Goal: Task Accomplishment & Management: Use online tool/utility

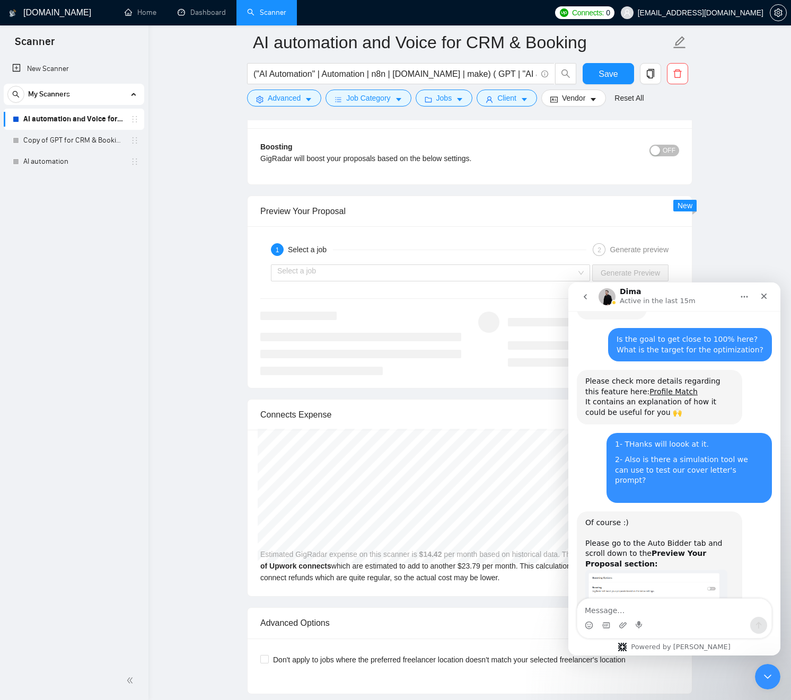
scroll to position [1886, 0]
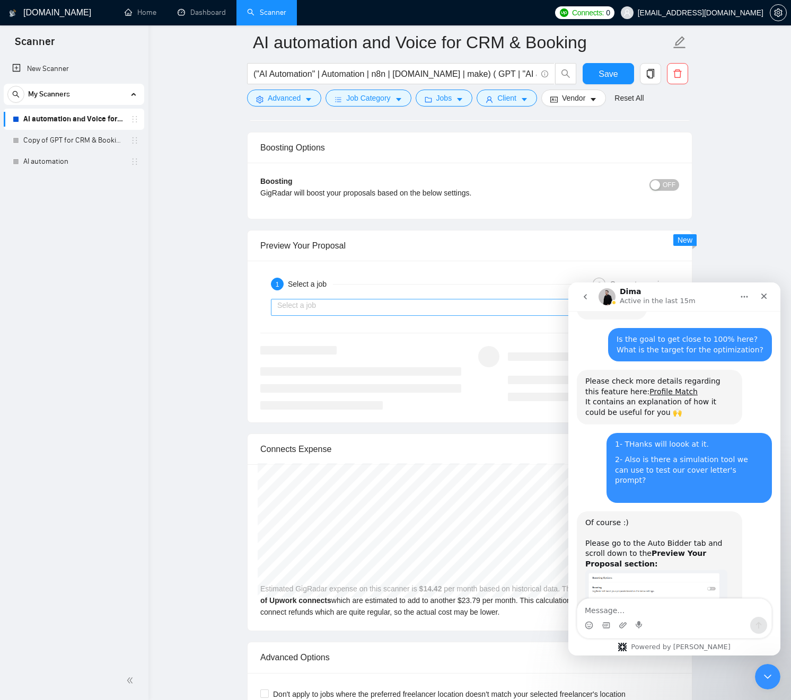
click at [374, 313] on input "search" at bounding box center [426, 308] width 299 height 16
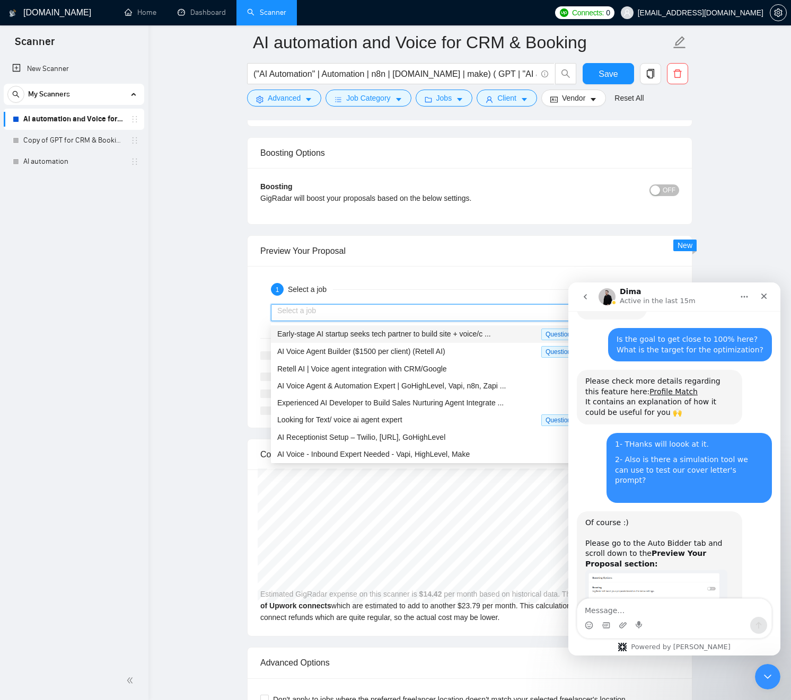
scroll to position [1878, 0]
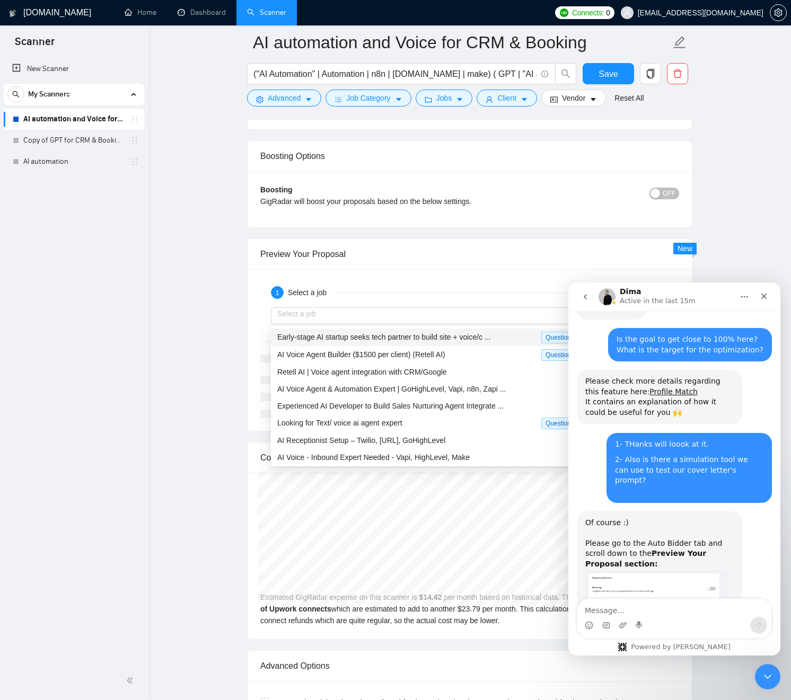
click at [687, 250] on span "New" at bounding box center [684, 248] width 15 height 8
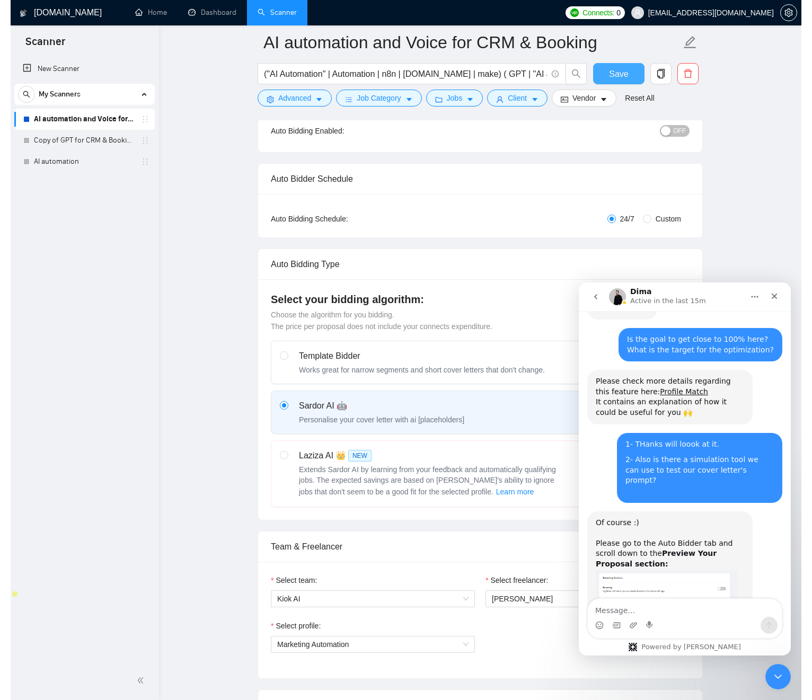
scroll to position [75, 0]
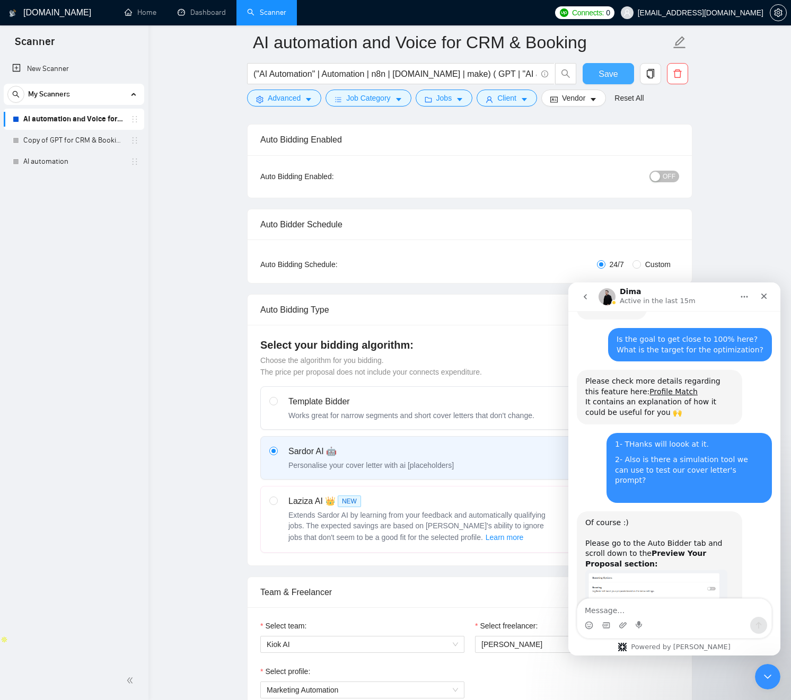
click at [603, 73] on span "Save" at bounding box center [607, 73] width 19 height 13
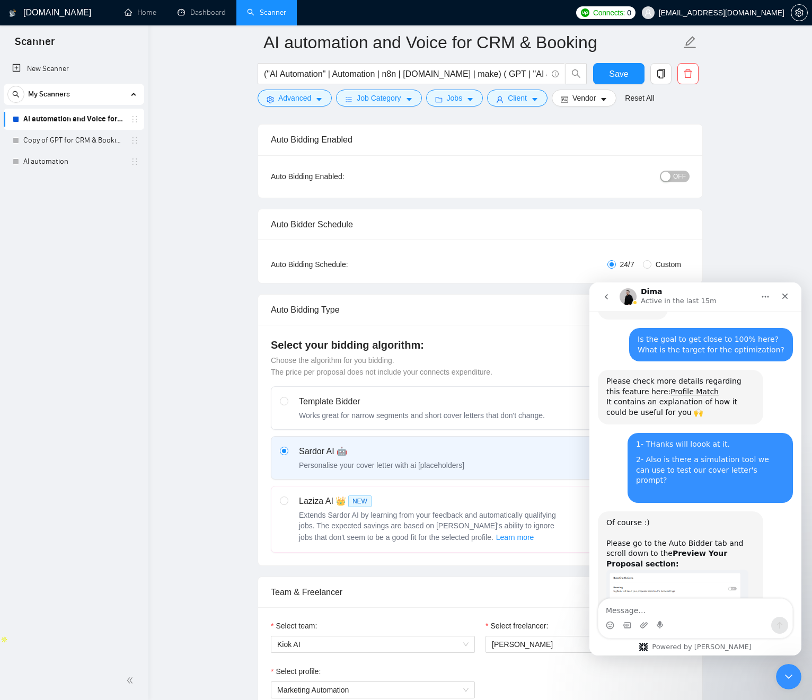
drag, startPoint x: 730, startPoint y: 124, endPoint x: 731, endPoint y: 148, distance: 24.4
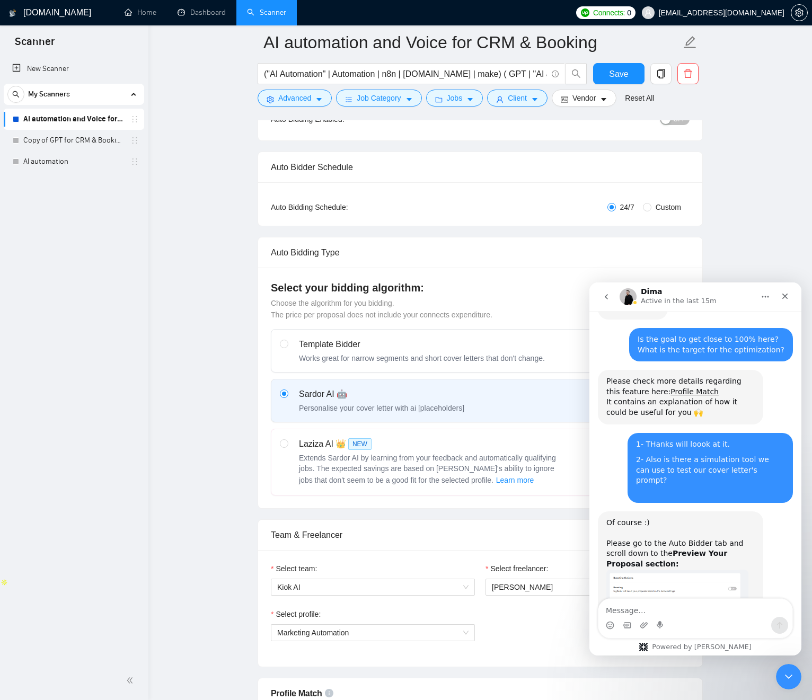
scroll to position [118, 0]
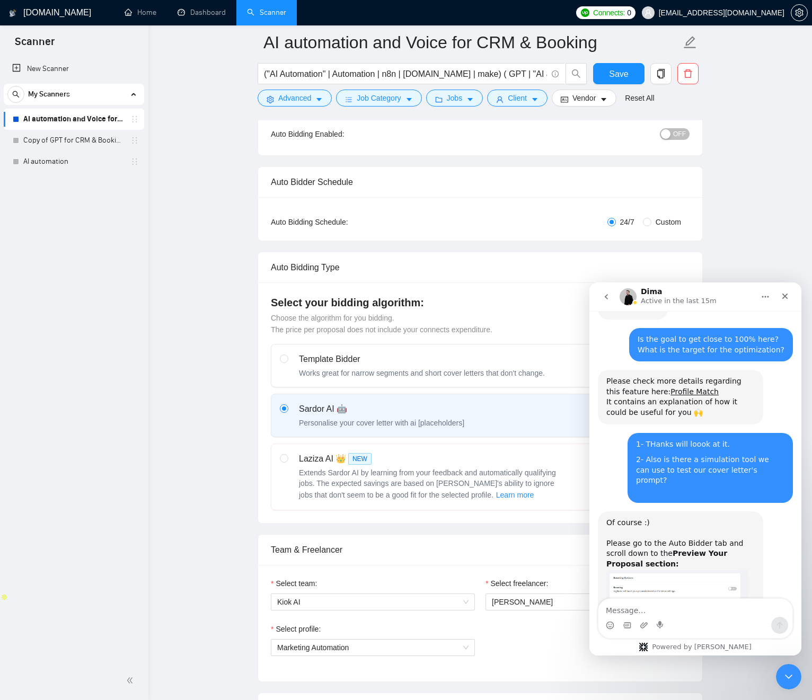
drag, startPoint x: 404, startPoint y: 239, endPoint x: 523, endPoint y: 231, distance: 118.5
click at [409, 238] on div "Auto Bidding Type: Automated (recommended) Semi-automated Auto Bidding Schedule…" at bounding box center [480, 218] width 444 height 43
click at [645, 225] on input "Custom" at bounding box center [647, 222] width 8 height 8
radio input "true"
radio input "false"
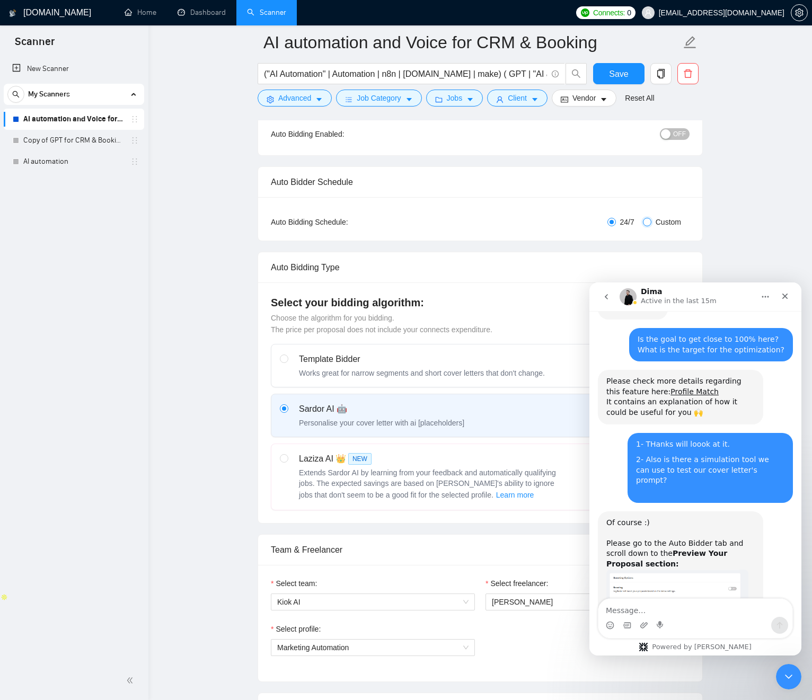
checkbox input "true"
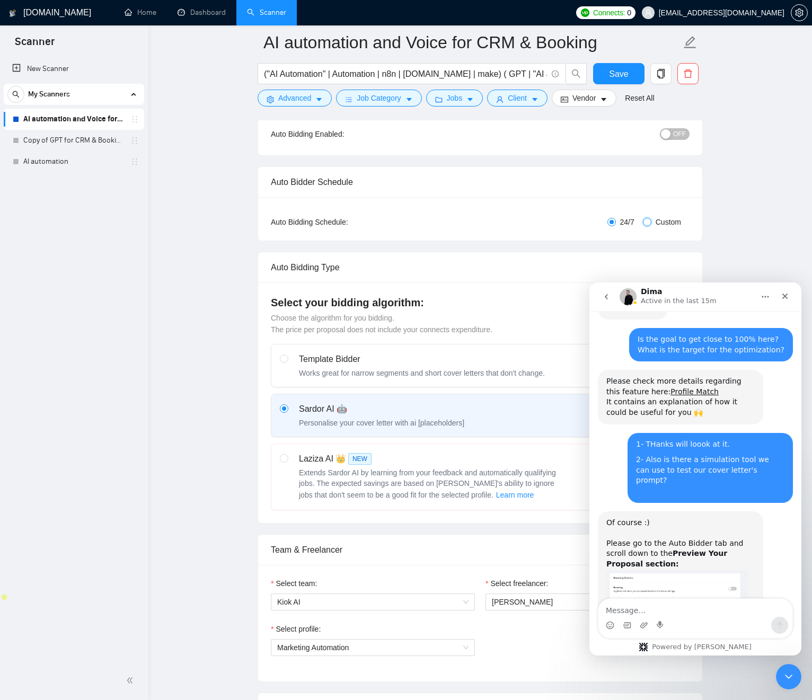
checkbox input "true"
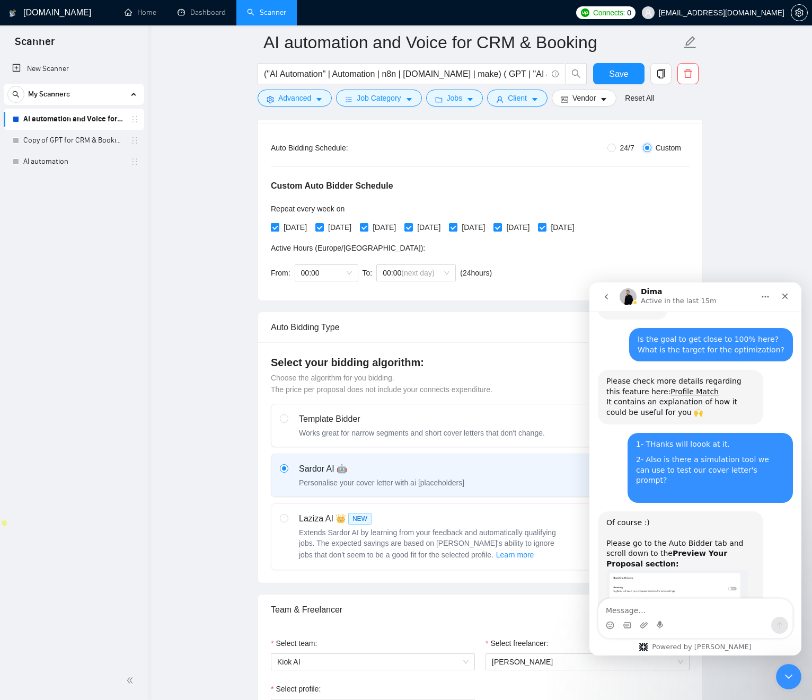
scroll to position [187, 0]
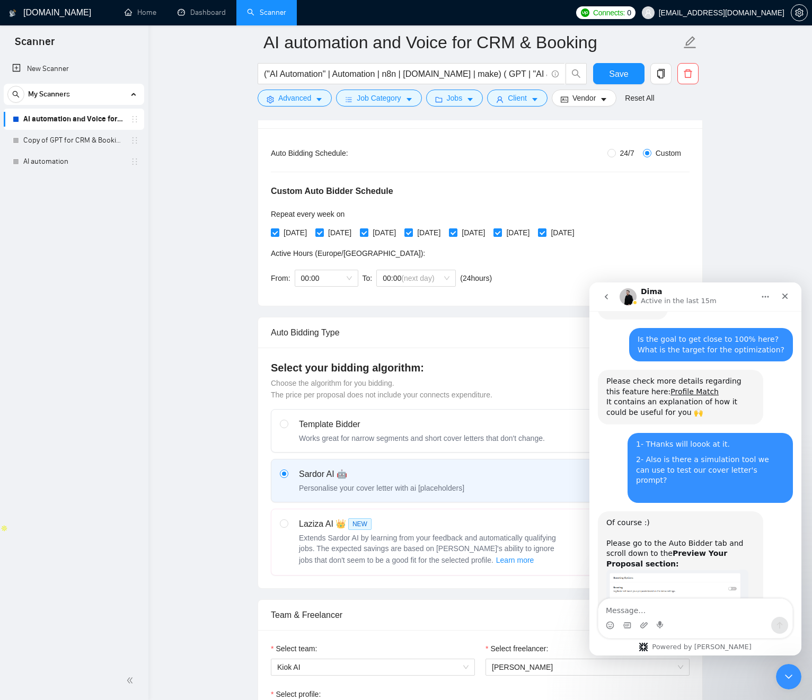
click at [279, 212] on span "Repeat every week on" at bounding box center [308, 214] width 74 height 8
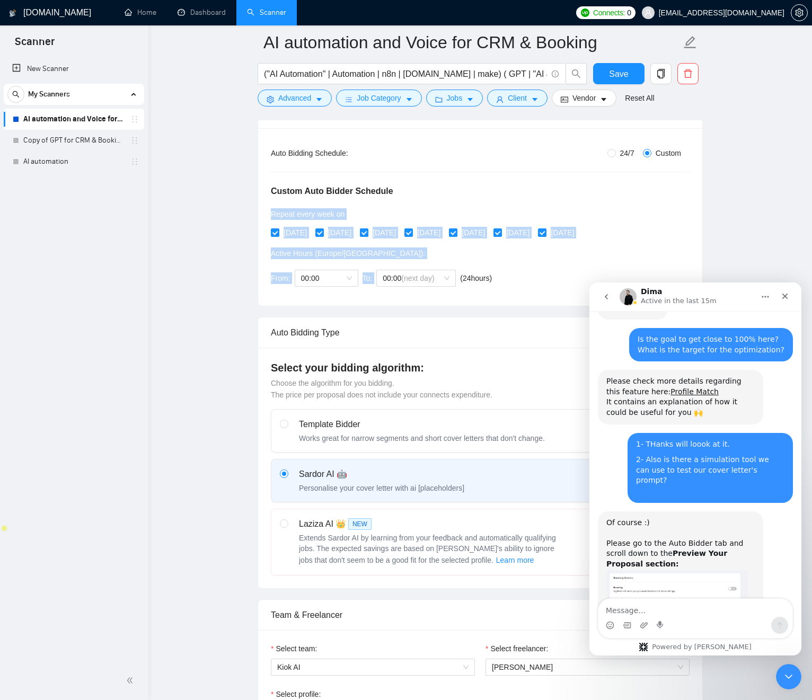
drag, startPoint x: 315, startPoint y: 209, endPoint x: 414, endPoint y: 245, distance: 105.5
click at [446, 282] on div "Custom Auto Bidder Schedule Repeat every week [DATE] [DATE] [DATE] [DATE] [DATE…" at bounding box center [480, 226] width 419 height 134
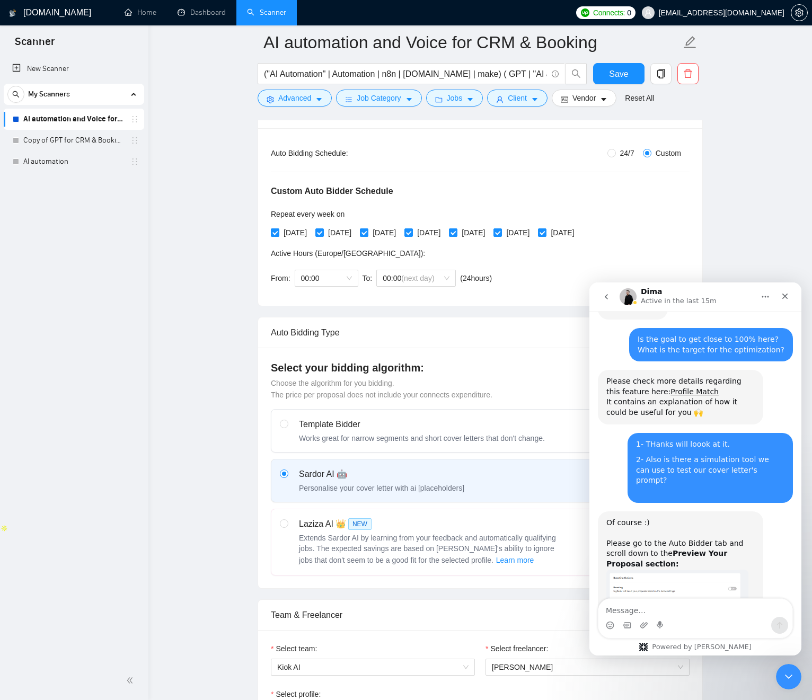
click at [343, 192] on h5 "Custom Auto Bidder Schedule" at bounding box center [332, 191] width 122 height 13
click at [344, 192] on h5 "Custom Auto Bidder Schedule" at bounding box center [332, 191] width 122 height 13
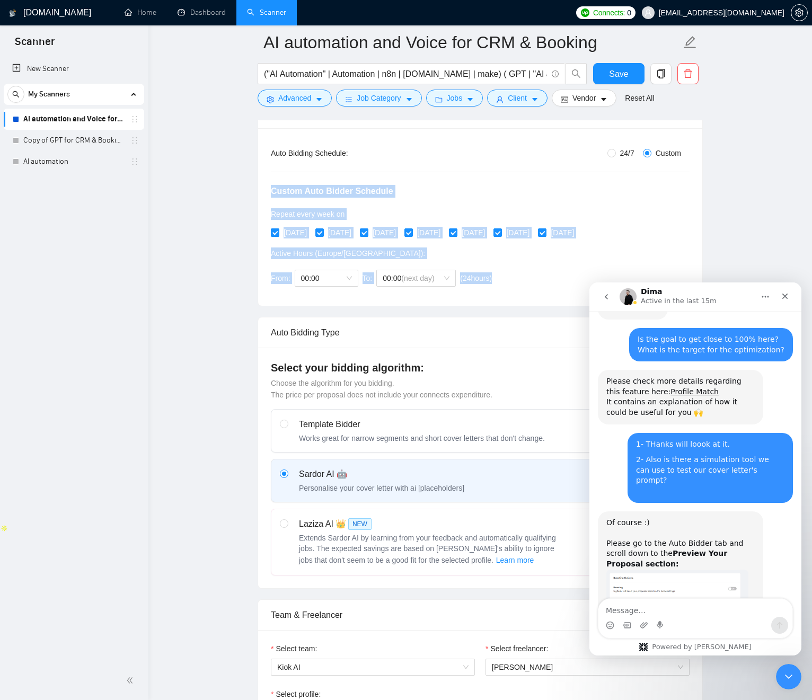
drag, startPoint x: 344, startPoint y: 192, endPoint x: 402, endPoint y: 225, distance: 66.9
click at [410, 261] on div "Custom Auto Bidder Schedule Repeat every week [DATE] [DATE] [DATE] [DATE] [DATE…" at bounding box center [480, 226] width 419 height 134
click at [397, 209] on div "Repeat every week on" at bounding box center [425, 214] width 308 height 12
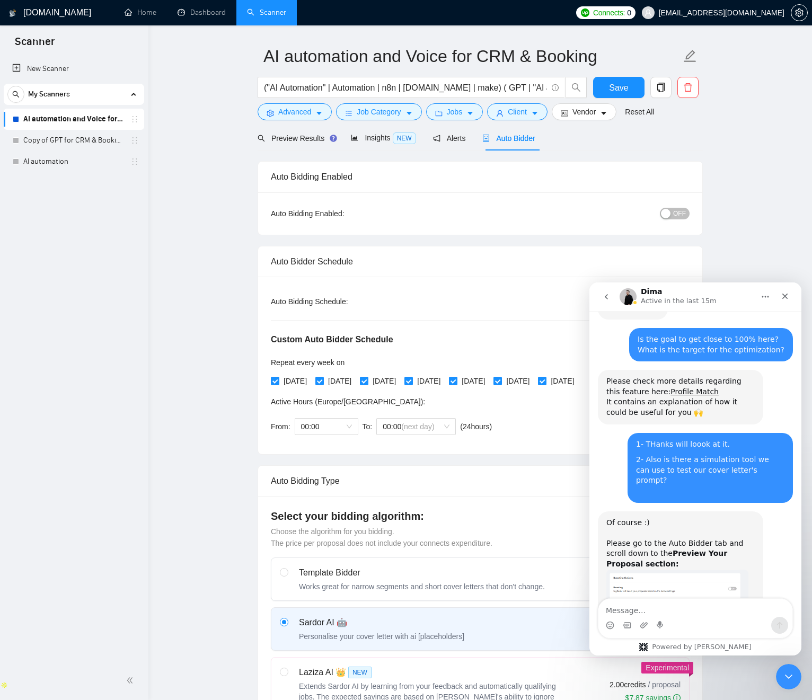
scroll to position [32, 0]
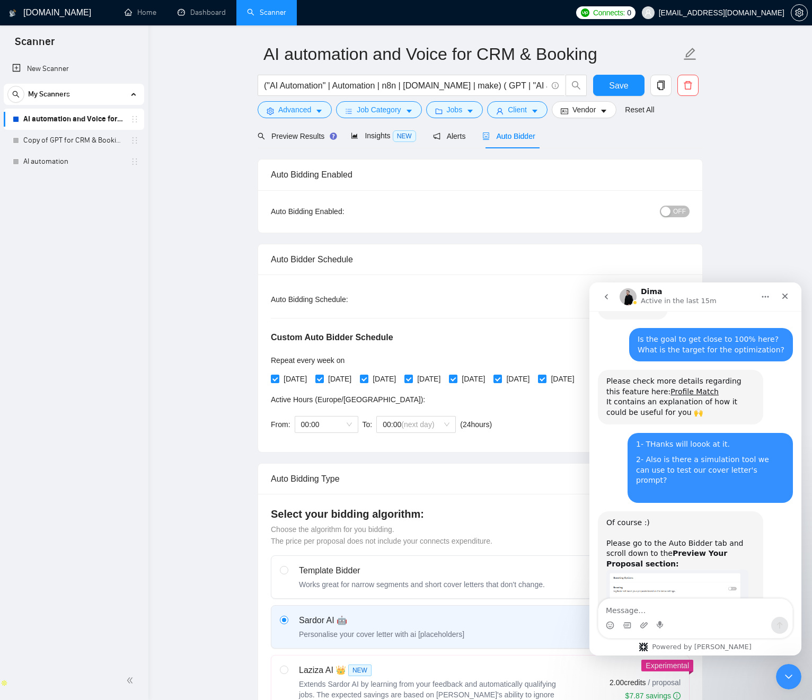
click at [673, 215] on span "OFF" at bounding box center [679, 212] width 13 height 12
click at [679, 214] on div "button" at bounding box center [684, 212] width 10 height 10
drag, startPoint x: 532, startPoint y: 233, endPoint x: 512, endPoint y: 244, distance: 23.0
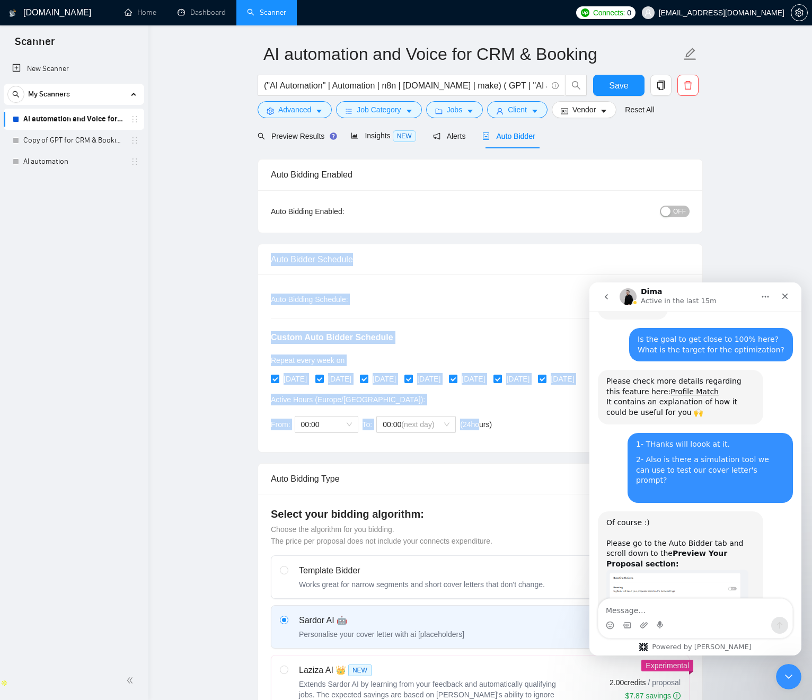
drag, startPoint x: 442, startPoint y: 246, endPoint x: 482, endPoint y: 426, distance: 184.8
click at [480, 430] on div "Auto Bidder Schedule Auto Bidding Type: Automated (recommended) Semi-automated …" at bounding box center [480, 348] width 445 height 209
drag, startPoint x: 534, startPoint y: 435, endPoint x: 428, endPoint y: 243, distance: 219.7
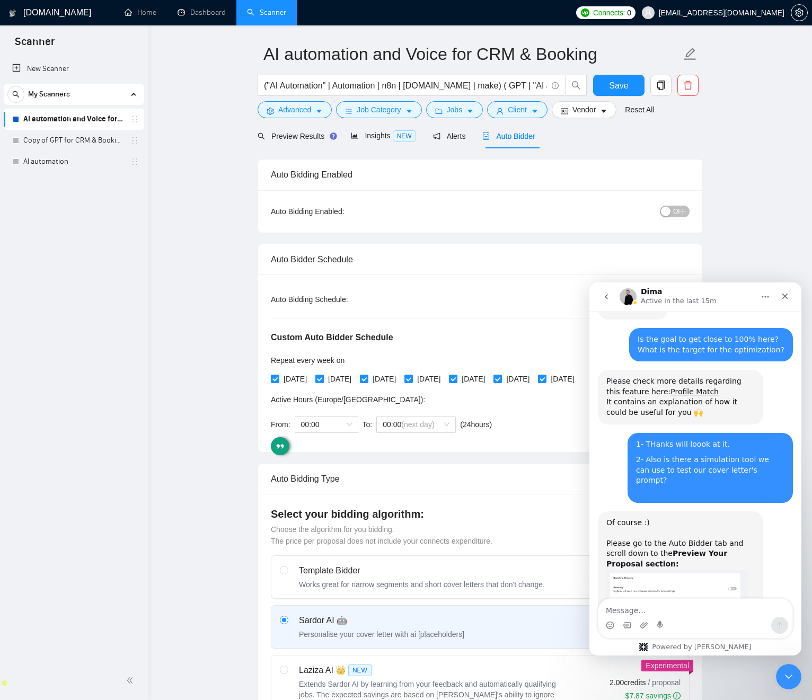
click at [439, 244] on div "Auto Bidder Schedule" at bounding box center [480, 259] width 419 height 30
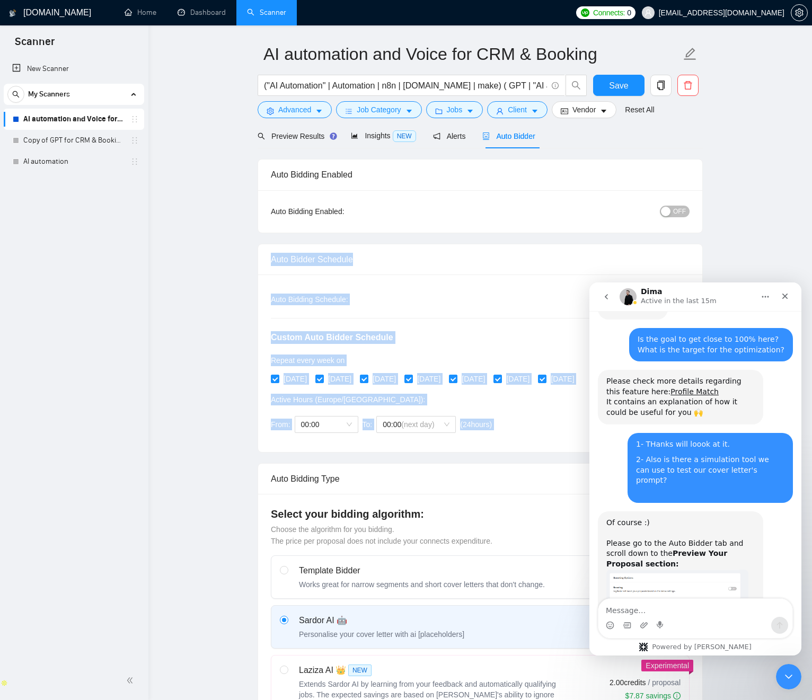
drag, startPoint x: 439, startPoint y: 244, endPoint x: 519, endPoint y: 444, distance: 214.8
click at [519, 444] on div "Auto Bidder Schedule Auto Bidding Type: Automated (recommended) Semi-automated …" at bounding box center [480, 348] width 445 height 209
drag, startPoint x: 539, startPoint y: 446, endPoint x: 437, endPoint y: 276, distance: 197.5
click at [405, 263] on div "Auto Bidder Schedule Auto Bidding Type: Automated (recommended) Semi-automated …" at bounding box center [480, 348] width 445 height 209
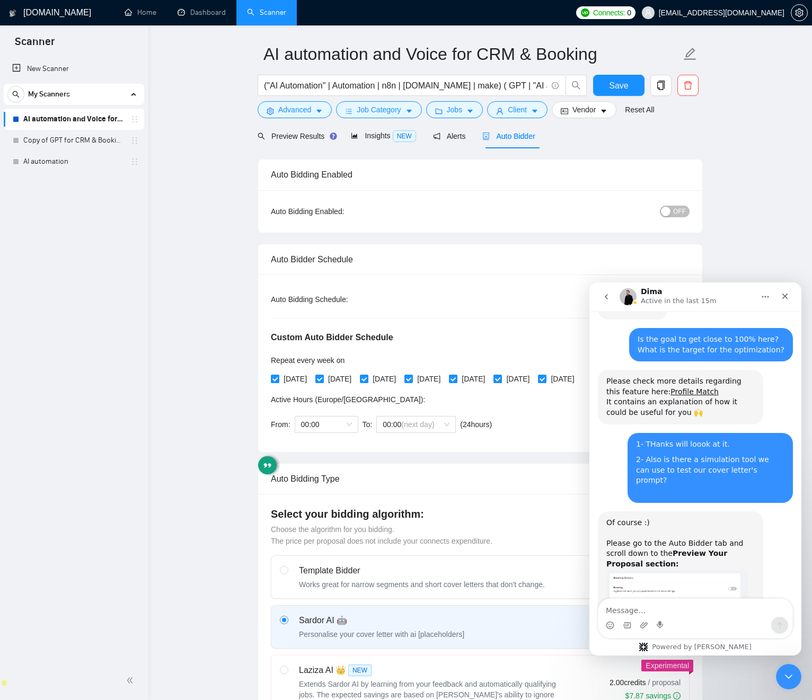
click at [466, 281] on div "Auto Bidding Type: Automated (recommended) Semi-automated Auto Bidding Schedule…" at bounding box center [480, 364] width 444 height 178
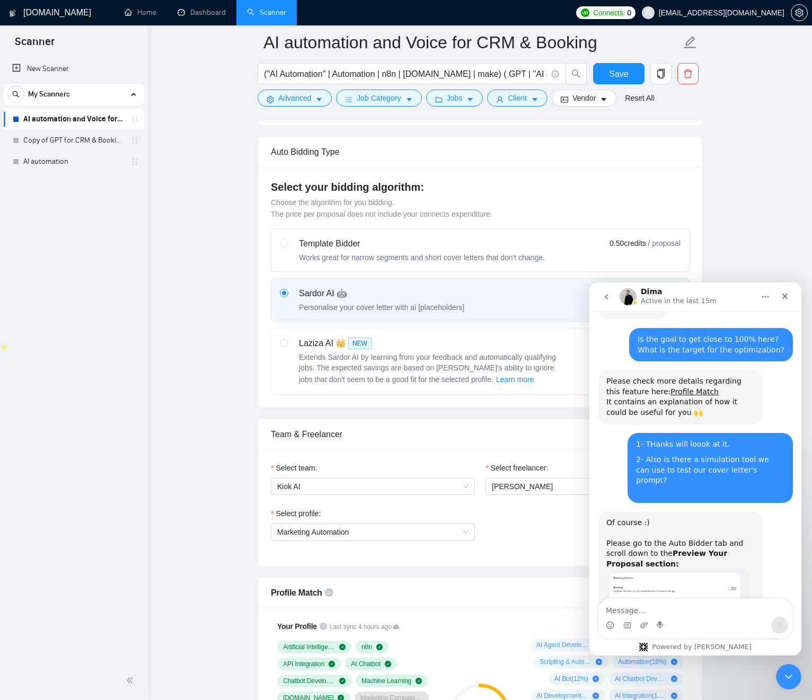
scroll to position [380, 0]
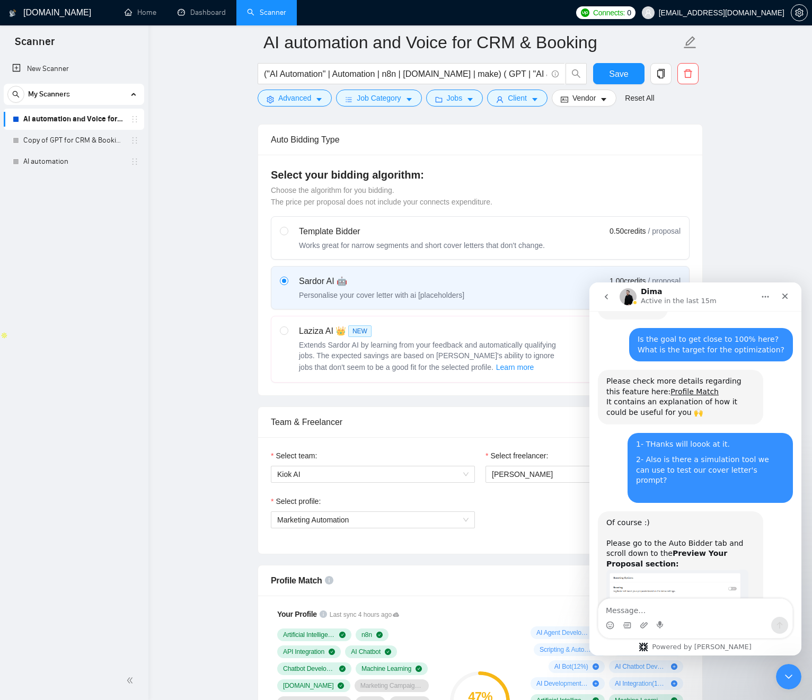
click at [414, 302] on label "Sardor AI 🤖 Personalise your cover letter with ai [placeholders] 1.00 credits /…" at bounding box center [480, 288] width 418 height 42
click at [287, 284] on input "radio" at bounding box center [283, 280] width 7 height 7
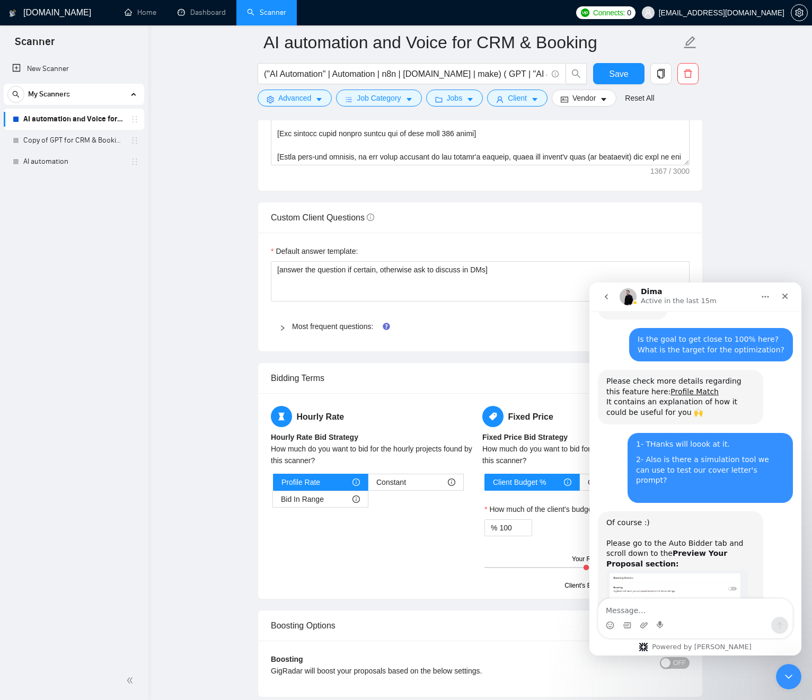
scroll to position [1543, 0]
click at [313, 327] on link "Most frequent questions:" at bounding box center [332, 325] width 81 height 8
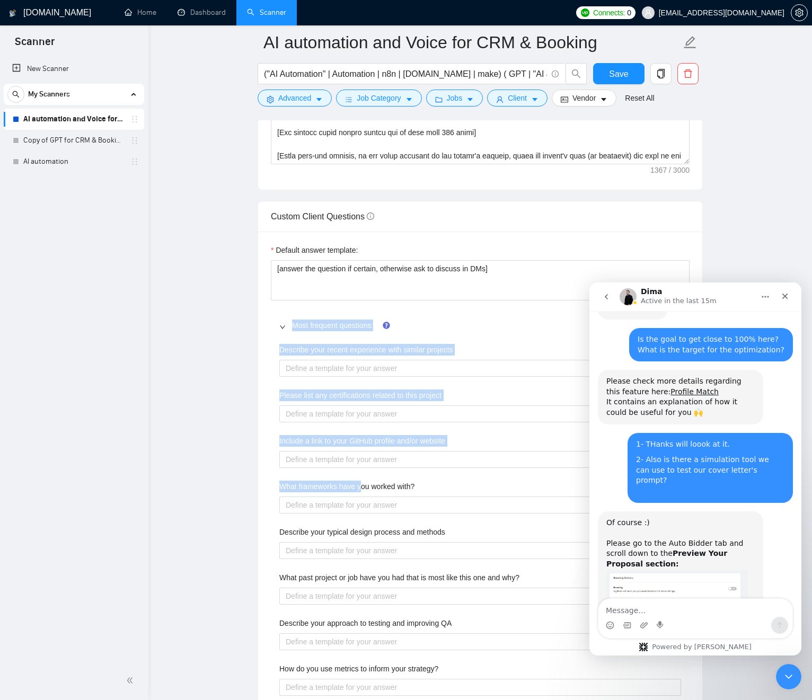
drag, startPoint x: 351, startPoint y: 442, endPoint x: 301, endPoint y: 306, distance: 144.2
click at [363, 475] on div "Default answer template: [answer the question if certain, otherwise ask to disc…" at bounding box center [480, 525] width 444 height 587
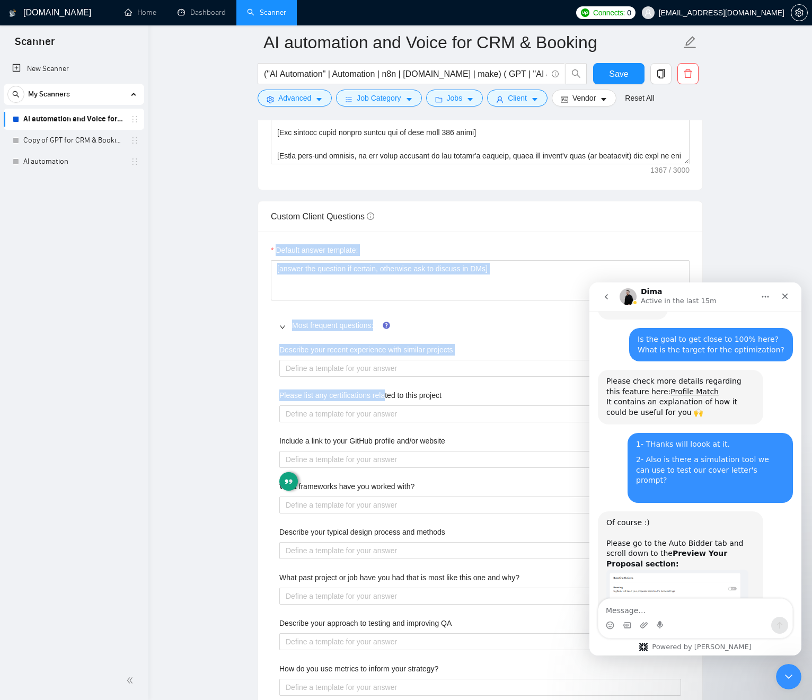
drag, startPoint x: 276, startPoint y: 224, endPoint x: 330, endPoint y: 324, distance: 114.3
click at [384, 388] on div "Custom Client Questions Default answer template: [answer the question if certai…" at bounding box center [480, 510] width 445 height 619
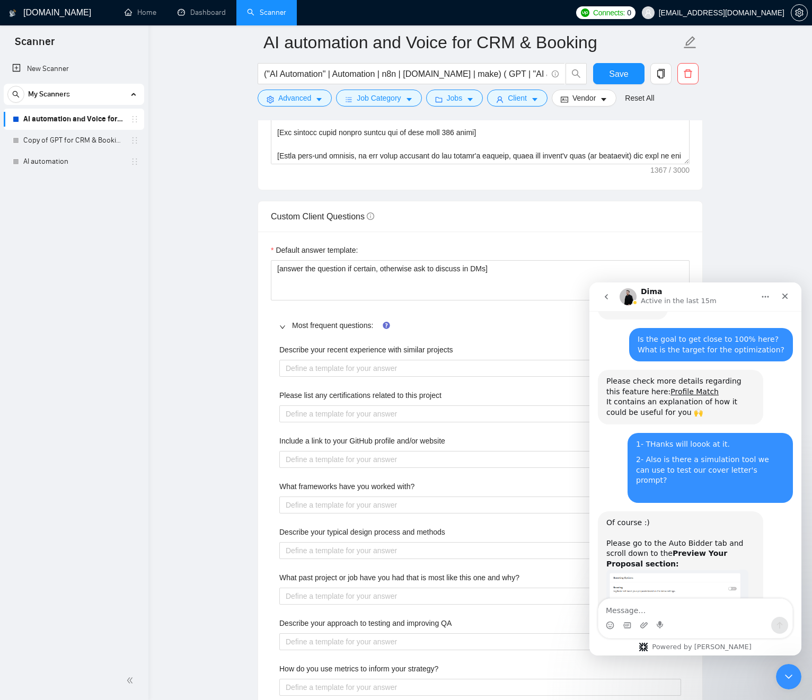
drag, startPoint x: 234, startPoint y: 207, endPoint x: 240, endPoint y: 198, distance: 10.7
click at [234, 205] on main "AI automation and Voice for CRM & Booking ("AI Automation" | Automation | n8n |…" at bounding box center [480, 230] width 630 height 3461
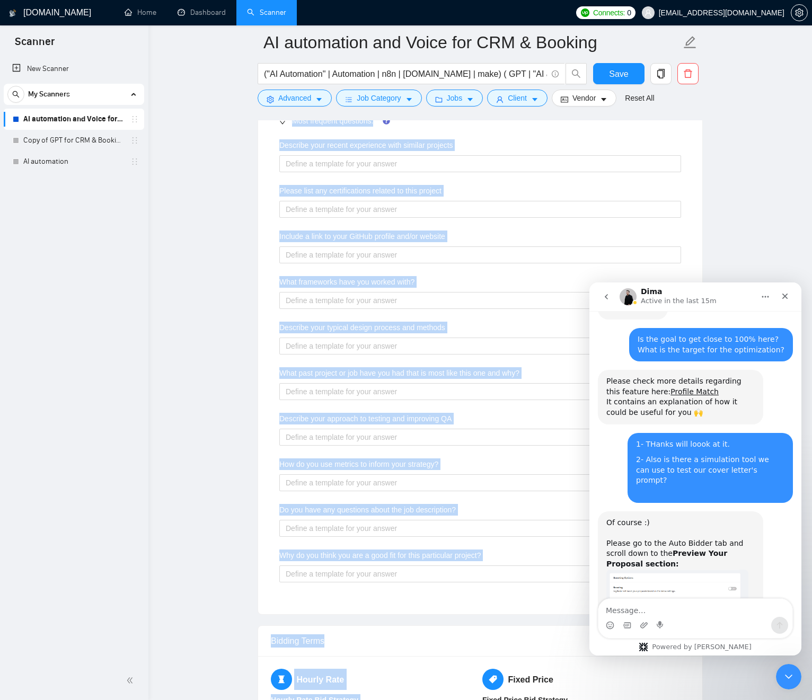
scroll to position [1804, 0]
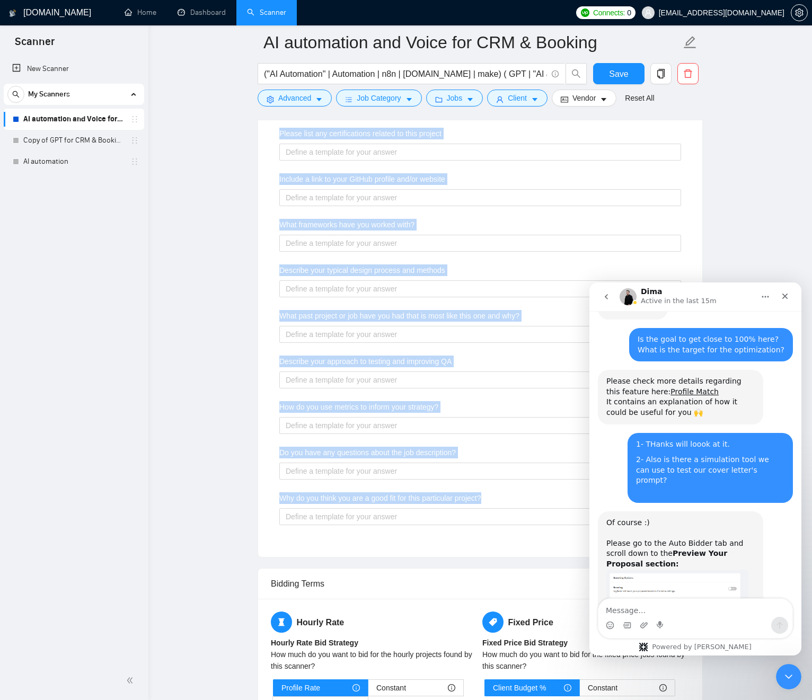
drag, startPoint x: 293, startPoint y: 226, endPoint x: 455, endPoint y: 504, distance: 321.5
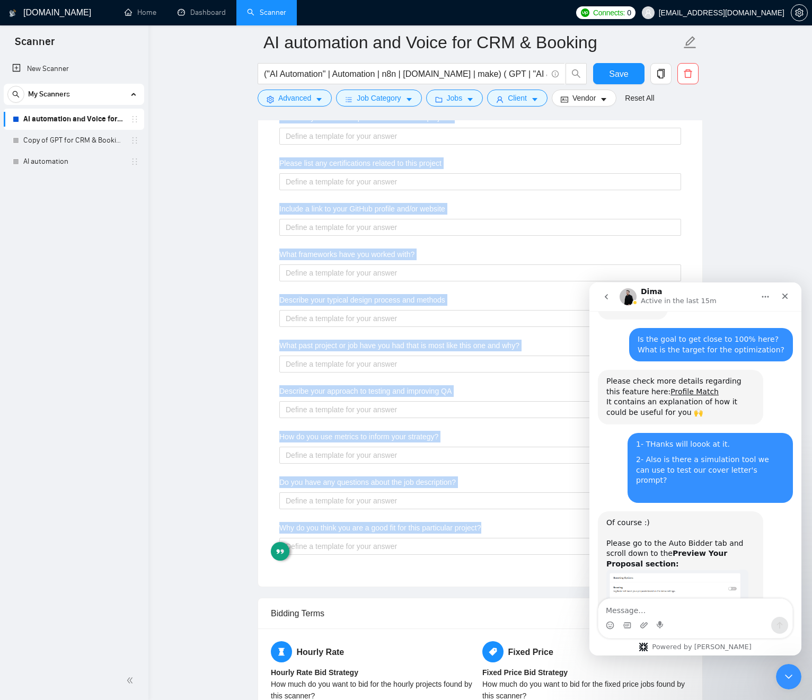
scroll to position [1774, 0]
copy div "Custom Client Questions Default answer template: [answer the question if certai…"
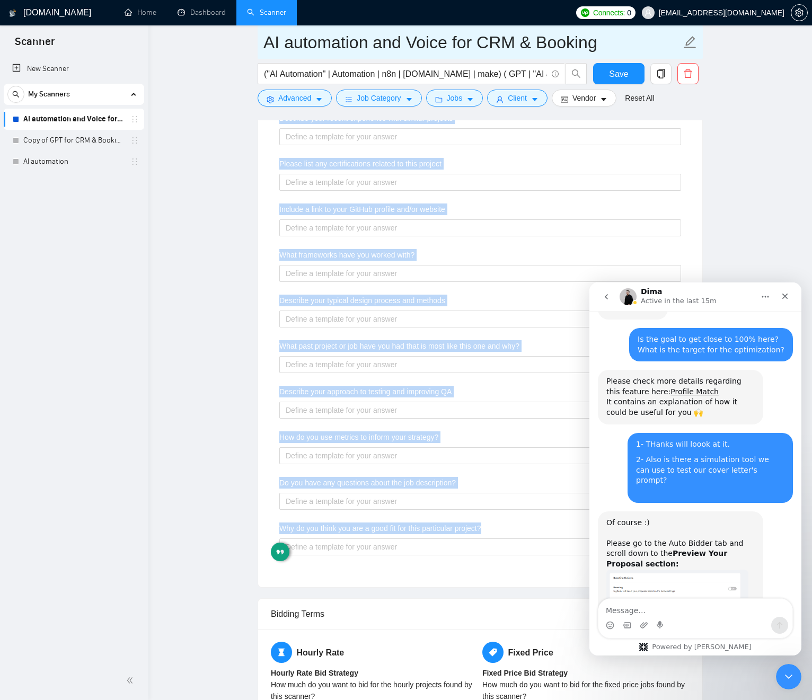
scroll to position [1777, 0]
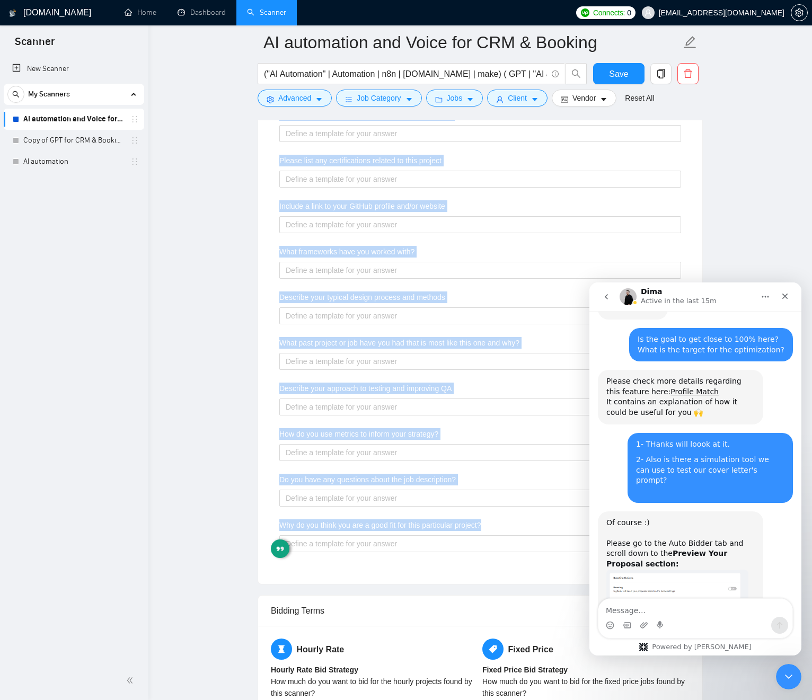
copy div "Custom Client Questions Default answer template: [answer the question if certai…"
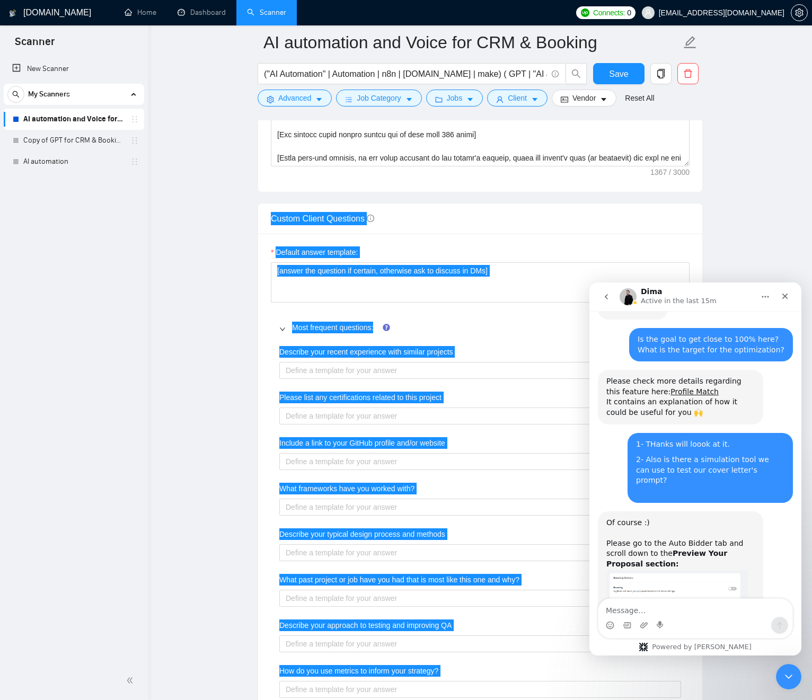
scroll to position [1516, 0]
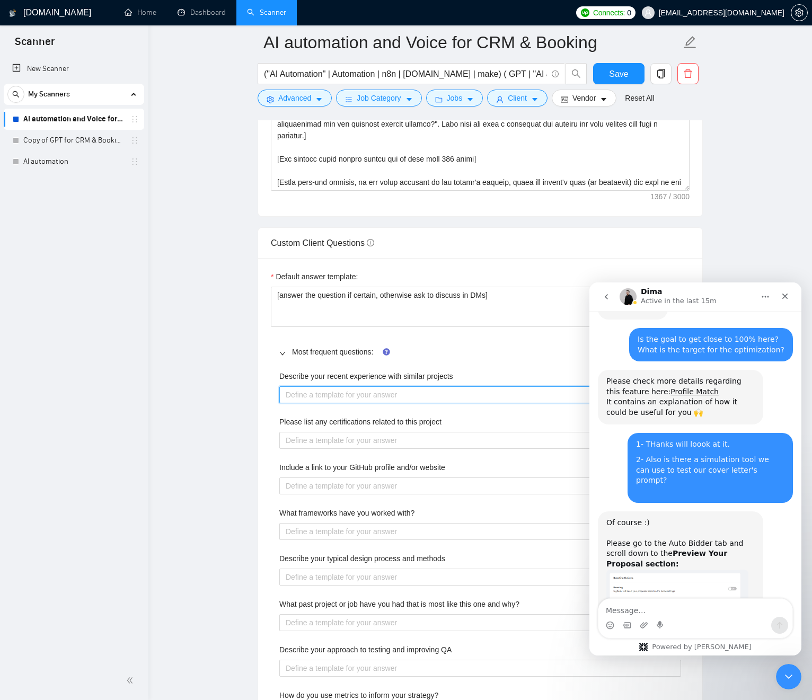
drag, startPoint x: 330, startPoint y: 392, endPoint x: 342, endPoint y: 394, distance: 12.4
click at [331, 392] on projects "Describe your recent experience with similar projects" at bounding box center [480, 394] width 402 height 17
click at [353, 397] on projects "Describe your recent experience with similar projects" at bounding box center [480, 394] width 402 height 17
paste projects "Based on the job description, highlight relevant projects where I delivered [to…"
type projects "Based on the job description, highlight relevant projects where I delivered [to…"
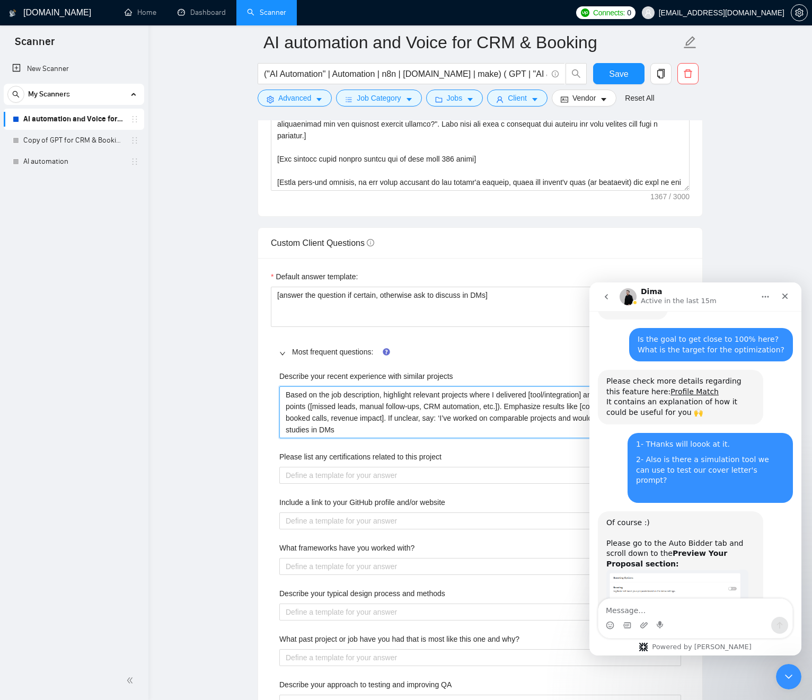
click at [285, 395] on projects "Based on the job description, highlight relevant projects where I delivered [to…" at bounding box center [480, 412] width 402 height 52
type projects "[Based on the job description, highlight relevant projects where I delivered [t…"
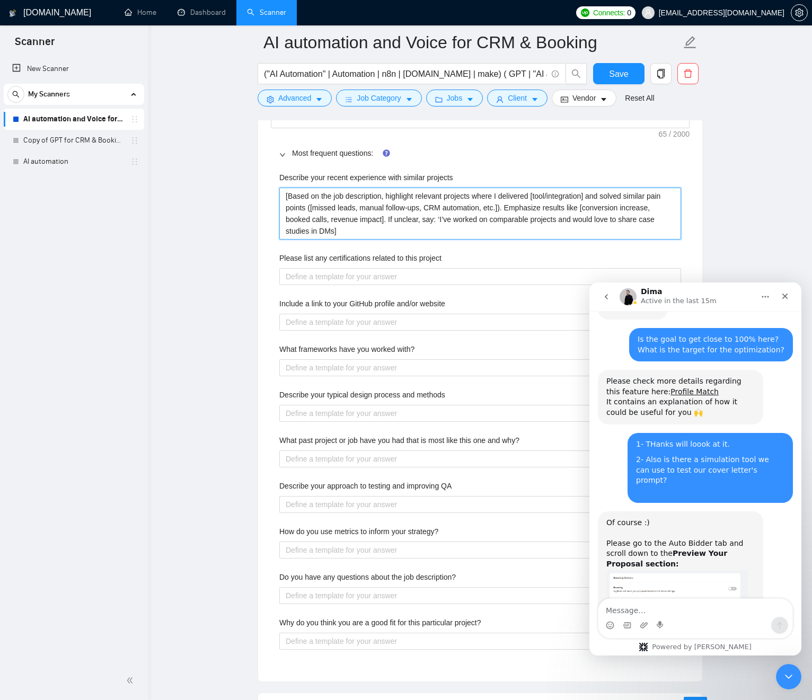
scroll to position [1716, 0]
type projects "[Based on the job description, highlight relevant projects where I delivered [t…"
click at [442, 256] on label "Please list any certifications related to this project" at bounding box center [360, 257] width 162 height 12
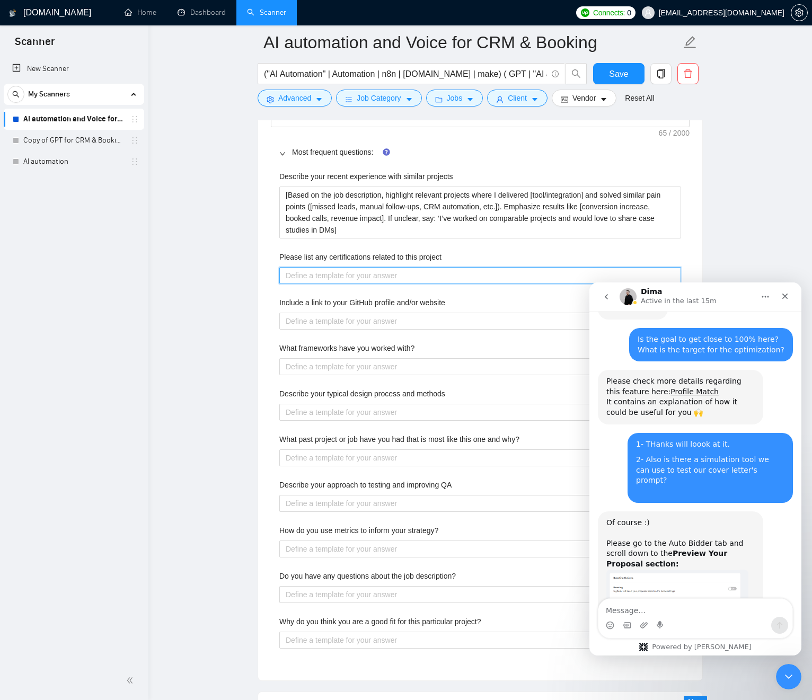
click at [447, 267] on project "Please list any certifications related to this project" at bounding box center [480, 275] width 402 height 17
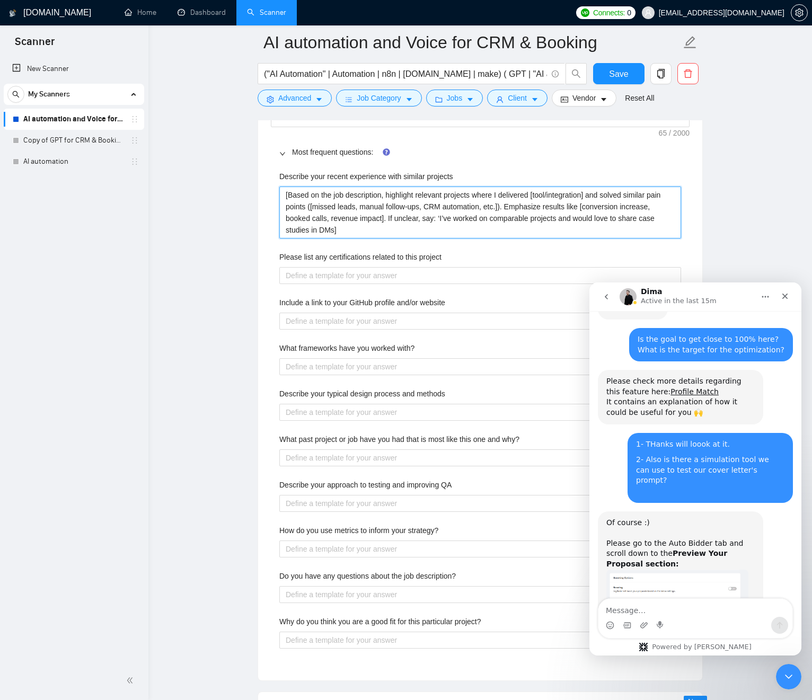
click at [337, 202] on projects "[Based on the job description, highlight relevant projects where I delivered [t…" at bounding box center [480, 213] width 402 height 52
click at [338, 202] on projects "[Based on the job description, highlight relevant projects where I delivered [t…" at bounding box center [480, 213] width 402 height 52
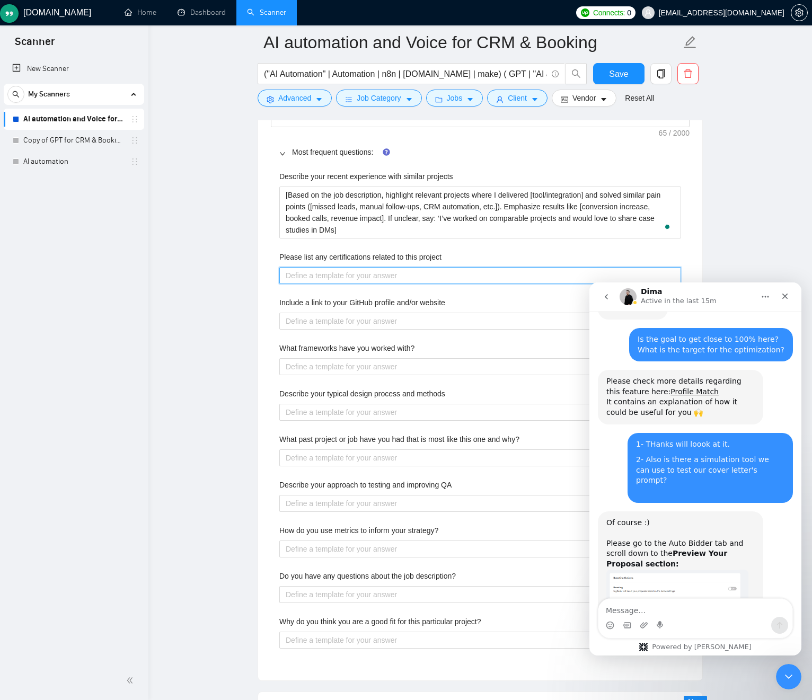
drag, startPoint x: 358, startPoint y: 280, endPoint x: 366, endPoint y: 277, distance: 9.1
click at [358, 280] on project "Please list any certifications related to this project" at bounding box center [480, 275] width 402 height 17
click at [366, 277] on project "Please list any certifications related to this project" at bounding box center [480, 275] width 402 height 17
paste project "Check if the job mentions specific tools ([Zapier, Make, Twilio, GHL, Zoho]). I…"
type project "Check if the job mentions specific tools ([Zapier, Make, Twilio, GHL, Zoho]). I…"
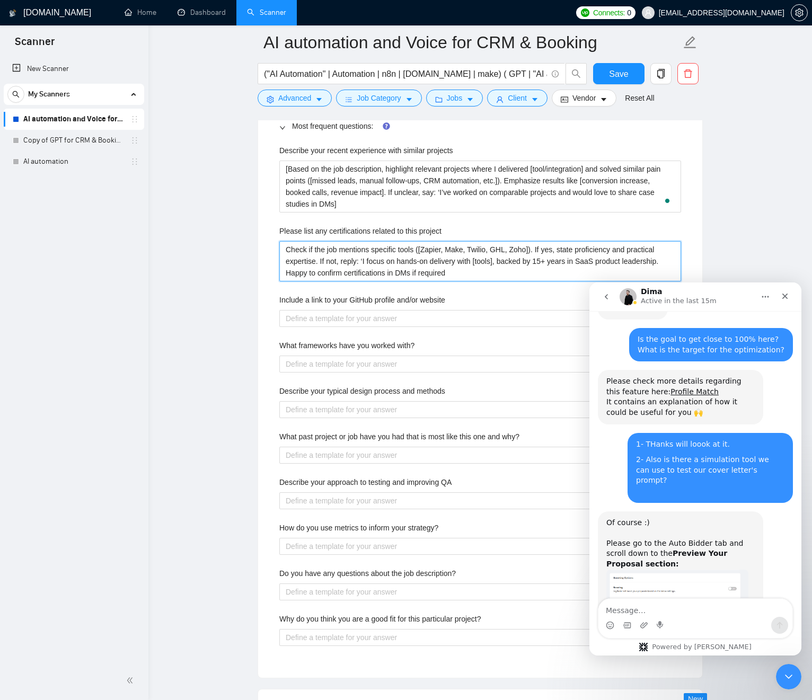
scroll to position [1743, 0]
click at [637, 261] on project "Check if the job mentions specific tools ([Zapier, Make, Twilio, GHL, Zoho]). I…" at bounding box center [480, 260] width 402 height 40
type project "Check if the job mentions specific tools ([Zapier, Make, Twilio, GHL, Zoho]). I…"
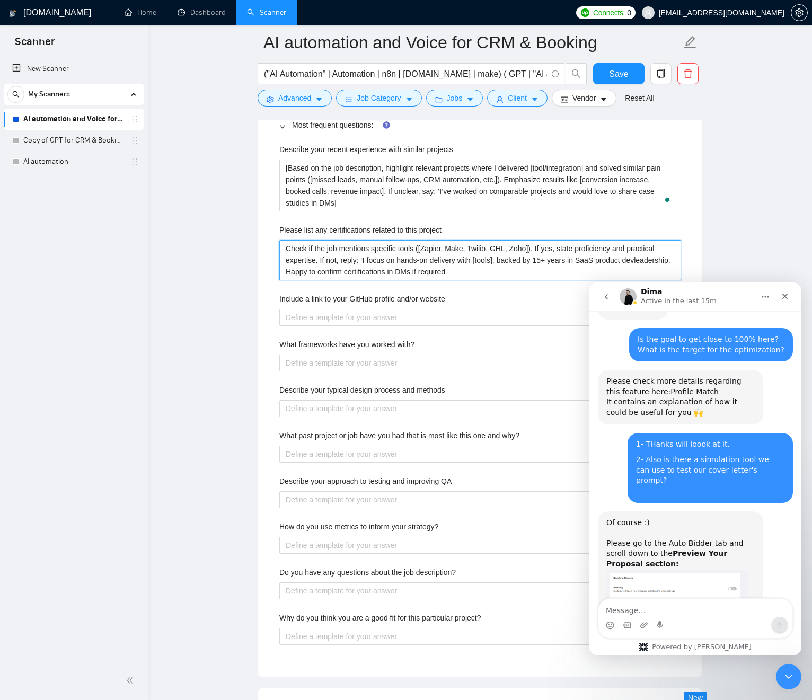
type project "Check if the job mentions specific tools ([Zapier, Make, Twilio, GHL, Zoho]). I…"
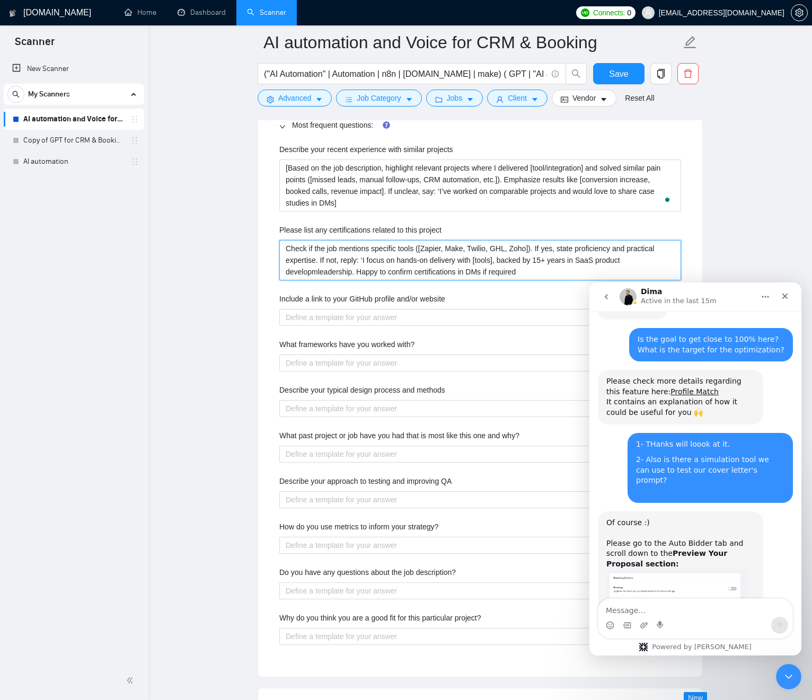
type project "Check if the job mentions specific tools ([Zapier, Make, Twilio, GHL, Zoho]). I…"
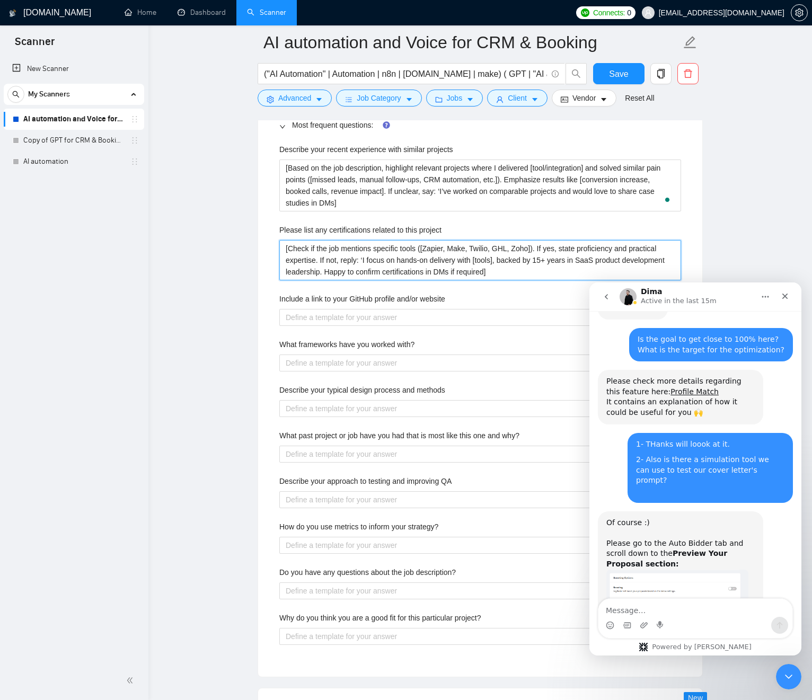
type project "[Check if the job mentions specific tools ([Zapier, Make, Twilio, GHL, Zoho]). …"
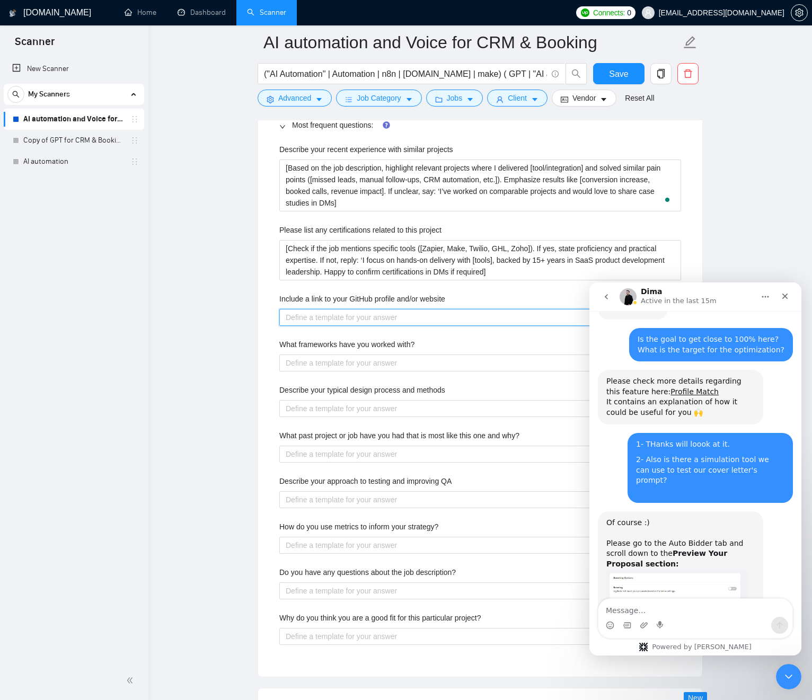
click at [353, 317] on website "Include a link to your GitHub profile and/or website" at bounding box center [480, 317] width 402 height 17
click at [367, 319] on website "Include a link to your GitHub profile and/or website" at bounding box center [480, 317] width 402 height 17
paste website "“If relevant to dev work, link [GitHub repo or RisingFlow.ai portfolio]. If not…"
type website "“If relevant to dev work, link [GitHub repo or RisingFlow.ai portfolio]. If not…"
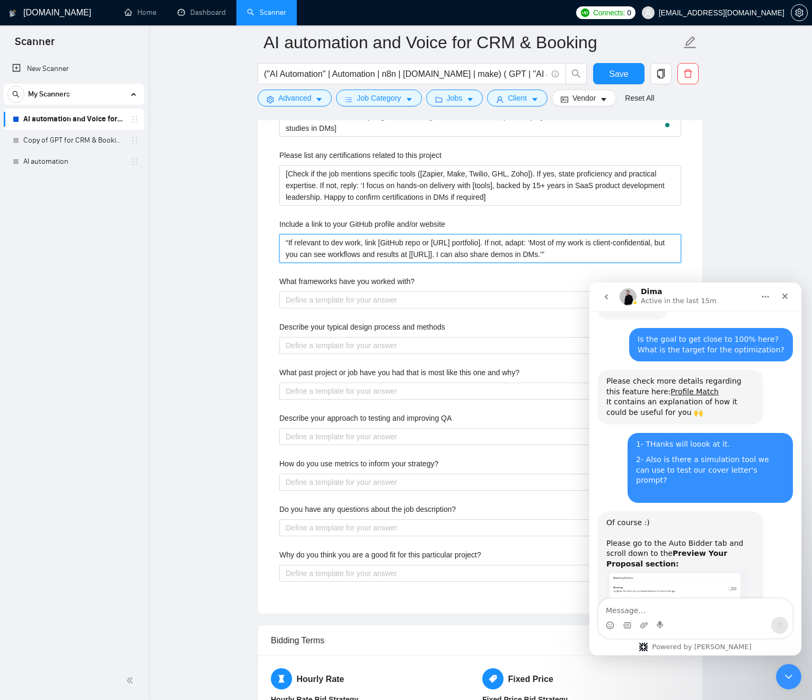
scroll to position [1821, 0]
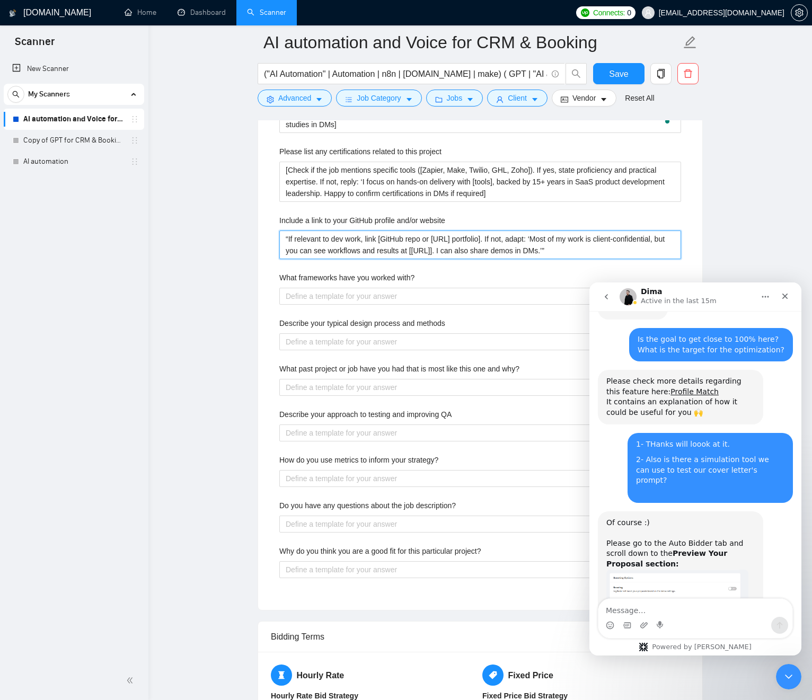
click at [389, 238] on website "“If relevant to dev work, link [GitHub repo or RisingFlow.ai portfolio]. If not…" at bounding box center [480, 245] width 402 height 29
drag, startPoint x: 389, startPoint y: 238, endPoint x: 473, endPoint y: 239, distance: 84.3
click at [475, 239] on website "“If relevant to dev work, link [GitHub repo or RisingFlow.ai portfolio]. If not…" at bounding box center [480, 245] width 402 height 29
drag, startPoint x: 406, startPoint y: 240, endPoint x: 389, endPoint y: 240, distance: 17.0
click at [405, 240] on website "“If relevant to dev work, link [GitHub repo or RisingFlow.ai portfolio]. If not…" at bounding box center [480, 245] width 402 height 29
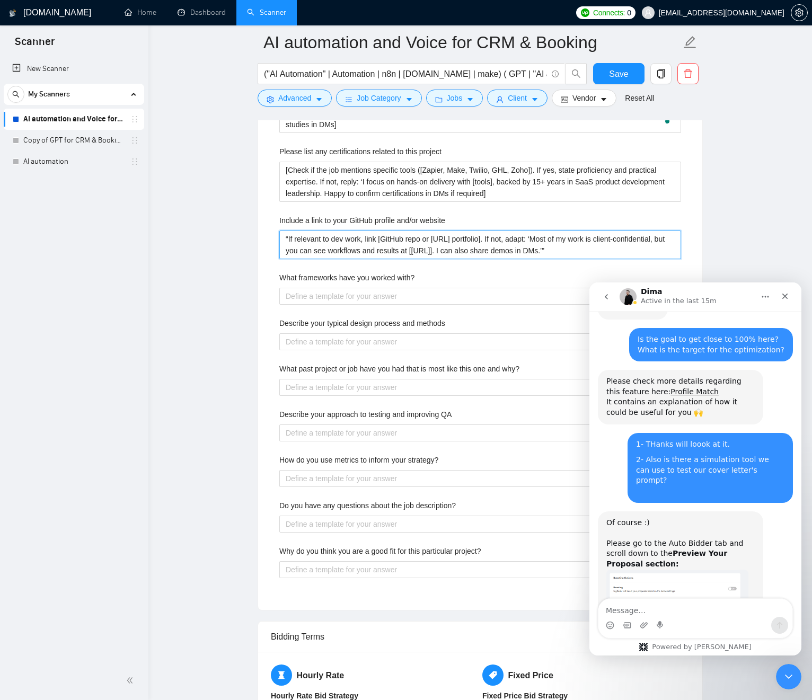
click at [378, 240] on website "“If relevant to dev work, link [GitHub repo or RisingFlow.ai portfolio]. If not…" at bounding box center [480, 245] width 402 height 29
click at [377, 240] on website "“If relevant to dev work, link [GitHub repo or RisingFlow.ai portfolio]. If not…" at bounding box center [480, 245] width 402 height 29
click at [301, 240] on website "“If relevant to dev work, link [GitHub repo or RisingFlow.ai portfolio]. If not…" at bounding box center [480, 245] width 402 height 29
type website "If relevant to dev work, link [GitHub repo or RisingFlow.ai portfolio]. If not,…"
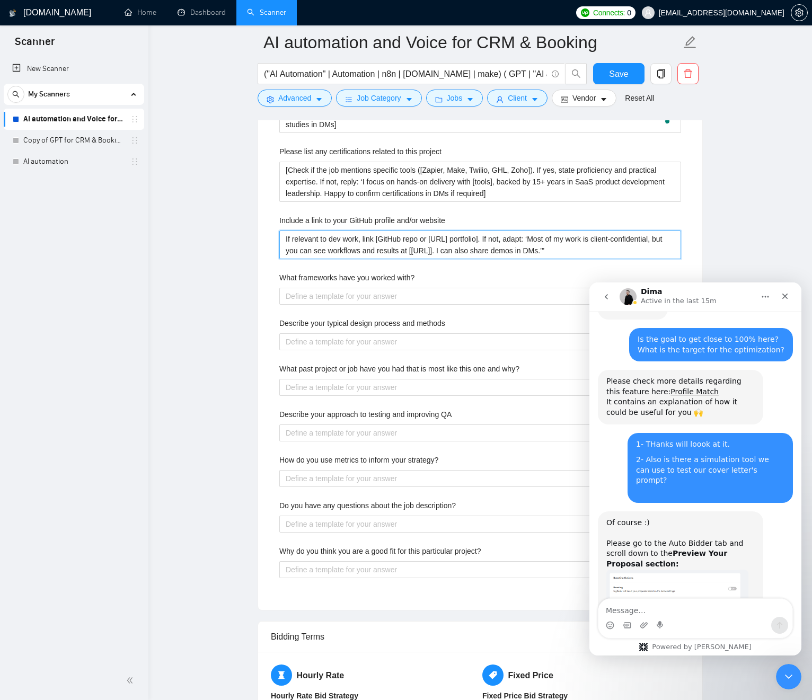
type website "[If relevant to dev work, link [GitHub repo or RisingFlow.ai portfolio]. If not…"
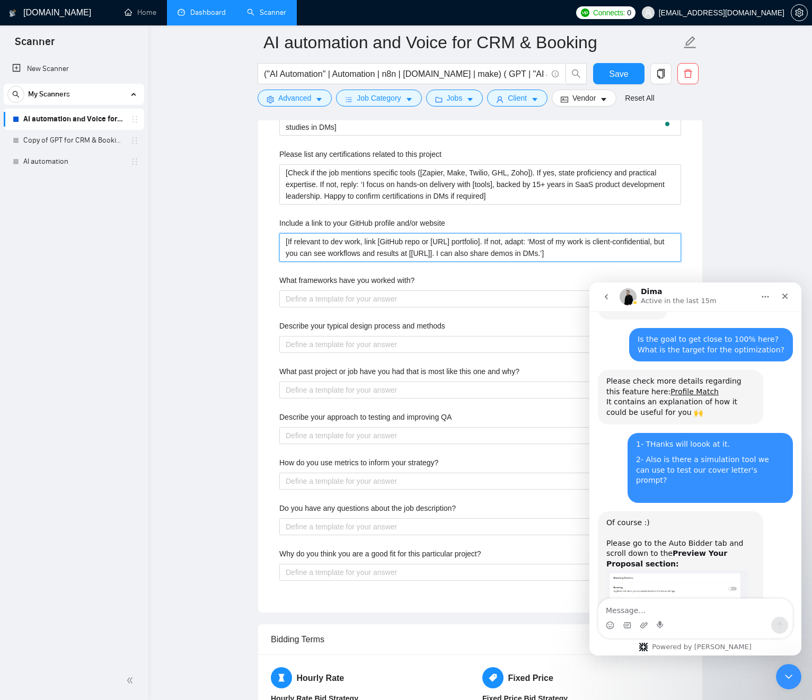
type website "[If relevant to dev work, link [GitHub repo or RisingFlow.ai portfolio]. If not…"
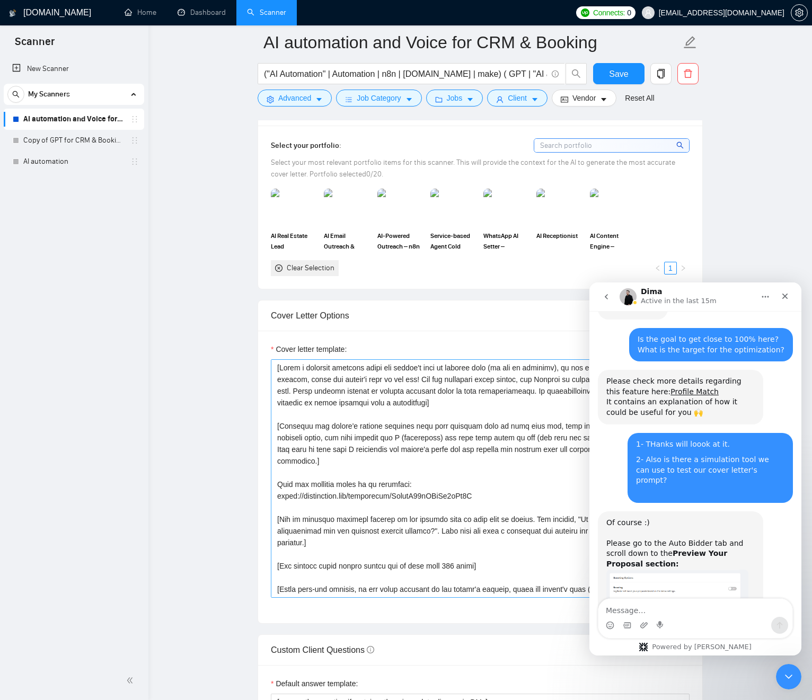
scroll to position [1232, 0]
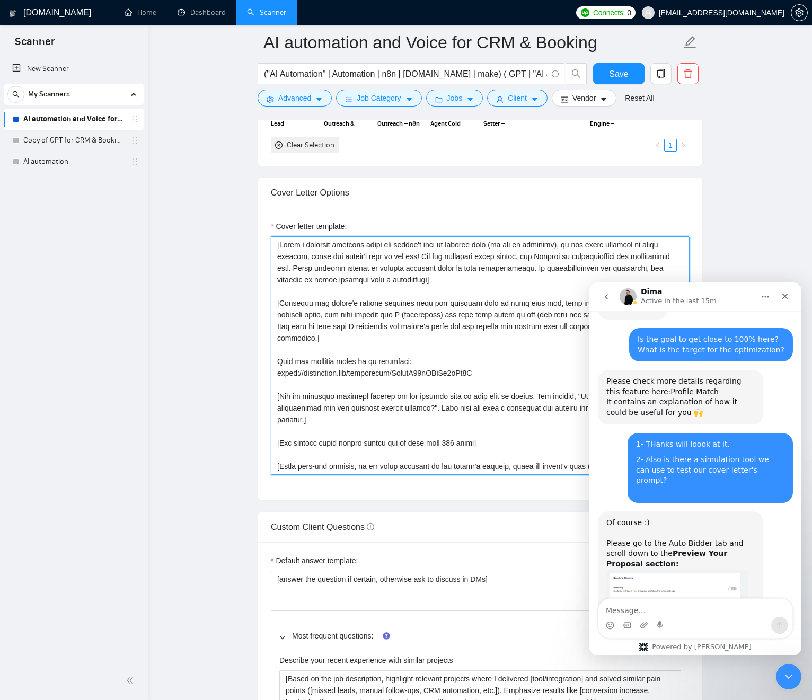
click at [367, 344] on textarea "Cover letter template:" at bounding box center [480, 355] width 419 height 239
click at [376, 359] on textarea "Cover letter template:" at bounding box center [480, 355] width 419 height 239
click at [377, 359] on textarea "Cover letter template:" at bounding box center [480, 355] width 419 height 239
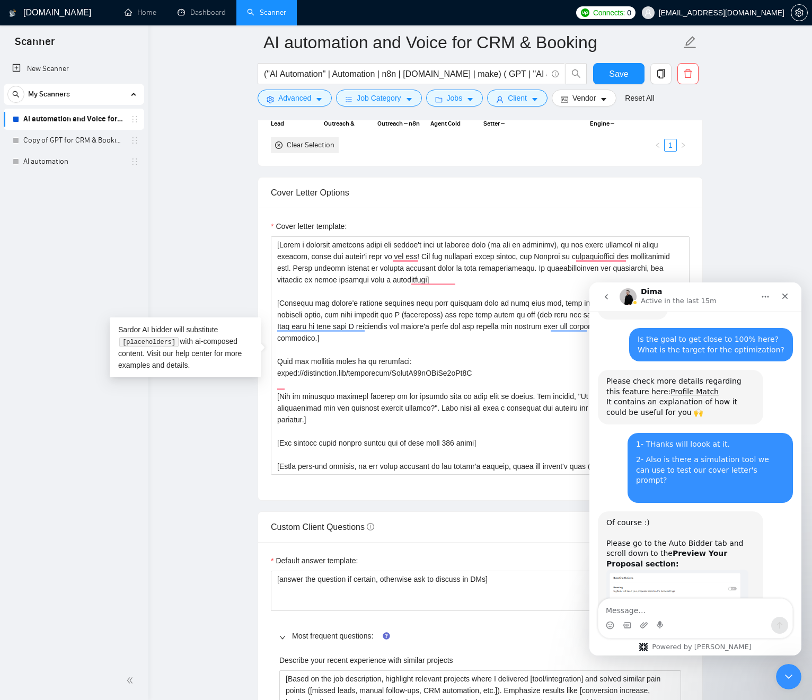
click at [223, 402] on main "AI automation and Voice for CRM & Booking ("AI Automation" | Automation | n8n |…" at bounding box center [480, 575] width 630 height 3531
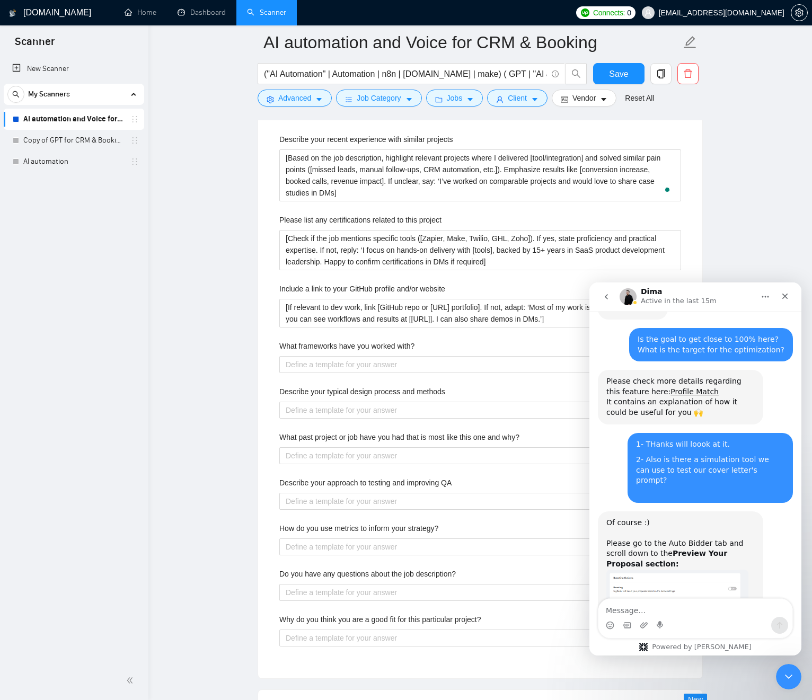
scroll to position [1736, 0]
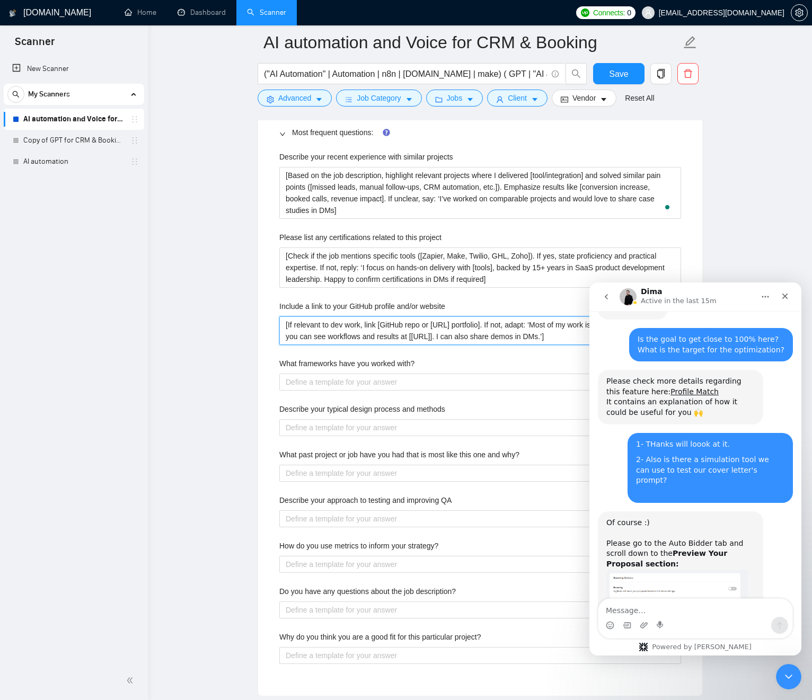
click at [402, 325] on website "[If relevant to dev work, link [GitHub repo or RisingFlow.ai portfolio]. If not…" at bounding box center [480, 330] width 402 height 29
drag, startPoint x: 387, startPoint y: 325, endPoint x: 395, endPoint y: 325, distance: 8.5
click at [387, 325] on website "[If relevant to dev work, link [GitHub repo or RisingFlow.ai portfolio]. If not…" at bounding box center [480, 330] width 402 height 29
drag, startPoint x: 395, startPoint y: 325, endPoint x: 487, endPoint y: 323, distance: 91.2
click at [488, 322] on website "[If relevant to dev work, link [GitHub repo or RisingFlow.ai portfolio]. If not…" at bounding box center [480, 330] width 402 height 29
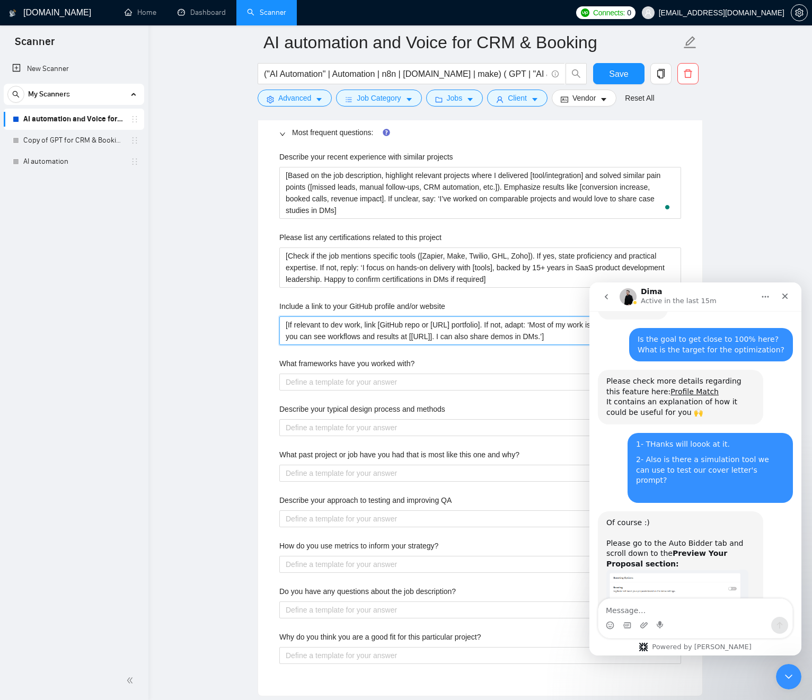
click at [405, 327] on website "[If relevant to dev work, link [GitHub repo or RisingFlow.ai portfolio]. If not…" at bounding box center [480, 330] width 402 height 29
click at [383, 325] on website "[If relevant to dev work, link [GitHub repo or RisingFlow.ai portfolio]. If not…" at bounding box center [480, 330] width 402 height 29
type website "[If relevant to dev work, link l[GitHub repo or RisingFlow.ai portfolio]. If no…"
type website "[If relevant to dev work, link li[GitHub repo or RisingFlow.ai portfolio]. If n…"
type website "[If relevant to dev work, link lie[GitHub repo or RisingFlow.ai portfolio]. If …"
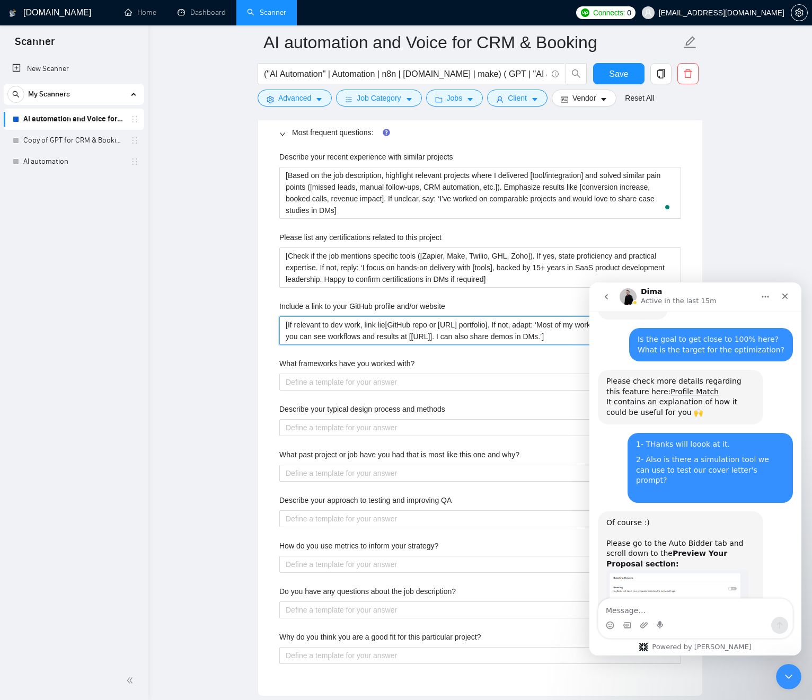
type website "[If relevant to dev work, link liek[GitHub repo or RisingFlow.ai portfolio]. If…"
type website "[If relevant to dev work, link liek [GitHub repo or RisingFlow.ai portfolio]. I…"
type website "[If relevant to dev work, link liek a[GitHub repo or RisingFlow.ai portfolio]. …"
type website "[If relevant to dev work, link liek a [GitHub repo or RisingFlow.ai portfolio].…"
type website "[If relevant to dev work, link liek a v[GitHub repo or RisingFlow.ai portfolio]…"
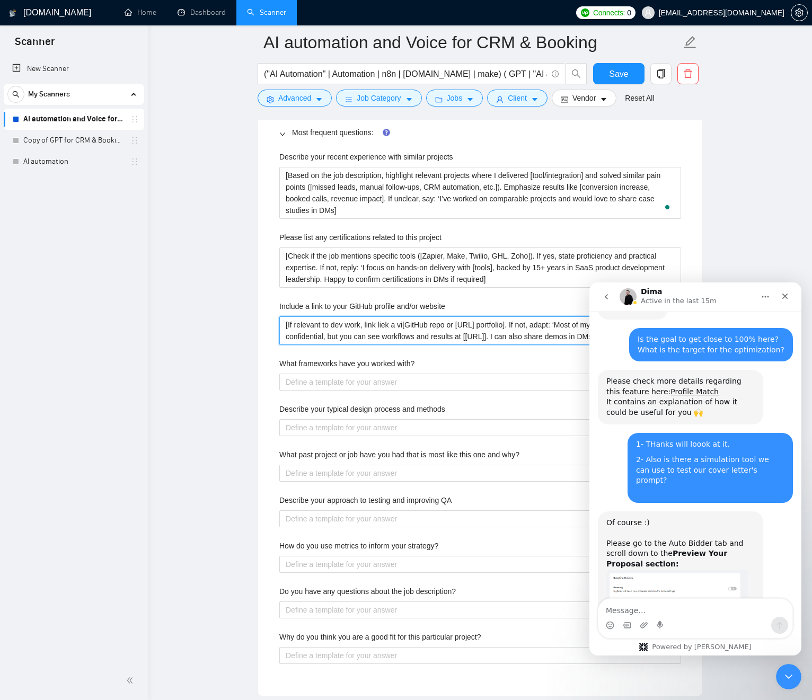
type website "[If relevant to dev work, link liek a vid[GitHub repo or RisingFlow.ai portfoli…"
type website "[If relevant to dev work, link liek a vide[GitHub repo or RisingFlow.ai portfol…"
type website "[If relevant to dev work, link liek a video[GitHub repo or RisingFlow.ai portfo…"
type website "[If relevant to dev work, link liek a video [GitHub repo or RisingFlow.ai portf…"
type website "[If relevant to dev work, link liek a video o[GitHub repo or RisingFlow.ai port…"
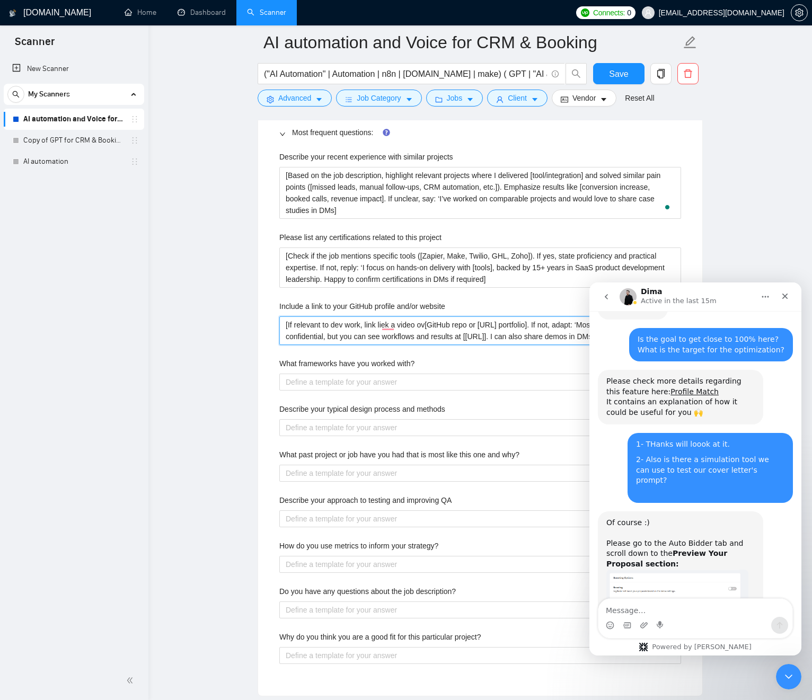
type website "[If relevant to dev work, link liek a video ove[GitHub repo or RisingFlow.ai po…"
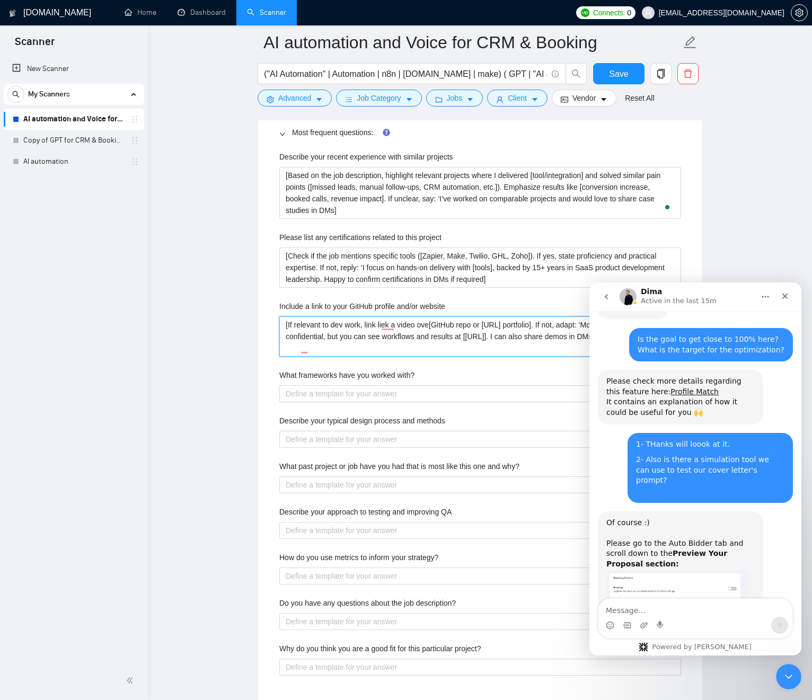
type website "[If relevant to dev work, link liek a video over[GitHub repo or RisingFlow.ai p…"
type website "[If relevant to dev work, link liek a video overv[GitHub repo or RisingFlow.ai …"
type website "[If relevant to dev work, link liek a video overvi[GitHub repo or RisingFlow.ai…"
type website "[If relevant to dev work, link liek a video overvie[GitHub repo or RisingFlow.a…"
type website "[If relevant to dev work, link liek a video overview[GitHub repo or RisingFlow.…"
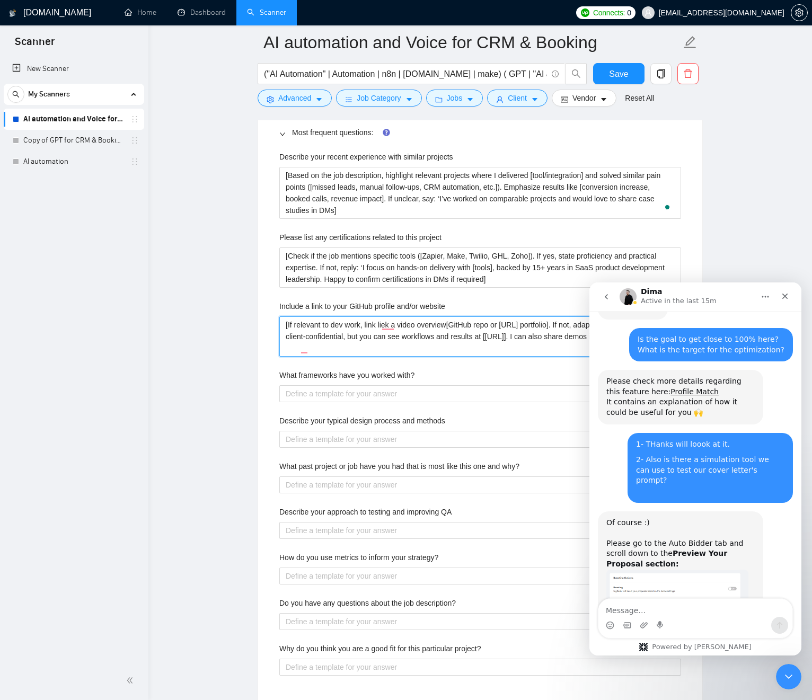
type website "[If relevant to dev work, link liek a video overview [GitHub repo or RisingFlow…"
paste website "https://komododecks.com/recordings/TjdiaT67yJXbUd0kSd0S"
type website "[If relevant to dev work, link liek a video overview https://komododecks.com/re…"
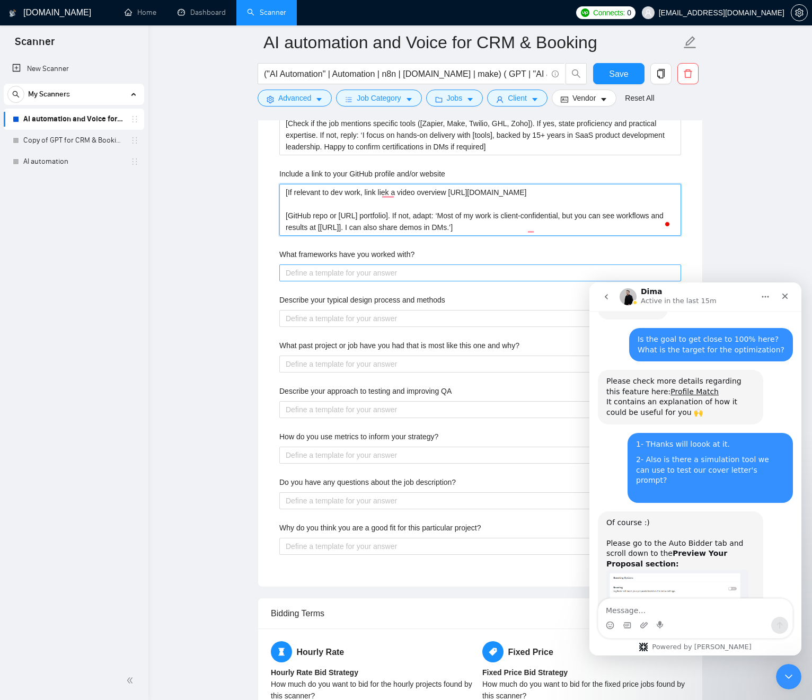
scroll to position [1870, 0]
type website "[If relevant to dev work, link liek a video overview https://komododecks.com/re…"
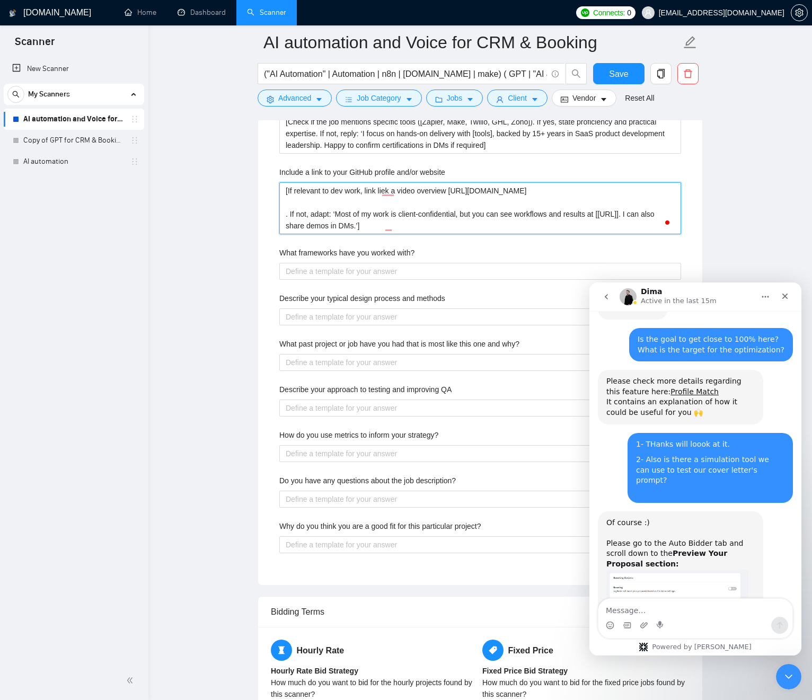
type website "[If relevant to dev work, link liek a video overview https://komododecks.com/re…"
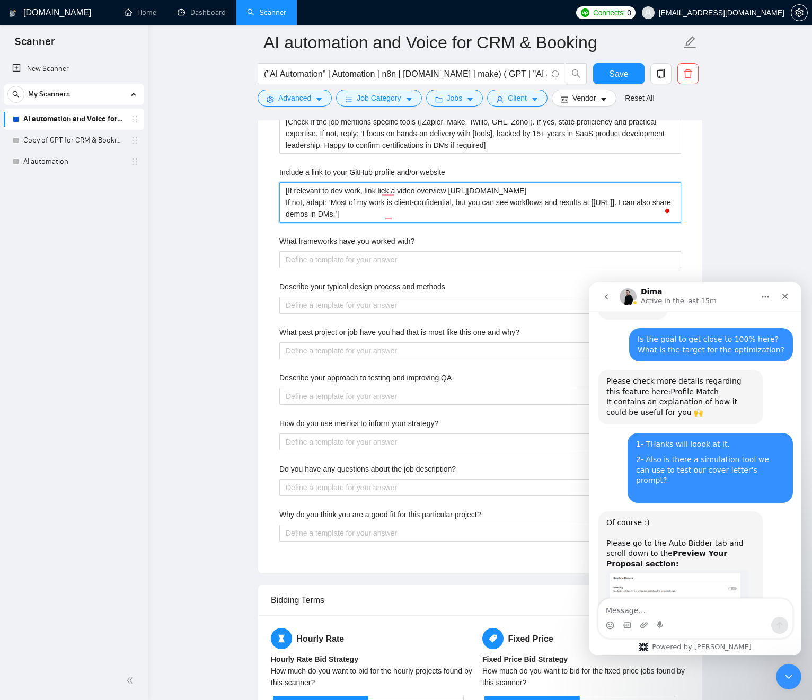
type website "[If relevant to dev work, link liek a video overview https://komododecks.com/re…"
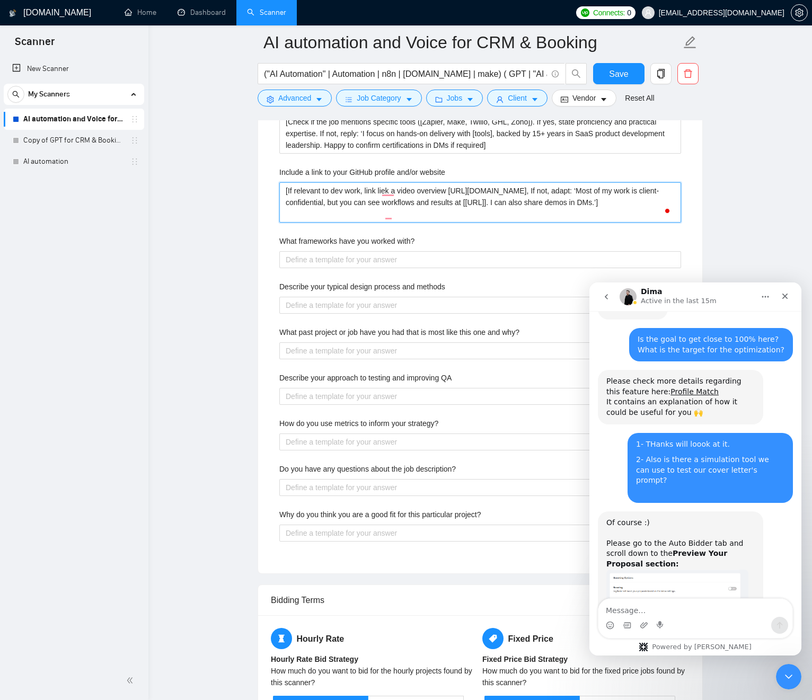
type website "[If relevant to dev work, link liek a video overview https://komododecks.com/re…"
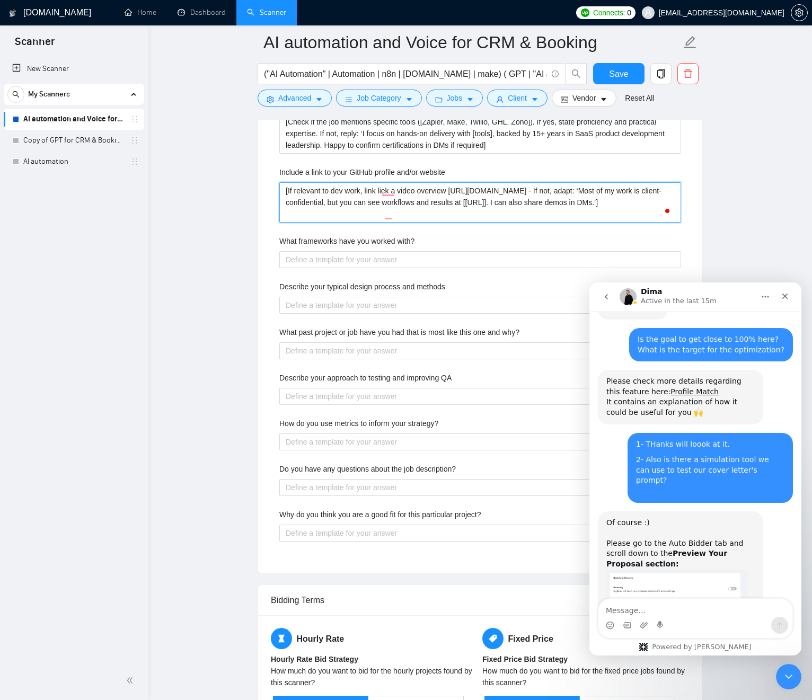
type website "[If relevant to dev work, link a video overview https://komododecks.com/recordi…"
type website "[If relevant to dev work, link l a video overview https://komododecks.com/recor…"
type website "[If relevant to dev work, link li a video overview https://komododecks.com/reco…"
type website "[If relevant to dev work, link lik a video overview https://komododecks.com/rec…"
type website "[If relevant to dev work, link like a video overview https://komododecks.com/re…"
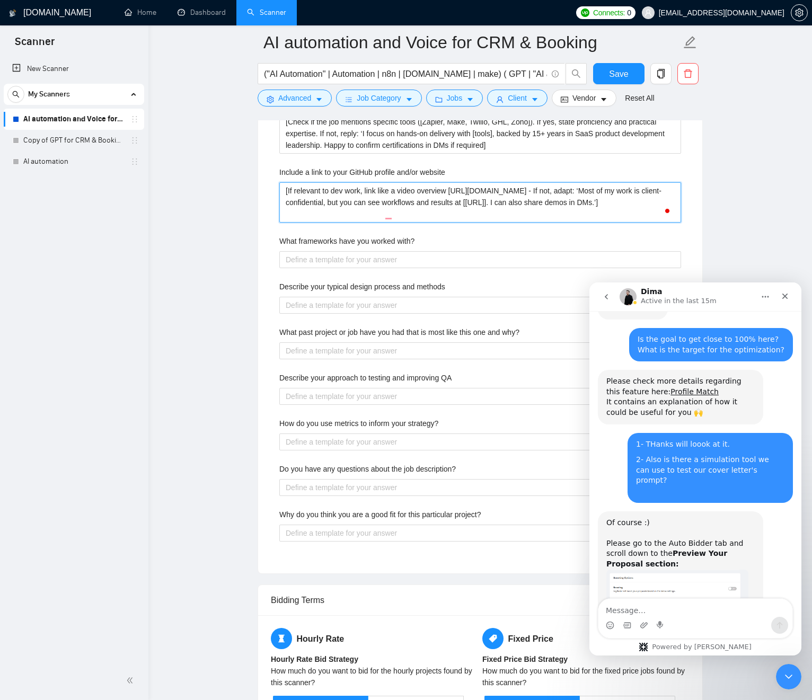
type website "[IIf relevant to dev work, link like a video overview https://komododecks.com/r…"
type website "[I If relevant to dev work, link like a video overview https://komododecks.com/…"
type website "[I dIf relevant to dev work, link like a video overview https://komododecks.com…"
type website "[I doIf relevant to dev work, link like a video overview https://komododecks.co…"
type website "[I do If relevant to dev work, link like a video overview https://komododecks.c…"
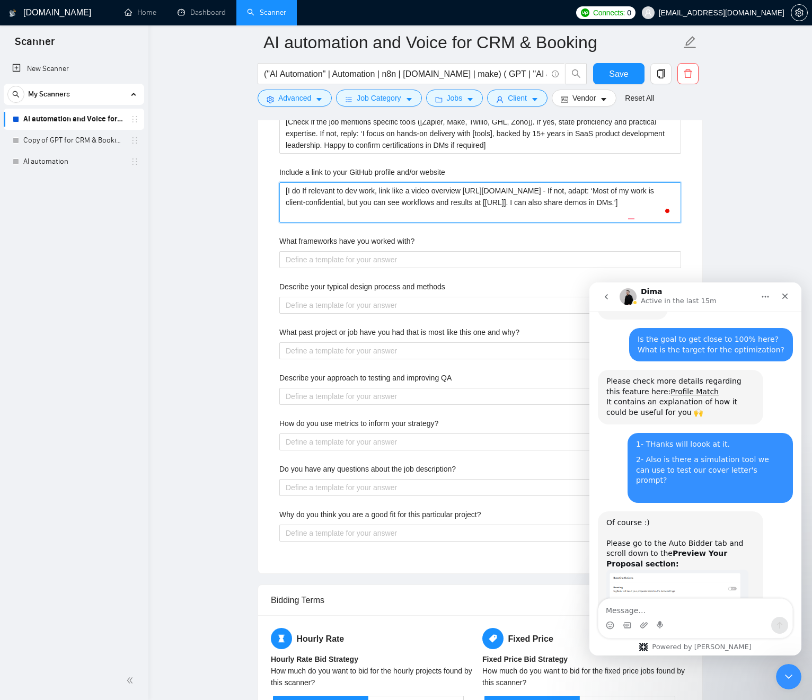
type website "[I do nIf relevant to dev work, link like a video overview https://komododecks.…"
type website "[I do If relevant to dev work, link like a video overview https://komododecks.c…"
type website "[I If relevant to dev work, link like a video overview https://komododecks.com/…"
type website "[If relevant to dev work, link like a video overview https://komododecks.com/re…"
type website "[If relevant to dev work, link a video overview https://komododecks.com/recordi…"
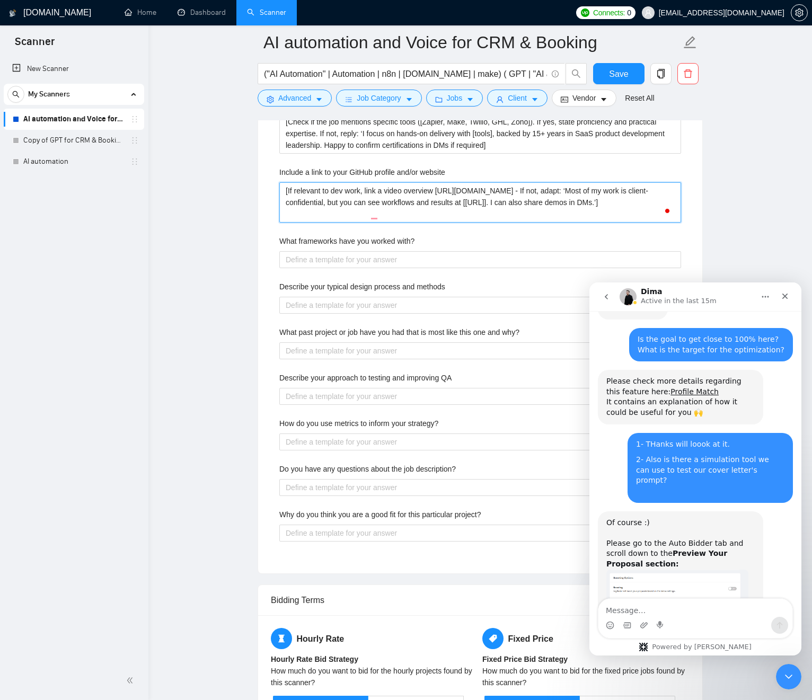
type website "[If relevant to dev work, link a video overview [URL][DOMAIN_NAME] - If not, ad…"
click at [433, 236] on div "What frameworks have you worked with?" at bounding box center [480, 243] width 402 height 16
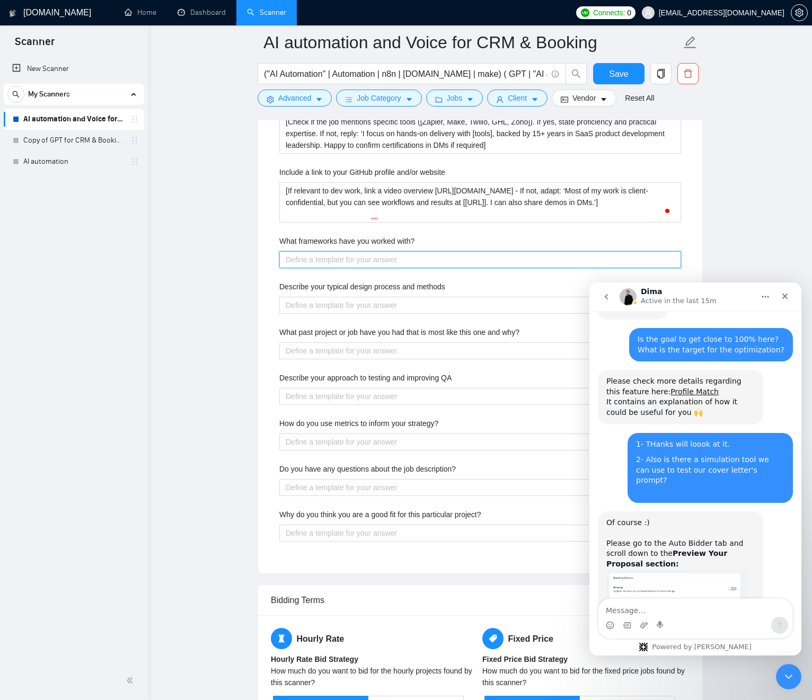
click at [331, 257] on with\? "What frameworks have you worked with?" at bounding box center [480, 259] width 402 height 17
click at [330, 257] on with\? "What frameworks have you worked with?" at bounding box center [480, 259] width 402 height 17
paste with\? "List frameworks/tools based on project context (e.g., n8n, Make.com, Zapier, Tw…"
type with\? "List frameworks/tools based on project context (e.g., n8n, Make.com, Zapier, Tw…"
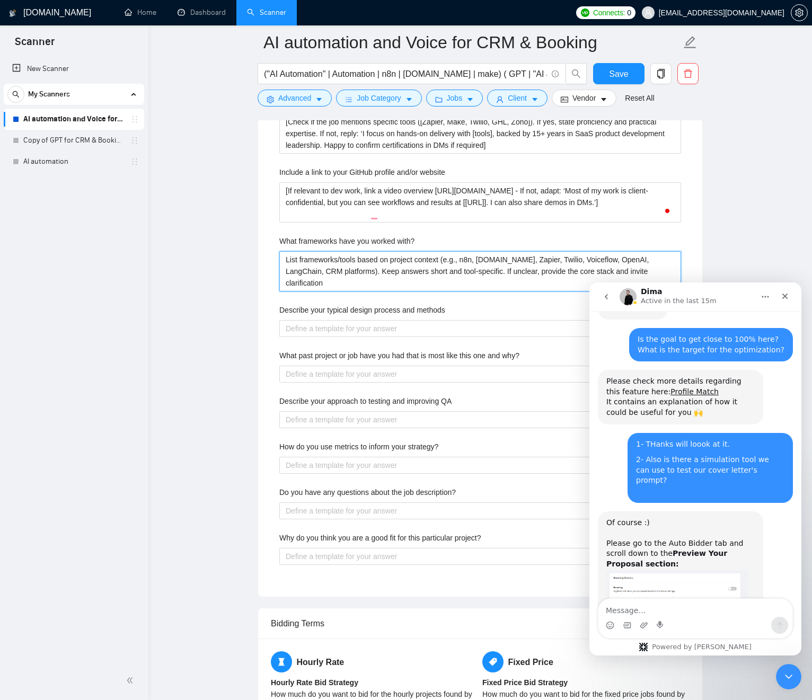
click at [300, 258] on with\? "List frameworks/tools based on project context (e.g., n8n, Make.com, Zapier, Tw…" at bounding box center [480, 271] width 402 height 40
click at [468, 259] on with\? "List frameworks/tools based on project context (e.g., n8n, Make.com, Zapier, Tw…" at bounding box center [480, 271] width 402 height 40
type with\? "List frameworks/tools based on project context (e.g., An8n, Make.com, Zapier, T…"
type with\? "List frameworks/tools based on project context (e.g., Agn8n, Make.com, Zapier, …"
type with\? "List frameworks/tools based on project context (e.g., Agin8n, Make.com, Zapier,…"
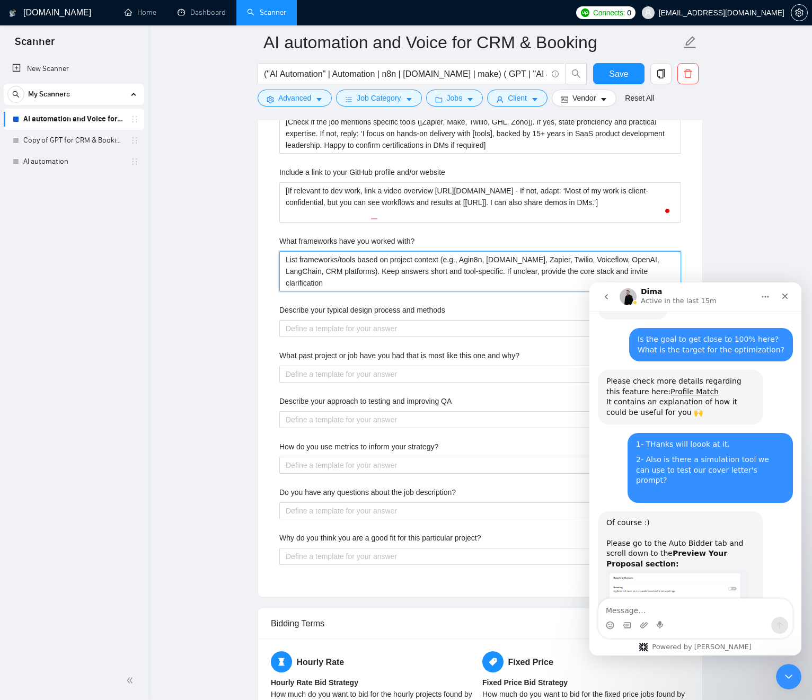
type with\? "List frameworks/tools based on project context (e.g., Agiln8n, Make.com, Zapier…"
type with\? "List frameworks/tools based on project context (e.g., Agile n8n, Make.com, Zapi…"
type with\? "List frameworks/tools based on project context (e.g., Agile fn8n, Make.com, Zap…"
type with\? "List frameworks/tools based on project context (e.g., Agile frn8n, Make.com, Za…"
type with\? "List frameworks/tools based on project context (e.g., Agile framn8n, Make.com, …"
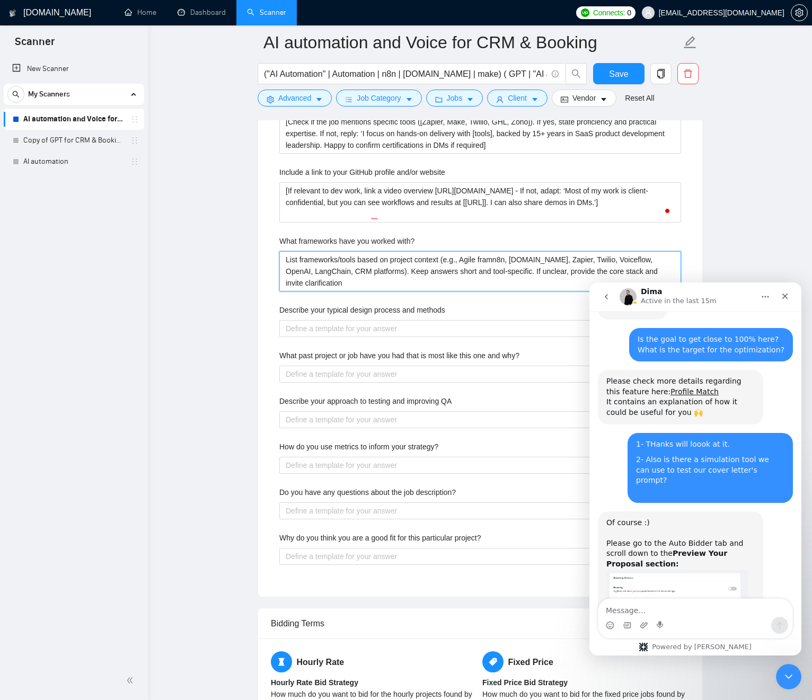
type with\? "List frameworks/tools based on project context (e.g., Agile framen8n, Make.com,…"
type with\? "List frameworks/tools based on project context (e.g., Agile framn8n, Make.com, …"
type with\? "List frameworks/tools based on project context (e.g., Agile framwn8n, Make.com,…"
type with\? "List frameworks/tools based on project context (e.g., Agile framworn8n, Make.co…"
type with\? "List frameworks/tools based on project context (e.g., Agile framworkn8n, Make.c…"
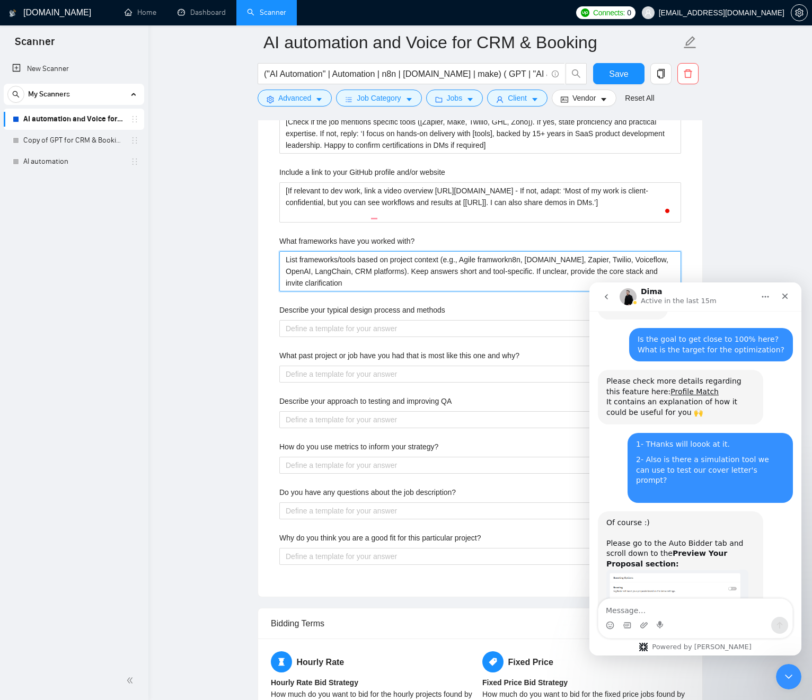
type with\? "List frameworks/tools based on project context (e.g., Agile framwork n8n, Make.…"
type with\? "List frameworks/tools based on project context (e.g., Agile framwork in8n, Make…"
type with\? "List frameworks/tools based on project context (e.g., Agile framwork inn8n, Mak…"
type with\? "List frameworks/tools based on project context (e.g., Agile framwork in n8n, Ma…"
type with\? "List frameworks/tools based on project context (e.g., Agile framwork in prn8n, …"
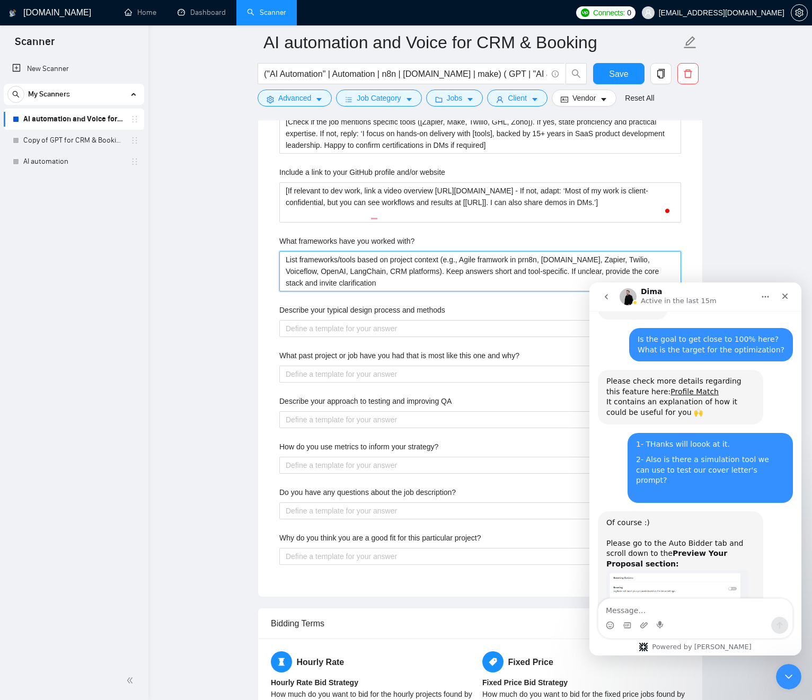
type with\? "List frameworks/tools based on project context (e.g., Agile framwork in pron8n,…"
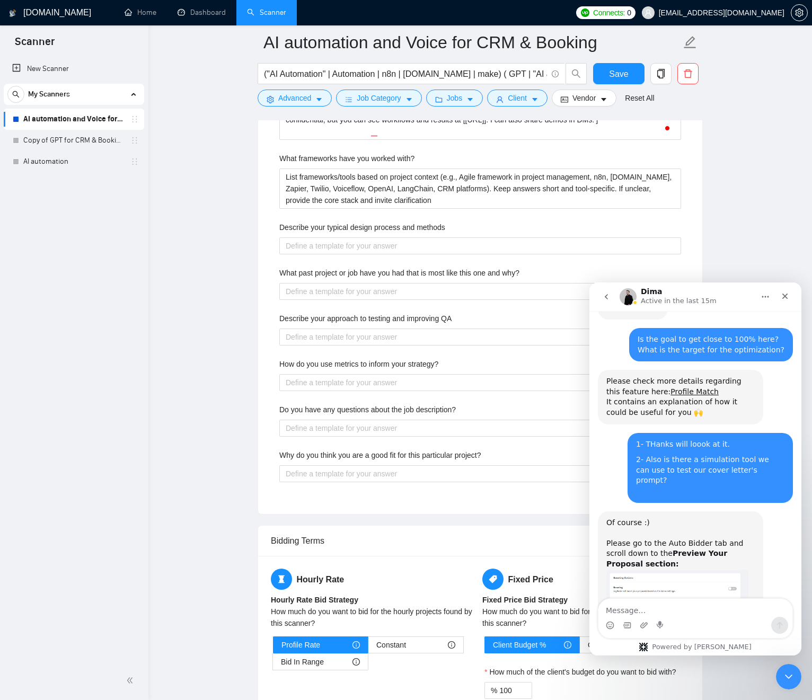
scroll to position [1916, 0]
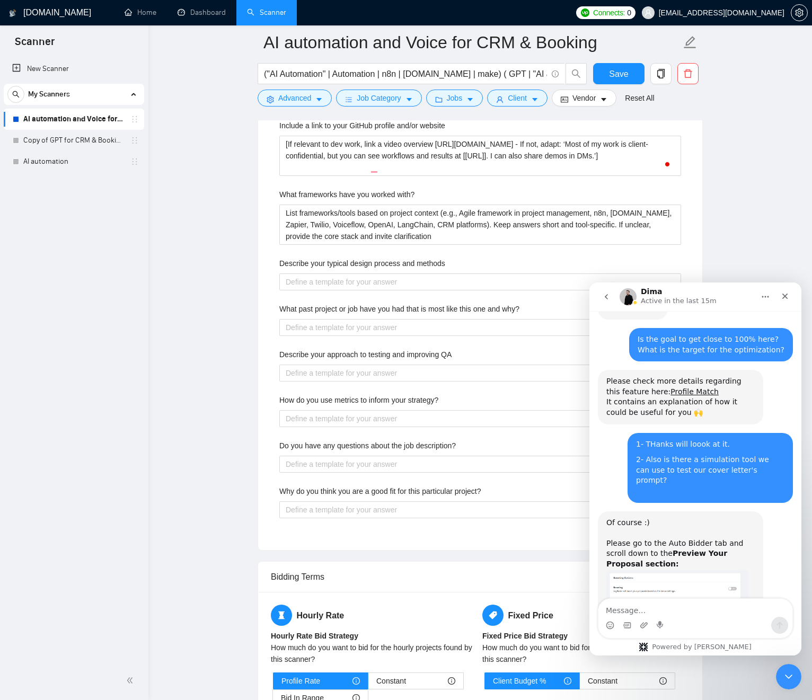
click at [488, 254] on div "Describe your recent experience with similar projects [Based on the job descrip…" at bounding box center [480, 251] width 419 height 574
click at [470, 242] on with\? "List frameworks/tools based on project context (e.g., Agile framework in projec…" at bounding box center [480, 225] width 402 height 40
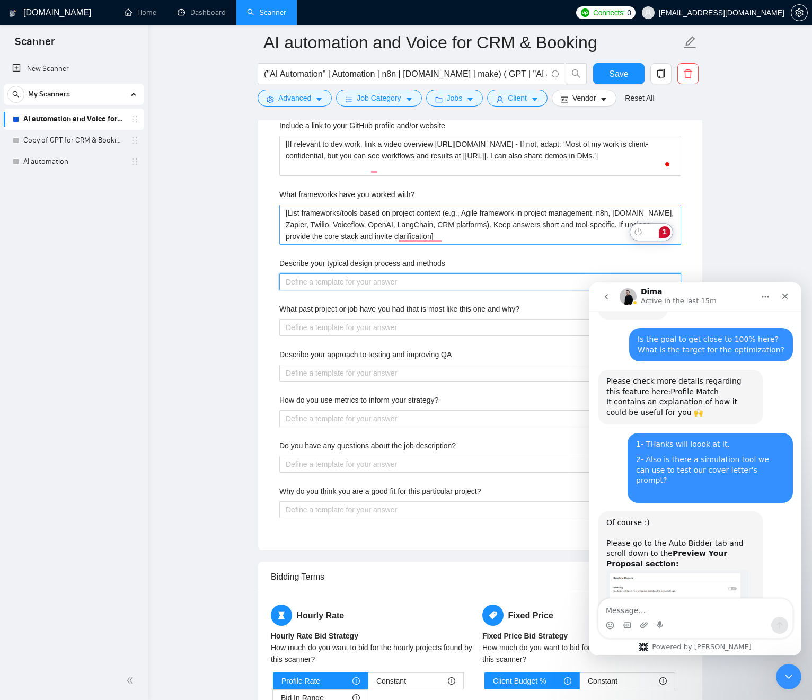
paste methods "Summarize process in 3–4 steps, mapped to the client’s need: Discovery → Workfl…"
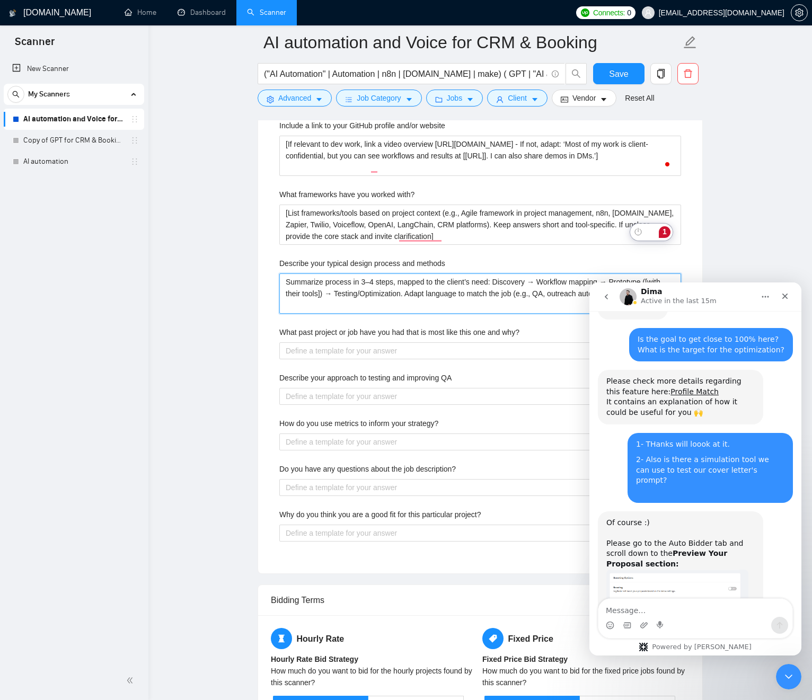
click at [339, 274] on methods "Summarize process in 3–4 steps, mapped to the client’s need: Discovery → Workfl…" at bounding box center [480, 294] width 402 height 40
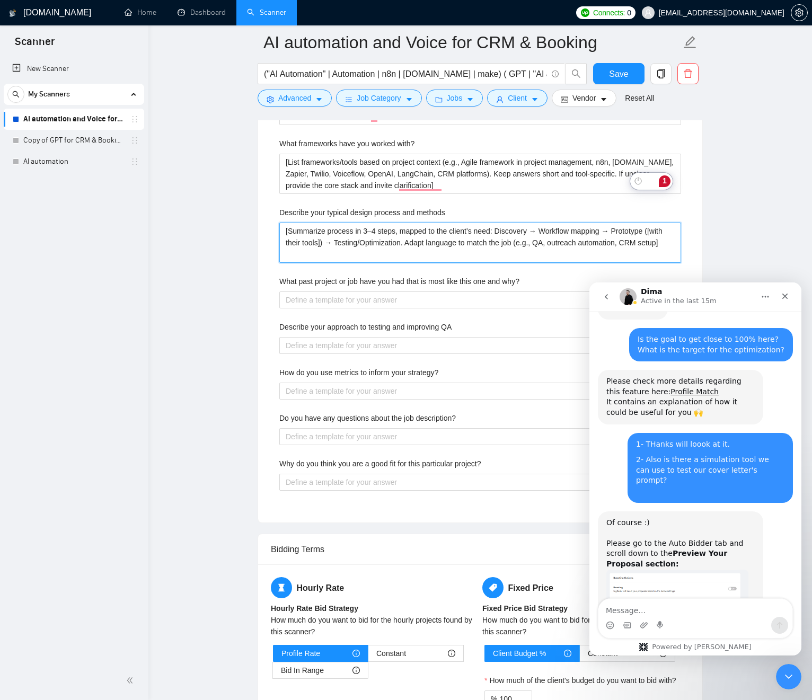
scroll to position [1969, 0]
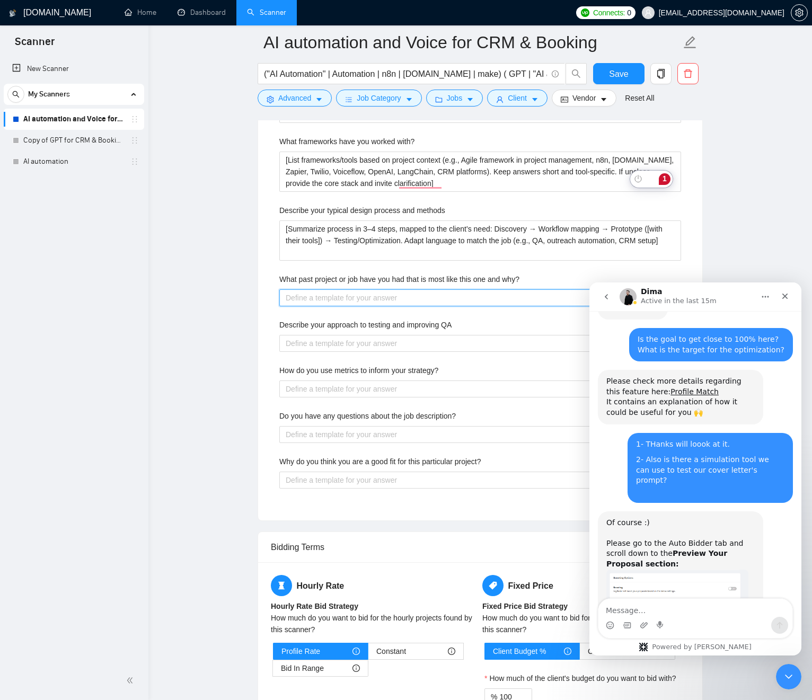
click at [350, 302] on why\? "What past project or job have you had that is most like this one and why?" at bounding box center [480, 297] width 402 height 17
click at [349, 302] on why\? "What past project or job have you had that is most like this one and why?" at bounding box center [480, 297] width 402 height 17
paste why\? "Match job type to a similar case study (e.g., AI voice for limo service, WhatsA…"
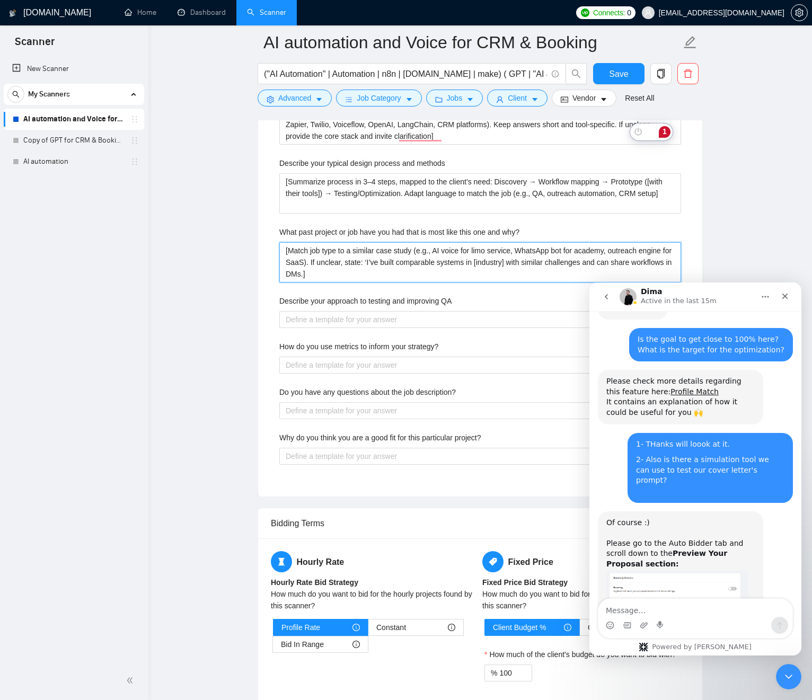
scroll to position [2013, 0]
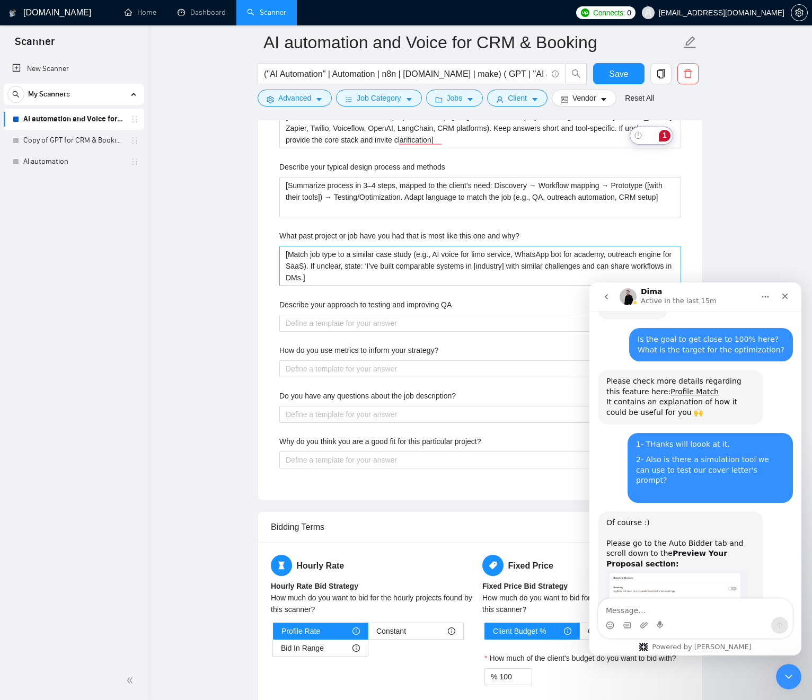
drag, startPoint x: 526, startPoint y: 298, endPoint x: 547, endPoint y: 277, distance: 28.9
click at [526, 297] on div "Describe your recent experience with similar projects [Based on the job descrip…" at bounding box center [480, 177] width 419 height 620
click at [288, 267] on why\? "[Match job type to a similar case study (e.g., AI voice for limo service, Whats…" at bounding box center [480, 266] width 402 height 40
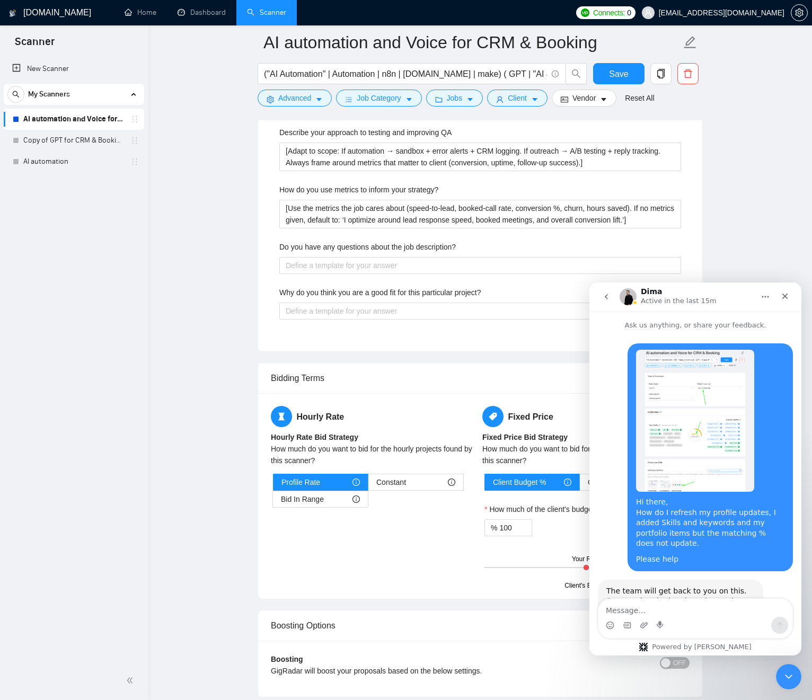
scroll to position [1595, 0]
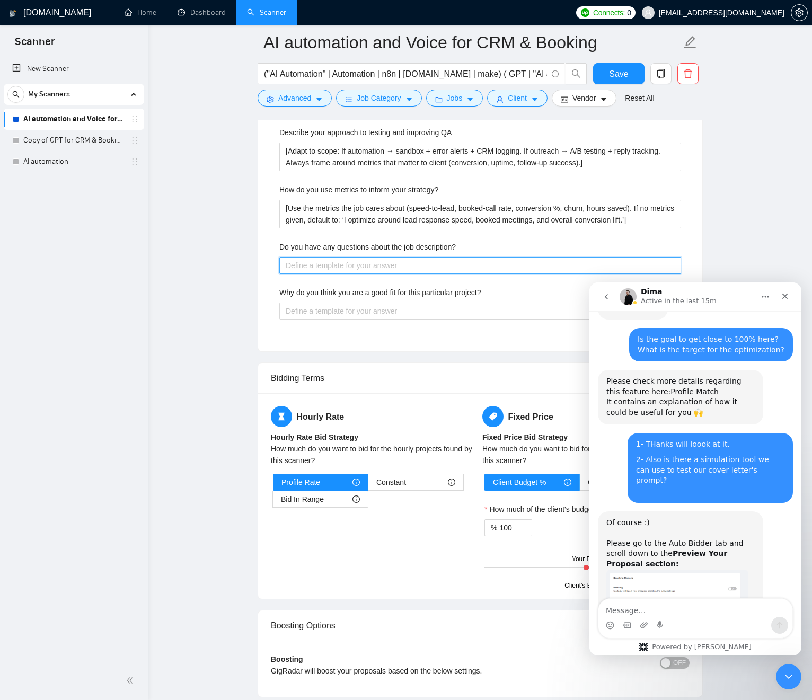
click at [298, 265] on description\? "Do you have any questions about the job description?" at bounding box center [480, 265] width 402 height 17
type description\? "["
paste description\? "“Read job carefully. If scope/tool unclear, ask 1–2 direct scoping questions (C…"
type description\? "[“Read job carefully. If scope/tool unclear, ask 1–2 direct scoping questions (…"
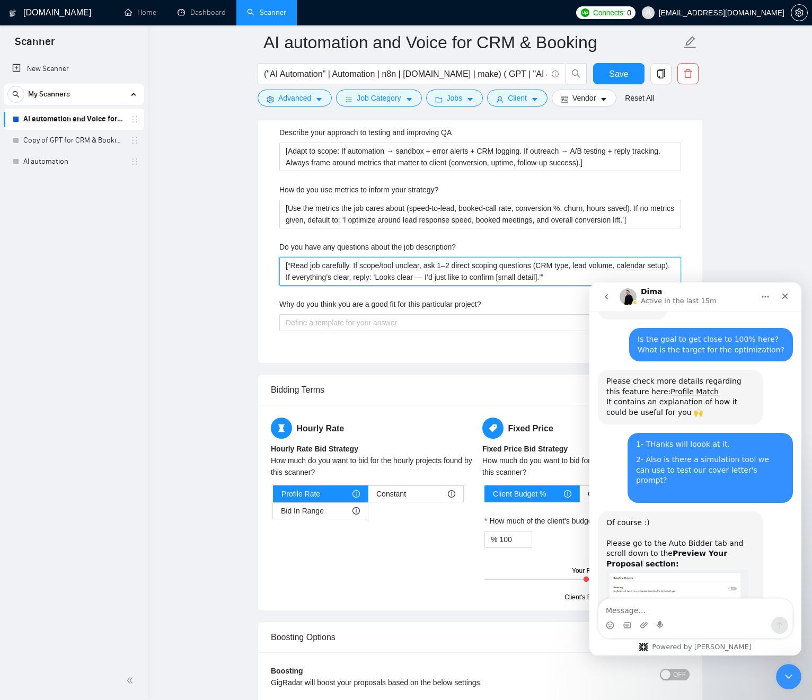
type description\? "[“Read job carefully. If scope/tool unclear, ask 1–2 direct scoping questions (…"
click at [518, 296] on div "Describe your recent experience with similar projects [Based on the job descrip…" at bounding box center [480, 22] width 419 height 655
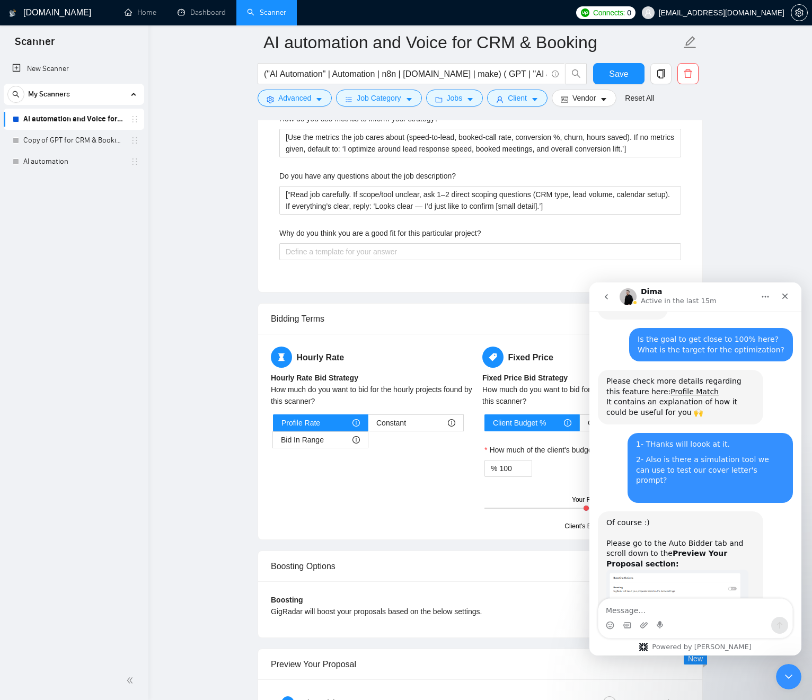
scroll to position [2271, 0]
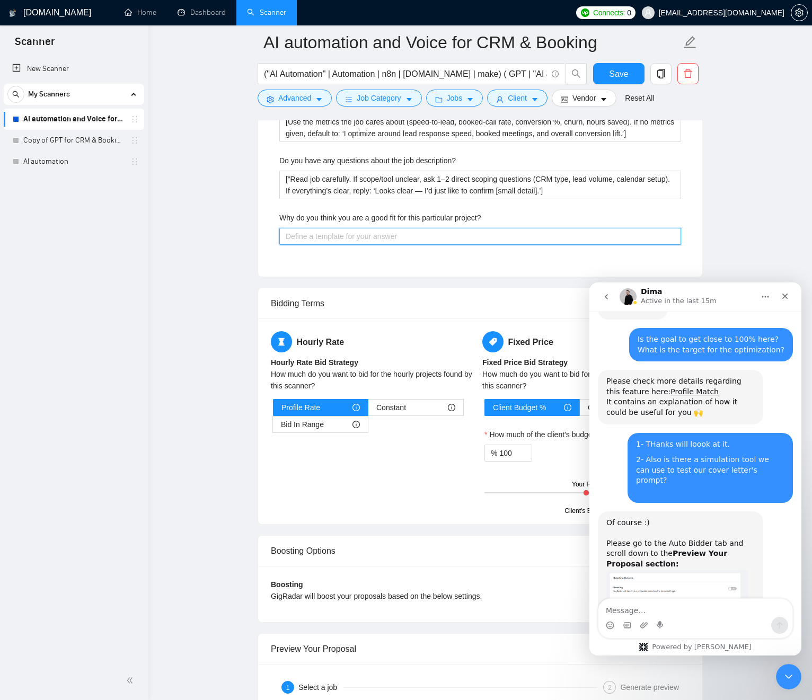
click at [371, 233] on project\? "Why do you think you are a good fit for this particular project?" at bounding box center [480, 236] width 402 height 17
paste project\? "“Connect my AI automation expertise directly to the job description. Mention re…"
type project\? "“Connect my AI automation expertise directly to the job description. Mention re…"
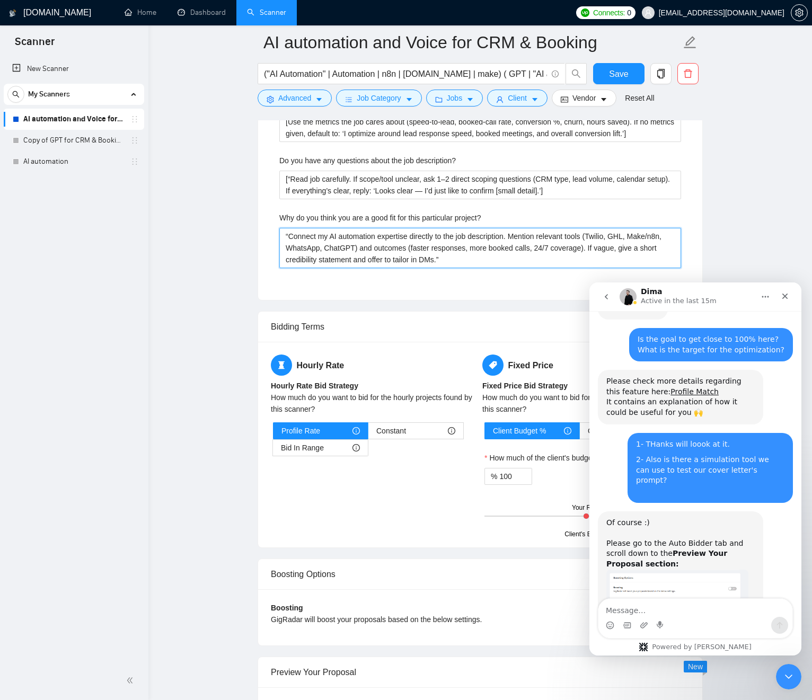
type project\? "“Connect my AI automation expertise directly to the job description. Mention re…"
type project\? "Connect my AI automation expertise directly to the job description. Mention rel…"
type project\? "[Connect my AI automation expertise directly to the job description. Mention re…"
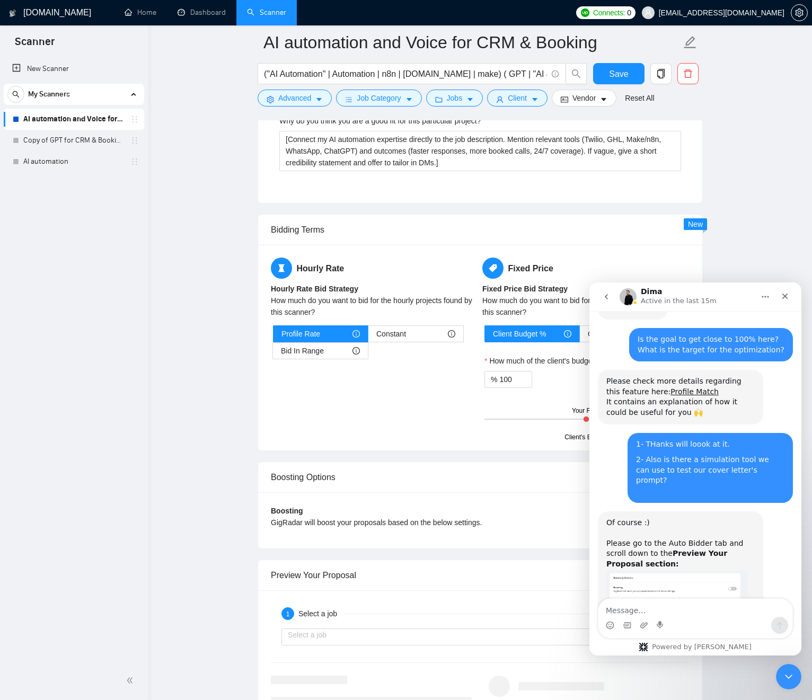
scroll to position [2421, 0]
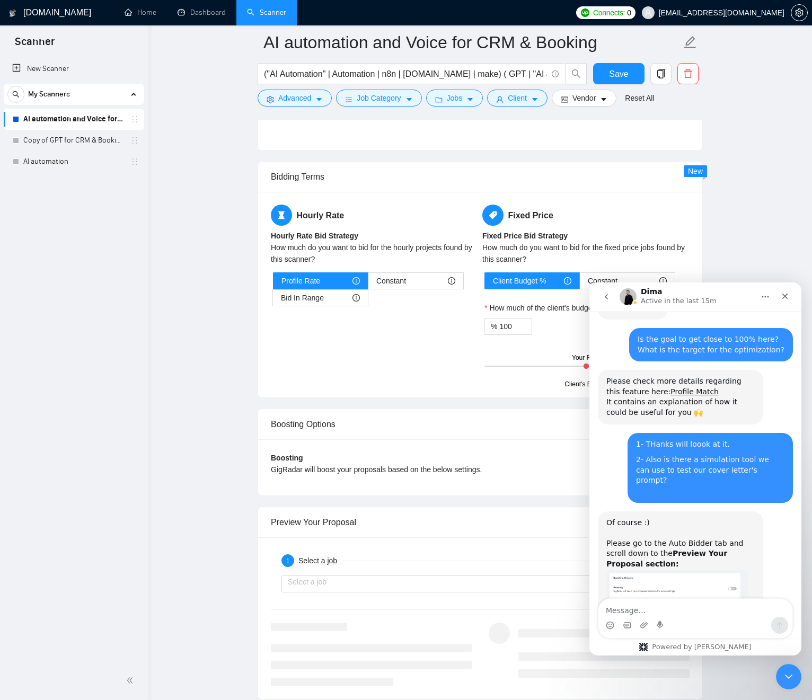
drag, startPoint x: 354, startPoint y: 330, endPoint x: 362, endPoint y: 314, distance: 18.3
click at [354, 330] on div "Hourly Rate Hourly Rate Bid Strategy How much do you want to bid for the hourly…" at bounding box center [480, 295] width 423 height 180
click at [334, 301] on div "Bid In Range" at bounding box center [320, 298] width 79 height 16
click at [273, 301] on input "Bid In Range" at bounding box center [273, 301] width 0 height 0
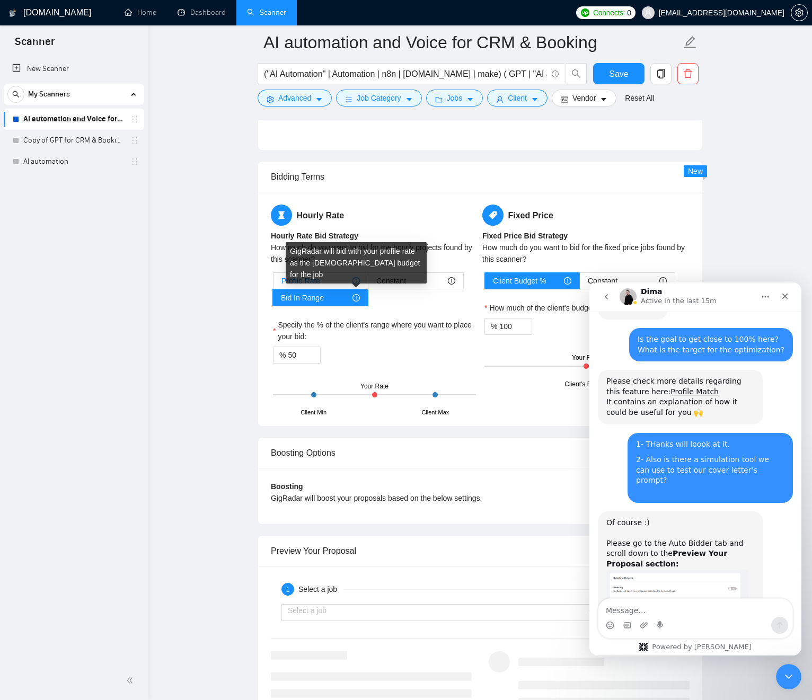
click at [333, 283] on div "Profile Rate" at bounding box center [320, 281] width 78 height 16
click at [274, 284] on input "Profile Rate" at bounding box center [274, 284] width 0 height 0
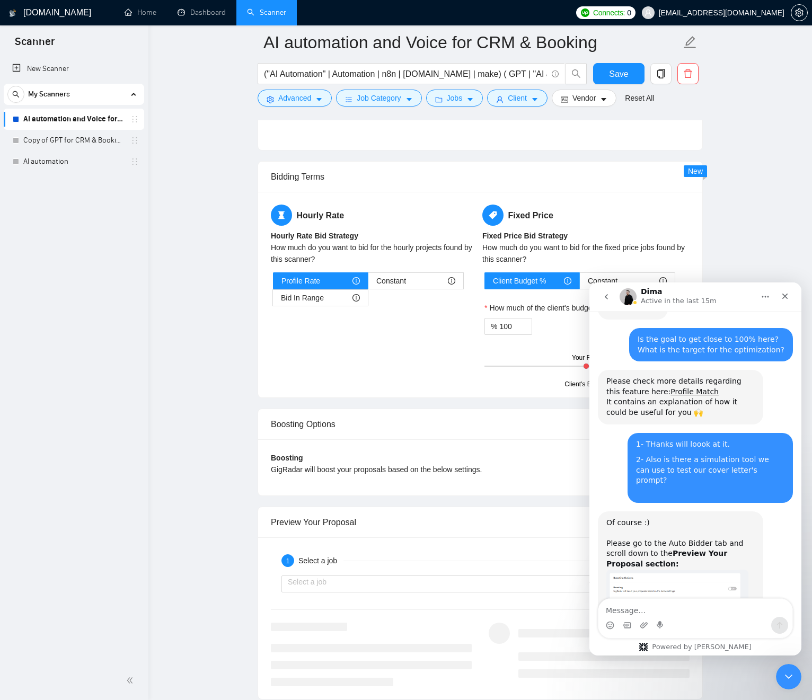
click at [395, 300] on div "Profile Rate Constant Bid In Range" at bounding box center [374, 289] width 203 height 34
click at [348, 297] on div "Bid In Range" at bounding box center [320, 298] width 79 height 16
click at [273, 301] on input "Bid In Range" at bounding box center [273, 301] width 0 height 0
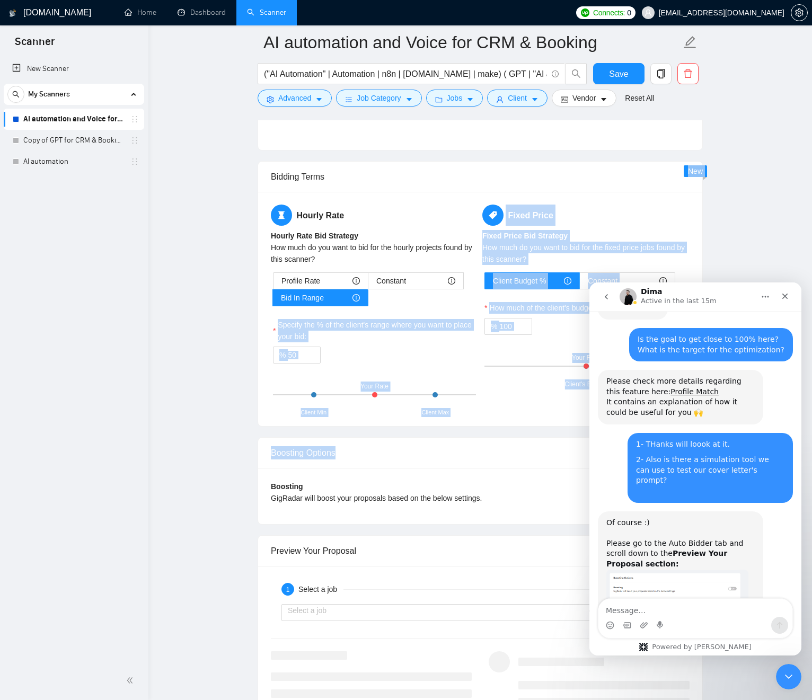
drag, startPoint x: 417, startPoint y: 310, endPoint x: 457, endPoint y: 456, distance: 151.8
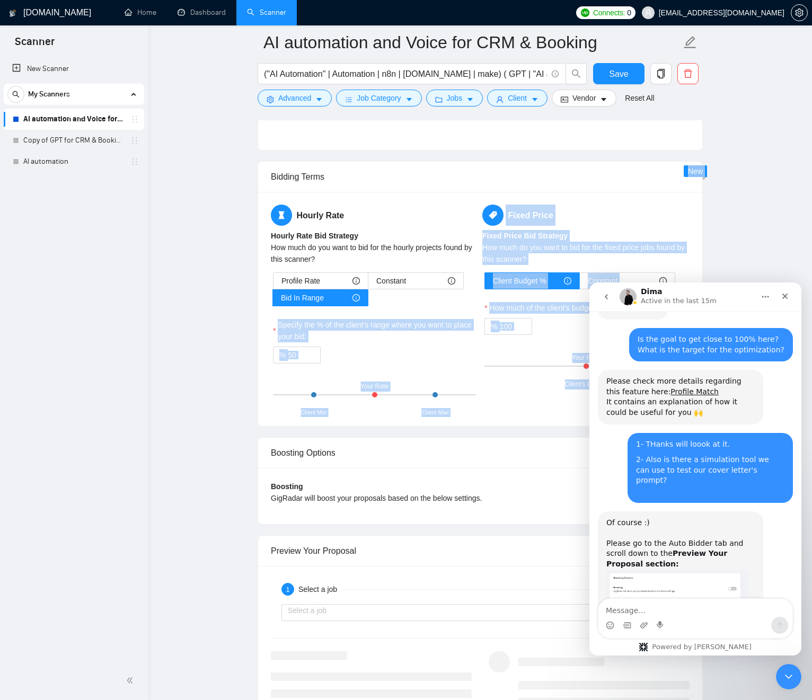
drag, startPoint x: 448, startPoint y: 391, endPoint x: 418, endPoint y: 312, distance: 84.1
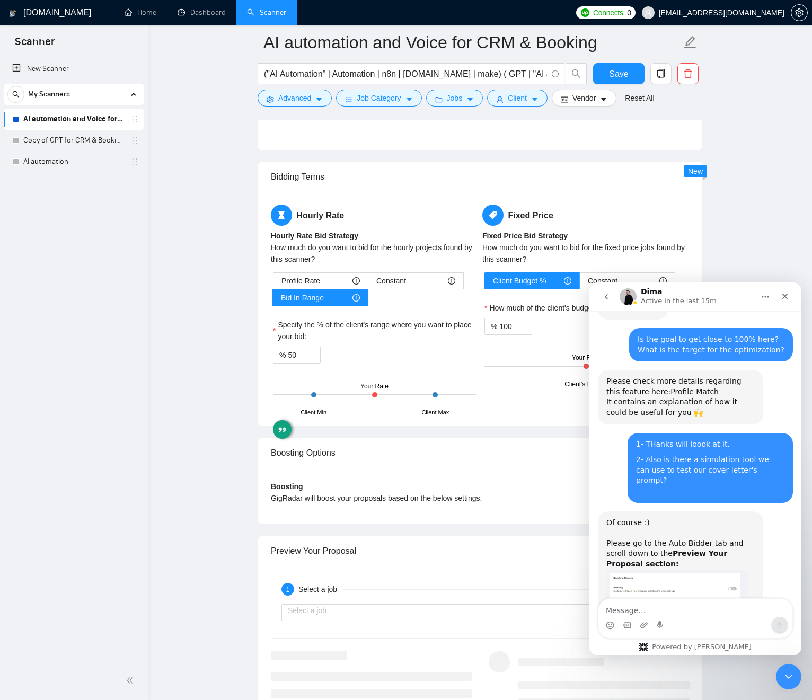
click at [417, 315] on div "Profile Rate Constant Bid In Range Specify the % of the client's range where yo…" at bounding box center [374, 342] width 207 height 141
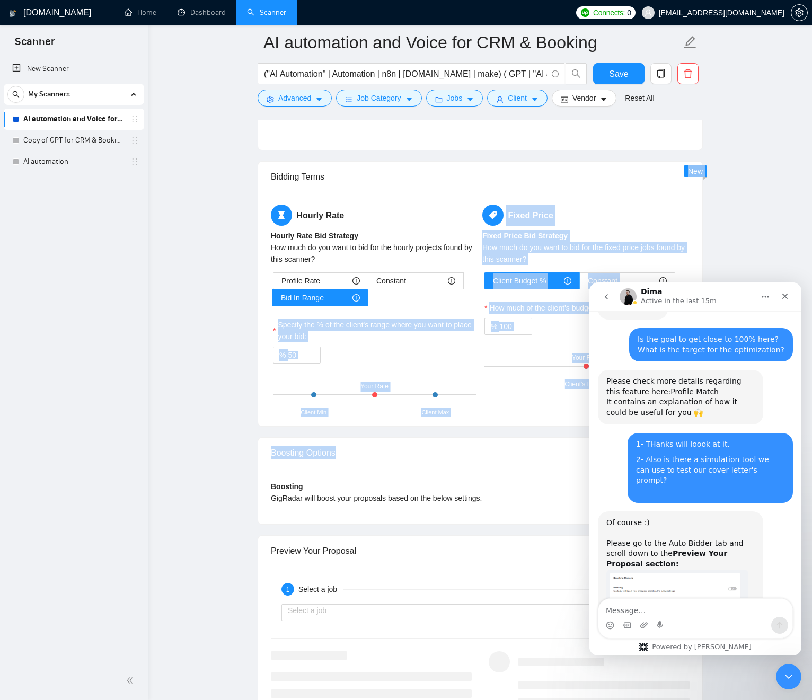
drag, startPoint x: 418, startPoint y: 330, endPoint x: 409, endPoint y: 401, distance: 72.1
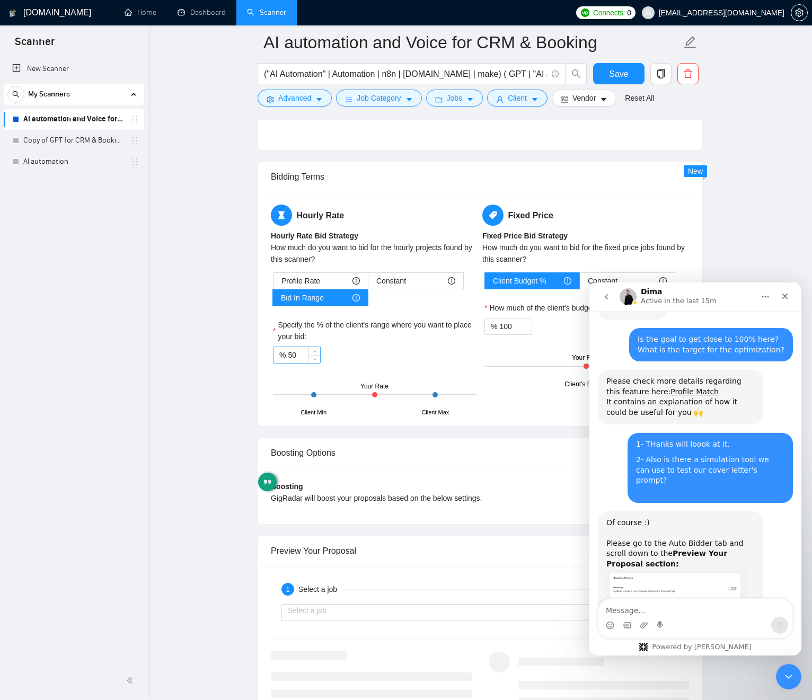
click at [305, 355] on input "50" at bounding box center [304, 355] width 32 height 16
drag, startPoint x: 375, startPoint y: 397, endPoint x: 381, endPoint y: 392, distance: 7.6
click at [392, 397] on div "Client Min Client Max Your Rate" at bounding box center [374, 394] width 203 height 37
click at [295, 353] on input "50" at bounding box center [304, 355] width 32 height 16
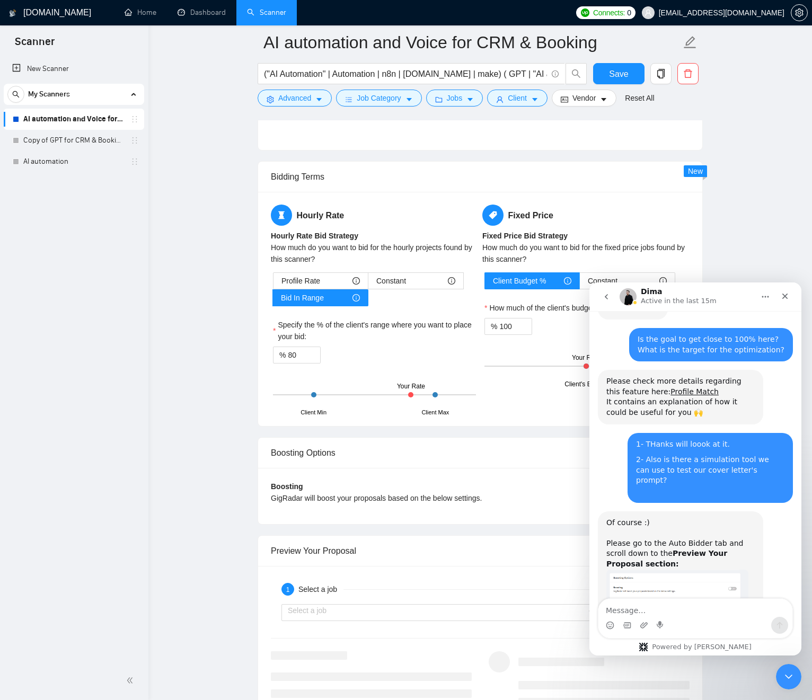
drag, startPoint x: 364, startPoint y: 359, endPoint x: 348, endPoint y: 357, distance: 16.0
click at [364, 359] on div "% 80" at bounding box center [374, 355] width 203 height 17
click at [292, 354] on input "80" at bounding box center [304, 355] width 32 height 16
type input "90"
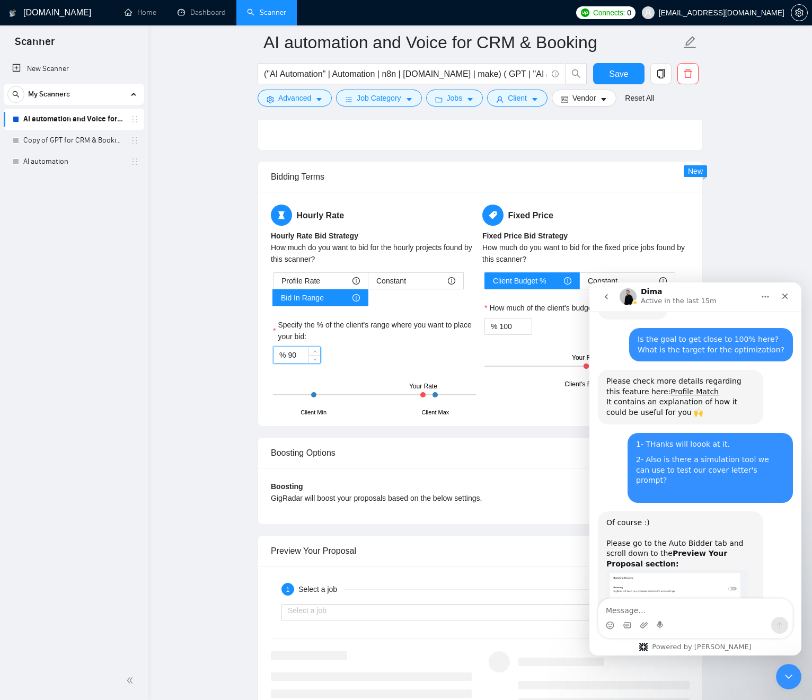
click at [358, 356] on div "% 90" at bounding box center [374, 355] width 203 height 17
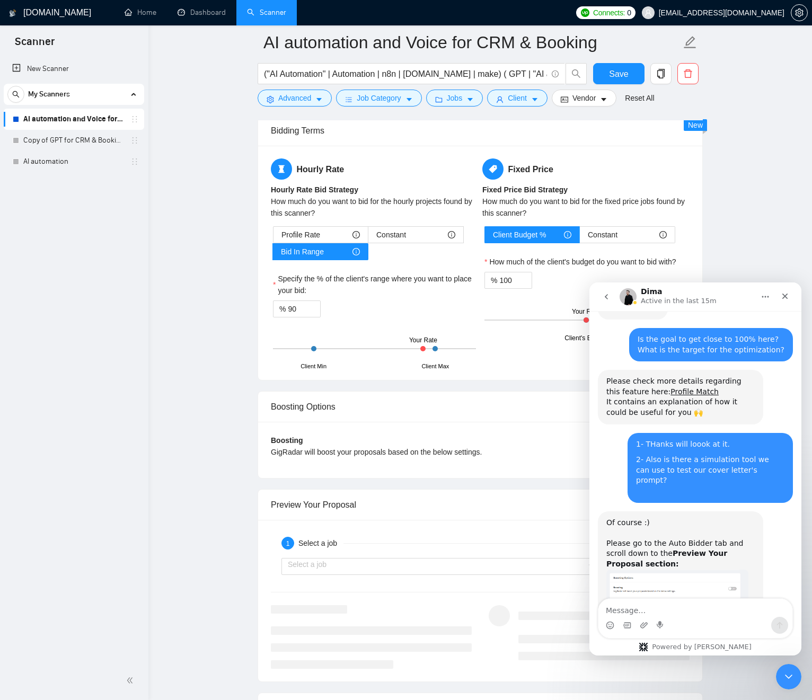
scroll to position [2488, 0]
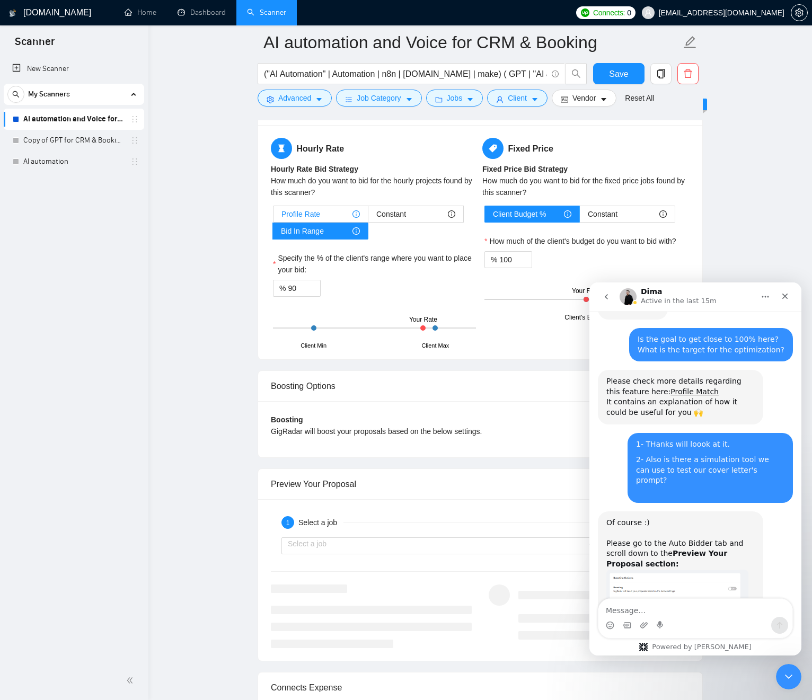
click at [319, 212] on span "Profile Rate" at bounding box center [300, 214] width 39 height 16
click at [274, 217] on input "Profile Rate" at bounding box center [274, 217] width 0 height 0
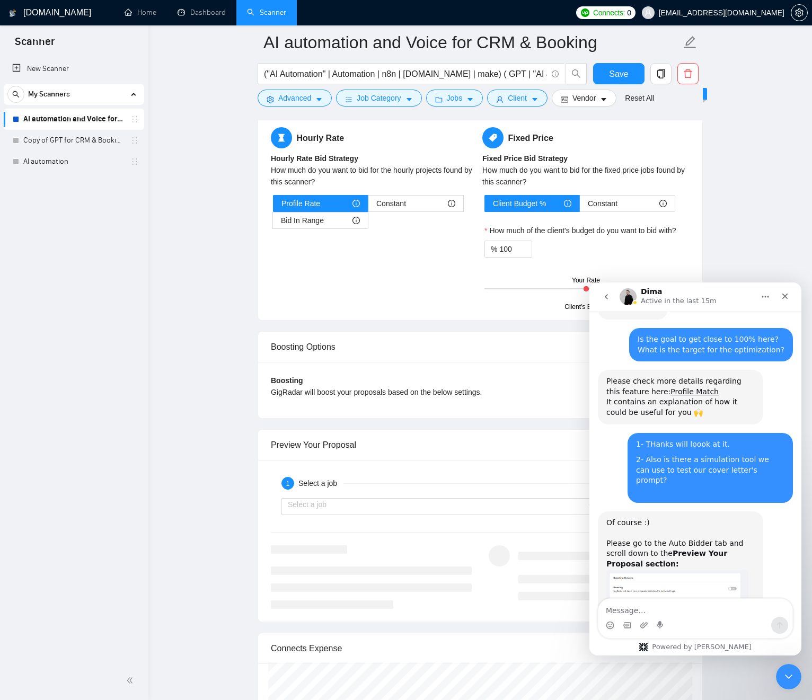
scroll to position [2497, 0]
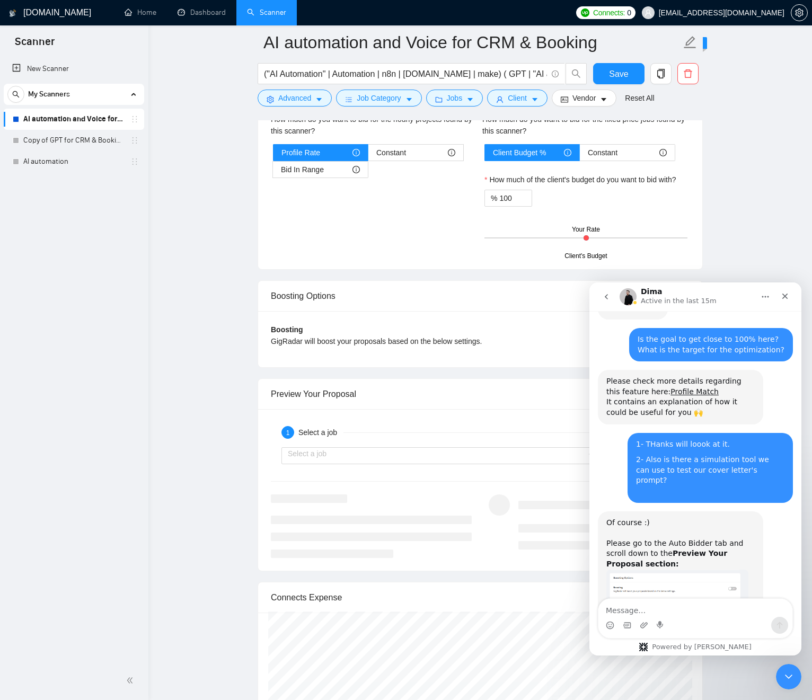
scroll to position [2548, 0]
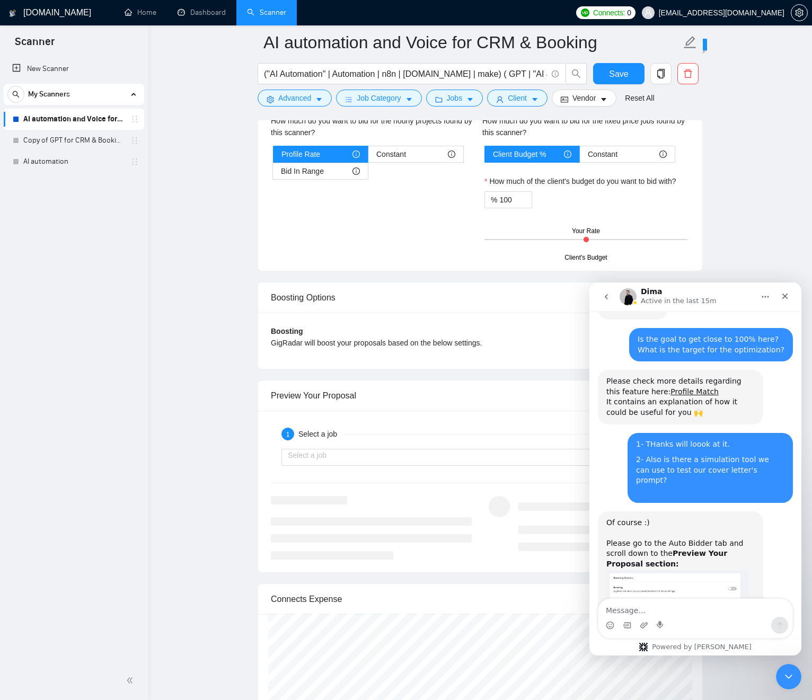
drag, startPoint x: 598, startPoint y: 239, endPoint x: 556, endPoint y: 210, distance: 51.5
click at [598, 239] on div at bounding box center [586, 239] width 203 height 1
click at [571, 182] on label "How much of the client's budget do you want to bid with?" at bounding box center [581, 181] width 192 height 12
click at [532, 192] on input "100" at bounding box center [515, 200] width 32 height 16
click at [571, 182] on label "How much of the client's budget do you want to bid with?" at bounding box center [581, 181] width 192 height 12
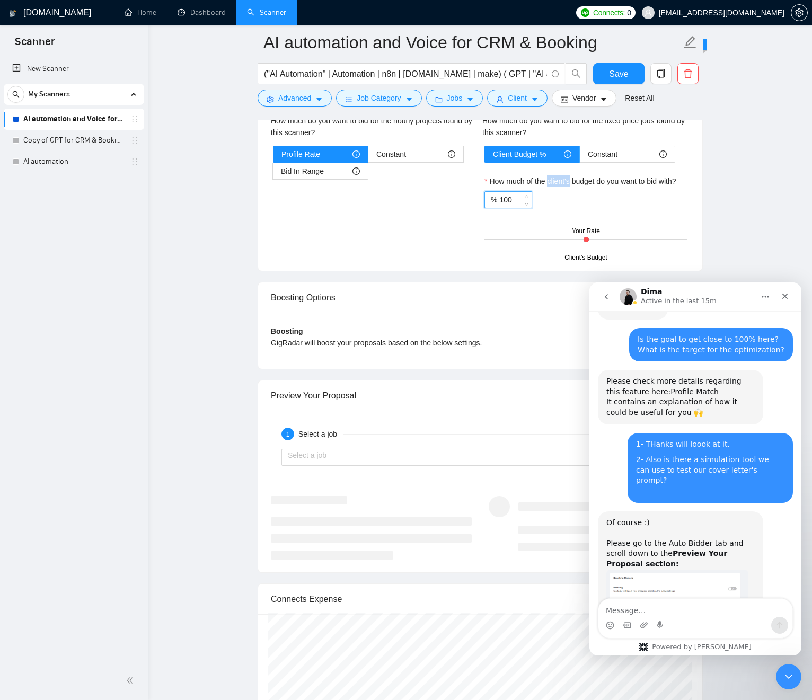
click at [532, 192] on input "100" at bounding box center [515, 200] width 32 height 16
click at [571, 182] on label "How much of the client's budget do you want to bid with?" at bounding box center [581, 181] width 192 height 12
click at [532, 192] on input "100" at bounding box center [515, 200] width 32 height 16
click at [586, 182] on label "How much of the client's budget do you want to bid with?" at bounding box center [581, 181] width 192 height 12
click at [532, 192] on input "100" at bounding box center [515, 200] width 32 height 16
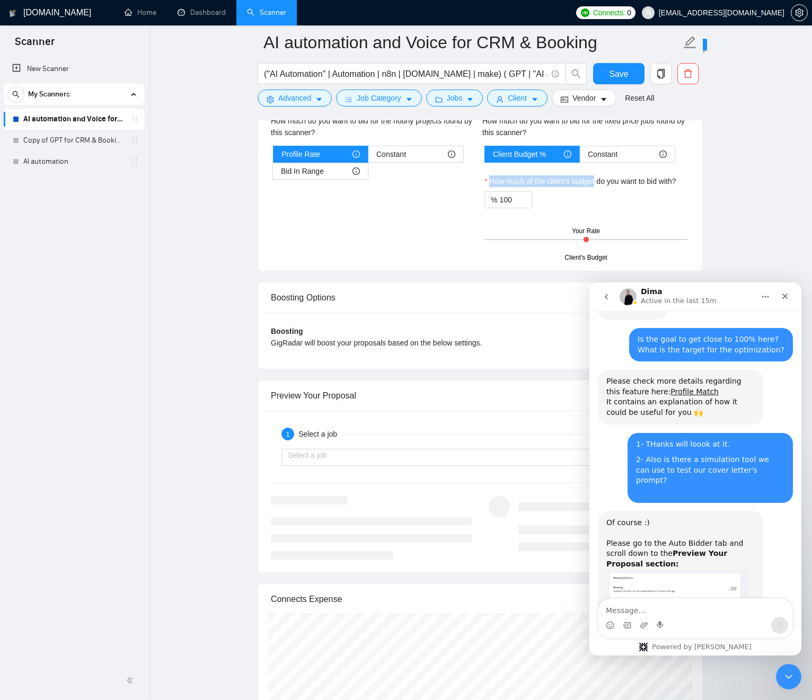
drag, startPoint x: 586, startPoint y: 182, endPoint x: 494, endPoint y: 183, distance: 92.2
click at [495, 184] on label "How much of the client's budget do you want to bid with?" at bounding box center [581, 181] width 192 height 12
click at [499, 192] on input "100" at bounding box center [515, 200] width 32 height 16
click at [485, 182] on label "How much of the client's budget do you want to bid with?" at bounding box center [581, 181] width 192 height 12
click at [499, 192] on input "100" at bounding box center [515, 200] width 32 height 16
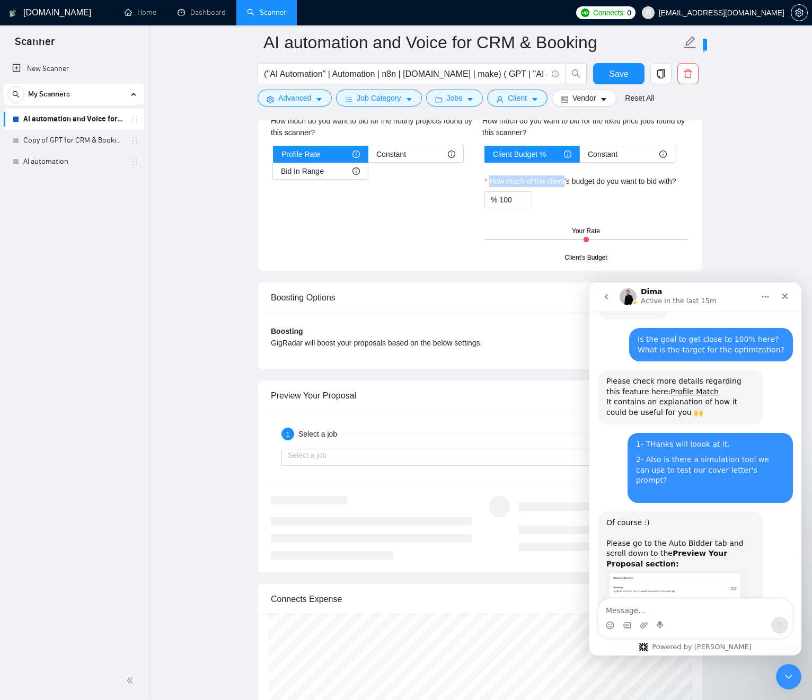
drag, startPoint x: 497, startPoint y: 181, endPoint x: 570, endPoint y: 181, distance: 72.6
click at [570, 181] on label "How much of the client's budget do you want to bid with?" at bounding box center [581, 181] width 192 height 12
click at [570, 182] on label "How much of the client's budget do you want to bid with?" at bounding box center [581, 181] width 192 height 12
click at [532, 192] on input "100" at bounding box center [515, 200] width 32 height 16
drag, startPoint x: 570, startPoint y: 182, endPoint x: 455, endPoint y: 181, distance: 115.0
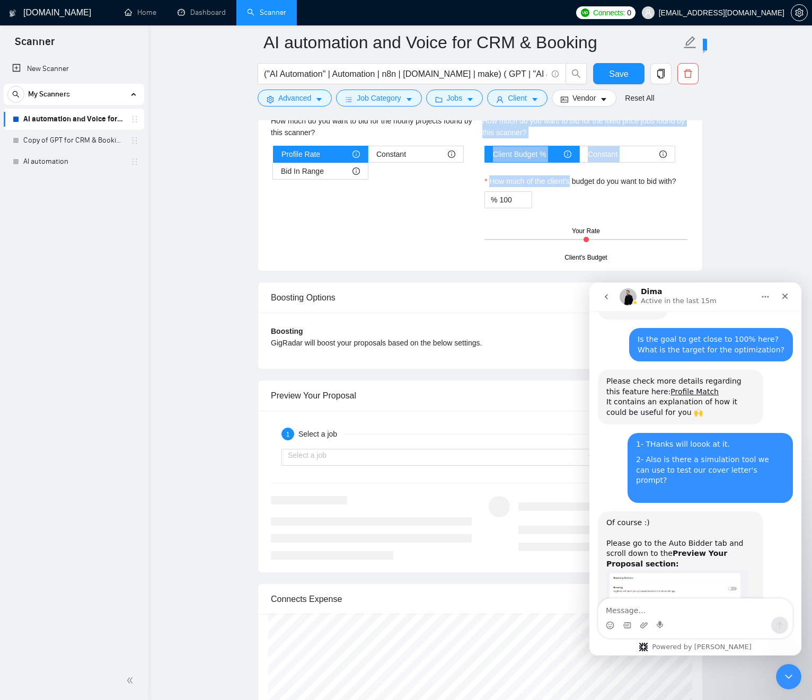
click at [449, 181] on div "Hourly Rate Hourly Rate Bid Strategy How much do you want to bid for the hourly…" at bounding box center [480, 168] width 423 height 180
click at [413, 251] on div "Hourly Rate Hourly Rate Bid Strategy How much do you want to bid for the hourly…" at bounding box center [480, 168] width 423 height 180
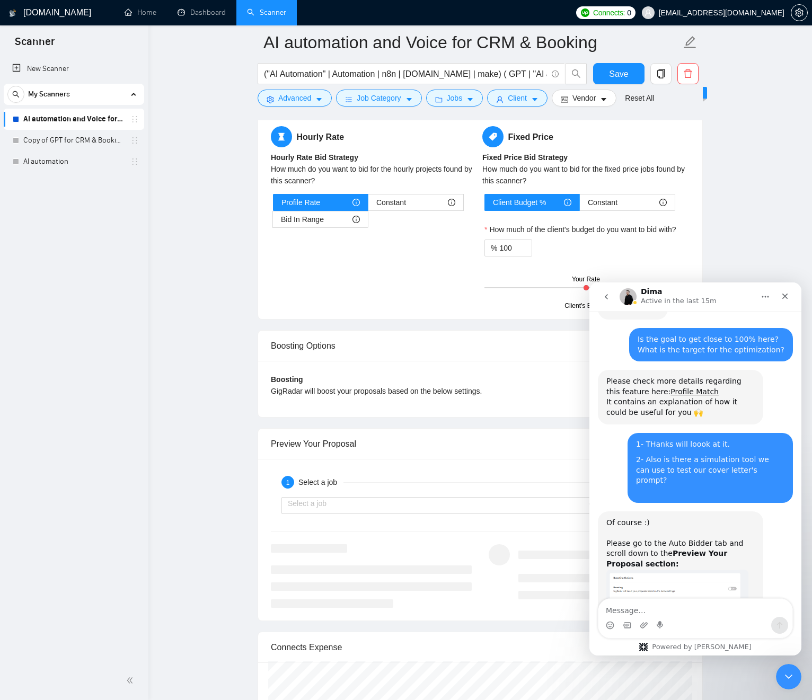
scroll to position [2499, 0]
click at [605, 207] on span "Constant" at bounding box center [603, 204] width 30 height 16
click at [580, 206] on input "Constant" at bounding box center [580, 206] width 0 height 0
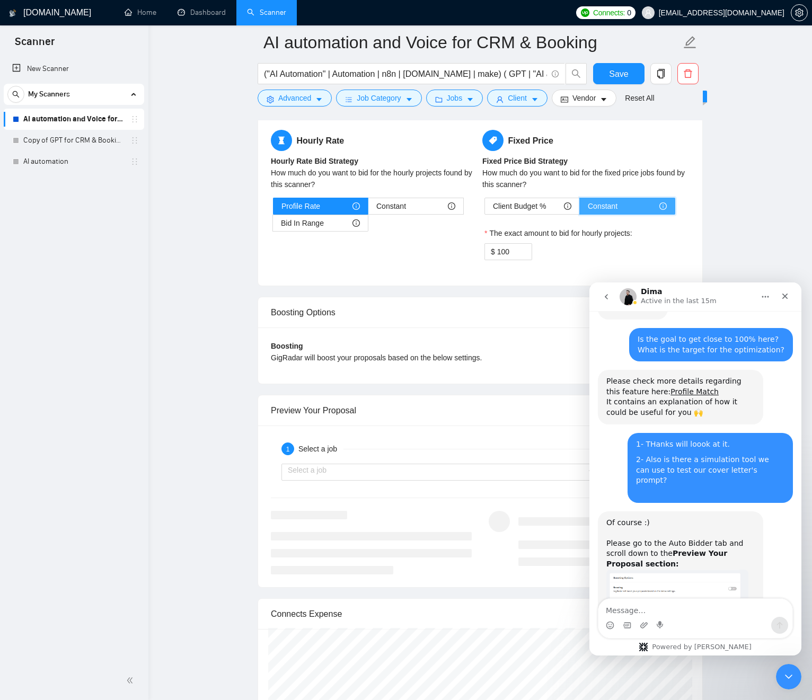
scroll to position [2496, 0]
click at [527, 207] on span "Client Budget %" at bounding box center [519, 207] width 53 height 16
click at [485, 209] on input "Client Budget %" at bounding box center [485, 209] width 0 height 0
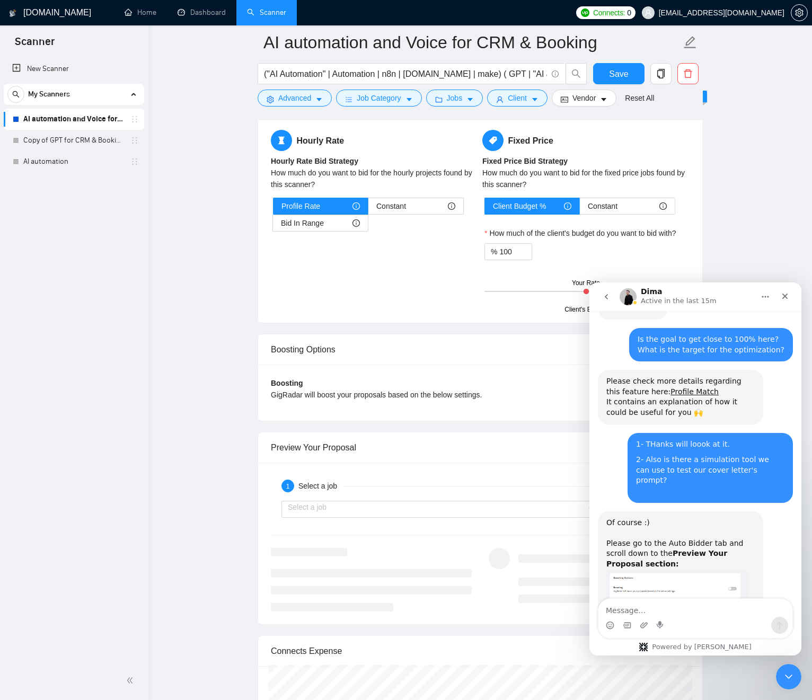
click at [443, 244] on div "Hourly Rate Hourly Rate Bid Strategy How much do you want to bid for the hourly…" at bounding box center [480, 220] width 423 height 180
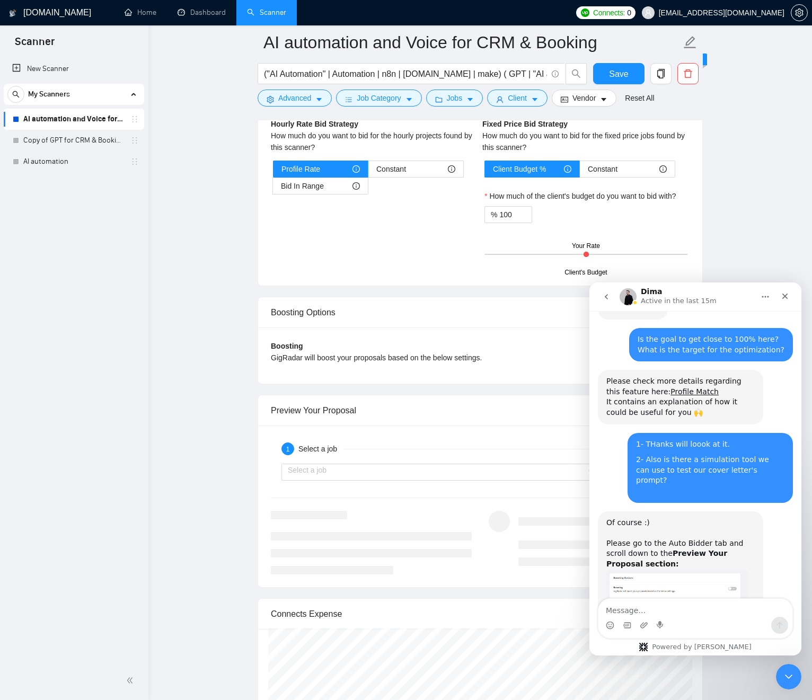
scroll to position [2535, 0]
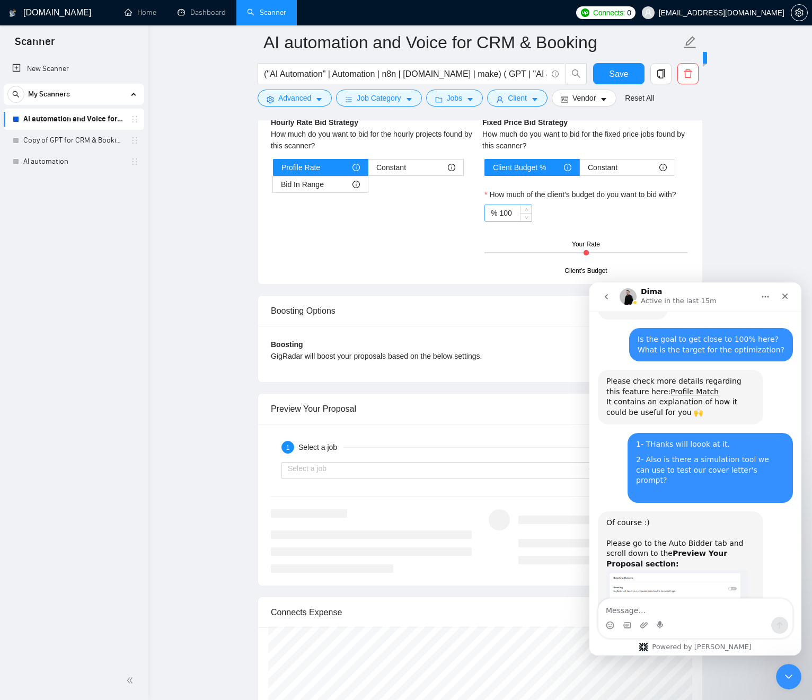
click at [502, 214] on input "100" at bounding box center [515, 213] width 32 height 16
click at [469, 241] on div "Hourly Rate Hourly Rate Bid Strategy How much do you want to bid for the hourly…" at bounding box center [480, 181] width 423 height 180
click at [501, 215] on input "90" at bounding box center [515, 213] width 32 height 16
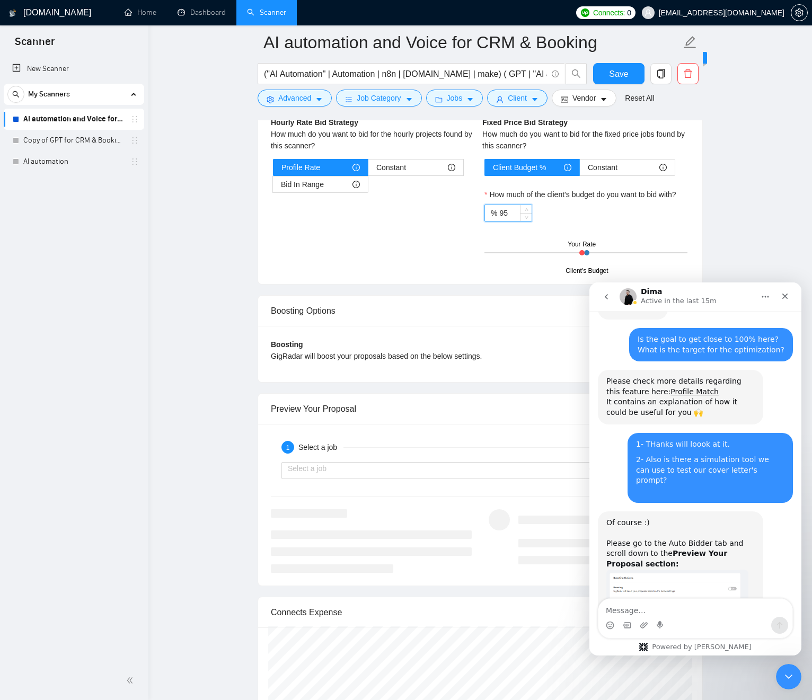
click at [494, 236] on div "Client's Budget Your Rate" at bounding box center [586, 252] width 203 height 37
drag, startPoint x: 438, startPoint y: 258, endPoint x: 453, endPoint y: 313, distance: 57.2
click at [438, 258] on div "Hourly Rate Hourly Rate Bid Strategy How much do you want to bid for the hourly…" at bounding box center [480, 181] width 423 height 180
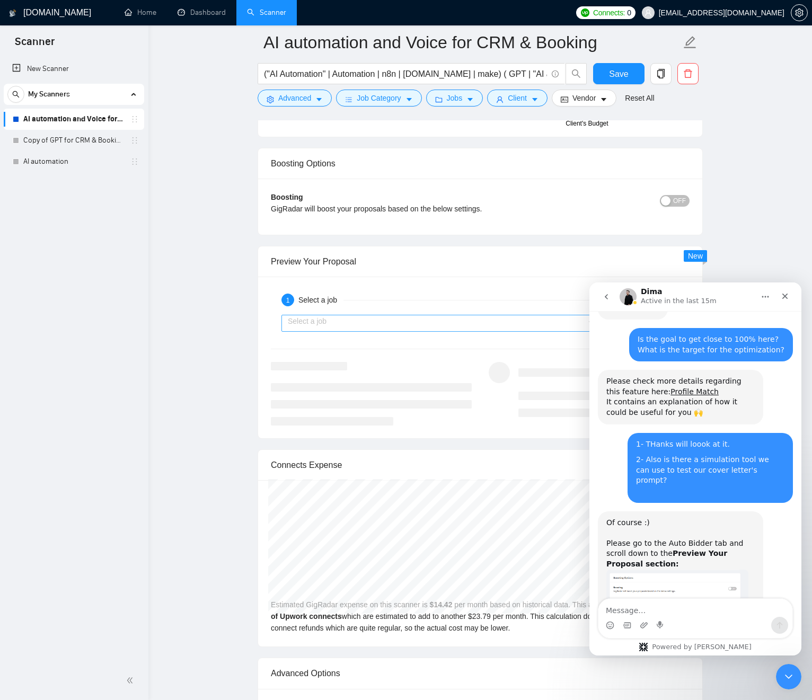
scroll to position [2639, 0]
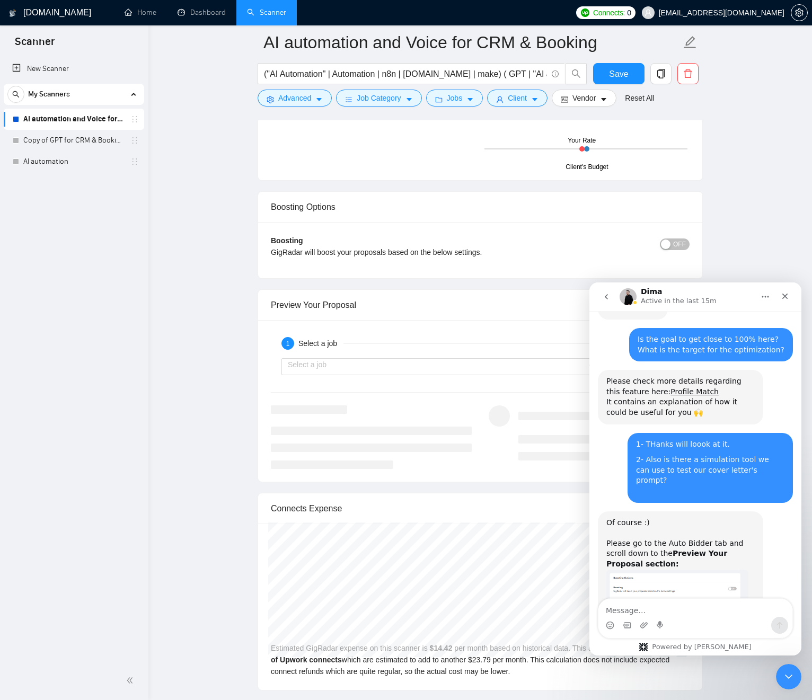
click at [322, 249] on div "GigRadar will boost your proposals based on the below settings." at bounding box center [428, 252] width 314 height 12
click at [285, 250] on div "GigRadar will boost your proposals based on the below settings." at bounding box center [428, 252] width 314 height 12
drag, startPoint x: 285, startPoint y: 250, endPoint x: 386, endPoint y: 249, distance: 100.7
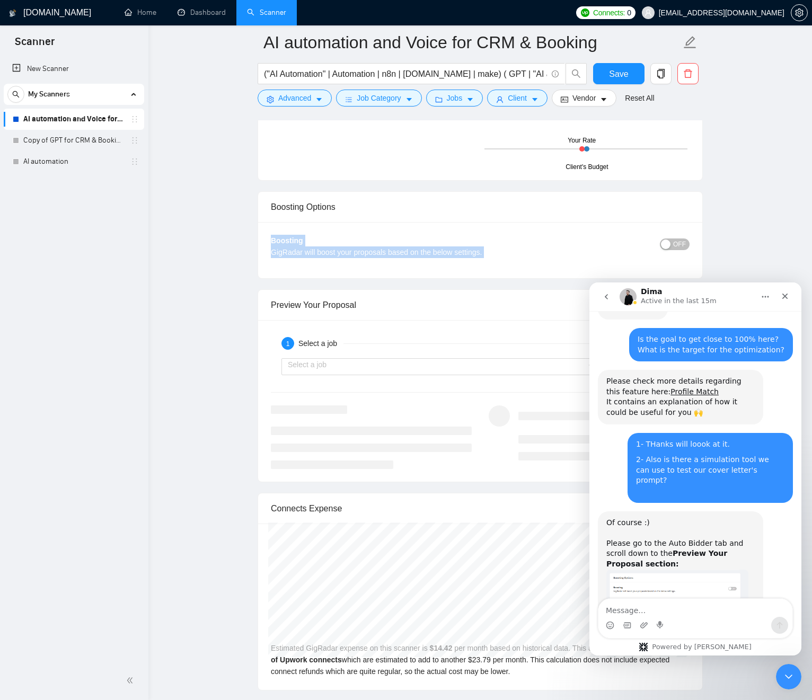
click at [360, 246] on div "GigRadar will boost your proposals based on the below settings." at bounding box center [428, 252] width 314 height 12
click at [394, 250] on div "GigRadar will boost your proposals based on the below settings." at bounding box center [428, 252] width 314 height 12
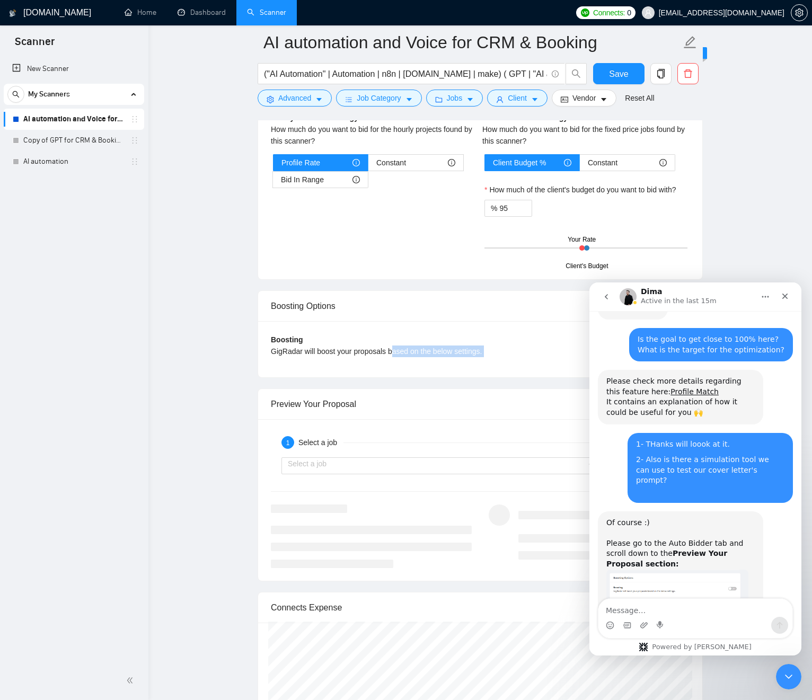
scroll to position [2531, 0]
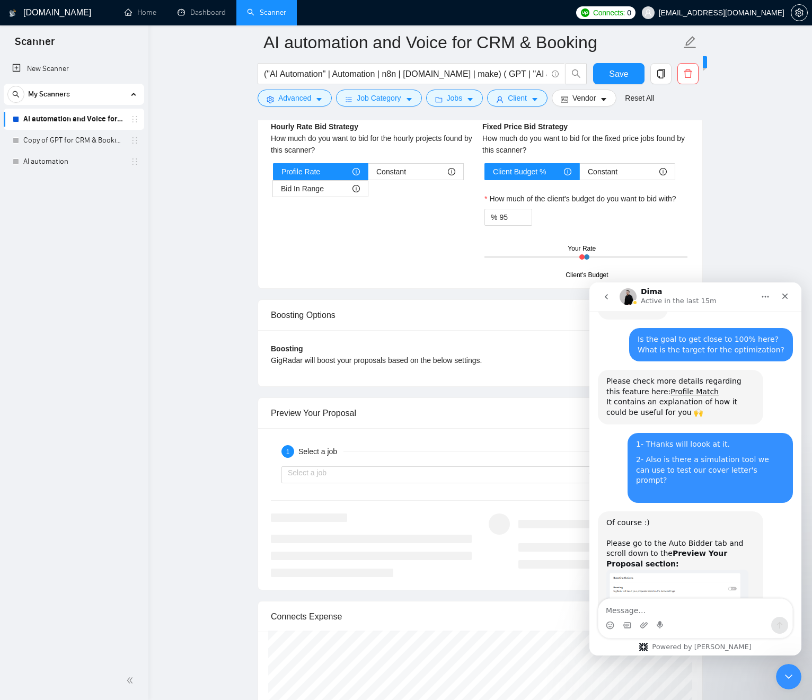
click at [596, 257] on div at bounding box center [586, 257] width 203 height 1
click at [515, 216] on input "95" at bounding box center [515, 217] width 32 height 16
click at [516, 216] on input "95" at bounding box center [515, 217] width 32 height 16
click at [463, 267] on div "Hourly Rate Hourly Rate Bid Strategy How much do you want to bid for the hourly…" at bounding box center [480, 185] width 423 height 180
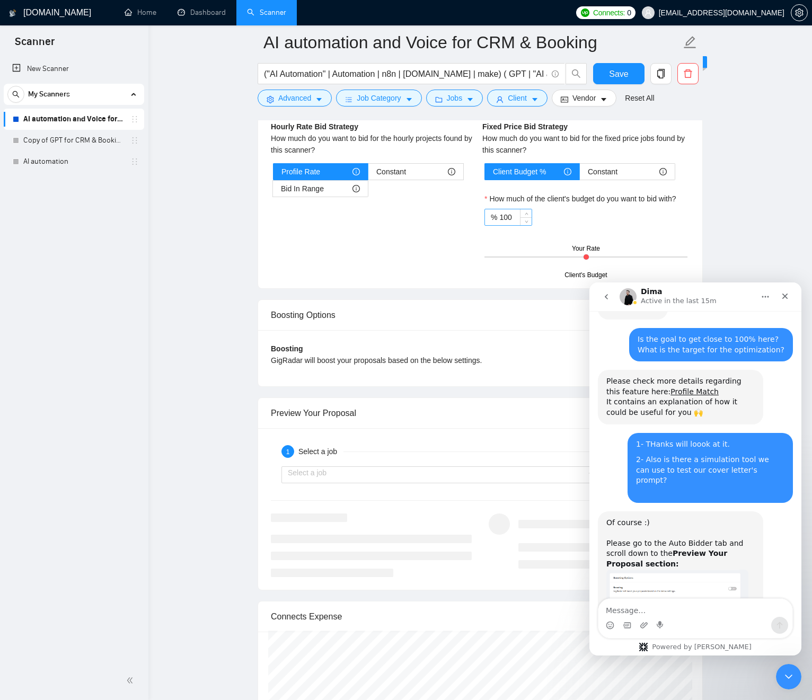
click at [503, 220] on input "100" at bounding box center [515, 217] width 32 height 16
type input "95"
click at [473, 278] on div "Hourly Rate Hourly Rate Bid Strategy How much do you want to bid for the hourly…" at bounding box center [480, 186] width 444 height 206
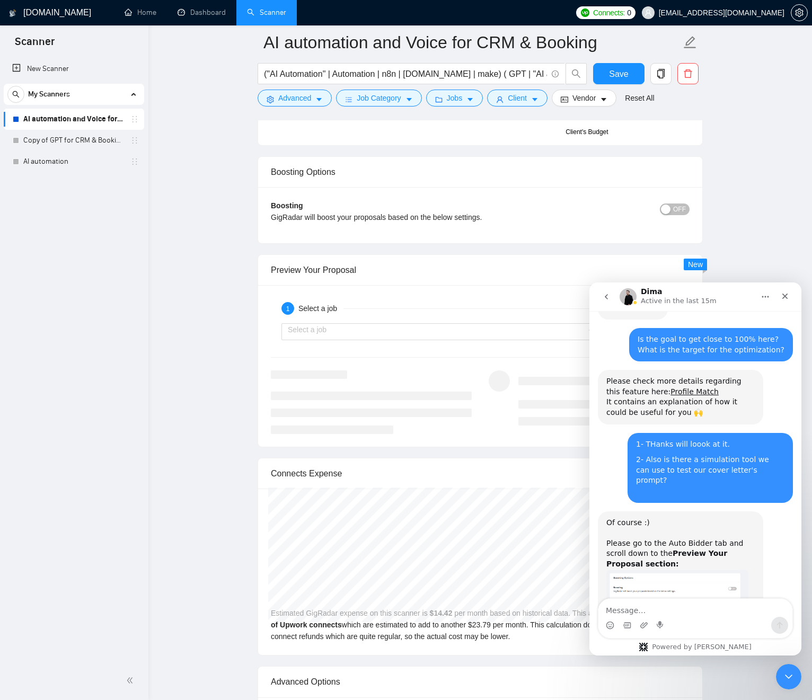
click at [666, 211] on div "button" at bounding box center [666, 210] width 10 height 10
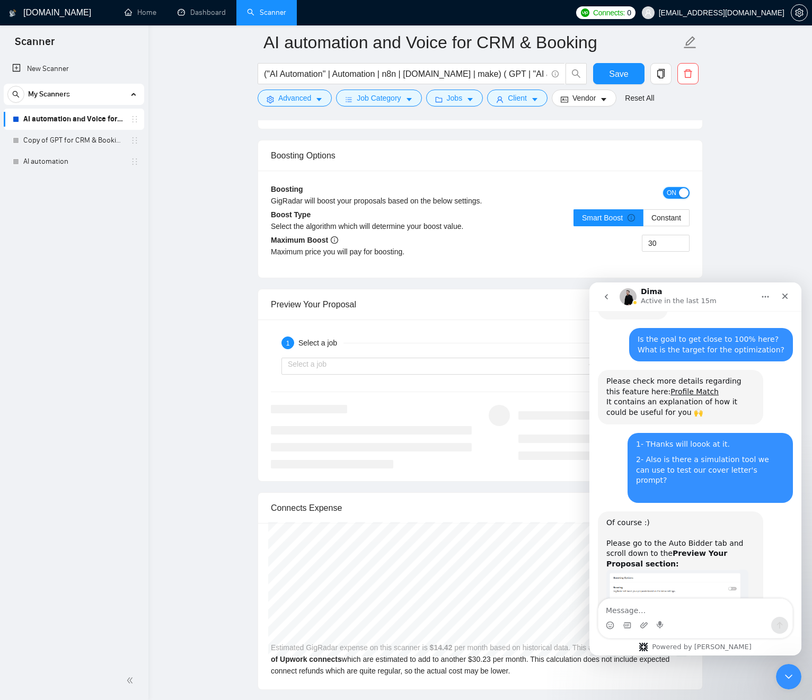
scroll to position [2692, 0]
click at [286, 252] on div "Maximum price you will pay for boosting." at bounding box center [375, 250] width 209 height 12
drag, startPoint x: 287, startPoint y: 251, endPoint x: 401, endPoint y: 255, distance: 114.6
click at [402, 254] on div "Maximum price you will pay for boosting." at bounding box center [375, 251] width 209 height 12
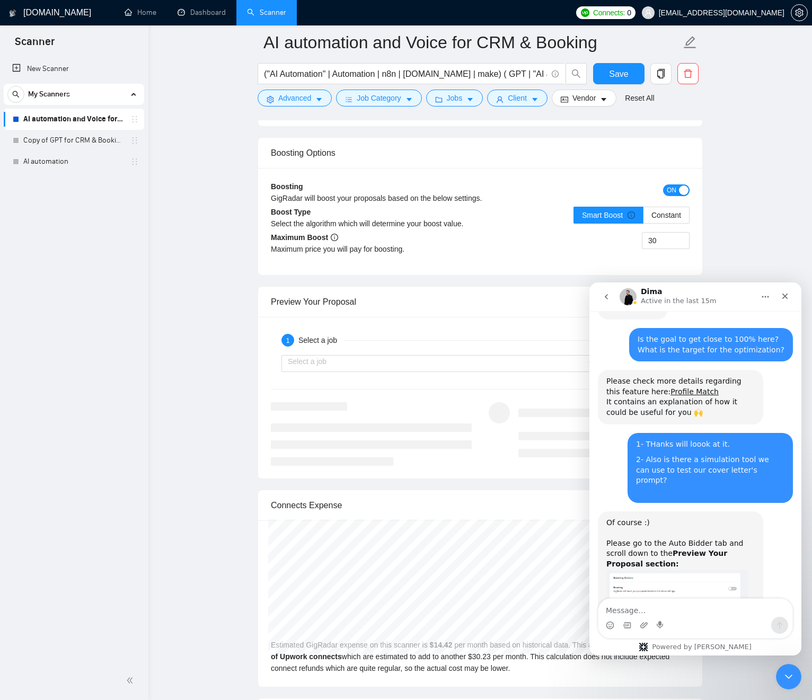
click at [286, 249] on div "Maximum price you will pay for boosting." at bounding box center [375, 249] width 209 height 12
drag, startPoint x: 286, startPoint y: 249, endPoint x: 619, endPoint y: 254, distance: 332.4
click at [537, 261] on div "Maximum Boost Maximum price you will pay for boosting. 30" at bounding box center [480, 247] width 419 height 31
click at [650, 241] on input "30" at bounding box center [665, 241] width 47 height 16
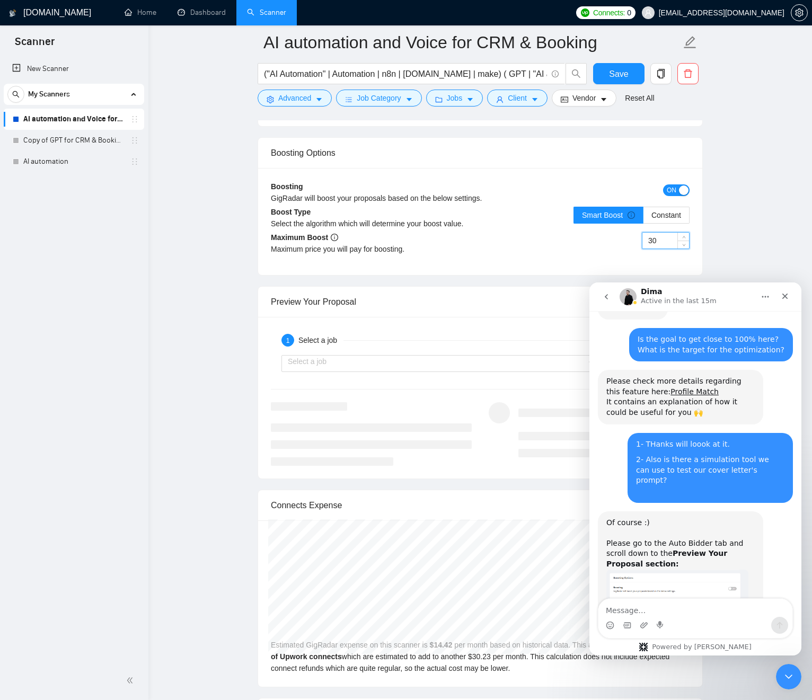
click at [650, 241] on input "30" at bounding box center [665, 241] width 47 height 16
click at [667, 241] on input "30" at bounding box center [665, 241] width 47 height 16
click at [655, 242] on input "30" at bounding box center [665, 241] width 47 height 16
type input "2"
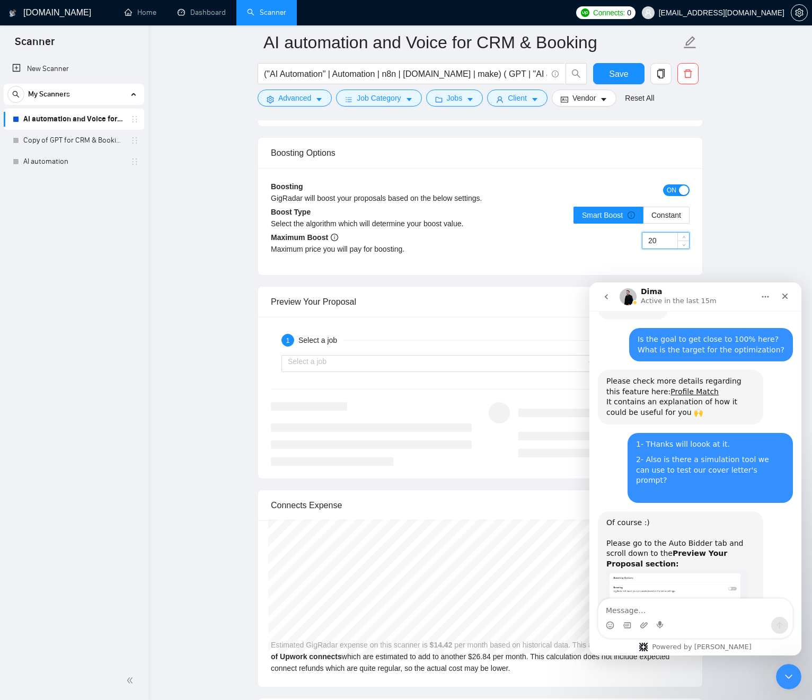
type input "20"
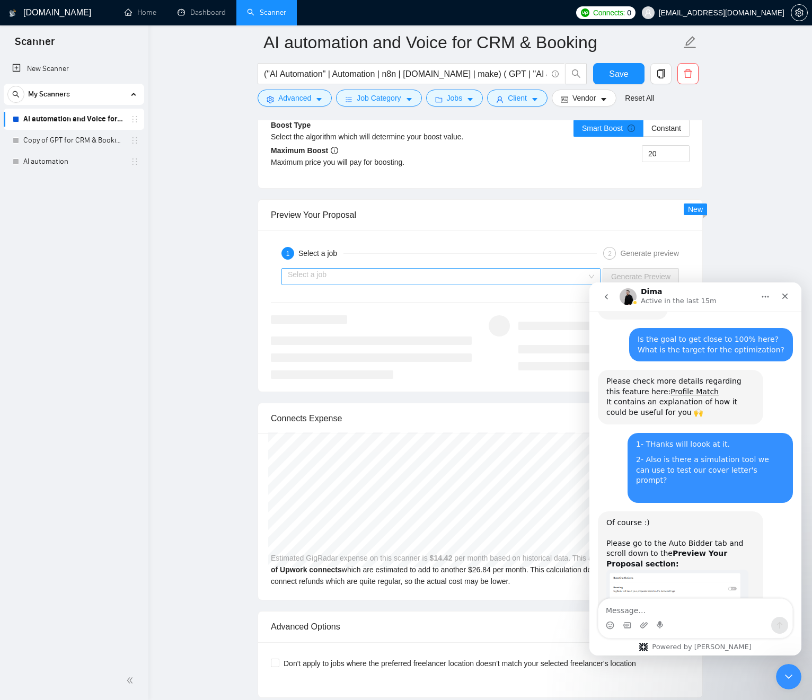
scroll to position [2784, 0]
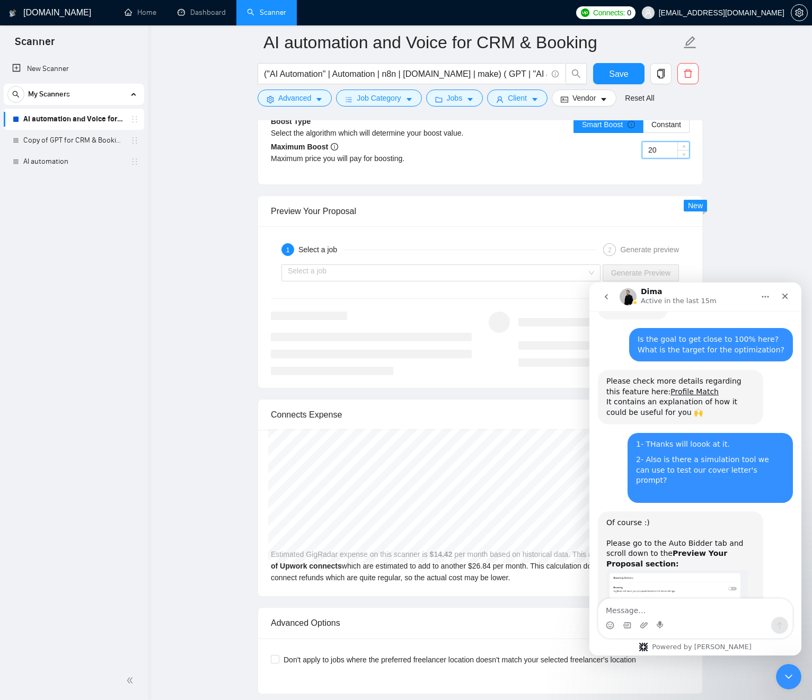
click at [650, 153] on input "20" at bounding box center [665, 150] width 47 height 16
click at [608, 181] on div "Boosting GigRadar will boost your proposals based on the below settings. ON Boo…" at bounding box center [480, 130] width 444 height 107
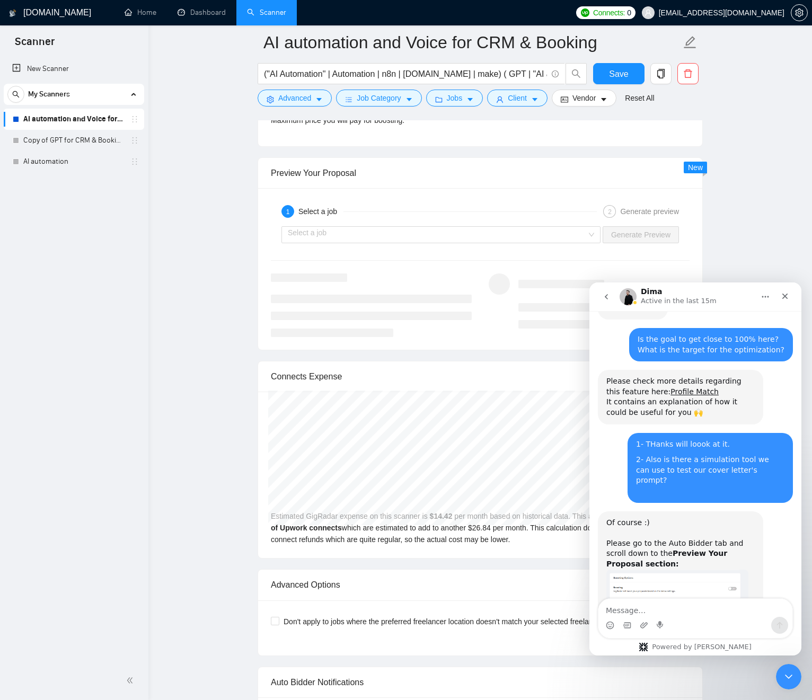
scroll to position [2885, 0]
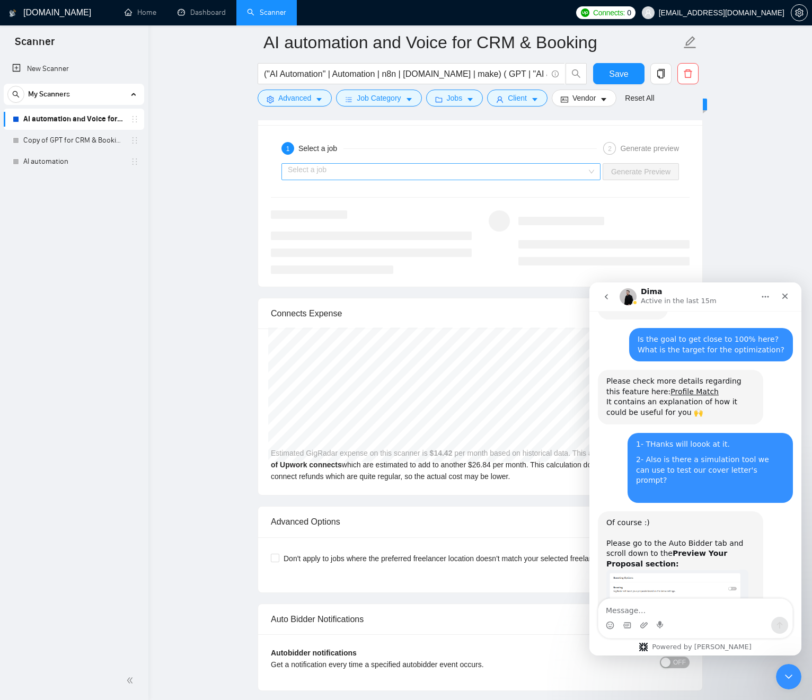
click at [354, 170] on input "search" at bounding box center [437, 172] width 299 height 16
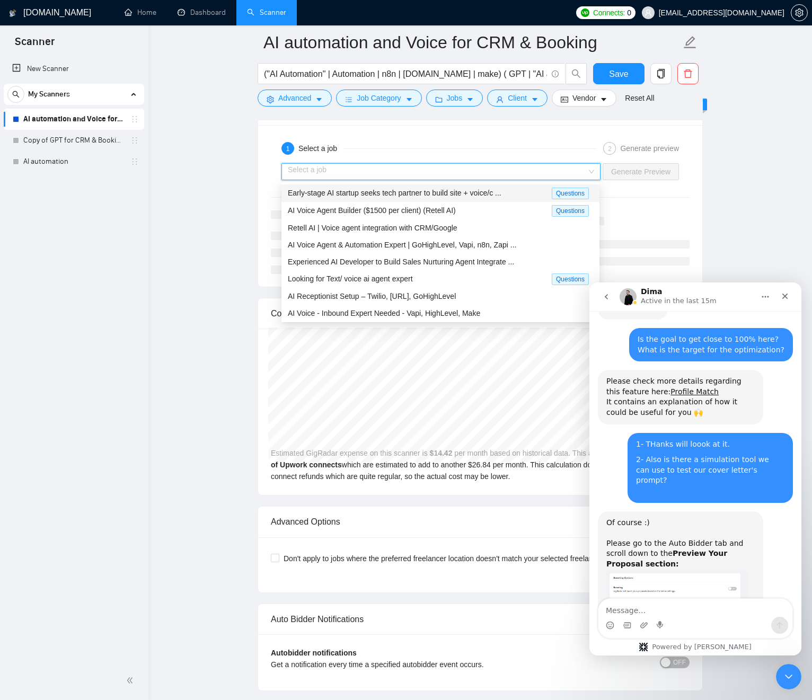
click at [333, 196] on span "Early-stage AI startup seeks tech partner to build site + voice/c ..." at bounding box center [395, 193] width 214 height 8
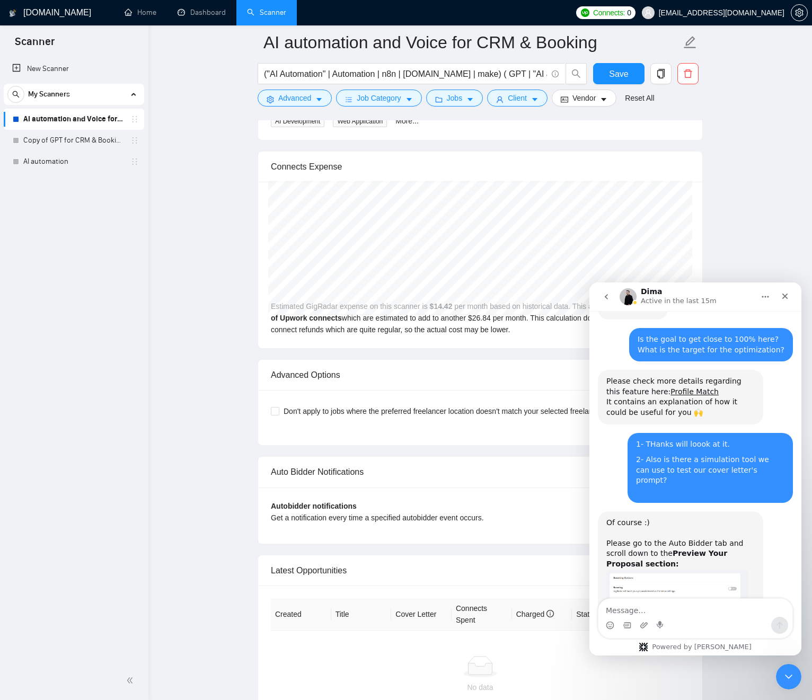
scroll to position [3122, 0]
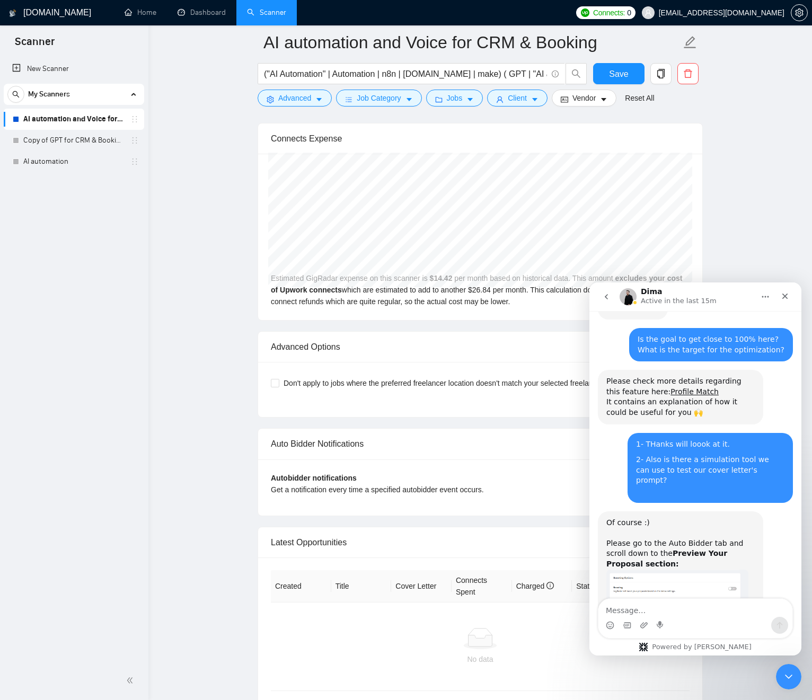
drag, startPoint x: 696, startPoint y: 233, endPoint x: 124, endPoint y: 179, distance: 574.5
click at [124, 179] on div "New Scanner My Scanners AI automation and Voice for CRM & Booking Copy of GPT f…" at bounding box center [74, 358] width 148 height 605
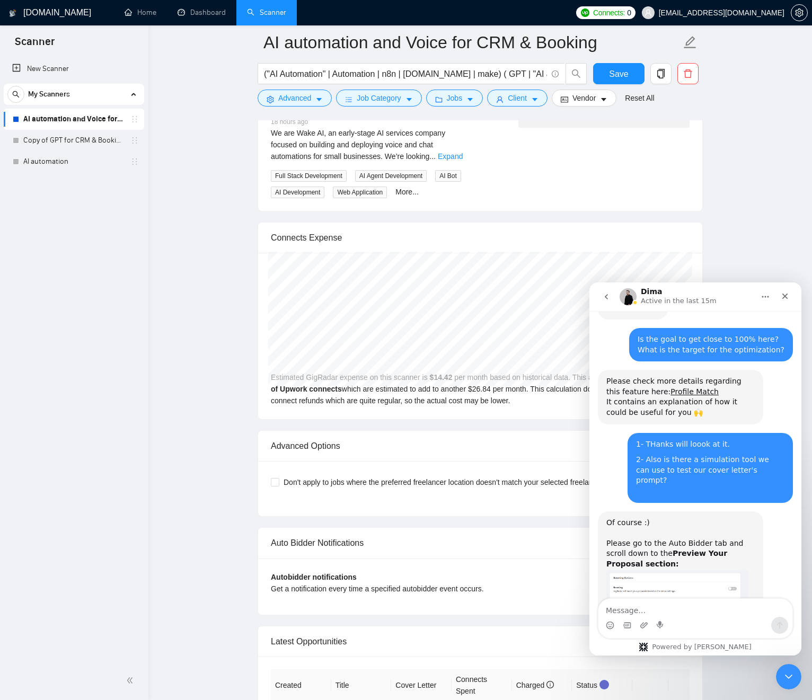
scroll to position [3186, 0]
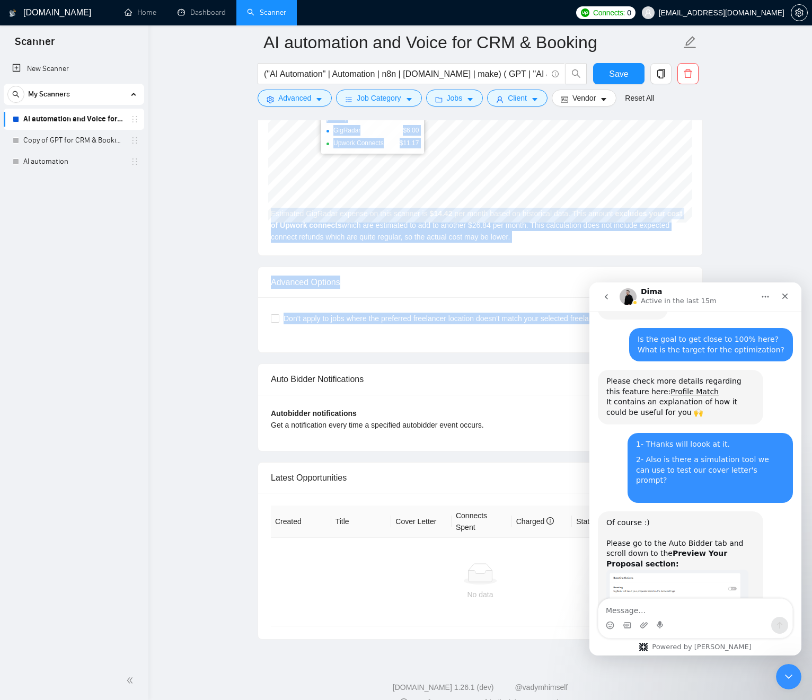
drag, startPoint x: 381, startPoint y: 235, endPoint x: 517, endPoint y: 344, distance: 174.3
drag, startPoint x: 261, startPoint y: 172, endPoint x: 442, endPoint y: 356, distance: 258.3
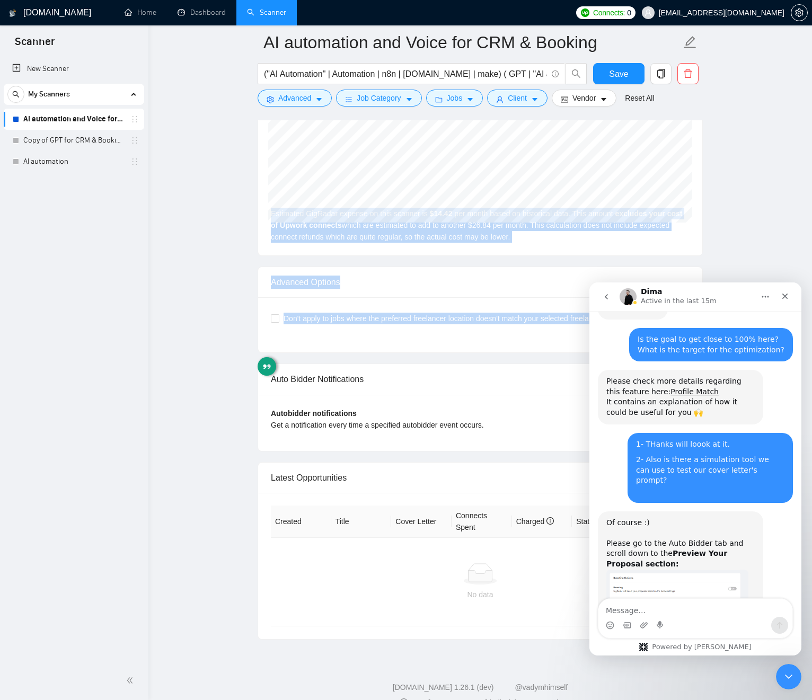
drag, startPoint x: 475, startPoint y: 362, endPoint x: 228, endPoint y: 213, distance: 288.5
drag, startPoint x: 337, startPoint y: 294, endPoint x: 429, endPoint y: 347, distance: 107.1
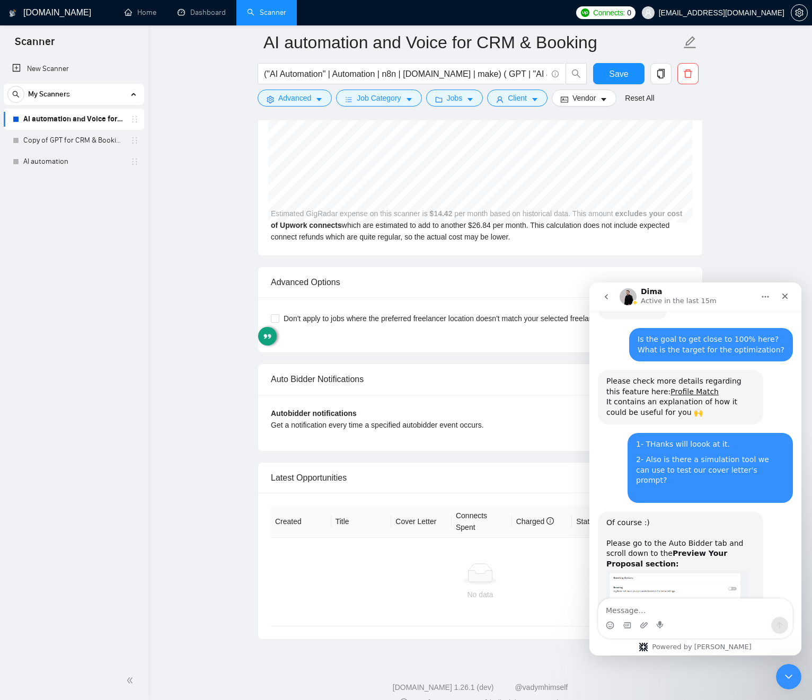
drag, startPoint x: 437, startPoint y: 348, endPoint x: 431, endPoint y: 350, distance: 6.2
click at [437, 348] on div "Don't apply to jobs where the preferred freelancer location doesn't match your …" at bounding box center [480, 324] width 444 height 55
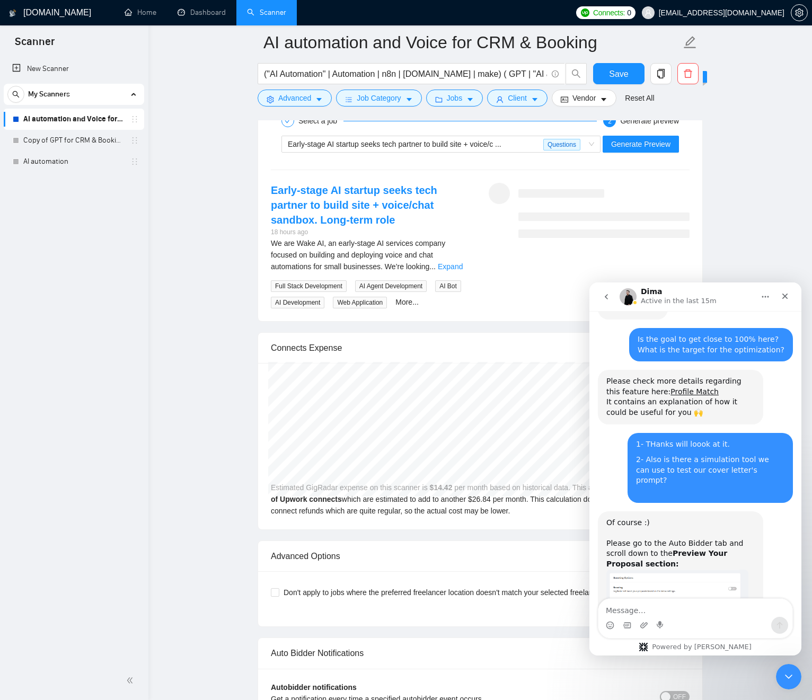
scroll to position [2866, 0]
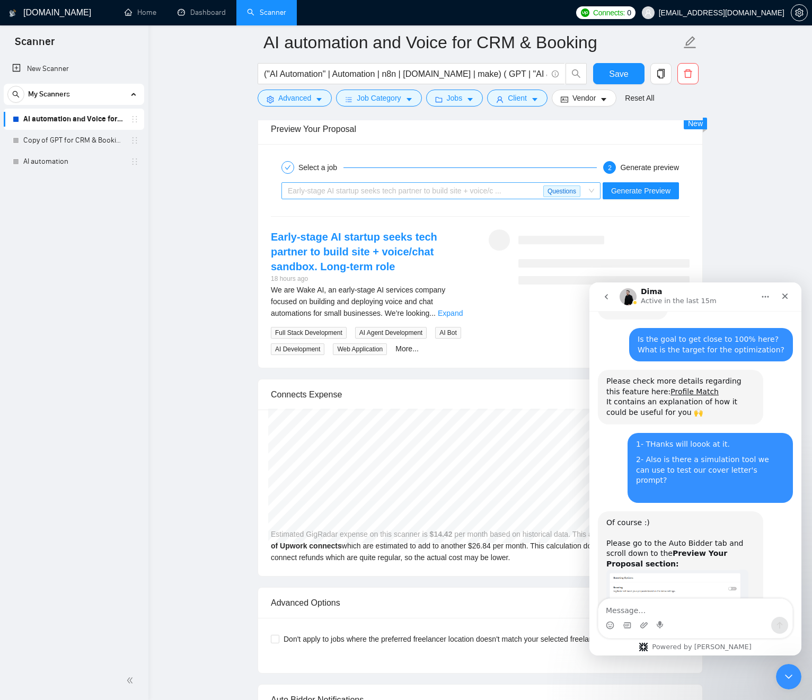
click at [578, 191] on span "Questions" at bounding box center [561, 192] width 37 height 12
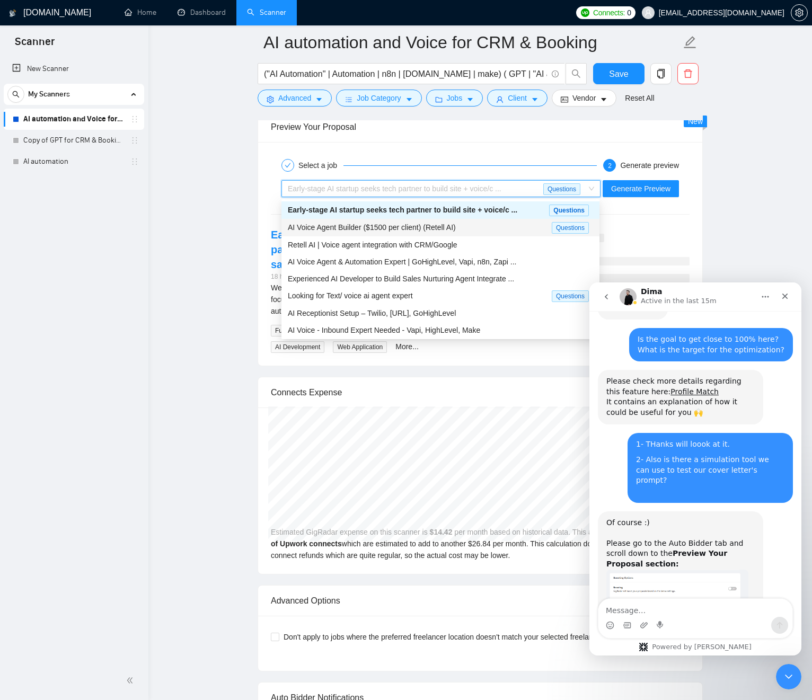
click at [372, 227] on span "AI Voice Agent Builder ($1500 per client) (Retell AI)" at bounding box center [372, 227] width 168 height 8
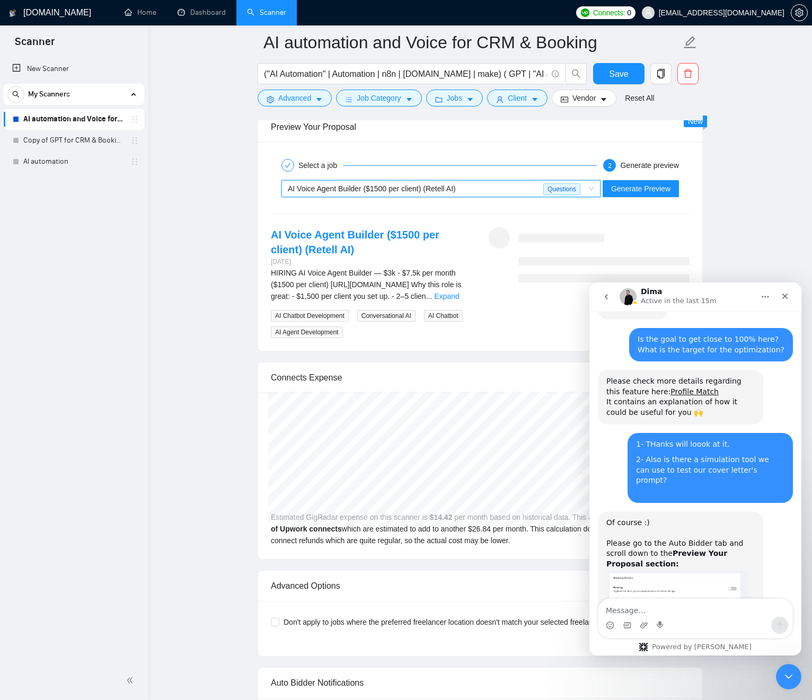
click at [585, 185] on span "AI Voice Agent Builder ($1500 per client) (Retell AI) Questions" at bounding box center [441, 189] width 306 height 16
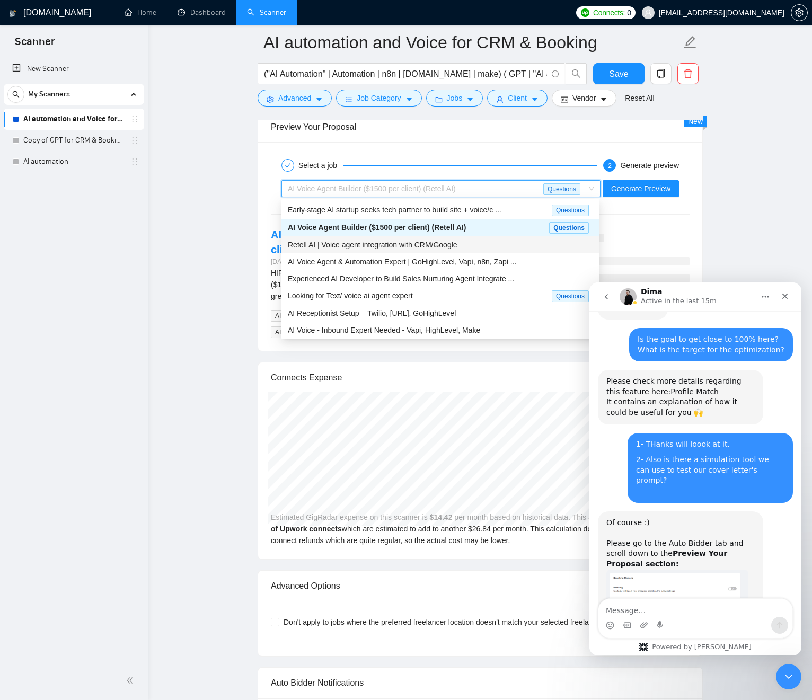
click at [329, 246] on span "Retell AI | Voice agent integration with CRM/Google" at bounding box center [373, 245] width 170 height 8
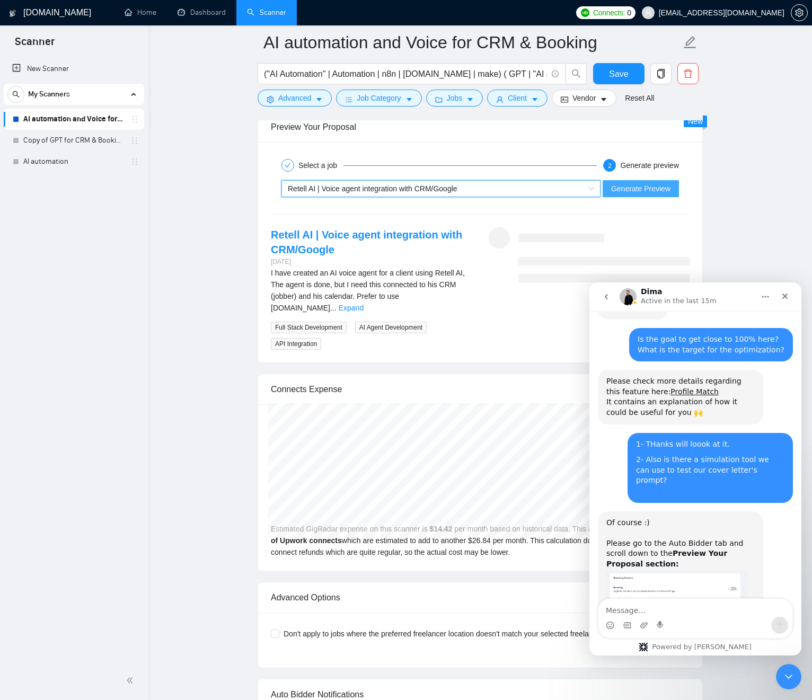
click at [631, 192] on span "Generate Preview" at bounding box center [640, 189] width 59 height 12
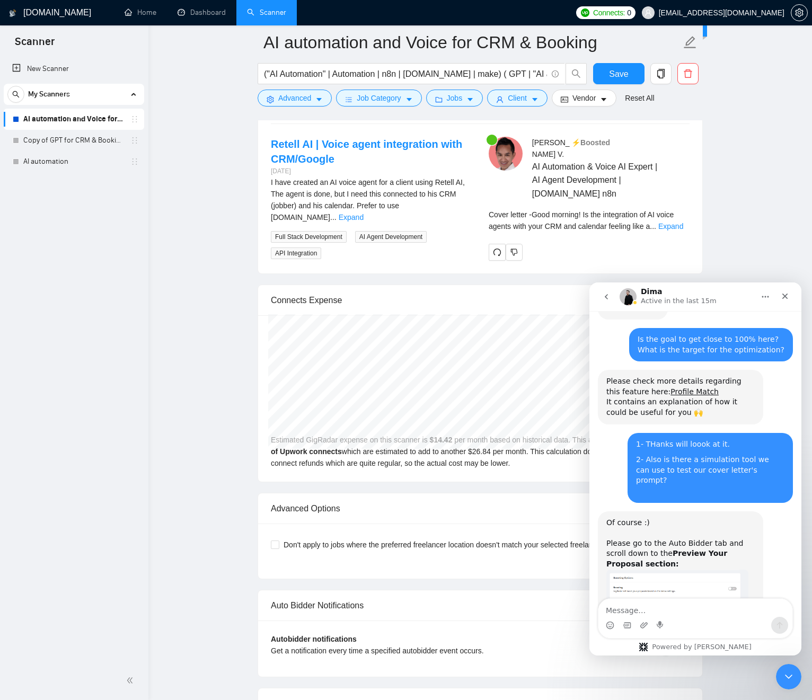
scroll to position [2960, 0]
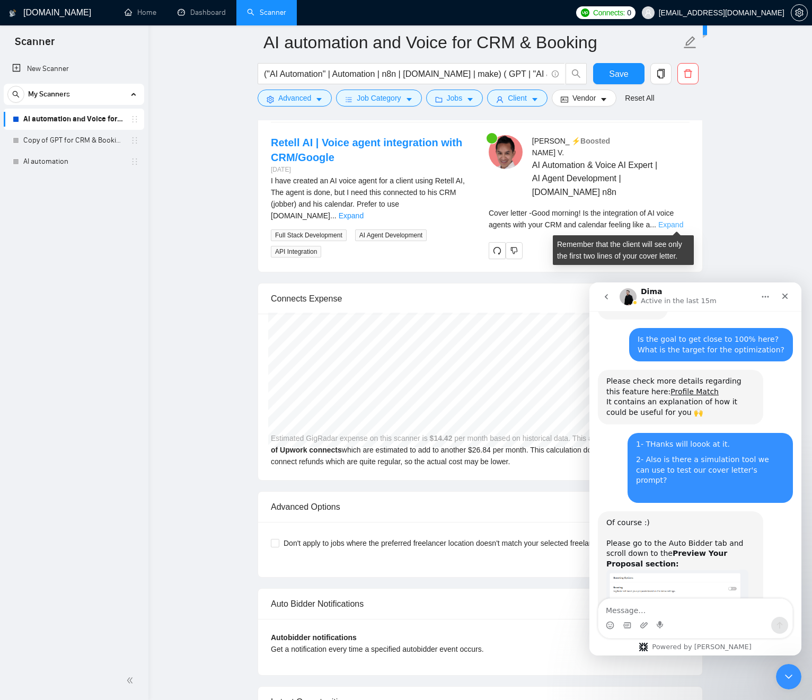
click at [683, 225] on link "Expand" at bounding box center [670, 225] width 25 height 8
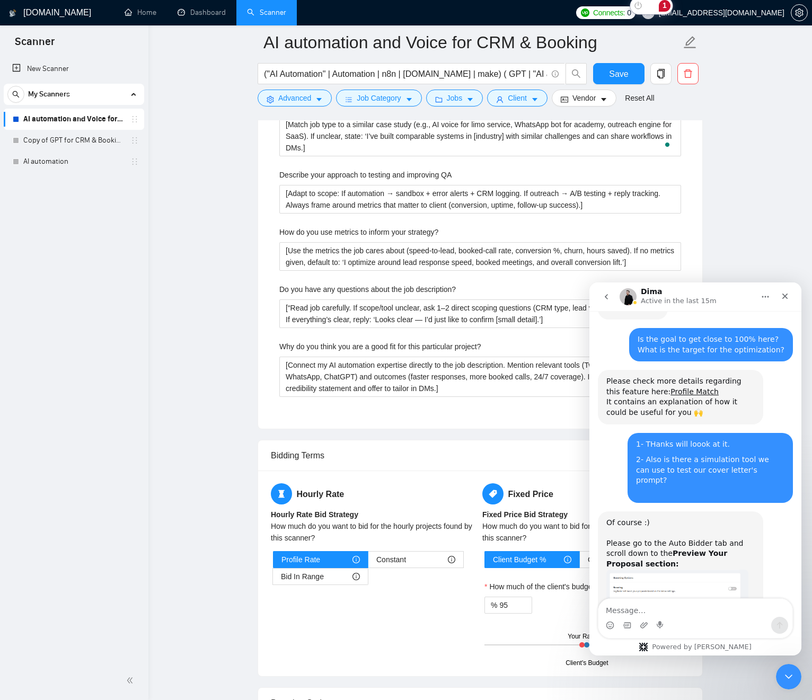
scroll to position [2403, 0]
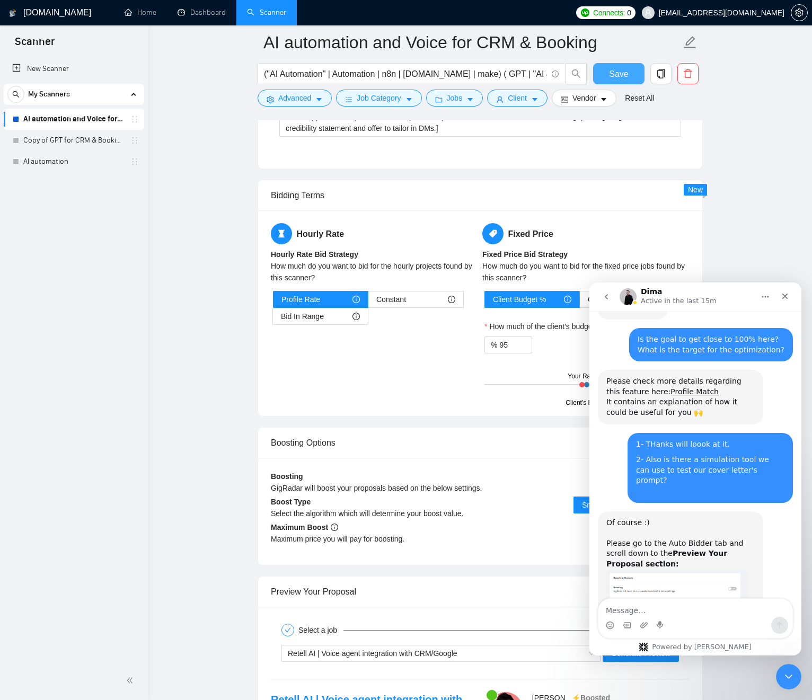
drag, startPoint x: 615, startPoint y: 70, endPoint x: 417, endPoint y: 229, distance: 253.7
click at [615, 70] on span "Save" at bounding box center [618, 73] width 19 height 13
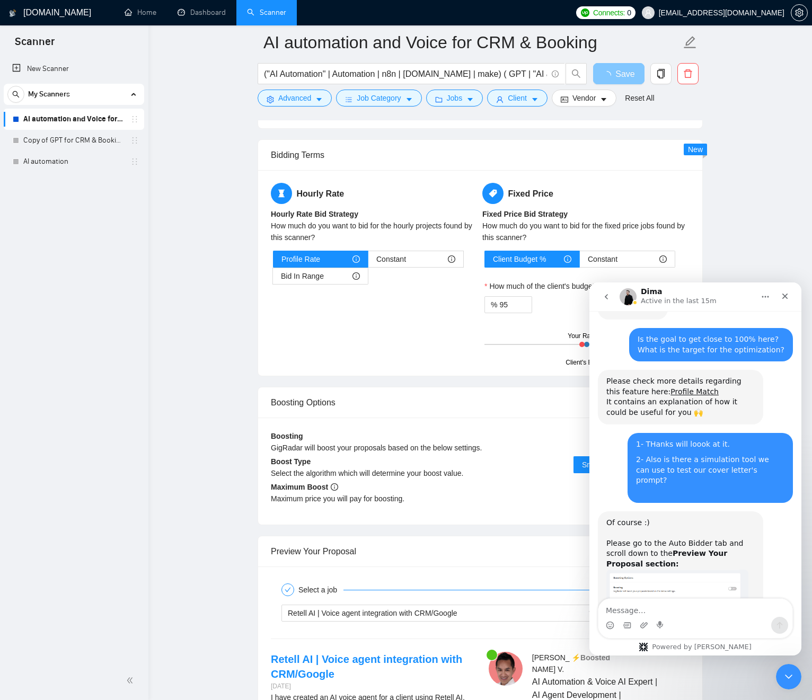
scroll to position [1702, 0]
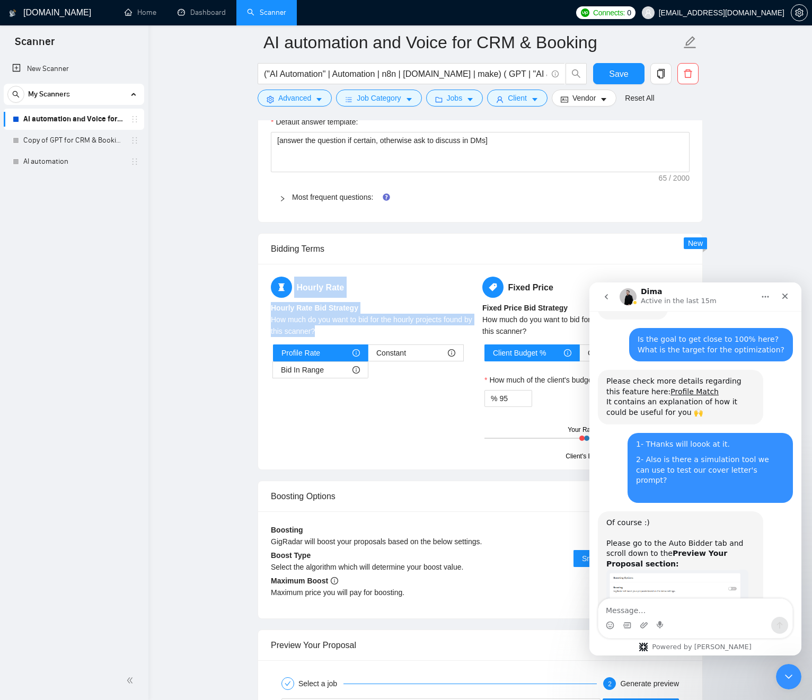
scroll to position [1691, 0]
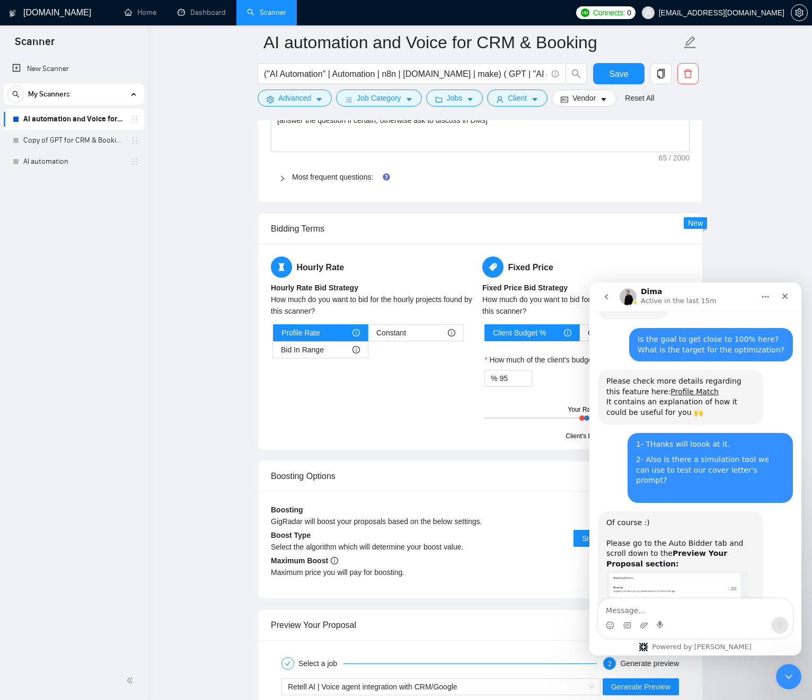
click at [287, 181] on div at bounding box center [285, 177] width 13 height 12
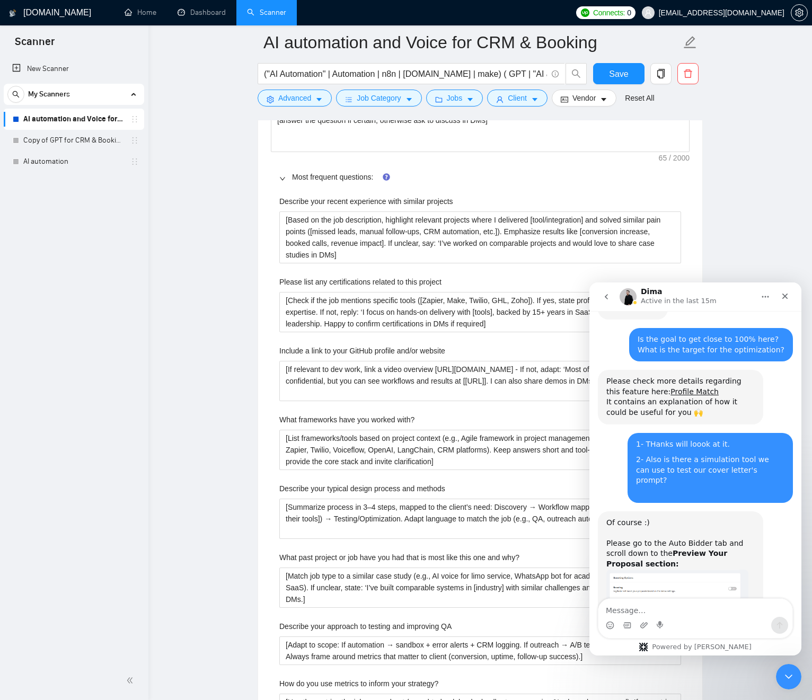
click at [283, 179] on icon "right" at bounding box center [282, 178] width 6 height 6
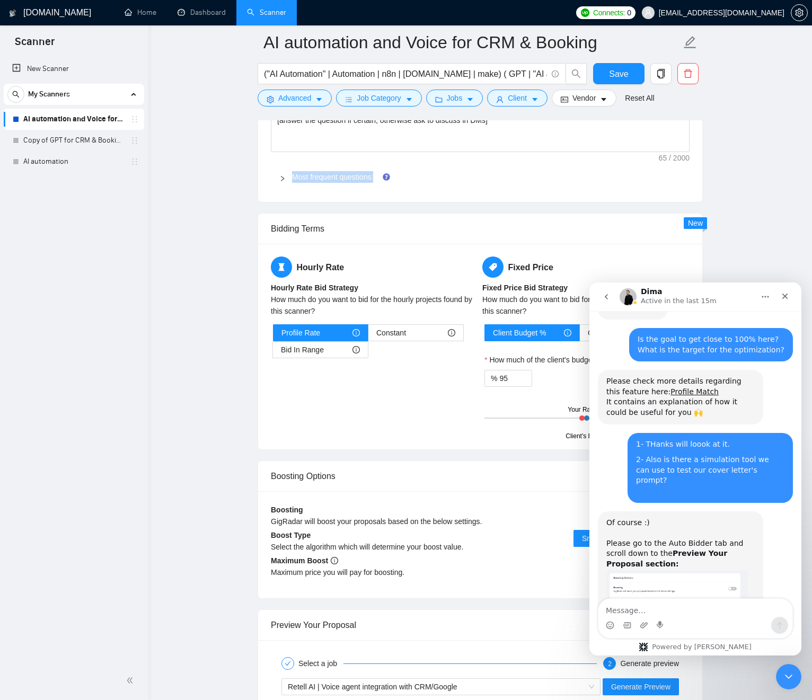
drag, startPoint x: 263, startPoint y: 172, endPoint x: 496, endPoint y: 204, distance: 234.9
click at [498, 206] on main "AI automation and Voice for CRM & Booking ("AI Automation" | Automation | n8n |…" at bounding box center [480, 17] width 630 height 3333
click at [250, 168] on main "AI automation and Voice for CRM & Booking ("AI Automation" | Automation | n8n |…" at bounding box center [480, 17] width 630 height 3333
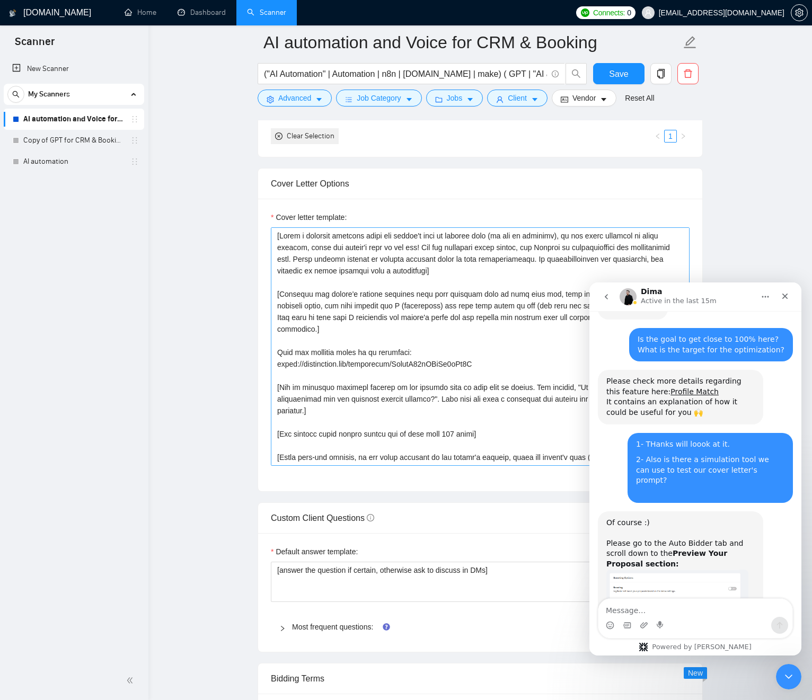
scroll to position [1243, 0]
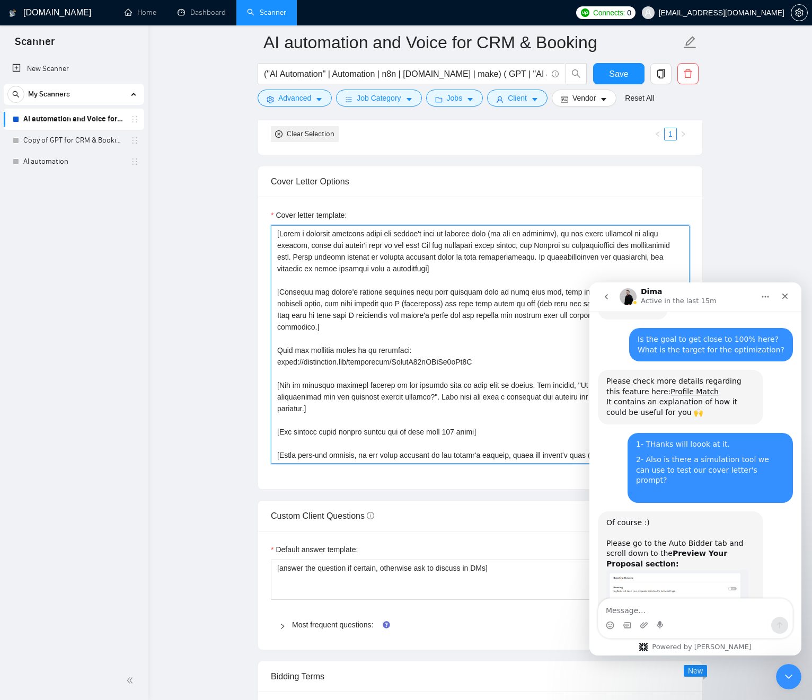
click at [565, 259] on textarea "Cover letter template:" at bounding box center [480, 344] width 419 height 239
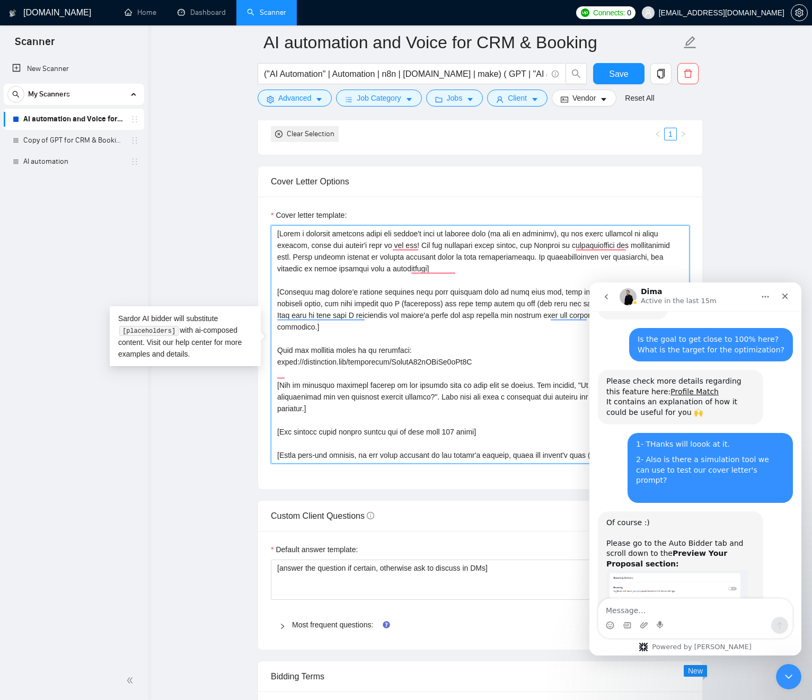
click at [291, 266] on textarea "Cover letter template:" at bounding box center [480, 344] width 419 height 239
drag, startPoint x: 293, startPoint y: 266, endPoint x: 488, endPoint y: 269, distance: 195.1
click at [488, 269] on textarea "Cover letter template:" at bounding box center [480, 344] width 419 height 239
click at [477, 269] on textarea "Cover letter template:" at bounding box center [480, 344] width 419 height 239
drag, startPoint x: 453, startPoint y: 270, endPoint x: 468, endPoint y: 269, distance: 14.9
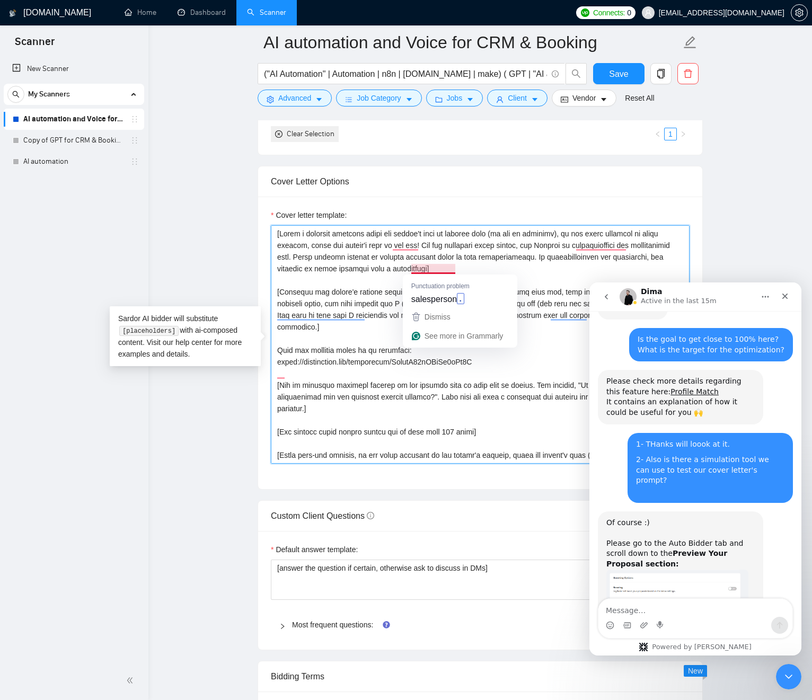
click at [453, 270] on textarea "Cover letter template:" at bounding box center [480, 344] width 419 height 239
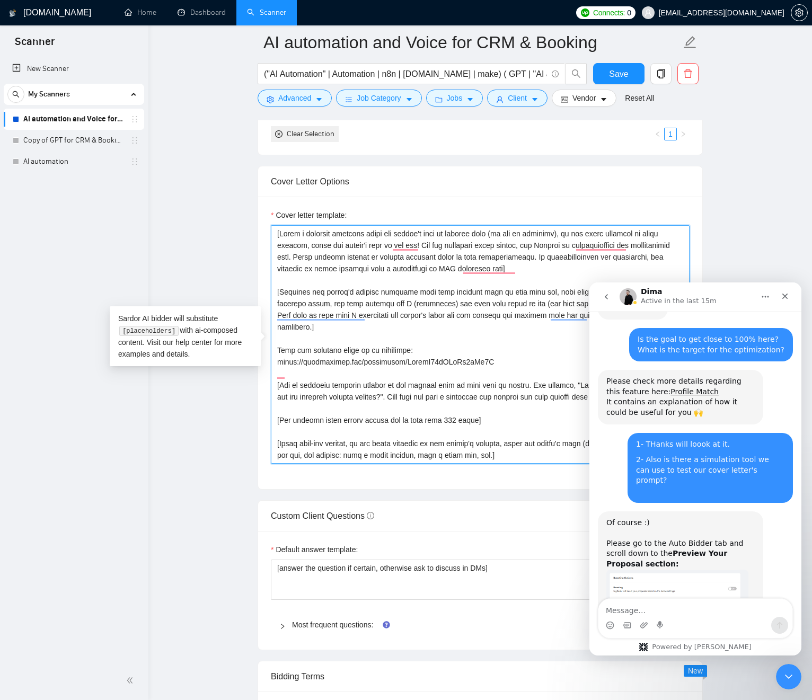
drag, startPoint x: 436, startPoint y: 295, endPoint x: 445, endPoint y: 292, distance: 9.6
click at [435, 295] on textarea "Cover letter template:" at bounding box center [480, 344] width 419 height 239
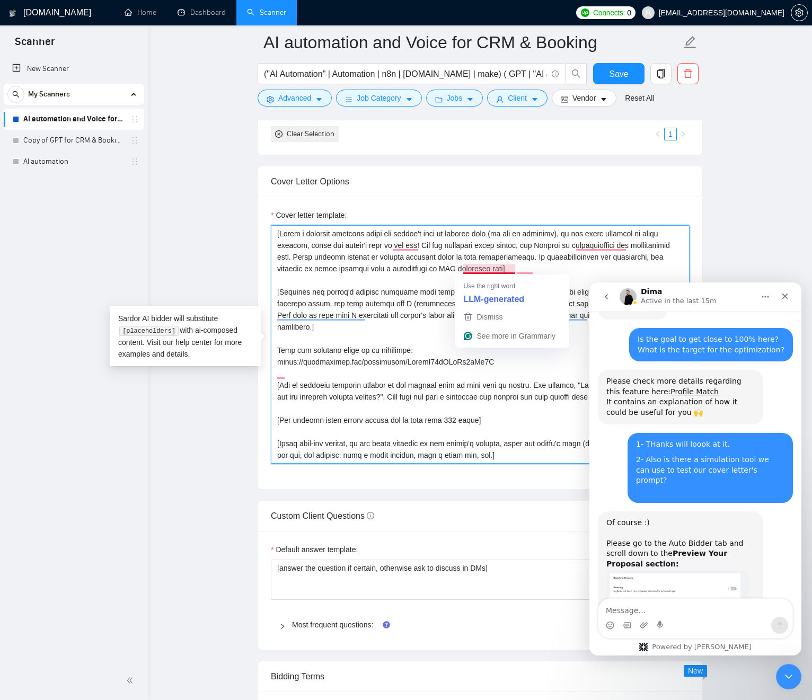
type textarea "[Write a personal greeting using the client's name or company name (if any is p…"
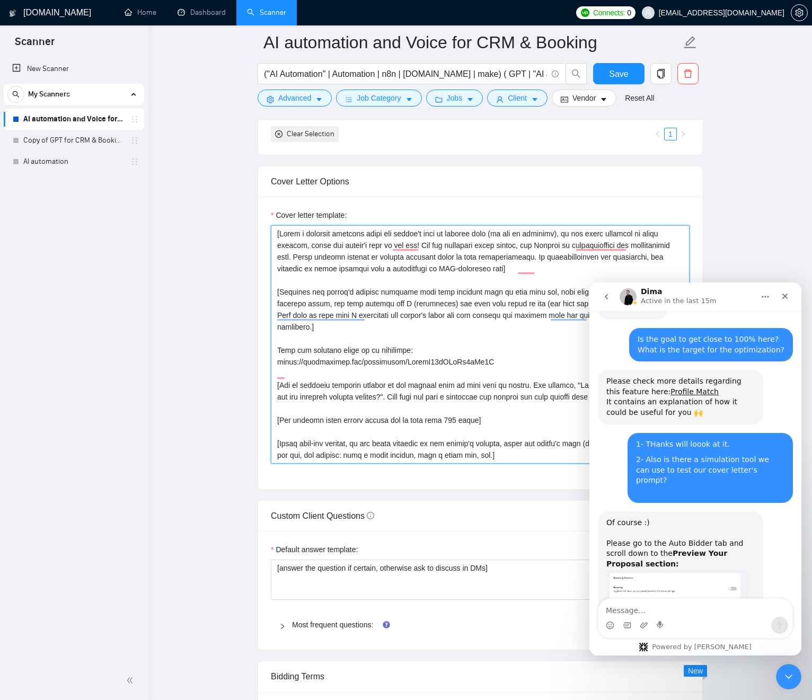
drag, startPoint x: 427, startPoint y: 297, endPoint x: 354, endPoint y: 266, distance: 79.8
click at [351, 266] on textarea "Cover letter template:" at bounding box center [480, 344] width 419 height 239
click at [439, 311] on textarea "Cover letter template:" at bounding box center [480, 344] width 419 height 239
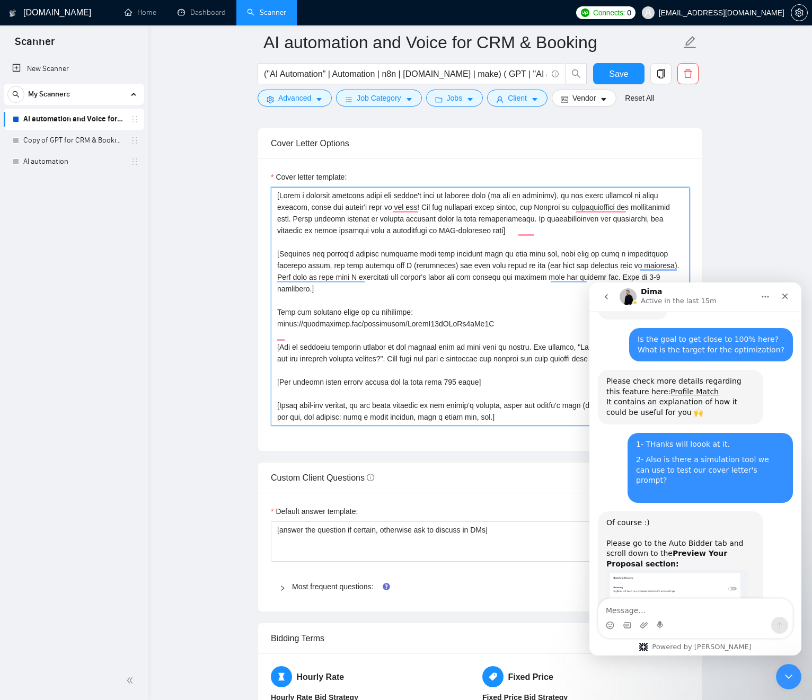
scroll to position [1287, 0]
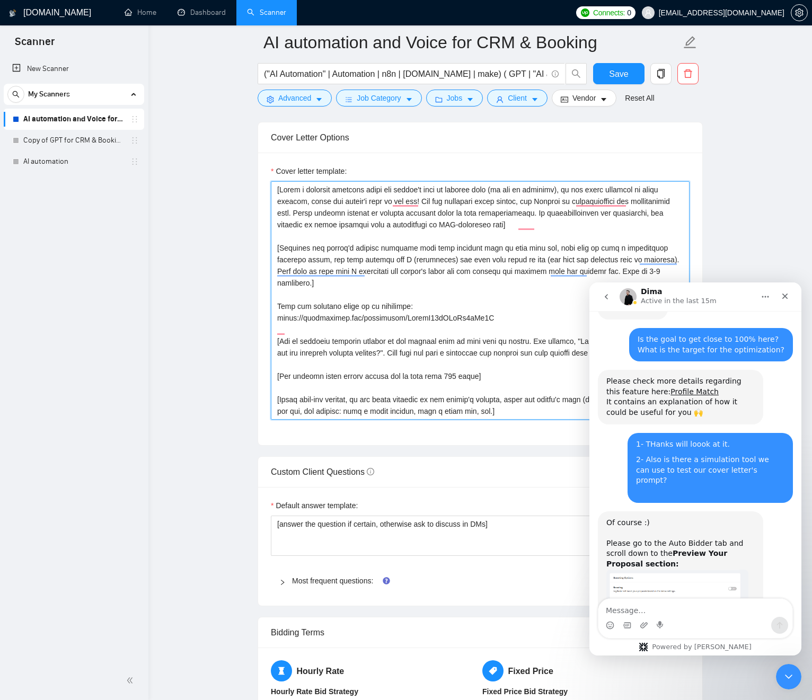
click at [440, 267] on textarea "Cover letter template:" at bounding box center [480, 300] width 419 height 239
drag, startPoint x: 442, startPoint y: 267, endPoint x: 513, endPoint y: 291, distance: 74.4
click at [513, 292] on textarea "Cover letter template:" at bounding box center [480, 300] width 419 height 239
click at [480, 260] on textarea "Cover letter template:" at bounding box center [480, 300] width 419 height 239
drag, startPoint x: 481, startPoint y: 261, endPoint x: 482, endPoint y: 283, distance: 21.8
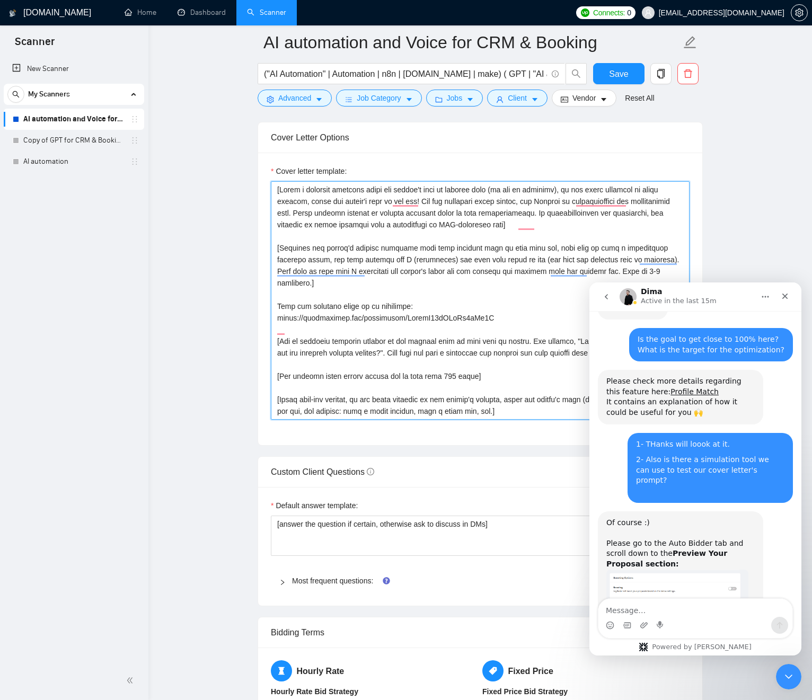
click at [487, 283] on textarea "Cover letter template:" at bounding box center [480, 300] width 419 height 239
click at [415, 275] on textarea "Cover letter template:" at bounding box center [480, 300] width 419 height 239
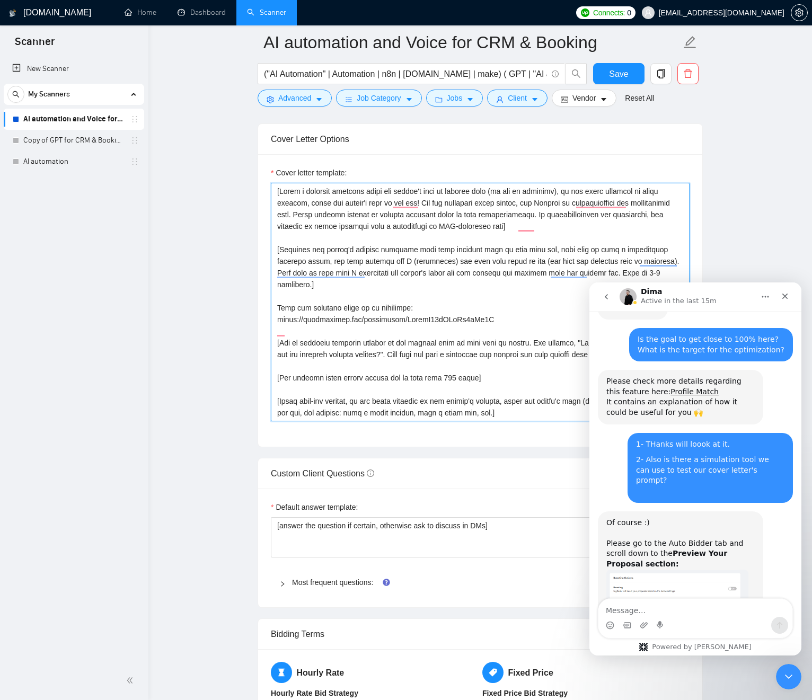
click at [474, 262] on textarea "Cover letter template:" at bounding box center [480, 302] width 419 height 239
drag, startPoint x: 474, startPoint y: 262, endPoint x: 489, endPoint y: 385, distance: 123.9
click at [489, 385] on textarea "Cover letter template:" at bounding box center [480, 302] width 419 height 239
click at [461, 377] on textarea "Cover letter template:" at bounding box center [480, 302] width 419 height 239
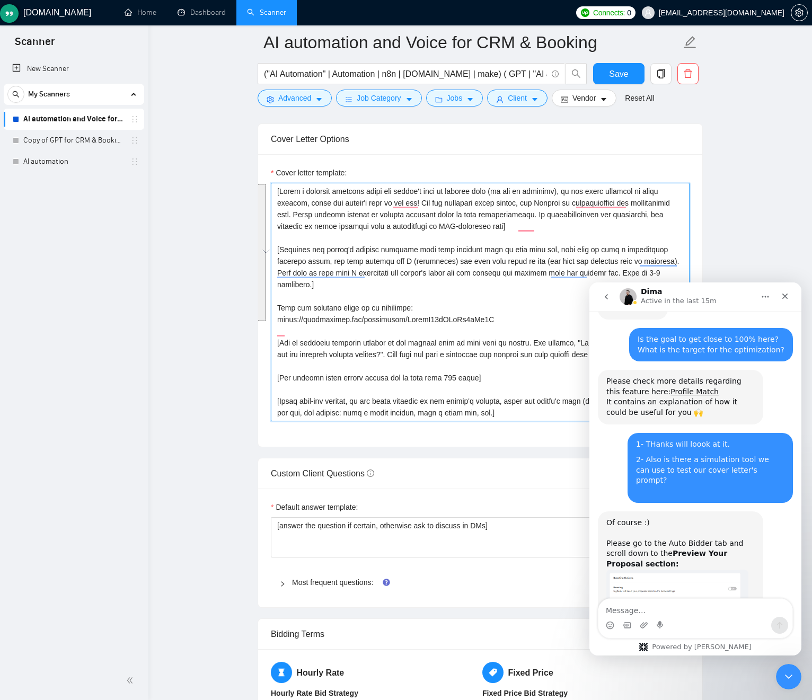
click at [461, 377] on textarea "Cover letter template:" at bounding box center [480, 302] width 419 height 239
drag, startPoint x: 463, startPoint y: 387, endPoint x: 480, endPoint y: 412, distance: 30.1
click at [474, 415] on textarea "Cover letter template:" at bounding box center [480, 302] width 419 height 239
click at [485, 411] on textarea "Cover letter template:" at bounding box center [480, 302] width 419 height 239
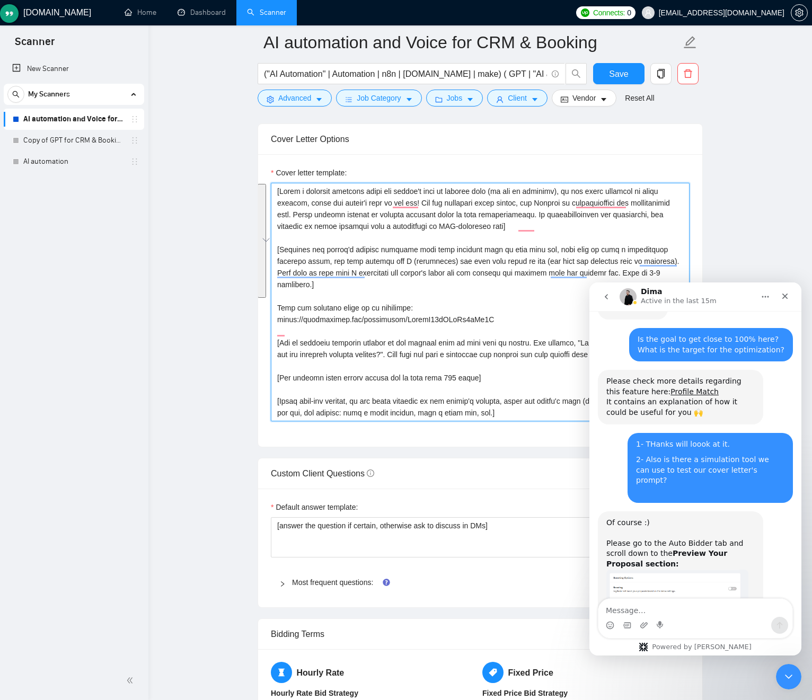
drag, startPoint x: 485, startPoint y: 411, endPoint x: 406, endPoint y: 306, distance: 131.0
click at [404, 306] on textarea "Cover letter template:" at bounding box center [480, 302] width 419 height 239
click at [441, 304] on textarea "Cover letter template:" at bounding box center [480, 302] width 419 height 239
drag, startPoint x: 441, startPoint y: 313, endPoint x: 506, endPoint y: 411, distance: 117.8
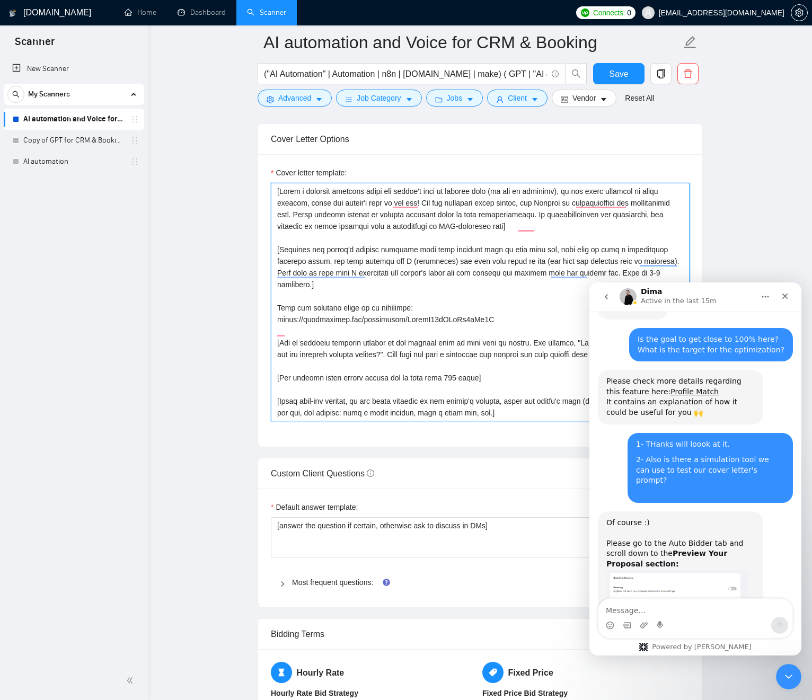
click at [479, 411] on textarea "Cover letter template:" at bounding box center [480, 302] width 419 height 239
click at [514, 411] on textarea "Cover letter template:" at bounding box center [480, 302] width 419 height 239
drag, startPoint x: 514, startPoint y: 411, endPoint x: 414, endPoint y: 311, distance: 141.7
click at [369, 308] on textarea "Cover letter template:" at bounding box center [480, 302] width 419 height 239
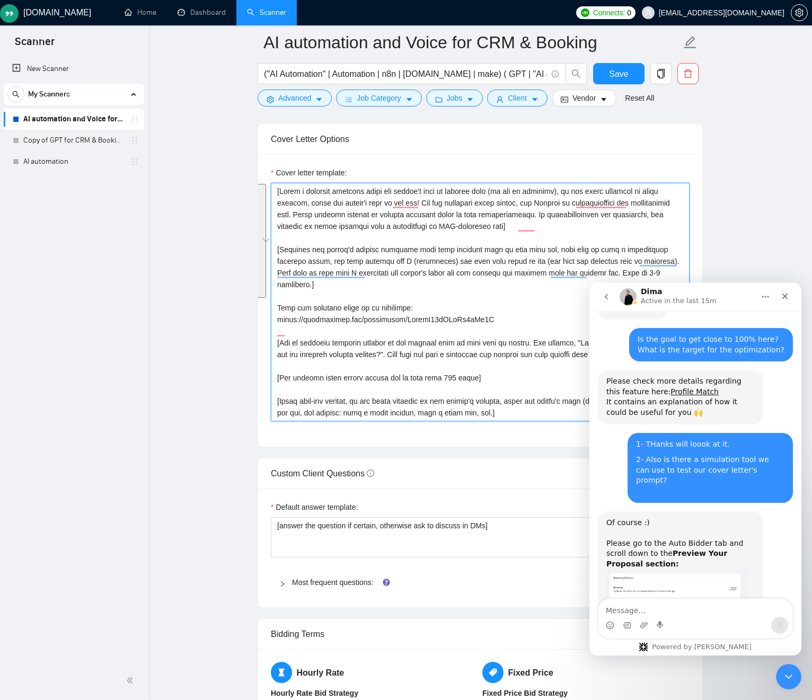
click at [428, 311] on textarea "Cover letter template:" at bounding box center [480, 302] width 419 height 239
drag, startPoint x: 428, startPoint y: 311, endPoint x: 453, endPoint y: 384, distance: 76.6
click at [447, 397] on textarea "Cover letter template:" at bounding box center [480, 302] width 419 height 239
click at [387, 296] on textarea "Cover letter template:" at bounding box center [480, 302] width 419 height 239
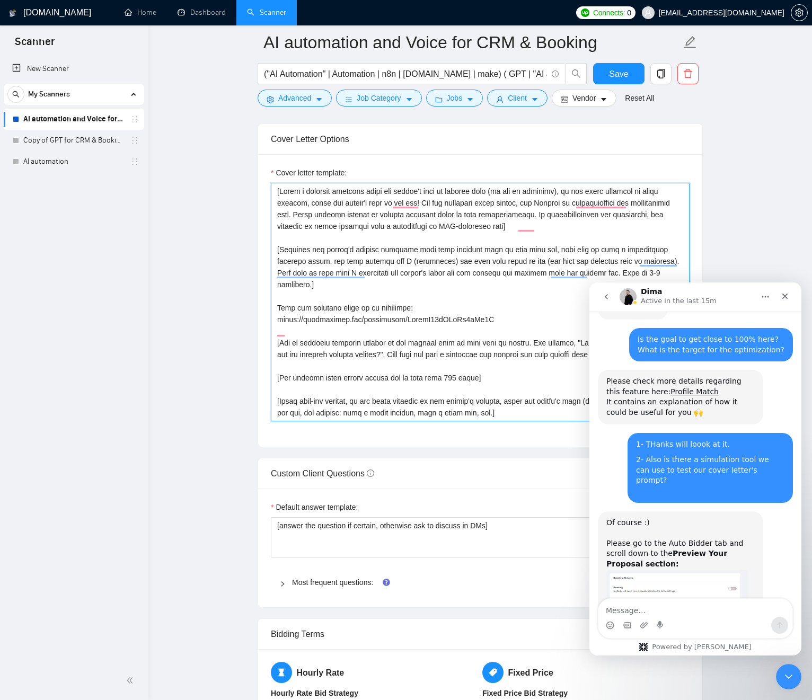
click at [387, 295] on textarea "Cover letter template:" at bounding box center [480, 302] width 419 height 239
drag, startPoint x: 394, startPoint y: 328, endPoint x: 436, endPoint y: 374, distance: 63.0
click at [433, 399] on textarea "Cover letter template:" at bounding box center [480, 302] width 419 height 239
click at [433, 280] on textarea "Cover letter template:" at bounding box center [480, 302] width 419 height 239
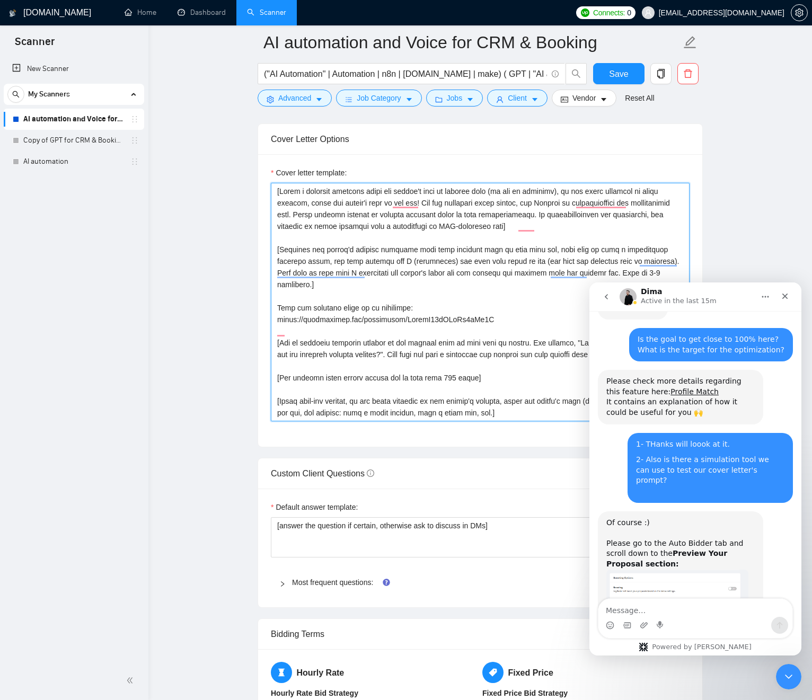
drag, startPoint x: 433, startPoint y: 280, endPoint x: 304, endPoint y: 183, distance: 162.0
click at [303, 183] on textarea "Cover letter template:" at bounding box center [480, 302] width 419 height 239
click at [417, 205] on textarea "Cover letter template:" at bounding box center [480, 302] width 419 height 239
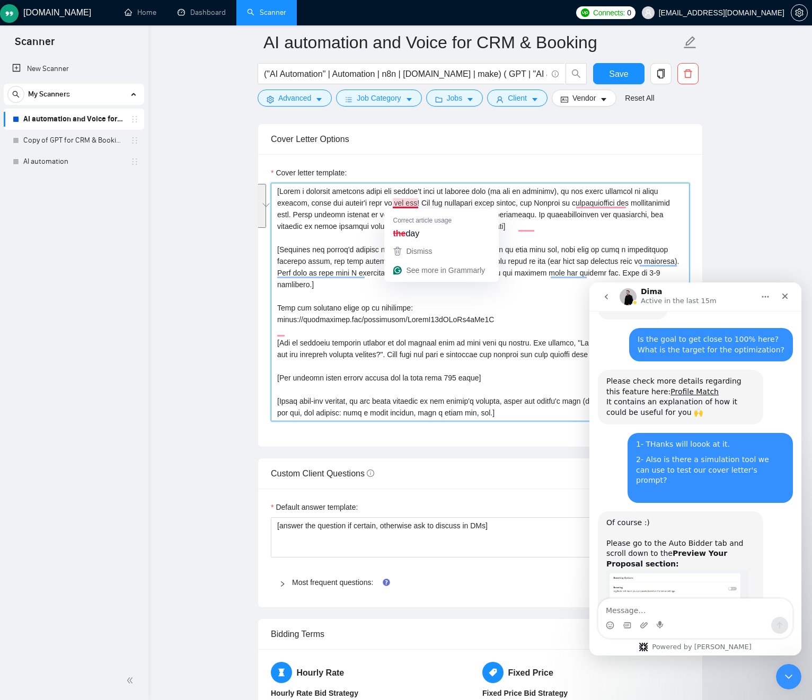
drag, startPoint x: 417, startPoint y: 205, endPoint x: 413, endPoint y: 293, distance: 87.5
click at [413, 292] on textarea "Cover letter template:" at bounding box center [480, 302] width 419 height 239
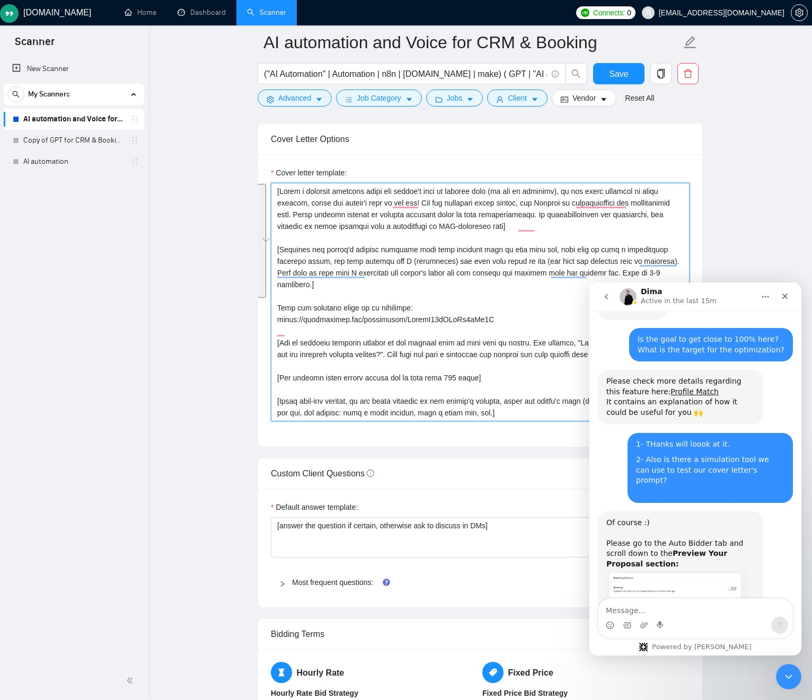
click at [382, 306] on textarea "Cover letter template:" at bounding box center [480, 302] width 419 height 239
drag, startPoint x: 461, startPoint y: 338, endPoint x: 522, endPoint y: 407, distance: 91.6
click at [501, 410] on textarea "Cover letter template:" at bounding box center [480, 302] width 419 height 239
drag, startPoint x: 525, startPoint y: 408, endPoint x: 356, endPoint y: 321, distance: 190.6
click at [360, 322] on textarea "Cover letter template:" at bounding box center [480, 302] width 419 height 239
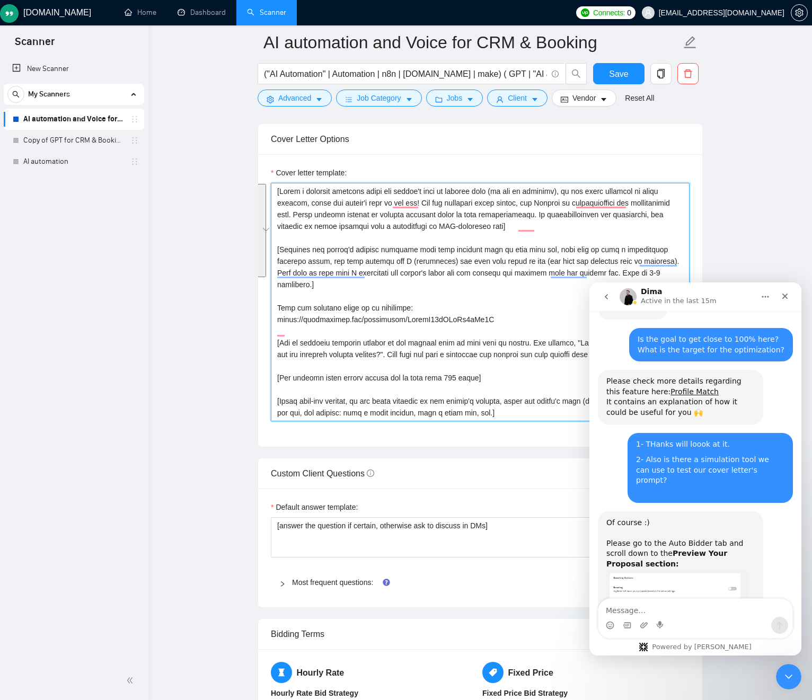
drag, startPoint x: 403, startPoint y: 319, endPoint x: 431, endPoint y: 316, distance: 27.7
click at [403, 319] on textarea "Cover letter template:" at bounding box center [480, 302] width 419 height 239
drag, startPoint x: 500, startPoint y: 323, endPoint x: 323, endPoint y: 236, distance: 197.2
click at [317, 237] on textarea "Cover letter template:" at bounding box center [480, 302] width 419 height 239
click at [337, 237] on textarea "Cover letter template:" at bounding box center [480, 302] width 419 height 239
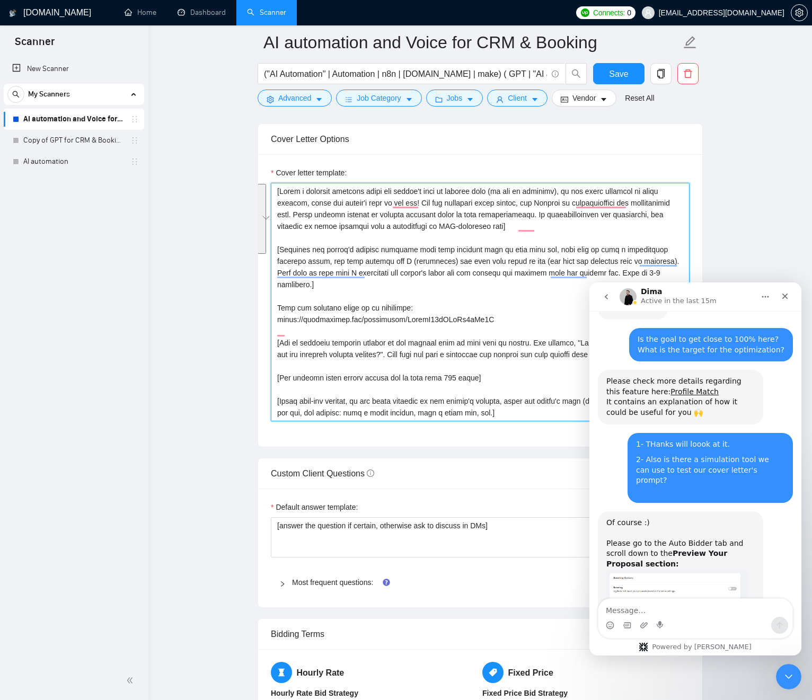
drag, startPoint x: 318, startPoint y: 234, endPoint x: 538, endPoint y: 320, distance: 235.7
click at [539, 321] on textarea "Cover letter template:" at bounding box center [480, 302] width 419 height 239
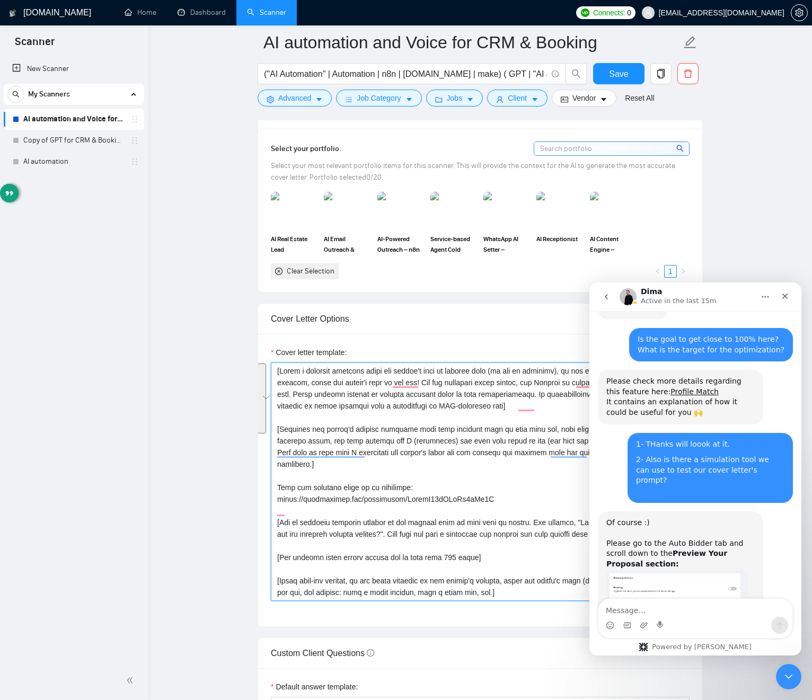
drag, startPoint x: 542, startPoint y: 411, endPoint x: 225, endPoint y: 341, distance: 324.5
click at [222, 341] on main "AI automation and Voice for CRM & Booking ("AI Automation" | Automation | n8n |…" at bounding box center [480, 603] width 630 height 3333
click at [354, 382] on textarea "Cover letter template:" at bounding box center [480, 482] width 419 height 239
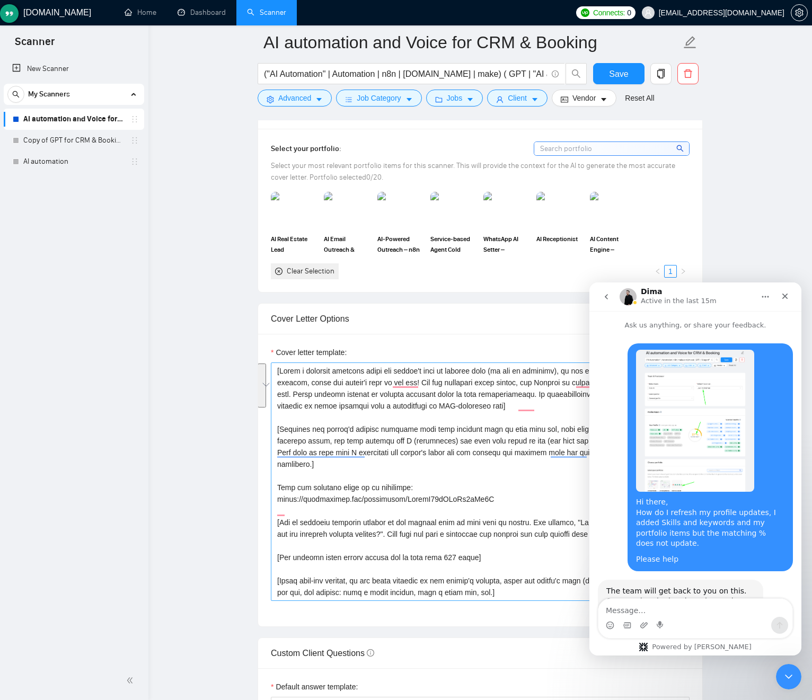
scroll to position [1595, 0]
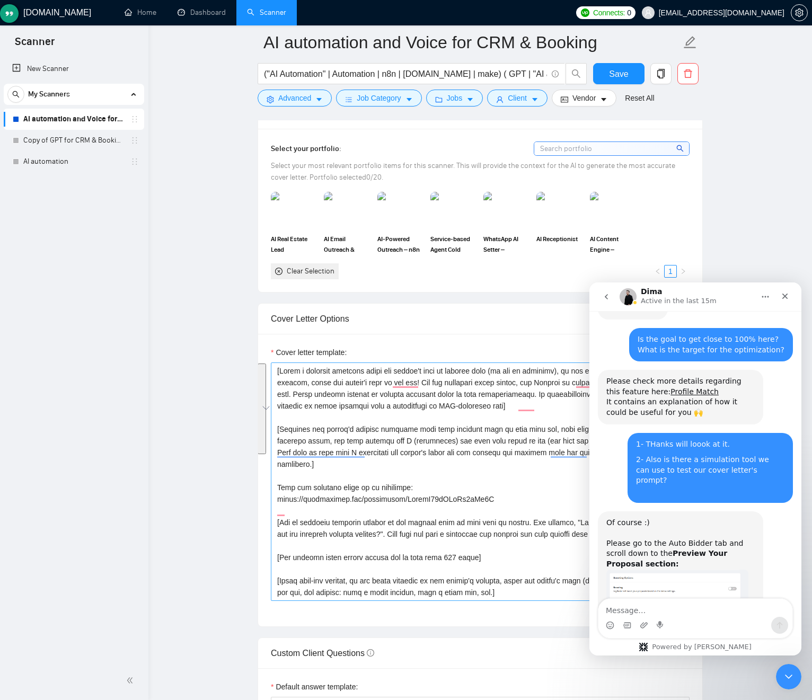
click at [360, 444] on textarea "Cover letter template:" at bounding box center [480, 482] width 419 height 239
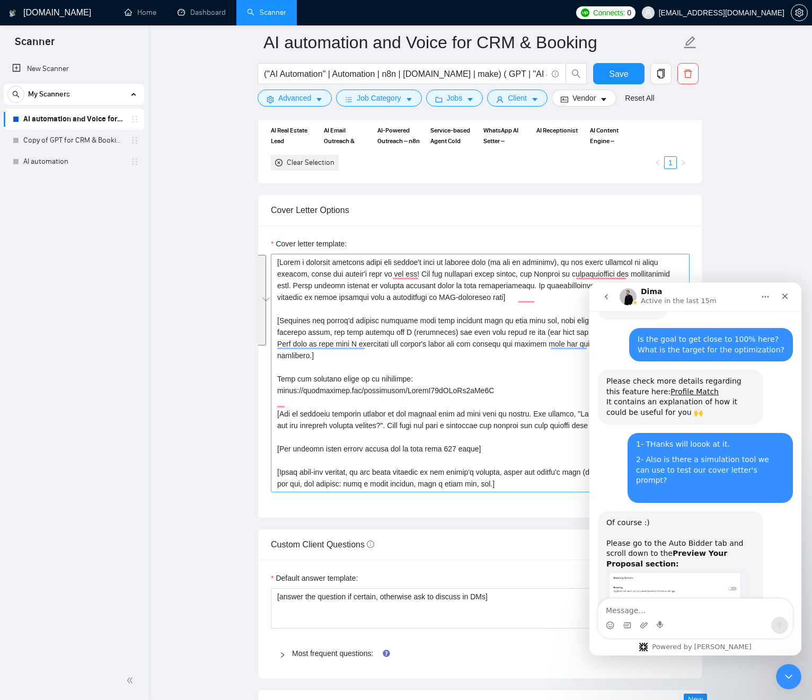
scroll to position [1218, 0]
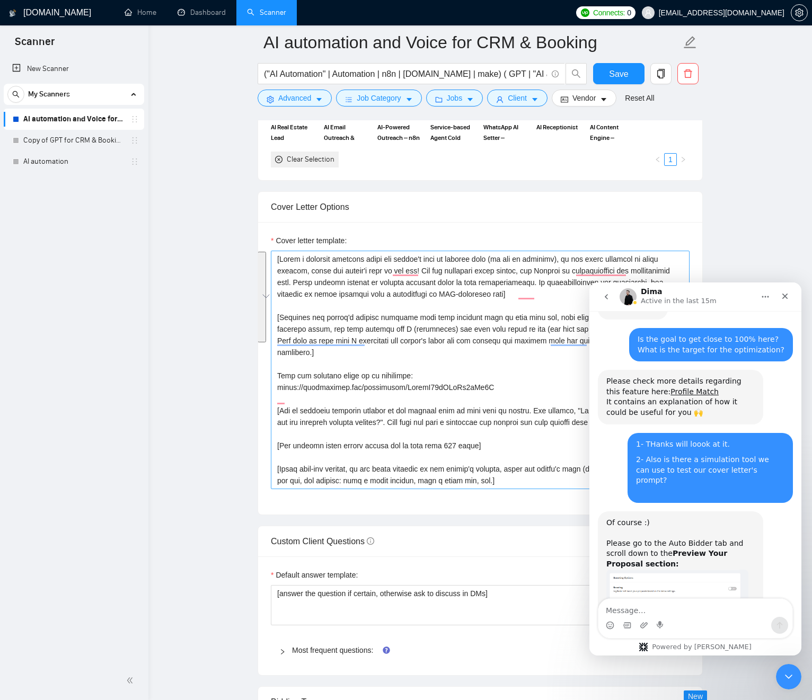
drag, startPoint x: 359, startPoint y: 358, endPoint x: 532, endPoint y: 483, distance: 213.2
click at [532, 483] on textarea "Cover letter template:" at bounding box center [480, 370] width 419 height 239
click at [514, 482] on textarea "Cover letter template:" at bounding box center [480, 370] width 419 height 239
drag, startPoint x: 524, startPoint y: 481, endPoint x: 281, endPoint y: 387, distance: 260.3
click at [275, 389] on textarea "Cover letter template:" at bounding box center [480, 370] width 419 height 239
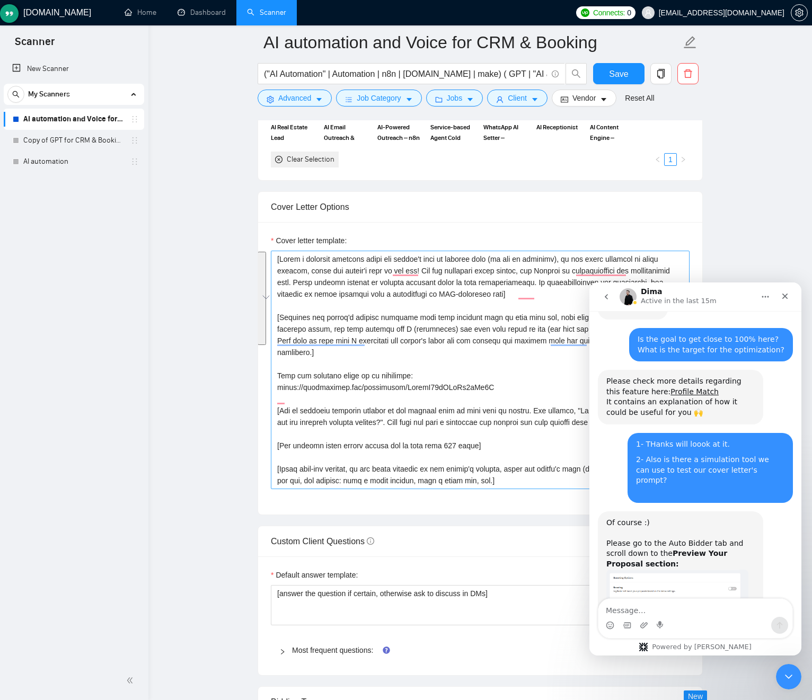
drag, startPoint x: 337, startPoint y: 388, endPoint x: 361, endPoint y: 386, distance: 24.4
click at [337, 388] on textarea "Cover letter template:" at bounding box center [480, 370] width 419 height 239
drag, startPoint x: 401, startPoint y: 388, endPoint x: 277, endPoint y: 301, distance: 151.3
click at [271, 300] on textarea "Cover letter template:" at bounding box center [480, 370] width 419 height 239
drag, startPoint x: 448, startPoint y: 339, endPoint x: 422, endPoint y: 324, distance: 30.2
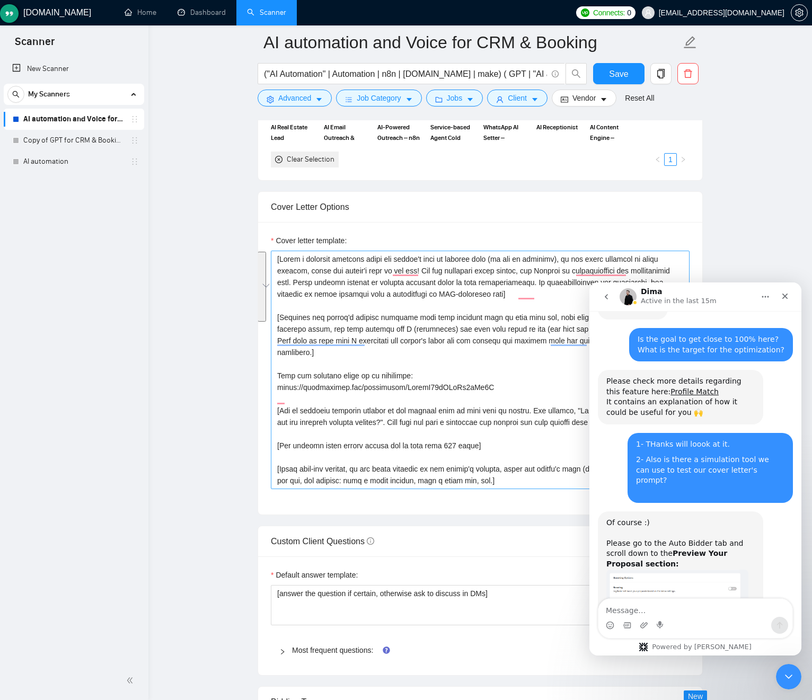
click at [448, 339] on textarea "Cover letter template:" at bounding box center [480, 370] width 419 height 239
drag, startPoint x: 384, startPoint y: 311, endPoint x: 514, endPoint y: 384, distance: 149.5
click at [508, 383] on textarea "Cover letter template:" at bounding box center [480, 370] width 419 height 239
drag, startPoint x: 519, startPoint y: 384, endPoint x: 525, endPoint y: 468, distance: 83.9
click at [524, 466] on textarea "Cover letter template:" at bounding box center [480, 370] width 419 height 239
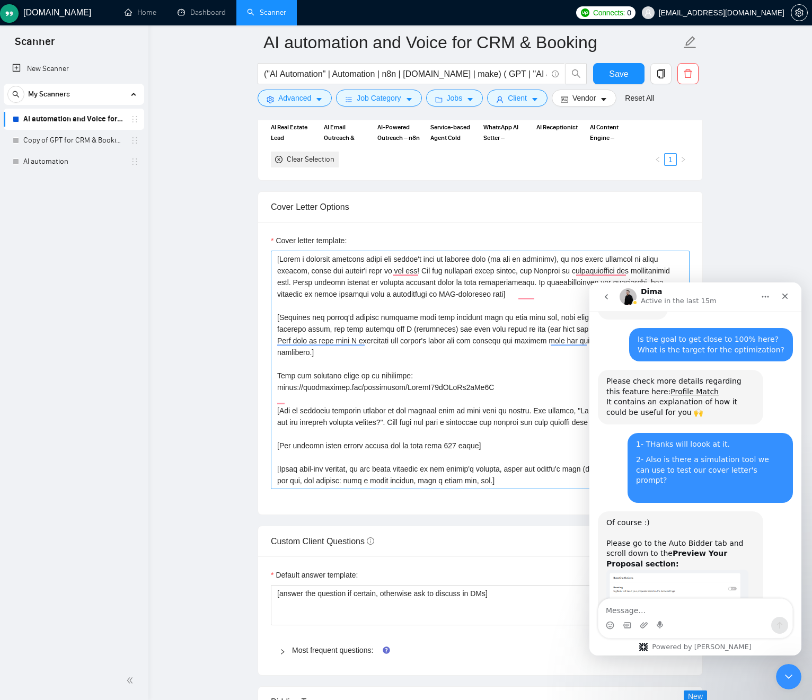
drag, startPoint x: 527, startPoint y: 486, endPoint x: 520, endPoint y: 391, distance: 95.1
click at [520, 391] on textarea "Cover letter template:" at bounding box center [480, 370] width 419 height 239
drag, startPoint x: 531, startPoint y: 486, endPoint x: 507, endPoint y: 402, distance: 87.5
click at [507, 402] on textarea "Cover letter template:" at bounding box center [480, 370] width 419 height 239
drag, startPoint x: 525, startPoint y: 501, endPoint x: 517, endPoint y: 397, distance: 105.3
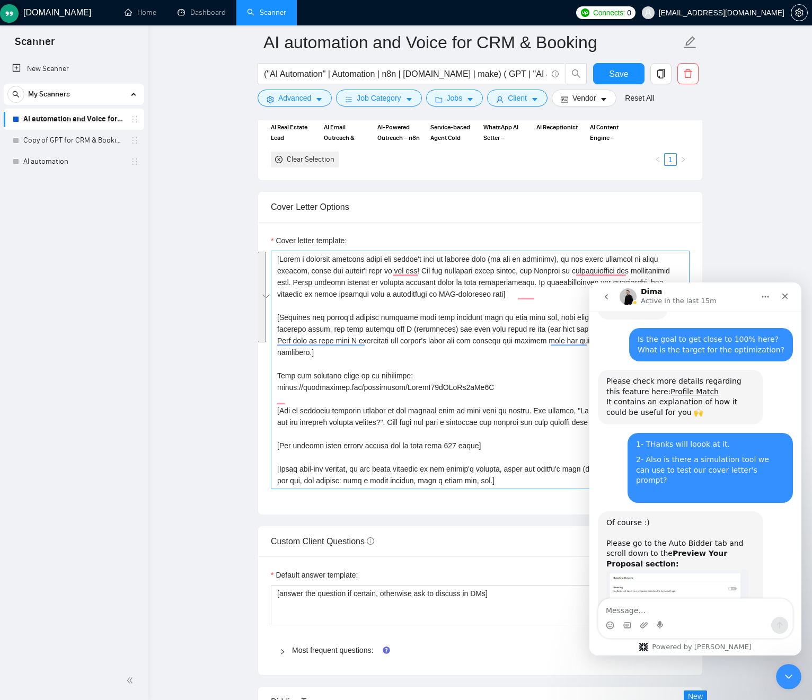
click at [525, 495] on div "Cover letter template:" at bounding box center [480, 368] width 444 height 293
drag, startPoint x: 485, startPoint y: 354, endPoint x: 368, endPoint y: 291, distance: 131.9
click at [329, 264] on textarea "Cover letter template:" at bounding box center [480, 370] width 419 height 239
click at [504, 373] on textarea "Cover letter template:" at bounding box center [480, 370] width 419 height 239
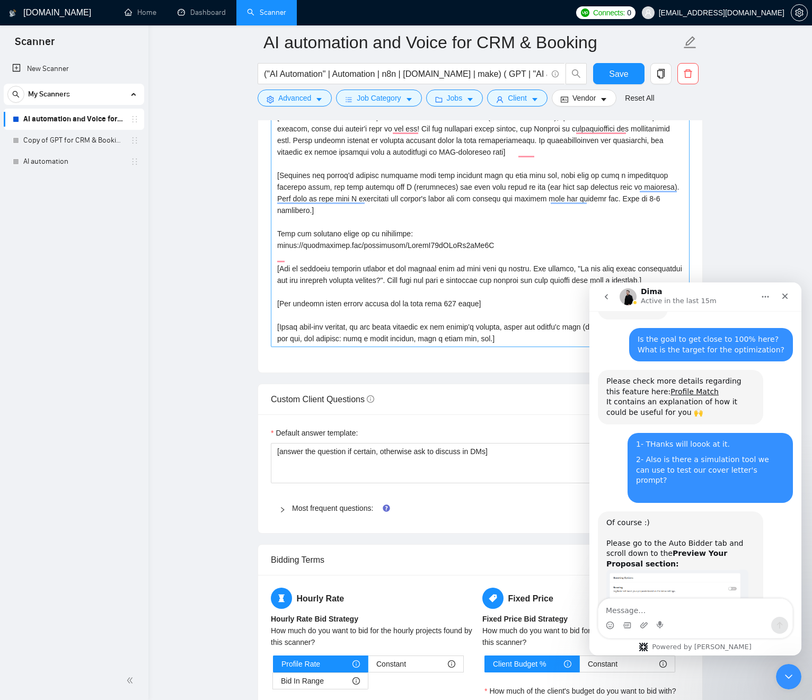
scroll to position [1369, 0]
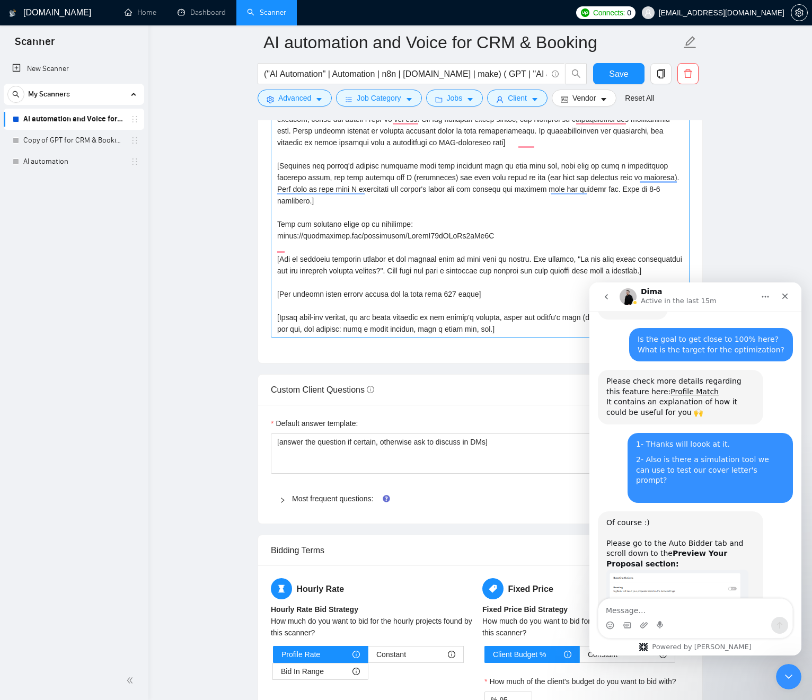
click at [302, 212] on textarea "Cover letter template:" at bounding box center [480, 218] width 419 height 239
drag, startPoint x: 467, startPoint y: 227, endPoint x: 419, endPoint y: 236, distance: 48.7
click at [259, 198] on div "Cover letter template:" at bounding box center [480, 217] width 444 height 293
click at [473, 250] on textarea "Cover letter template:" at bounding box center [480, 218] width 419 height 239
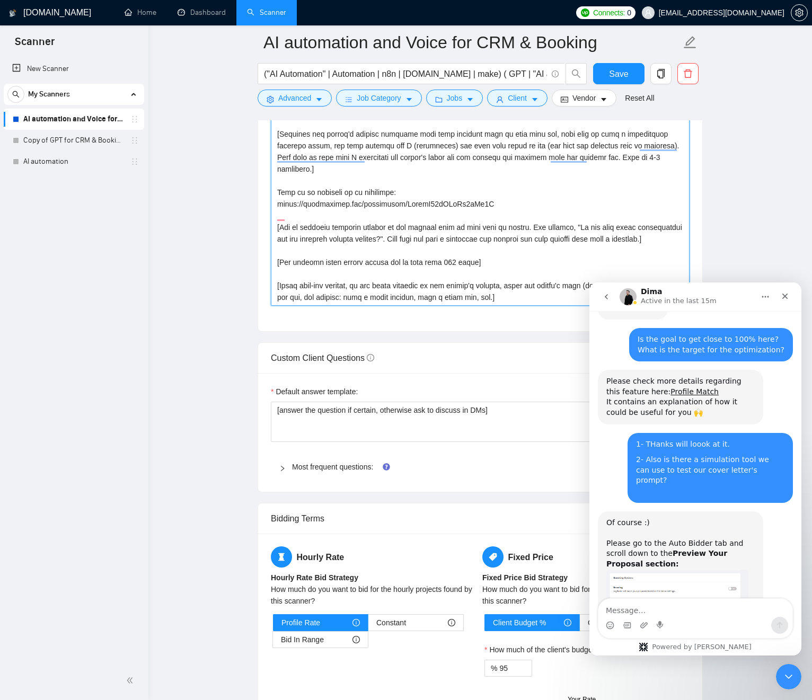
scroll to position [1403, 0]
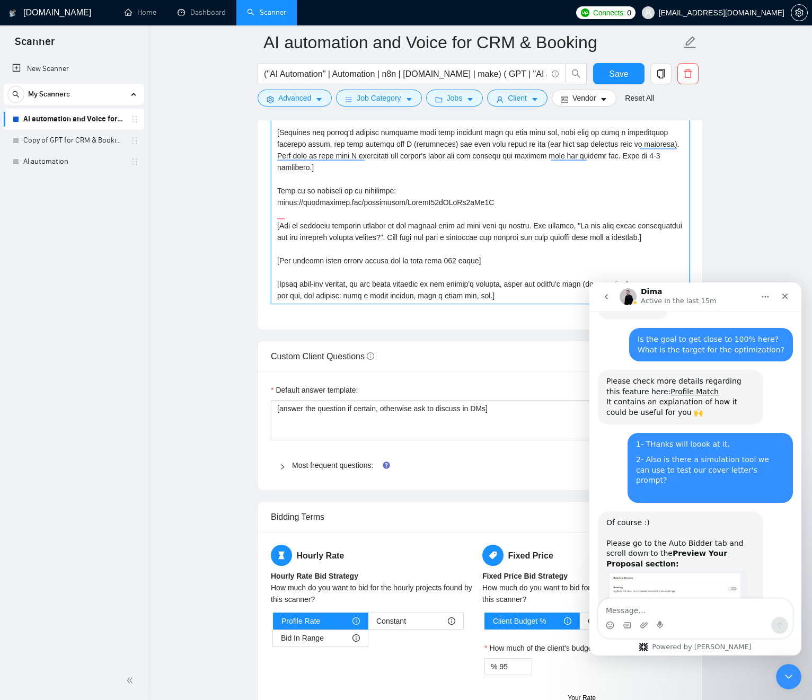
click at [356, 259] on textarea "Cover letter template:" at bounding box center [480, 185] width 419 height 239
click at [300, 288] on textarea "Cover letter template:" at bounding box center [480, 185] width 419 height 239
drag, startPoint x: 306, startPoint y: 287, endPoint x: 447, endPoint y: 276, distance: 141.5
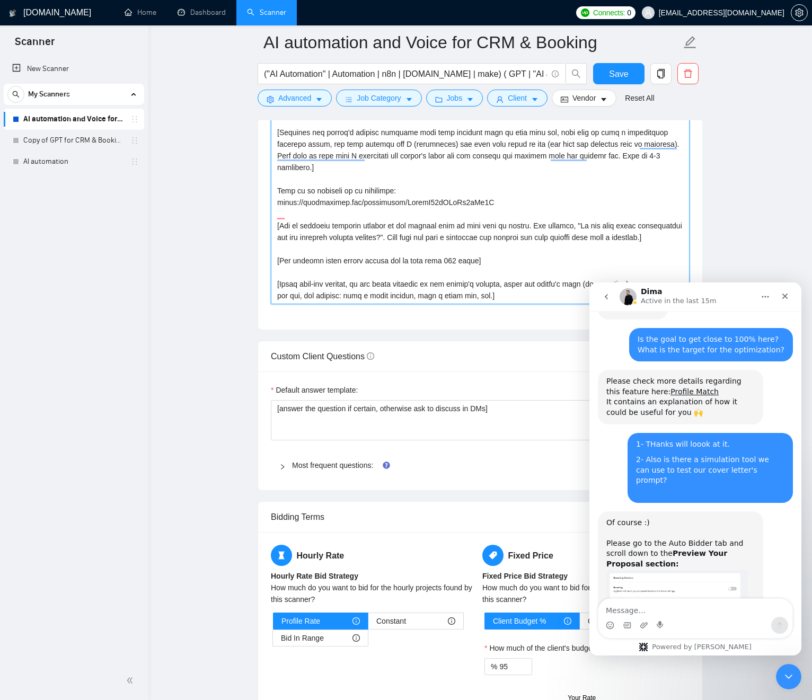
click at [431, 279] on textarea "Cover letter template:" at bounding box center [480, 185] width 419 height 239
click at [489, 275] on textarea "Cover letter template:" at bounding box center [480, 185] width 419 height 239
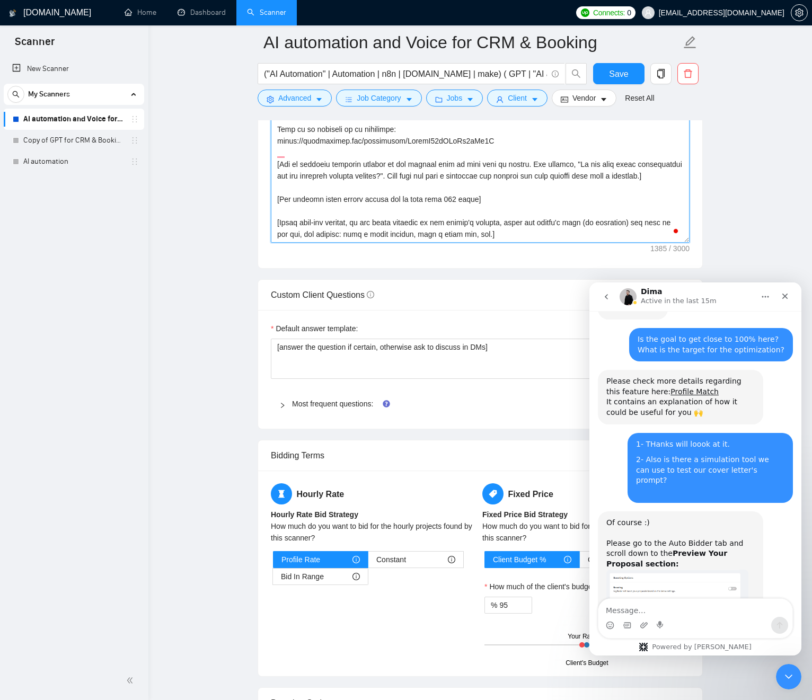
scroll to position [1466, 0]
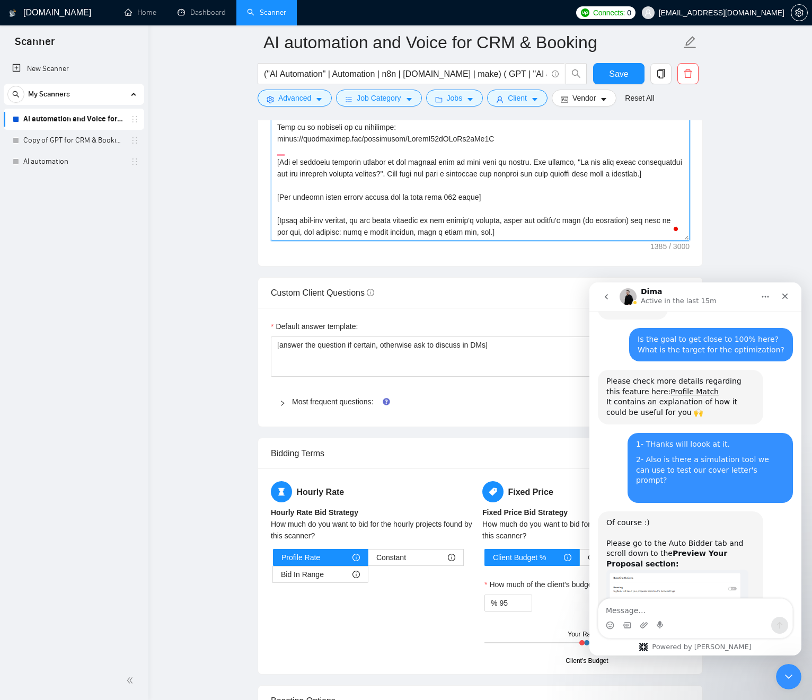
click at [355, 231] on textarea "Cover letter template:" at bounding box center [480, 121] width 419 height 239
drag, startPoint x: 360, startPoint y: 231, endPoint x: 524, endPoint y: 230, distance: 163.8
click at [517, 231] on textarea "Cover letter template:" at bounding box center [480, 121] width 419 height 239
click at [524, 230] on textarea "Cover letter template:" at bounding box center [480, 121] width 419 height 239
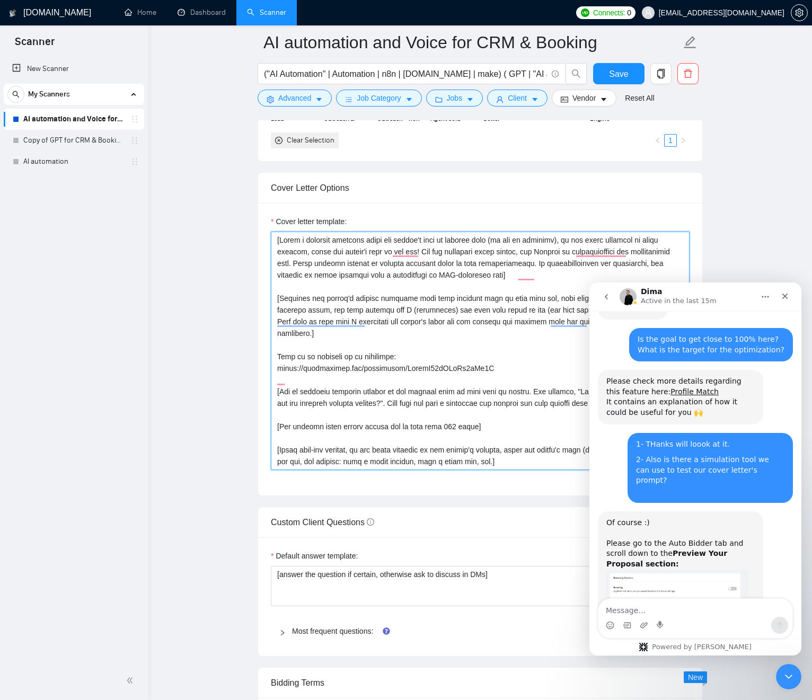
scroll to position [1239, 0]
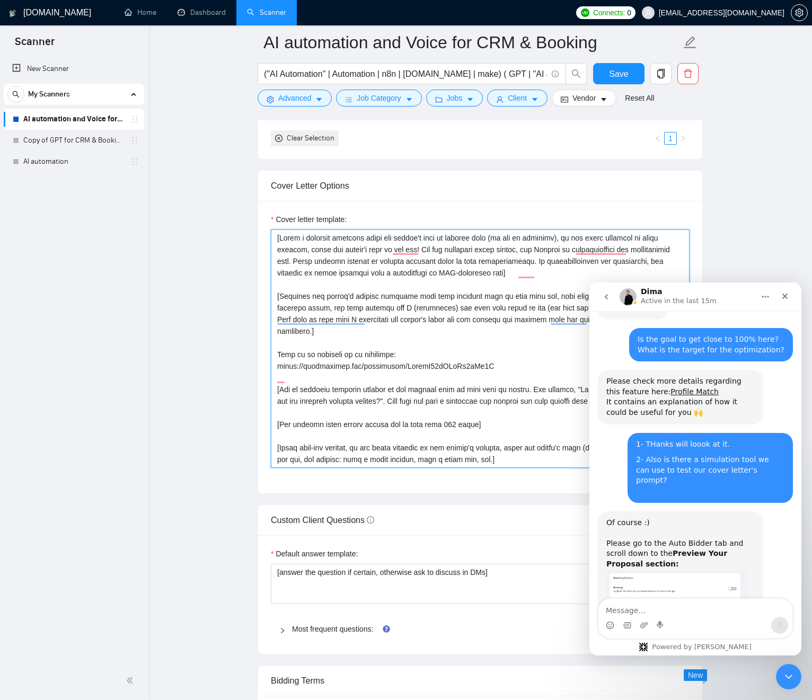
click at [462, 287] on textarea "Cover letter template:" at bounding box center [480, 349] width 419 height 239
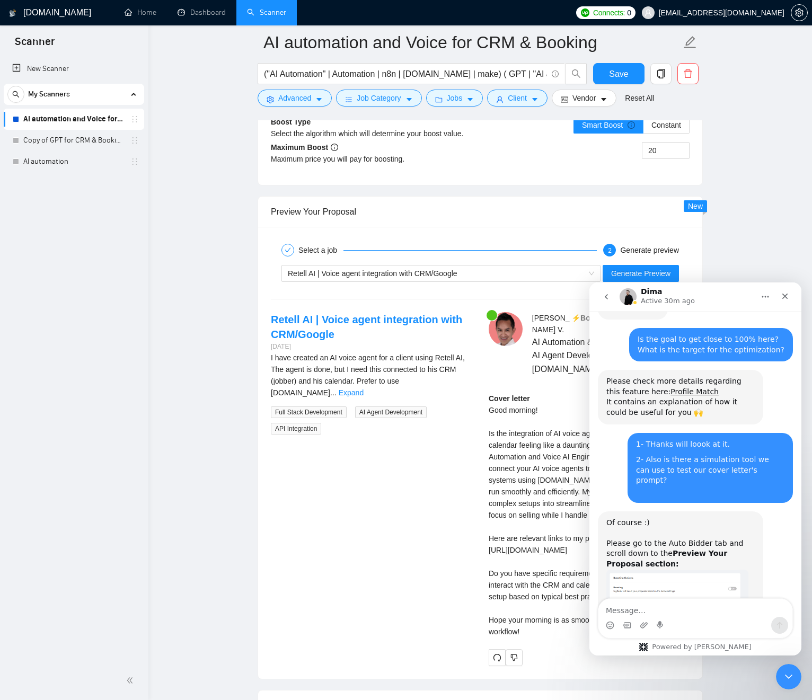
scroll to position [2111, 0]
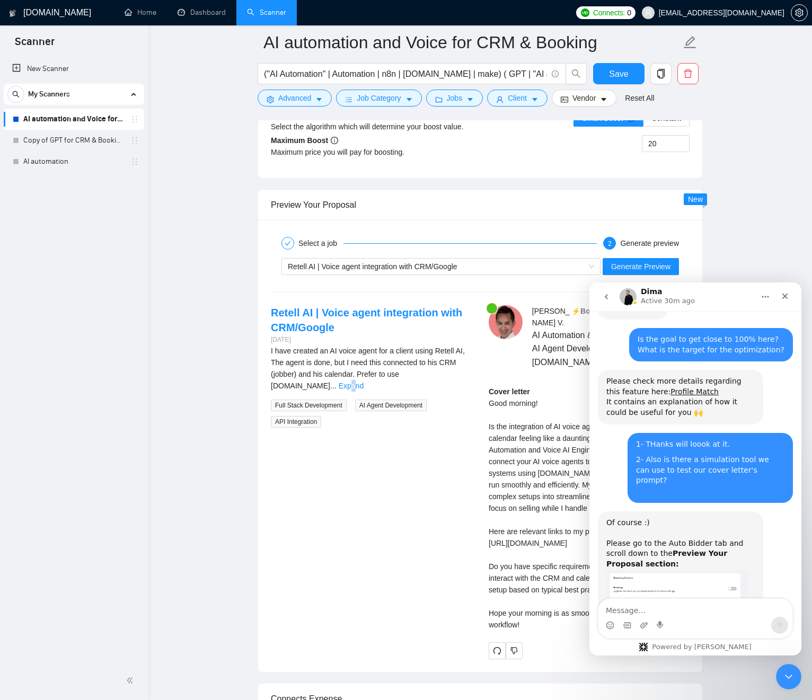
click at [364, 382] on link "Expand" at bounding box center [351, 386] width 25 height 8
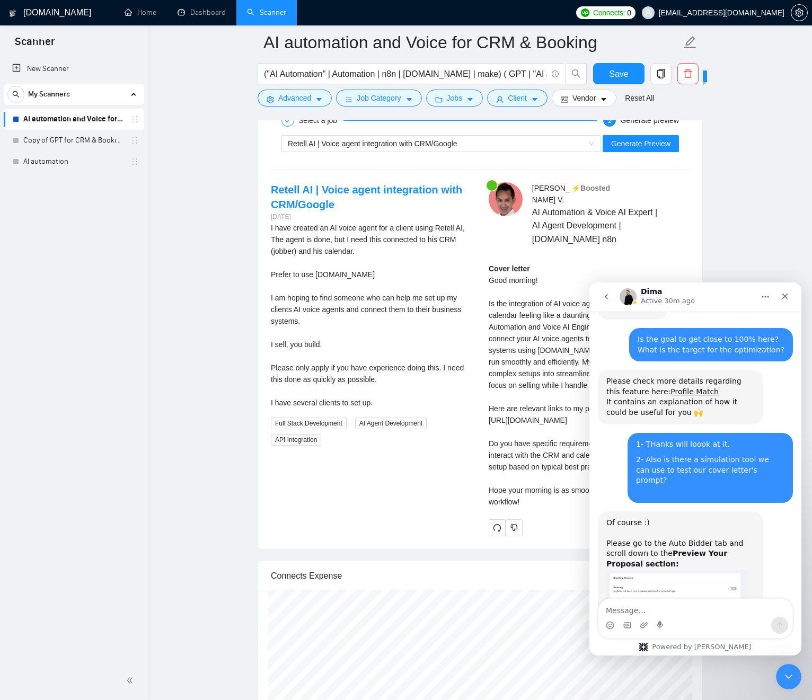
scroll to position [2239, 0]
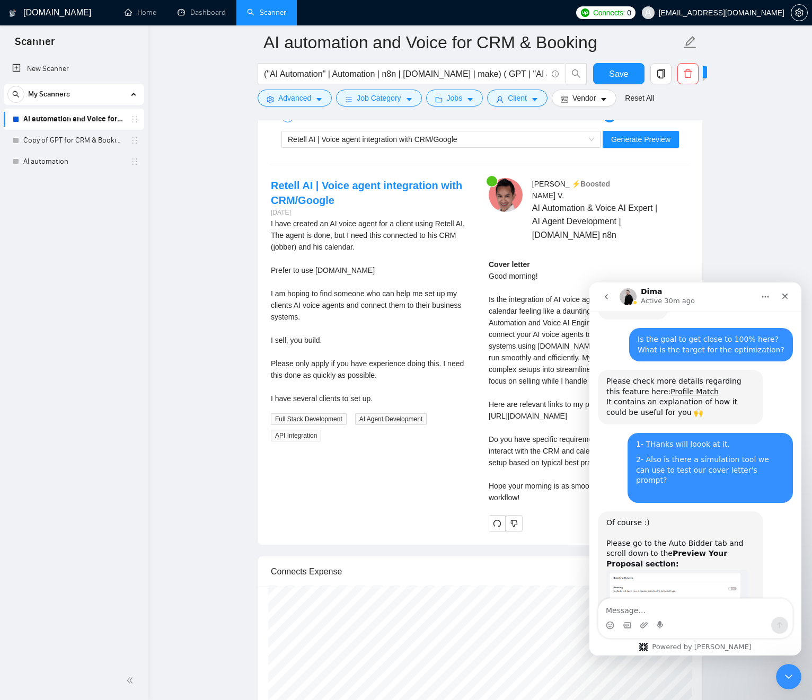
click at [276, 225] on div "I have created an AI voice agent for a client using Retell AI, The agent is don…" at bounding box center [371, 311] width 201 height 187
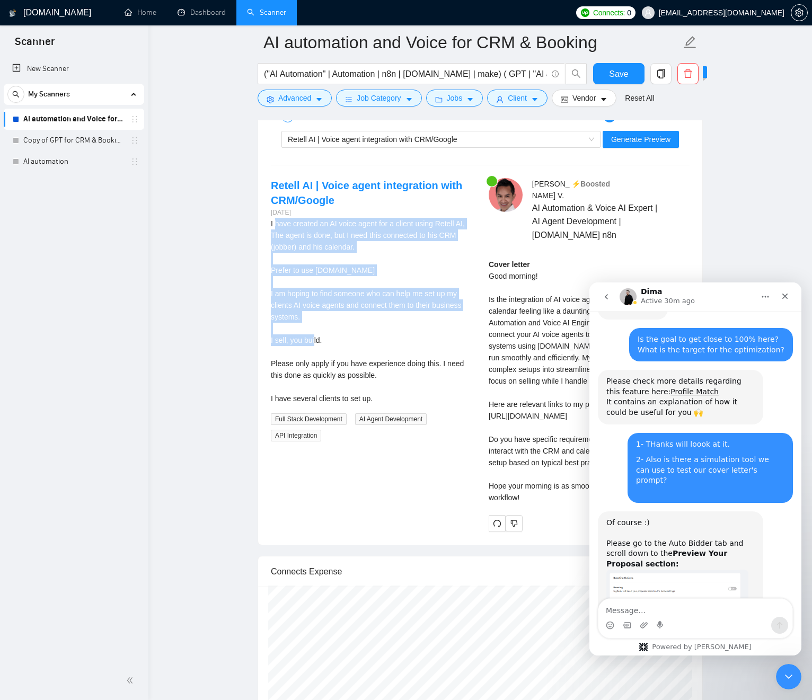
drag, startPoint x: 276, startPoint y: 225, endPoint x: 395, endPoint y: 341, distance: 166.8
click at [388, 343] on div "I have created an AI voice agent for a client using Retell AI, The agent is don…" at bounding box center [371, 311] width 201 height 187
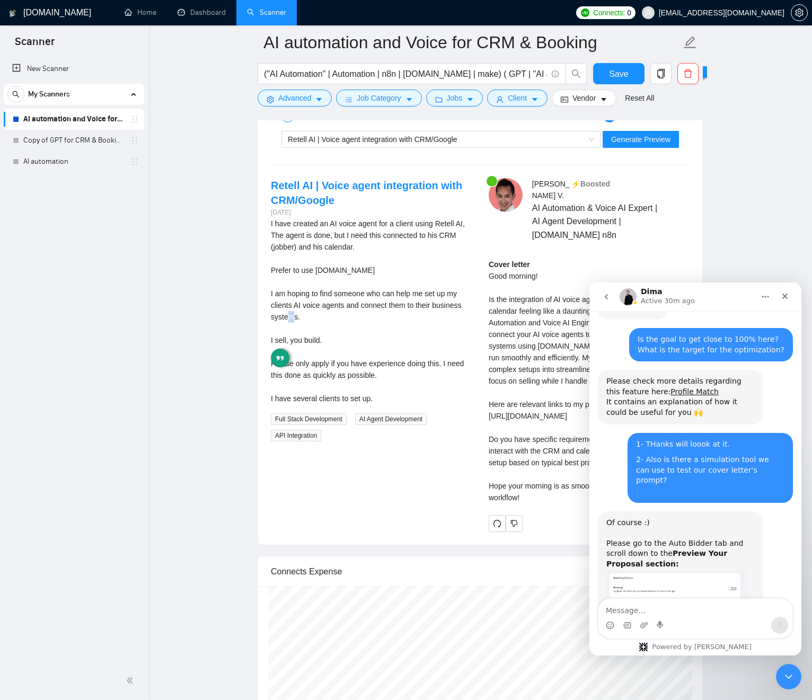
click at [355, 330] on div "I have created an AI voice agent for a client using Retell AI, The agent is don…" at bounding box center [371, 311] width 201 height 187
drag, startPoint x: 355, startPoint y: 334, endPoint x: 385, endPoint y: 383, distance: 57.4
click at [376, 383] on div "I have created an AI voice agent for a client using Retell AI, The agent is don…" at bounding box center [371, 311] width 201 height 187
click at [401, 395] on div "I have created an AI voice agent for a client using Retell AI, The agent is don…" at bounding box center [371, 311] width 201 height 187
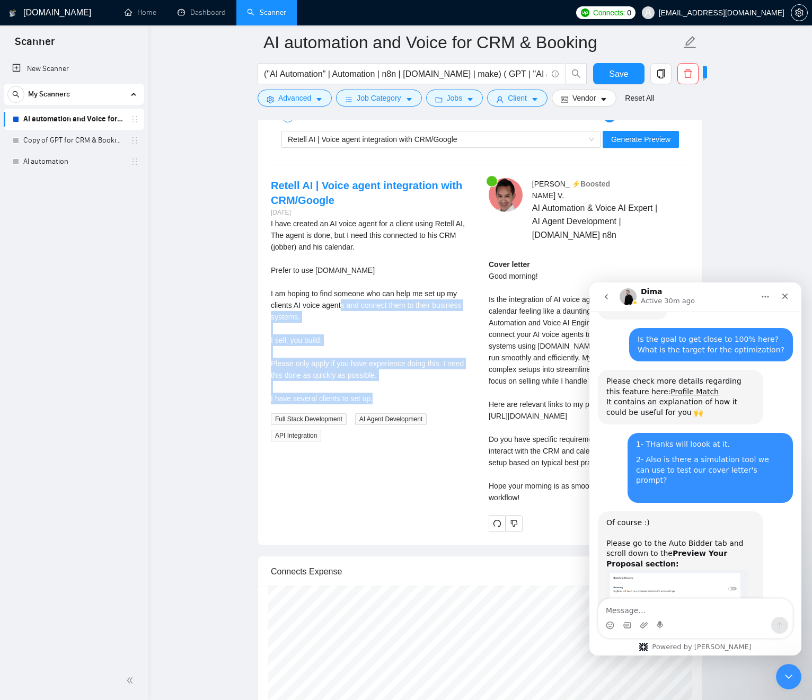
drag, startPoint x: 401, startPoint y: 395, endPoint x: 362, endPoint y: 300, distance: 102.5
click at [360, 300] on div "I have created an AI voice agent for a client using Retell AI, The agent is don…" at bounding box center [371, 311] width 201 height 187
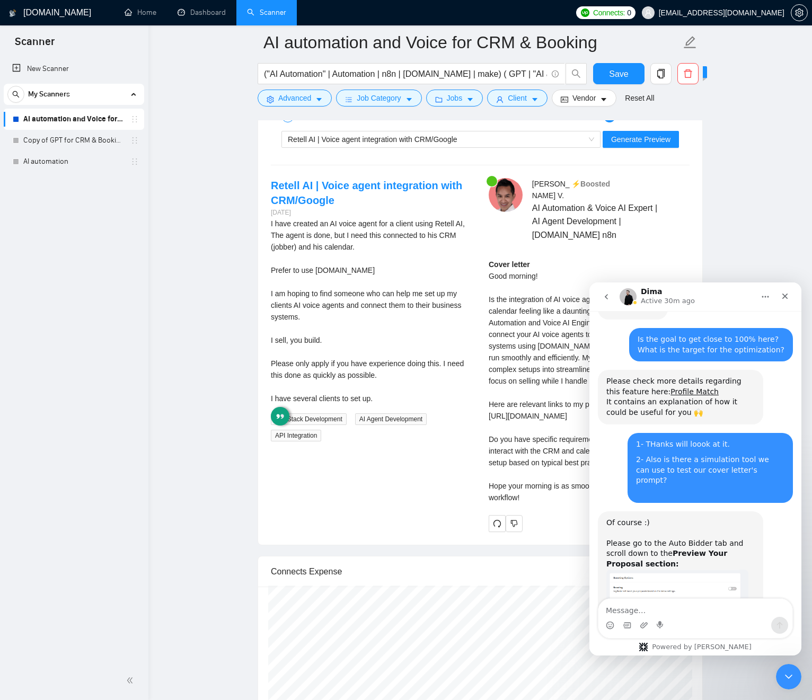
drag, startPoint x: 364, startPoint y: 298, endPoint x: 381, endPoint y: 224, distance: 76.1
click at [365, 296] on div "I have created an AI voice agent for a client using Retell AI, The agent is don…" at bounding box center [371, 311] width 201 height 187
click at [369, 145] on div "Retell AI | Voice agent integration with CRM/Google" at bounding box center [436, 139] width 297 height 16
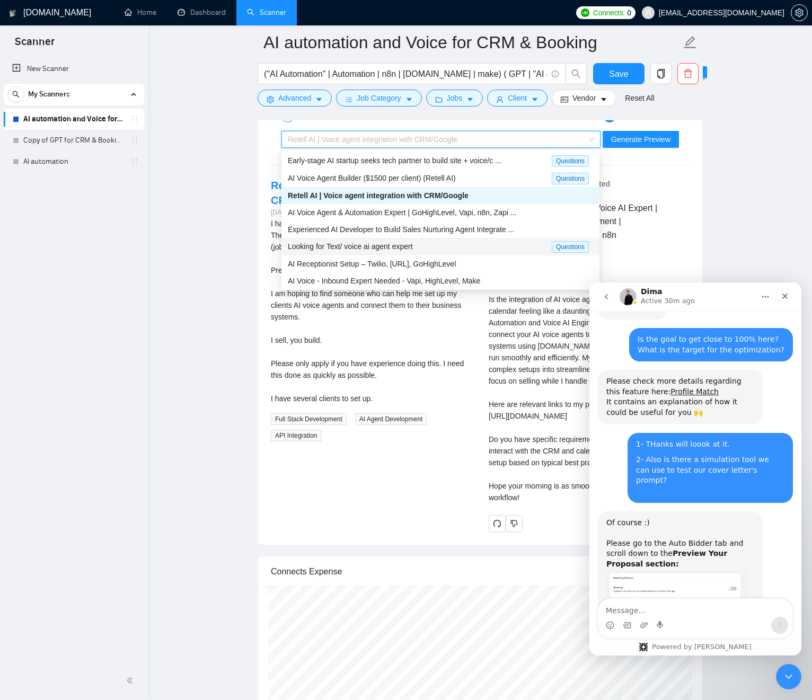
click at [389, 249] on span "Looking for Text/ voice ai agent expert" at bounding box center [350, 246] width 125 height 8
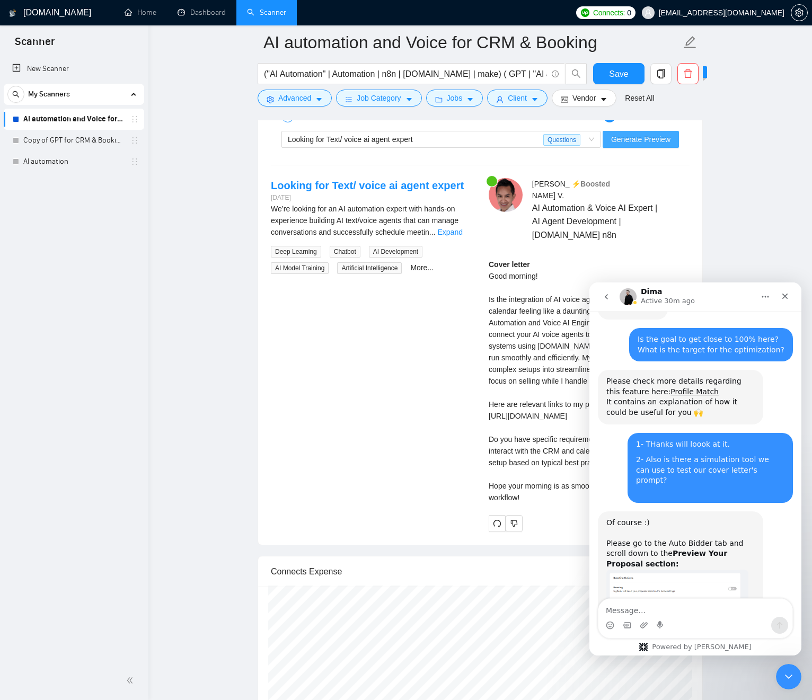
click at [629, 144] on span "Generate Preview" at bounding box center [640, 140] width 59 height 12
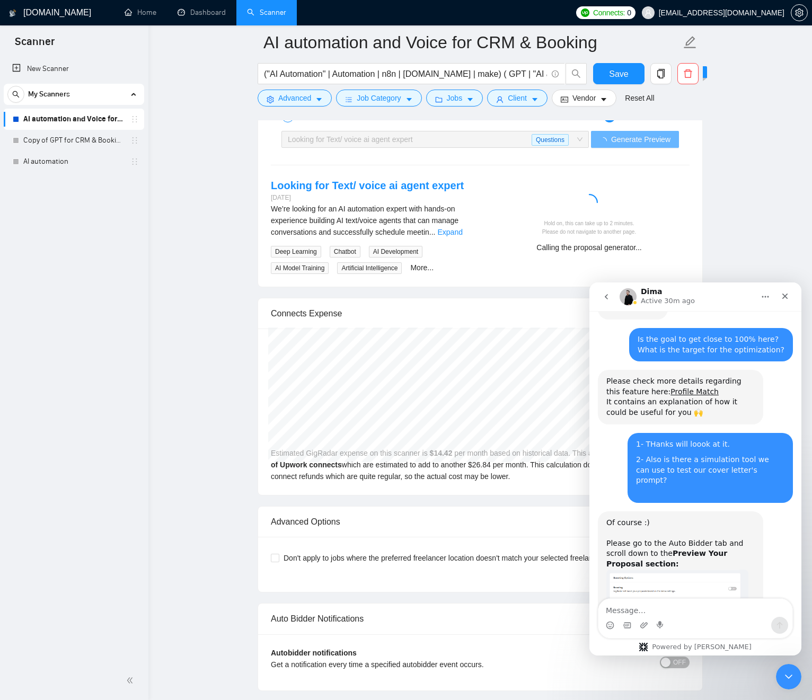
click at [458, 234] on link "Expand" at bounding box center [450, 232] width 25 height 8
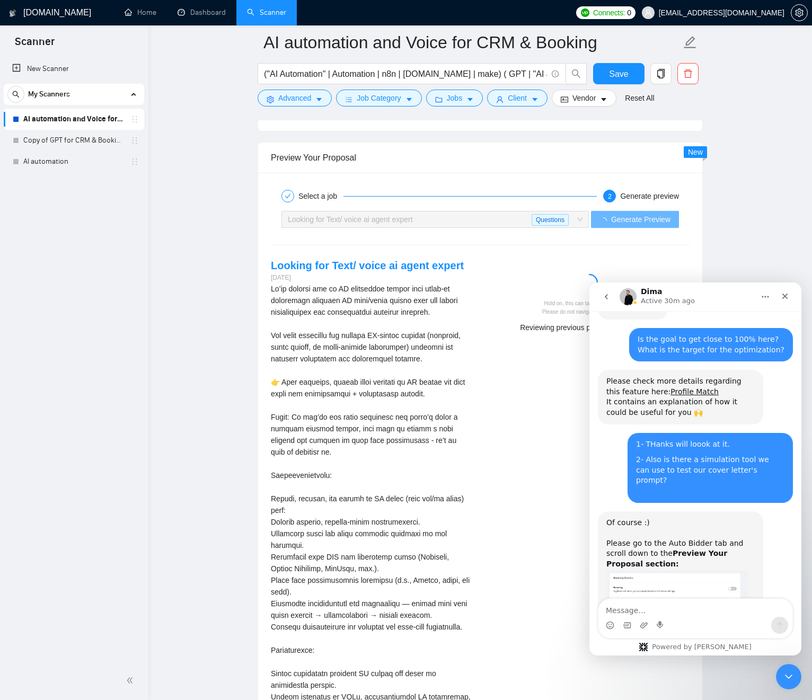
scroll to position [2140, 0]
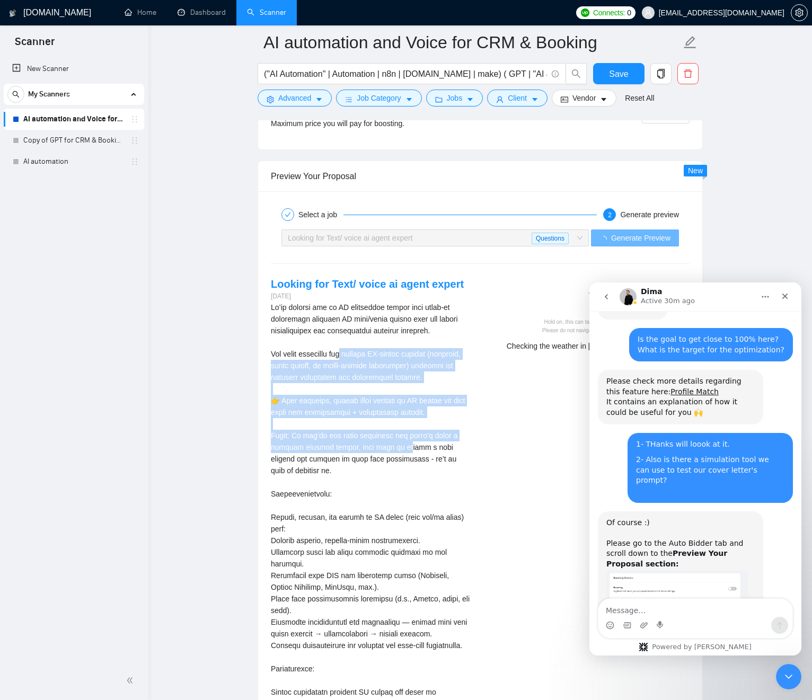
drag, startPoint x: 394, startPoint y: 457, endPoint x: 351, endPoint y: 353, distance: 112.4
click at [351, 352] on div "We’re looking for an AI automation expert with hands-on experience building AI …" at bounding box center [371, 564] width 201 height 525
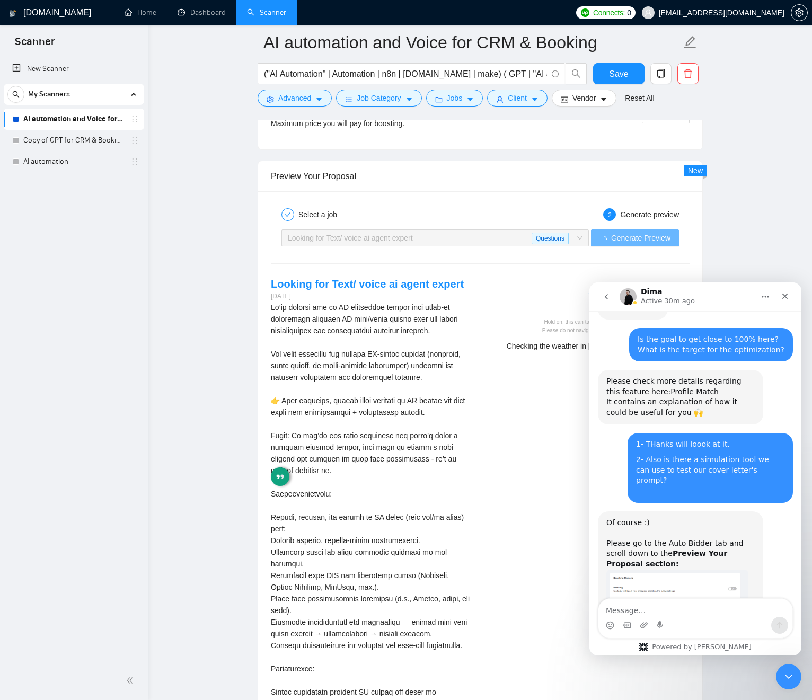
click at [390, 432] on div "We’re looking for an AI automation expert with hands-on experience building AI …" at bounding box center [371, 564] width 201 height 525
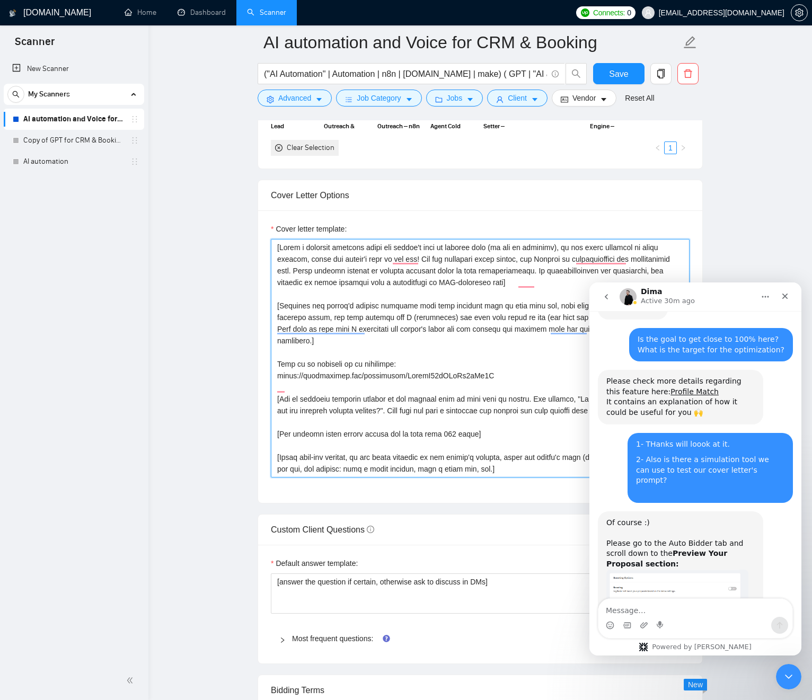
click at [408, 399] on textarea "Cover letter template:" at bounding box center [480, 358] width 419 height 239
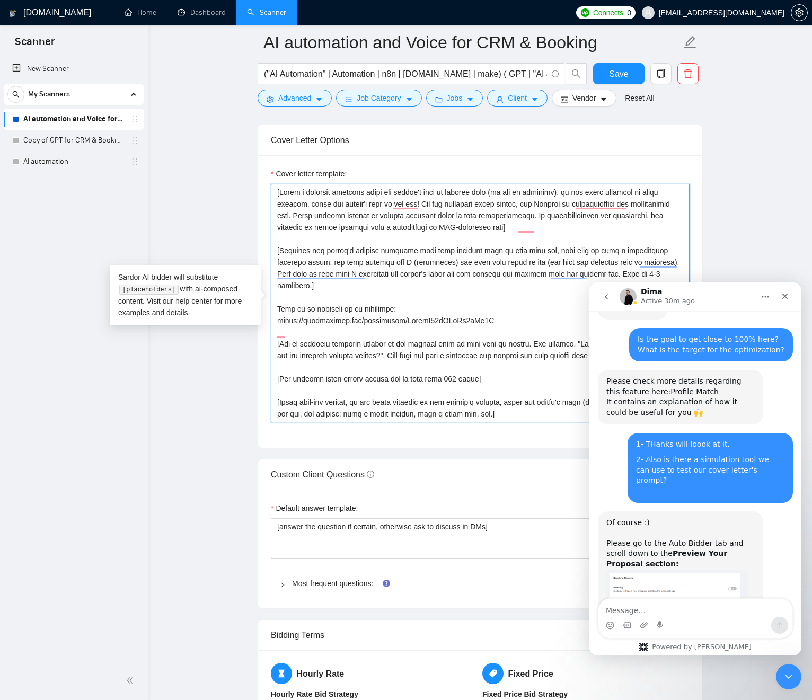
scroll to position [1291, 0]
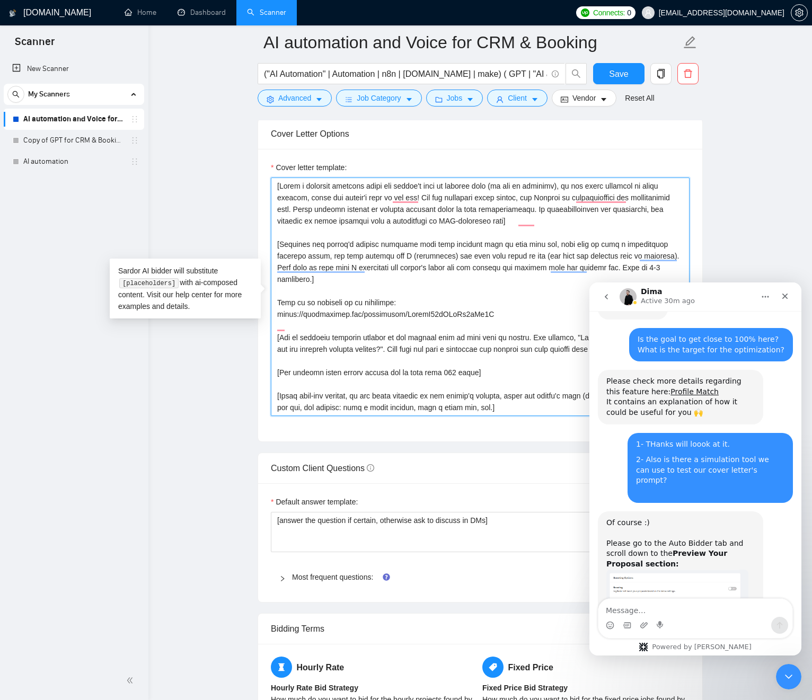
click at [417, 266] on textarea "Cover letter template:" at bounding box center [480, 297] width 419 height 239
drag, startPoint x: 670, startPoint y: 267, endPoint x: 680, endPoint y: 270, distance: 10.9
click at [670, 267] on textarea "Cover letter template:" at bounding box center [480, 297] width 419 height 239
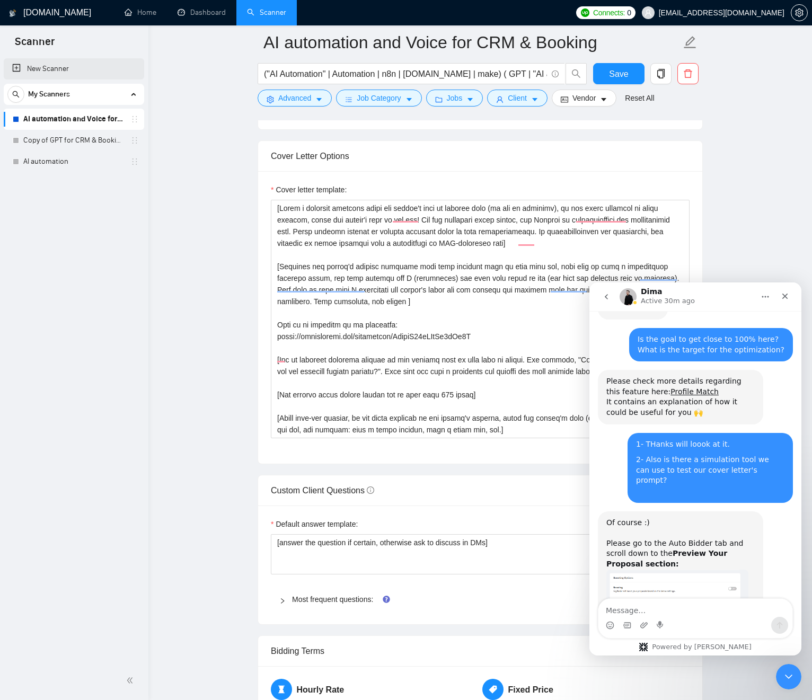
scroll to position [12, 0]
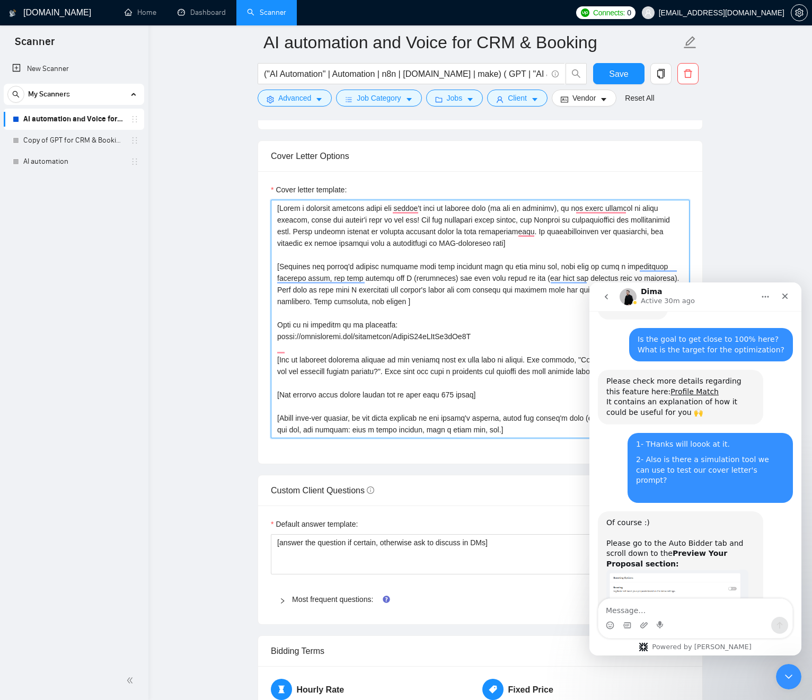
click at [450, 314] on textarea "Cover letter template:" at bounding box center [480, 319] width 419 height 239
click at [450, 313] on textarea "Cover letter template:" at bounding box center [480, 319] width 419 height 239
drag, startPoint x: 451, startPoint y: 313, endPoint x: 454, endPoint y: 331, distance: 18.4
click at [454, 332] on textarea "Cover letter template:" at bounding box center [480, 319] width 419 height 239
click at [454, 325] on textarea "Cover letter template:" at bounding box center [480, 319] width 419 height 239
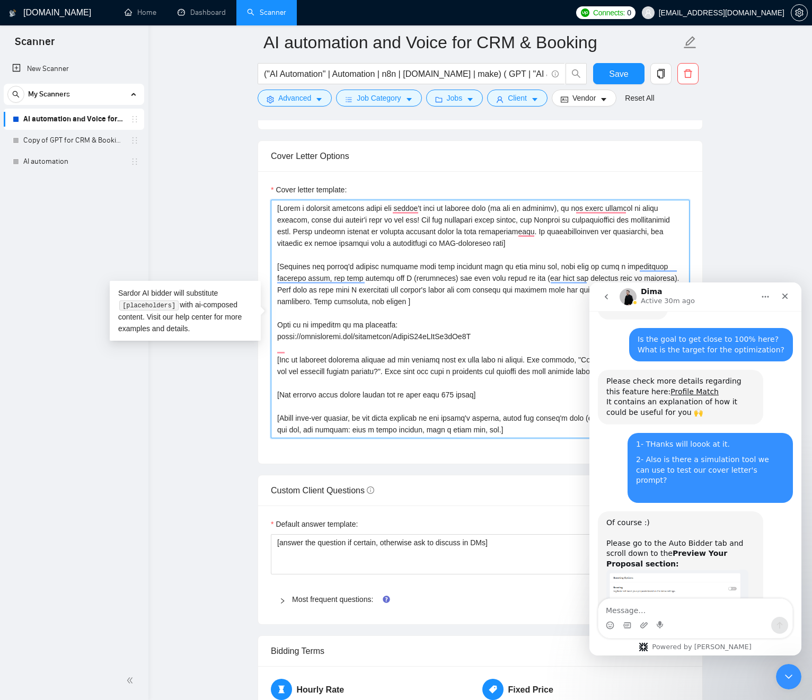
click at [454, 325] on textarea "Cover letter template:" at bounding box center [480, 319] width 419 height 239
drag, startPoint x: 455, startPoint y: 325, endPoint x: 429, endPoint y: 265, distance: 65.1
click at [428, 266] on textarea "Cover letter template:" at bounding box center [480, 319] width 419 height 239
click at [429, 265] on textarea "Cover letter template:" at bounding box center [480, 319] width 419 height 239
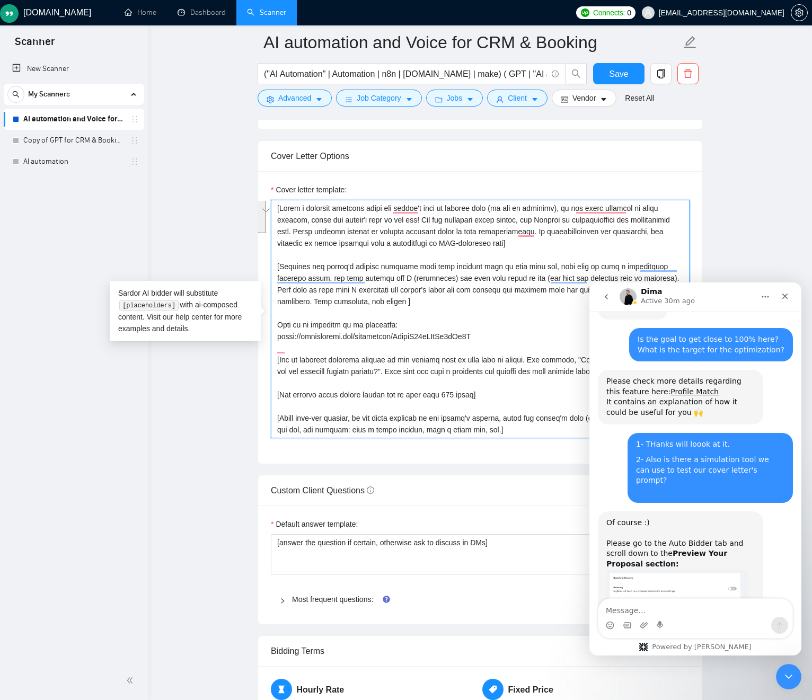
drag, startPoint x: 429, startPoint y: 265, endPoint x: 451, endPoint y: 381, distance: 118.0
click at [448, 381] on textarea "Cover letter template:" at bounding box center [480, 319] width 419 height 239
click at [505, 372] on textarea "Cover letter template:" at bounding box center [480, 319] width 419 height 239
click at [438, 295] on textarea "Cover letter template:" at bounding box center [480, 319] width 419 height 239
drag, startPoint x: 370, startPoint y: 290, endPoint x: 389, endPoint y: 292, distance: 18.6
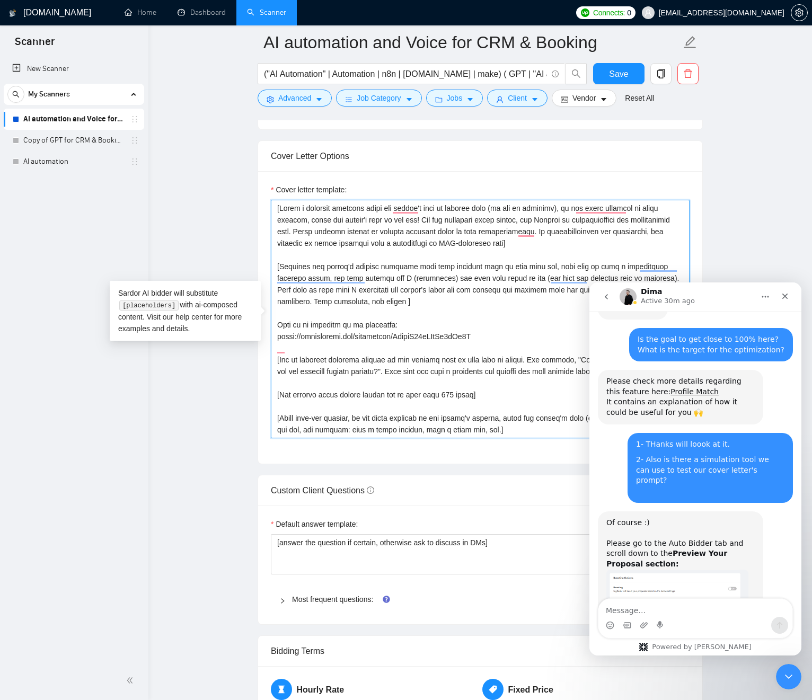
click at [370, 290] on textarea "Cover letter template:" at bounding box center [480, 319] width 419 height 239
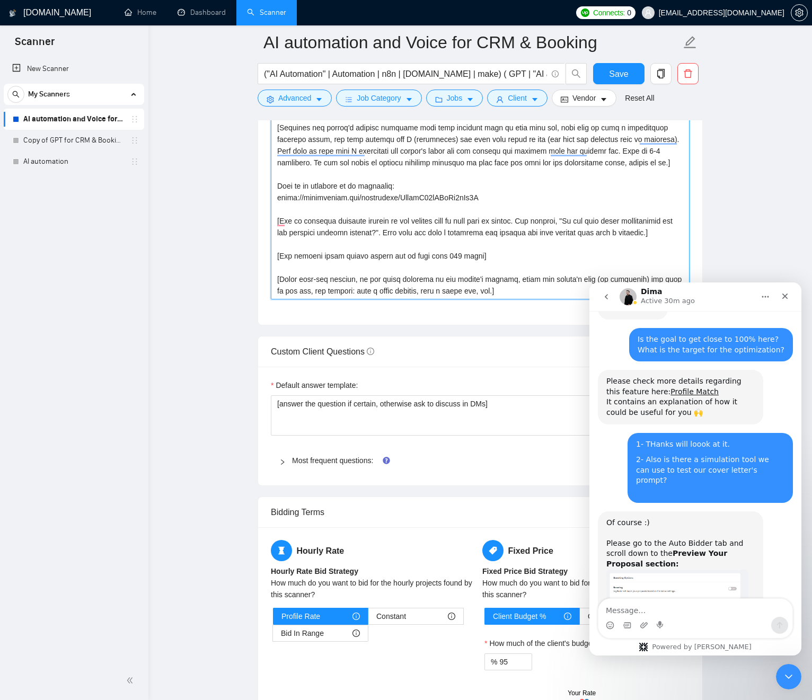
scroll to position [1408, 0]
click at [599, 161] on textarea "Cover letter template:" at bounding box center [480, 179] width 419 height 239
type textarea "[Write a personal greeting using the client's name or company name (if any is p…"
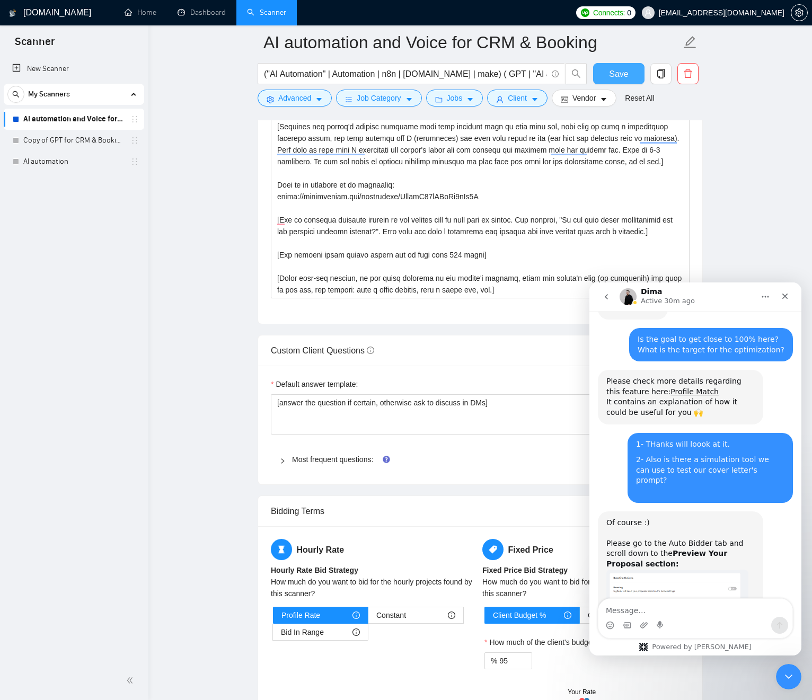
click at [628, 75] on button "Save" at bounding box center [618, 73] width 51 height 21
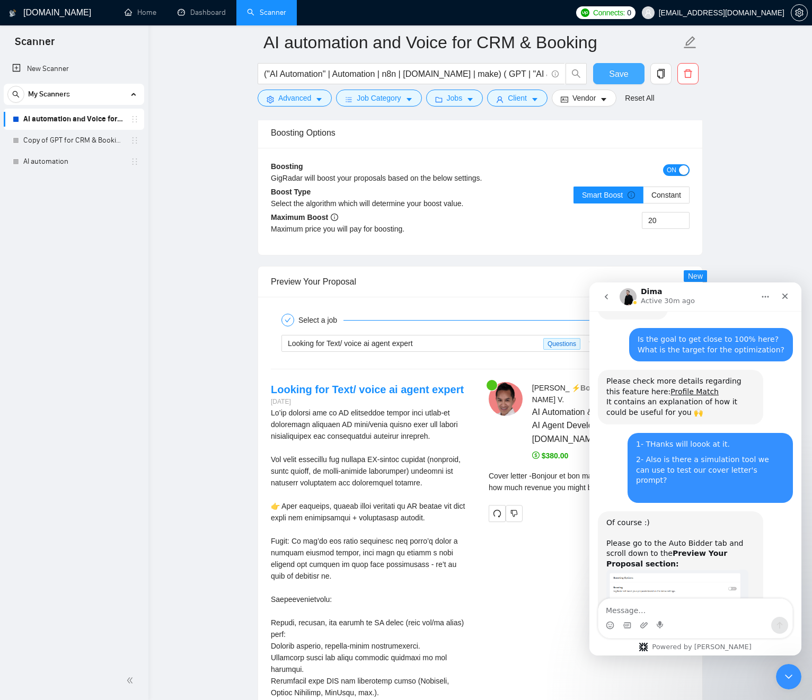
scroll to position [2039, 0]
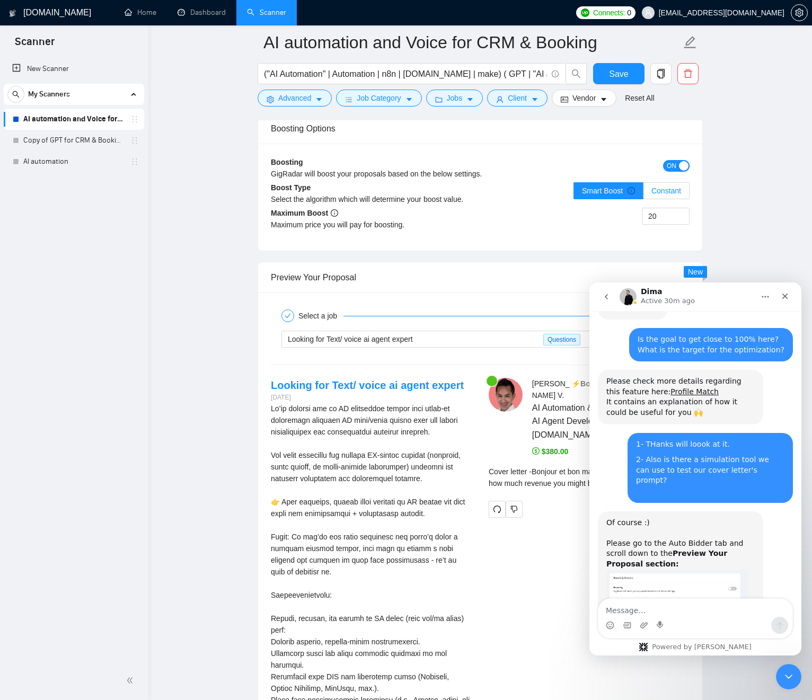
click at [663, 195] on span "Constant" at bounding box center [666, 191] width 30 height 8
click at [644, 193] on input "Constant" at bounding box center [644, 193] width 0 height 0
click at [624, 194] on span "Smart Boost" at bounding box center [608, 191] width 53 height 8
click at [574, 193] on input "Smart Boost" at bounding box center [574, 193] width 0 height 0
click at [652, 215] on input "20" at bounding box center [665, 216] width 47 height 16
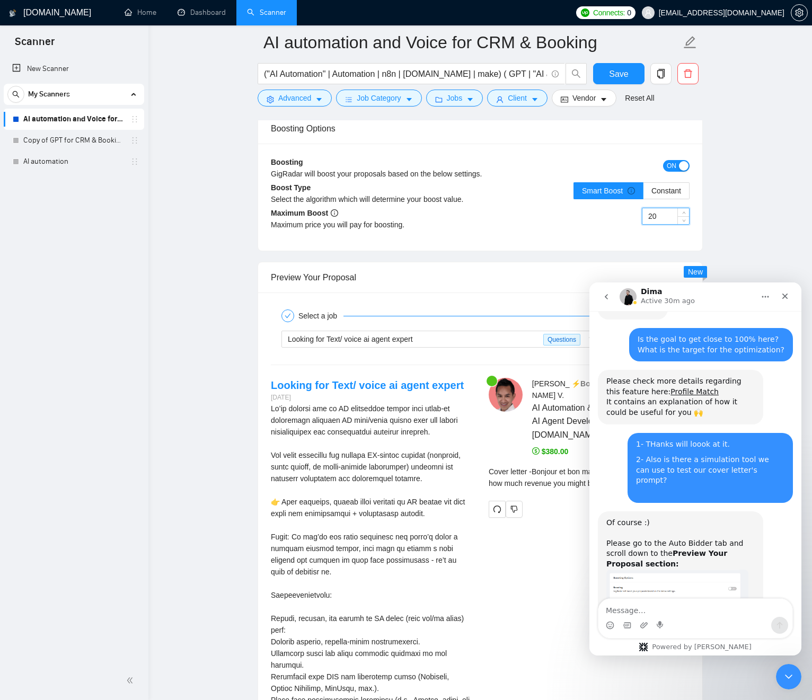
click at [652, 215] on input "20" at bounding box center [665, 216] width 47 height 16
drag, startPoint x: 464, startPoint y: 264, endPoint x: 421, endPoint y: 253, distance: 44.2
click at [463, 263] on div "Preview Your Proposal" at bounding box center [480, 277] width 419 height 30
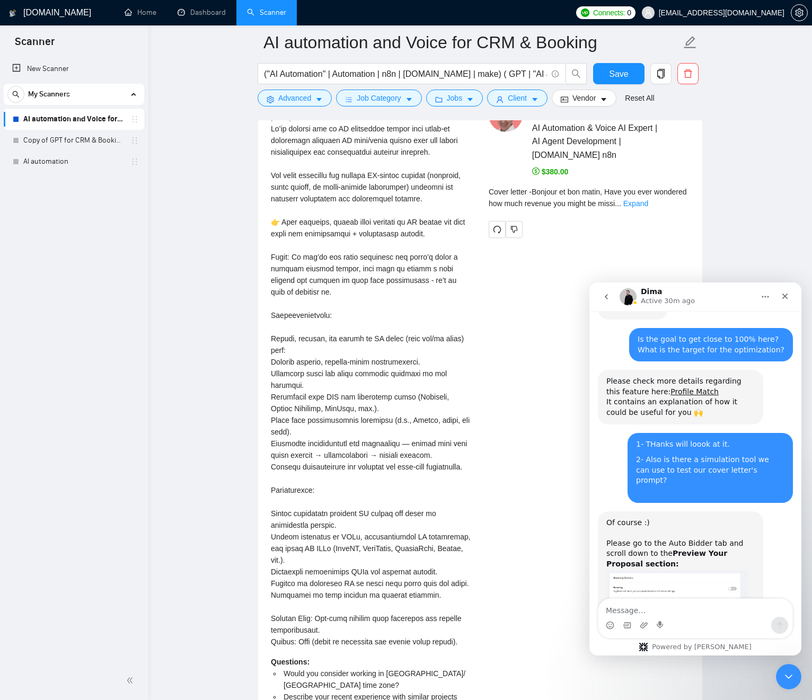
scroll to position [2280, 0]
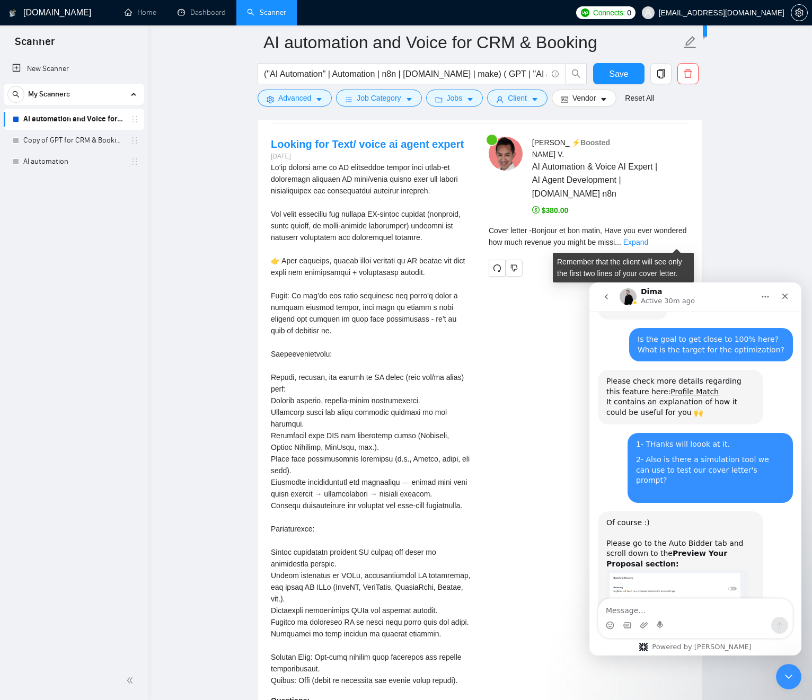
click at [550, 227] on span "Cover letter - Bonjour et bon matin, Have you ever wondered how much revenue yo…" at bounding box center [588, 236] width 198 height 20
drag, startPoint x: 558, startPoint y: 227, endPoint x: 598, endPoint y: 227, distance: 39.8
click at [597, 227] on span "Cover letter - Bonjour et bon matin, Have you ever wondered how much revenue yo…" at bounding box center [588, 236] width 198 height 20
click at [617, 231] on span "Cover letter - Bonjour et bon matin, Have you ever wondered how much revenue yo…" at bounding box center [588, 236] width 198 height 20
drag, startPoint x: 617, startPoint y: 231, endPoint x: 637, endPoint y: 241, distance: 22.5
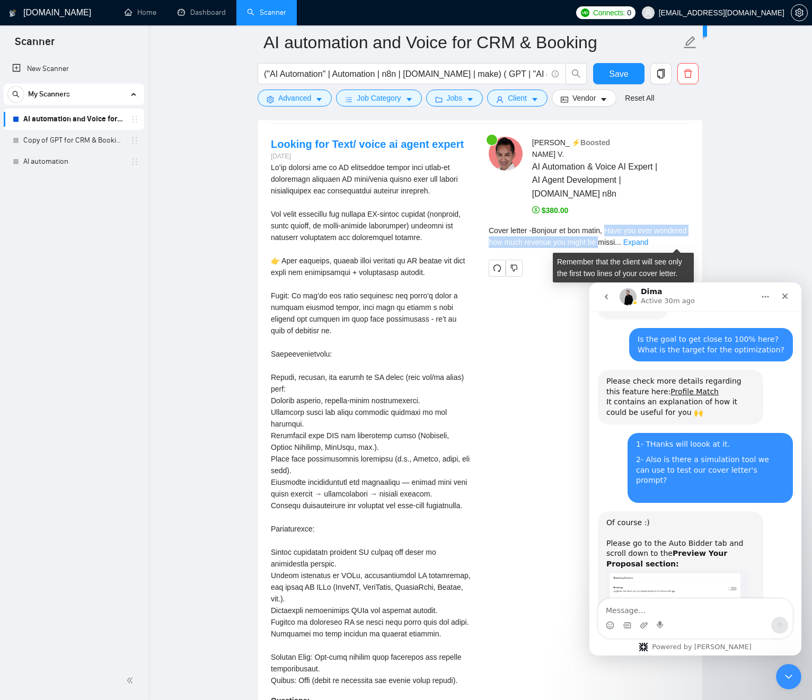
click at [636, 241] on span "Cover letter - Bonjour et bon matin, Have you ever wondered how much revenue yo…" at bounding box center [588, 236] width 198 height 20
click at [693, 241] on div "Jean Michel V . ⚡️Boosted AI Automation & Voice AI Expert | AI Agent Developmen…" at bounding box center [589, 206] width 218 height 139
drag, startPoint x: 673, startPoint y: 243, endPoint x: 660, endPoint y: 246, distance: 13.0
click at [648, 243] on link "Expand" at bounding box center [635, 242] width 25 height 8
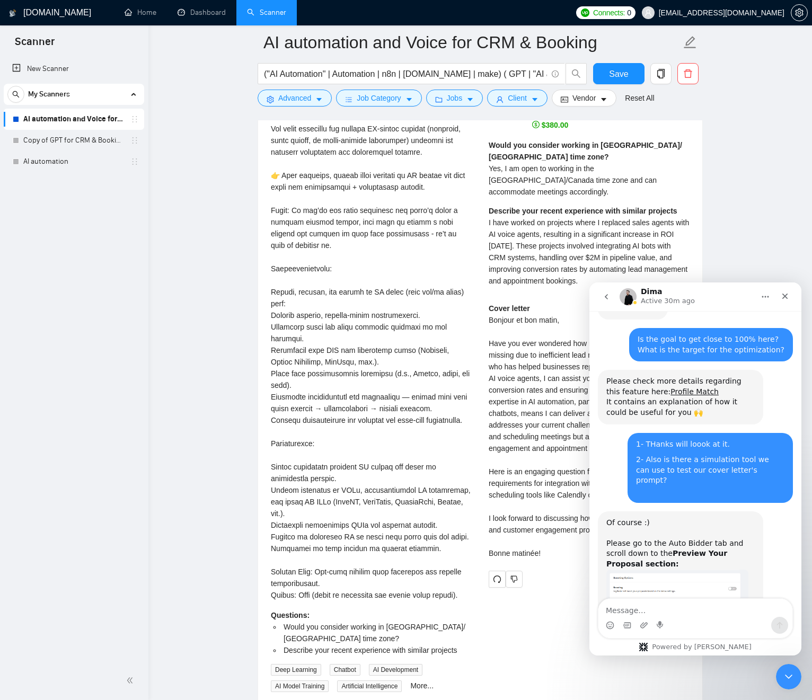
scroll to position [2352, 0]
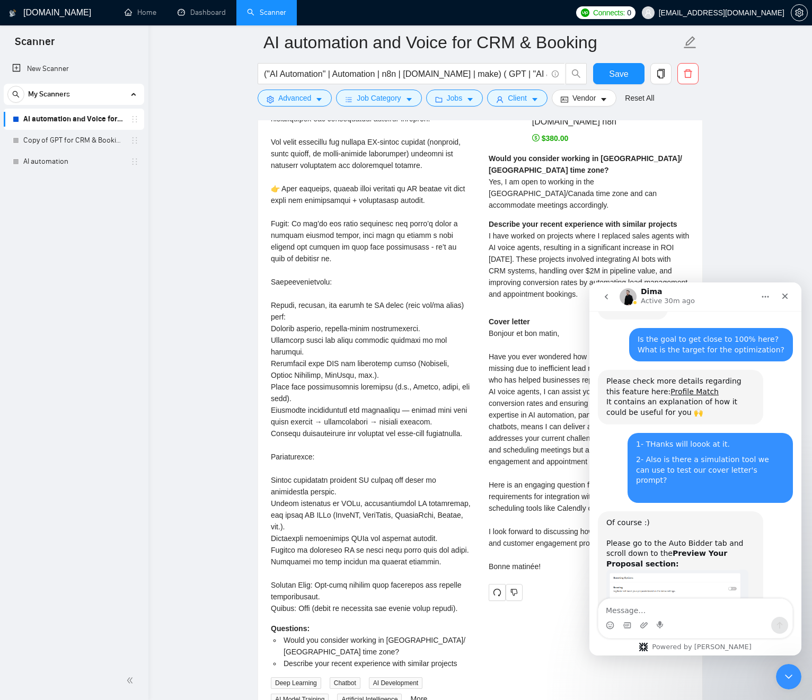
click at [562, 240] on span "I have worked on projects where I replaced sales agents with AI voice agents, r…" at bounding box center [589, 265] width 200 height 67
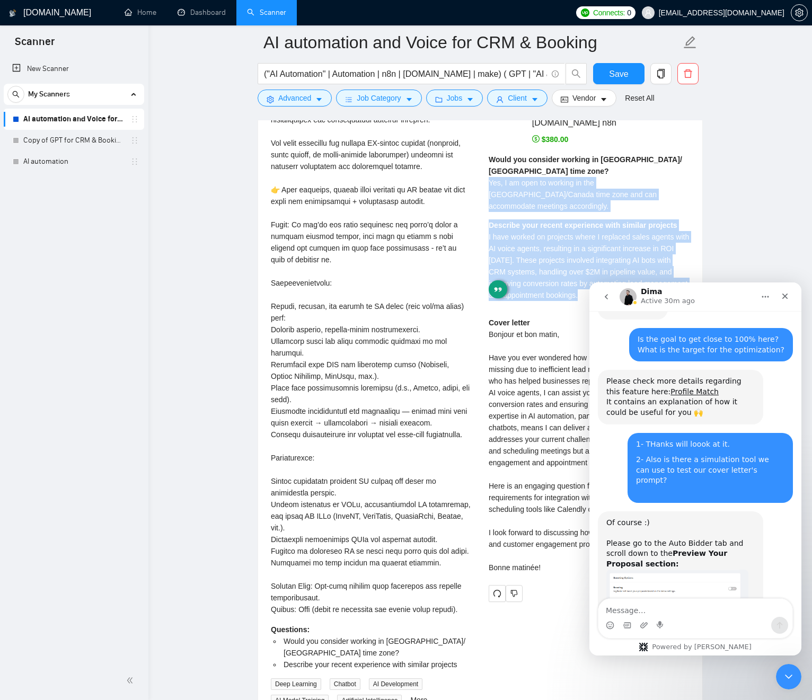
drag, startPoint x: 562, startPoint y: 239, endPoint x: 548, endPoint y: 182, distance: 58.9
click at [547, 179] on div "Would you consider working in US/ Canada time zone? Yes, I am open to working i…" at bounding box center [589, 231] width 201 height 155
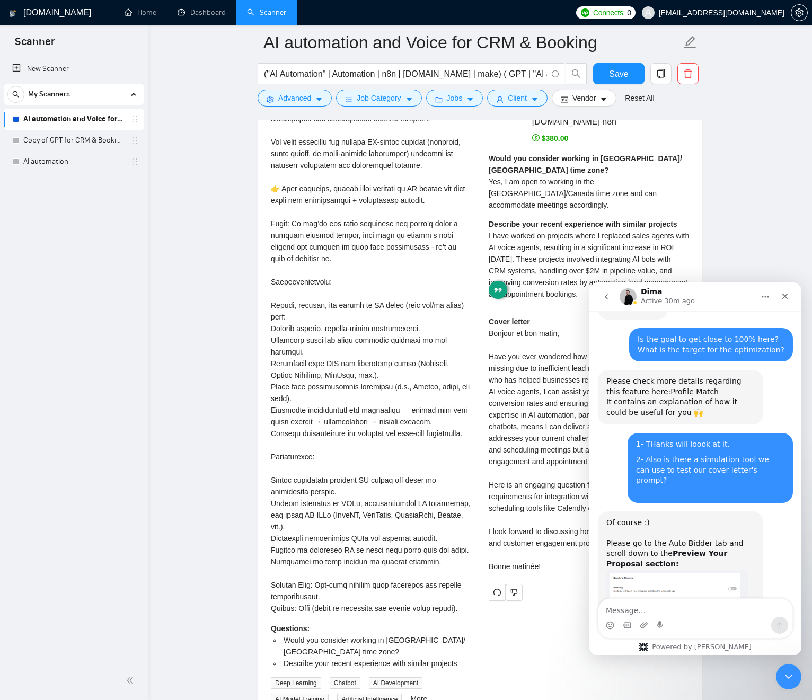
click at [517, 218] on div "Describe your recent experience with similar projects I have worked on projects…" at bounding box center [589, 259] width 201 height 82
click at [523, 220] on strong "Describe your recent experience with similar projects" at bounding box center [583, 224] width 189 height 8
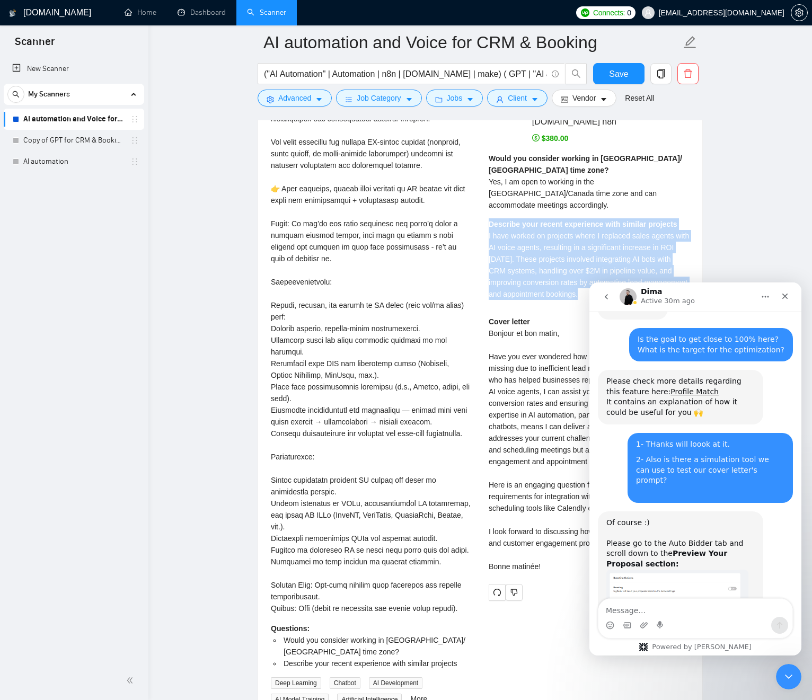
drag, startPoint x: 523, startPoint y: 200, endPoint x: 535, endPoint y: 249, distance: 50.3
click at [530, 251] on div "Describe your recent experience with similar projects I have worked on projects…" at bounding box center [589, 259] width 201 height 82
click at [559, 241] on div "Describe your recent experience with similar projects I have worked on projects…" at bounding box center [589, 259] width 201 height 82
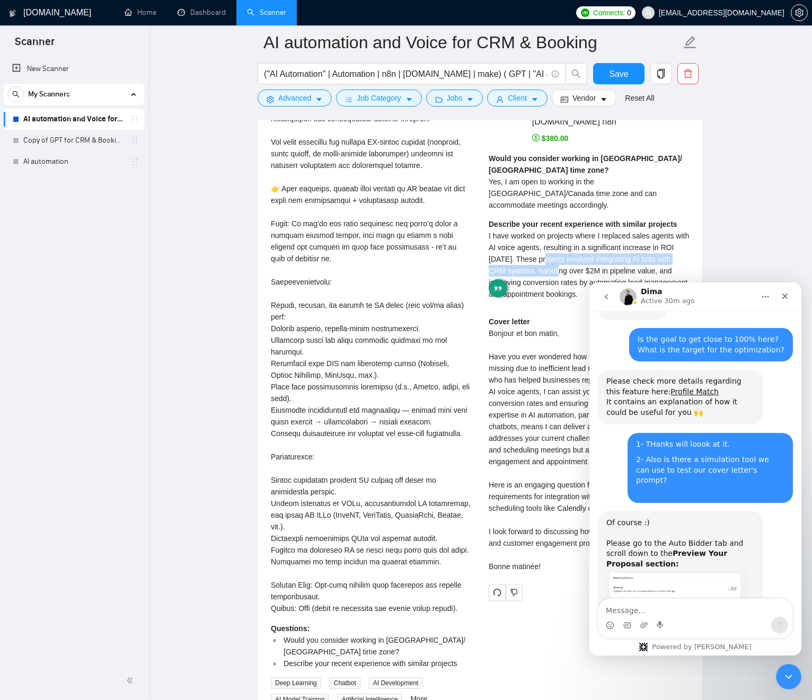
click at [559, 241] on div "Describe your recent experience with similar projects I have worked on projects…" at bounding box center [589, 259] width 201 height 82
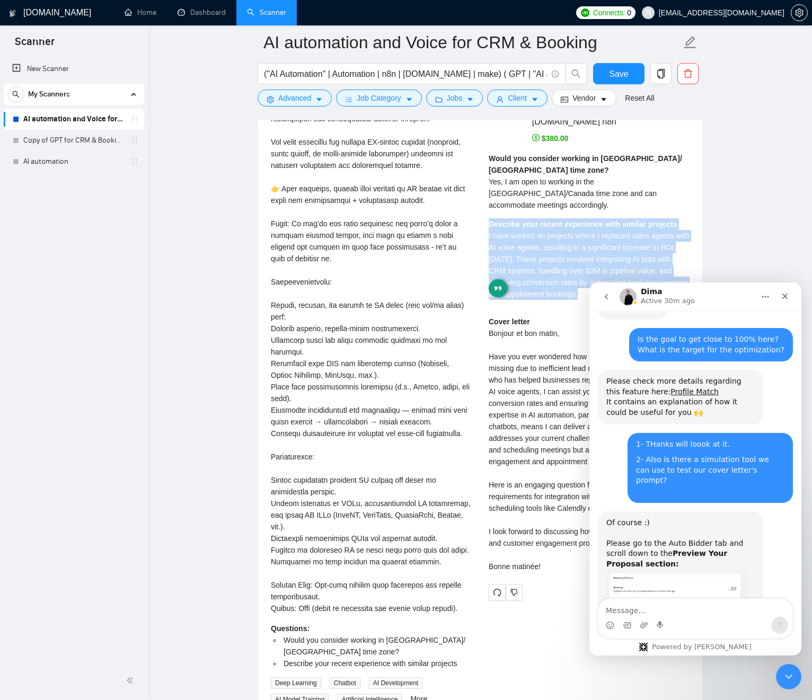
drag, startPoint x: 560, startPoint y: 241, endPoint x: 562, endPoint y: 195, distance: 45.6
click at [557, 194] on div "Would you consider working in US/ Canada time zone? Yes, I am open to working i…" at bounding box center [589, 230] width 201 height 155
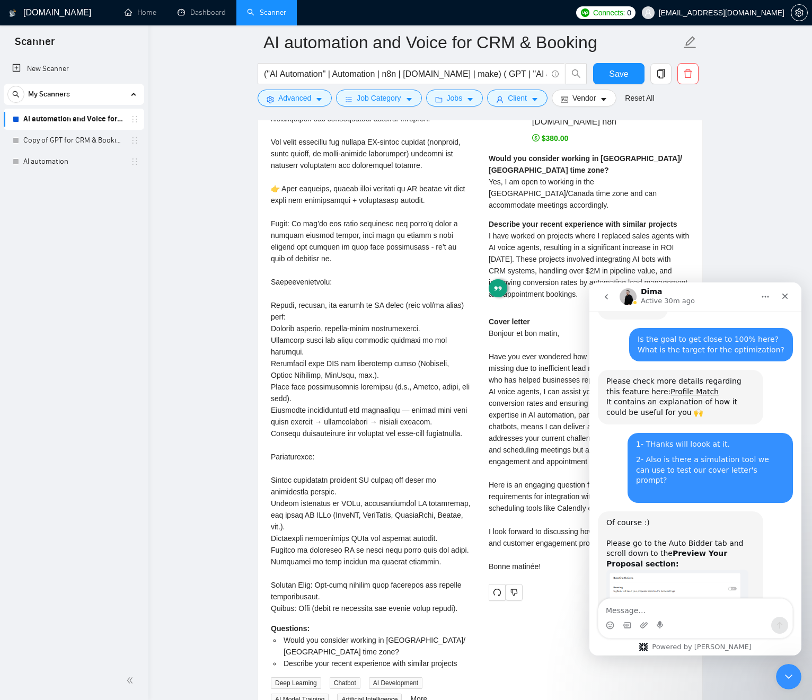
click at [570, 220] on strong "Describe your recent experience with similar projects" at bounding box center [583, 224] width 189 height 8
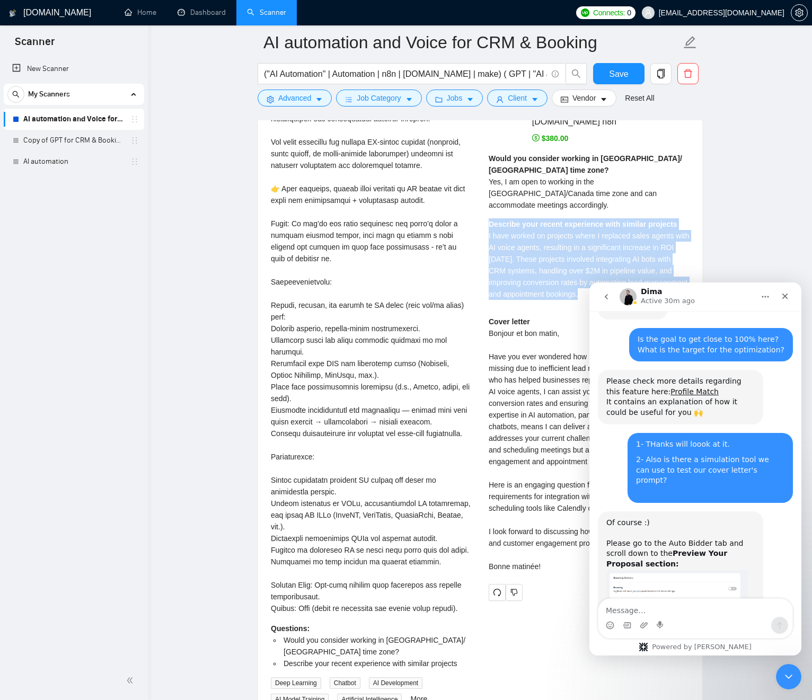
drag, startPoint x: 571, startPoint y: 197, endPoint x: 571, endPoint y: 242, distance: 45.1
click at [571, 243] on div "Describe your recent experience with similar projects I have worked on projects…" at bounding box center [589, 259] width 201 height 82
click at [571, 242] on span "I have worked on projects where I replaced sales agents with AI voice agents, r…" at bounding box center [589, 265] width 200 height 67
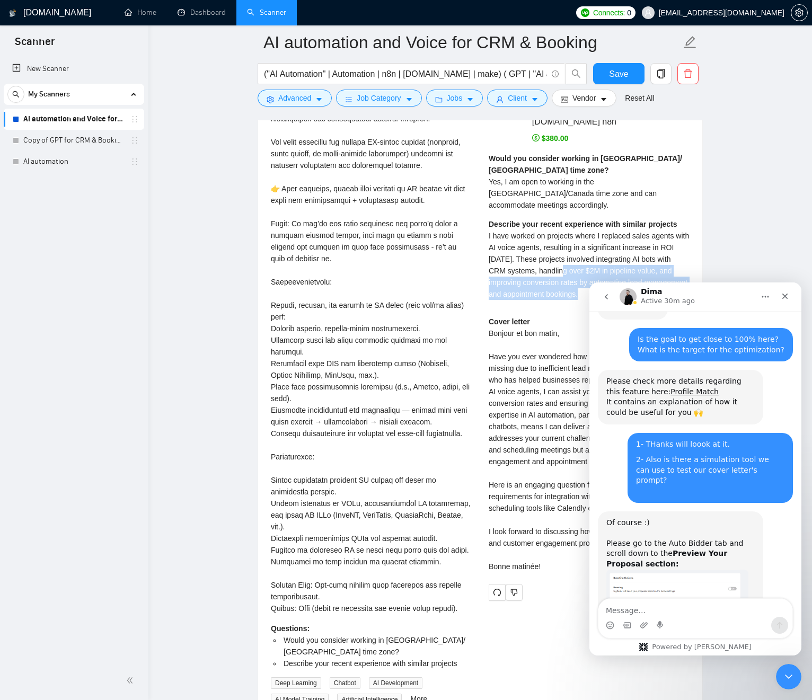
click at [572, 242] on span "I have worked on projects where I replaced sales agents with AI voice agents, r…" at bounding box center [589, 265] width 200 height 67
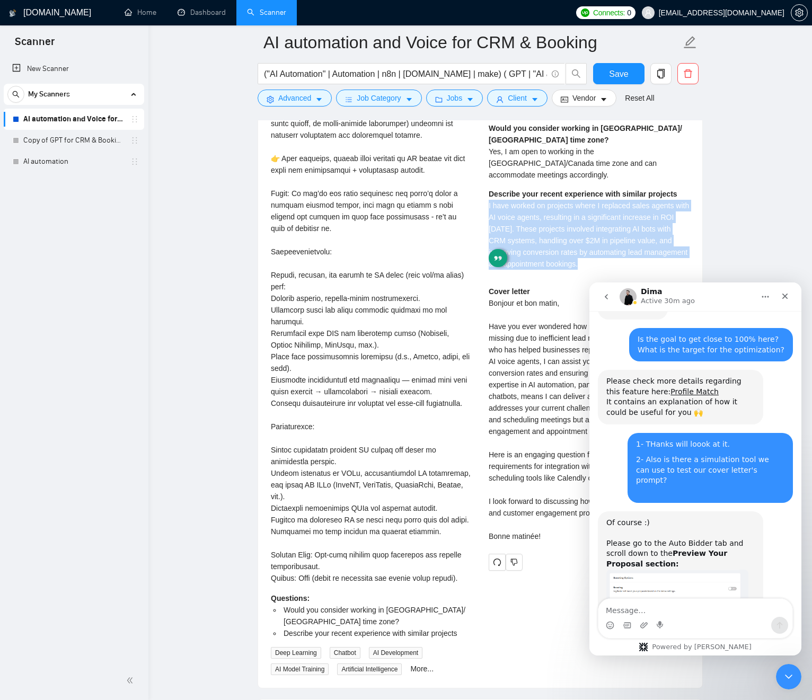
scroll to position [2381, 0]
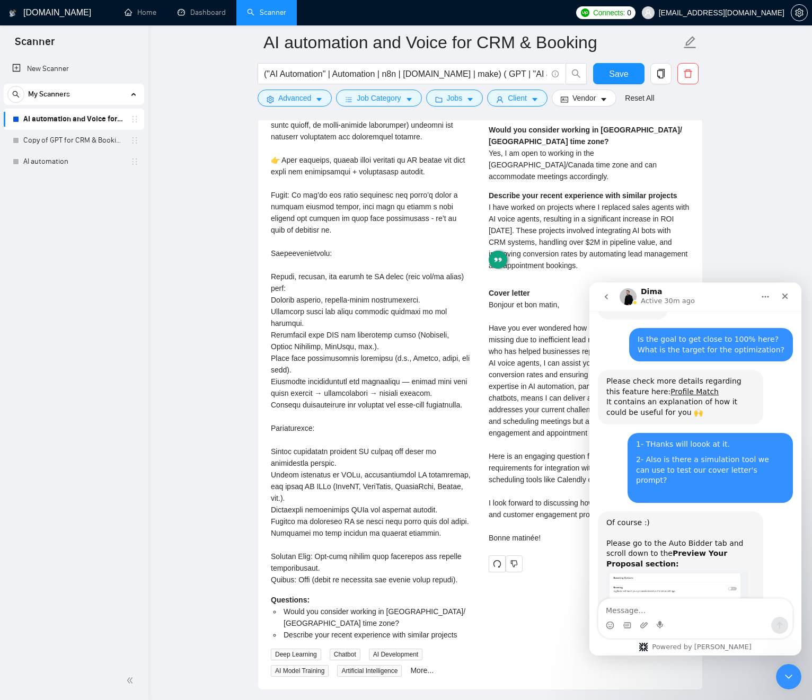
click at [588, 210] on span "I have worked on projects where I replaced sales agents with AI voice agents, r…" at bounding box center [589, 236] width 200 height 67
click at [541, 214] on span "I have worked on projects where I replaced sales agents with AI voice agents, r…" at bounding box center [589, 236] width 200 height 67
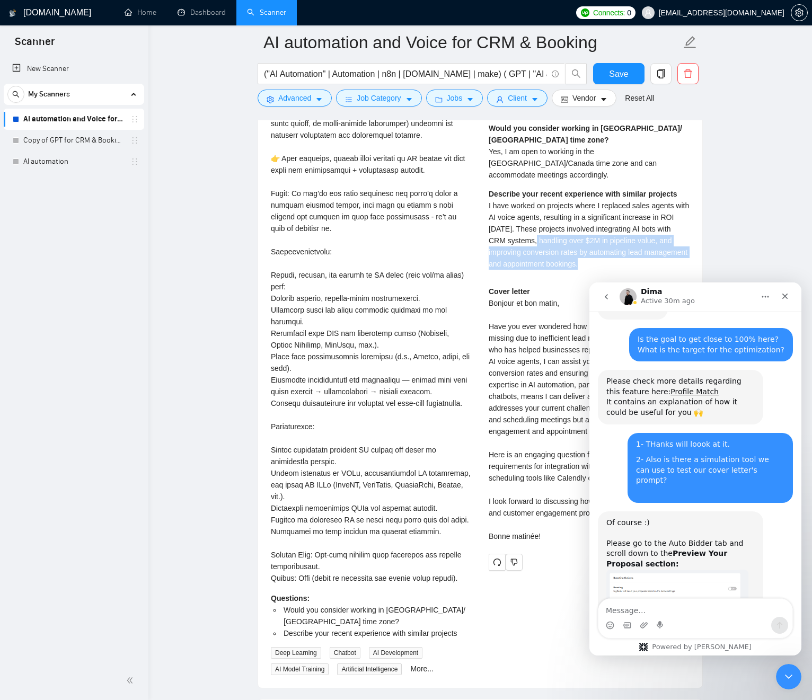
drag, startPoint x: 542, startPoint y: 214, endPoint x: 650, endPoint y: 241, distance: 112.0
click at [658, 245] on div "Describe your recent experience with similar projects I have worked on projects…" at bounding box center [589, 229] width 201 height 82
drag, startPoint x: 579, startPoint y: 213, endPoint x: 561, endPoint y: 200, distance: 22.5
click at [578, 213] on span "I have worked on projects where I replaced sales agents with AI voice agents, r…" at bounding box center [589, 234] width 200 height 67
click at [530, 189] on div "Describe your recent experience with similar projects I have worked on projects…" at bounding box center [589, 229] width 201 height 82
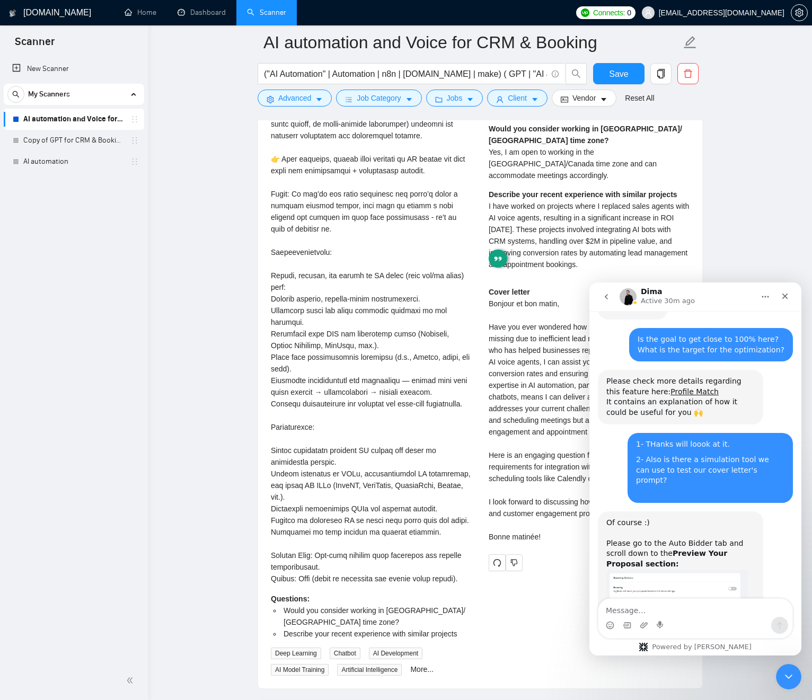
drag, startPoint x: 521, startPoint y: 321, endPoint x: 522, endPoint y: 315, distance: 6.4
click at [521, 321] on div "Cover letter Bonjour et bon matin, Have you ever wondered how much revenue you …" at bounding box center [589, 414] width 201 height 257
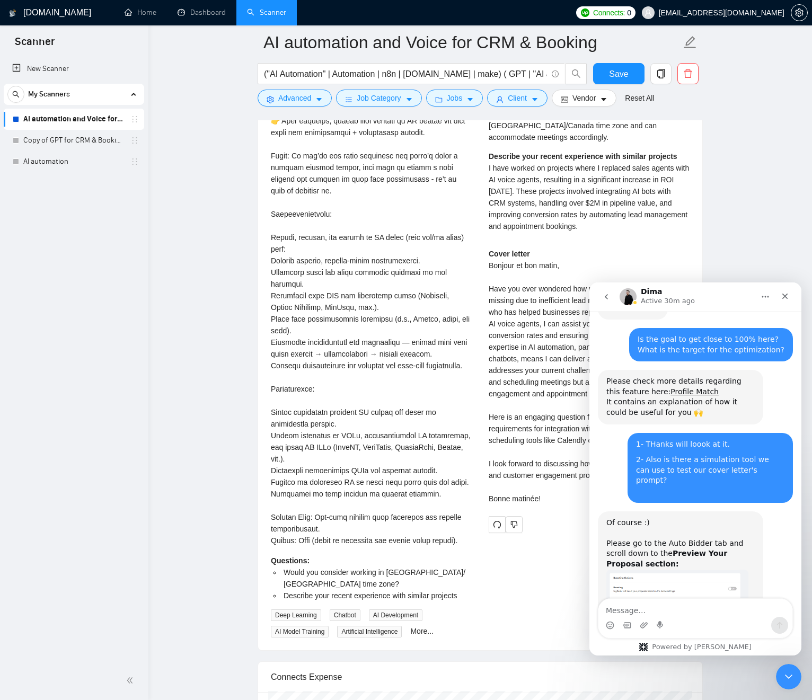
scroll to position [2395, 0]
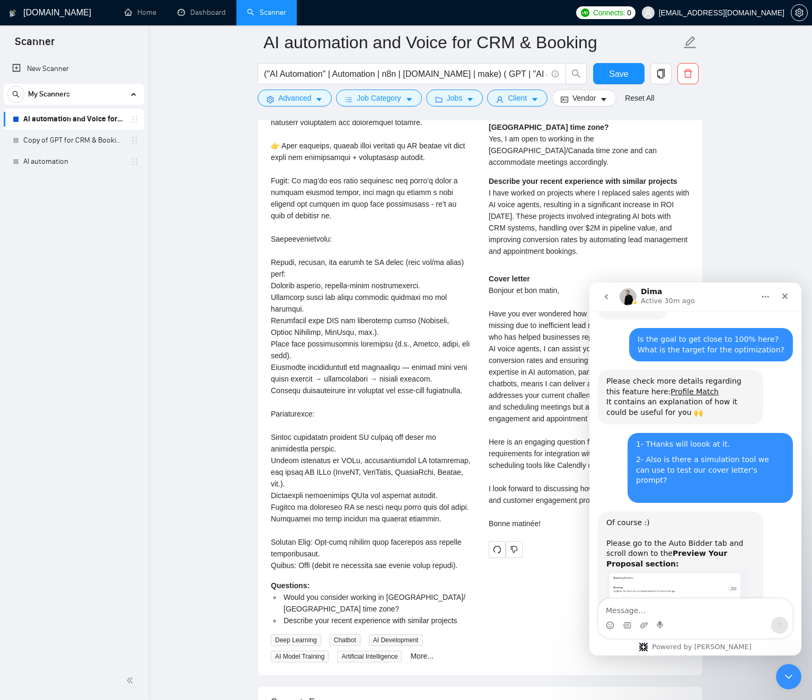
click at [525, 189] on span "I have worked on projects where I replaced sales agents with AI voice agents, r…" at bounding box center [589, 222] width 200 height 67
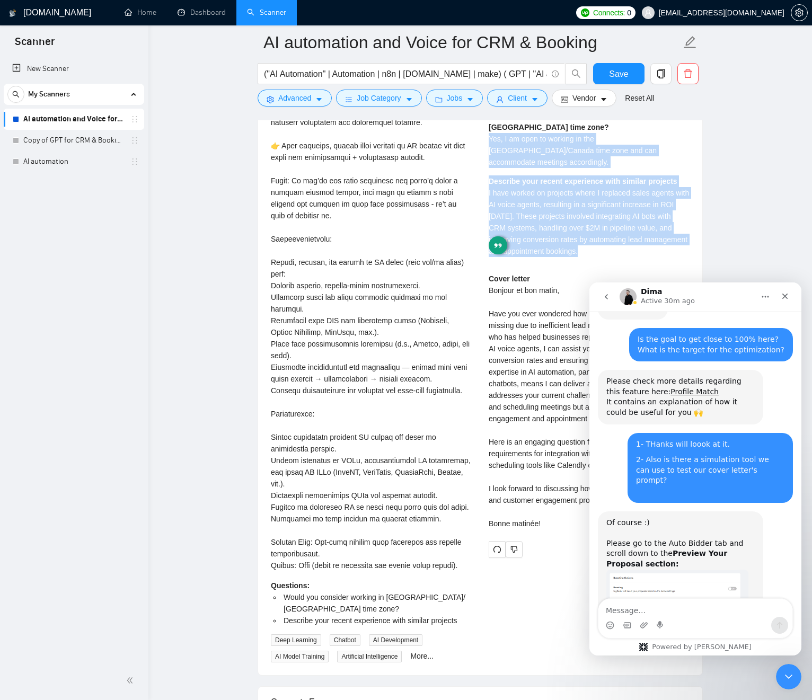
drag, startPoint x: 525, startPoint y: 180, endPoint x: 526, endPoint y: 235, distance: 55.2
click at [507, 143] on div "Would you consider working in US/ Canada time zone? Yes, I am open to working i…" at bounding box center [589, 187] width 201 height 155
drag, startPoint x: 527, startPoint y: 239, endPoint x: 530, endPoint y: 267, distance: 27.7
click at [527, 239] on div "Would you consider working in US/ Canada time zone? Yes, I am open to working i…" at bounding box center [589, 187] width 201 height 155
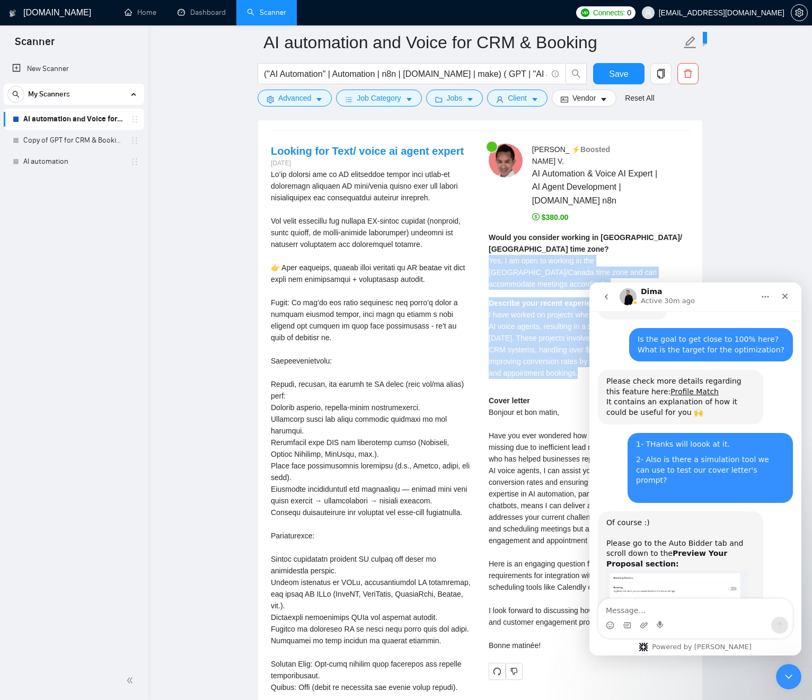
scroll to position [2292, 0]
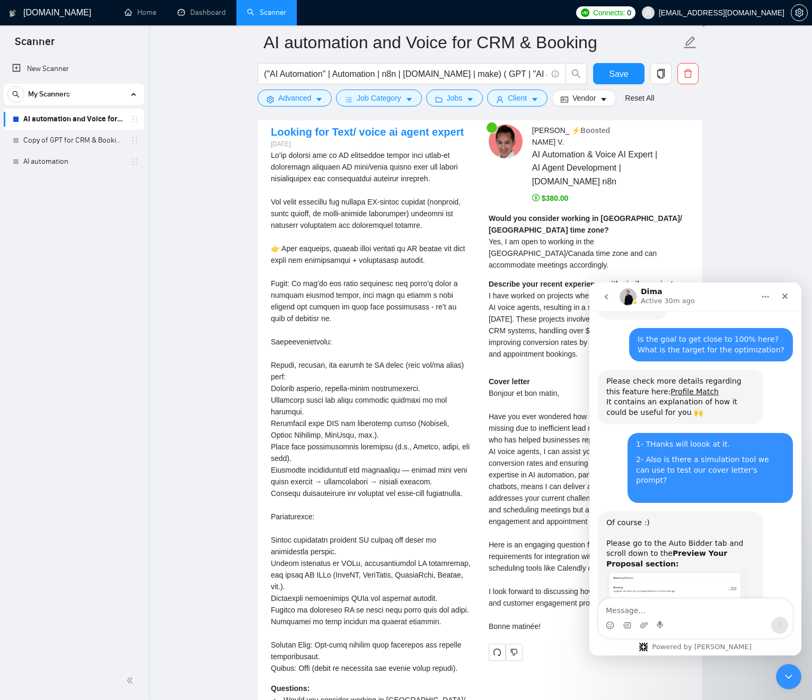
click at [539, 198] on icon "dollar" at bounding box center [535, 197] width 7 height 7
click at [544, 237] on span "Yes, I am open to working in the US/Canada time zone and can accommodate meetin…" at bounding box center [573, 253] width 168 height 32
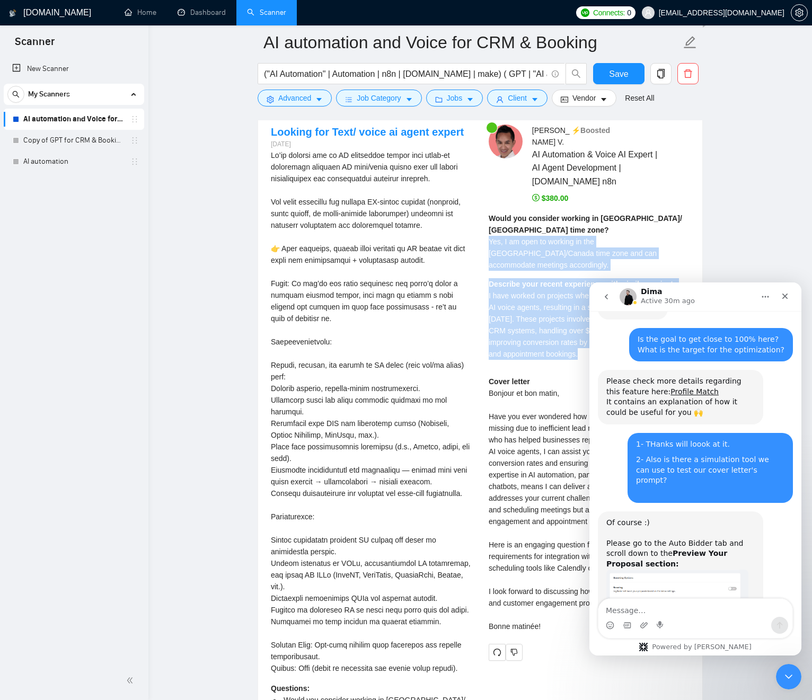
drag, startPoint x: 544, startPoint y: 225, endPoint x: 528, endPoint y: 237, distance: 20.5
click at [535, 252] on div "Would you consider working in US/ Canada time zone? Yes, I am open to working i…" at bounding box center [589, 290] width 201 height 155
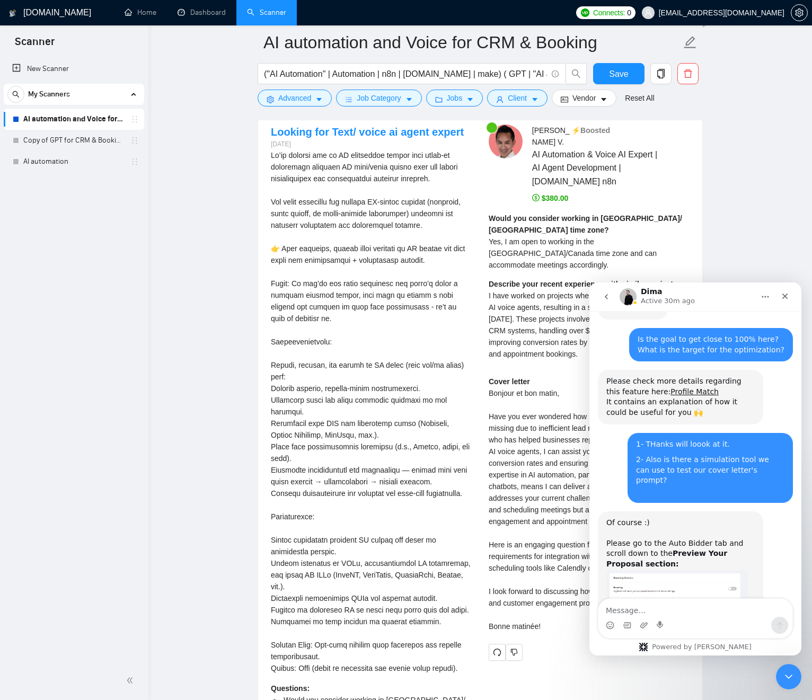
click at [518, 219] on strong "Would you consider working in US/ Canada time zone?" at bounding box center [585, 224] width 193 height 20
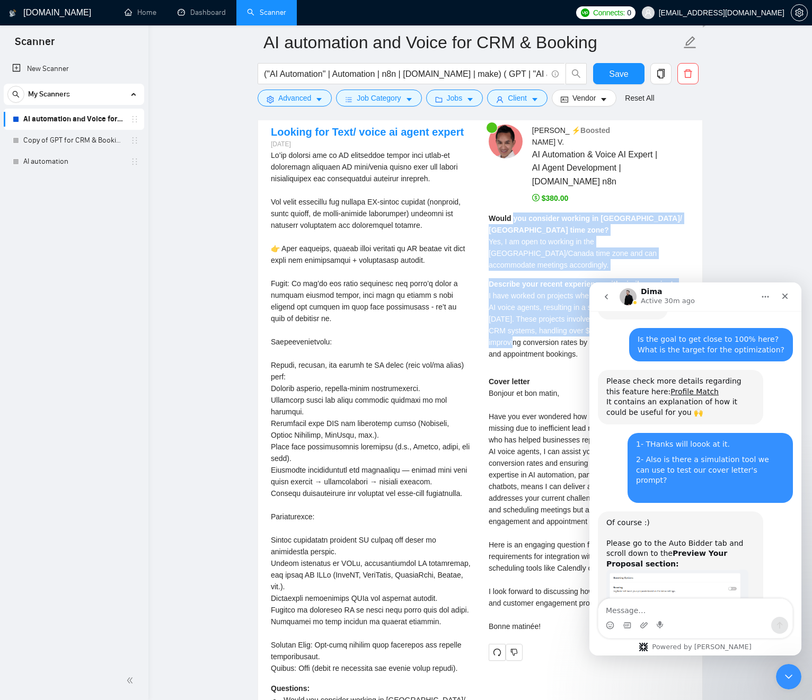
drag, startPoint x: 518, startPoint y: 219, endPoint x: 531, endPoint y: 312, distance: 93.2
click at [523, 314] on div "Would you consider working in US/ Canada time zone? Yes, I am open to working i…" at bounding box center [589, 290] width 201 height 155
click at [536, 310] on span "I have worked on projects where I replaced sales agents with AI voice agents, r…" at bounding box center [589, 325] width 200 height 67
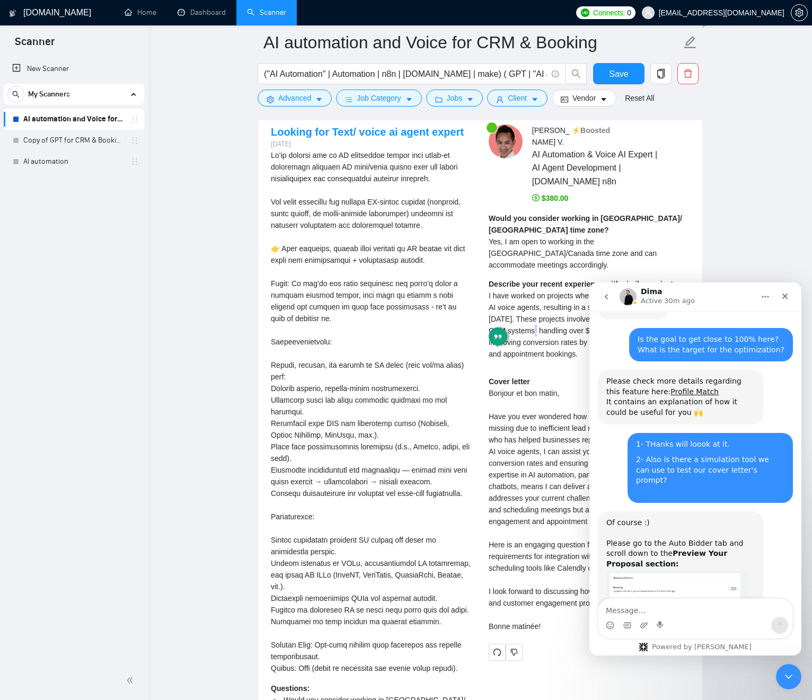
click at [536, 310] on span "I have worked on projects where I replaced sales agents with AI voice agents, r…" at bounding box center [589, 325] width 200 height 67
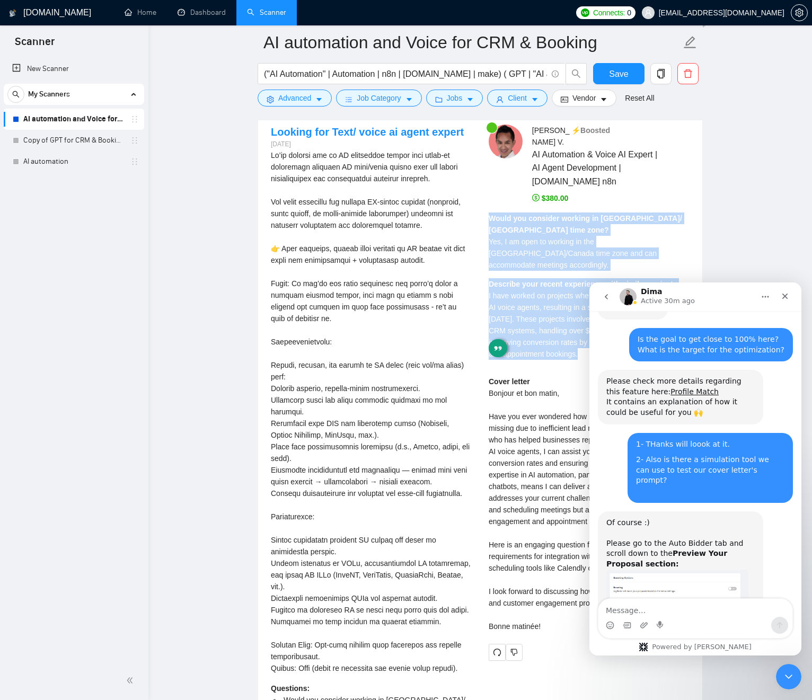
drag, startPoint x: 537, startPoint y: 310, endPoint x: 510, endPoint y: 217, distance: 97.0
click at [510, 217] on div "Would you consider working in US/ Canada time zone? Yes, I am open to working i…" at bounding box center [589, 290] width 201 height 155
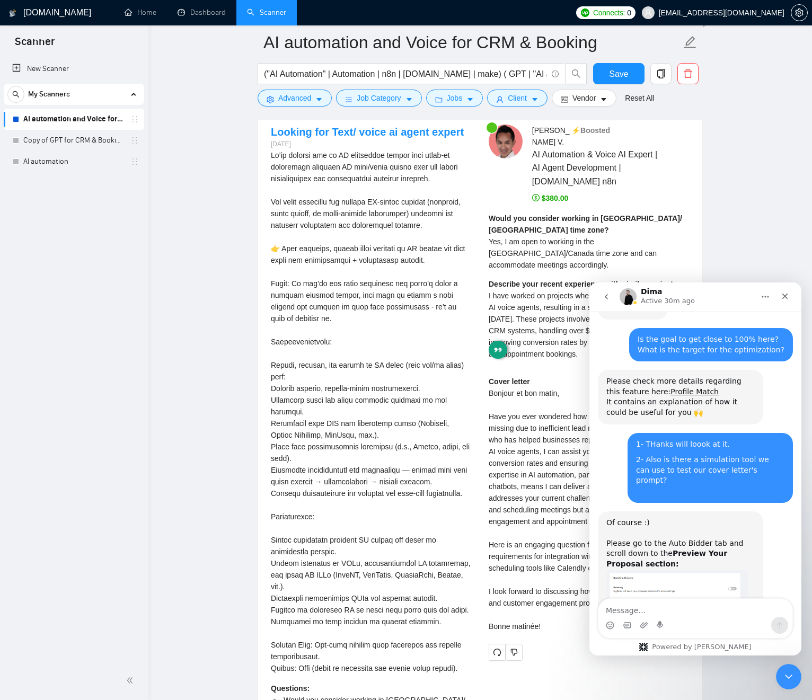
click at [511, 217] on strong "Would you consider working in US/ Canada time zone?" at bounding box center [585, 224] width 193 height 20
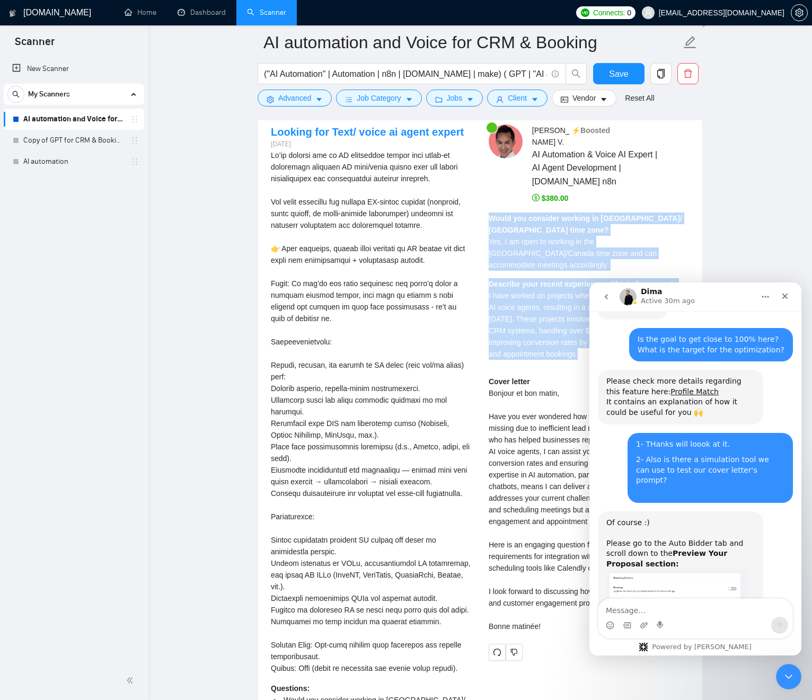
drag, startPoint x: 511, startPoint y: 219, endPoint x: 571, endPoint y: 298, distance: 99.9
click at [524, 304] on div "Would you consider working in US/ Canada time zone? Yes, I am open to working i…" at bounding box center [589, 290] width 201 height 155
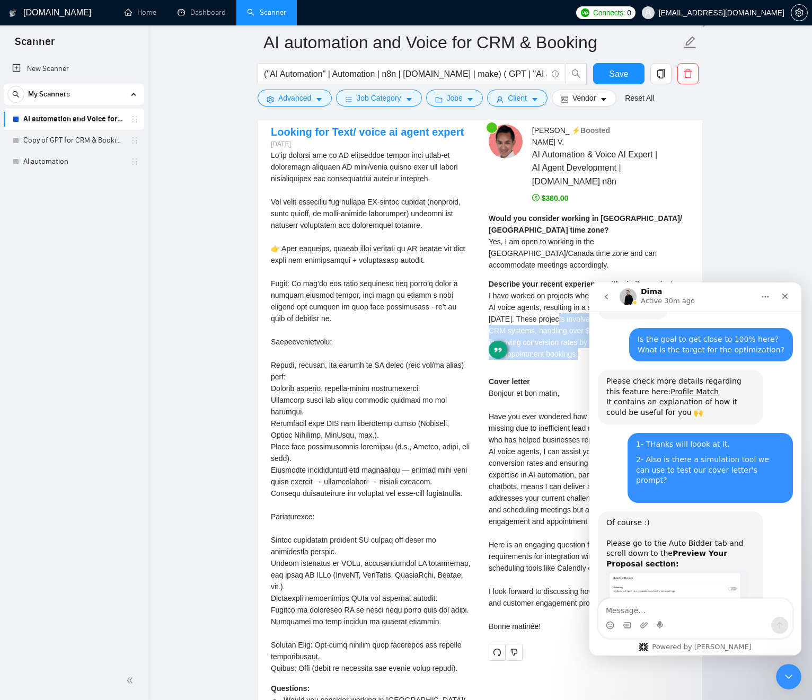
click at [571, 298] on span "I have worked on projects where I replaced sales agents with AI voice agents, r…" at bounding box center [589, 325] width 200 height 67
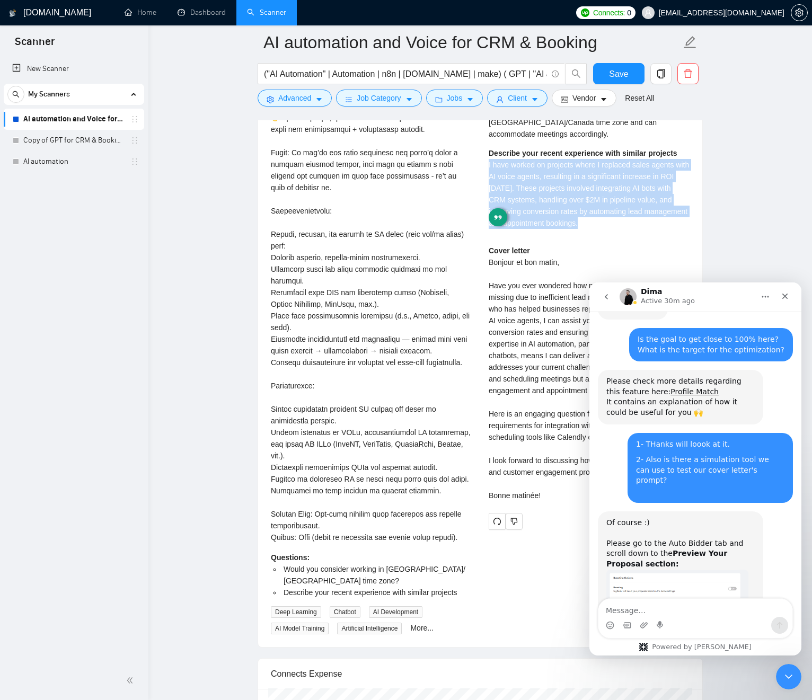
scroll to position [2436, 0]
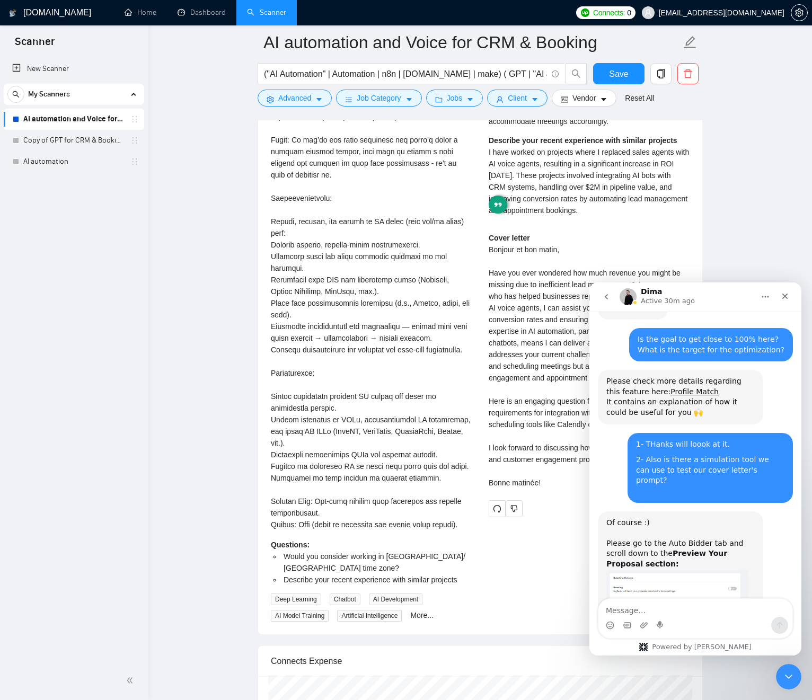
click at [508, 260] on div "Cover letter Bonjour et bon matin, Have you ever wondered how much revenue you …" at bounding box center [589, 360] width 201 height 257
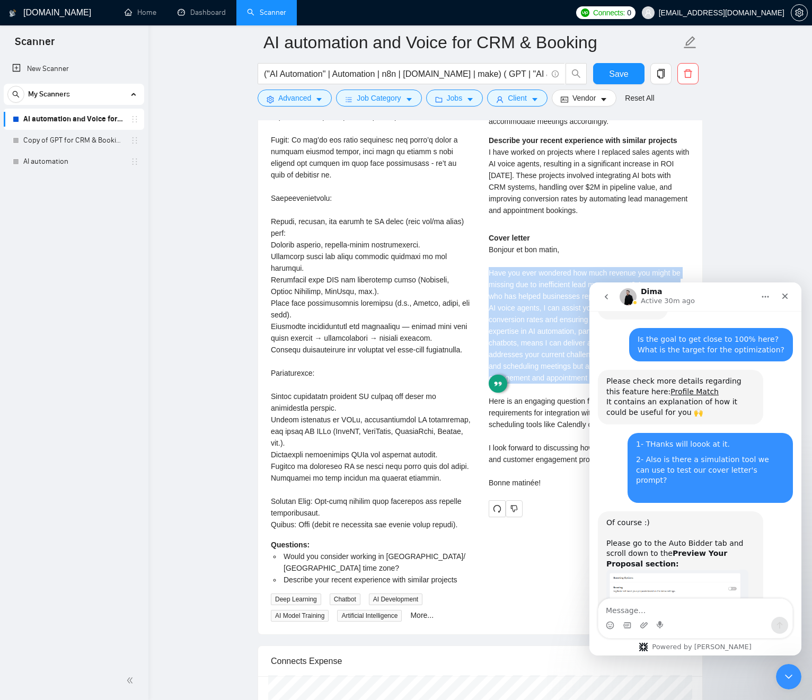
drag, startPoint x: 508, startPoint y: 260, endPoint x: 537, endPoint y: 324, distance: 70.9
click at [526, 356] on div "Cover letter Bonjour et bon matin, Have you ever wondered how much revenue you …" at bounding box center [589, 360] width 201 height 257
click at [539, 287] on div "Cover letter Bonjour et bon matin, Have you ever wondered how much revenue you …" at bounding box center [589, 360] width 201 height 257
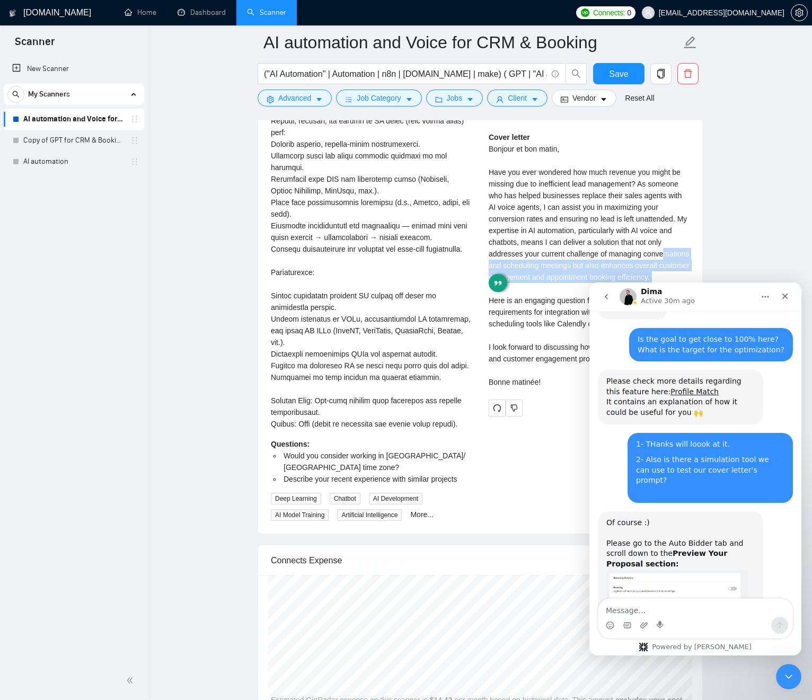
click at [509, 237] on div "Cover letter Bonjour et bon matin, Have you ever wondered how much revenue you …" at bounding box center [589, 259] width 201 height 257
click at [514, 305] on div "Cover letter Bonjour et bon matin, Have you ever wondered how much revenue you …" at bounding box center [589, 259] width 201 height 257
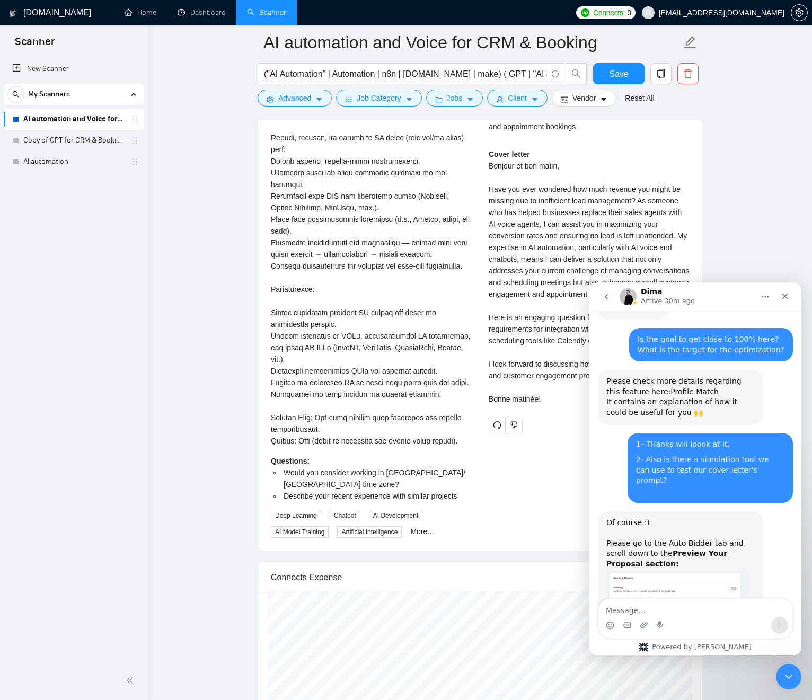
scroll to position [2518, 0]
click at [279, 362] on div "We’re looking for an AI automation expert with hands-on experience building AI …" at bounding box center [371, 185] width 201 height 525
drag, startPoint x: 279, startPoint y: 362, endPoint x: 325, endPoint y: 392, distance: 55.1
click at [325, 385] on div "We’re looking for an AI automation expert with hands-on experience building AI …" at bounding box center [371, 185] width 201 height 525
click at [301, 399] on div "We’re looking for an AI automation expert with hands-on experience building AI …" at bounding box center [371, 185] width 201 height 525
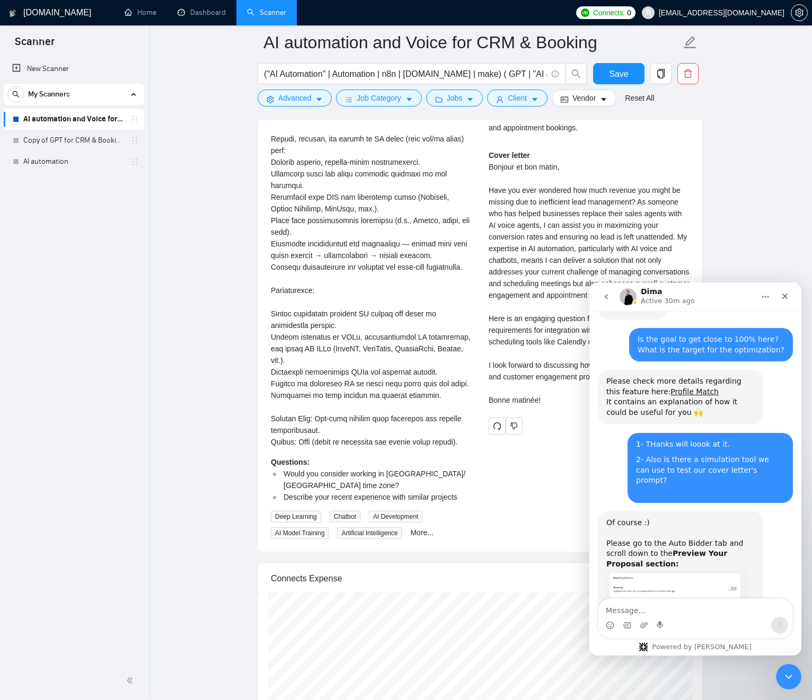
click at [290, 395] on div "We’re looking for an AI automation expert with hands-on experience building AI …" at bounding box center [371, 185] width 201 height 525
drag, startPoint x: 291, startPoint y: 395, endPoint x: 380, endPoint y: 425, distance: 93.9
click at [427, 428] on div "We’re looking for an AI automation expert with hands-on experience building AI …" at bounding box center [371, 185] width 201 height 525
click at [380, 425] on div "We’re looking for an AI automation expert with hands-on experience building AI …" at bounding box center [371, 185] width 201 height 525
click at [340, 441] on div "We’re looking for an AI automation expert with hands-on experience building AI …" at bounding box center [371, 185] width 201 height 525
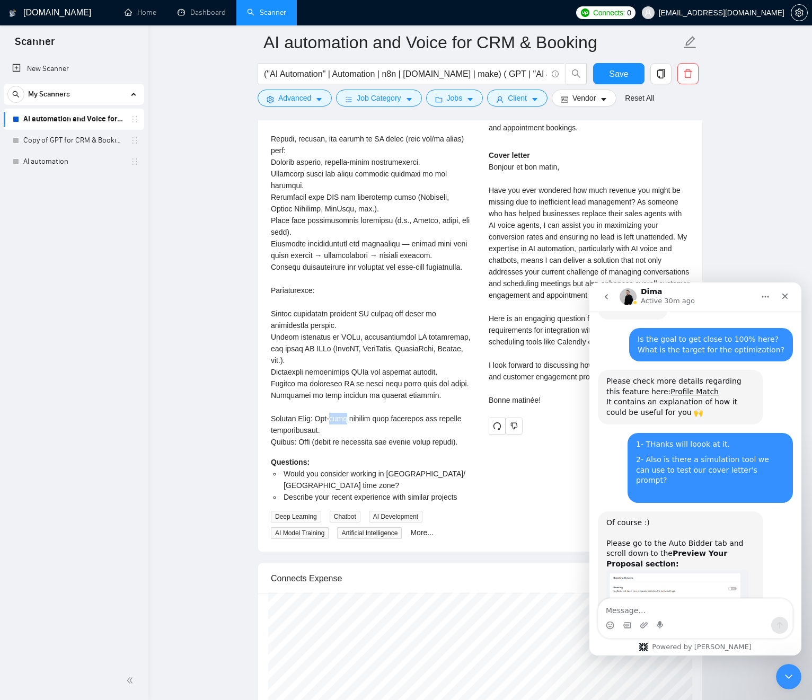
click at [340, 441] on div "We’re looking for an AI automation expert with hands-on experience building AI …" at bounding box center [371, 185] width 201 height 525
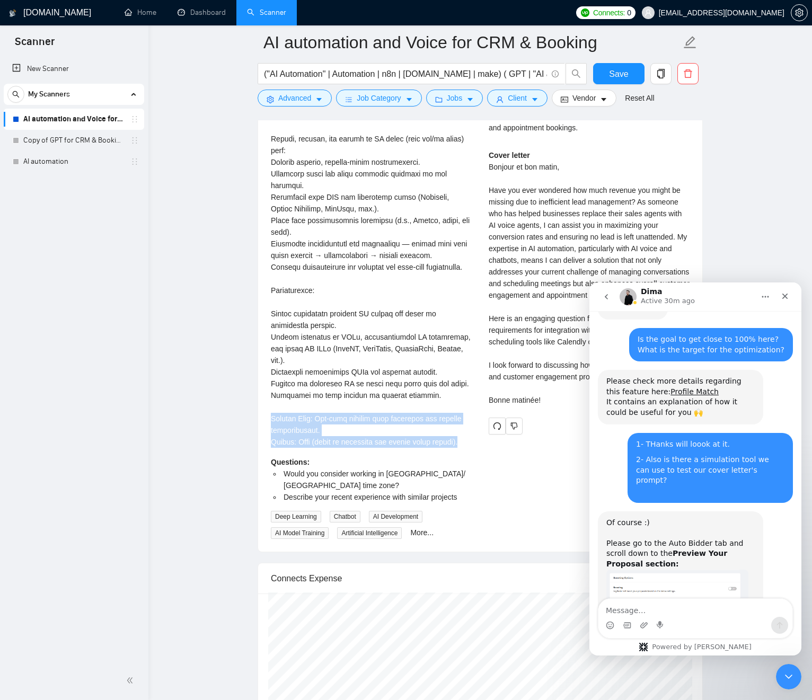
drag, startPoint x: 340, startPoint y: 441, endPoint x: 346, endPoint y: 468, distance: 27.8
click at [344, 448] on div "We’re looking for an AI automation expert with hands-on experience building AI …" at bounding box center [371, 185] width 201 height 525
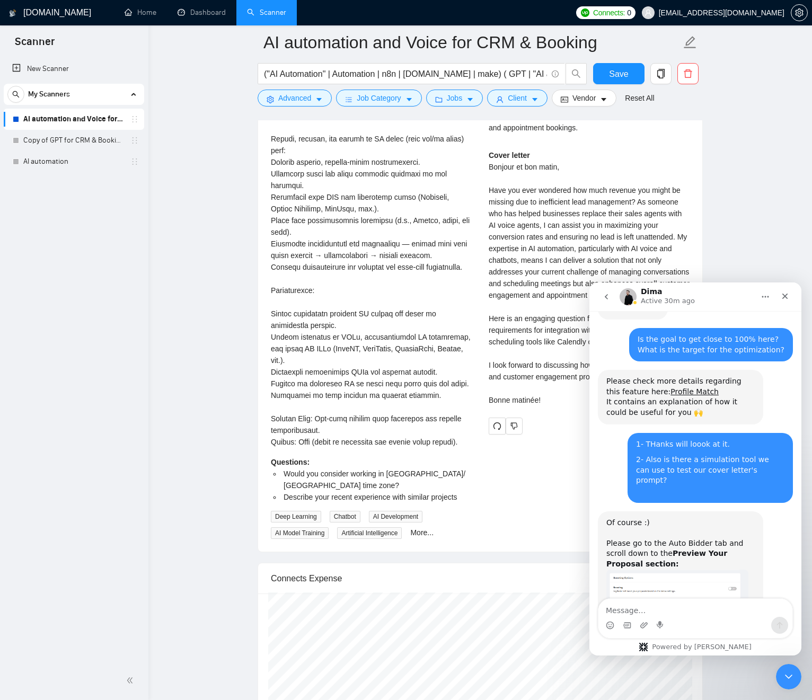
click at [346, 448] on div "We’re looking for an AI automation expert with hands-on experience building AI …" at bounding box center [371, 185] width 201 height 525
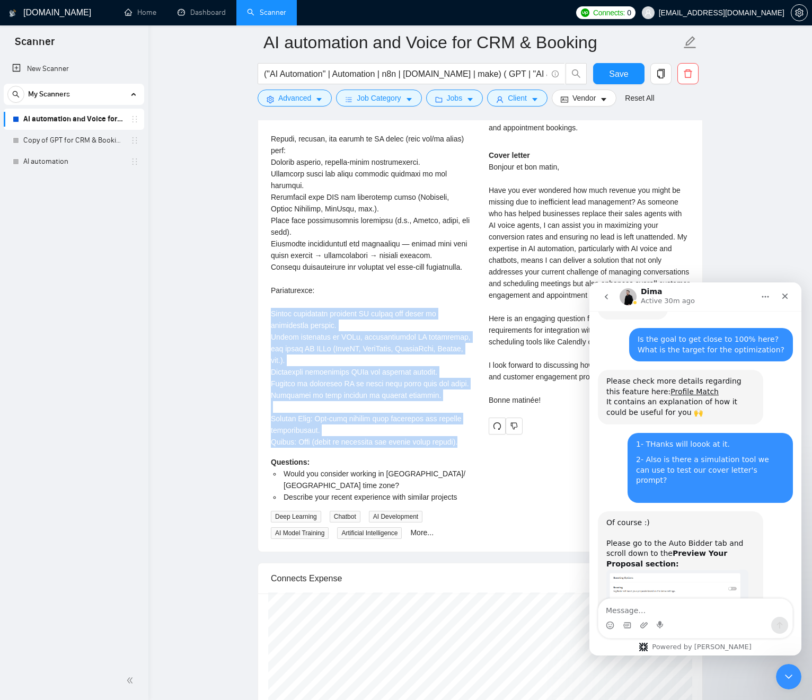
drag, startPoint x: 346, startPoint y: 467, endPoint x: 342, endPoint y: 333, distance: 133.7
click at [307, 333] on div "We’re looking for an AI automation expert with hands-on experience building AI …" at bounding box center [371, 185] width 201 height 525
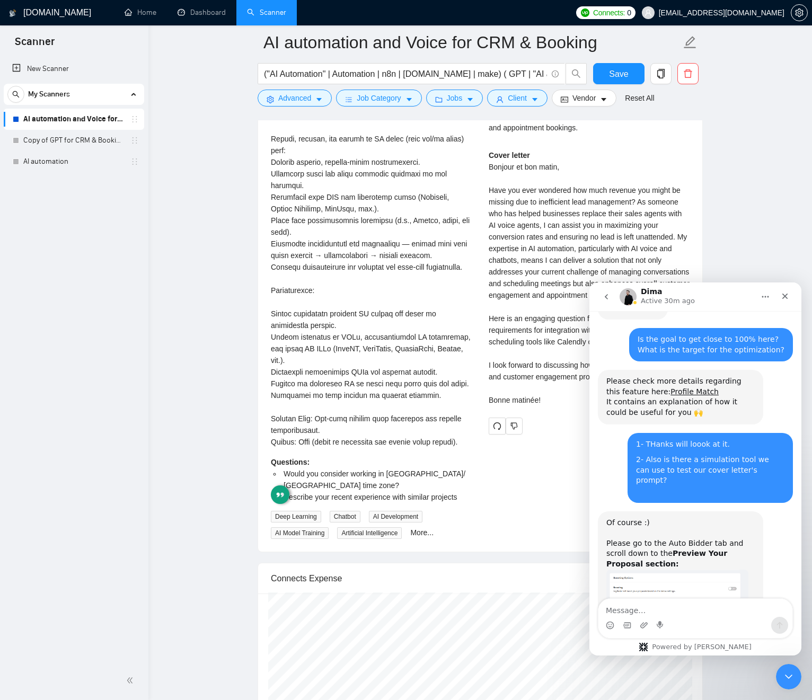
click at [386, 337] on div "We’re looking for an AI automation expert with hands-on experience building AI …" at bounding box center [371, 185] width 201 height 525
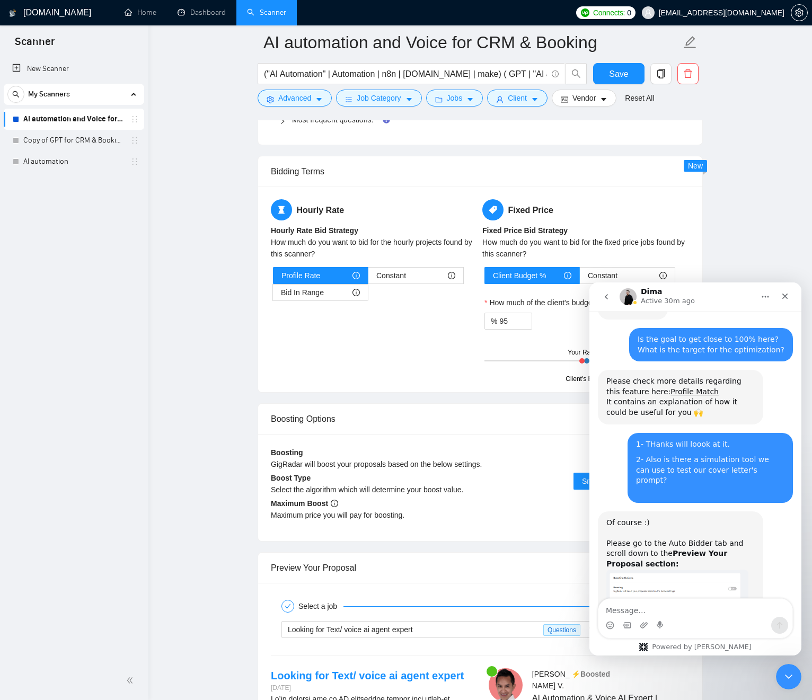
scroll to position [1749, 0]
click at [368, 403] on div "Boosting Options" at bounding box center [480, 418] width 419 height 30
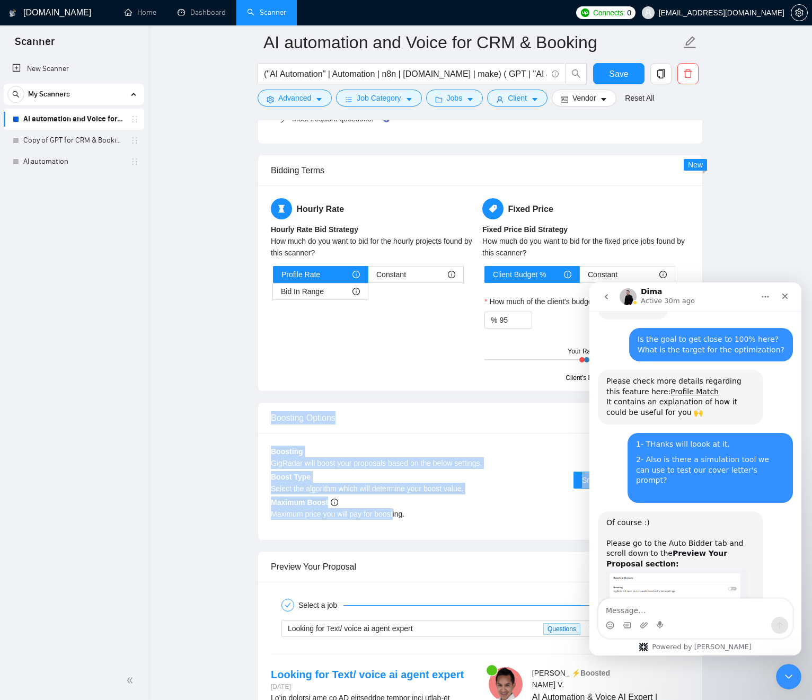
drag, startPoint x: 372, startPoint y: 446, endPoint x: 420, endPoint y: 521, distance: 89.0
click at [400, 516] on form "Auto Bidding Enabled Auto Bidding Enabled: OFF Auto Bidder Schedule Auto Biddin…" at bounding box center [480, 87] width 445 height 3275
drag, startPoint x: 446, startPoint y: 523, endPoint x: 362, endPoint y: 402, distance: 147.8
click at [361, 401] on form "Auto Bidding Enabled Auto Bidding Enabled: OFF Auto Bidder Schedule Auto Biddin…" at bounding box center [480, 87] width 445 height 3275
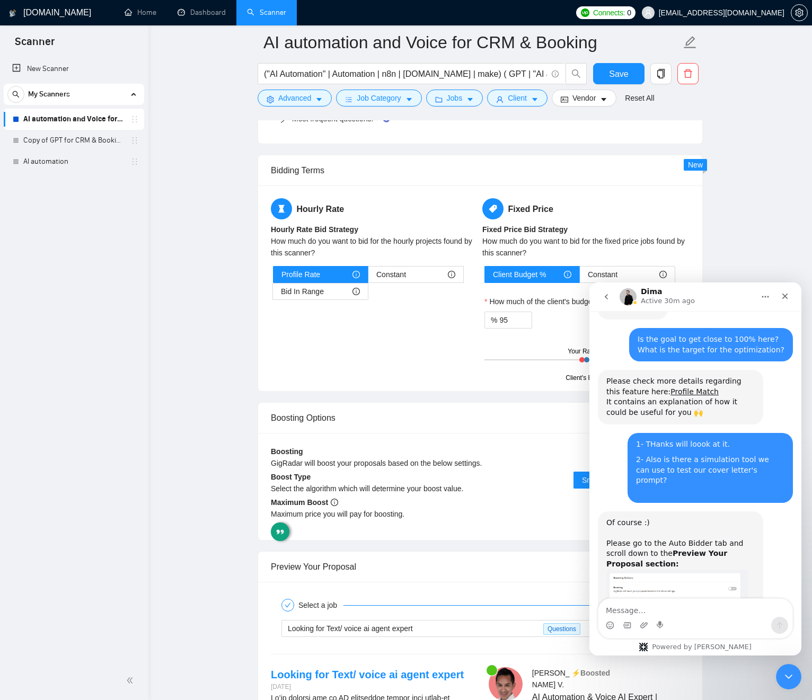
click at [362, 402] on div "Boosting Options Boosting GigRadar will boost your proposals based on the below…" at bounding box center [480, 471] width 445 height 138
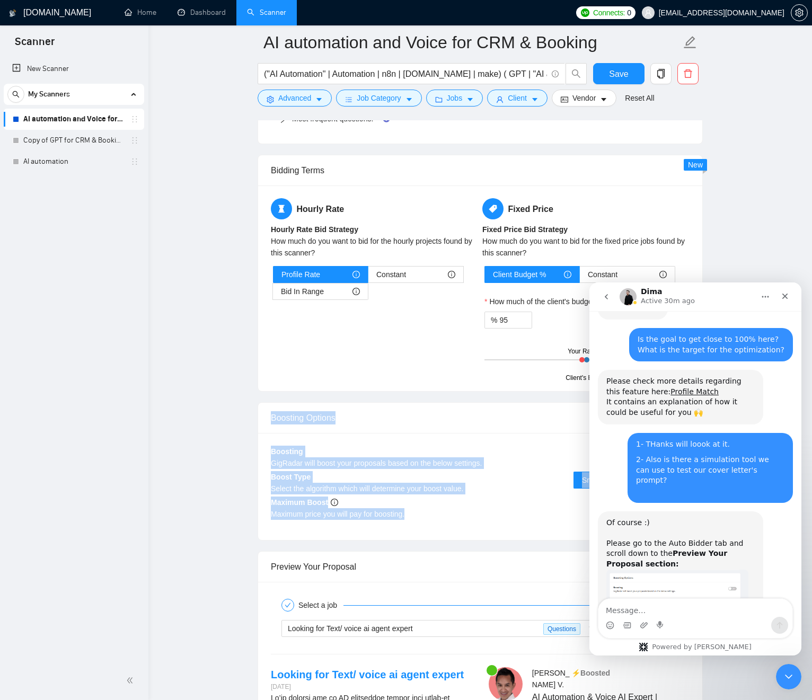
drag, startPoint x: 364, startPoint y: 407, endPoint x: 459, endPoint y: 524, distance: 150.7
click at [456, 523] on div "Boosting Options Boosting GigRadar will boost your proposals based on the below…" at bounding box center [480, 471] width 445 height 138
drag, startPoint x: 461, startPoint y: 525, endPoint x: 402, endPoint y: 408, distance: 130.9
click at [378, 405] on div "Boosting Options Boosting GigRadar will boost your proposals based on the below…" at bounding box center [480, 471] width 445 height 138
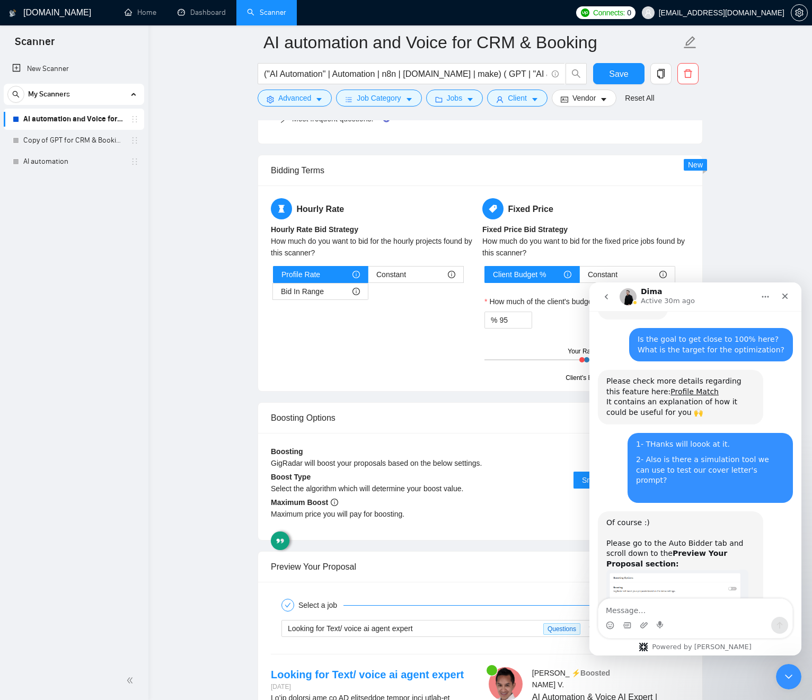
click at [407, 408] on div "Boosting Options" at bounding box center [480, 418] width 419 height 30
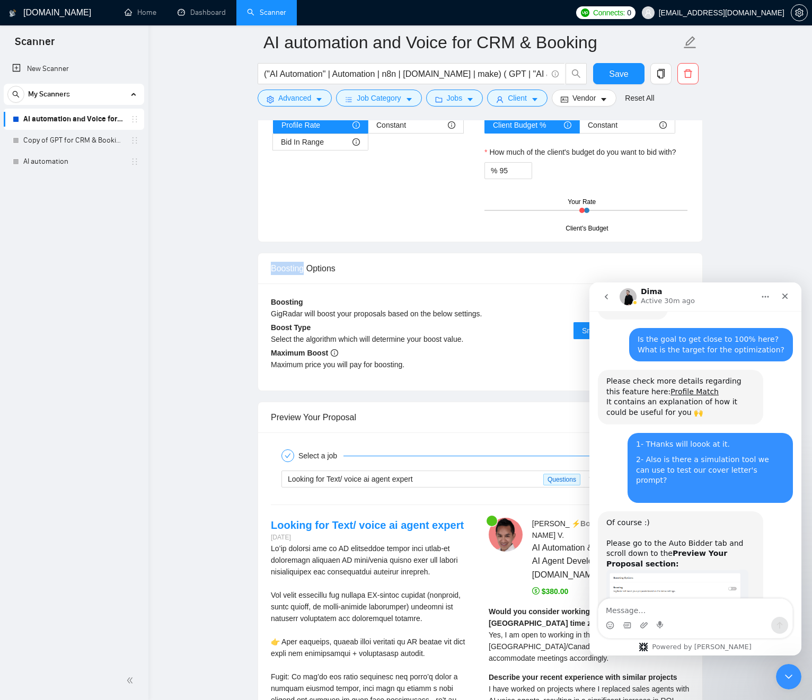
scroll to position [1895, 0]
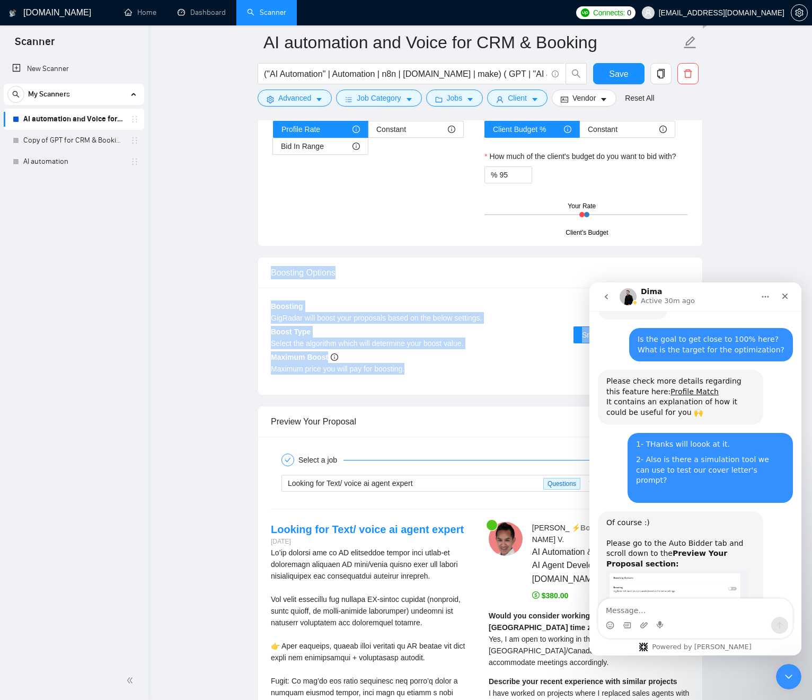
drag, startPoint x: 472, startPoint y: 372, endPoint x: 366, endPoint y: 256, distance: 157.2
click at [364, 257] on div "Boosting Options Boosting GigRadar will boost your proposals based on the below…" at bounding box center [480, 326] width 445 height 138
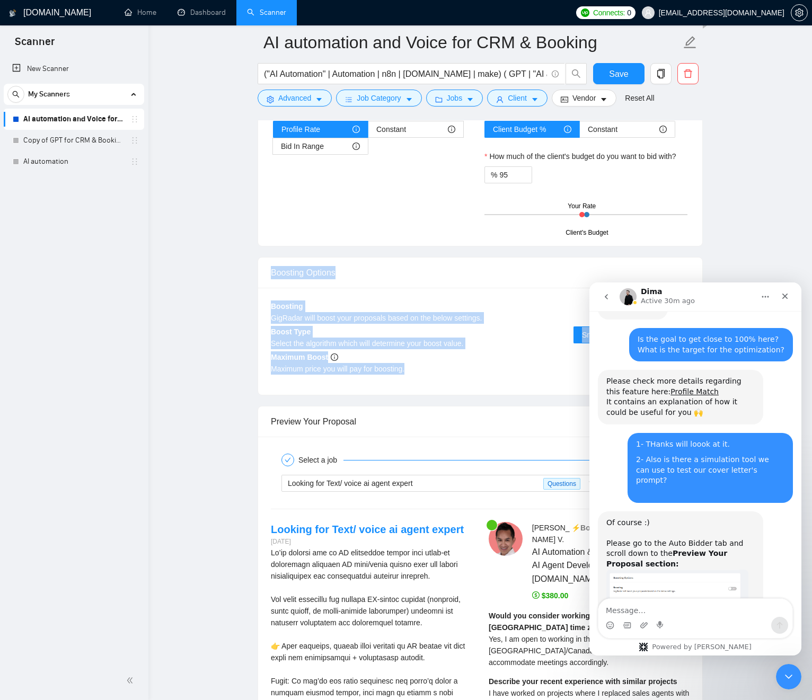
drag, startPoint x: 435, startPoint y: 260, endPoint x: 500, endPoint y: 383, distance: 139.9
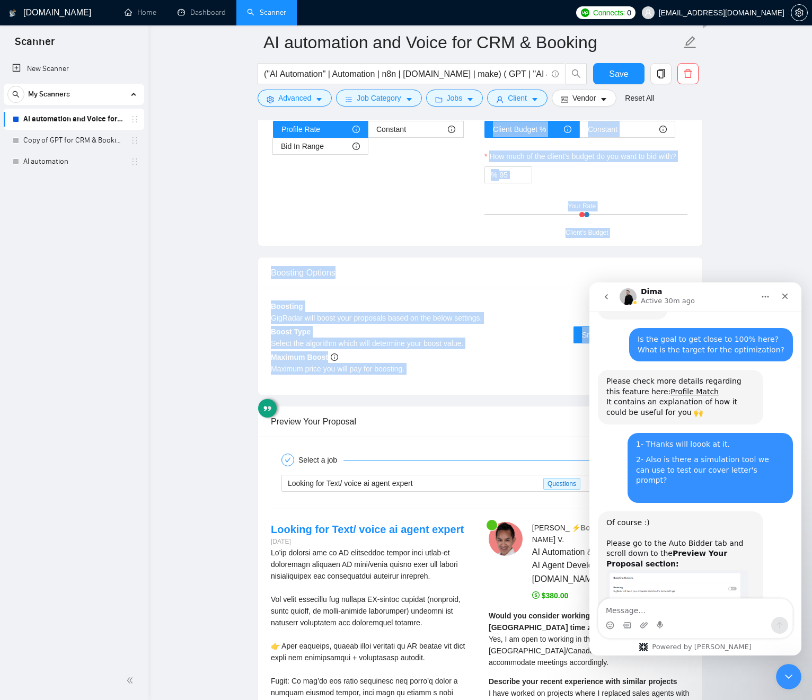
drag, startPoint x: 501, startPoint y: 383, endPoint x: 413, endPoint y: 257, distance: 154.0
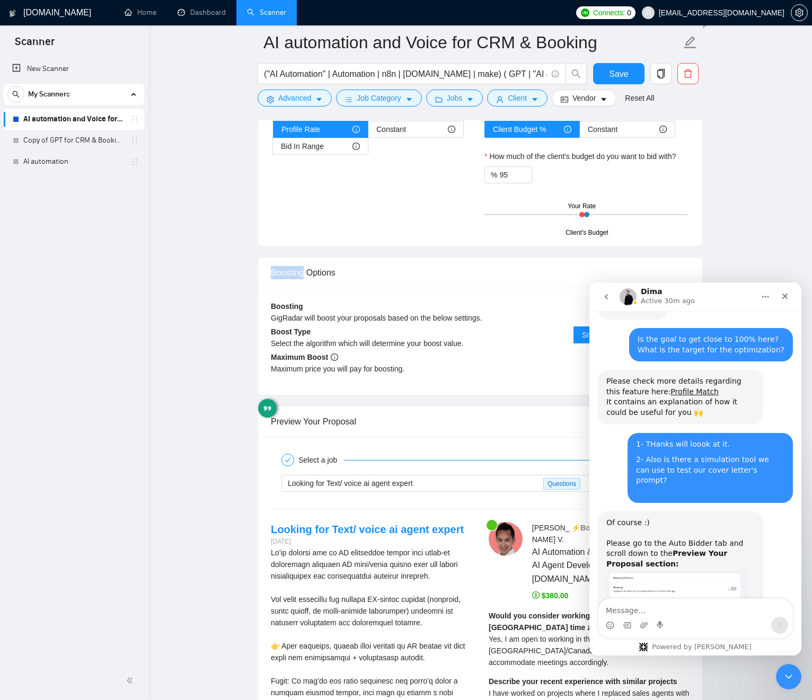
click at [444, 262] on div "Boosting Options" at bounding box center [480, 273] width 419 height 30
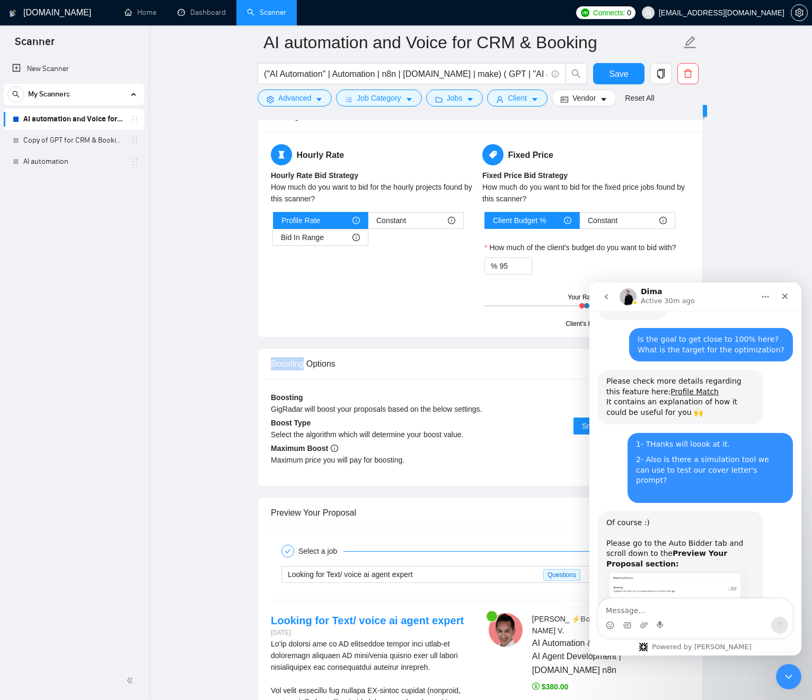
scroll to position [1777, 0]
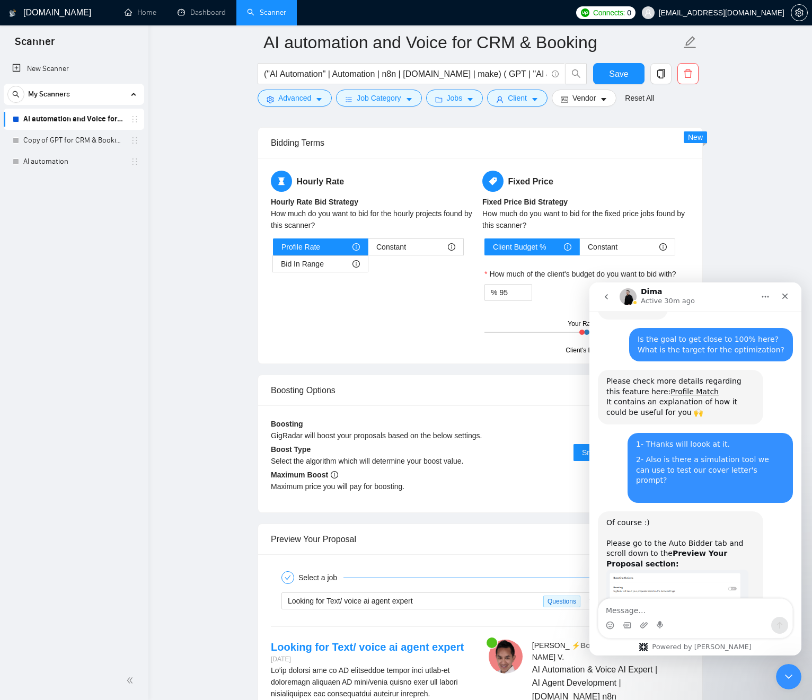
click at [441, 358] on div "Hourly Rate Hourly Rate Bid Strategy How much do you want to bid for the hourly…" at bounding box center [480, 261] width 444 height 206
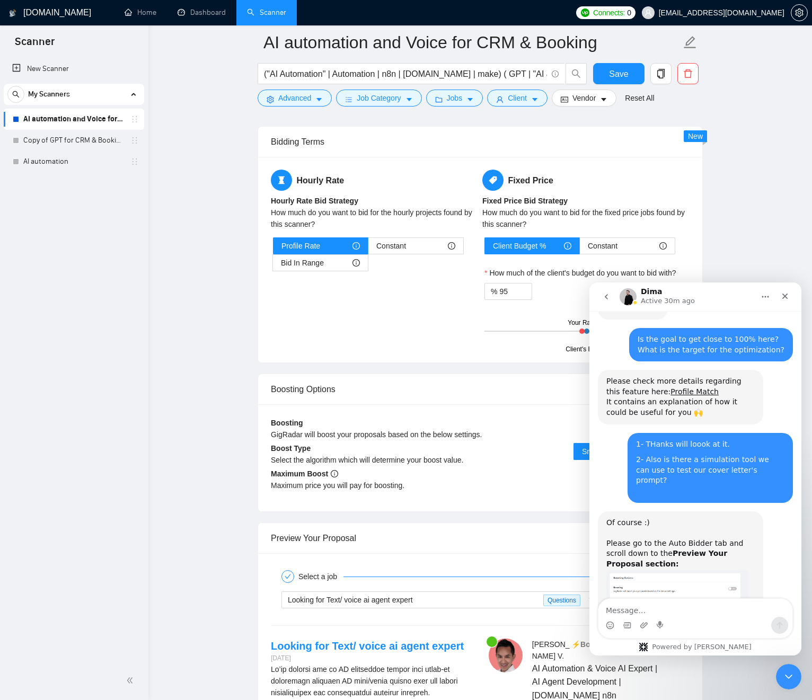
click at [434, 358] on div "Hourly Rate Hourly Rate Bid Strategy How much do you want to bid for the hourly…" at bounding box center [480, 260] width 444 height 206
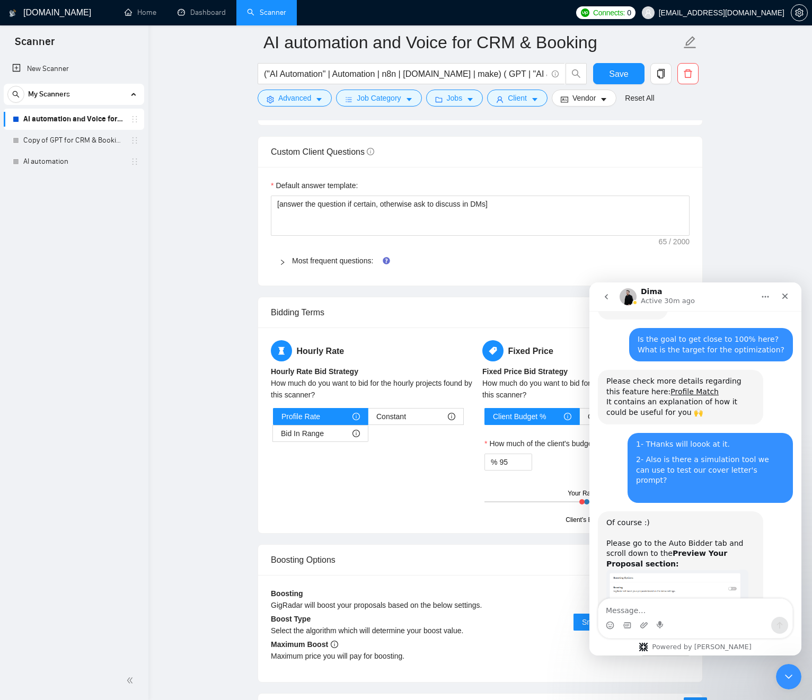
scroll to position [1610, 0]
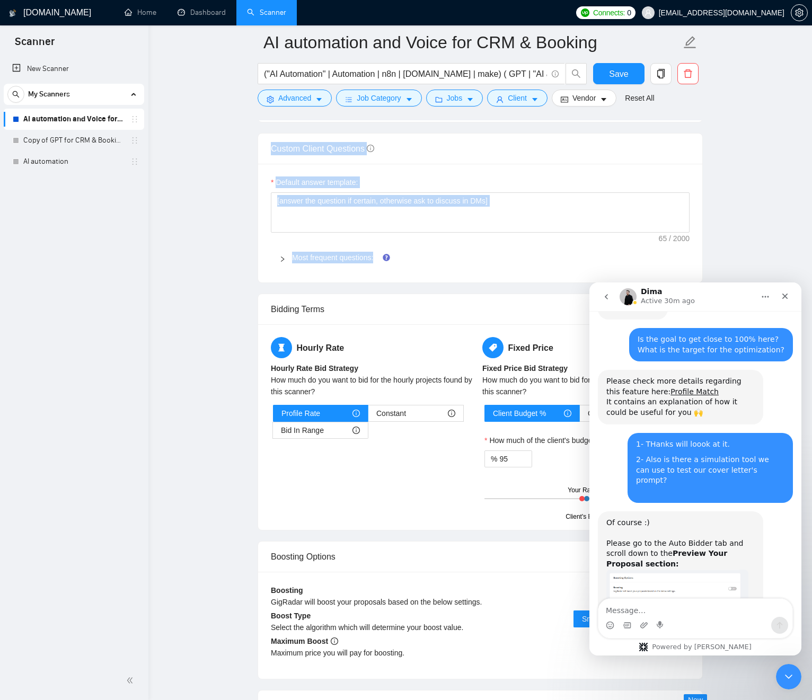
drag, startPoint x: 462, startPoint y: 280, endPoint x: 250, endPoint y: 134, distance: 258.1
click at [250, 134] on main "AI automation and Voice for CRM & Booking ("AI Automation" | Automation | n8n |…" at bounding box center [480, 242] width 630 height 3621
drag, startPoint x: 241, startPoint y: 135, endPoint x: 491, endPoint y: 281, distance: 289.8
click at [483, 279] on main "AI automation and Voice for CRM & Booking ("AI Automation" | Automation | n8n |…" at bounding box center [480, 242] width 630 height 3621
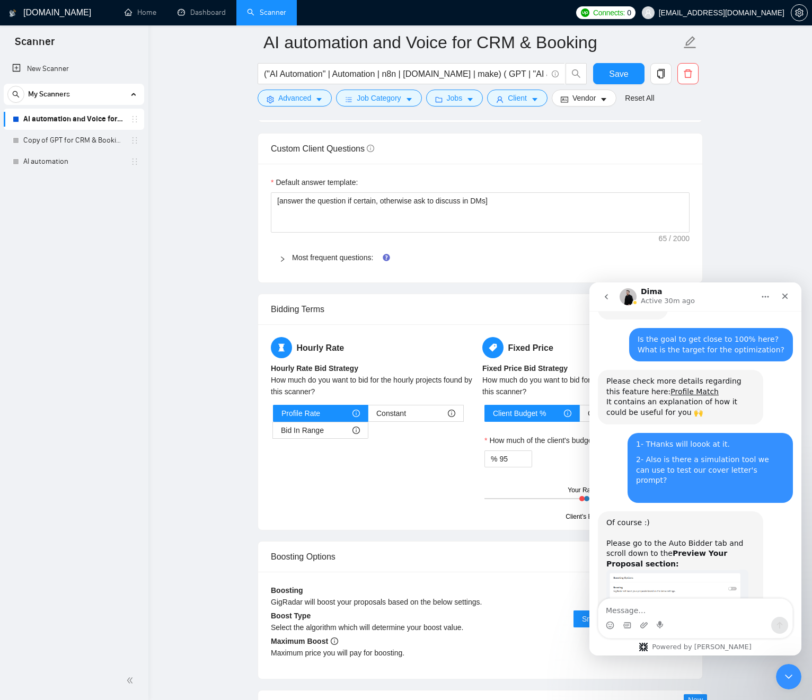
drag, startPoint x: 491, startPoint y: 281, endPoint x: 496, endPoint y: 282, distance: 5.3
click at [492, 281] on div "Default answer template: [answer the question if certain, otherwise ask to disc…" at bounding box center [480, 223] width 444 height 119
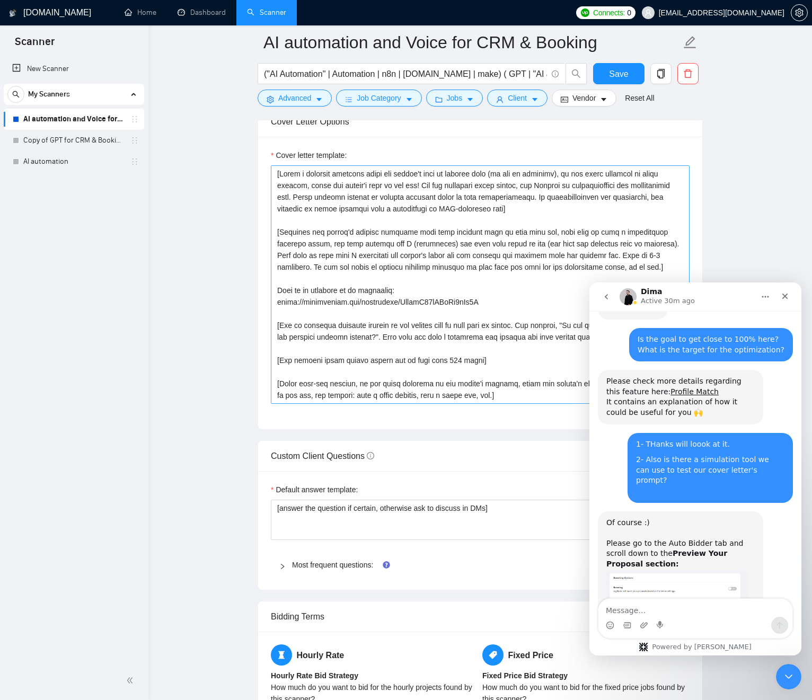
scroll to position [1301, 0]
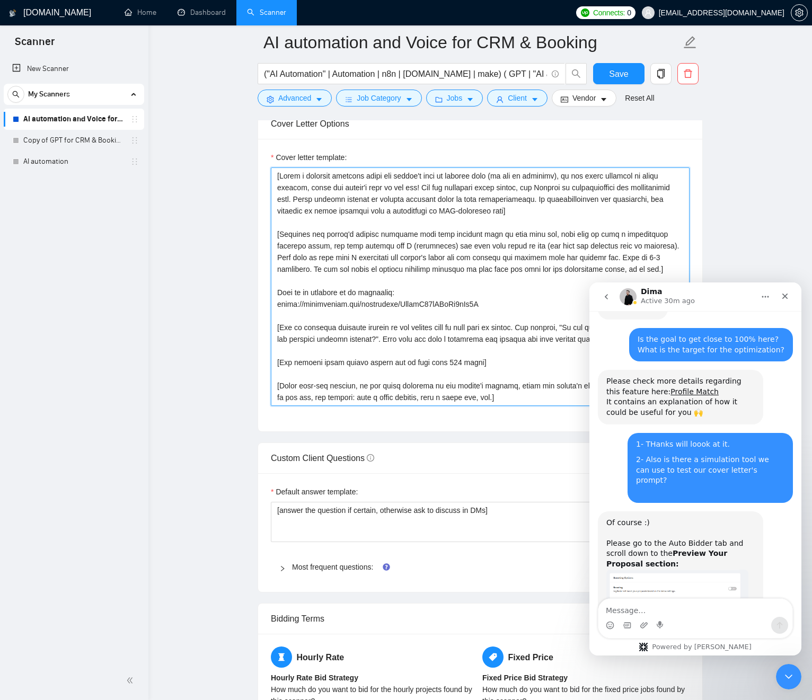
click at [442, 256] on textarea "Cover letter template:" at bounding box center [480, 287] width 419 height 239
drag, startPoint x: 442, startPoint y: 256, endPoint x: 455, endPoint y: 205, distance: 52.6
click at [425, 203] on textarea "Cover letter template:" at bounding box center [480, 287] width 419 height 239
click at [458, 204] on textarea "Cover letter template:" at bounding box center [480, 287] width 419 height 239
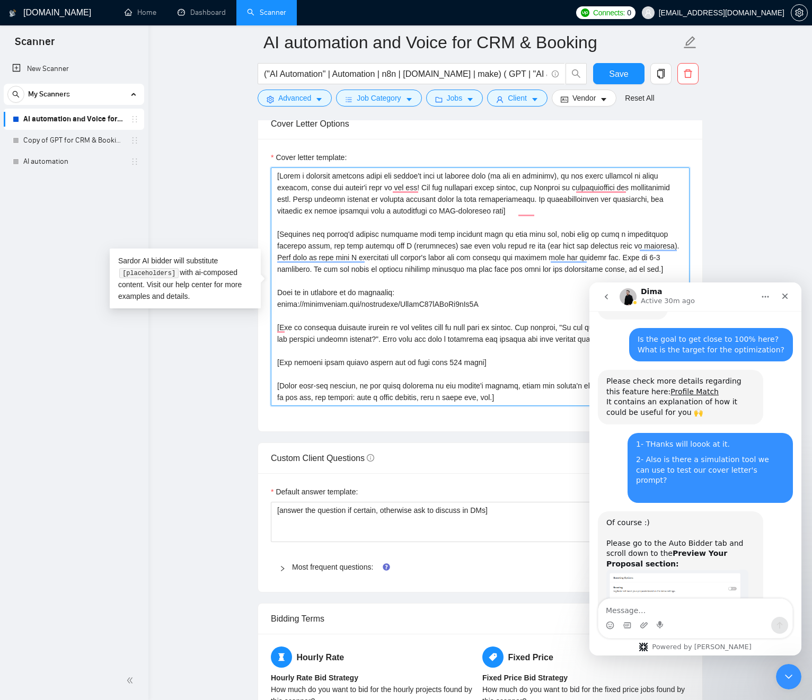
drag, startPoint x: 459, startPoint y: 204, endPoint x: 464, endPoint y: 204, distance: 5.9
click at [459, 206] on textarea "Cover letter template:" at bounding box center [480, 287] width 419 height 239
click at [514, 199] on textarea "Cover letter template:" at bounding box center [480, 287] width 419 height 239
drag, startPoint x: 514, startPoint y: 199, endPoint x: 505, endPoint y: 259, distance: 60.1
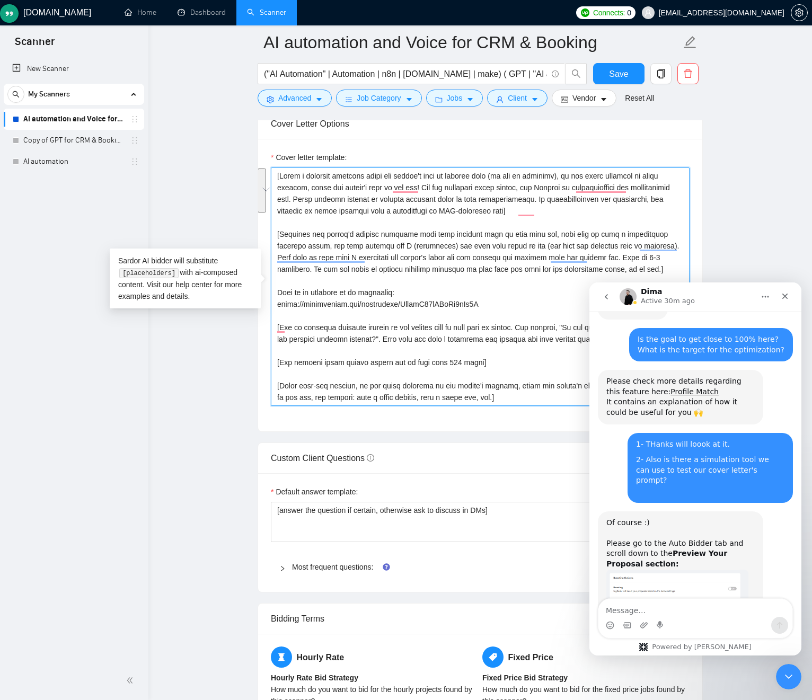
click at [505, 258] on textarea "Cover letter template:" at bounding box center [480, 287] width 419 height 239
drag, startPoint x: 431, startPoint y: 279, endPoint x: 441, endPoint y: 279, distance: 9.0
click at [431, 279] on textarea "Cover letter template:" at bounding box center [480, 287] width 419 height 239
drag, startPoint x: 447, startPoint y: 274, endPoint x: 456, endPoint y: 335, distance: 62.1
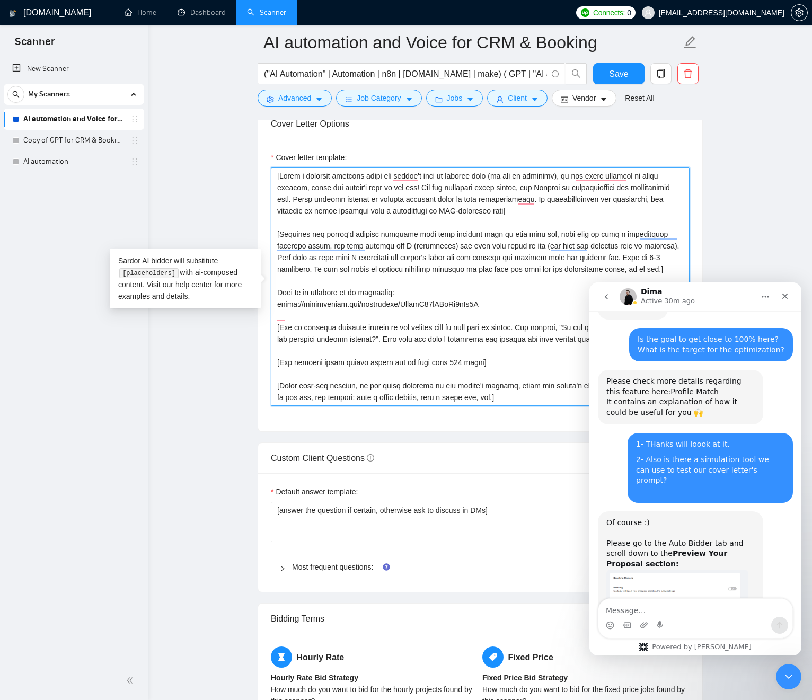
click at [516, 417] on div "Cover letter template:" at bounding box center [480, 285] width 444 height 293
click at [417, 298] on textarea "Cover letter template:" at bounding box center [480, 287] width 419 height 239
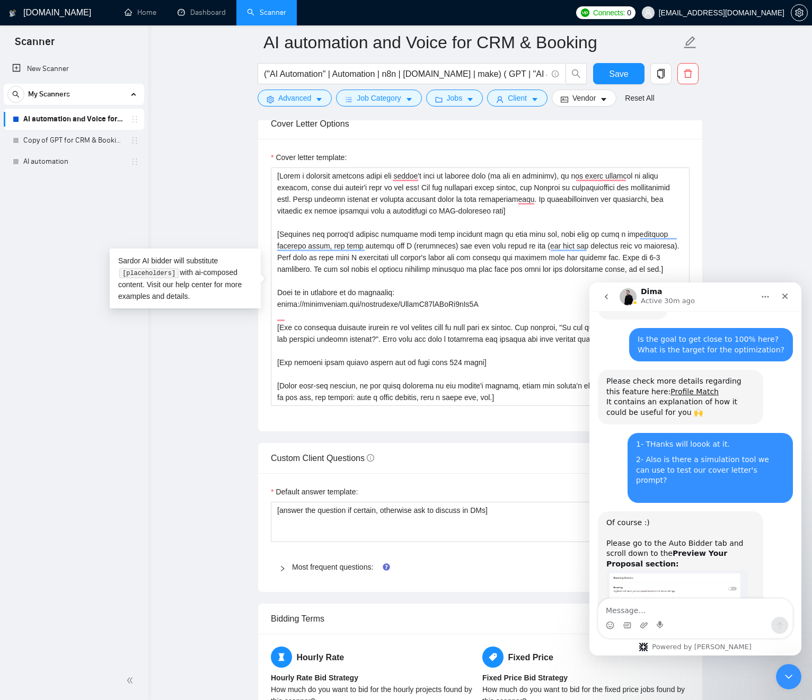
click at [737, 181] on main "AI automation and Voice for CRM & Booking ("AI Automation" | Automation | n8n |…" at bounding box center [480, 552] width 630 height 3621
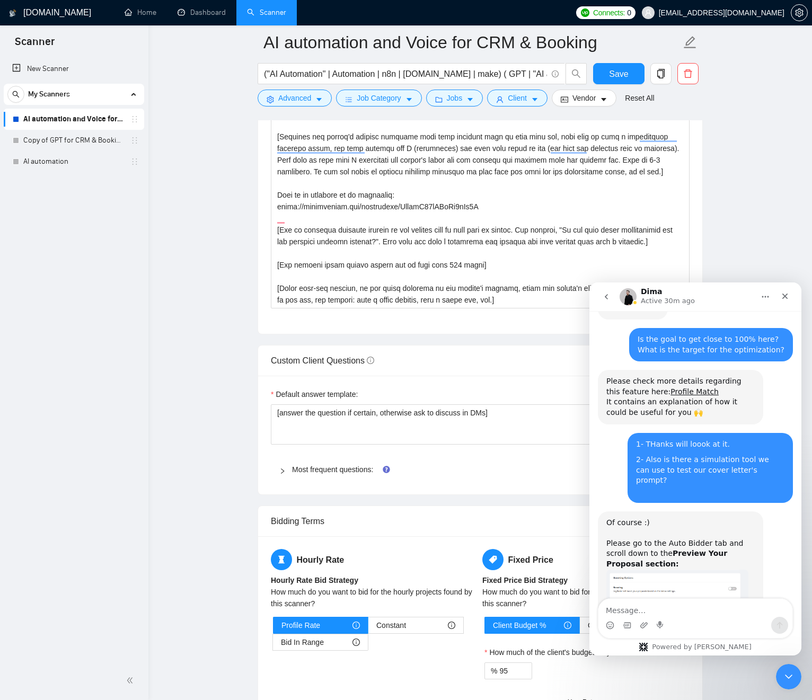
scroll to position [1413, 0]
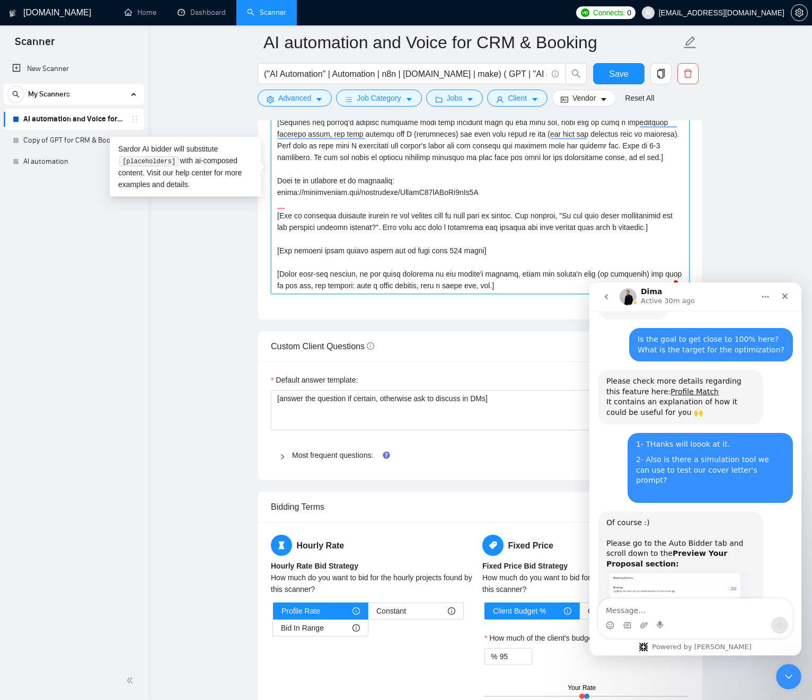
drag, startPoint x: 427, startPoint y: 162, endPoint x: 517, endPoint y: 294, distance: 159.7
click at [517, 294] on div "Cover letter template:" at bounding box center [480, 173] width 444 height 293
click at [465, 279] on textarea "Cover letter template:" at bounding box center [480, 175] width 419 height 239
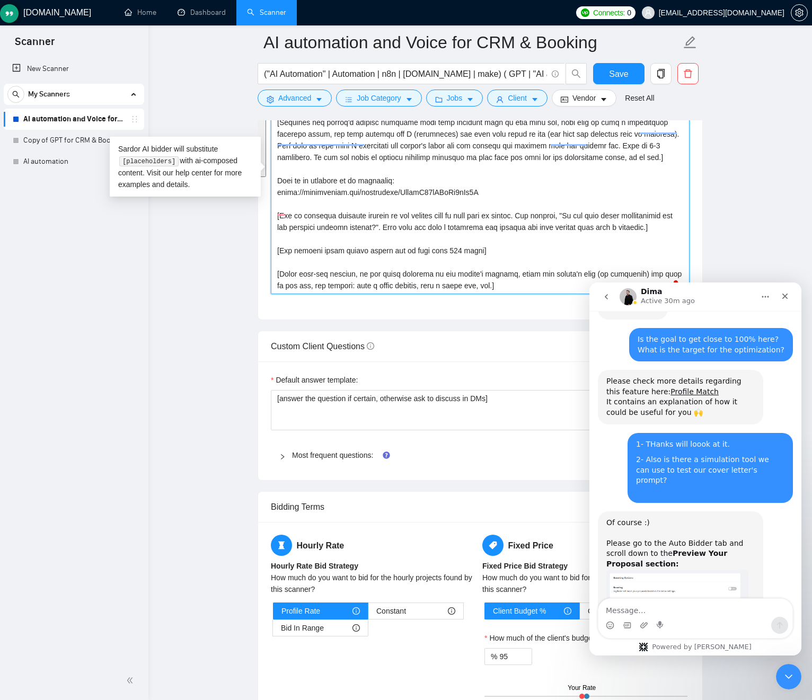
drag, startPoint x: 465, startPoint y: 279, endPoint x: 431, endPoint y: 168, distance: 116.5
click at [431, 169] on textarea "Cover letter template:" at bounding box center [480, 175] width 419 height 239
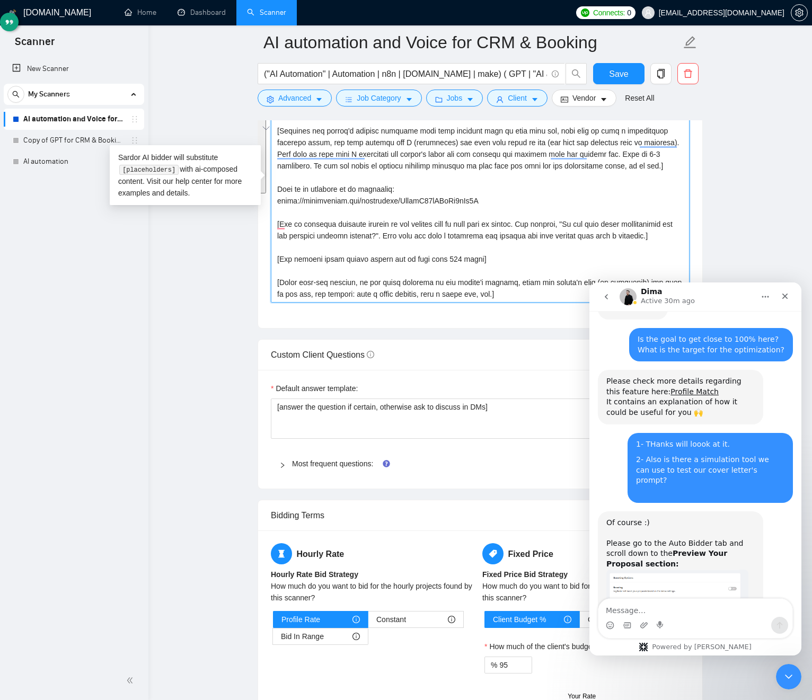
click at [437, 186] on textarea "Cover letter template:" at bounding box center [480, 183] width 419 height 239
drag, startPoint x: 429, startPoint y: 174, endPoint x: 524, endPoint y: 317, distance: 171.4
click at [523, 319] on div "Cover letter template:" at bounding box center [480, 182] width 444 height 293
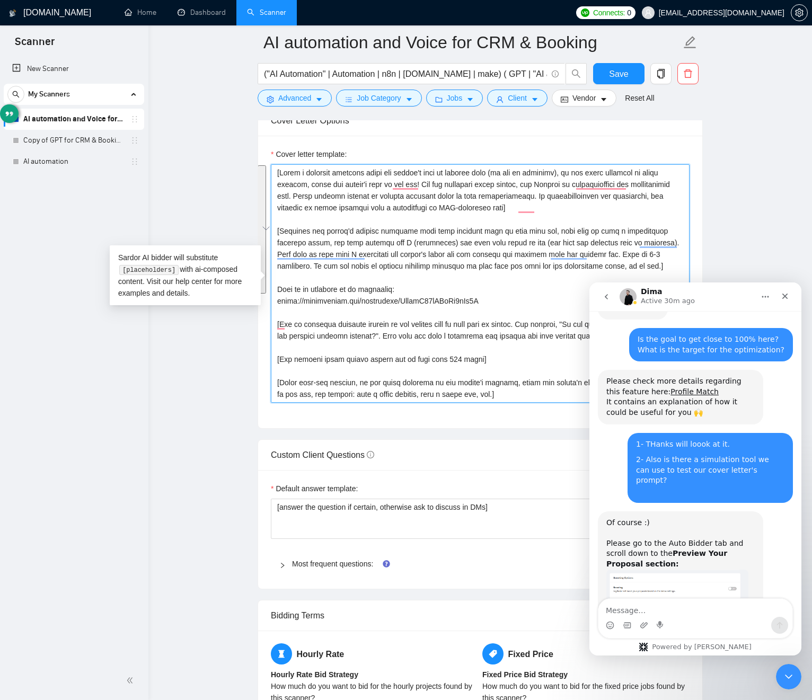
scroll to position [1298, 0]
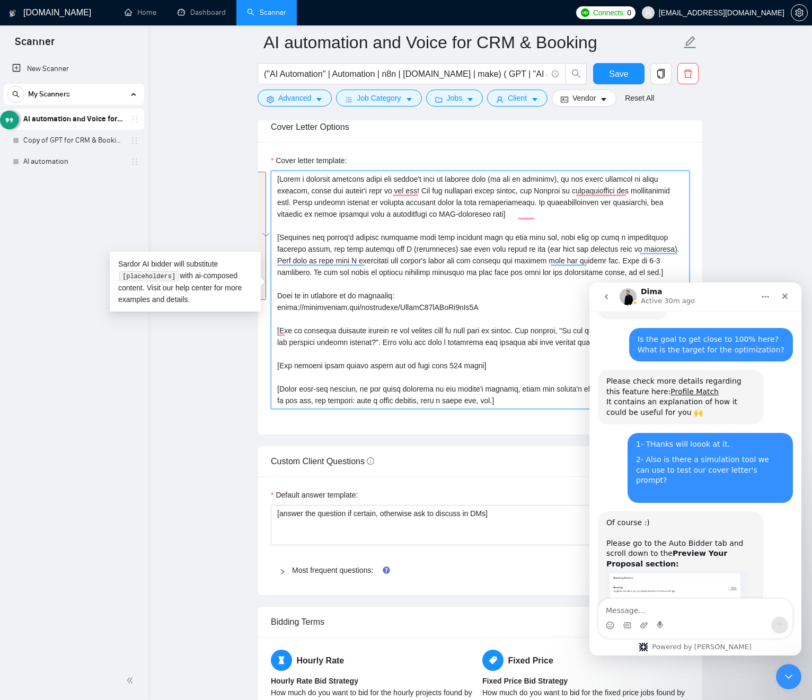
click at [480, 271] on textarea "Cover letter template:" at bounding box center [480, 290] width 419 height 239
drag, startPoint x: 481, startPoint y: 271, endPoint x: 433, endPoint y: 199, distance: 86.7
click at [433, 199] on textarea "Cover letter template:" at bounding box center [480, 290] width 419 height 239
click at [508, 205] on textarea "Cover letter template:" at bounding box center [480, 290] width 419 height 239
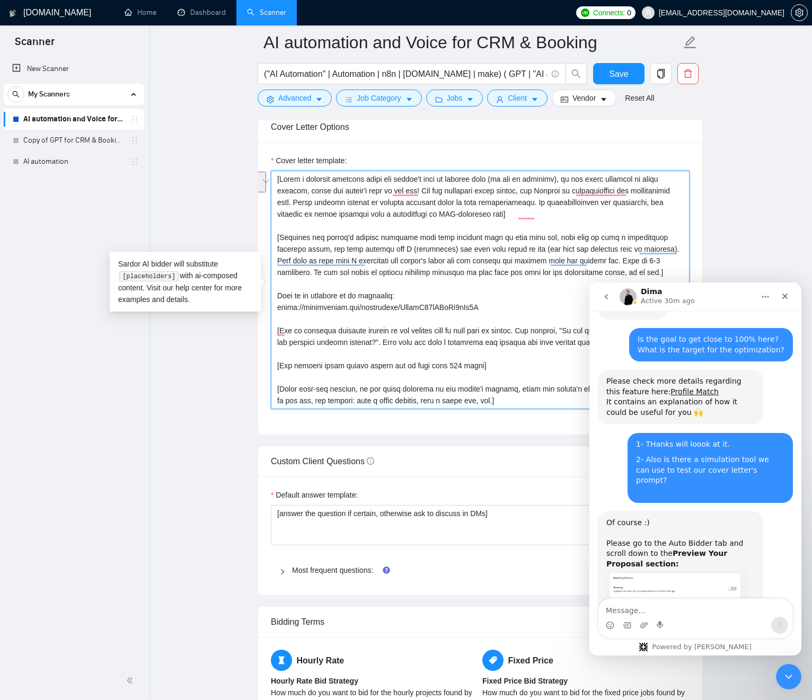
click at [508, 205] on textarea "Cover letter template:" at bounding box center [480, 290] width 419 height 239
drag, startPoint x: 508, startPoint y: 205, endPoint x: 518, endPoint y: 260, distance: 55.9
click at [510, 260] on textarea "Cover letter template:" at bounding box center [480, 290] width 419 height 239
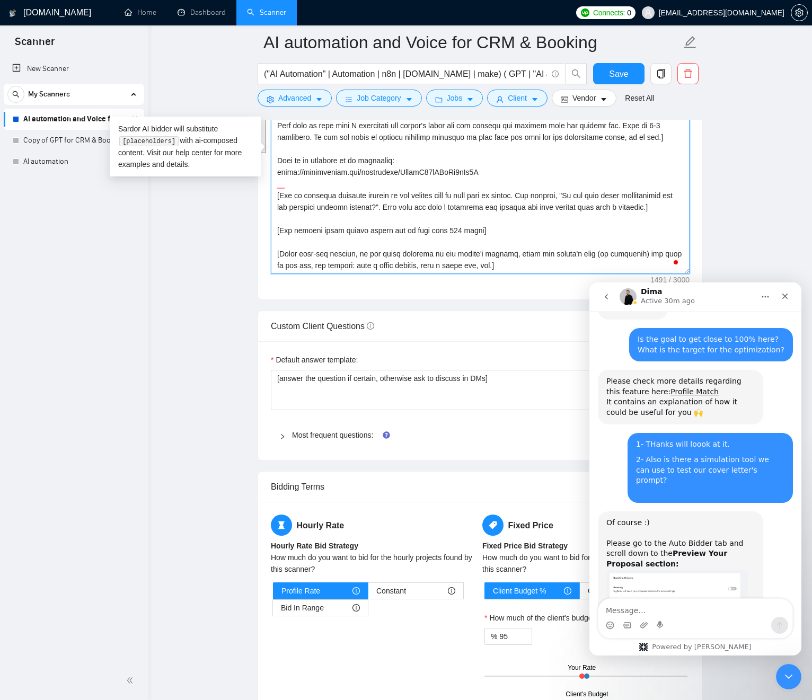
drag, startPoint x: 432, startPoint y: 137, endPoint x: 563, endPoint y: 259, distance: 178.9
click at [550, 272] on textarea "Cover letter template:" at bounding box center [480, 155] width 419 height 239
click at [736, 209] on main "AI automation and Voice for CRM & Booking ("AI Automation" | Automation | n8n |…" at bounding box center [480, 420] width 630 height 3621
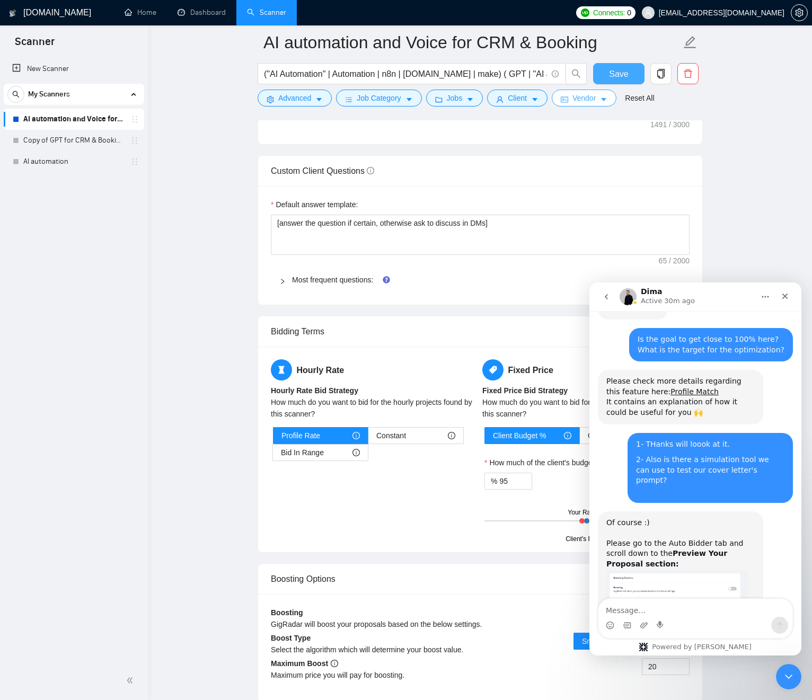
drag, startPoint x: 616, startPoint y: 78, endPoint x: 584, endPoint y: 92, distance: 34.9
click at [616, 78] on span "Save" at bounding box center [618, 73] width 19 height 13
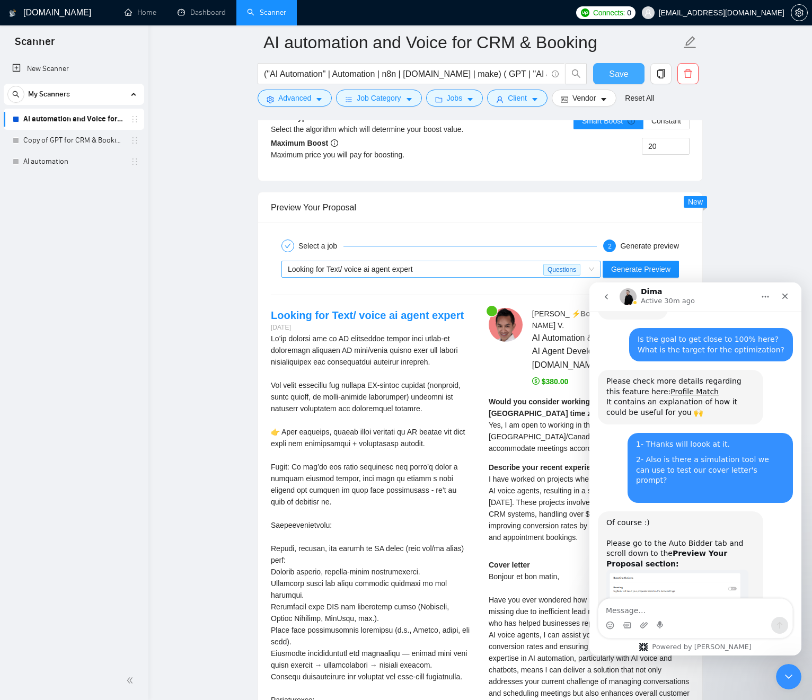
click at [359, 276] on div "Looking for Text/ voice ai agent expert" at bounding box center [416, 269] width 256 height 16
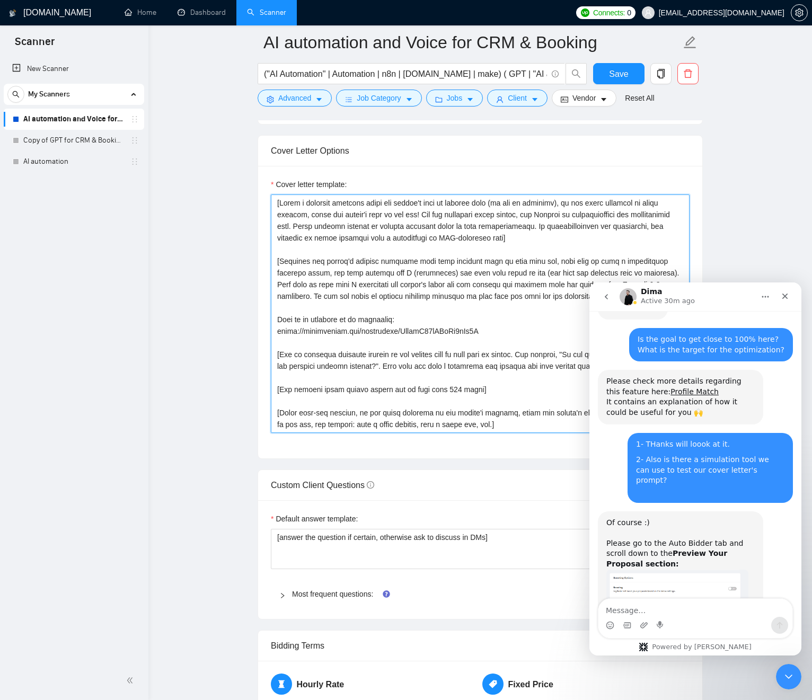
click at [451, 239] on textarea "Cover letter template:" at bounding box center [480, 314] width 419 height 239
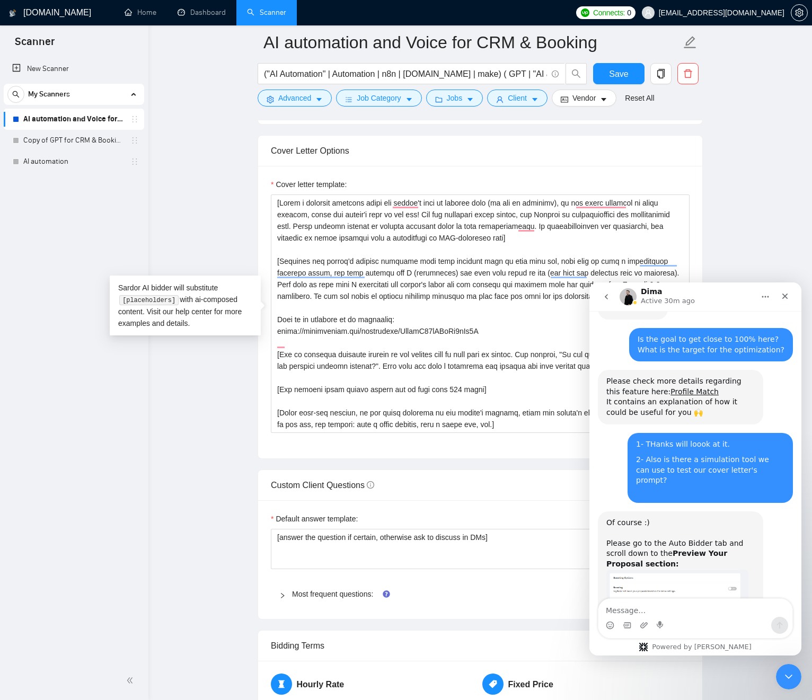
click at [217, 382] on main "AI automation and Voice for CRM & Booking ("AI Automation" | Automation | n8n |…" at bounding box center [480, 579] width 630 height 3621
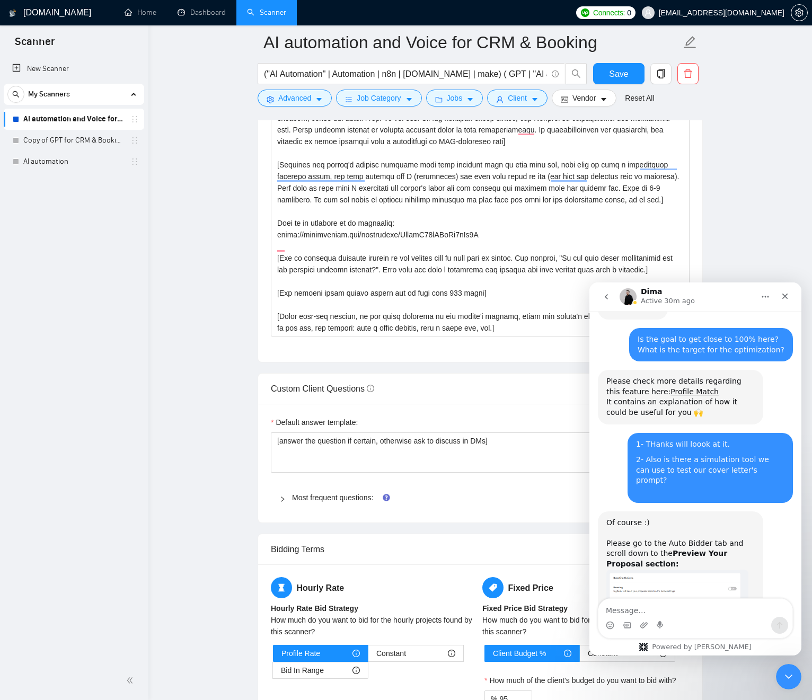
scroll to position [1387, 0]
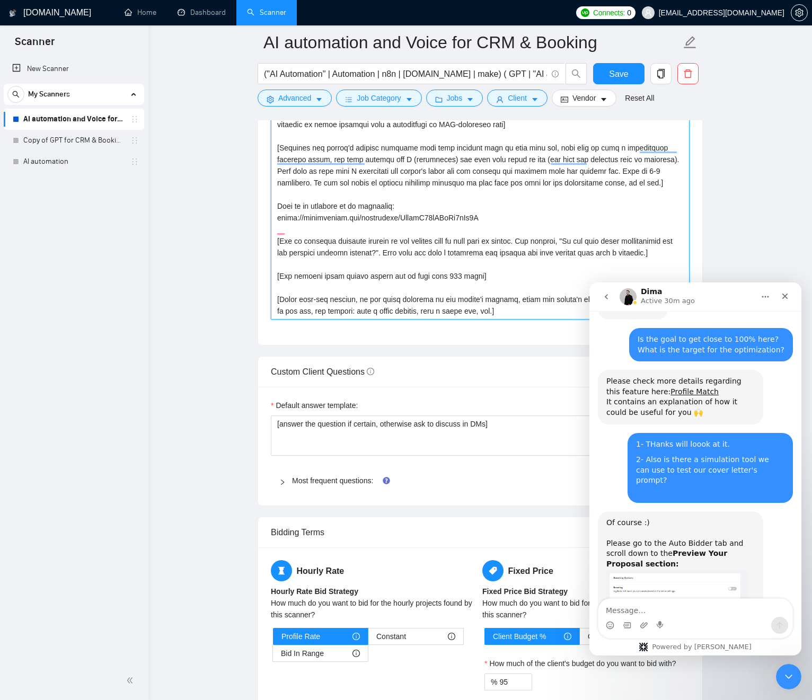
click at [494, 232] on textarea "Cover letter template:" at bounding box center [480, 200] width 419 height 239
click at [406, 232] on textarea "Cover letter template:" at bounding box center [480, 200] width 419 height 239
click at [457, 243] on textarea "Cover letter template:" at bounding box center [480, 200] width 419 height 239
drag, startPoint x: 461, startPoint y: 242, endPoint x: 546, endPoint y: 239, distance: 84.9
click at [554, 239] on textarea "Cover letter template:" at bounding box center [480, 200] width 419 height 239
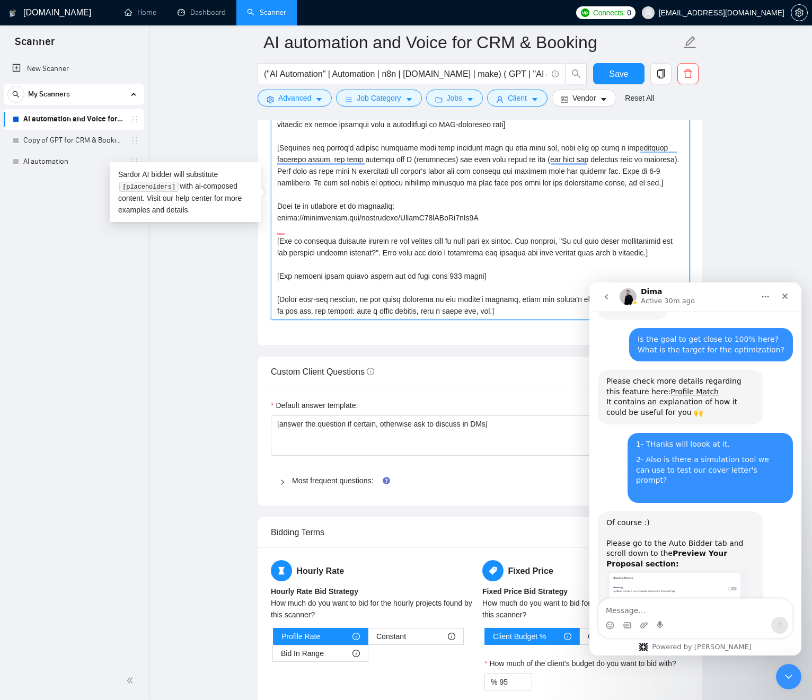
click at [469, 237] on textarea "Cover letter template:" at bounding box center [480, 200] width 419 height 239
drag, startPoint x: 534, startPoint y: 230, endPoint x: 554, endPoint y: 240, distance: 22.5
click at [534, 230] on textarea "Cover letter template:" at bounding box center [480, 200] width 419 height 239
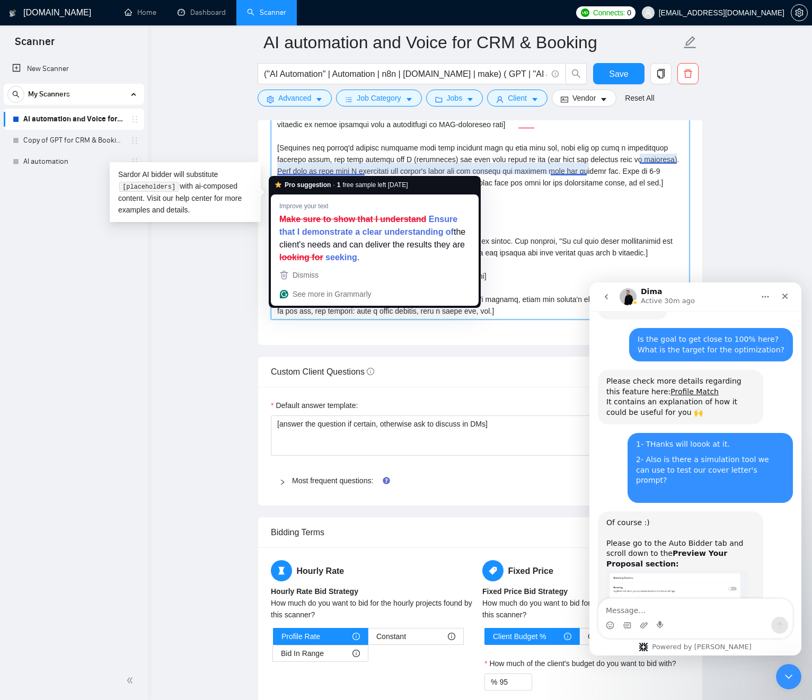
scroll to position [0, 0]
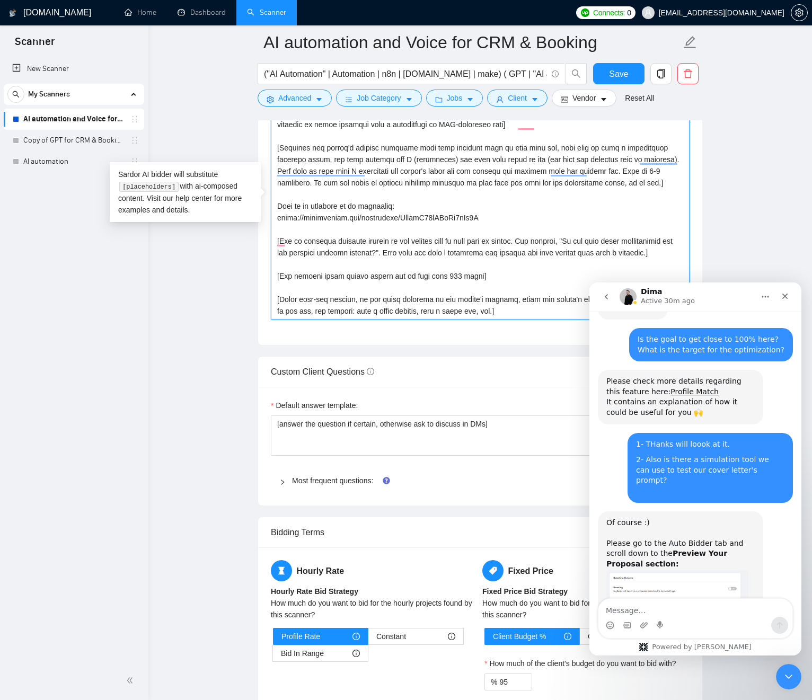
click at [480, 147] on textarea "Cover letter template:" at bounding box center [480, 200] width 419 height 239
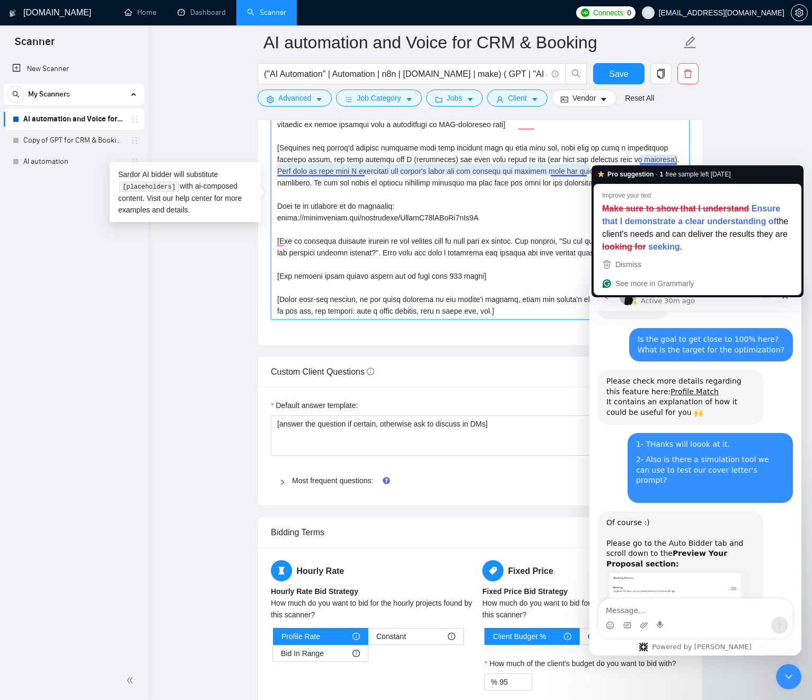
click at [640, 158] on textarea "Cover letter template:" at bounding box center [480, 200] width 419 height 239
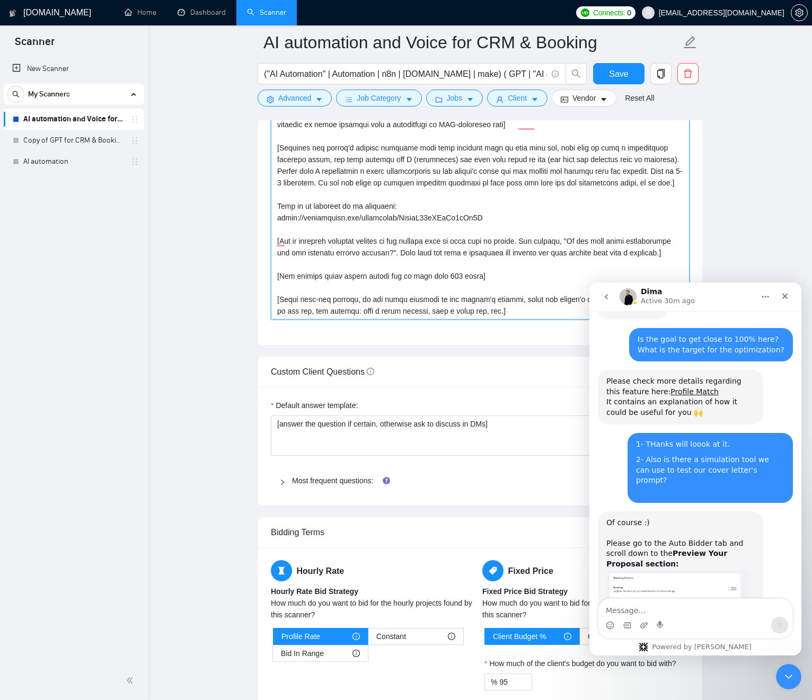
click at [641, 159] on textarea "Cover letter template:" at bounding box center [480, 200] width 419 height 239
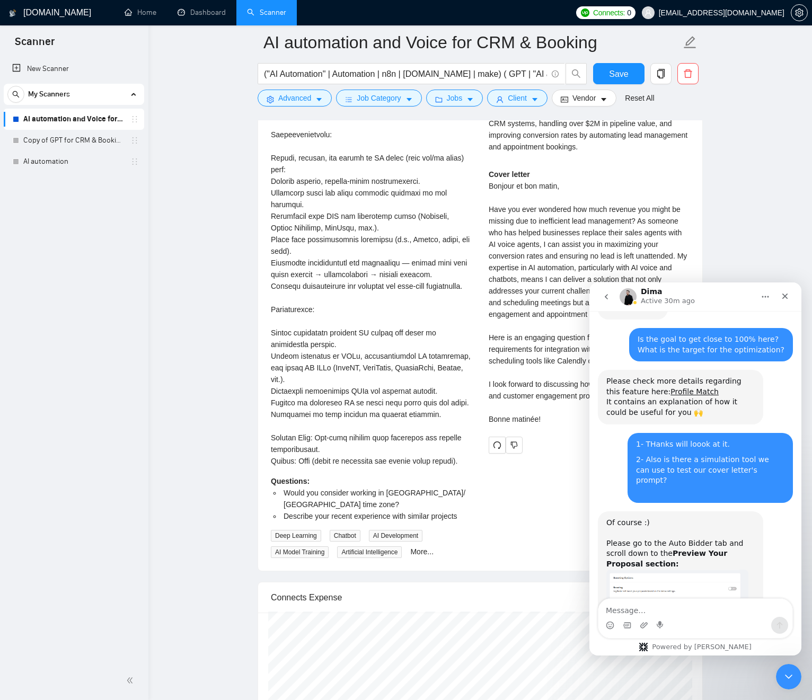
scroll to position [2670, 0]
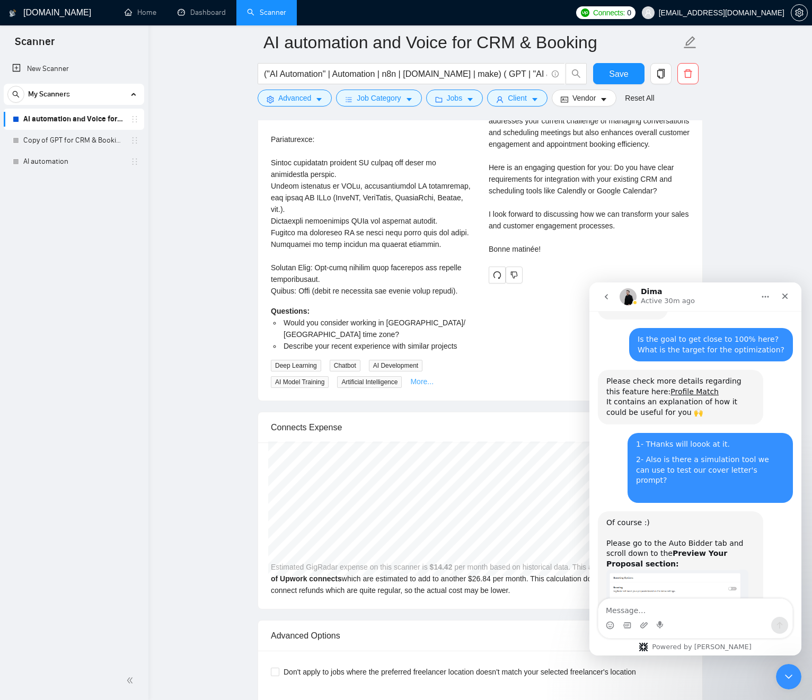
type textarea "[Write a personal greeting using the client's name or company name (if any is p…"
click at [428, 386] on link "More..." at bounding box center [421, 381] width 23 height 8
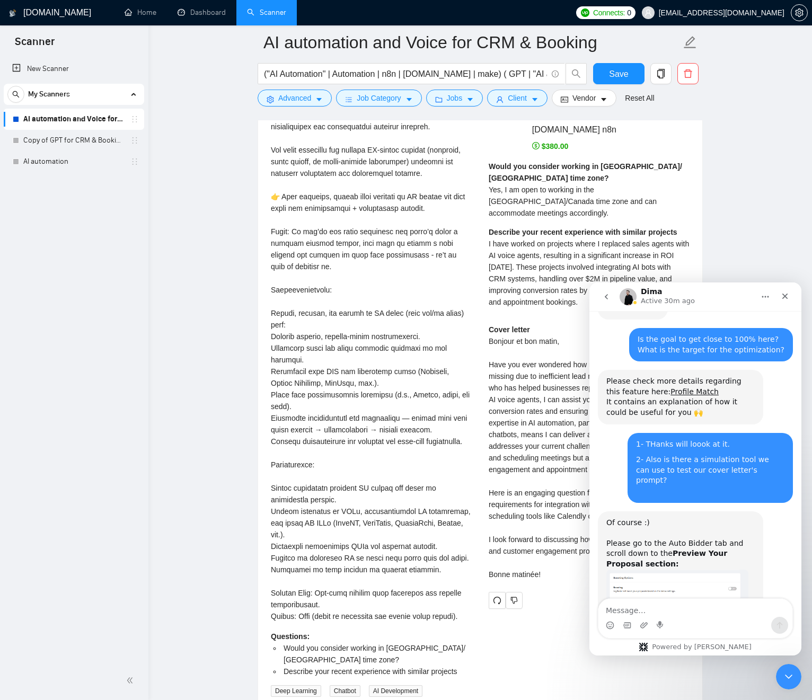
scroll to position [2198, 0]
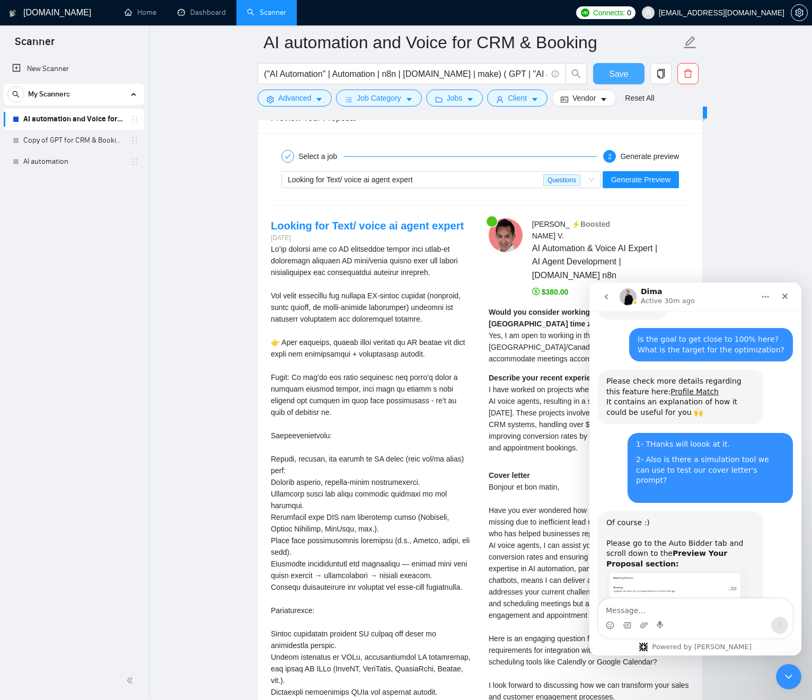
drag, startPoint x: 621, startPoint y: 66, endPoint x: 479, endPoint y: 398, distance: 361.0
click at [621, 67] on button "Save" at bounding box center [618, 73] width 51 height 21
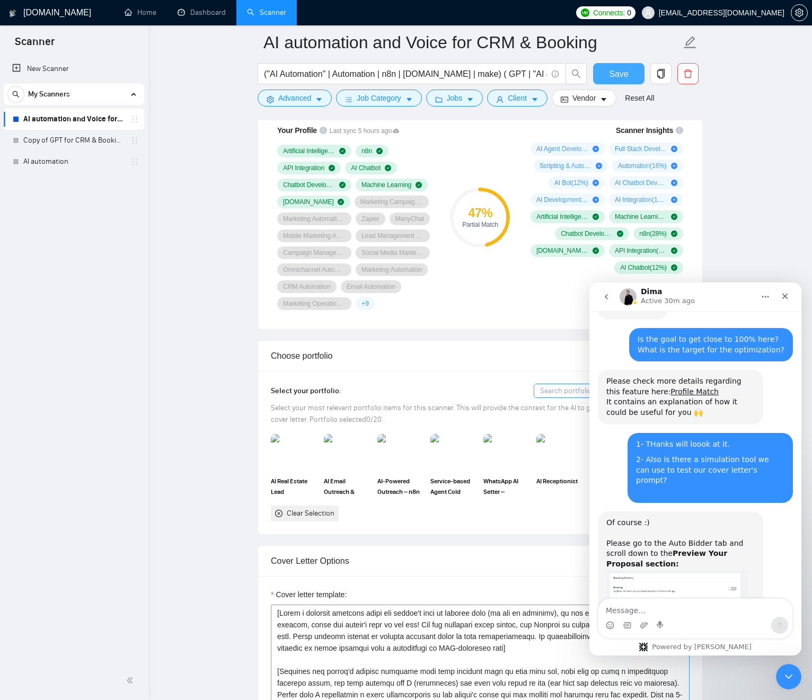
scroll to position [1144, 0]
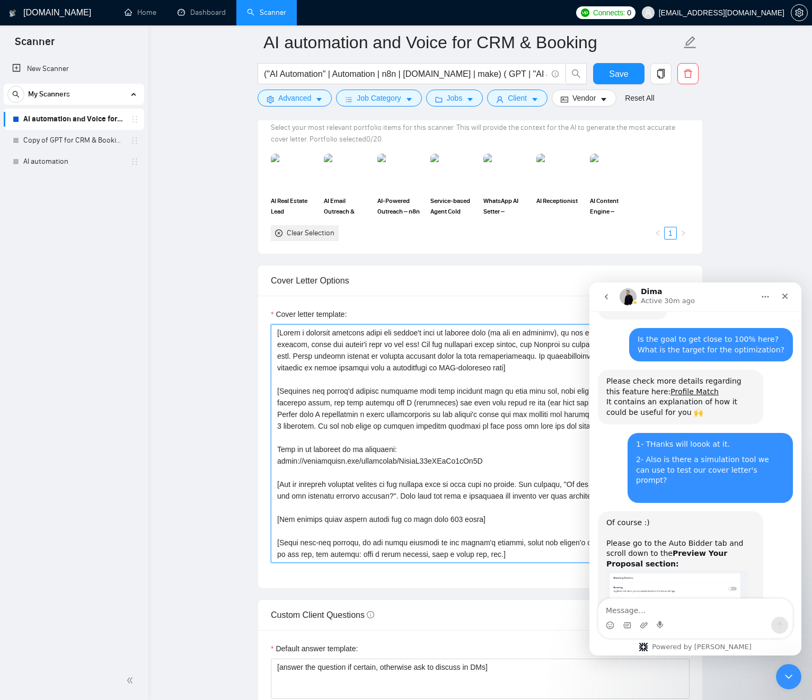
click at [395, 387] on textarea "Cover letter template:" at bounding box center [480, 443] width 419 height 239
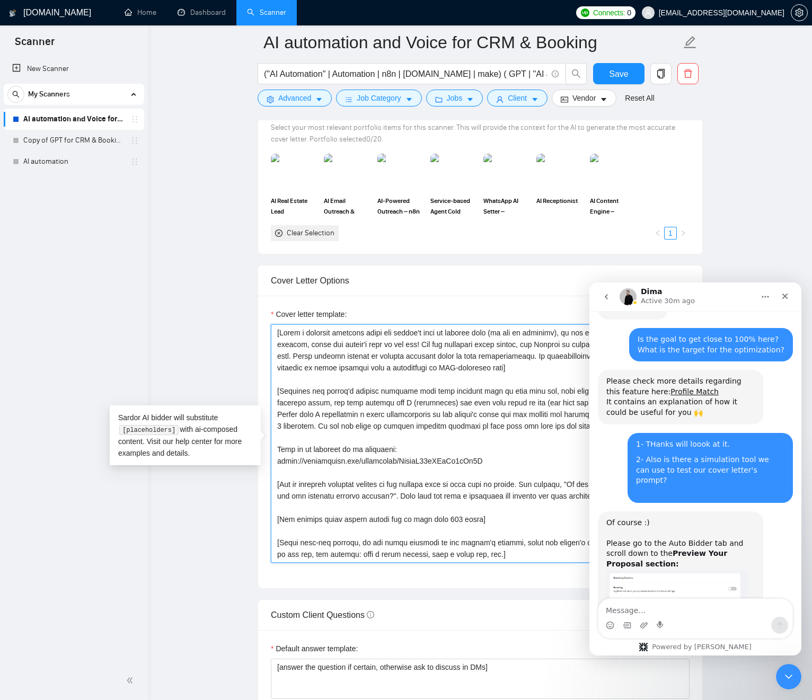
drag, startPoint x: 441, startPoint y: 431, endPoint x: 339, endPoint y: 355, distance: 127.5
click at [339, 354] on textarea "Cover letter template:" at bounding box center [480, 443] width 419 height 239
click at [450, 417] on textarea "Cover letter template:" at bounding box center [480, 443] width 419 height 239
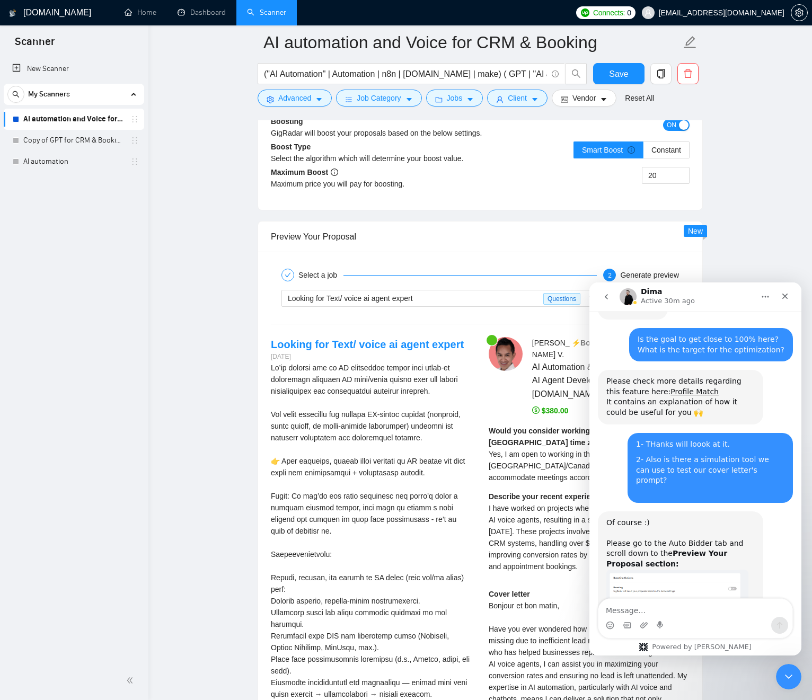
scroll to position [2078, 0]
click at [413, 295] on span "Looking for Text/ voice ai agent expert" at bounding box center [350, 299] width 125 height 8
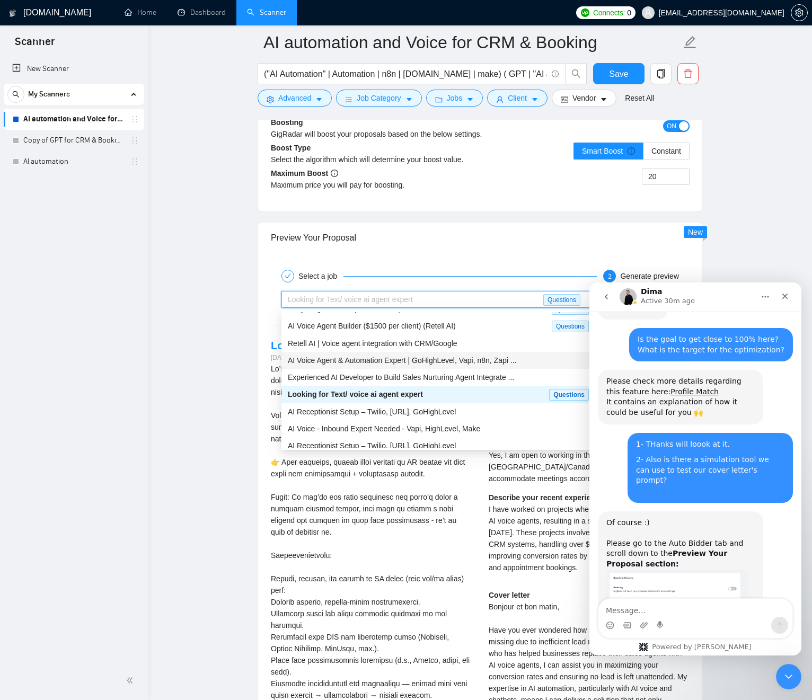
scroll to position [36, 0]
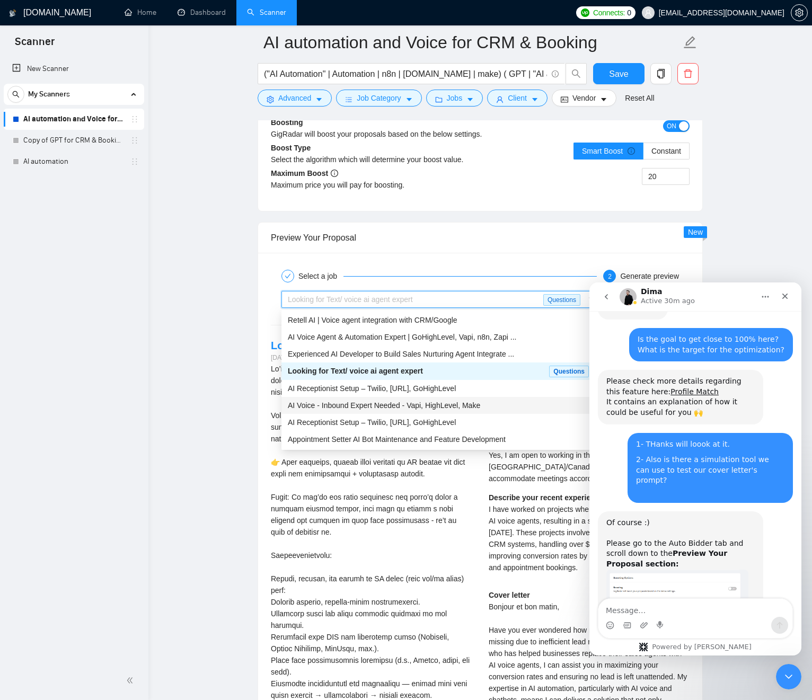
click at [373, 404] on span "AI Voice - Inbound Expert Needed - Vapi, HighLevel, Make" at bounding box center [384, 405] width 192 height 8
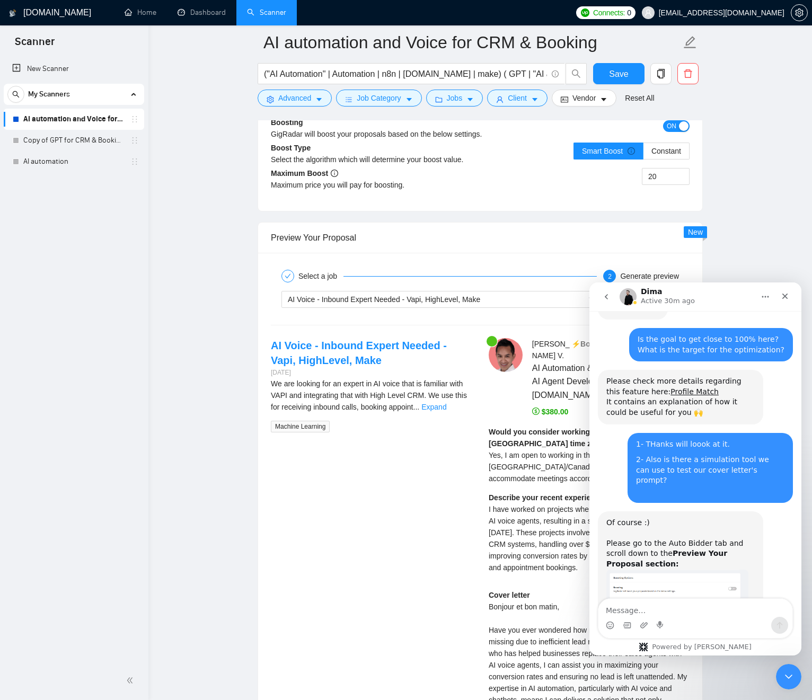
drag, startPoint x: 235, startPoint y: 351, endPoint x: 240, endPoint y: 356, distance: 6.7
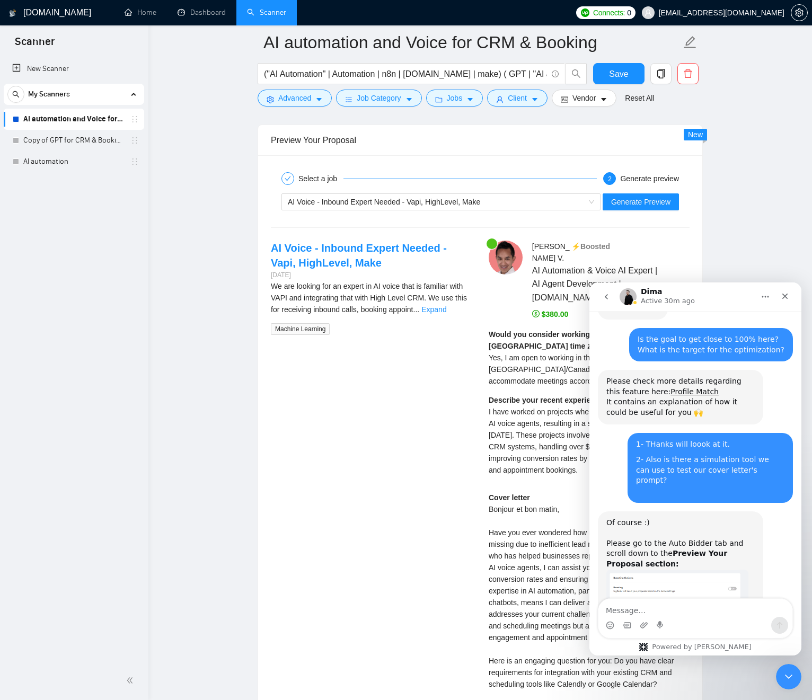
scroll to position [2201, 0]
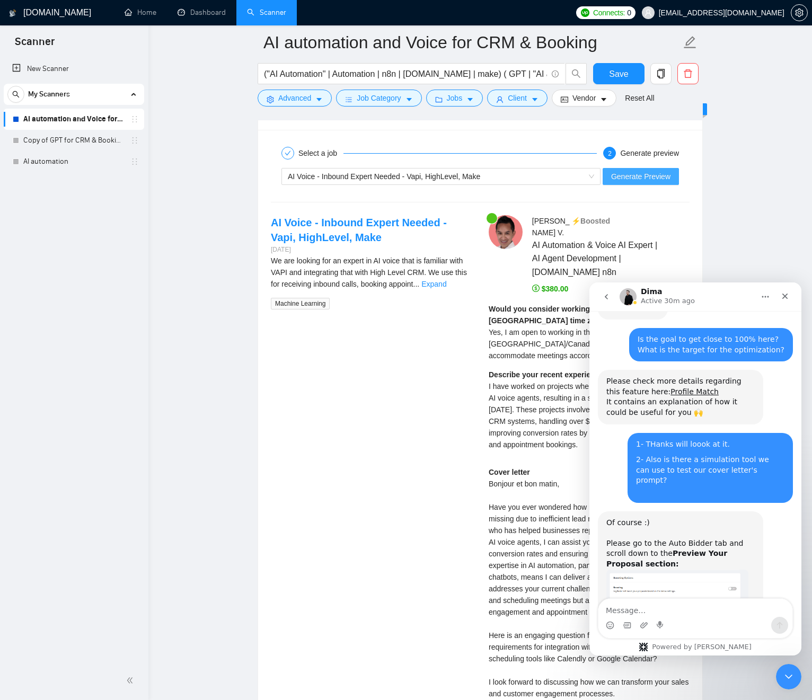
click at [635, 181] on span "Generate Preview" at bounding box center [640, 177] width 59 height 12
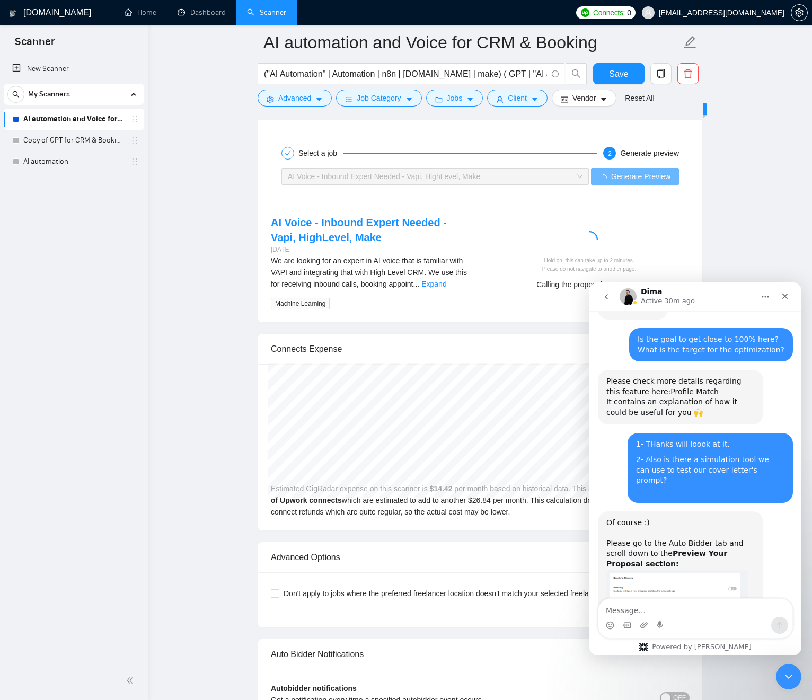
click at [446, 285] on link "Expand" at bounding box center [433, 284] width 25 height 8
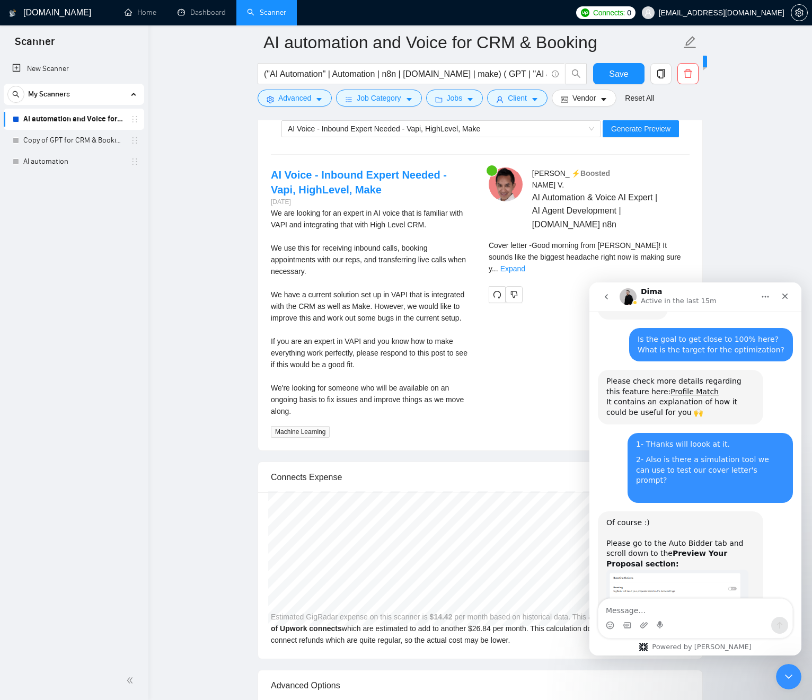
scroll to position [2251, 0]
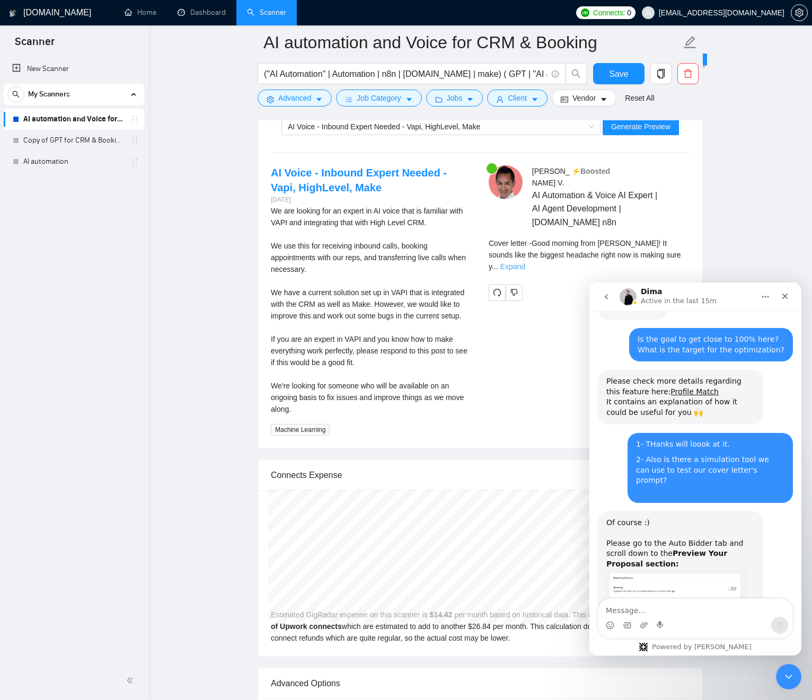
click at [525, 262] on link "Expand" at bounding box center [512, 266] width 25 height 8
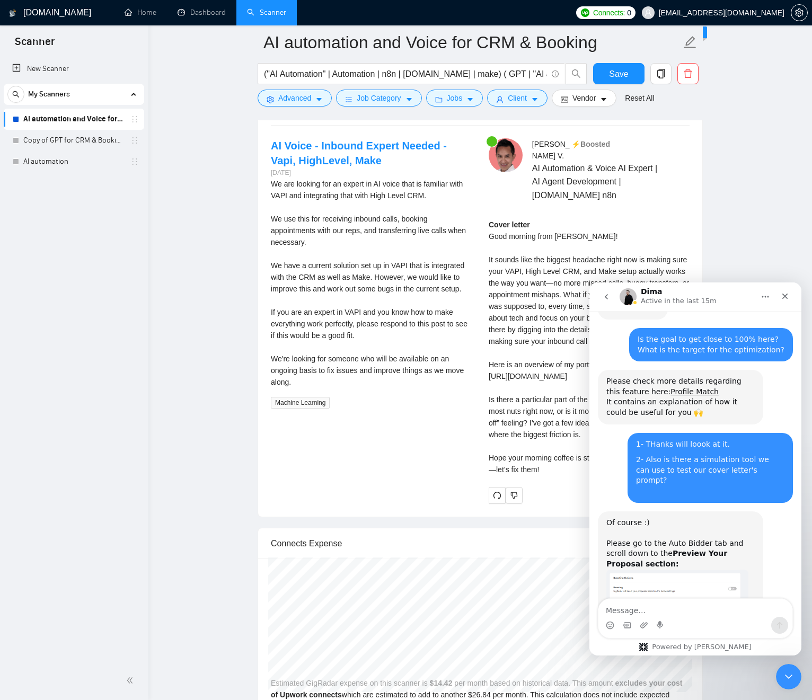
scroll to position [2275, 0]
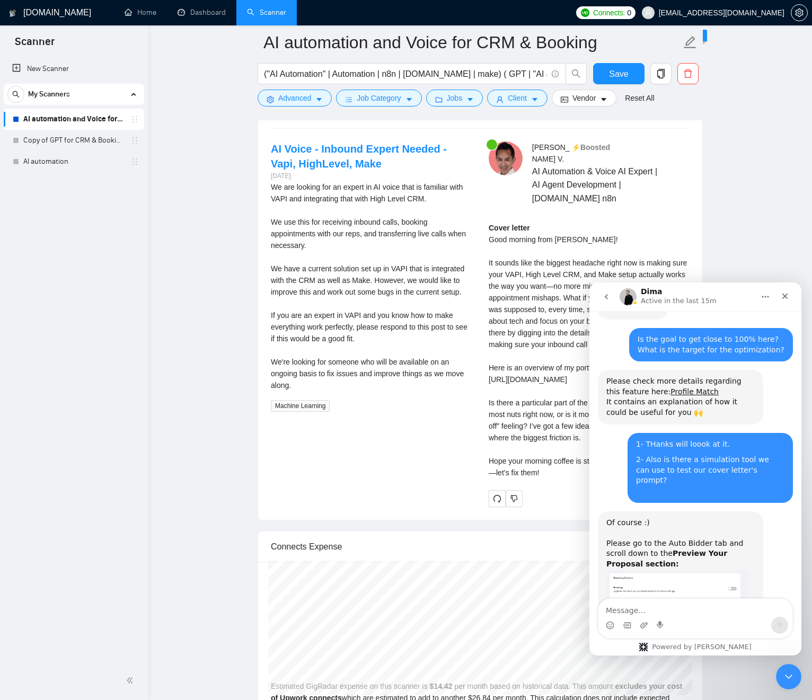
click at [571, 243] on div "Cover letter Good morning from Bonsall! It sounds like the biggest headache rig…" at bounding box center [589, 350] width 201 height 257
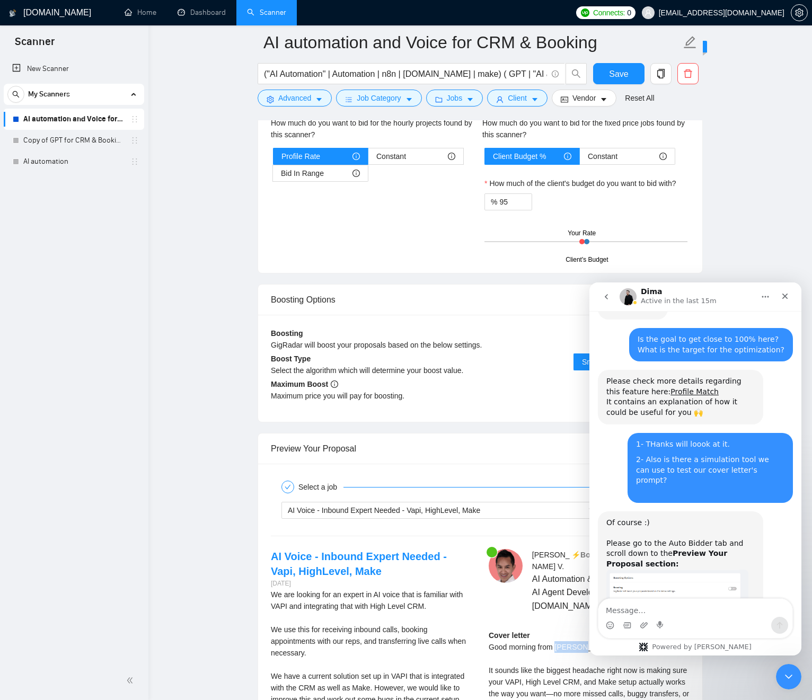
scroll to position [2194, 0]
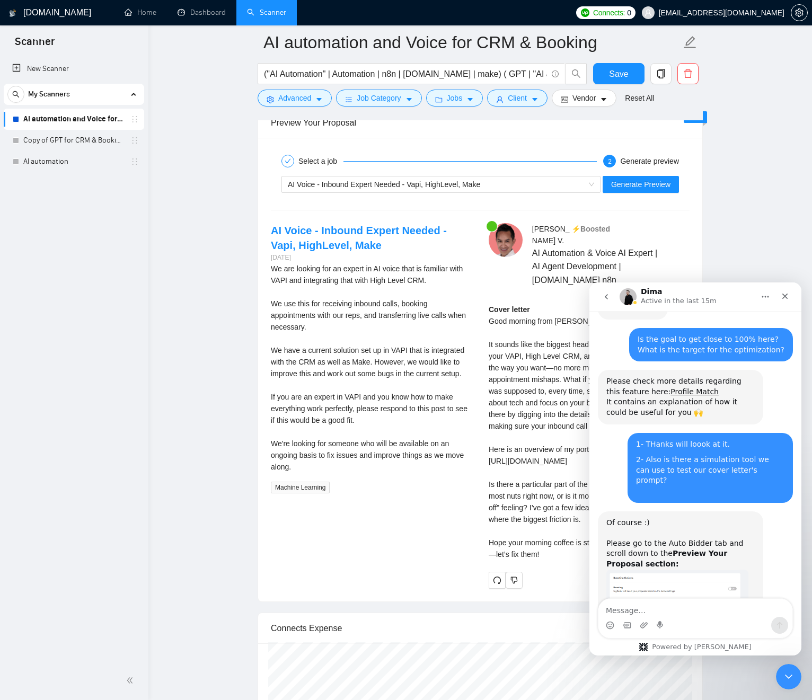
click at [560, 322] on div "Cover letter Good morning from Bonsall! It sounds like the biggest headache rig…" at bounding box center [589, 432] width 201 height 257
click at [568, 323] on div "Cover letter Good morning from Bonsall! It sounds like the biggest headache rig…" at bounding box center [589, 432] width 201 height 257
click at [567, 323] on div "Cover letter Good morning from Bonsall! It sounds like the biggest headache rig…" at bounding box center [589, 432] width 201 height 257
drag, startPoint x: 565, startPoint y: 323, endPoint x: 582, endPoint y: 321, distance: 16.6
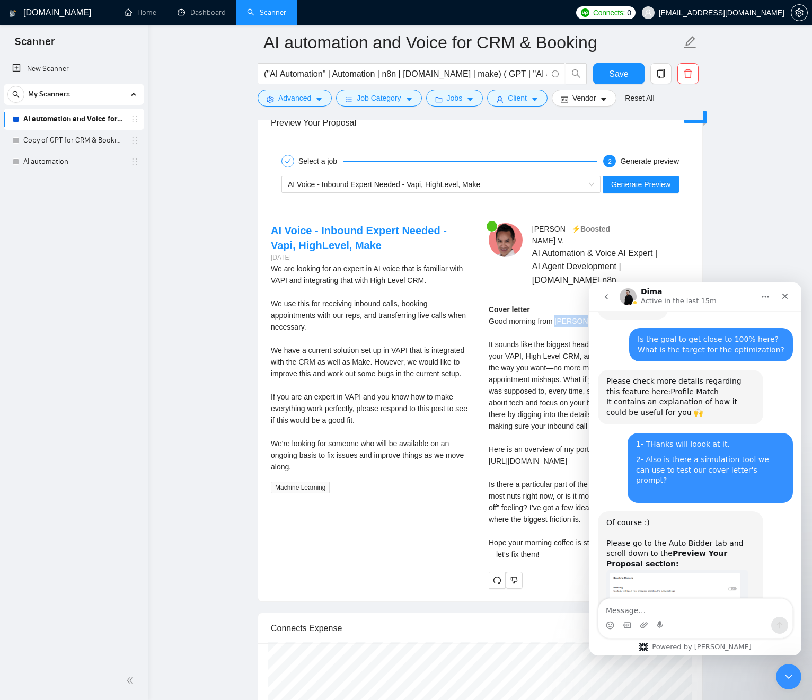
click at [582, 321] on div "Cover letter Good morning from Bonsall! It sounds like the biggest headache rig…" at bounding box center [589, 432] width 201 height 257
copy div "Bonsall"
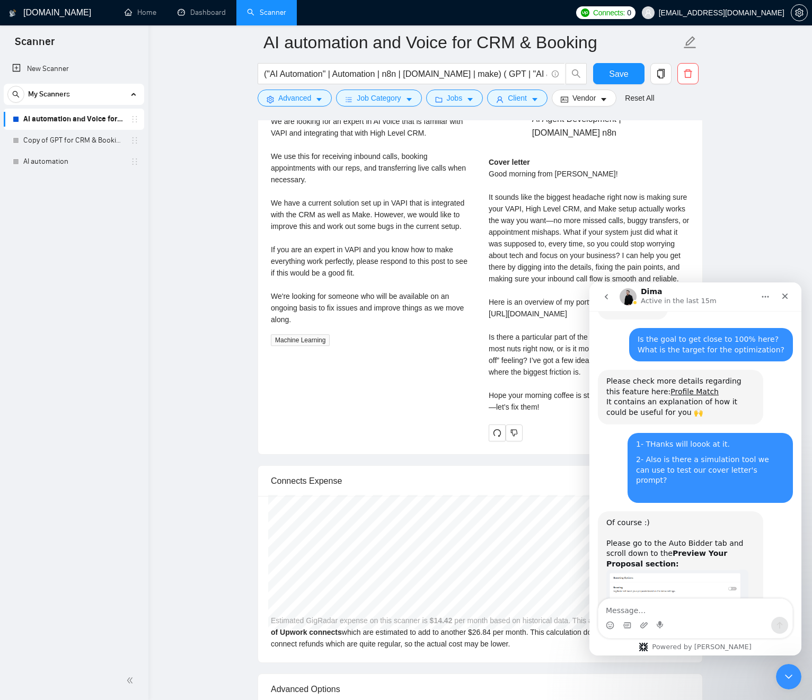
scroll to position [2342, 0]
click at [562, 227] on div "Cover letter Good morning from Bonsall! It sounds like the biggest headache rig…" at bounding box center [589, 283] width 201 height 257
drag, startPoint x: 605, startPoint y: 202, endPoint x: 597, endPoint y: 190, distance: 15.3
click at [605, 202] on div "Cover letter Good morning from Bonsall! It sounds like the biggest headache rig…" at bounding box center [589, 283] width 201 height 257
drag, startPoint x: 595, startPoint y: 178, endPoint x: 500, endPoint y: 168, distance: 95.4
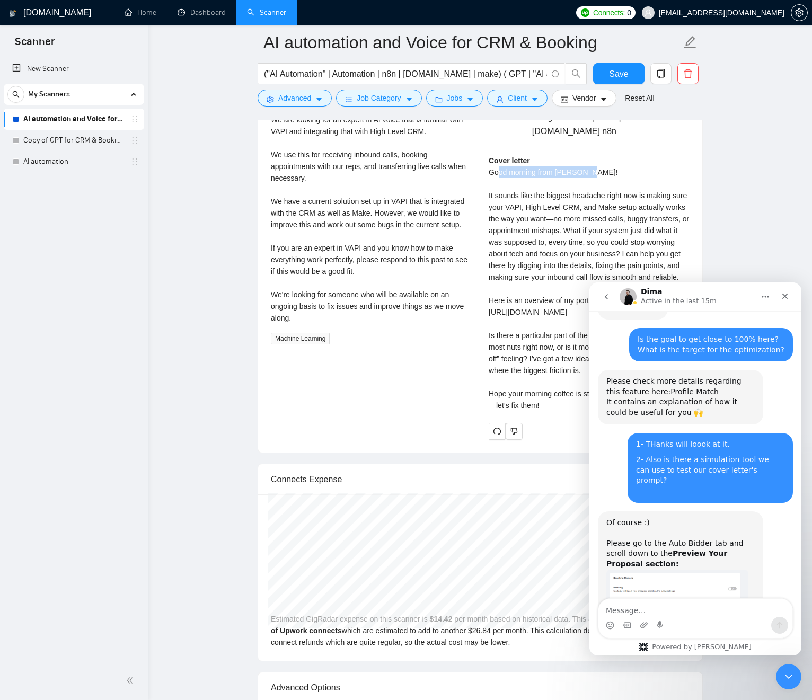
click at [500, 168] on div "Cover letter Good morning from Bonsall! It sounds like the biggest headache rig…" at bounding box center [589, 283] width 201 height 257
drag, startPoint x: 539, startPoint y: 230, endPoint x: 530, endPoint y: 304, distance: 75.2
click at [538, 230] on div "Cover letter Good morning from Bonsall! It sounds like the biggest headache rig…" at bounding box center [589, 283] width 201 height 257
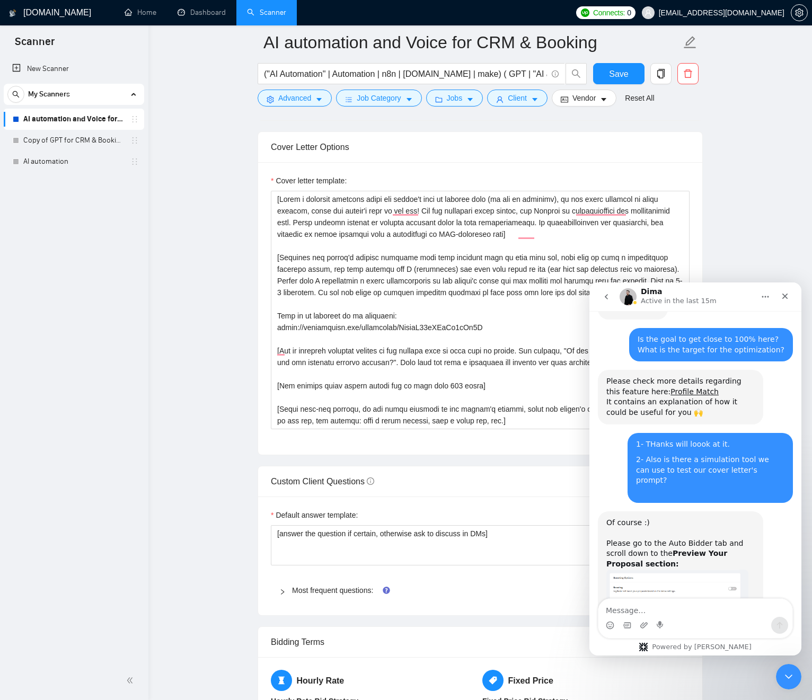
scroll to position [0, 0]
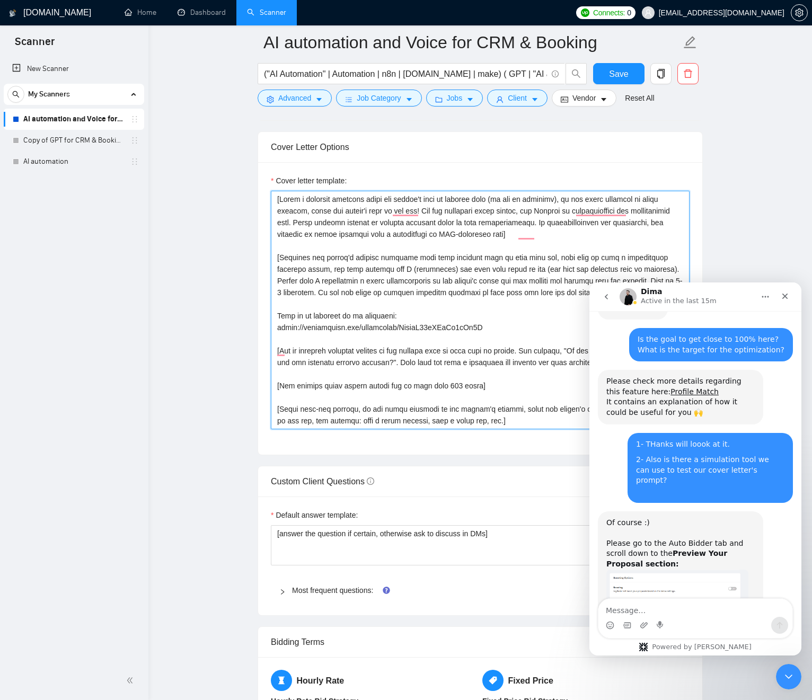
click at [316, 213] on textarea "Cover letter template:" at bounding box center [480, 310] width 419 height 239
drag, startPoint x: 317, startPoint y: 213, endPoint x: 478, endPoint y: 265, distance: 169.5
click at [480, 258] on textarea "Cover letter template:" at bounding box center [480, 310] width 419 height 239
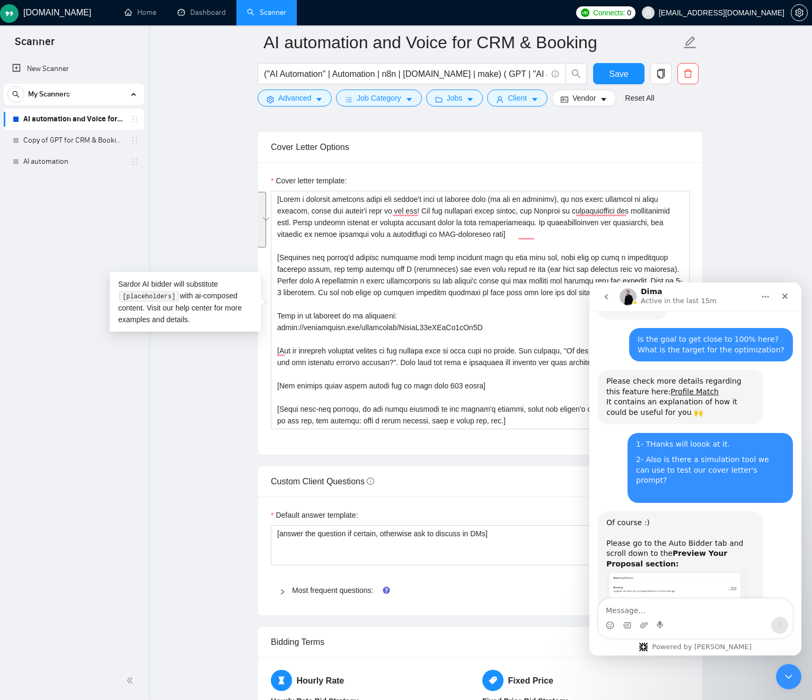
click at [246, 378] on main "AI automation and Voice for CRM & Booking ("AI Automation" | Automation | n8n |…" at bounding box center [480, 437] width 630 height 3345
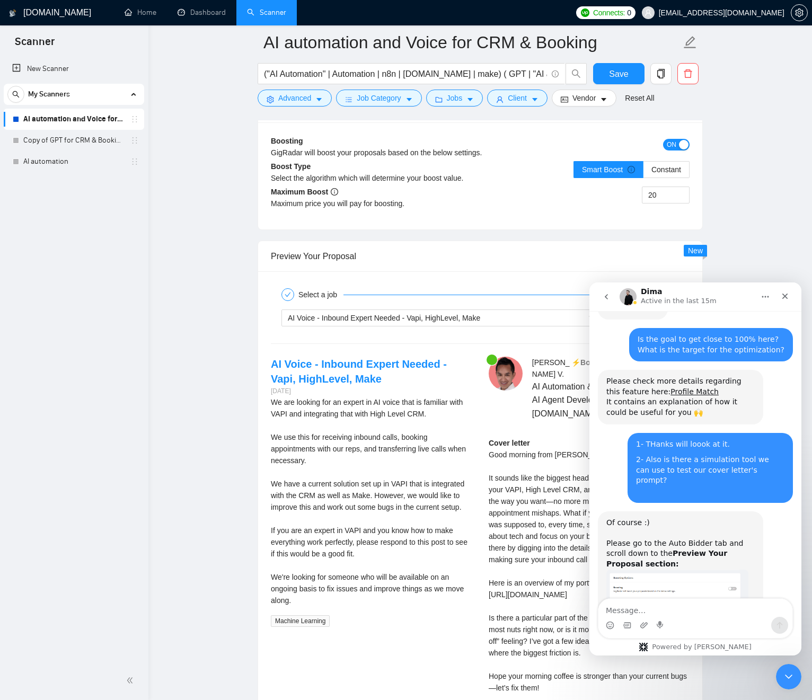
scroll to position [2109, 0]
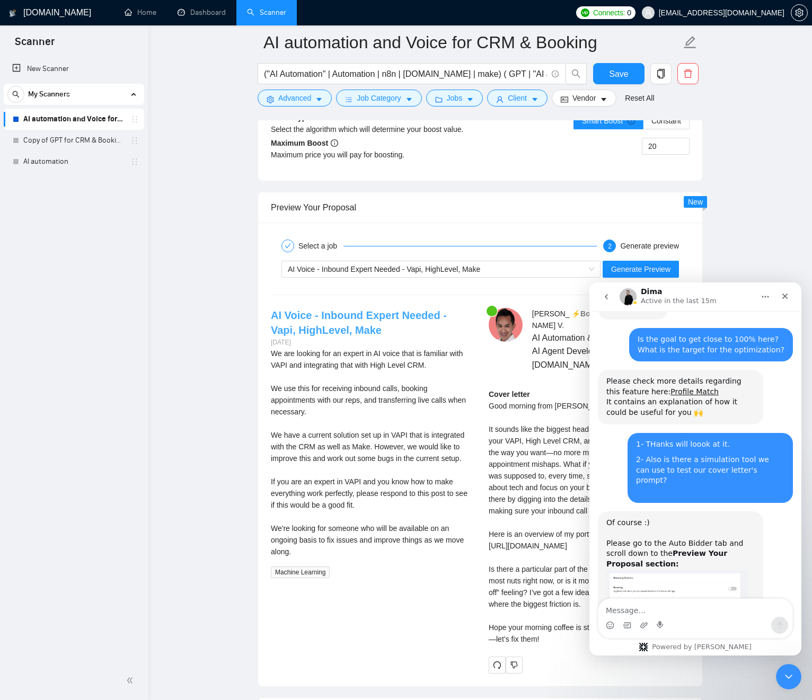
click at [339, 317] on link "AI Voice - Inbound Expert Needed - Vapi, HighLevel, Make" at bounding box center [359, 323] width 176 height 27
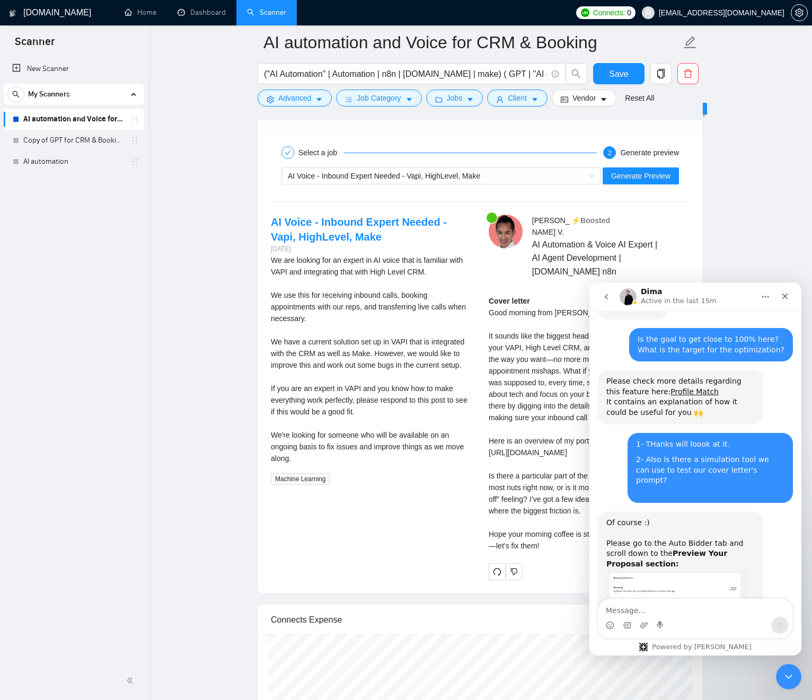
scroll to position [2195, 0]
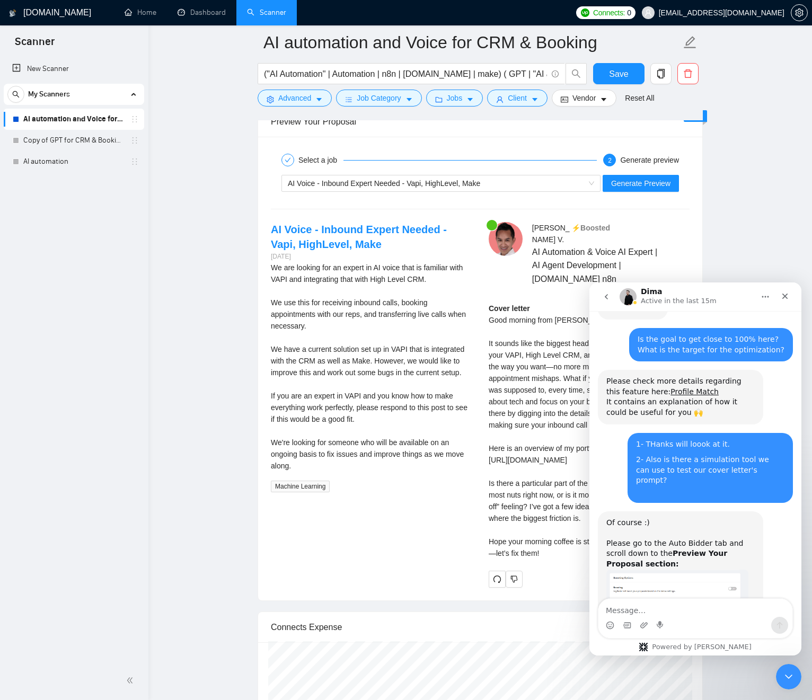
click at [540, 290] on div "Jean Michel V . ⚡️Boosted AI Automation & Voice AI Expert | AI Agent Developmen…" at bounding box center [589, 404] width 218 height 365
drag, startPoint x: 540, startPoint y: 289, endPoint x: 533, endPoint y: 249, distance: 41.0
click at [530, 232] on div "Jean Michel V . ⚡️Boosted AI Automation & Voice AI Expert | AI Agent Developmen…" at bounding box center [589, 404] width 218 height 365
click at [523, 351] on div "Cover letter Good morning from Bonsall! It sounds like the biggest headache rig…" at bounding box center [589, 431] width 201 height 257
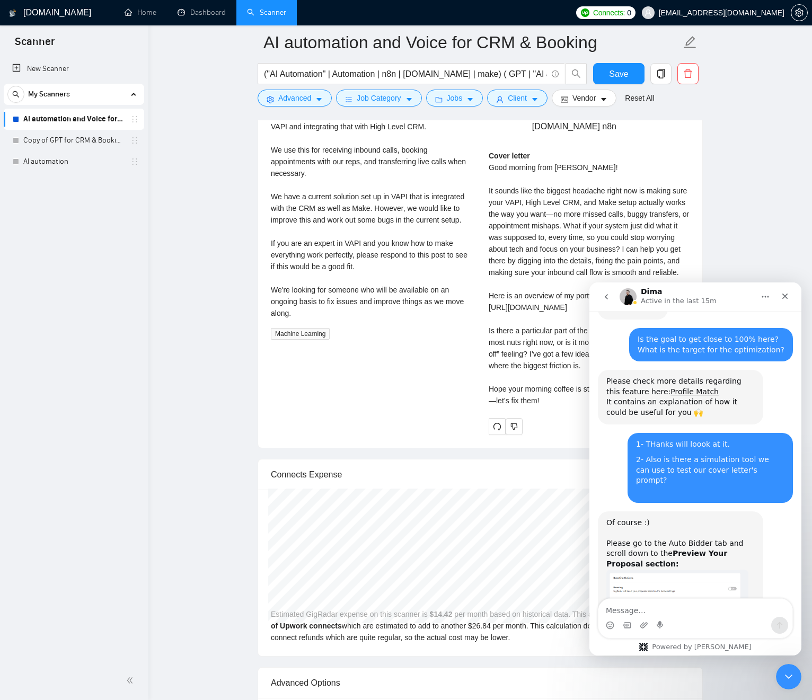
scroll to position [2353, 0]
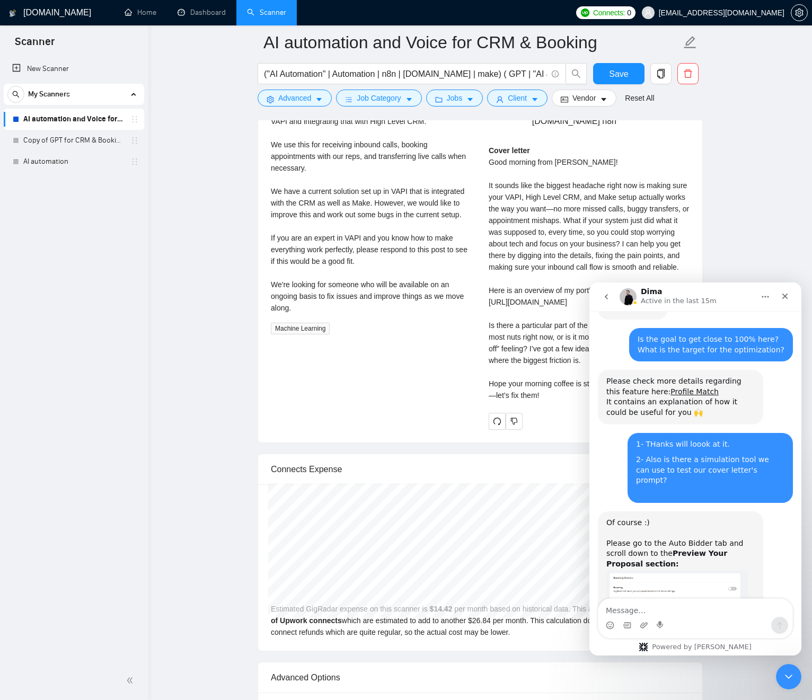
click at [570, 207] on div "Cover letter Good morning from Bonsall! It sounds like the biggest headache rig…" at bounding box center [589, 273] width 201 height 257
drag, startPoint x: 570, startPoint y: 207, endPoint x: 571, endPoint y: 230, distance: 23.3
click at [570, 207] on div "Cover letter Good morning from Bonsall! It sounds like the biggest headache rig…" at bounding box center [589, 273] width 201 height 257
copy div "—"
drag, startPoint x: 572, startPoint y: 214, endPoint x: 558, endPoint y: 212, distance: 14.5
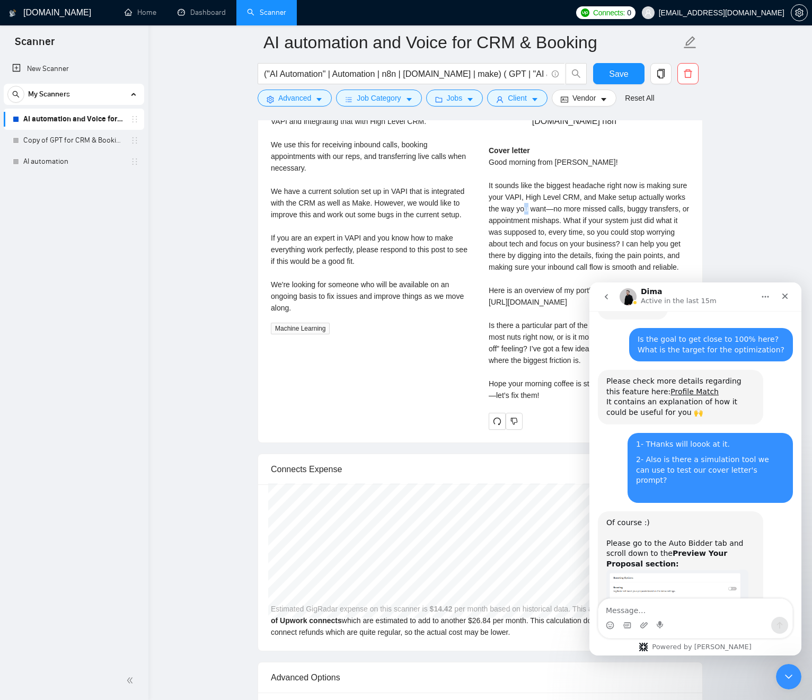
click at [571, 215] on div "Cover letter Good morning from Bonsall! It sounds like the biggest headache rig…" at bounding box center [589, 273] width 201 height 257
drag, startPoint x: 558, startPoint y: 212, endPoint x: 567, endPoint y: 212, distance: 9.0
click at [561, 212] on div "Cover letter Good morning from Bonsall! It sounds like the biggest headache rig…" at bounding box center [589, 273] width 201 height 257
click at [574, 212] on div "Cover letter Good morning from Bonsall! It sounds like the biggest headache rig…" at bounding box center [589, 273] width 201 height 257
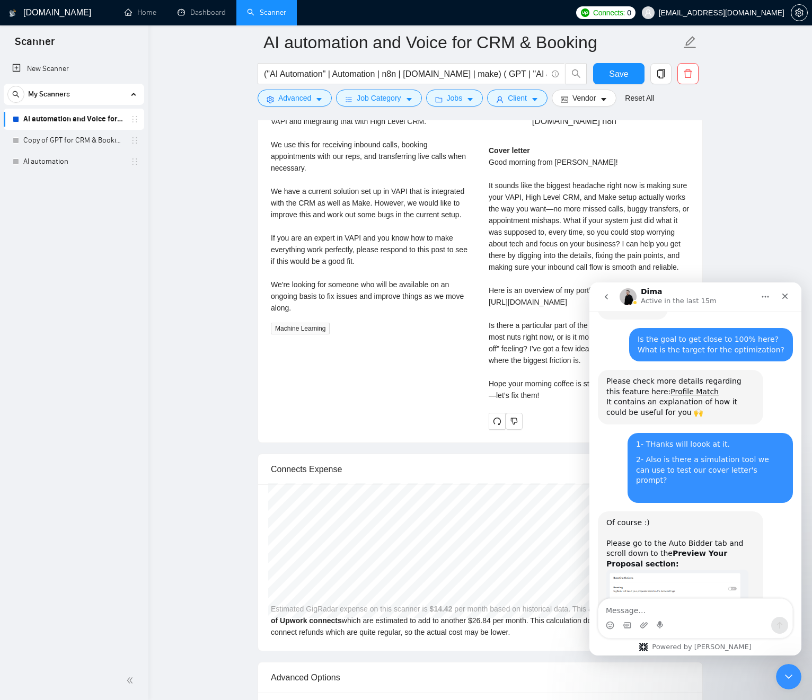
click at [572, 212] on div "Cover letter Good morning from Bonsall! It sounds like the biggest headache rig…" at bounding box center [589, 273] width 201 height 257
click at [572, 211] on div "Cover letter Good morning from Bonsall! It sounds like the biggest headache rig…" at bounding box center [589, 273] width 201 height 257
copy div "—"
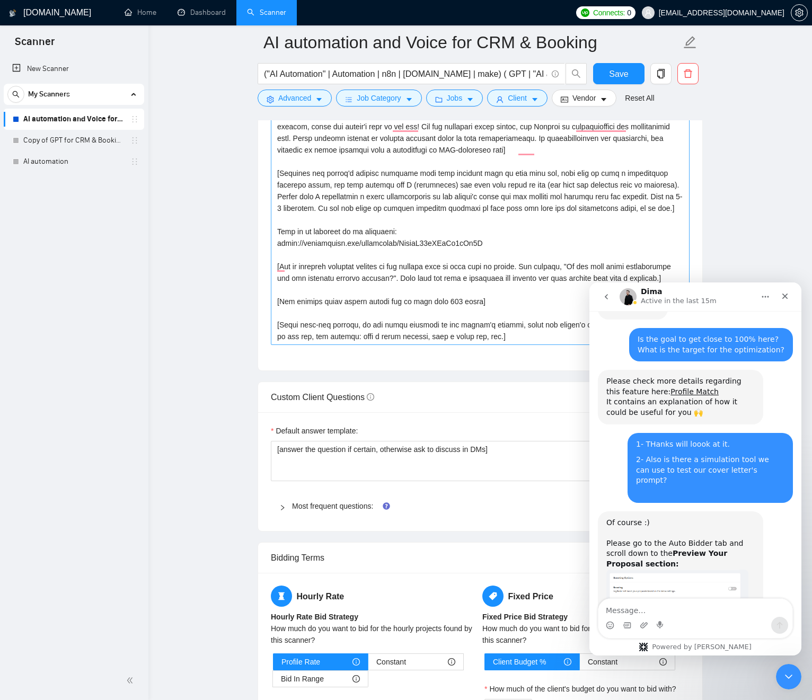
scroll to position [1188, 0]
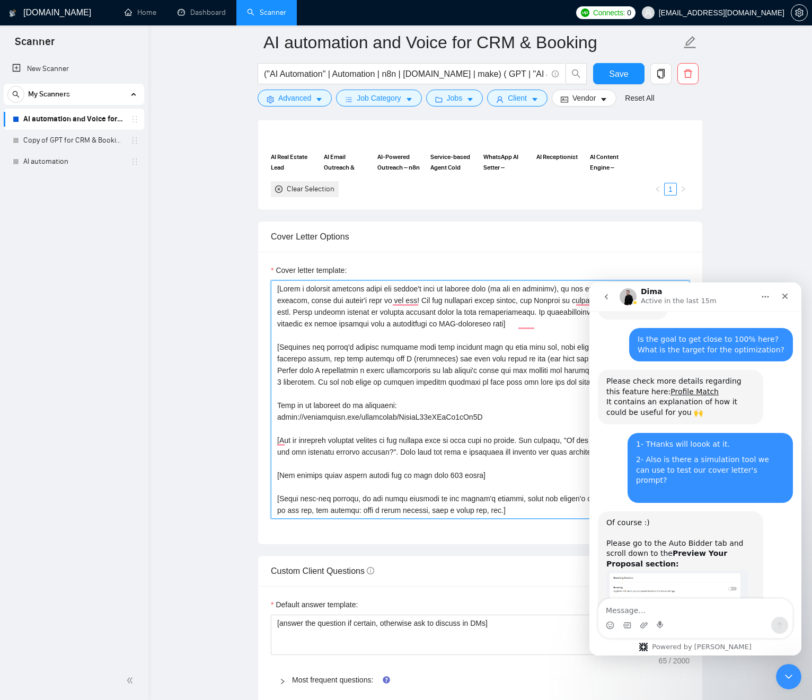
click at [331, 320] on textarea "Cover letter template:" at bounding box center [480, 399] width 419 height 239
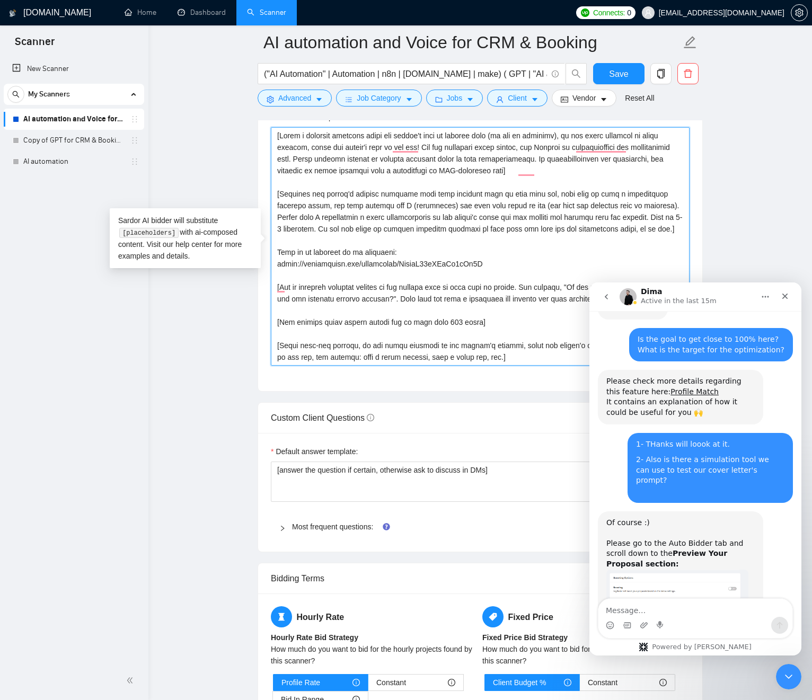
scroll to position [1, 0]
click at [314, 192] on textarea "Cover letter template:" at bounding box center [480, 246] width 419 height 239
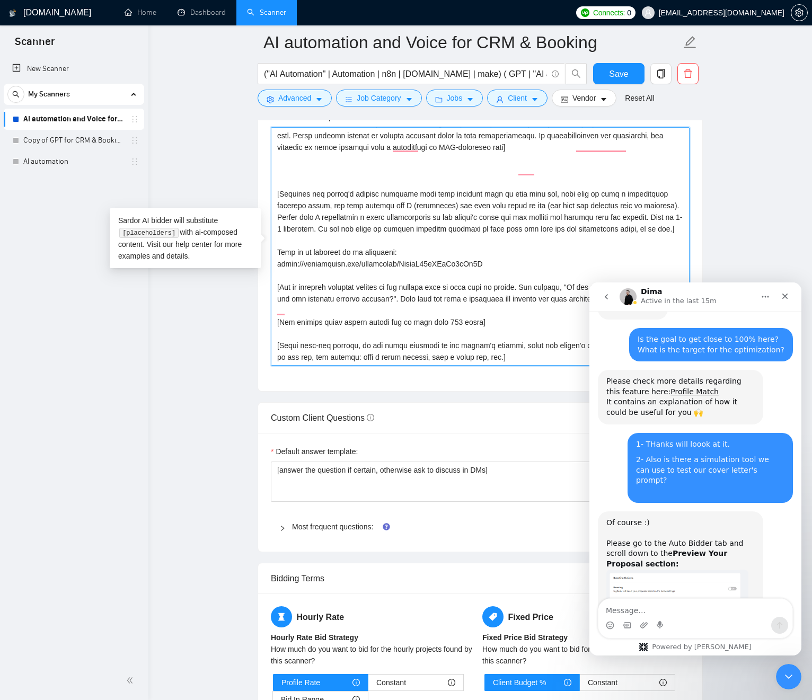
scroll to position [0, 0]
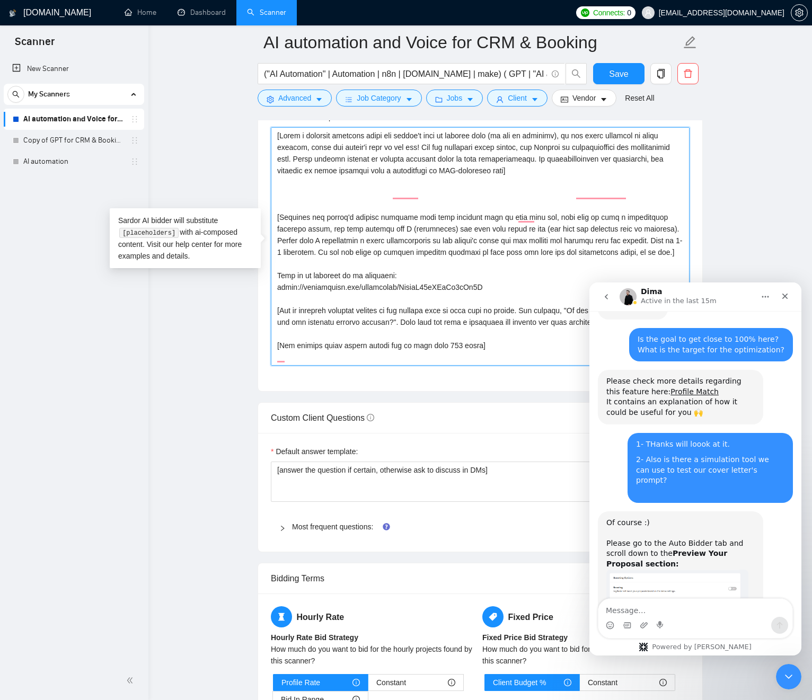
paste textarea "When writing outputs, never use the "—" em dash character. Instead, replace it …"
paste textarea "[When writing outputs, never use the "—" em dash character. Instead, replace it…"
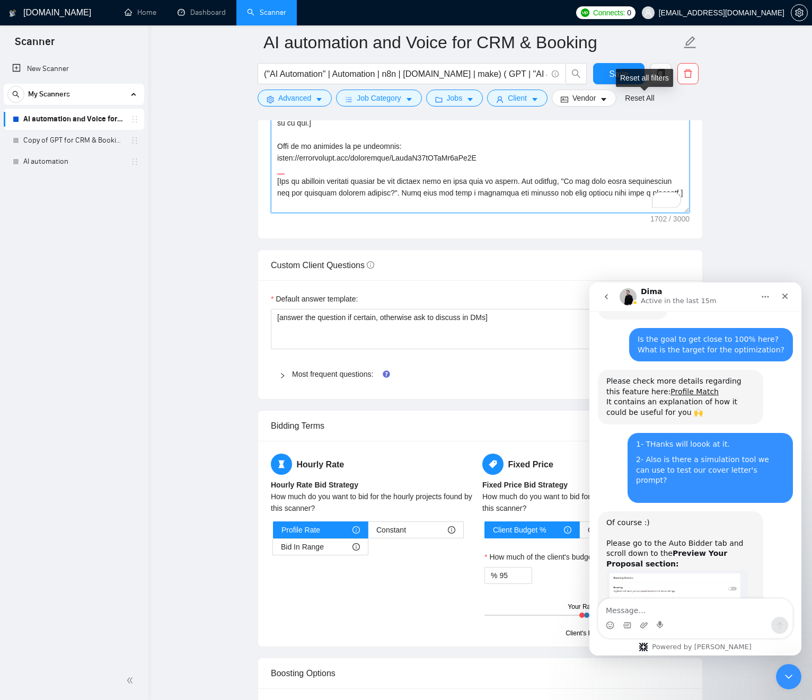
type textarea "[Write a personal greeting using the client's name or company name (if any is p…"
click at [622, 77] on div "Reset all filters" at bounding box center [644, 78] width 57 height 18
click at [614, 73] on span "Save" at bounding box center [618, 73] width 19 height 13
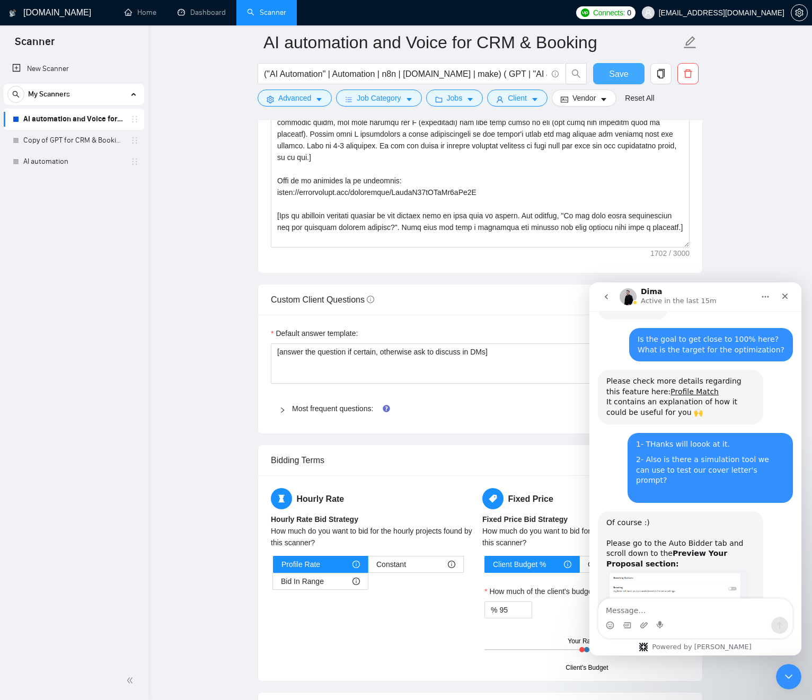
scroll to position [1447, 0]
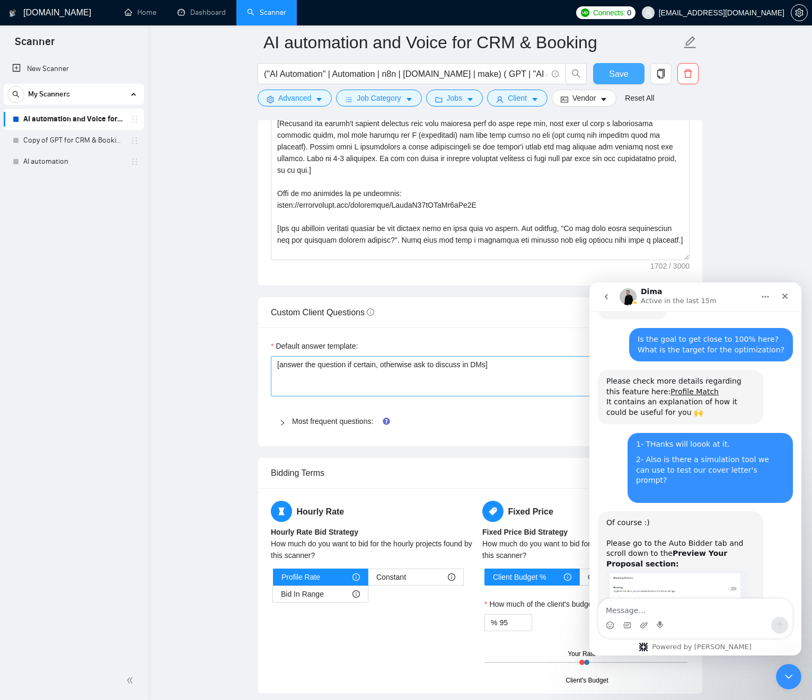
drag, startPoint x: 622, startPoint y: 69, endPoint x: 348, endPoint y: 325, distance: 375.1
click at [622, 69] on span "Save" at bounding box center [618, 73] width 19 height 13
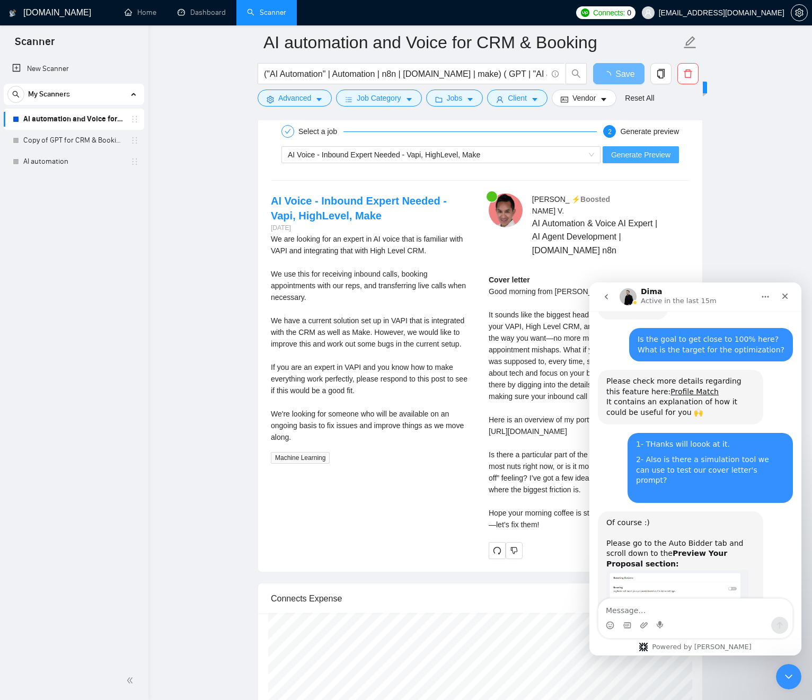
click at [643, 157] on span "Generate Preview" at bounding box center [640, 155] width 59 height 12
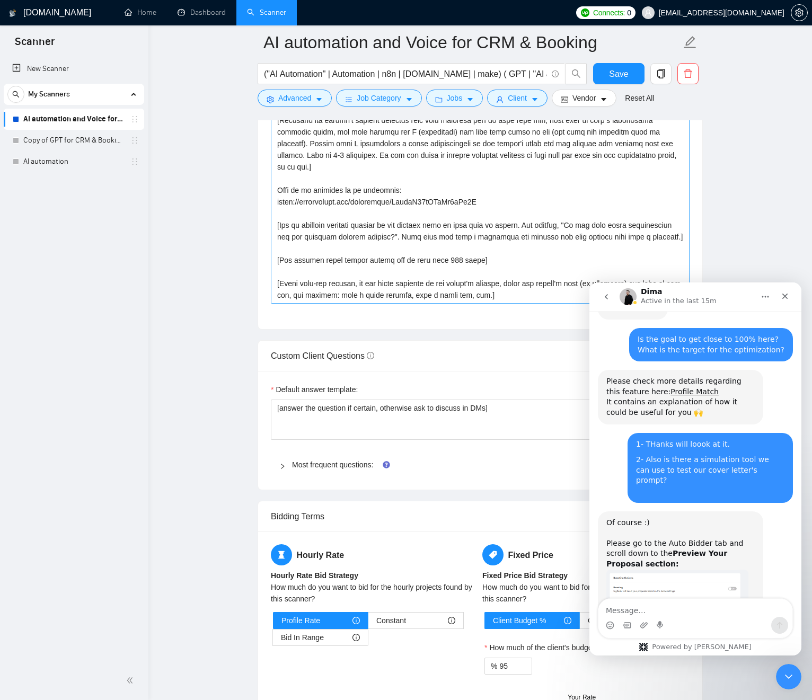
scroll to position [1411, 0]
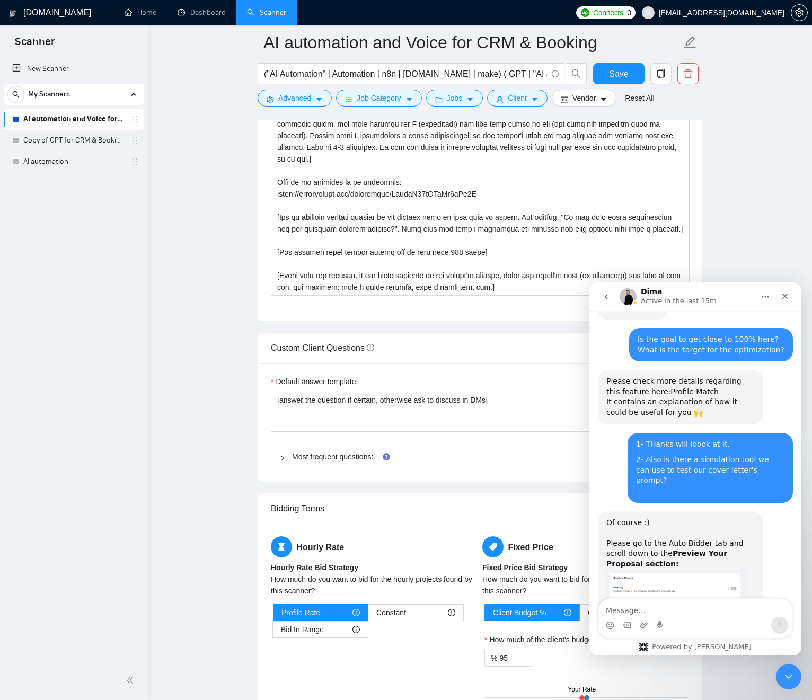
drag, startPoint x: 734, startPoint y: 196, endPoint x: 721, endPoint y: 197, distance: 12.8
click at [732, 196] on main "AI automation and Voice for CRM & Booking ("AI Automation" | Automation | n8n |…" at bounding box center [480, 256] width 630 height 3250
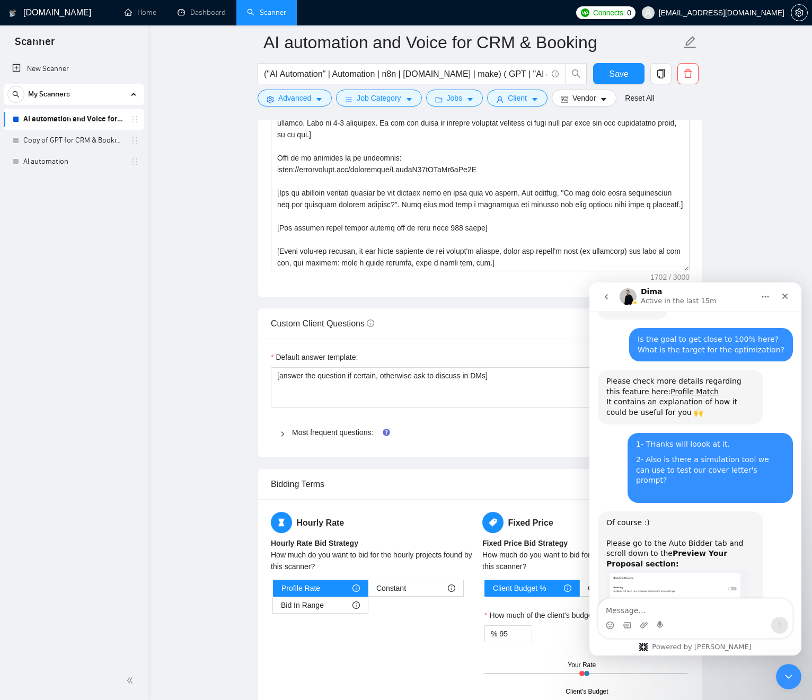
scroll to position [1472, 0]
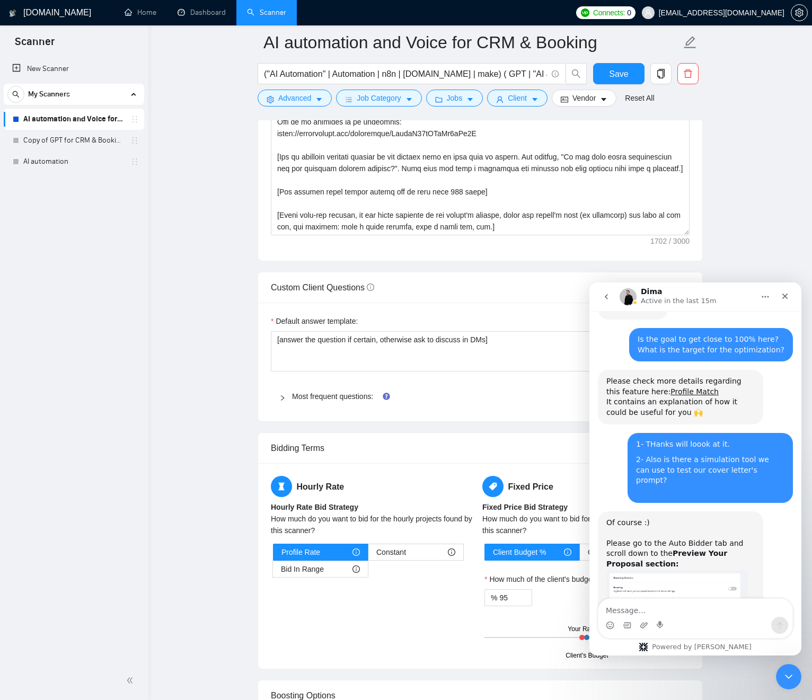
click at [240, 317] on main "AI automation and Voice for CRM & Booking ("AI Automation" | Automation | n8n |…" at bounding box center [480, 196] width 630 height 3250
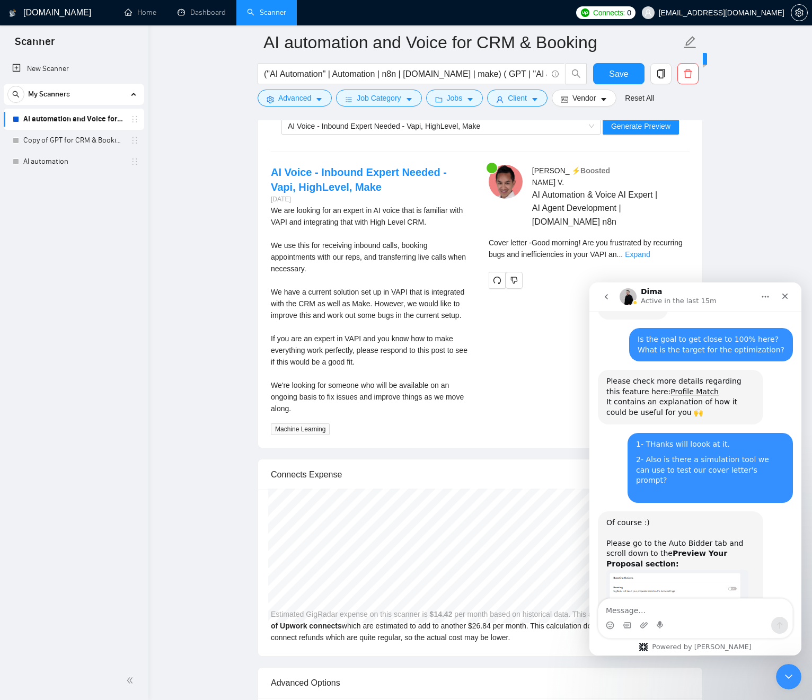
scroll to position [2288, 0]
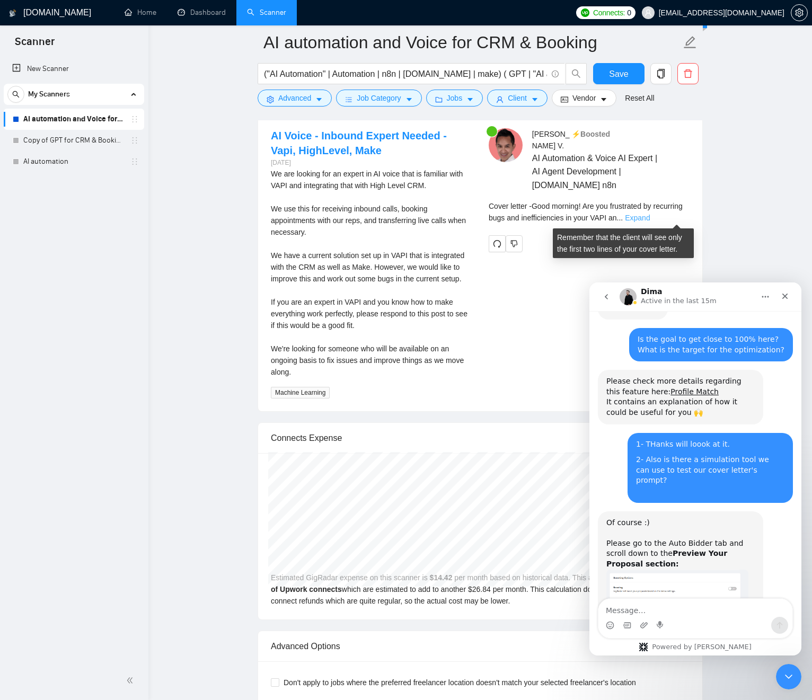
click at [650, 221] on link "Expand" at bounding box center [637, 218] width 25 height 8
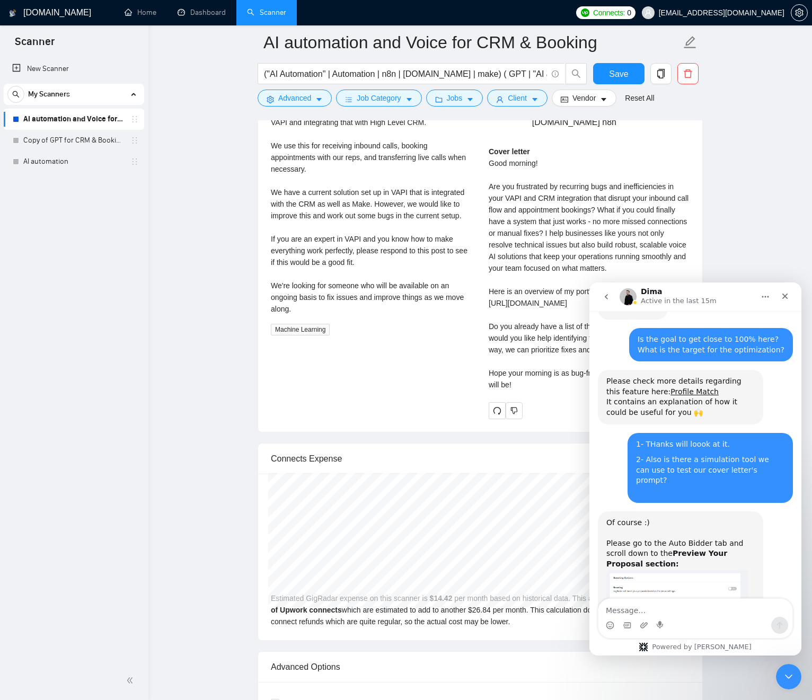
scroll to position [2356, 0]
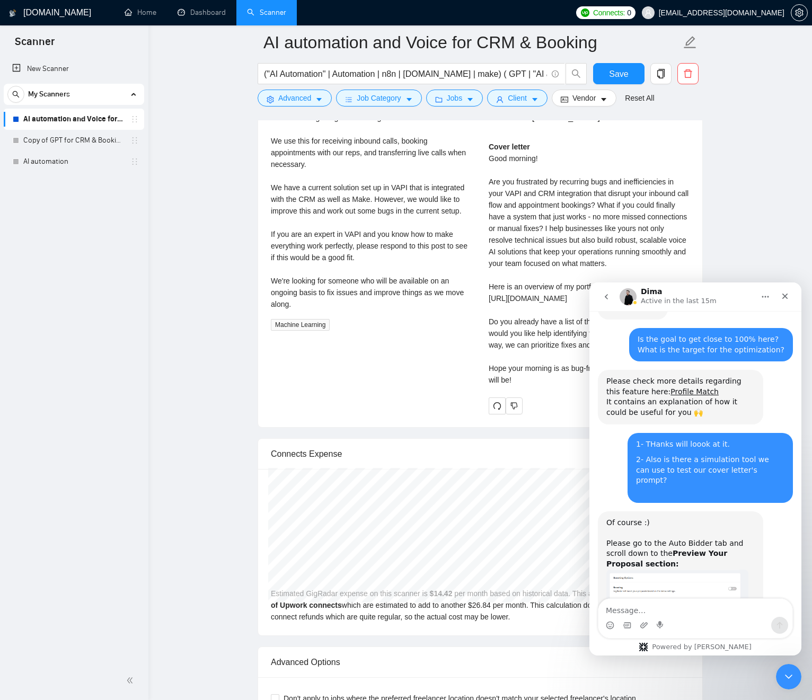
click at [493, 185] on div "Cover letter Good morning! Are you frustrated by recurring bugs and inefficienc…" at bounding box center [589, 263] width 201 height 245
drag, startPoint x: 494, startPoint y: 186, endPoint x: 573, endPoint y: 209, distance: 82.9
click at [583, 208] on div "Cover letter Good morning! Are you frustrated by recurring bugs and inefficienc…" at bounding box center [589, 263] width 201 height 245
drag, startPoint x: 572, startPoint y: 209, endPoint x: 537, endPoint y: 206, distance: 35.1
click at [572, 209] on div "Cover letter Good morning! Are you frustrated by recurring bugs and inefficienc…" at bounding box center [589, 263] width 201 height 245
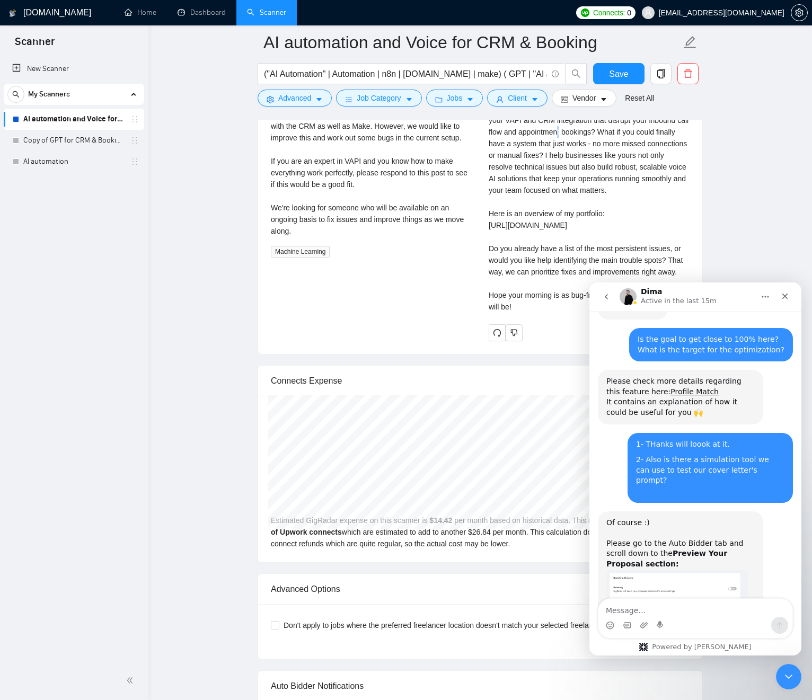
scroll to position [2379, 0]
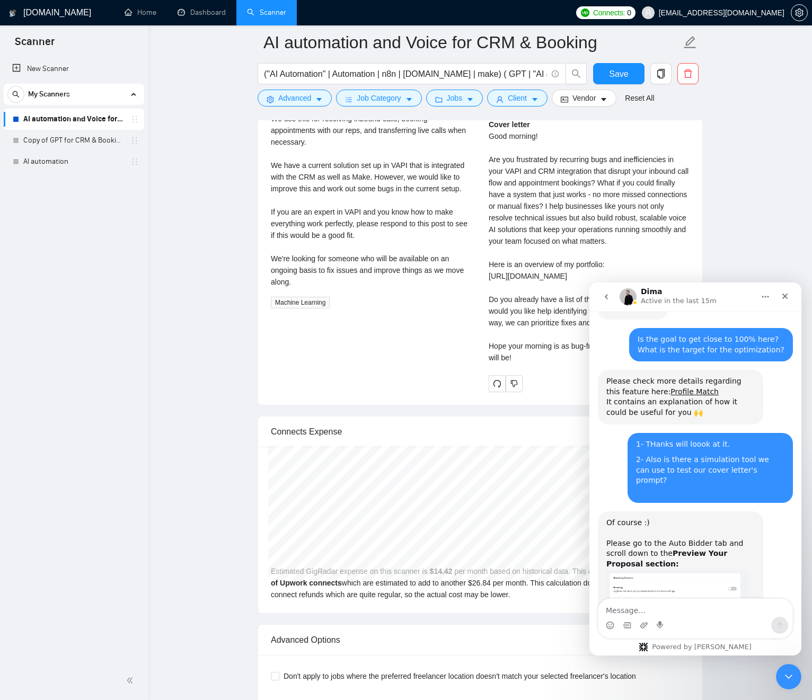
click at [542, 197] on div "Cover letter Good morning! Are you frustrated by recurring bugs and inefficienc…" at bounding box center [589, 241] width 201 height 245
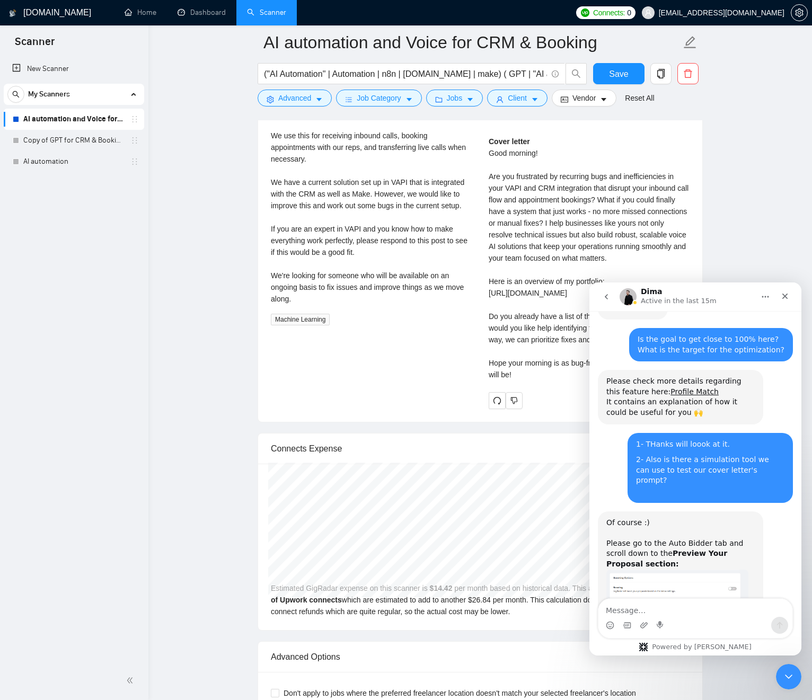
scroll to position [2360, 0]
click at [493, 199] on div "Cover letter Good morning! Are you frustrated by recurring bugs and inefficienc…" at bounding box center [589, 259] width 201 height 245
drag, startPoint x: 499, startPoint y: 199, endPoint x: 589, endPoint y: 197, distance: 90.7
click at [590, 197] on div "Cover letter Good morning! Are you frustrated by recurring bugs and inefficienc…" at bounding box center [589, 259] width 201 height 245
drag, startPoint x: 561, startPoint y: 214, endPoint x: 551, endPoint y: 224, distance: 14.6
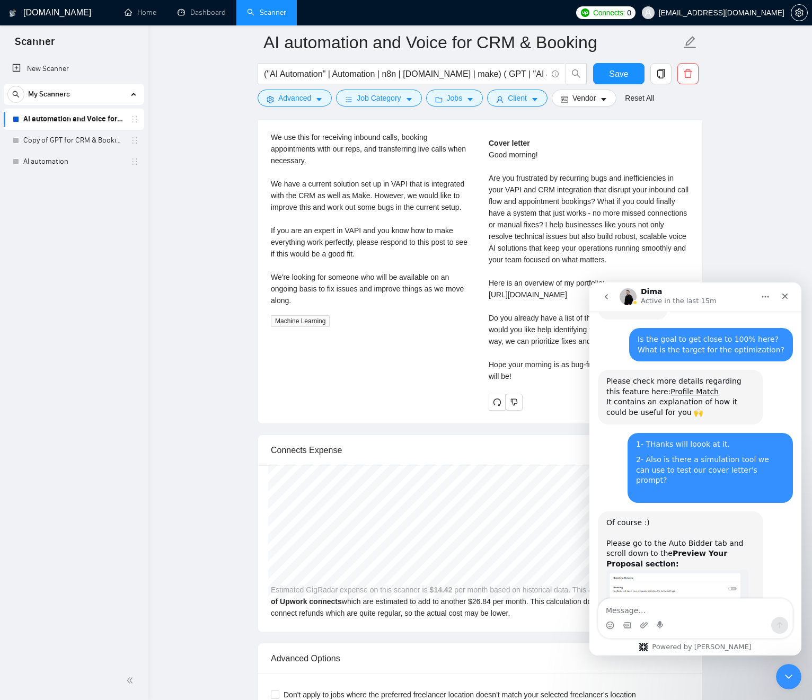
click at [561, 214] on div "Cover letter Good morning! Are you frustrated by recurring bugs and inefficienc…" at bounding box center [589, 259] width 201 height 245
click at [499, 217] on div "Cover letter Good morning! Are you frustrated by recurring bugs and inefficienc…" at bounding box center [589, 259] width 201 height 245
drag, startPoint x: 499, startPoint y: 217, endPoint x: 590, endPoint y: 242, distance: 94.0
click at [606, 240] on div "Cover letter Good morning! Are you frustrated by recurring bugs and inefficienc…" at bounding box center [589, 259] width 201 height 245
click at [554, 241] on div "Cover letter Good morning! Are you frustrated by recurring bugs and inefficienc…" at bounding box center [589, 259] width 201 height 245
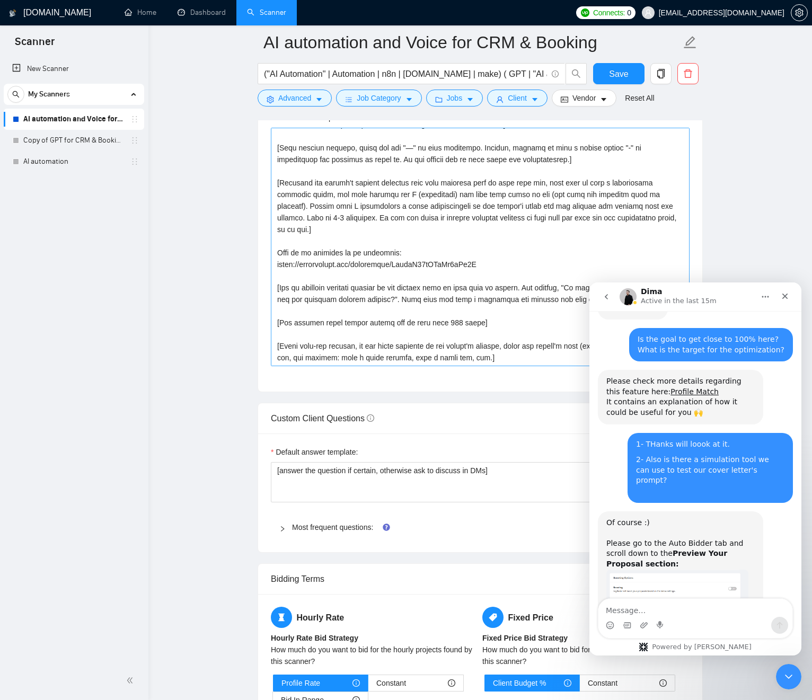
scroll to position [1343, 0]
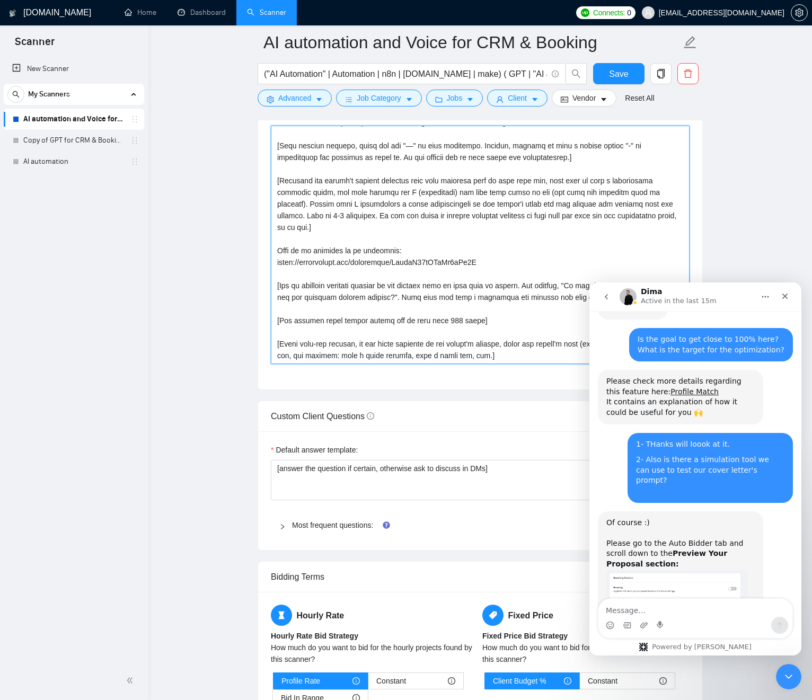
click at [283, 275] on textarea "Cover letter template:" at bounding box center [480, 245] width 419 height 239
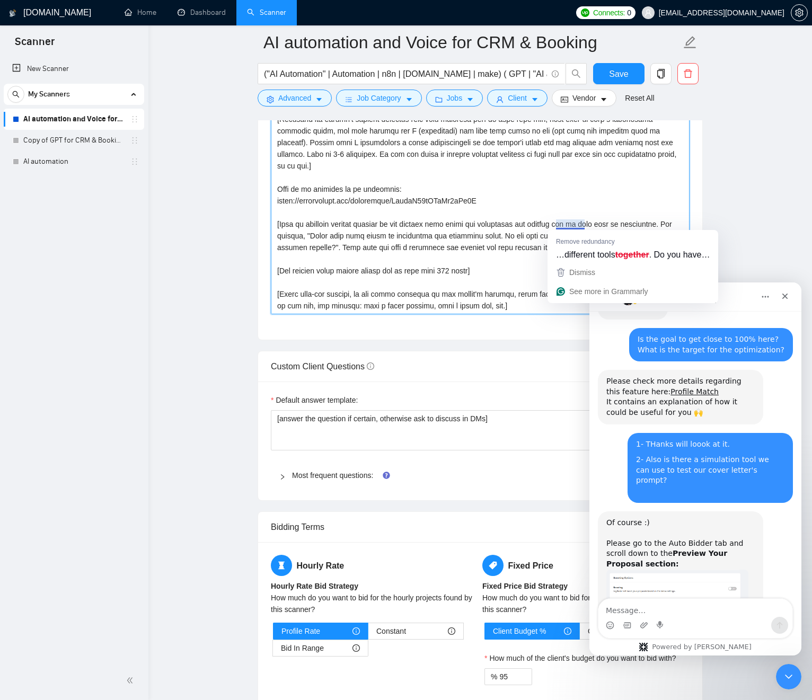
scroll to position [47, 0]
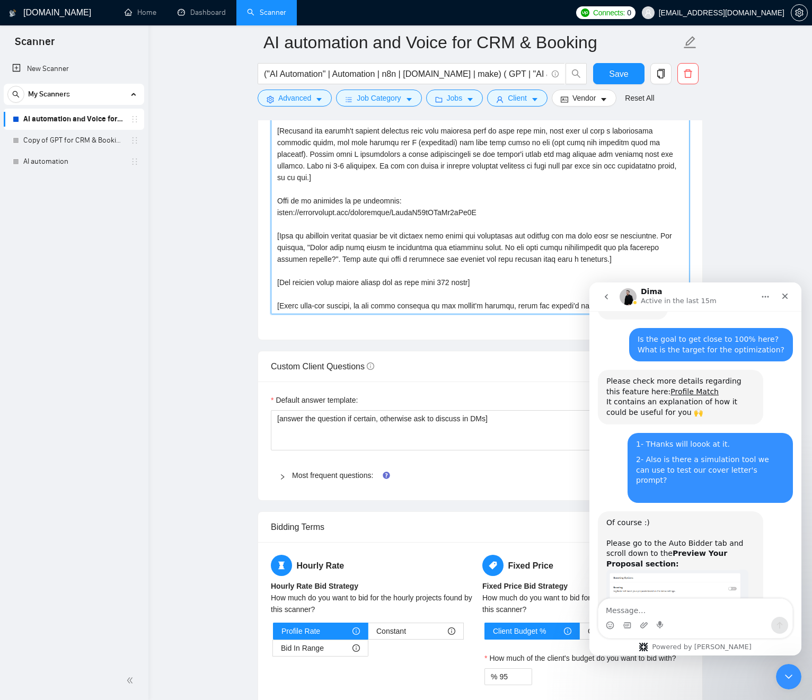
click at [526, 237] on textarea "Cover letter template:" at bounding box center [480, 195] width 419 height 239
click at [553, 237] on textarea "Cover letter template:" at bounding box center [480, 195] width 419 height 239
click at [563, 236] on textarea "Cover letter template:" at bounding box center [480, 195] width 419 height 239
drag, startPoint x: 563, startPoint y: 237, endPoint x: 371, endPoint y: 245, distance: 193.1
click at [371, 245] on textarea "Cover letter template:" at bounding box center [480, 195] width 419 height 239
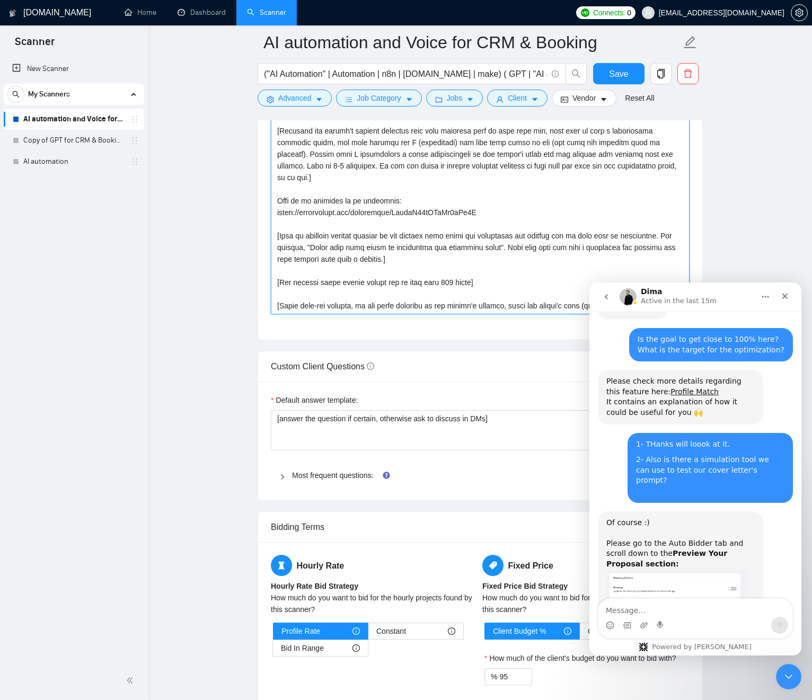
scroll to position [1391, 0]
click at [421, 242] on textarea "Cover letter template:" at bounding box center [480, 196] width 419 height 239
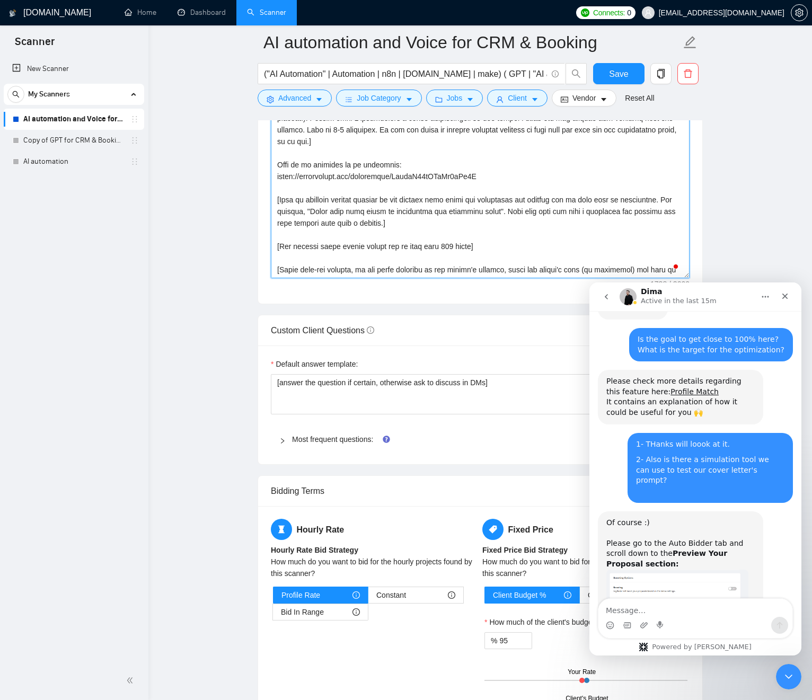
scroll to position [7, 0]
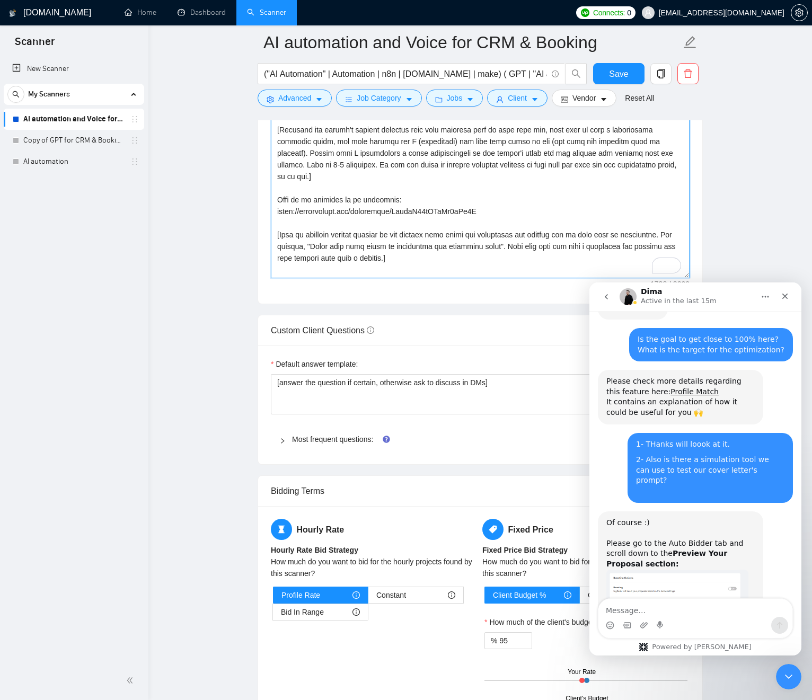
drag, startPoint x: 314, startPoint y: 189, endPoint x: 343, endPoint y: 188, distance: 28.6
click at [314, 189] on textarea "Cover letter template:" at bounding box center [480, 159] width 419 height 239
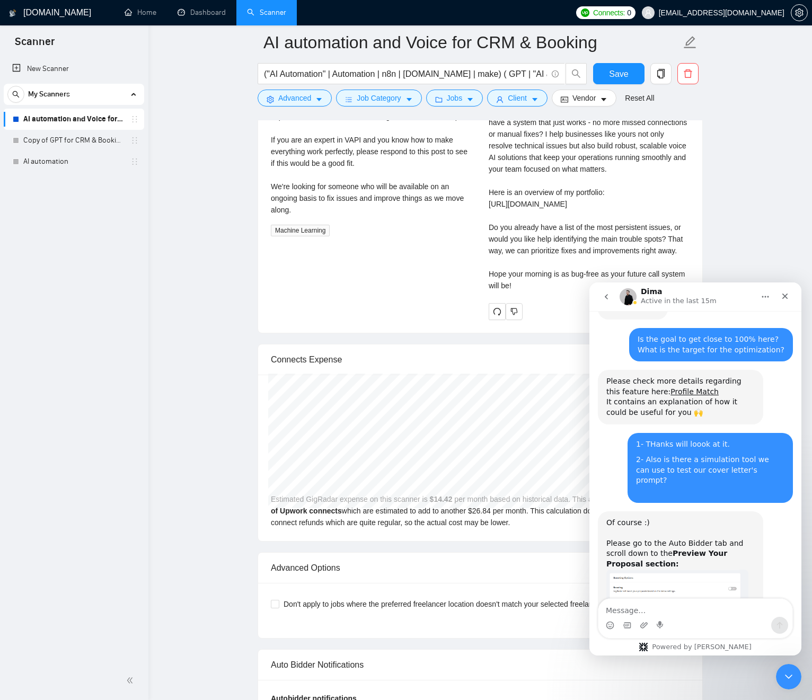
scroll to position [2451, 0]
click at [493, 239] on div "Cover letter Good morning! Are you frustrated by recurring bugs and inefficienc…" at bounding box center [589, 168] width 201 height 245
drag, startPoint x: 494, startPoint y: 240, endPoint x: 662, endPoint y: 237, distance: 168.6
click at [662, 236] on div "Cover letter Good morning! Are you frustrated by recurring bugs and inefficienc…" at bounding box center [589, 168] width 201 height 245
click at [663, 237] on div "Cover letter Good morning! Are you frustrated by recurring bugs and inefficienc…" at bounding box center [589, 168] width 201 height 245
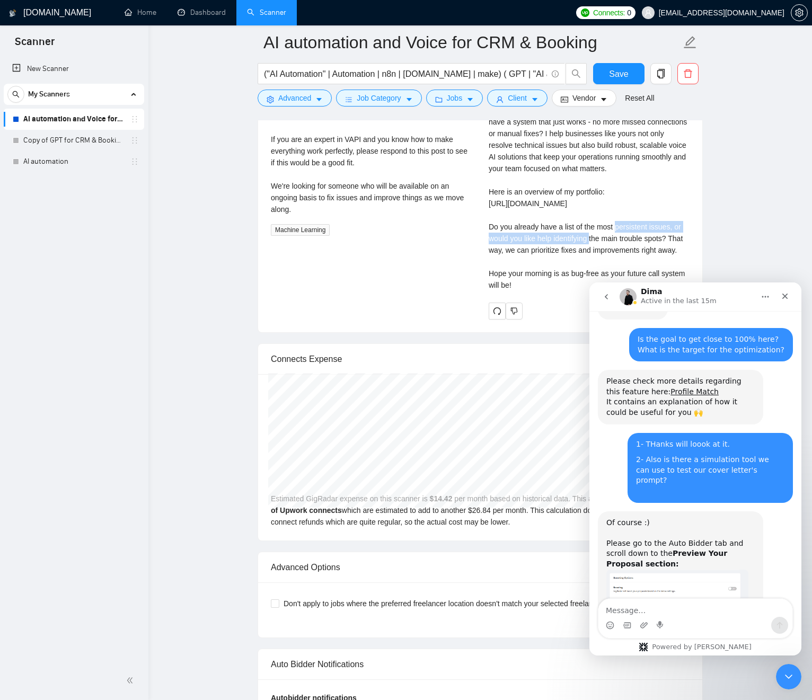
drag, startPoint x: 663, startPoint y: 237, endPoint x: 497, endPoint y: 237, distance: 165.9
click at [497, 237] on div "Cover letter Good morning! Are you frustrated by recurring bugs and inefficienc…" at bounding box center [589, 168] width 201 height 245
click at [492, 237] on div "Cover letter Good morning! Are you frustrated by recurring bugs and inefficienc…" at bounding box center [589, 168] width 201 height 245
drag, startPoint x: 492, startPoint y: 237, endPoint x: 578, endPoint y: 239, distance: 86.4
click at [578, 239] on div "Cover letter Good morning! Are you frustrated by recurring bugs and inefficienc…" at bounding box center [589, 168] width 201 height 245
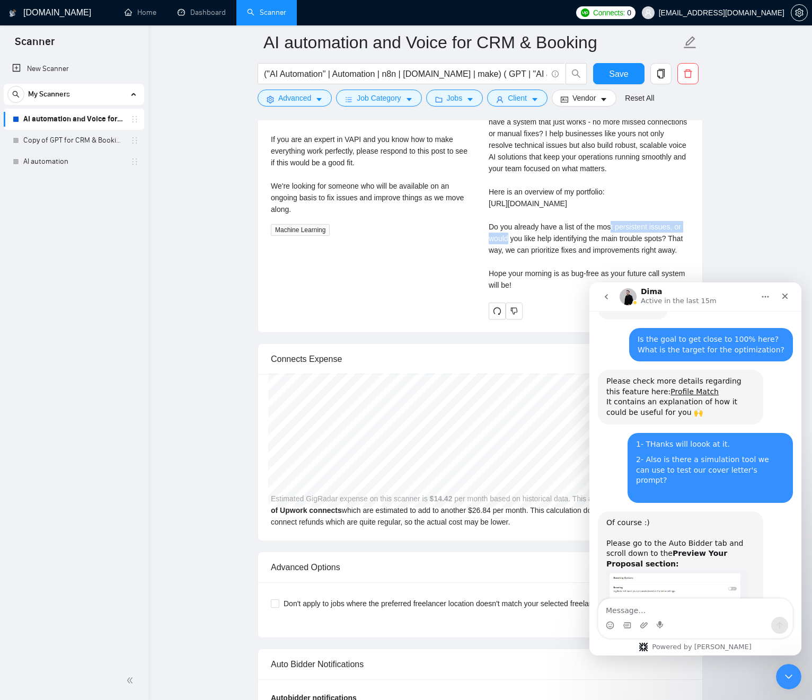
click at [578, 239] on div "Cover letter Good morning! Are you frustrated by recurring bugs and inefficienc…" at bounding box center [589, 168] width 201 height 245
drag, startPoint x: 578, startPoint y: 239, endPoint x: 484, endPoint y: 239, distance: 94.4
click at [482, 239] on div "Jean Michel V . ⚡️Boosted AI Automation & Voice AI Expert | AI Agent Developmen…" at bounding box center [589, 143] width 218 height 354
click at [487, 239] on div "Jean Michel V . ⚡️Boosted AI Automation & Voice AI Expert | AI Agent Developmen…" at bounding box center [589, 143] width 218 height 354
drag, startPoint x: 487, startPoint y: 239, endPoint x: 579, endPoint y: 239, distance: 91.7
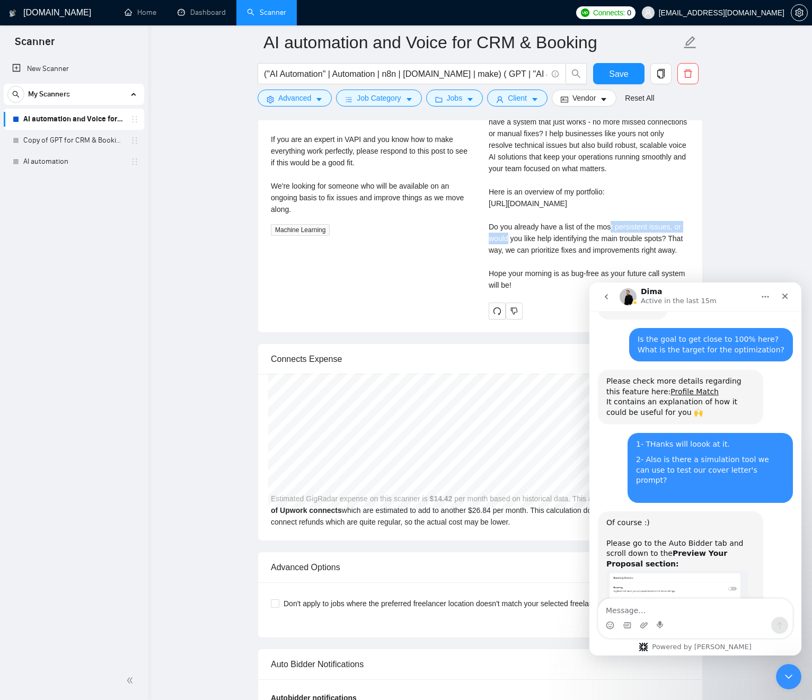
click at [579, 239] on div "Jean Michel V . ⚡️Boosted AI Automation & Voice AI Expert | AI Agent Developmen…" at bounding box center [589, 143] width 218 height 354
click at [577, 239] on div "Cover letter Good morning! Are you frustrated by recurring bugs and inefficienc…" at bounding box center [589, 168] width 201 height 245
click at [489, 237] on div "Cover letter Good morning! Are you frustrated by recurring bugs and inefficienc…" at bounding box center [589, 168] width 201 height 245
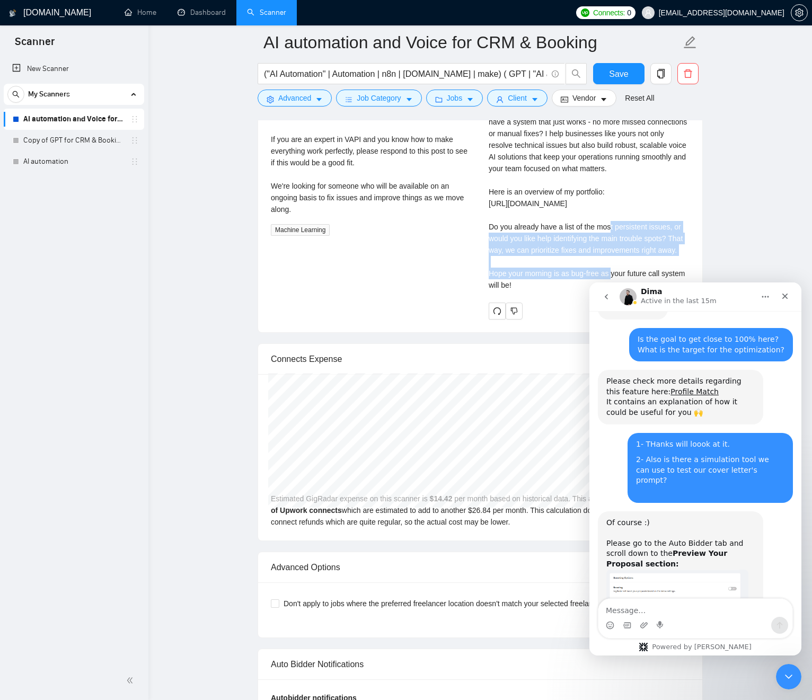
drag, startPoint x: 490, startPoint y: 237, endPoint x: 645, endPoint y: 267, distance: 157.0
click at [679, 275] on div "Cover letter Good morning! Are you frustrated by recurring bugs and inefficienc…" at bounding box center [589, 168] width 201 height 245
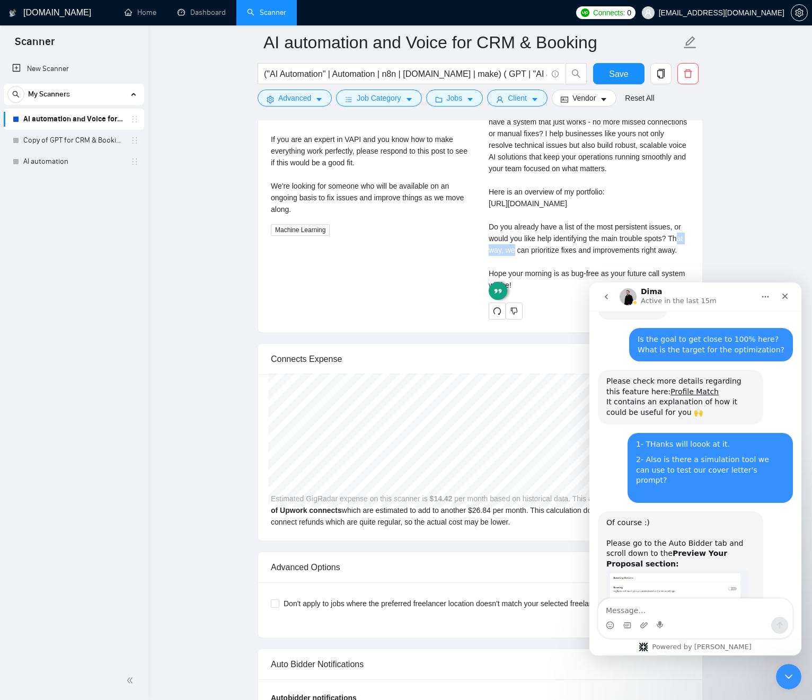
click at [559, 250] on div "Cover letter Good morning! Are you frustrated by recurring bugs and inefficienc…" at bounding box center [589, 168] width 201 height 245
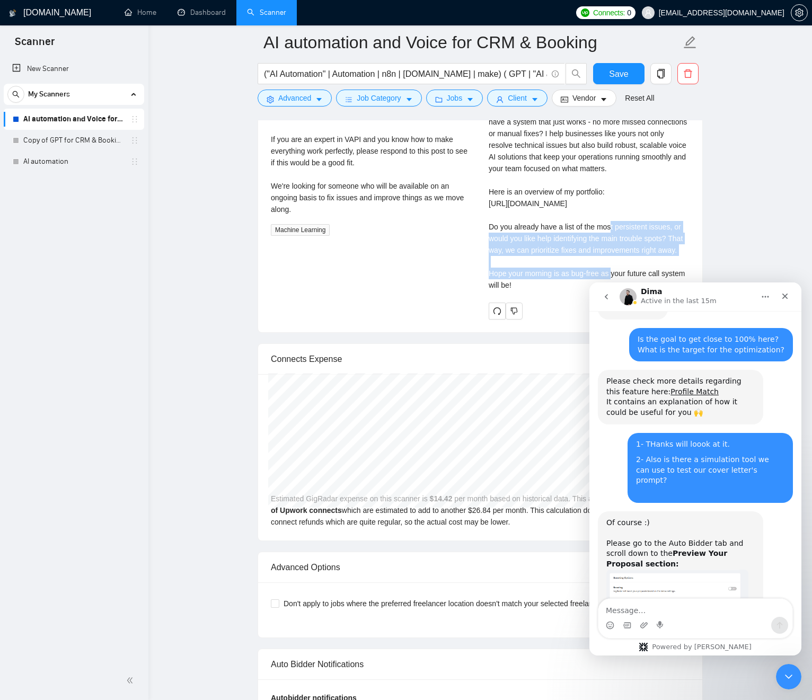
click at [558, 250] on div "Cover letter Good morning! Are you frustrated by recurring bugs and inefficienc…" at bounding box center [589, 168] width 201 height 245
click at [521, 251] on div "Cover letter Good morning! Are you frustrated by recurring bugs and inefficienc…" at bounding box center [589, 168] width 201 height 245
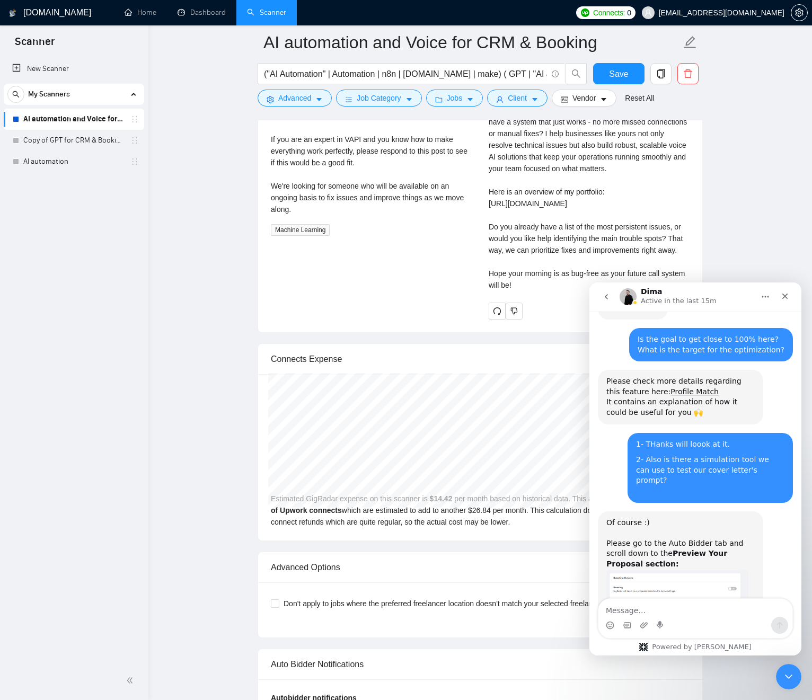
click at [509, 250] on div "Cover letter Good morning! Are you frustrated by recurring bugs and inefficienc…" at bounding box center [589, 168] width 201 height 245
drag, startPoint x: 510, startPoint y: 250, endPoint x: 526, endPoint y: 261, distance: 19.4
click at [576, 277] on div "Cover letter Good morning! Are you frustrated by recurring bugs and inefficienc…" at bounding box center [589, 168] width 201 height 245
drag, startPoint x: 527, startPoint y: 261, endPoint x: 518, endPoint y: 261, distance: 8.5
click at [526, 261] on div "Cover letter Good morning! Are you frustrated by recurring bugs and inefficienc…" at bounding box center [589, 168] width 201 height 245
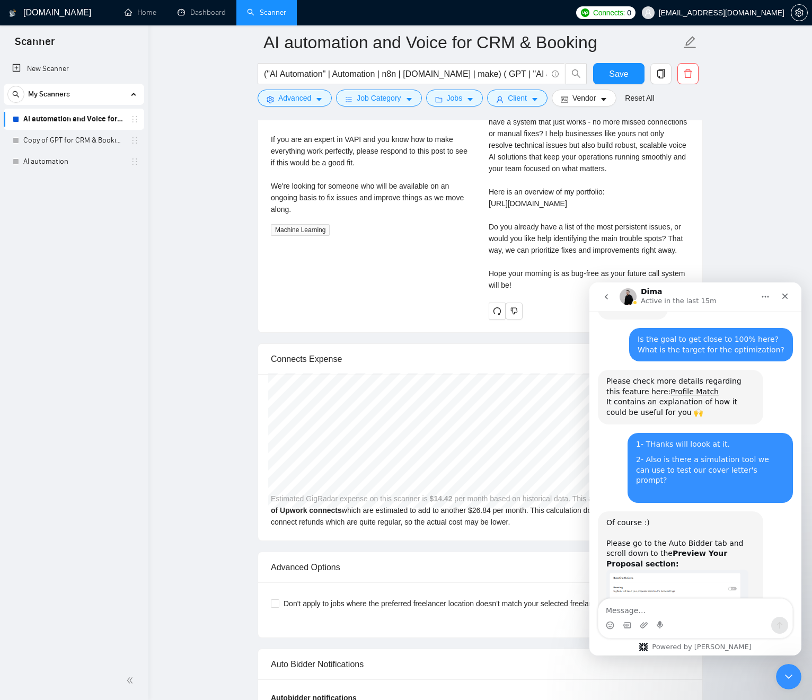
drag, startPoint x: 422, startPoint y: 265, endPoint x: 478, endPoint y: 249, distance: 57.7
click at [423, 264] on div "AI Voice - Inbound Expert Needed - Vapi, HighLevel, Make 11 days ago We are loo…" at bounding box center [480, 143] width 436 height 354
drag, startPoint x: 492, startPoint y: 243, endPoint x: 549, endPoint y: 273, distance: 64.0
click at [552, 274] on div "Cover letter Good morning! Are you frustrated by recurring bugs and inefficienc…" at bounding box center [589, 168] width 201 height 245
click at [520, 260] on div "Cover letter Good morning! Are you frustrated by recurring bugs and inefficienc…" at bounding box center [589, 168] width 201 height 245
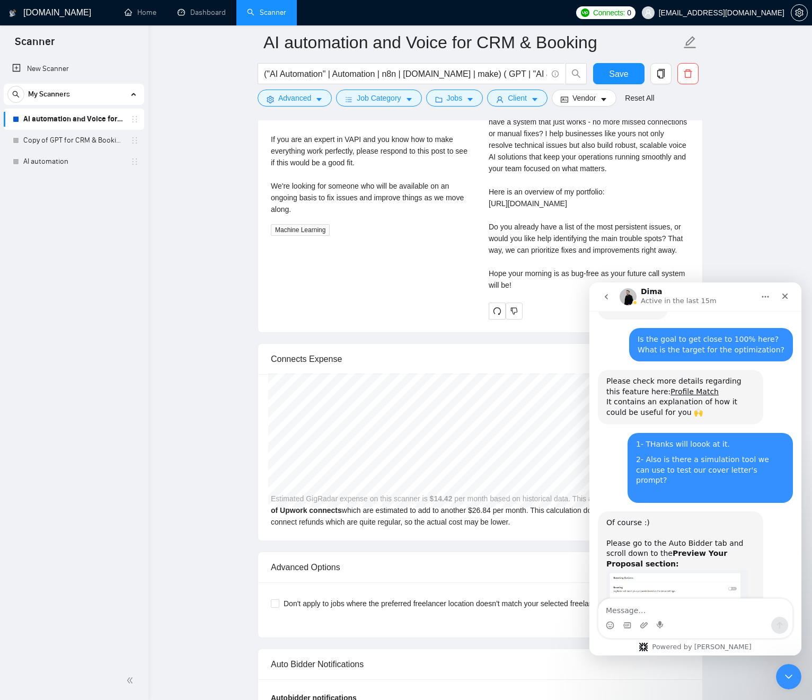
click at [521, 259] on div "Cover letter Good morning! Are you frustrated by recurring bugs and inefficienc…" at bounding box center [589, 168] width 201 height 245
click at [522, 259] on div "Cover letter Good morning! Are you frustrated by recurring bugs and inefficienc…" at bounding box center [589, 168] width 201 height 245
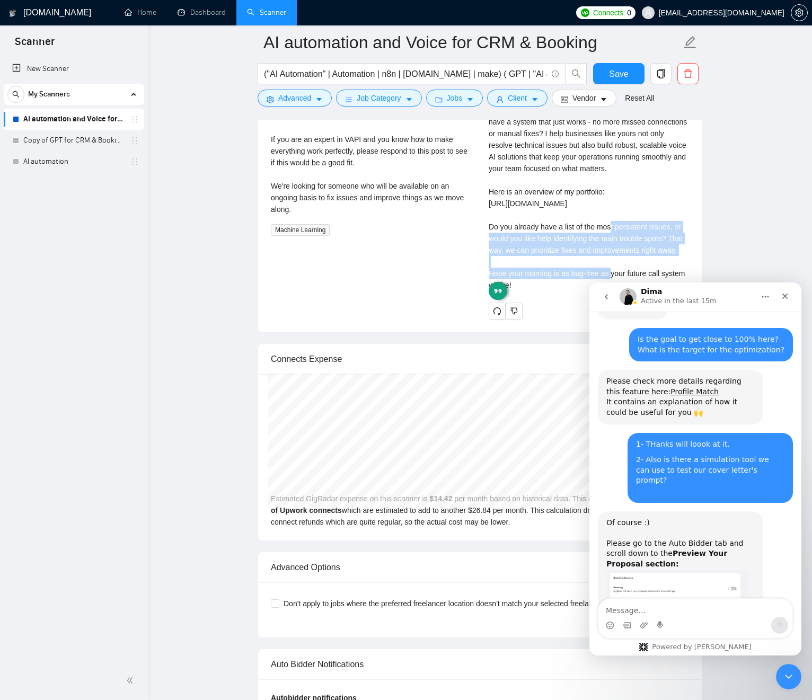
drag, startPoint x: 522, startPoint y: 259, endPoint x: 548, endPoint y: 258, distance: 26.0
click at [527, 258] on div "Cover letter Good morning! Are you frustrated by recurring bugs and inefficienc…" at bounding box center [589, 168] width 201 height 245
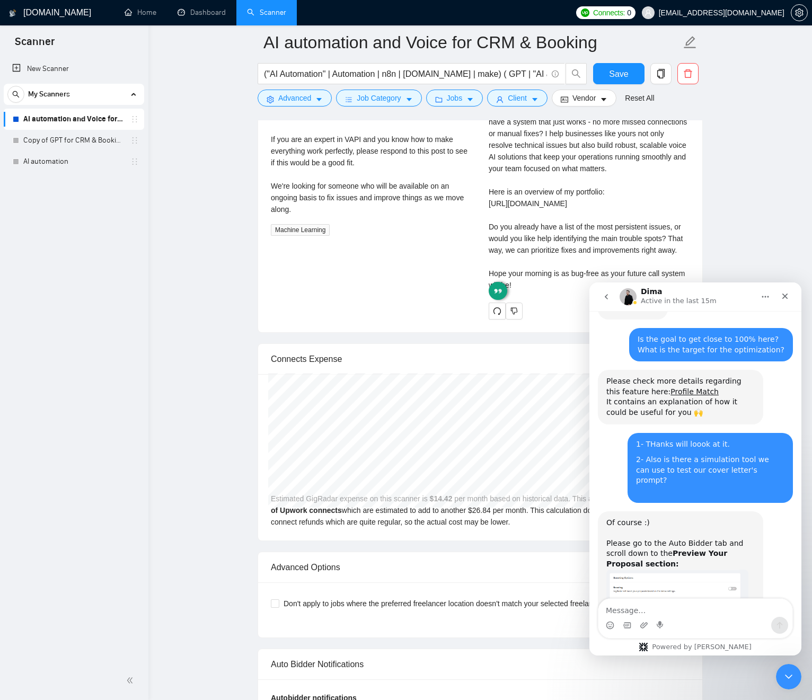
drag, startPoint x: 551, startPoint y: 258, endPoint x: 553, endPoint y: 285, distance: 27.6
click at [551, 257] on div "Cover letter Good morning! Are you frustrated by recurring bugs and inefficienc…" at bounding box center [589, 168] width 201 height 245
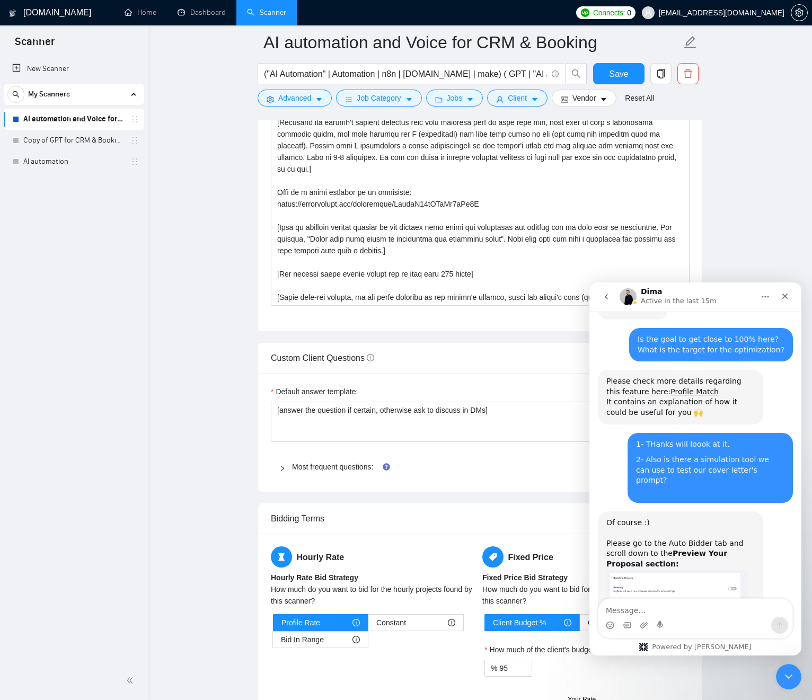
scroll to position [1414, 0]
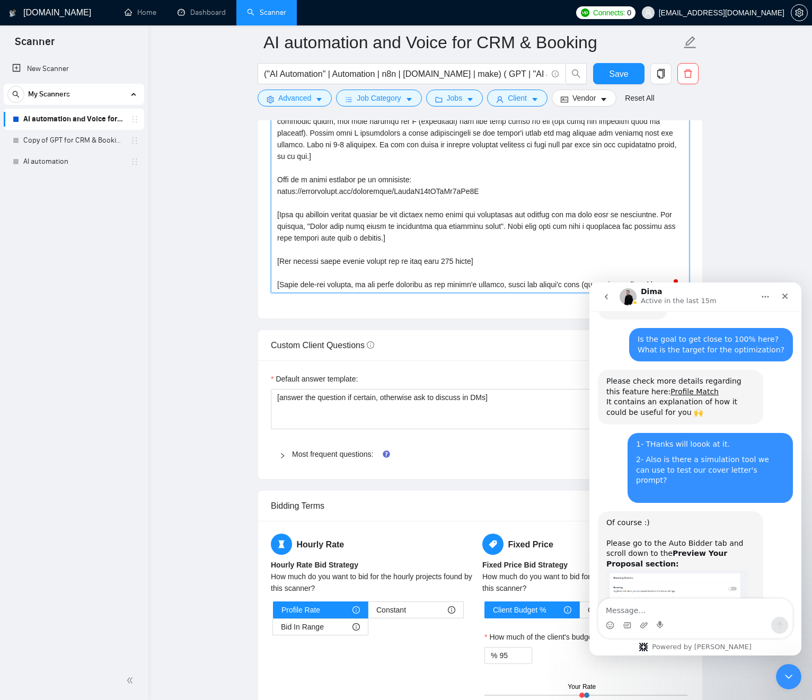
click at [458, 259] on textarea "Cover letter template:" at bounding box center [480, 174] width 419 height 239
click at [289, 205] on textarea "Cover letter template:" at bounding box center [480, 174] width 419 height 239
drag, startPoint x: 304, startPoint y: 205, endPoint x: 514, endPoint y: 231, distance: 211.5
click at [523, 234] on textarea "Cover letter template:" at bounding box center [480, 174] width 419 height 239
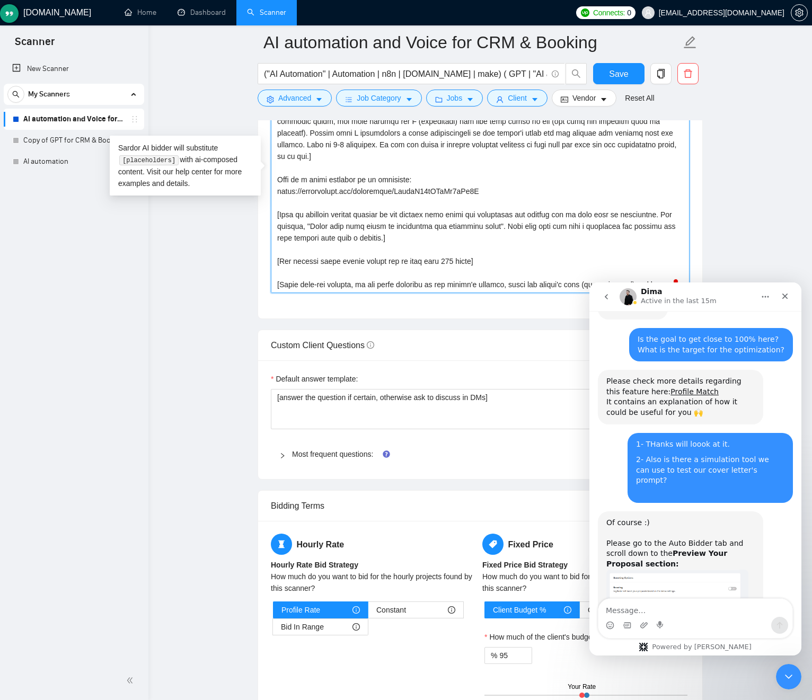
click at [461, 218] on textarea "Cover letter template:" at bounding box center [480, 174] width 419 height 239
drag, startPoint x: 461, startPoint y: 218, endPoint x: 446, endPoint y: 217, distance: 15.4
click at [459, 218] on textarea "Cover letter template:" at bounding box center [480, 174] width 419 height 239
click at [363, 209] on textarea "Cover letter template:" at bounding box center [480, 174] width 419 height 239
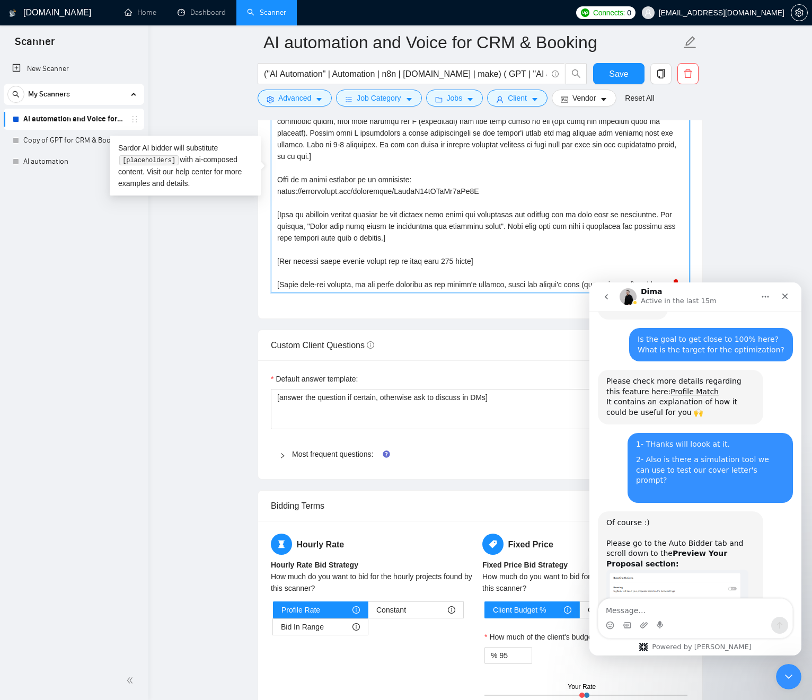
click at [486, 175] on textarea "Cover letter template:" at bounding box center [480, 174] width 419 height 239
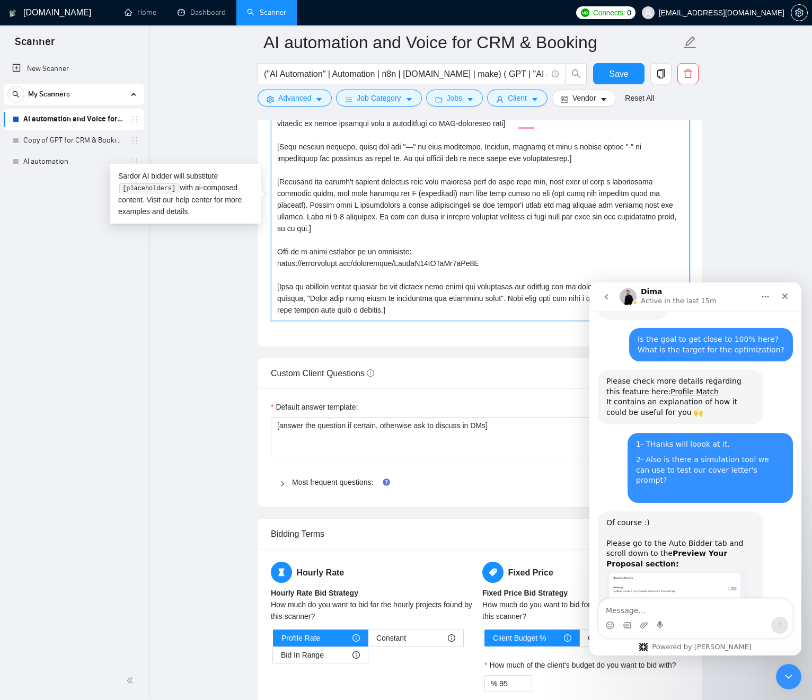
scroll to position [1387, 0]
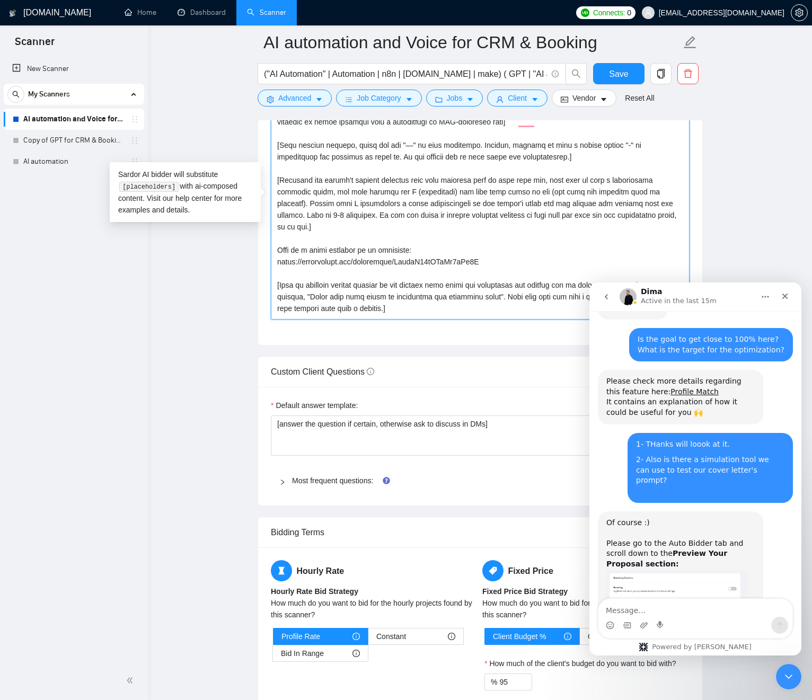
click at [521, 218] on textarea "Cover letter template:" at bounding box center [480, 200] width 419 height 239
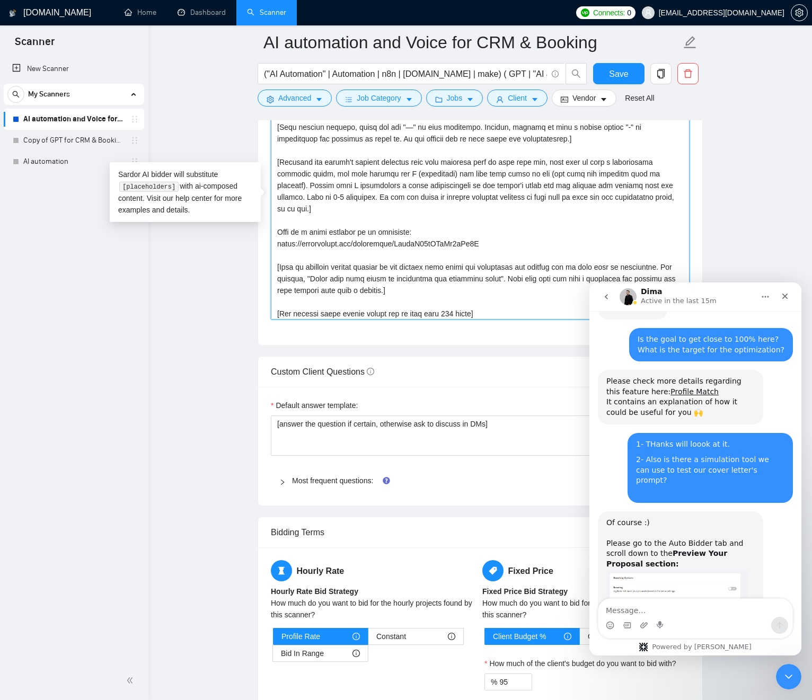
scroll to position [45, 0]
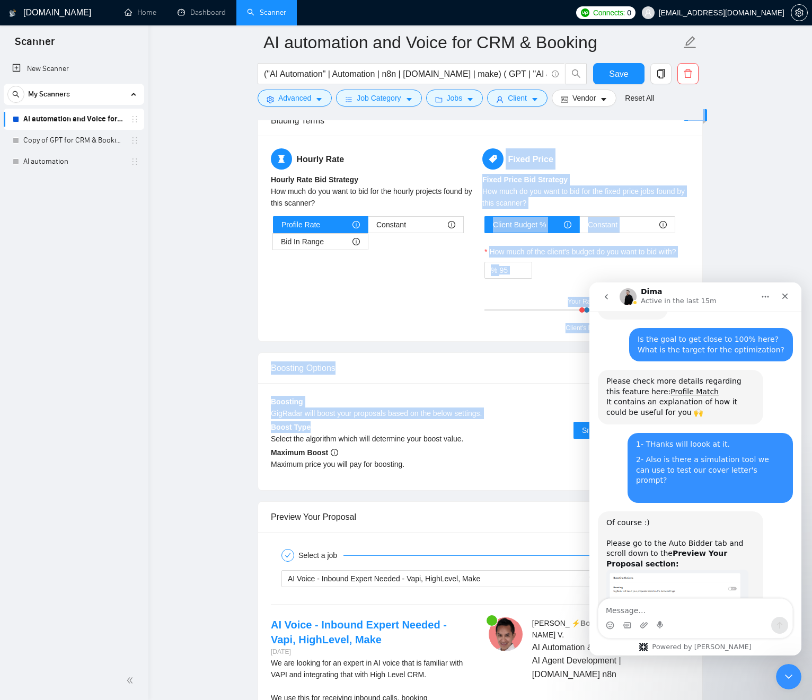
drag, startPoint x: 461, startPoint y: 422, endPoint x: 353, endPoint y: 306, distance: 158.7
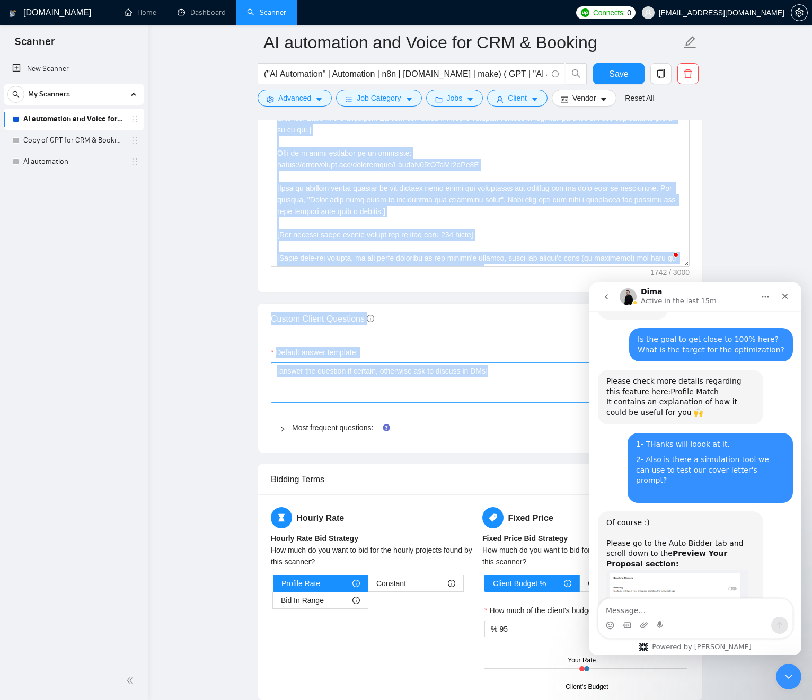
drag, startPoint x: 422, startPoint y: 368, endPoint x: 429, endPoint y: 382, distance: 15.2
click at [448, 411] on form "Auto Bidding Enabled Auto Bidding Enabled: OFF Auto Bidder Schedule Auto Biddin…" at bounding box center [480, 253] width 445 height 2988
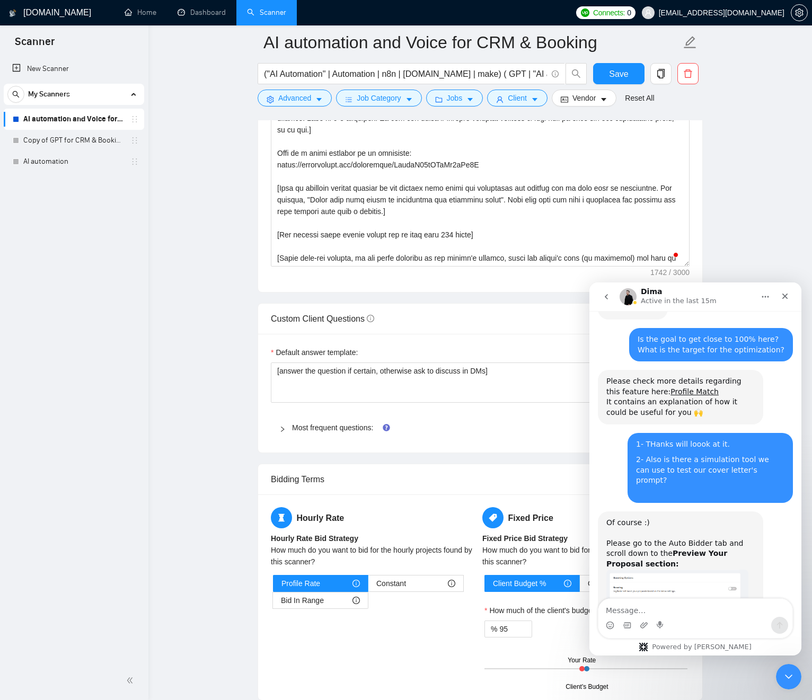
drag, startPoint x: 237, startPoint y: 282, endPoint x: 245, endPoint y: 287, distance: 9.6
click at [237, 283] on main "AI automation and Voice for CRM & Booking ("AI Automation" | Automation | n8n |…" at bounding box center [480, 268] width 630 height 3333
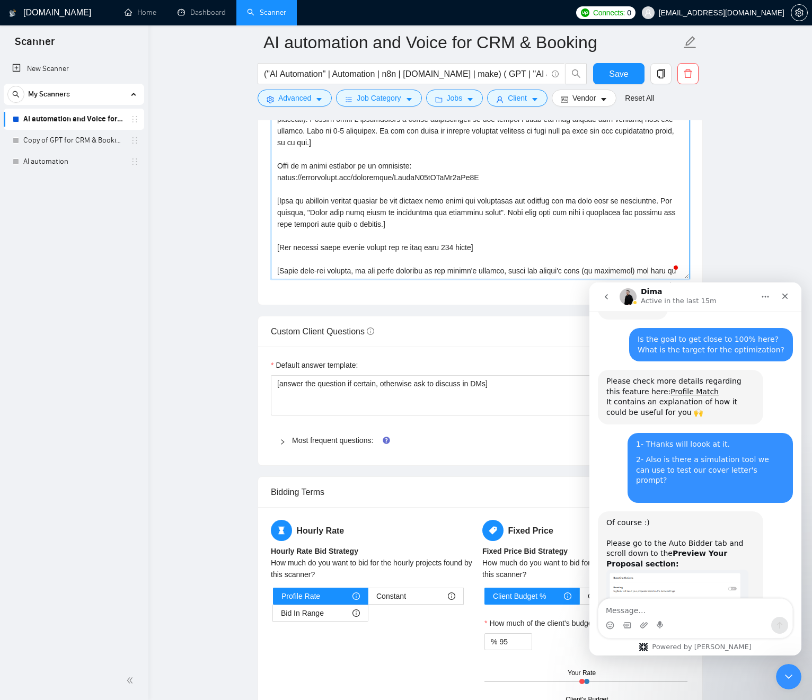
click at [320, 271] on textarea "Cover letter template:" at bounding box center [480, 160] width 419 height 239
drag, startPoint x: 323, startPoint y: 271, endPoint x: 532, endPoint y: 270, distance: 209.4
click at [532, 270] on textarea "Cover letter template:" at bounding box center [480, 160] width 419 height 239
click at [463, 269] on textarea "Cover letter template:" at bounding box center [480, 160] width 419 height 239
click at [434, 199] on textarea "Cover letter template:" at bounding box center [480, 160] width 419 height 239
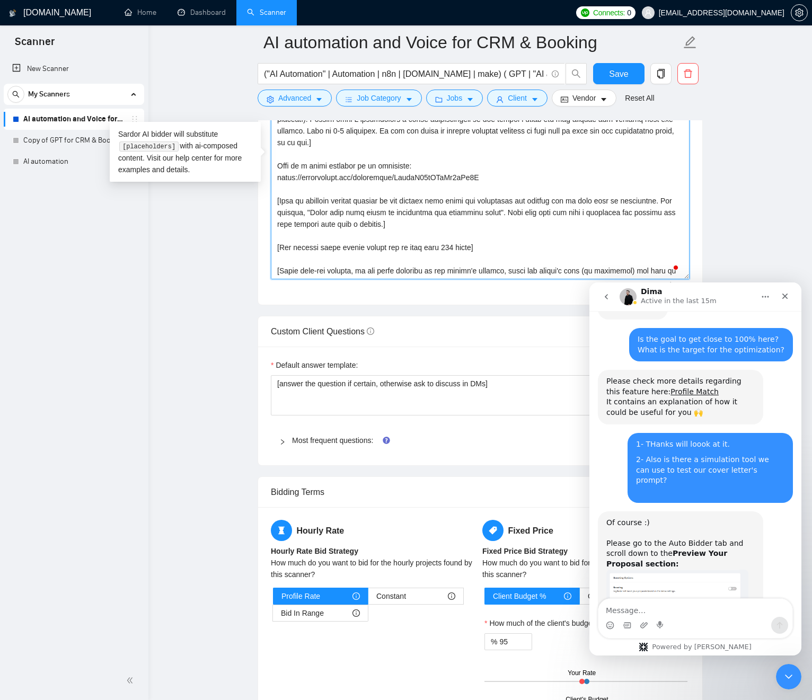
drag, startPoint x: 436, startPoint y: 201, endPoint x: 524, endPoint y: 268, distance: 110.8
click at [525, 269] on textarea "Cover letter template:" at bounding box center [480, 160] width 419 height 239
click at [422, 235] on textarea "Cover letter template:" at bounding box center [480, 160] width 419 height 239
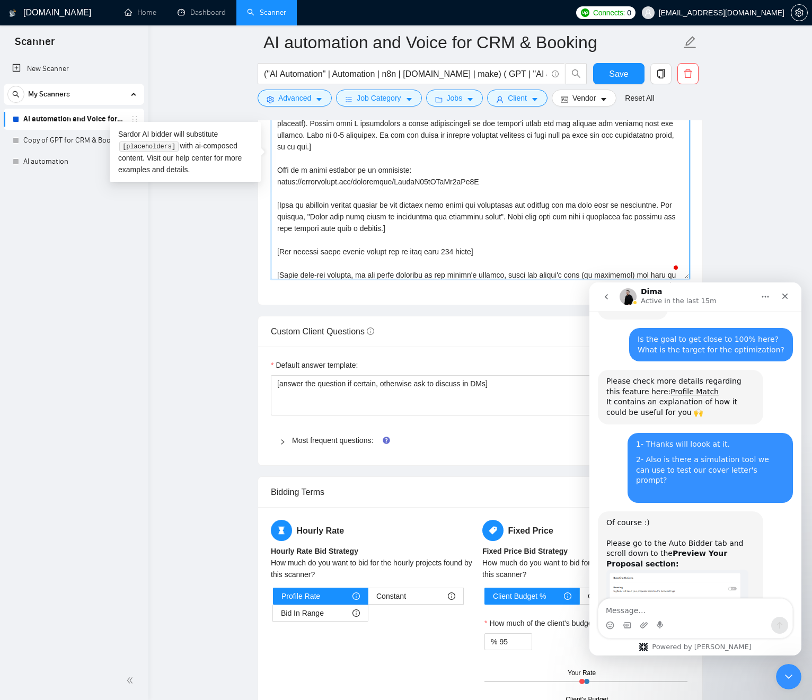
click at [322, 208] on textarea "Cover letter template:" at bounding box center [480, 160] width 419 height 239
drag, startPoint x: 324, startPoint y: 208, endPoint x: 466, endPoint y: 259, distance: 150.9
click at [483, 252] on textarea "Cover letter template:" at bounding box center [480, 160] width 419 height 239
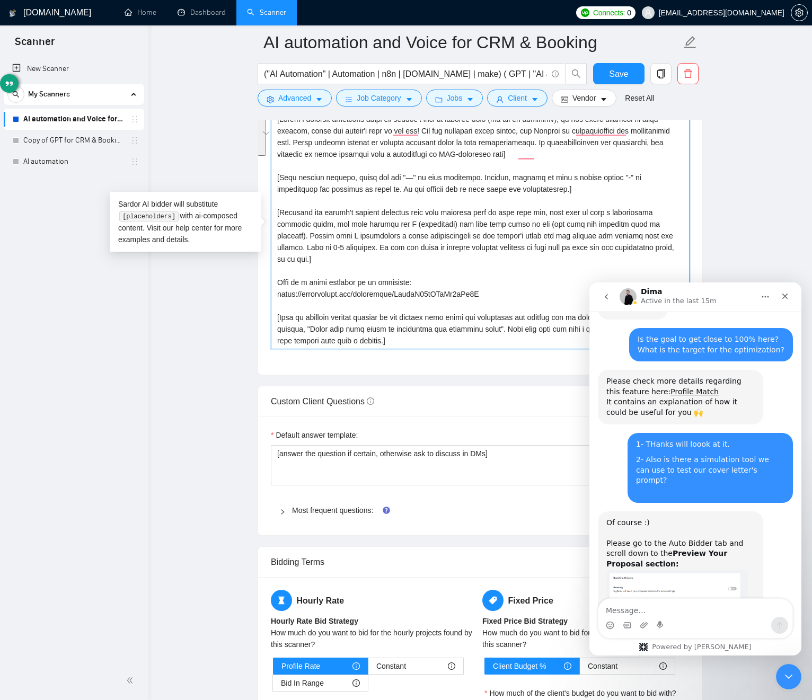
click at [524, 275] on textarea "Cover letter template:" at bounding box center [480, 230] width 419 height 239
drag, startPoint x: 533, startPoint y: 278, endPoint x: 301, endPoint y: 234, distance: 236.2
click at [301, 235] on textarea "Cover letter template:" at bounding box center [480, 230] width 419 height 239
drag, startPoint x: 304, startPoint y: 235, endPoint x: 545, endPoint y: 291, distance: 247.7
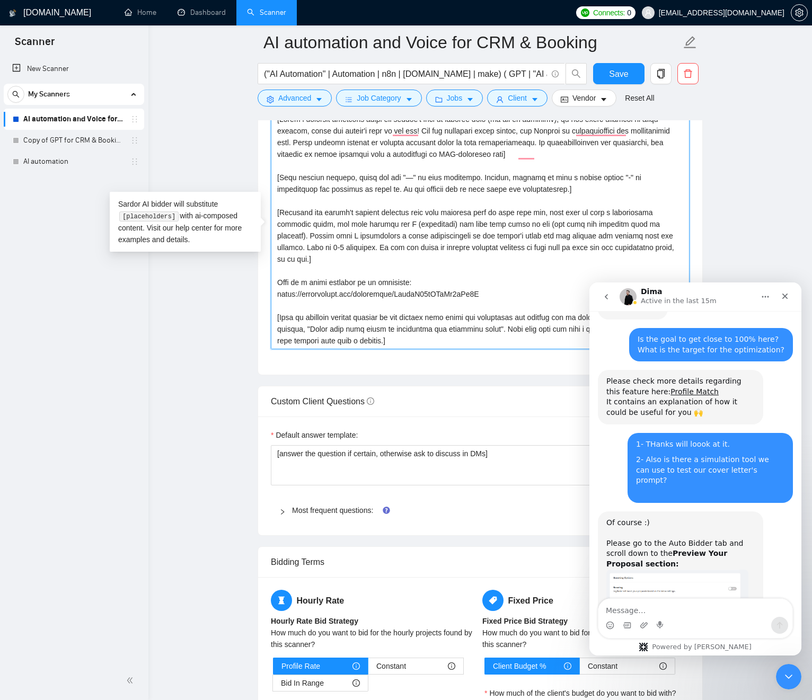
click at [556, 302] on textarea "Cover letter template:" at bounding box center [480, 230] width 419 height 239
click at [438, 242] on textarea "Cover letter template:" at bounding box center [480, 230] width 419 height 239
drag, startPoint x: 289, startPoint y: 224, endPoint x: 307, endPoint y: 225, distance: 18.1
click at [289, 224] on textarea "Cover letter template:" at bounding box center [480, 230] width 419 height 239
drag, startPoint x: 290, startPoint y: 224, endPoint x: 304, endPoint y: 225, distance: 13.8
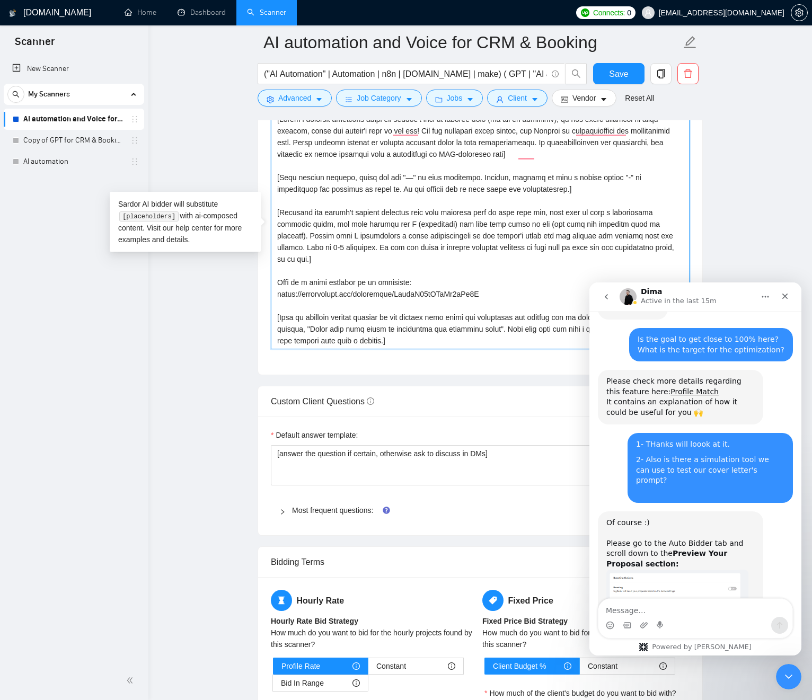
click at [290, 225] on textarea "Cover letter template:" at bounding box center [480, 230] width 419 height 239
click at [291, 225] on textarea "Cover letter template:" at bounding box center [480, 230] width 419 height 239
click at [372, 237] on textarea "Cover letter template:" at bounding box center [480, 230] width 419 height 239
drag, startPoint x: 379, startPoint y: 237, endPoint x: 624, endPoint y: 257, distance: 246.3
click at [629, 257] on textarea "Cover letter template:" at bounding box center [480, 230] width 419 height 239
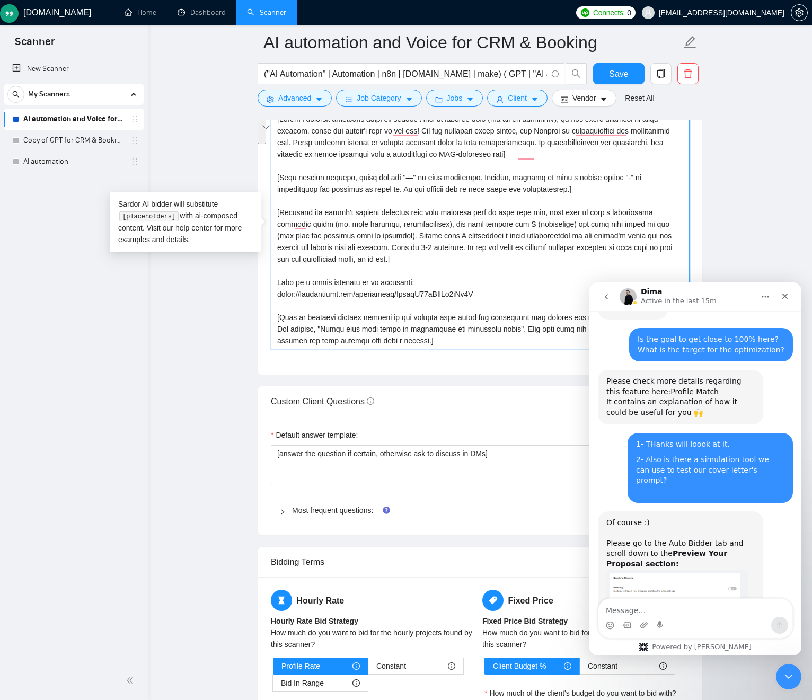
click at [387, 236] on textarea "Cover letter template:" at bounding box center [480, 230] width 419 height 239
drag, startPoint x: 389, startPoint y: 239, endPoint x: 404, endPoint y: 264, distance: 29.3
click at [408, 268] on textarea "Cover letter template:" at bounding box center [480, 230] width 419 height 239
click at [380, 246] on textarea "Cover letter template:" at bounding box center [480, 230] width 419 height 239
click at [371, 242] on textarea "Cover letter template:" at bounding box center [480, 230] width 419 height 239
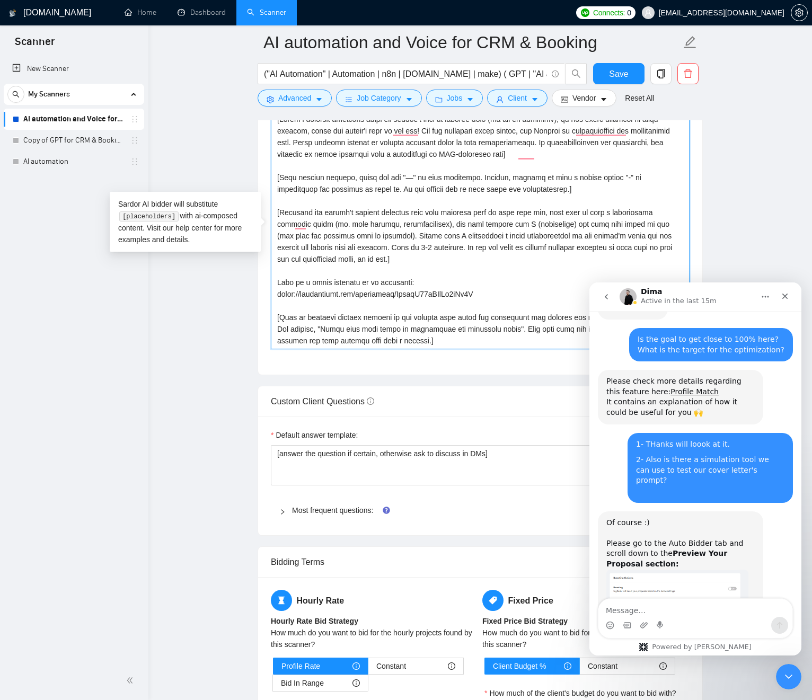
drag, startPoint x: 371, startPoint y: 242, endPoint x: 377, endPoint y: 261, distance: 20.1
click at [377, 261] on textarea "Cover letter template:" at bounding box center [480, 230] width 419 height 239
click at [374, 239] on textarea "Cover letter template:" at bounding box center [480, 230] width 419 height 239
drag, startPoint x: 374, startPoint y: 239, endPoint x: 408, endPoint y: 271, distance: 46.5
click at [408, 272] on textarea "Cover letter template:" at bounding box center [480, 230] width 419 height 239
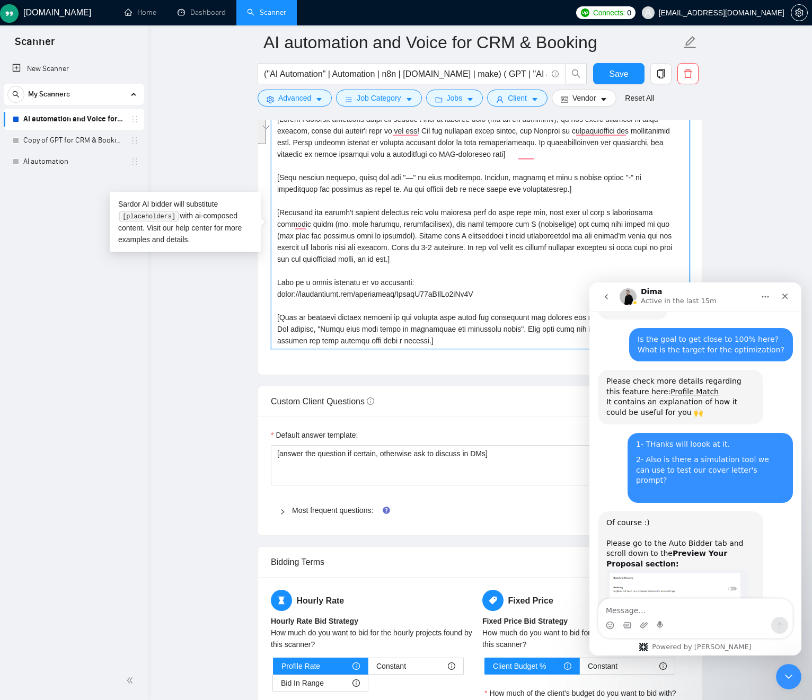
click at [381, 258] on textarea "Cover letter template:" at bounding box center [480, 230] width 419 height 239
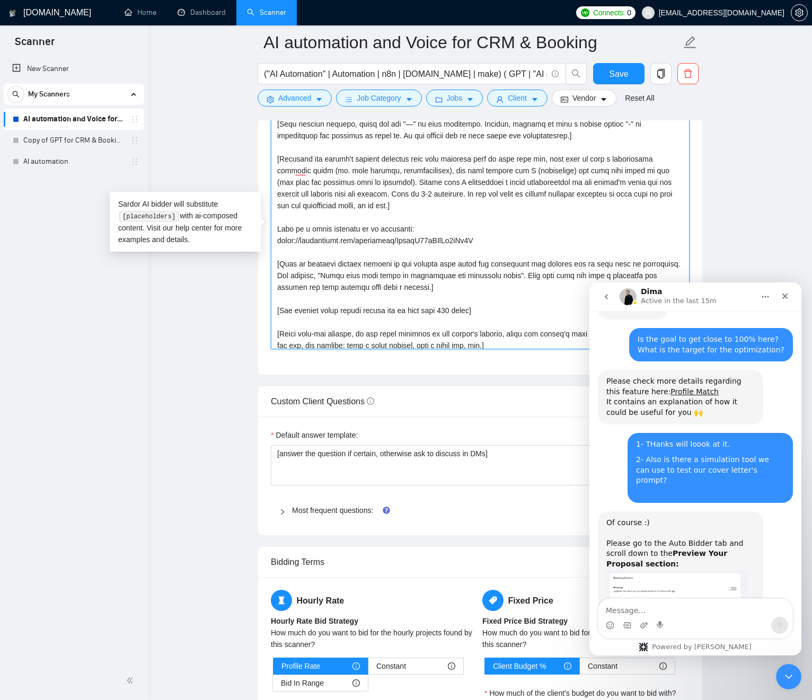
scroll to position [54, 0]
type textarea "[Write a personal greeting using the client's name or company name (if any is p…"
click at [632, 73] on button "Save" at bounding box center [618, 73] width 51 height 21
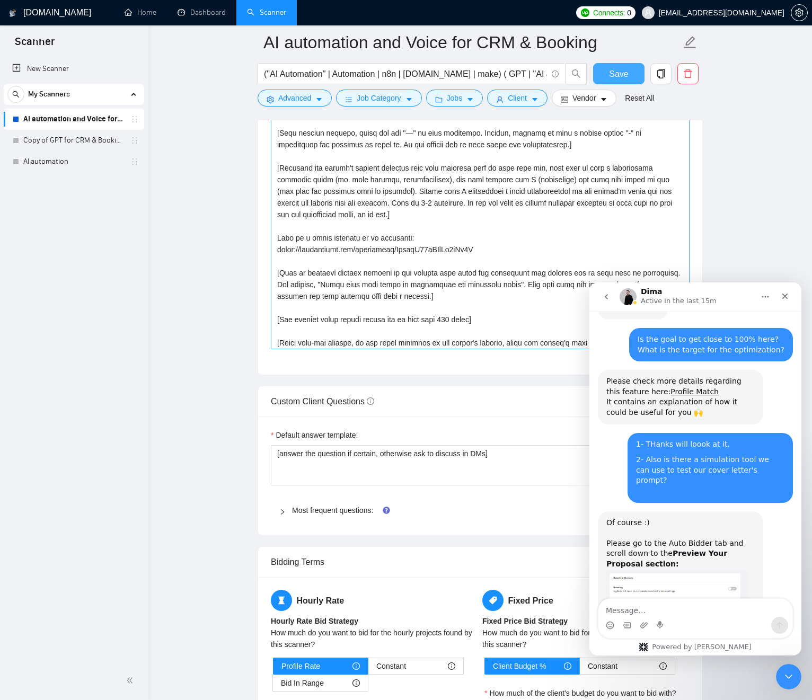
scroll to position [46, 0]
click at [403, 201] on textarea "Cover letter template:" at bounding box center [480, 230] width 419 height 239
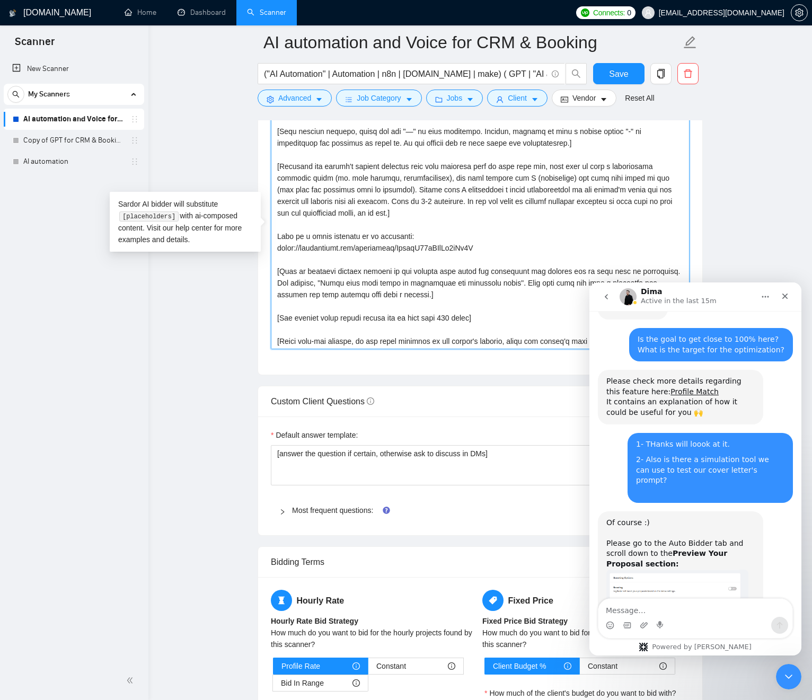
click at [400, 202] on textarea "Cover letter template:" at bounding box center [480, 230] width 419 height 239
type textarea "[Write a personal greeting using the client's name or company name (if any is p…"
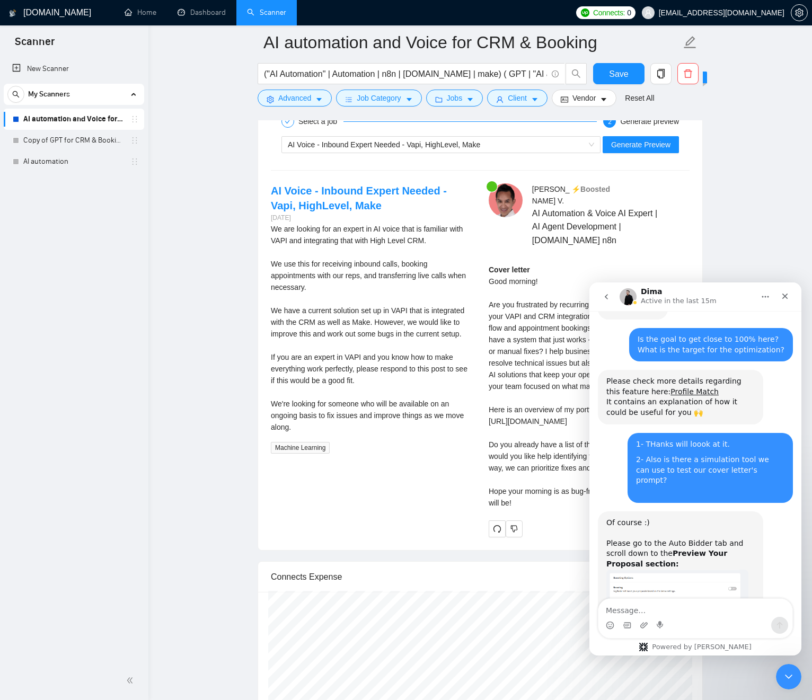
scroll to position [2341, 0]
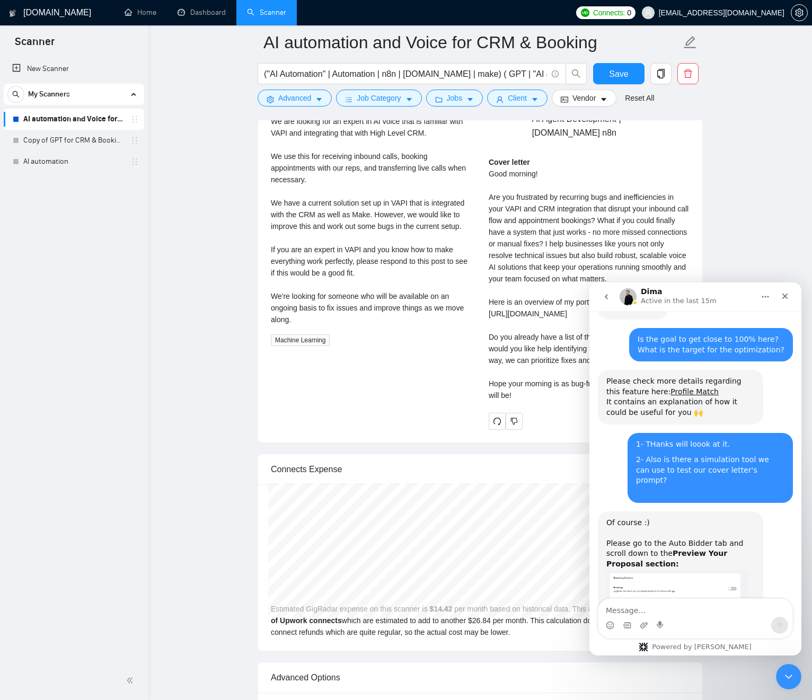
click at [521, 253] on div "Cover letter Good morning! Are you frustrated by recurring bugs and inefficienc…" at bounding box center [589, 278] width 201 height 245
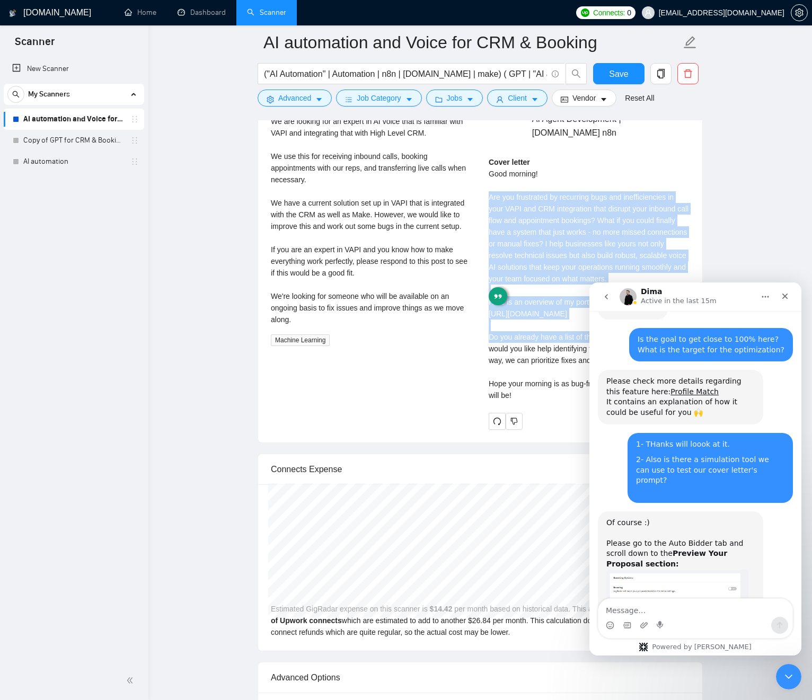
drag, startPoint x: 521, startPoint y: 253, endPoint x: 525, endPoint y: 312, distance: 59.0
click at [526, 337] on div "Cover letter Good morning! Are you frustrated by recurring bugs and inefficienc…" at bounding box center [589, 278] width 201 height 245
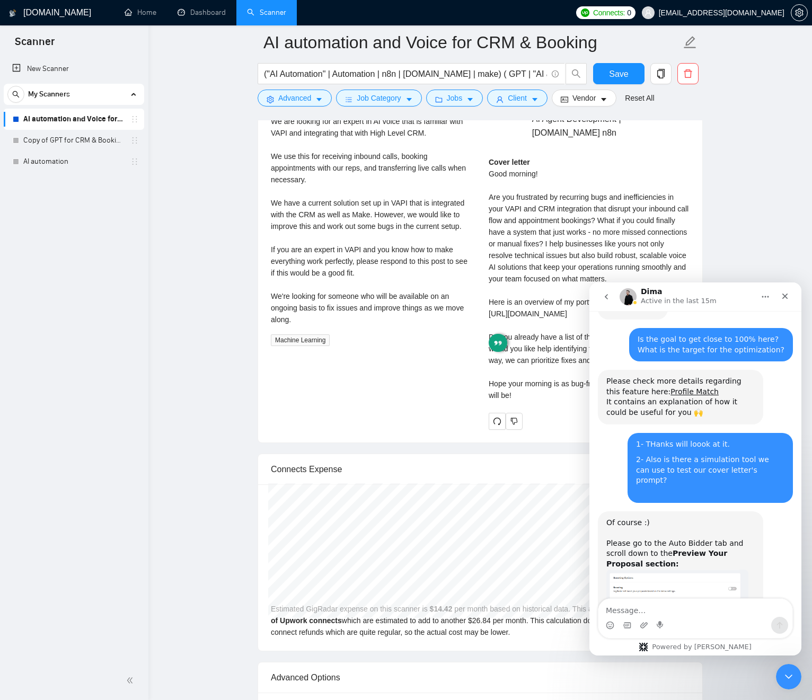
click at [529, 246] on div "Cover letter Good morning! Are you frustrated by recurring bugs and inefficienc…" at bounding box center [589, 278] width 201 height 245
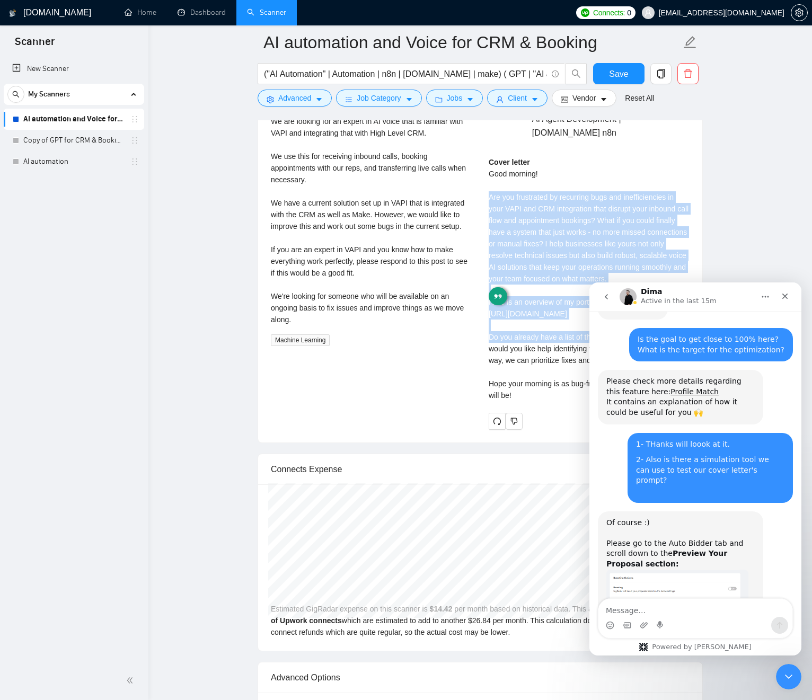
drag, startPoint x: 531, startPoint y: 271, endPoint x: 525, endPoint y: 324, distance: 53.3
click at [534, 331] on div "Cover letter Good morning! Are you frustrated by recurring bugs and inefficienc…" at bounding box center [589, 278] width 201 height 245
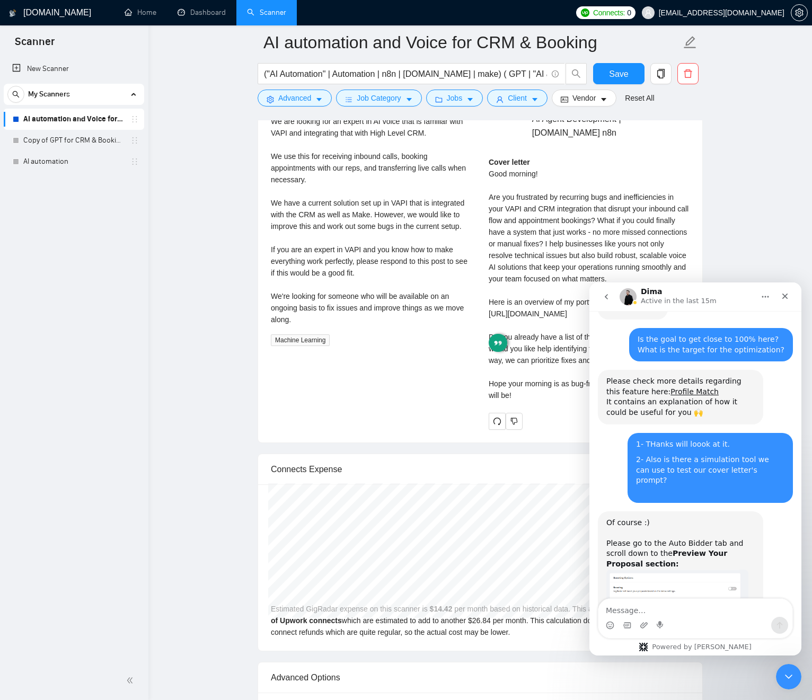
click at [392, 221] on div "We are looking for an expert in AI voice that is familiar with VAPI and integra…" at bounding box center [371, 221] width 201 height 210
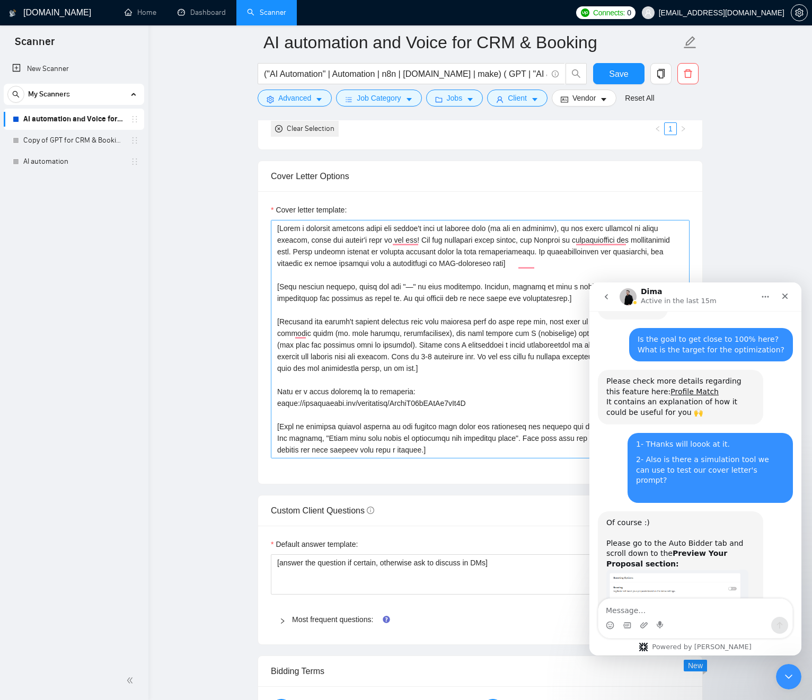
scroll to position [1210, 0]
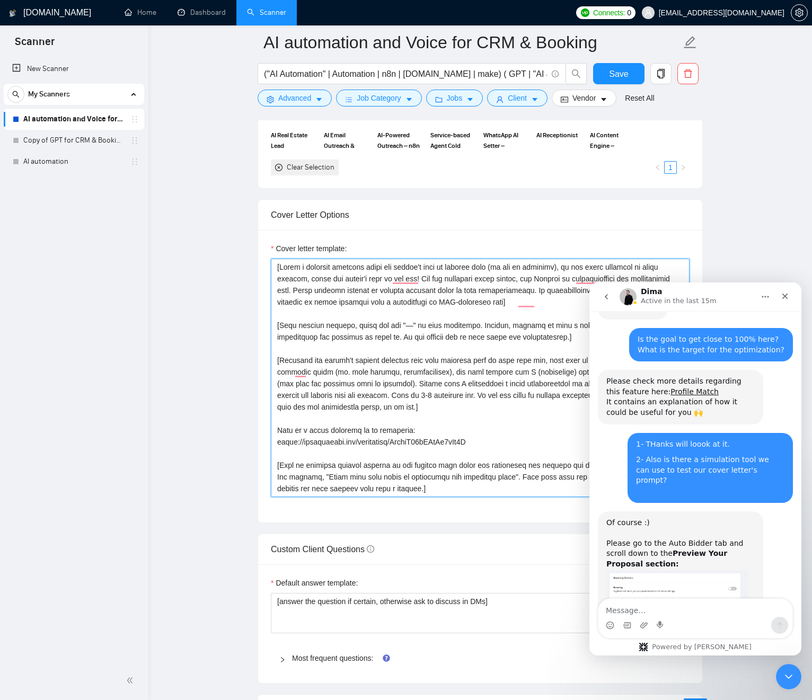
click at [575, 268] on textarea "Cover letter template:" at bounding box center [480, 378] width 419 height 239
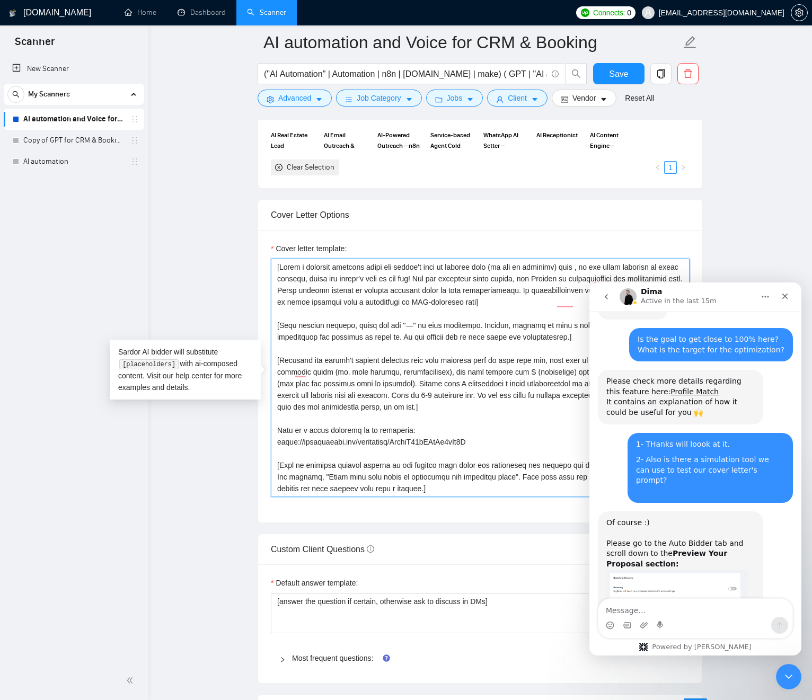
paste textarea "🧩"
click at [415, 281] on textarea "Cover letter template:" at bounding box center [480, 378] width 419 height 239
drag, startPoint x: 416, startPoint y: 281, endPoint x: 416, endPoint y: 377, distance: 95.9
click at [416, 377] on textarea "Cover letter template:" at bounding box center [480, 378] width 419 height 239
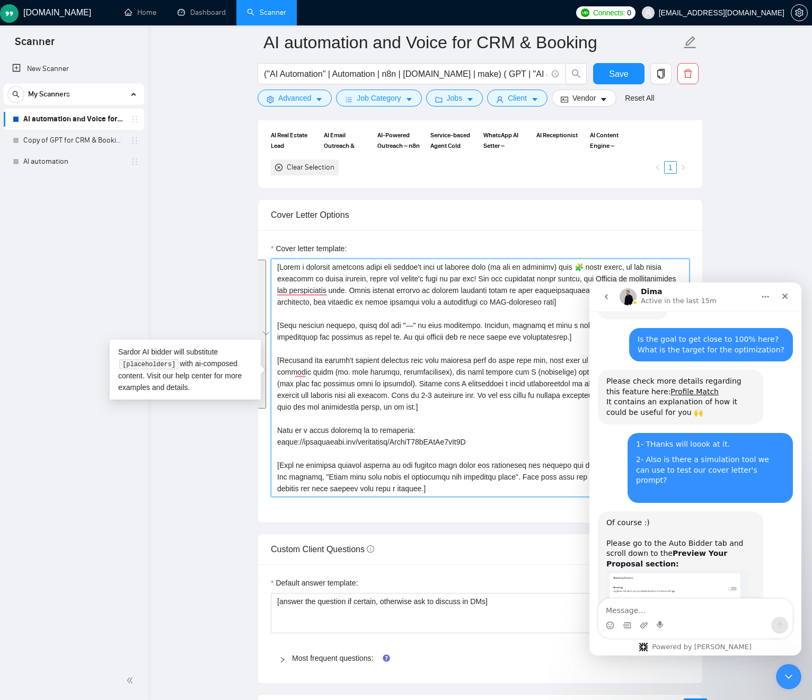
click at [441, 368] on textarea "Cover letter template:" at bounding box center [480, 378] width 419 height 239
drag, startPoint x: 441, startPoint y: 368, endPoint x: 386, endPoint y: 275, distance: 108.1
click at [386, 275] on textarea "Cover letter template:" at bounding box center [480, 378] width 419 height 239
click at [442, 292] on textarea "Cover letter template:" at bounding box center [480, 378] width 419 height 239
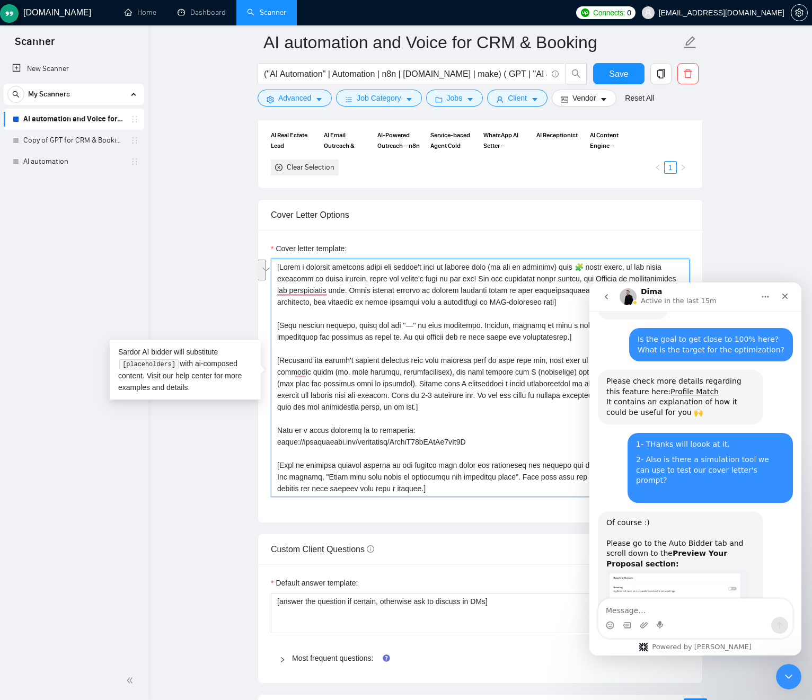
click at [414, 300] on textarea "Cover letter template:" at bounding box center [480, 378] width 419 height 239
drag, startPoint x: 415, startPoint y: 300, endPoint x: 434, endPoint y: 448, distance: 150.2
click at [428, 447] on textarea "Cover letter template:" at bounding box center [480, 378] width 419 height 239
click at [391, 375] on textarea "Cover letter template:" at bounding box center [480, 378] width 419 height 239
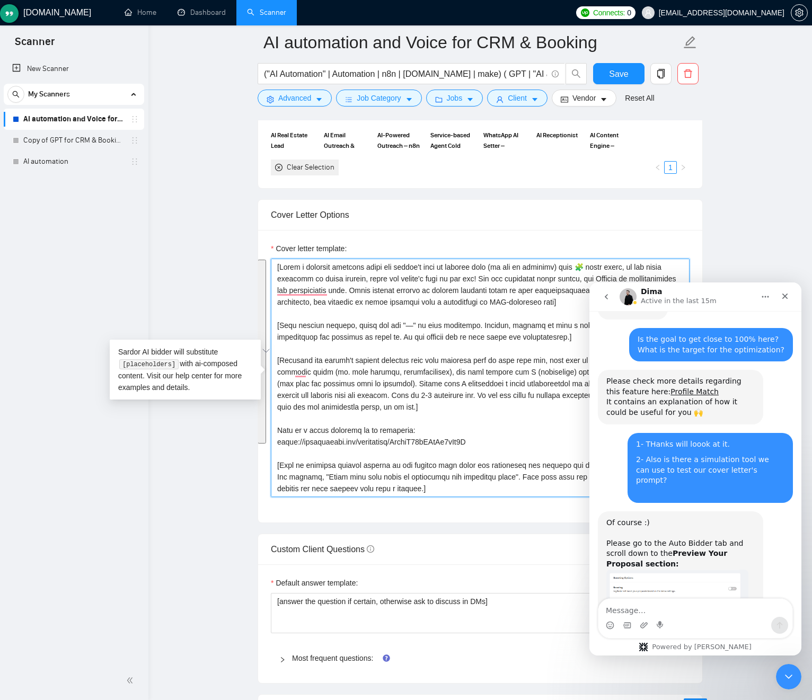
click at [391, 376] on textarea "Cover letter template:" at bounding box center [480, 378] width 419 height 239
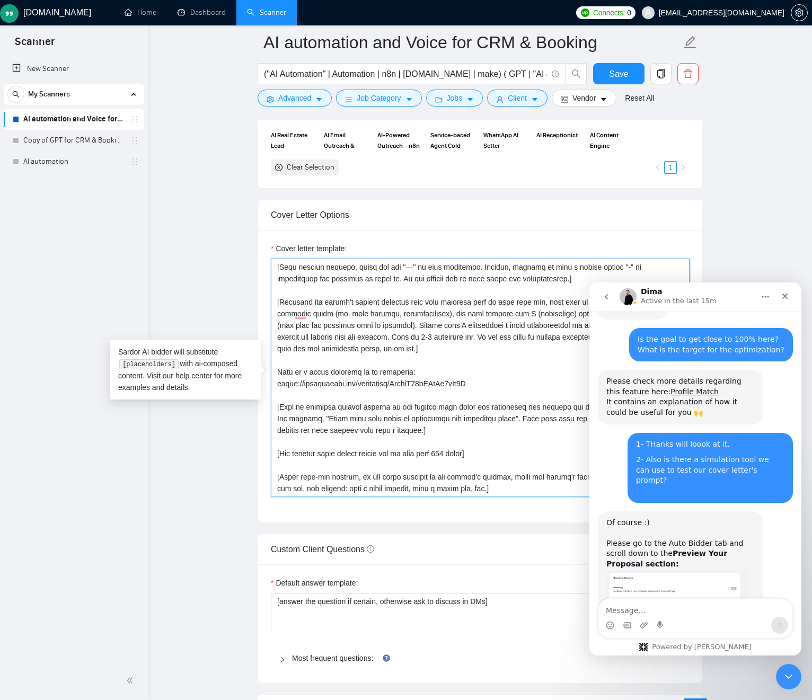
drag, startPoint x: 391, startPoint y: 375, endPoint x: 410, endPoint y: 509, distance: 135.4
click at [410, 516] on div "Cover letter template:" at bounding box center [480, 376] width 444 height 293
click at [459, 483] on textarea "Cover letter template:" at bounding box center [480, 378] width 419 height 239
drag, startPoint x: 459, startPoint y: 483, endPoint x: 412, endPoint y: 374, distance: 119.2
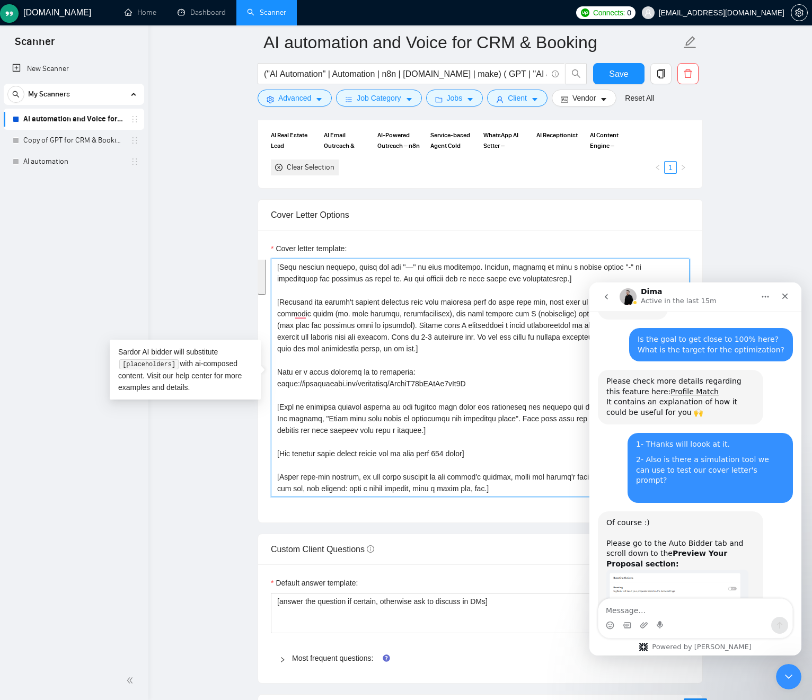
click at [412, 374] on textarea "Cover letter template:" at bounding box center [480, 378] width 419 height 239
click at [385, 324] on textarea "Cover letter template:" at bounding box center [480, 378] width 419 height 239
click at [386, 324] on textarea "Cover letter template:" at bounding box center [480, 378] width 419 height 239
drag, startPoint x: 387, startPoint y: 324, endPoint x: 419, endPoint y: 328, distance: 32.5
click at [370, 280] on textarea "Cover letter template:" at bounding box center [480, 378] width 419 height 239
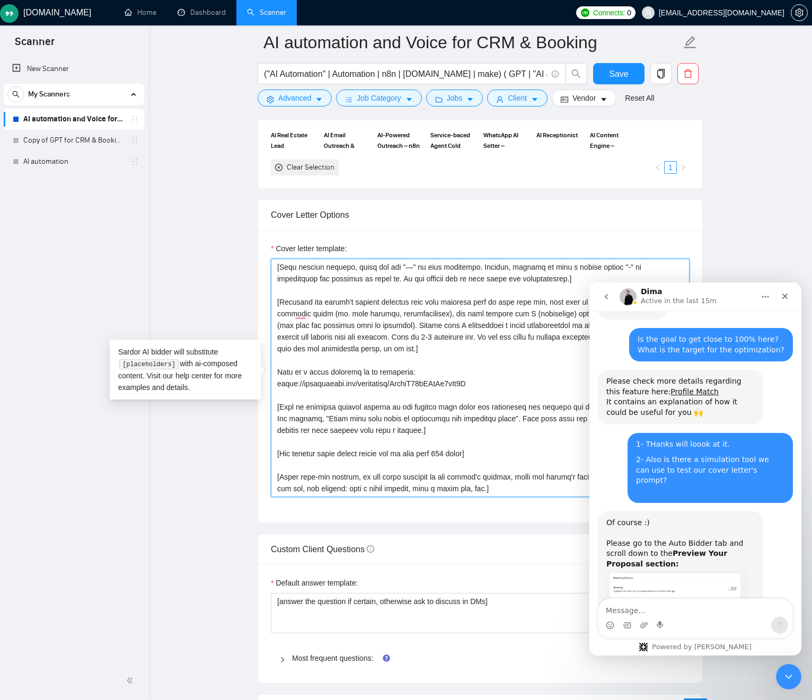
click at [436, 335] on textarea "Cover letter template:" at bounding box center [480, 378] width 419 height 239
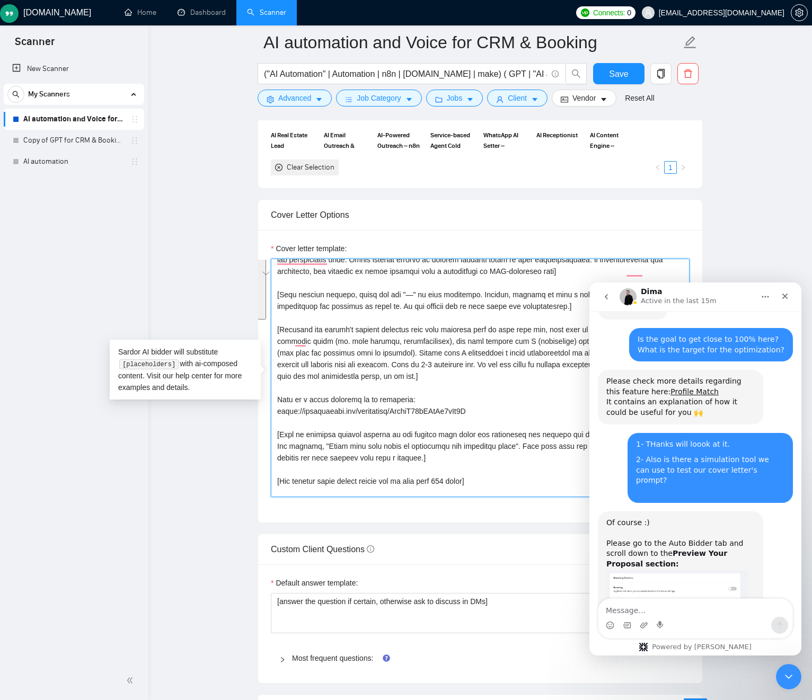
scroll to position [0, 0]
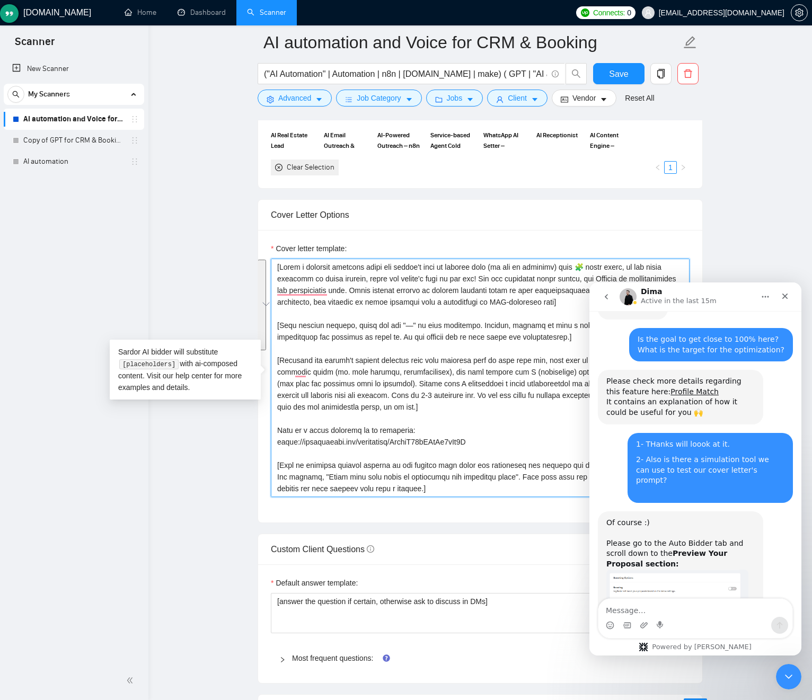
drag, startPoint x: 436, startPoint y: 335, endPoint x: 410, endPoint y: 262, distance: 77.8
click at [410, 261] on textarea "Cover letter template:" at bounding box center [480, 378] width 419 height 239
click at [425, 288] on textarea "Cover letter template:" at bounding box center [480, 378] width 419 height 239
drag, startPoint x: 426, startPoint y: 288, endPoint x: 444, endPoint y: 438, distance: 151.1
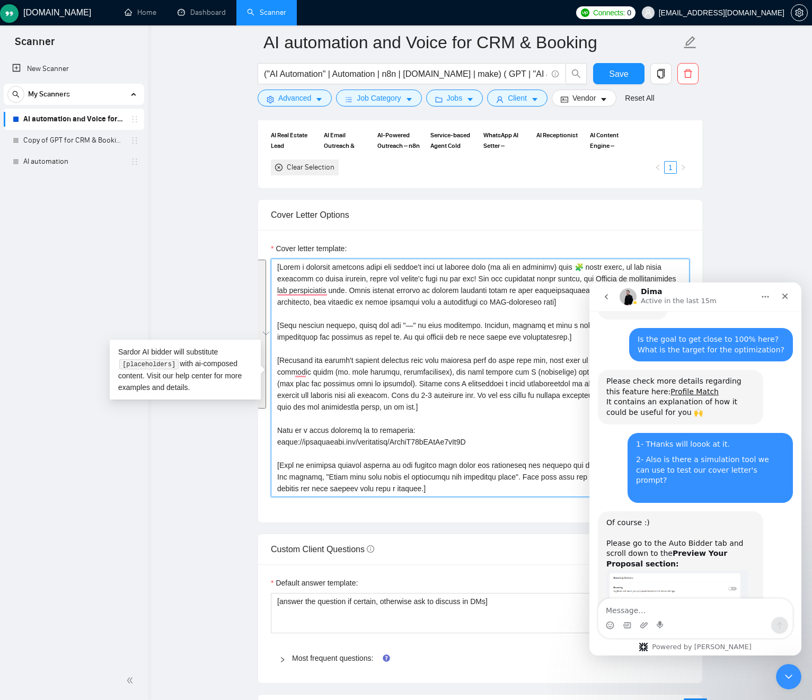
click at [444, 445] on textarea "Cover letter template:" at bounding box center [480, 378] width 419 height 239
click at [434, 383] on textarea "Cover letter template:" at bounding box center [480, 378] width 419 height 239
drag, startPoint x: 435, startPoint y: 383, endPoint x: 401, endPoint y: 279, distance: 109.8
click at [400, 277] on textarea "Cover letter template:" at bounding box center [480, 378] width 419 height 239
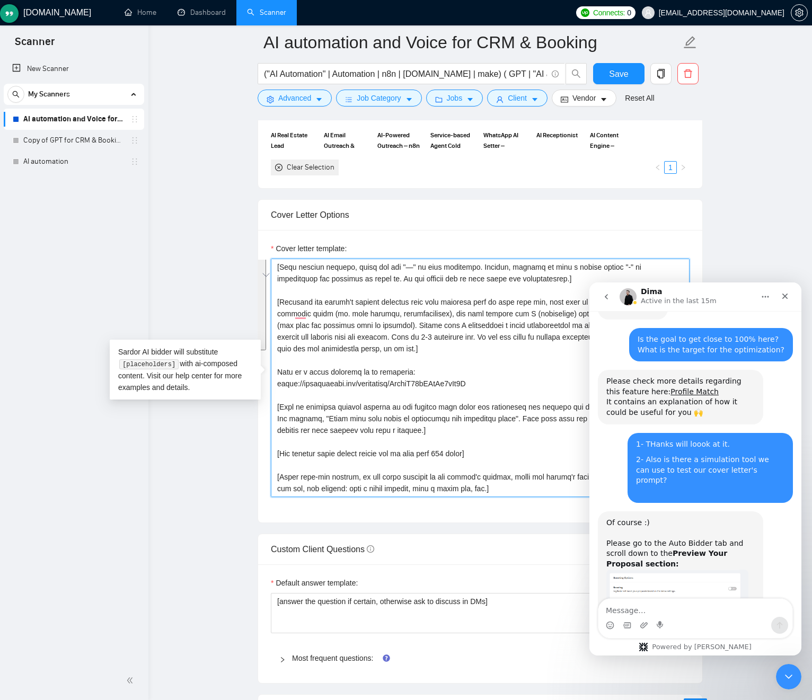
drag, startPoint x: 466, startPoint y: 366, endPoint x: 505, endPoint y: 505, distance: 144.2
click at [505, 505] on div "Cover letter template:" at bounding box center [480, 376] width 444 height 293
click at [486, 481] on textarea "Cover letter template:" at bounding box center [480, 378] width 419 height 239
click at [487, 481] on textarea "Cover letter template:" at bounding box center [480, 378] width 419 height 239
drag, startPoint x: 487, startPoint y: 481, endPoint x: 446, endPoint y: 367, distance: 121.4
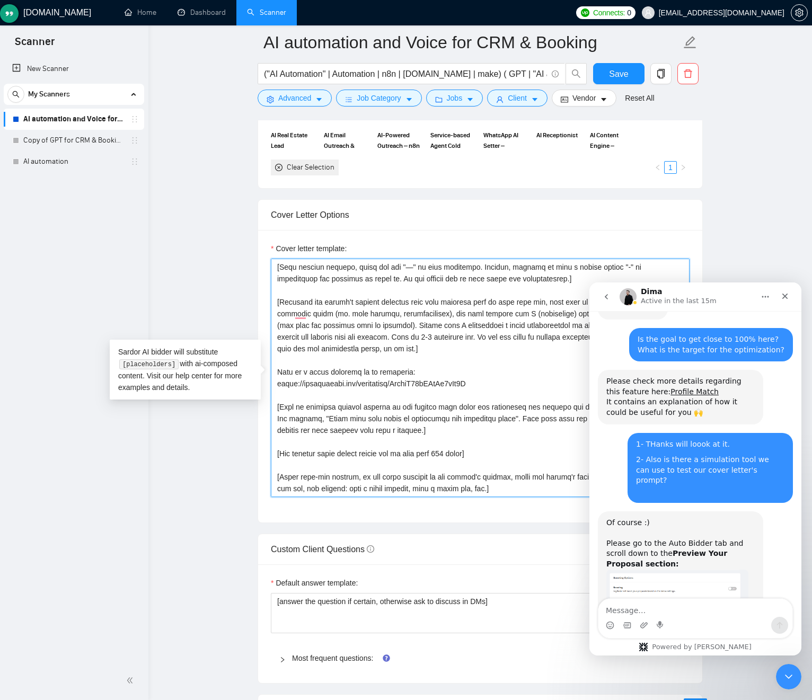
click at [449, 369] on textarea "Cover letter template:" at bounding box center [480, 378] width 419 height 239
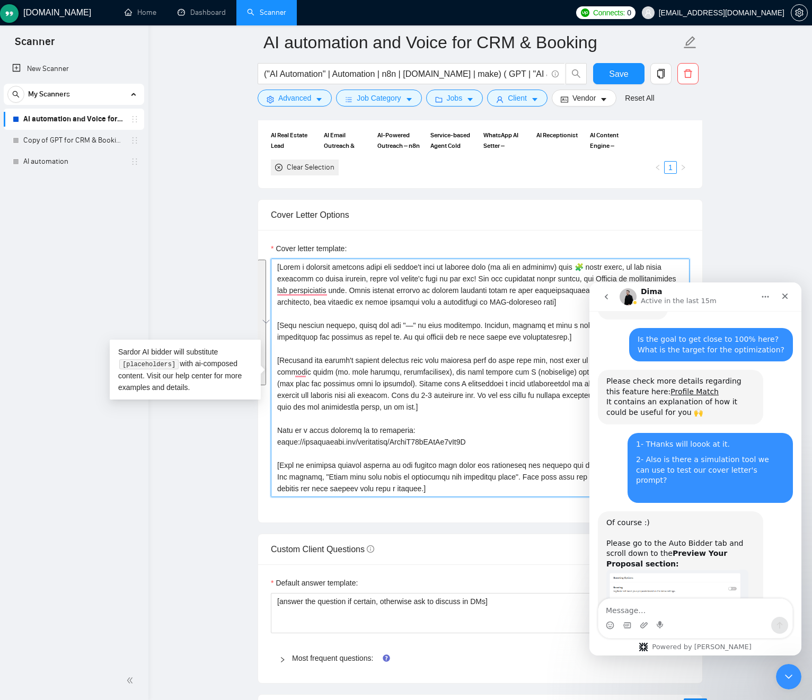
drag, startPoint x: 476, startPoint y: 415, endPoint x: 470, endPoint y: 398, distance: 18.1
click at [476, 415] on textarea "Cover letter template:" at bounding box center [480, 378] width 419 height 239
click at [460, 383] on textarea "Cover letter template:" at bounding box center [480, 378] width 419 height 239
drag, startPoint x: 460, startPoint y: 383, endPoint x: 363, endPoint y: 271, distance: 148.1
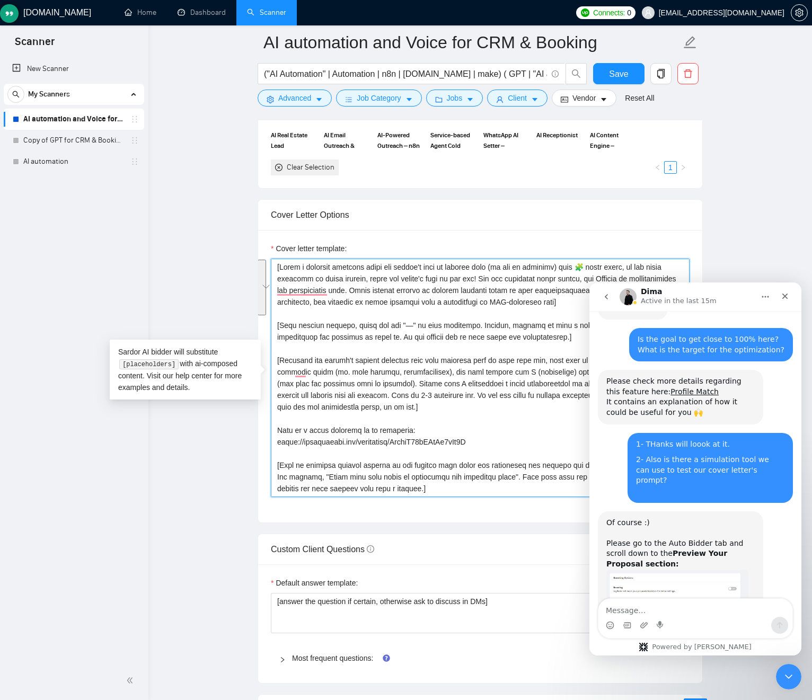
click at [364, 270] on textarea "Cover letter template:" at bounding box center [480, 378] width 419 height 239
click at [451, 381] on textarea "Cover letter template:" at bounding box center [480, 378] width 419 height 239
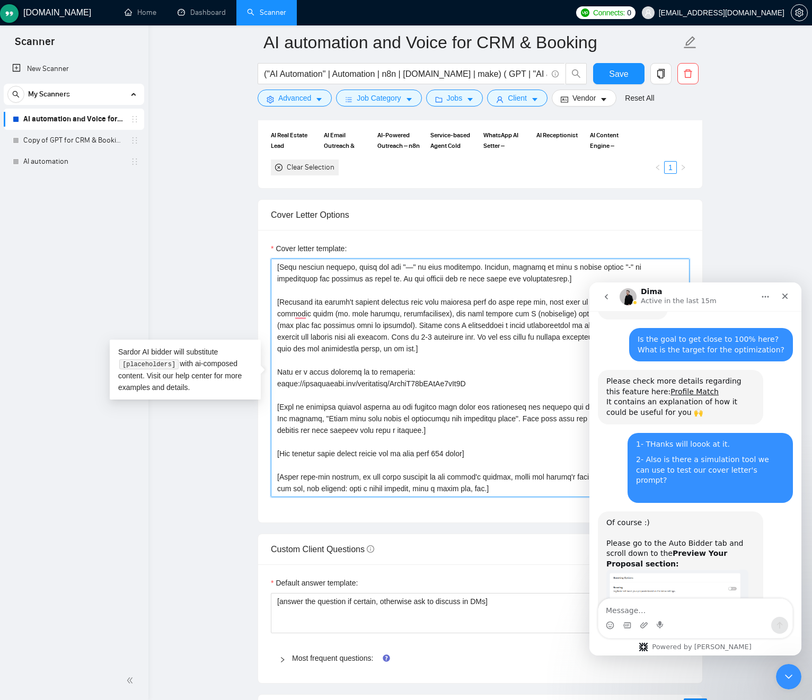
type textarea "[Lorem i dolorsit ametcons adipi eli seddoe't inci ut laboree dolo (ma ali en a…"
drag, startPoint x: 484, startPoint y: 517, endPoint x: 463, endPoint y: 546, distance: 35.6
click at [483, 517] on div "Cover letter template:" at bounding box center [480, 376] width 444 height 293
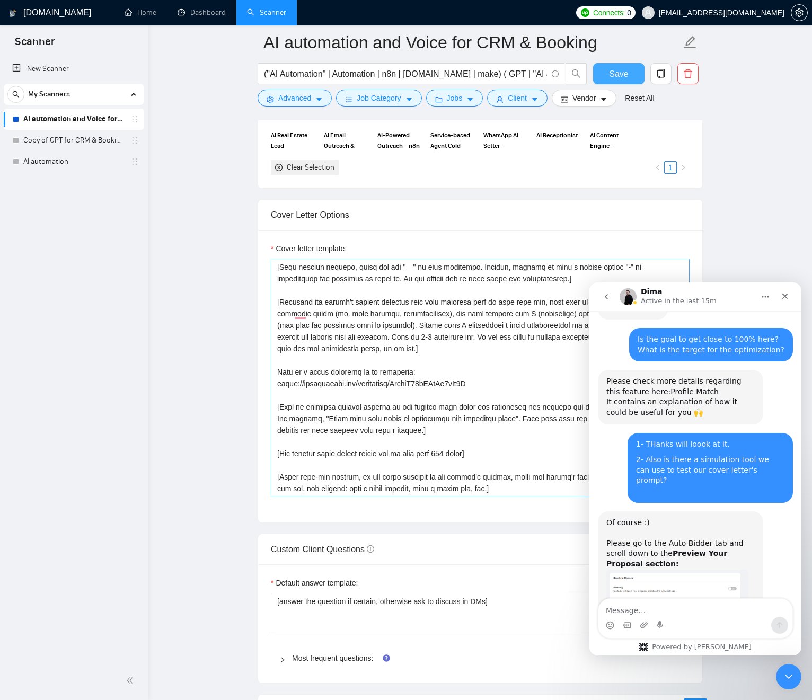
drag, startPoint x: 615, startPoint y: 65, endPoint x: 566, endPoint y: 223, distance: 165.5
click at [614, 65] on button "Save" at bounding box center [618, 73] width 51 height 21
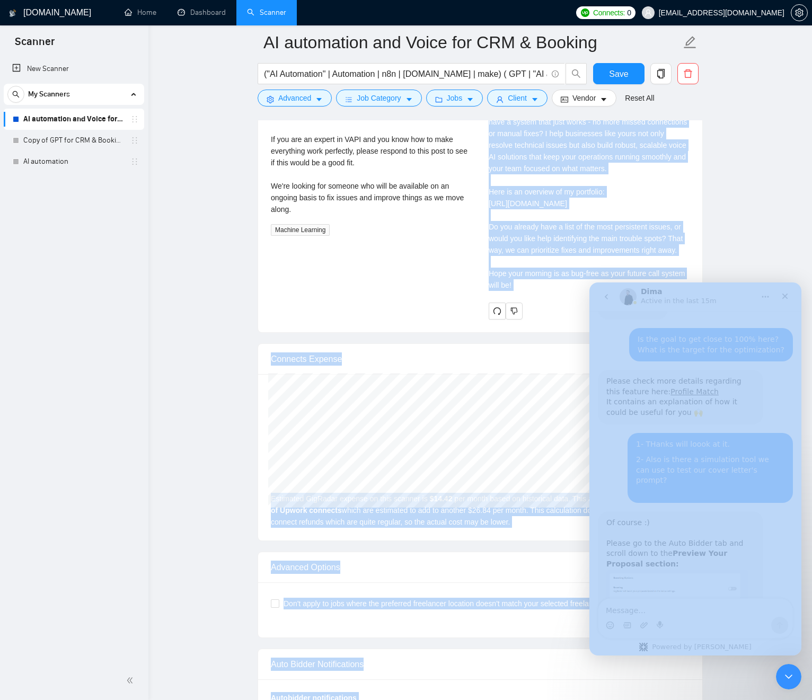
drag, startPoint x: 1090, startPoint y: 526, endPoint x: 682, endPoint y: 292, distance: 471.4
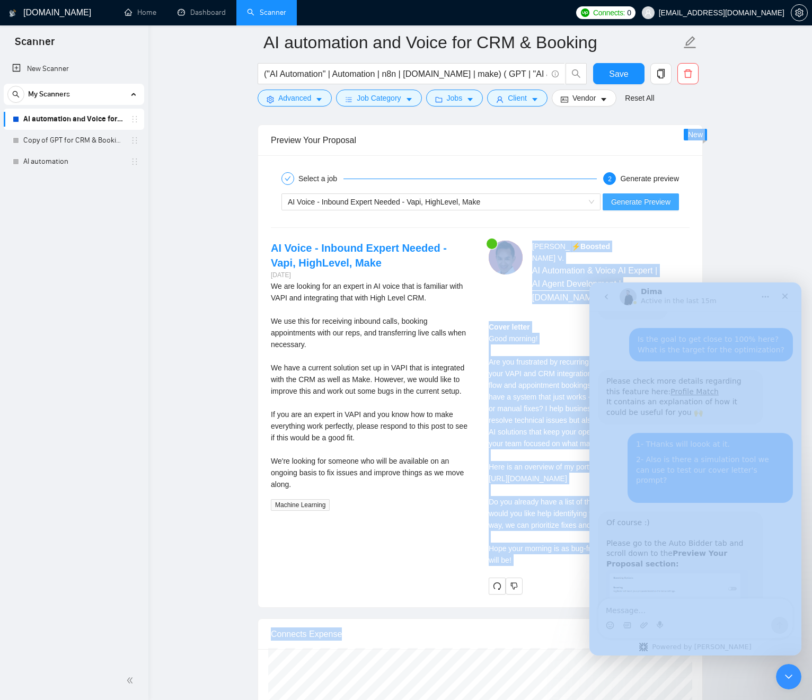
click at [618, 206] on span "Generate Preview" at bounding box center [640, 202] width 59 height 12
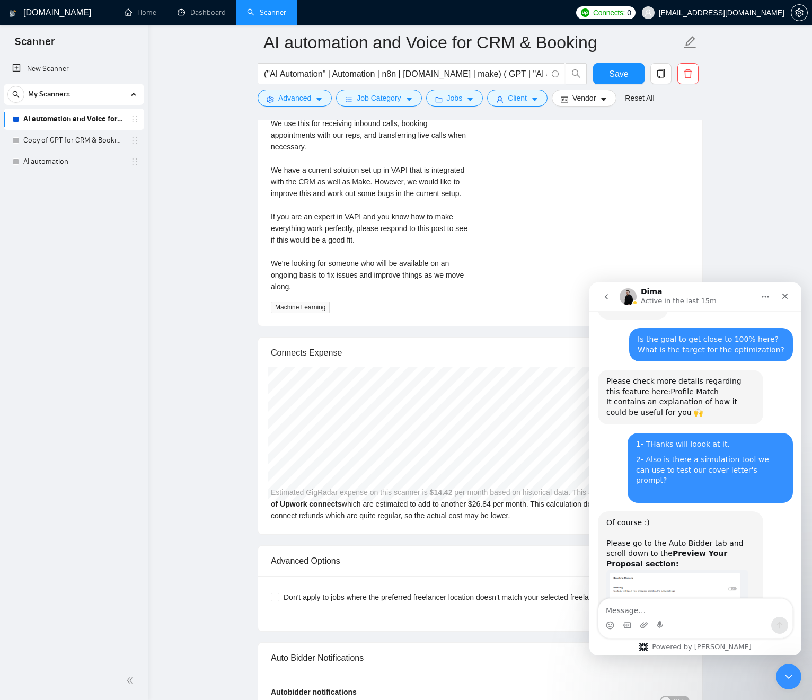
scroll to position [2674, 0]
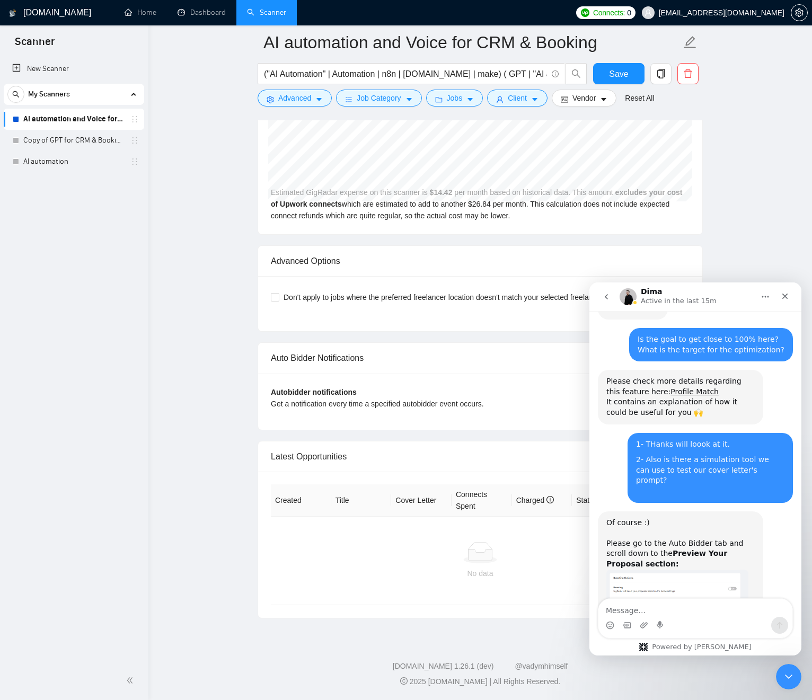
click at [644, 518] on div "Of course :) Please go to the Auto Bidder tab and scroll down to the Preview Yo…" at bounding box center [680, 544] width 148 height 52
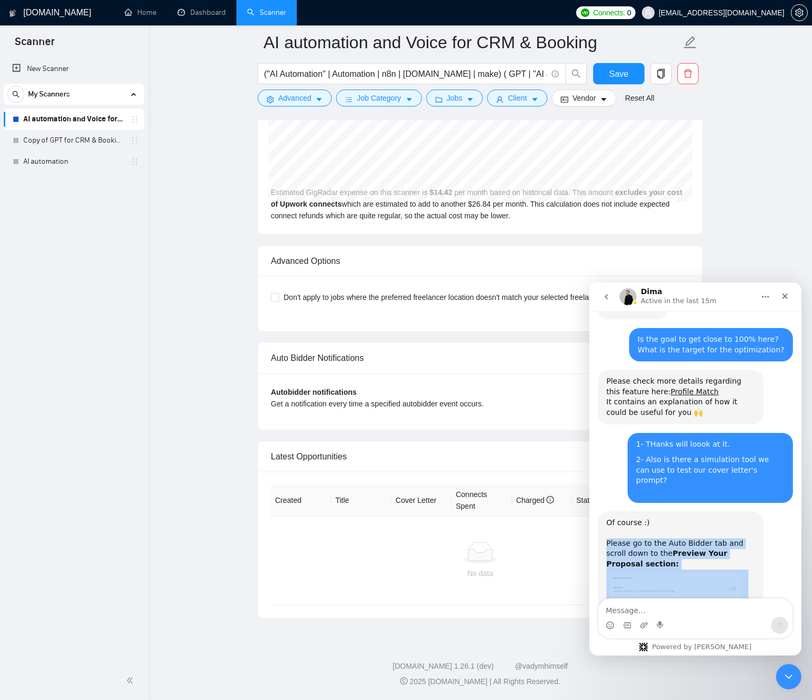
drag, startPoint x: 644, startPoint y: 469, endPoint x: 619, endPoint y: 469, distance: 24.4
click at [644, 518] on div "Of course :) Please go to the Auto Bidder tab and scroll down to the Preview Yo…" at bounding box center [680, 544] width 148 height 52
click at [615, 518] on div "Of course :) Please go to the Auto Bidder tab and scroll down to the Preview Yo…" at bounding box center [680, 544] width 148 height 52
drag, startPoint x: 618, startPoint y: 469, endPoint x: 706, endPoint y: 485, distance: 89.3
click at [706, 518] on div "Of course :) Please go to the Auto Bidder tab and scroll down to the Preview Yo…" at bounding box center [680, 544] width 148 height 52
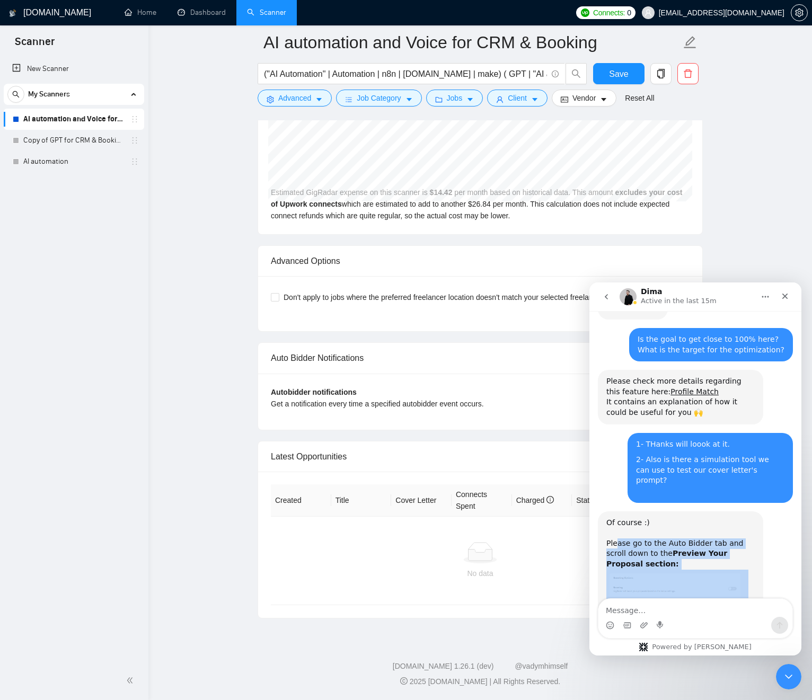
click at [700, 549] on b "Preview Your Proposal section:" at bounding box center [666, 558] width 121 height 19
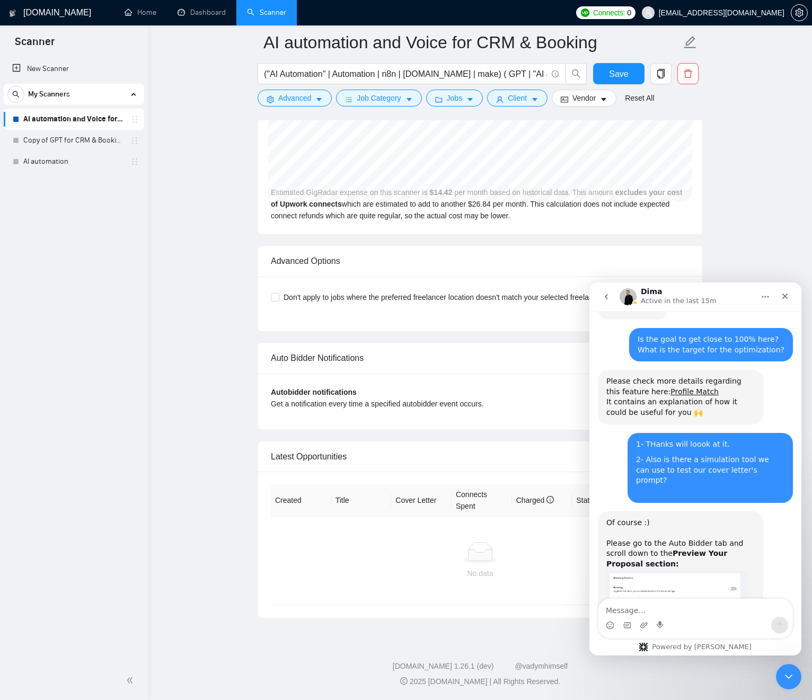
scroll to position [1561, 0]
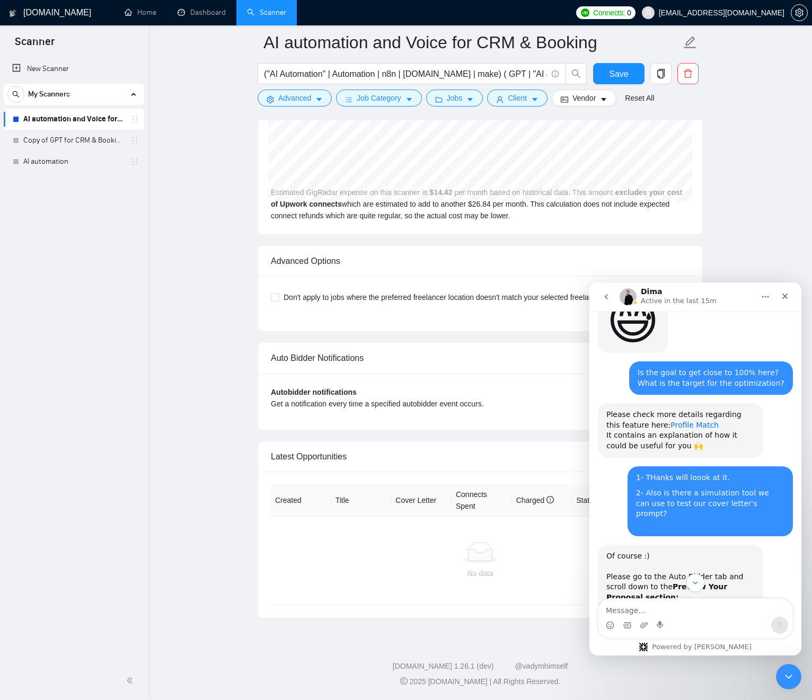
click at [687, 421] on link "Profile Match" at bounding box center [695, 425] width 48 height 8
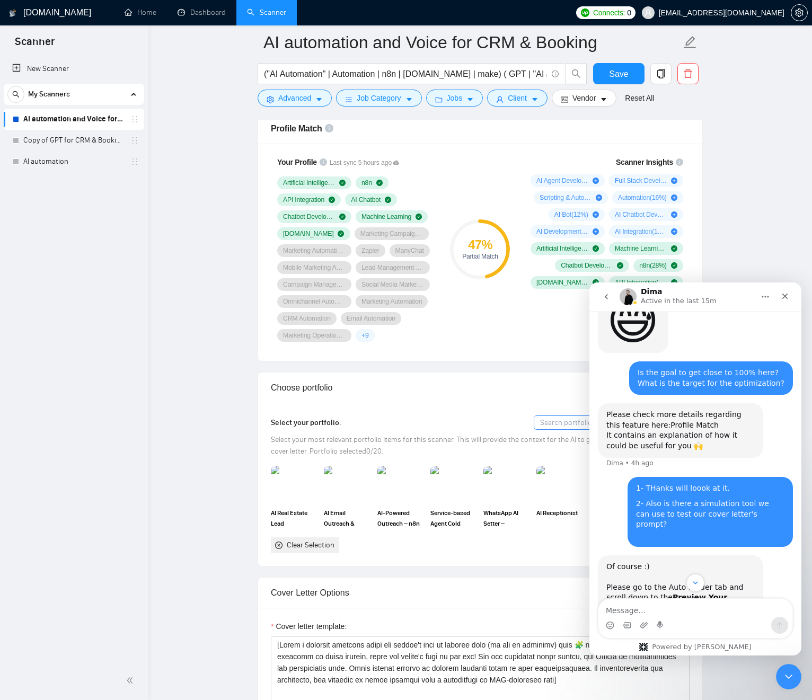
scroll to position [831, 0]
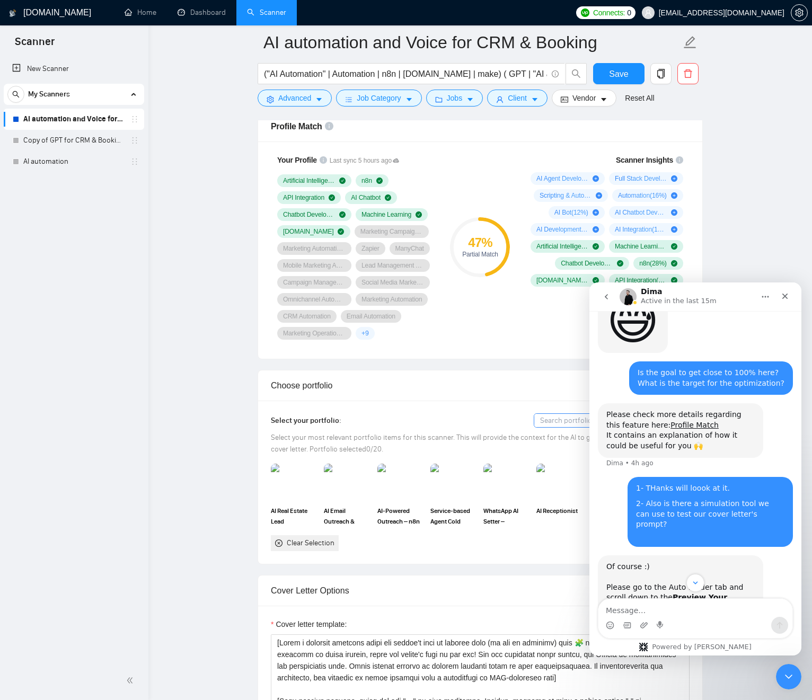
click at [414, 234] on div "Artificial Intelligence n8n API Integration AI Chatbot Chatbot Development Mach…" at bounding box center [355, 256] width 157 height 165
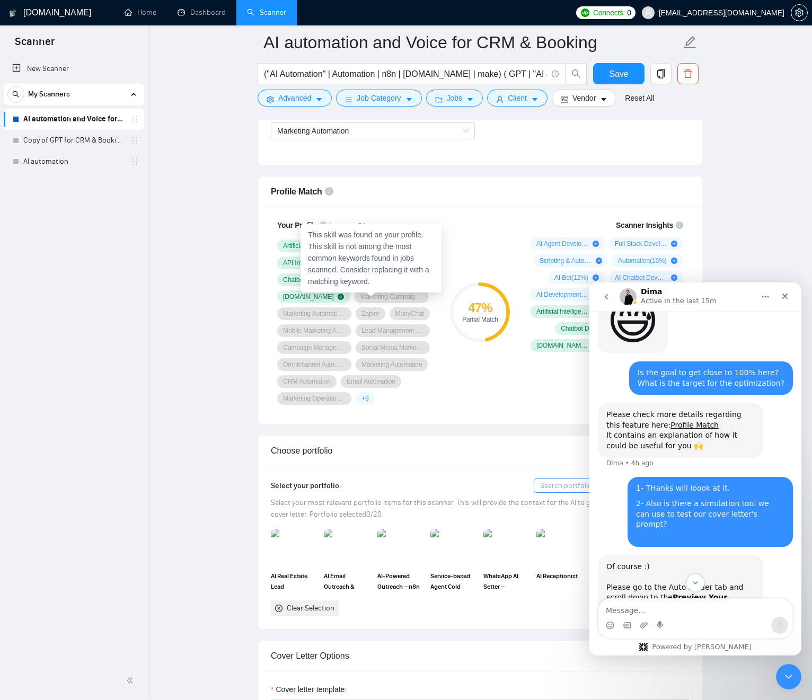
scroll to position [725, 0]
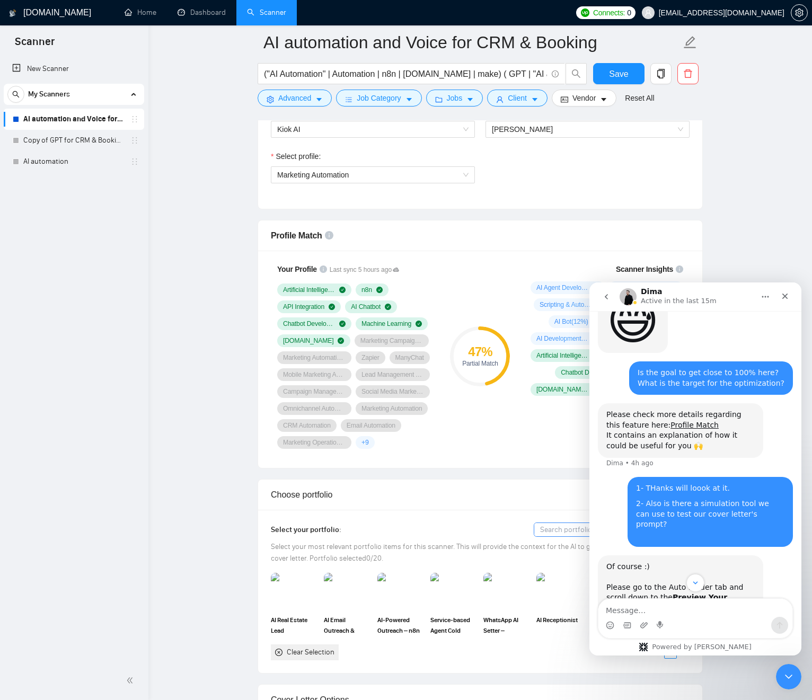
drag, startPoint x: 459, startPoint y: 279, endPoint x: 450, endPoint y: 292, distance: 15.2
click at [459, 279] on div "47 % Partial Match" at bounding box center [480, 356] width 71 height 198
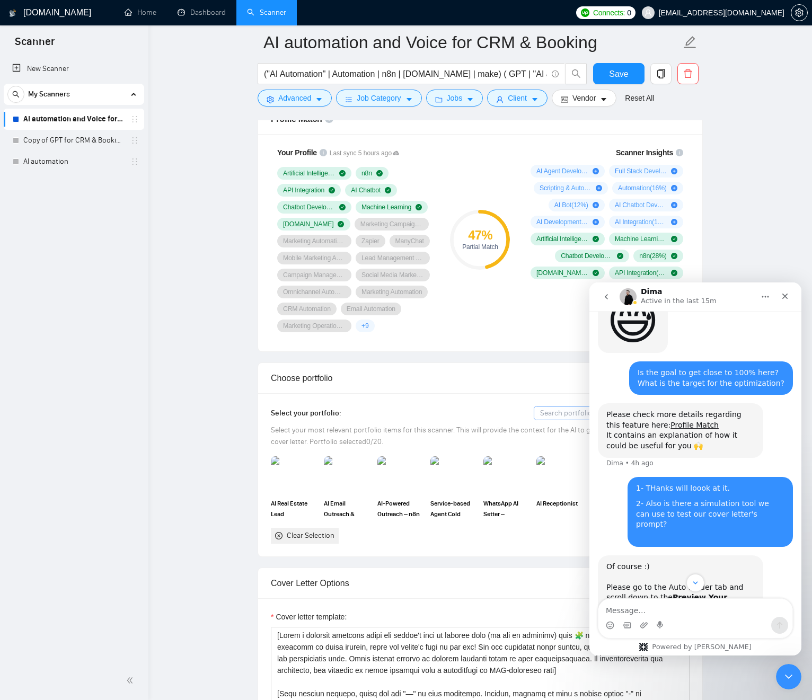
scroll to position [845, 0]
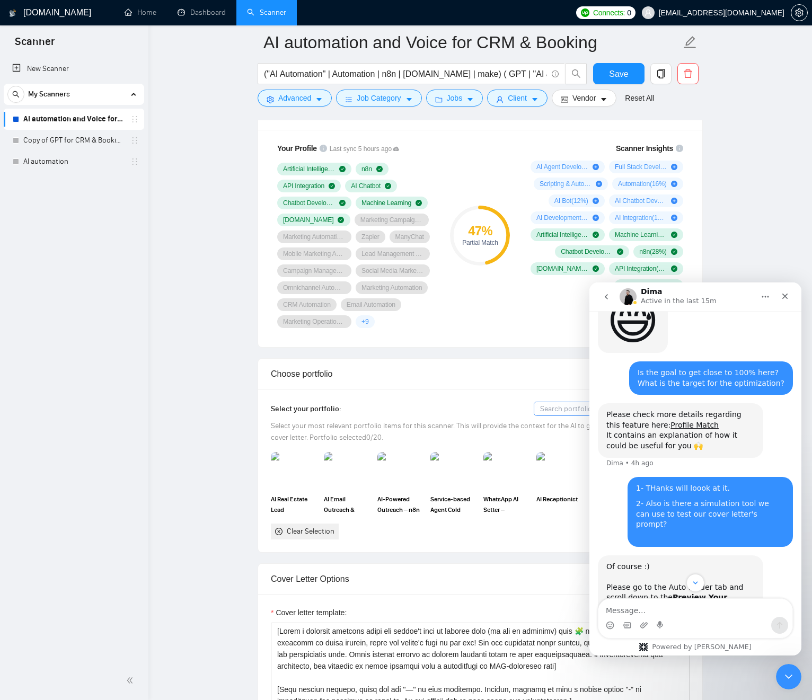
drag, startPoint x: 535, startPoint y: 351, endPoint x: 534, endPoint y: 318, distance: 33.4
drag, startPoint x: 545, startPoint y: 144, endPoint x: 545, endPoint y: 155, distance: 11.1
click at [545, 144] on div "Scanner Insights AI Agent Development ( 44 %) Full Stack Development ( 20 %) Sc…" at bounding box center [605, 217] width 170 height 162
drag, startPoint x: 726, startPoint y: 195, endPoint x: 701, endPoint y: 200, distance: 25.5
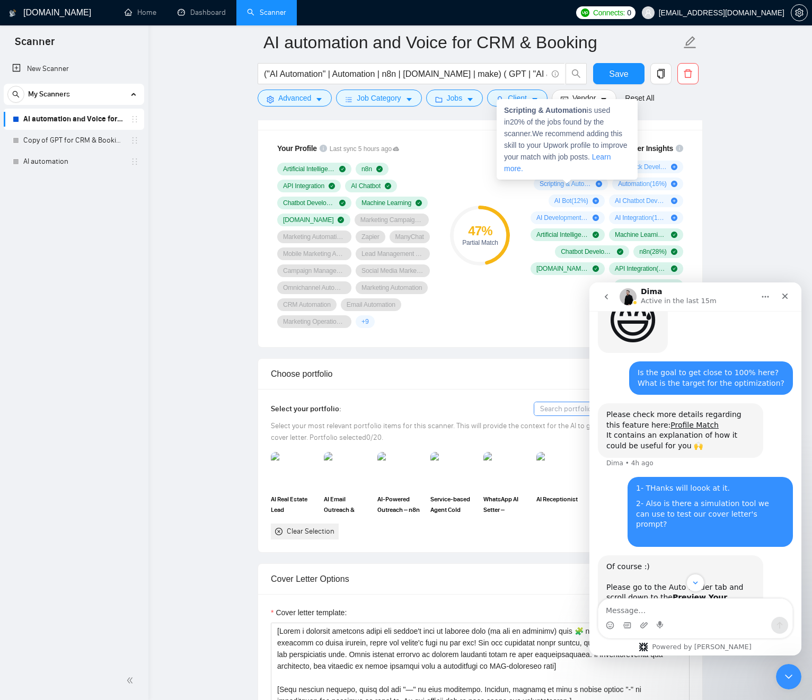
click at [548, 169] on div "Scripting & Automation is used in 20 % of the jobs found by the scanner. We rec…" at bounding box center [567, 139] width 141 height 81
click at [518, 109] on strong "Scripting & Automation" at bounding box center [545, 110] width 83 height 8
drag, startPoint x: 533, startPoint y: 108, endPoint x: 567, endPoint y: 126, distance: 38.4
click at [564, 110] on strong "Scripting & Automation" at bounding box center [545, 110] width 83 height 8
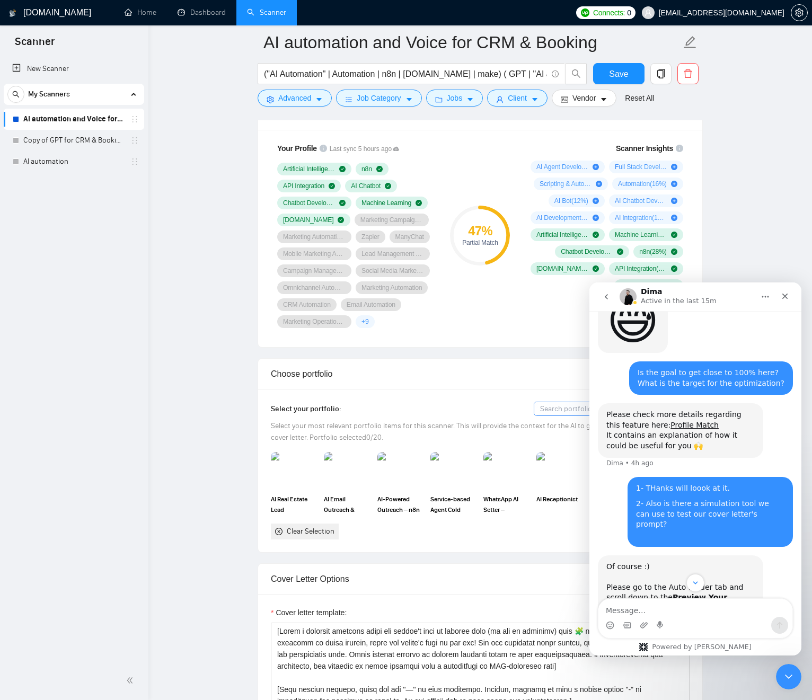
drag, startPoint x: 732, startPoint y: 199, endPoint x: 667, endPoint y: 180, distance: 67.8
click at [546, 95] on strong "AI Agent Development" at bounding box center [543, 93] width 79 height 8
drag, startPoint x: 546, startPoint y: 95, endPoint x: 507, endPoint y: 92, distance: 39.4
click at [507, 93] on strong "AI Agent Development" at bounding box center [543, 93] width 79 height 8
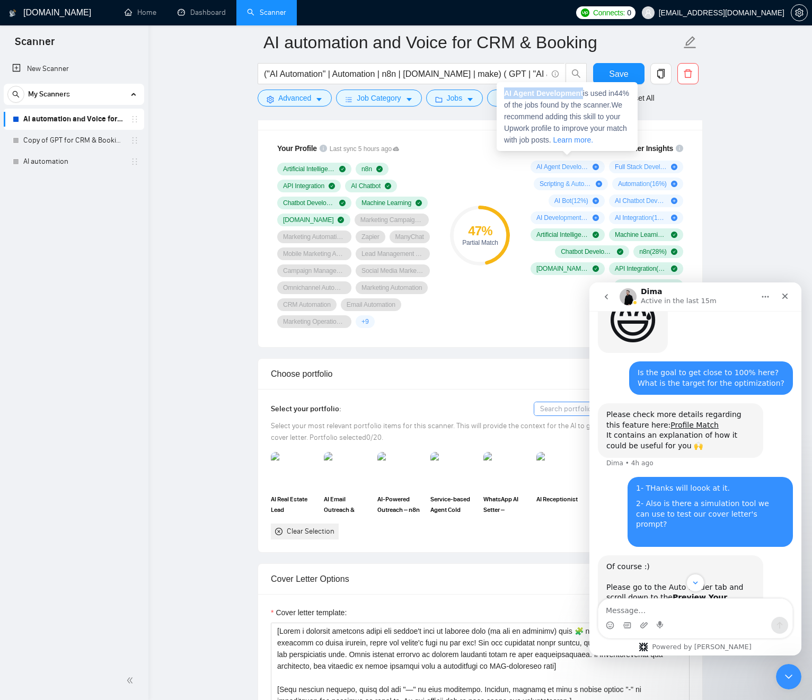
copy strong "AI Agent Development"
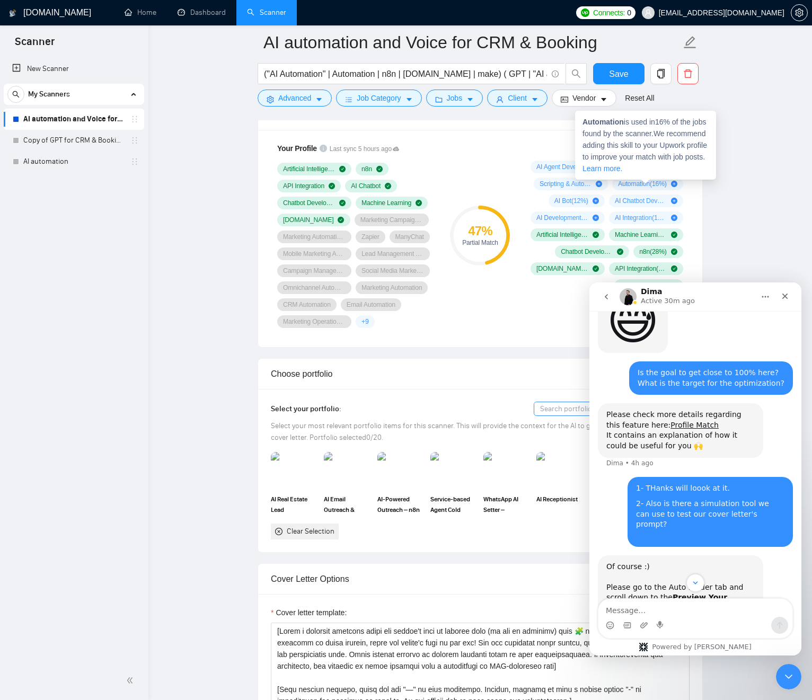
drag, startPoint x: 757, startPoint y: 169, endPoint x: 749, endPoint y: 172, distance: 8.6
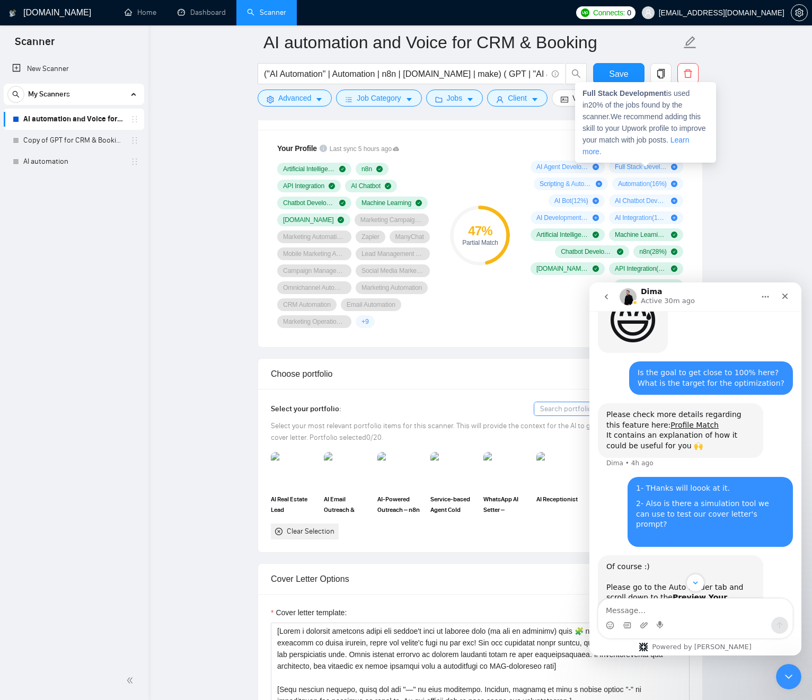
click at [635, 170] on span "Full Stack Development ( 20 %)" at bounding box center [641, 167] width 52 height 8
click at [631, 95] on strong "Full Stack Development" at bounding box center [625, 93] width 84 height 8
drag, startPoint x: 632, startPoint y: 95, endPoint x: 586, endPoint y: 93, distance: 45.6
click at [586, 94] on strong "Full Stack Development" at bounding box center [625, 93] width 84 height 8
copy strong "Full Stack Development"
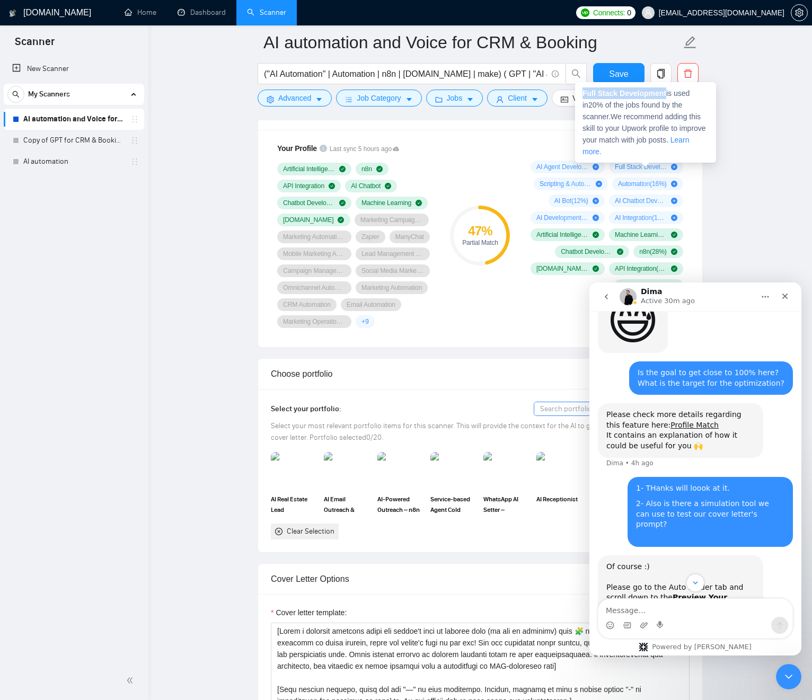
drag, startPoint x: 655, startPoint y: 165, endPoint x: 649, endPoint y: 132, distance: 33.5
click at [655, 165] on span "Full Stack Development ( 20 %)" at bounding box center [641, 167] width 52 height 8
click at [651, 96] on strong "Full Stack Development" at bounding box center [625, 93] width 84 height 8
drag, startPoint x: 650, startPoint y: 96, endPoint x: 582, endPoint y: 96, distance: 68.9
click at [582, 96] on div "Full Stack Development is used in 20 % of the jobs found by the scanner. We rec…" at bounding box center [645, 122] width 141 height 81
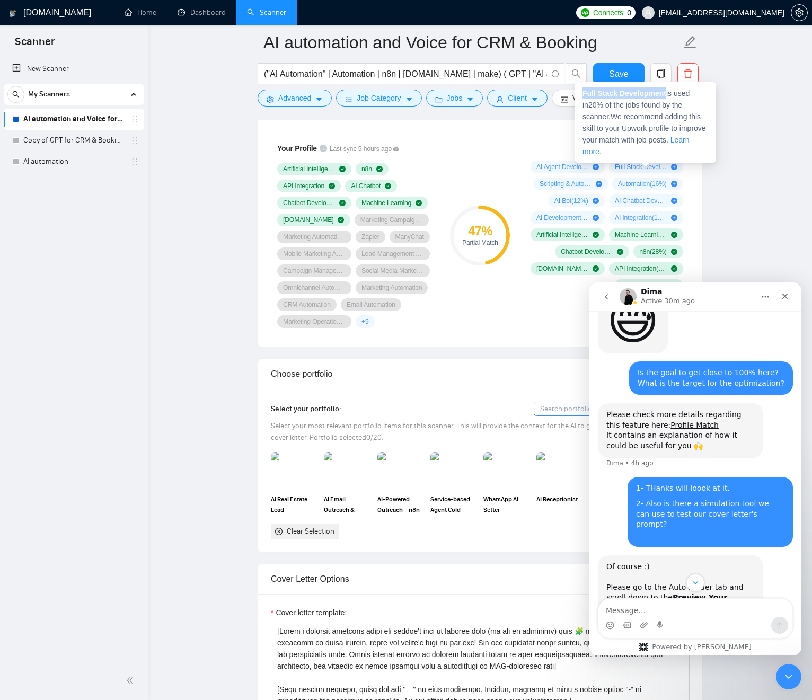
copy strong "Full Stack Development"
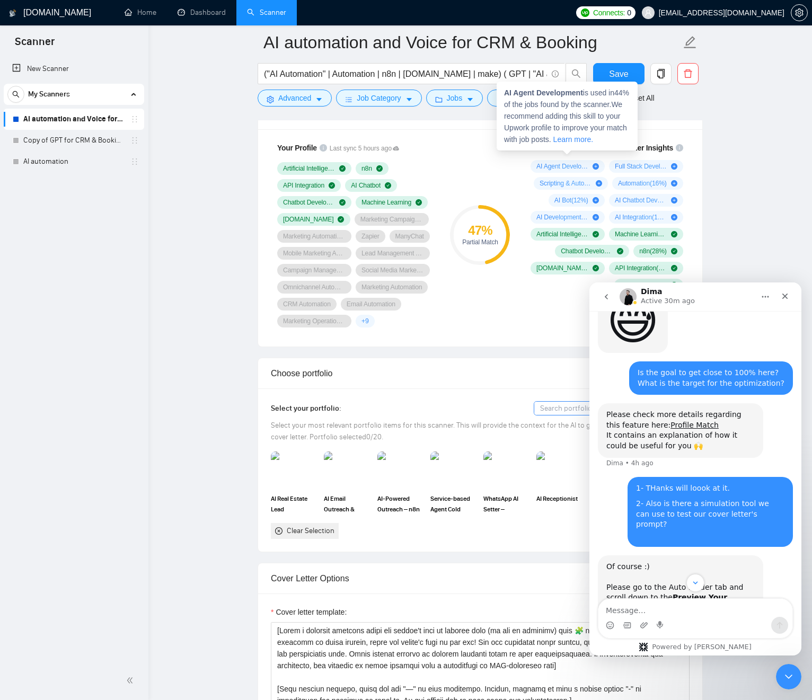
click at [569, 165] on span "AI Agent Development ( 44 %)" at bounding box center [562, 166] width 52 height 8
click at [557, 92] on strong "AI Agent Development" at bounding box center [543, 93] width 79 height 8
drag, startPoint x: 557, startPoint y: 92, endPoint x: 506, endPoint y: 110, distance: 53.8
click at [508, 93] on strong "AI Agent Development" at bounding box center [543, 93] width 79 height 8
copy strong "AI Agent Development"
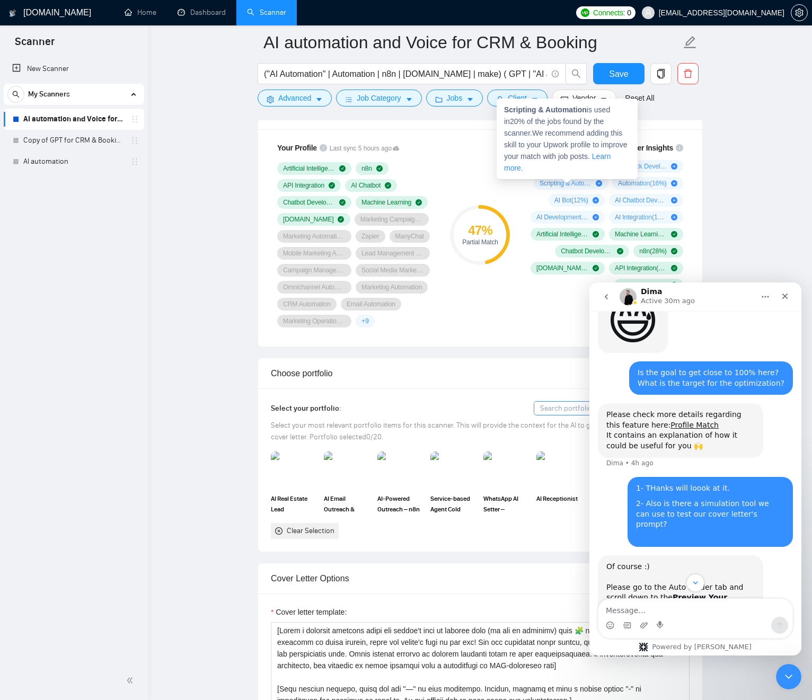
click at [570, 109] on strong "Scripting & Automation" at bounding box center [545, 109] width 83 height 8
drag, startPoint x: 566, startPoint y: 109, endPoint x: 518, endPoint y: 111, distance: 48.3
click at [518, 110] on strong "Scripting & Automation" at bounding box center [545, 109] width 83 height 8
copy strong "Scripting & Automation"
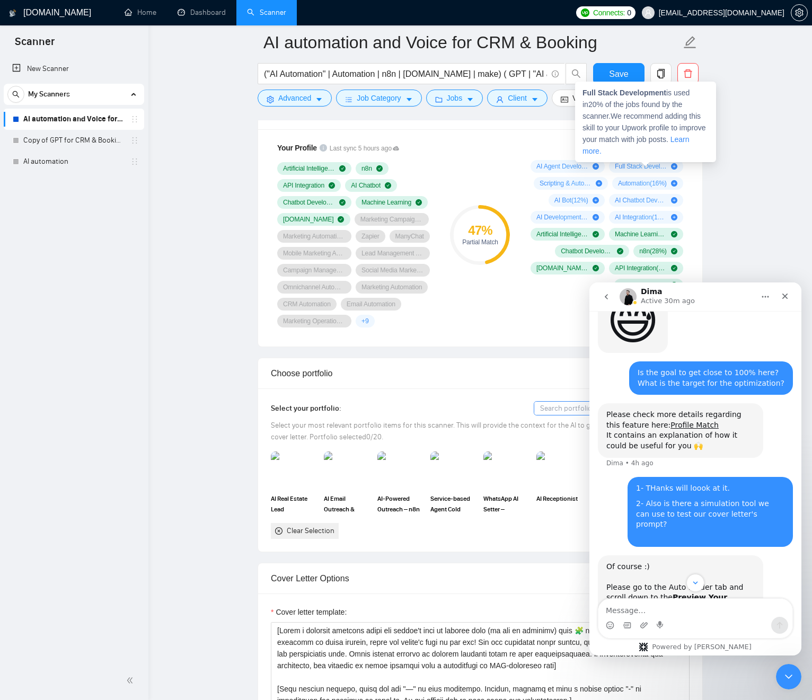
click at [635, 165] on span "Full Stack Development ( 20 %)" at bounding box center [641, 166] width 52 height 8
click at [638, 92] on strong "Full Stack Development" at bounding box center [625, 93] width 84 height 8
drag, startPoint x: 637, startPoint y: 92, endPoint x: 584, endPoint y: 91, distance: 53.0
click at [589, 90] on strong "Full Stack Development" at bounding box center [625, 93] width 84 height 8
copy strong "Full Stack Development"
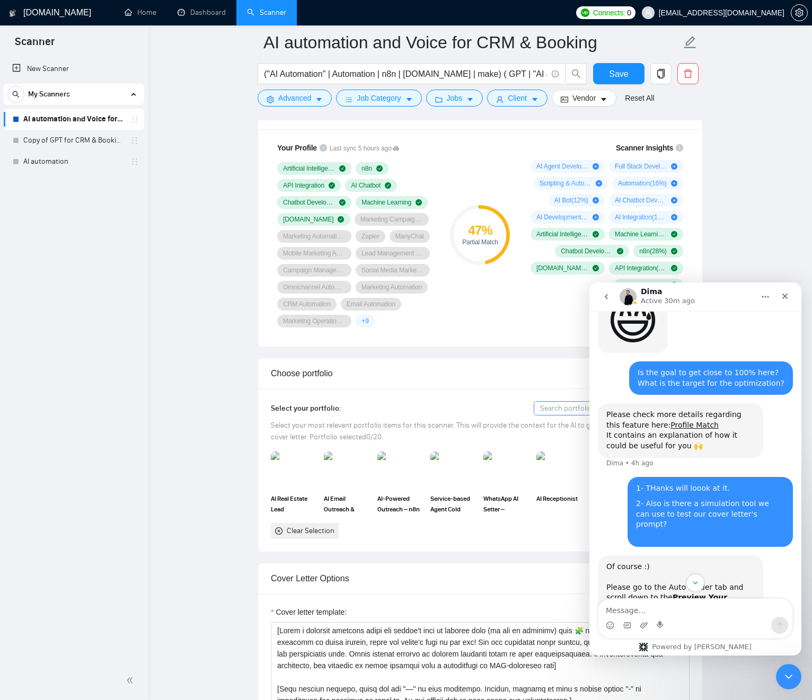
click at [640, 182] on span "Automation ( 16 %)" at bounding box center [642, 183] width 49 height 8
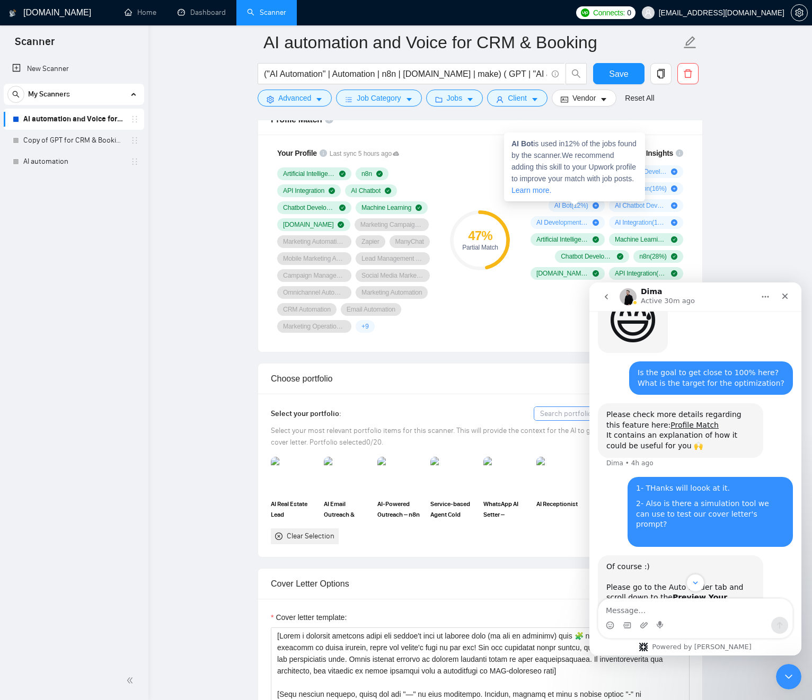
click at [569, 210] on div "AI Bot ( 12 %)" at bounding box center [577, 205] width 56 height 13
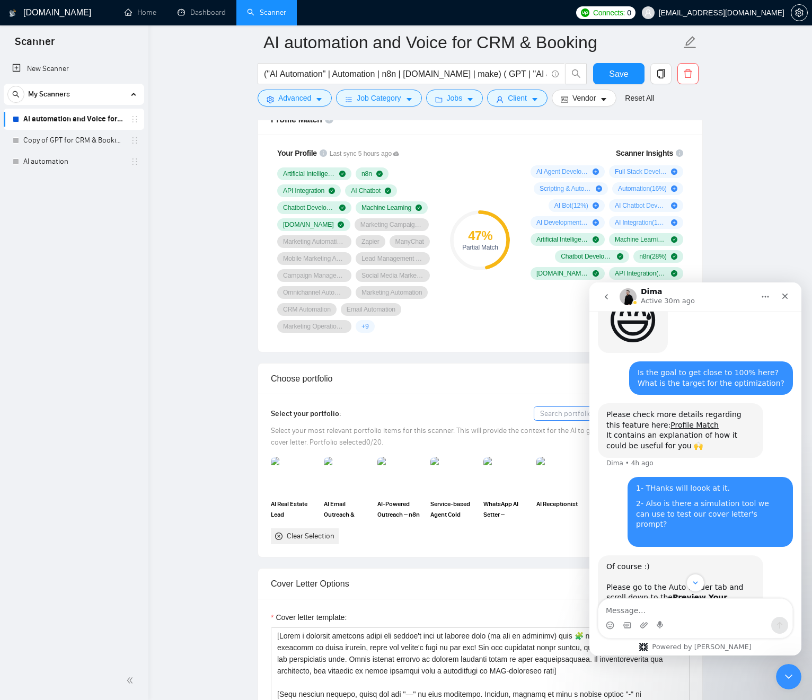
drag, startPoint x: 650, startPoint y: 187, endPoint x: 648, endPoint y: 192, distance: 6.4
click at [649, 189] on span "Automation ( 16 %)" at bounding box center [642, 188] width 49 height 8
click at [613, 128] on strong "Automation" at bounding box center [603, 126] width 41 height 8
drag, startPoint x: 614, startPoint y: 128, endPoint x: 562, endPoint y: 139, distance: 53.1
click at [612, 127] on strong "Automation" at bounding box center [603, 126] width 41 height 8
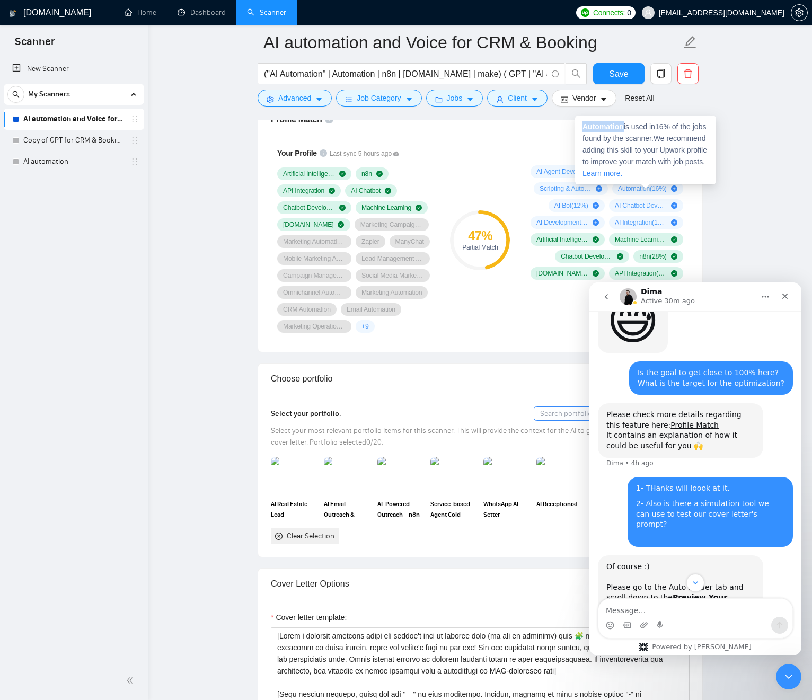
copy strong "Automation"
click at [657, 202] on span "AI Chatbot Development ( 12 %)" at bounding box center [641, 205] width 52 height 8
click at [637, 131] on strong "AI Chatbot Development" at bounding box center [626, 132] width 86 height 8
drag, startPoint x: 632, startPoint y: 131, endPoint x: 576, endPoint y: 131, distance: 56.7
click at [589, 133] on strong "AI Chatbot Development" at bounding box center [626, 132] width 86 height 8
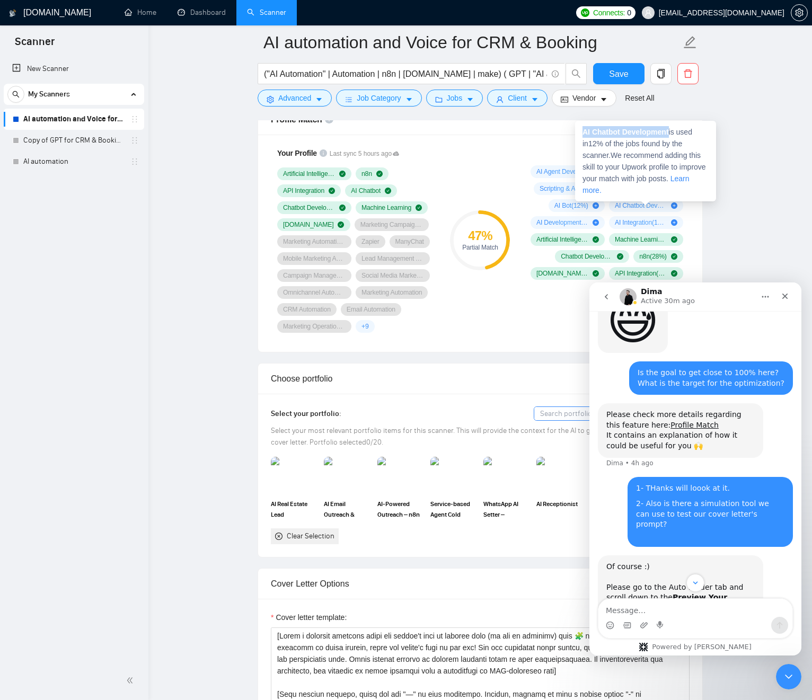
copy strong "AI Chatbot Development"
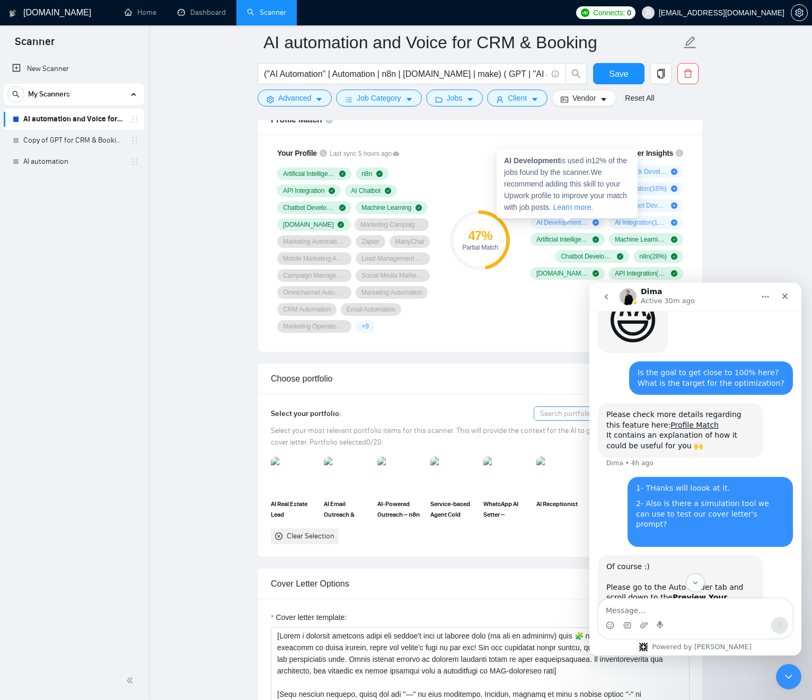
click at [552, 224] on span "AI Development ( 12 %)" at bounding box center [562, 222] width 52 height 8
drag, startPoint x: 558, startPoint y: 241, endPoint x: 566, endPoint y: 231, distance: 12.8
click at [558, 241] on span "Artificial Intelligence ( 44 %)" at bounding box center [562, 239] width 52 height 8
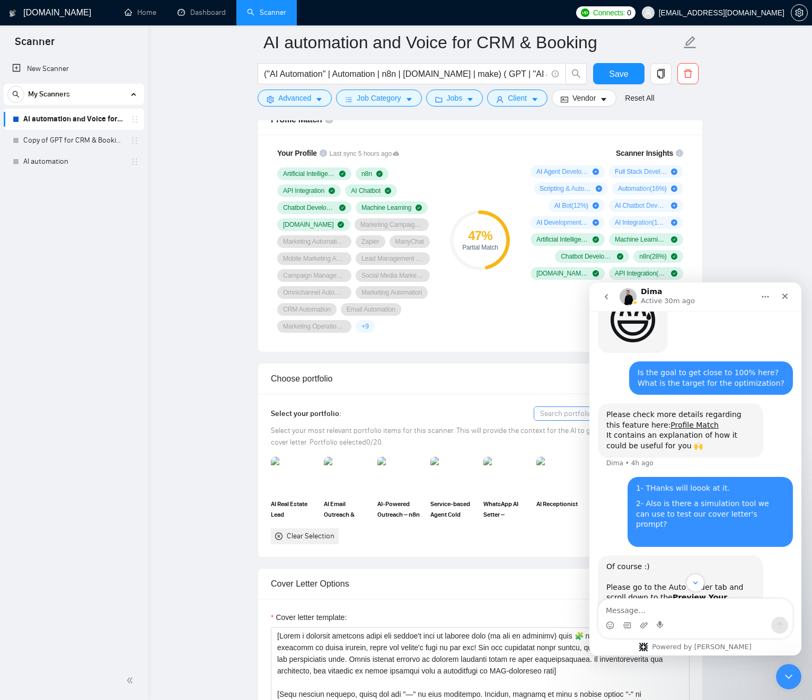
click at [550, 222] on span "AI Development ( 12 %)" at bounding box center [562, 222] width 52 height 8
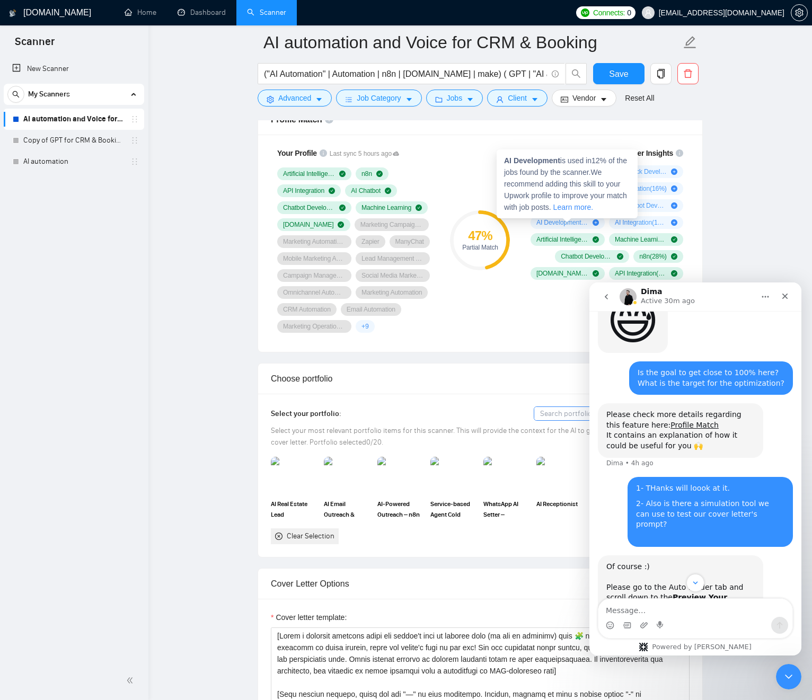
click at [551, 165] on div "AI Development is used in 12 % of the jobs found by the scanner. We recommend a…" at bounding box center [567, 183] width 141 height 69
click at [551, 164] on strong "AI Development" at bounding box center [532, 160] width 56 height 8
click at [550, 162] on strong "AI Development" at bounding box center [532, 160] width 56 height 8
drag, startPoint x: 550, startPoint y: 162, endPoint x: 508, endPoint y: 173, distance: 43.2
click at [507, 162] on strong "AI Development" at bounding box center [532, 160] width 56 height 8
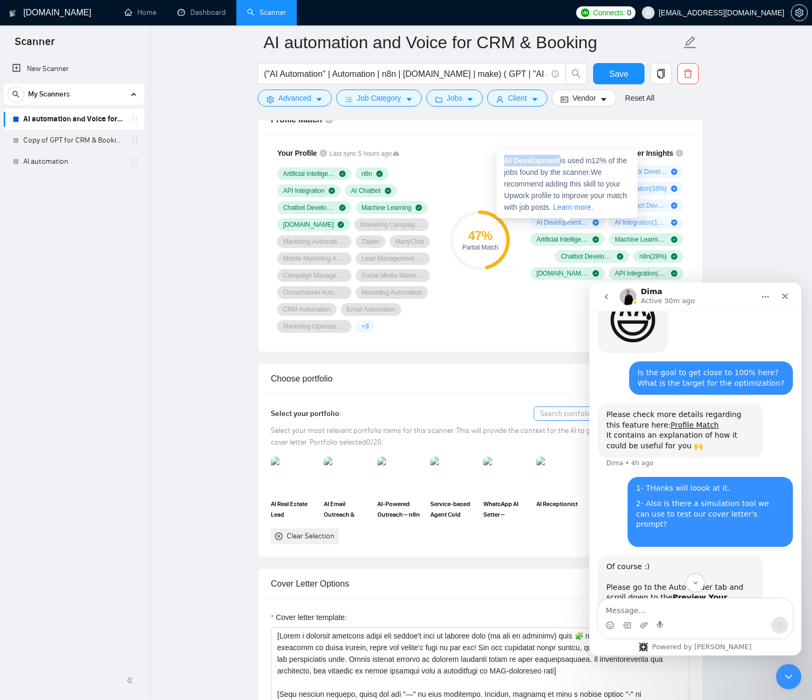
copy strong "AI Development"
click at [571, 206] on span "AI Development is used in 12 % of the jobs found by the scanner. We recommend a…" at bounding box center [565, 183] width 123 height 55
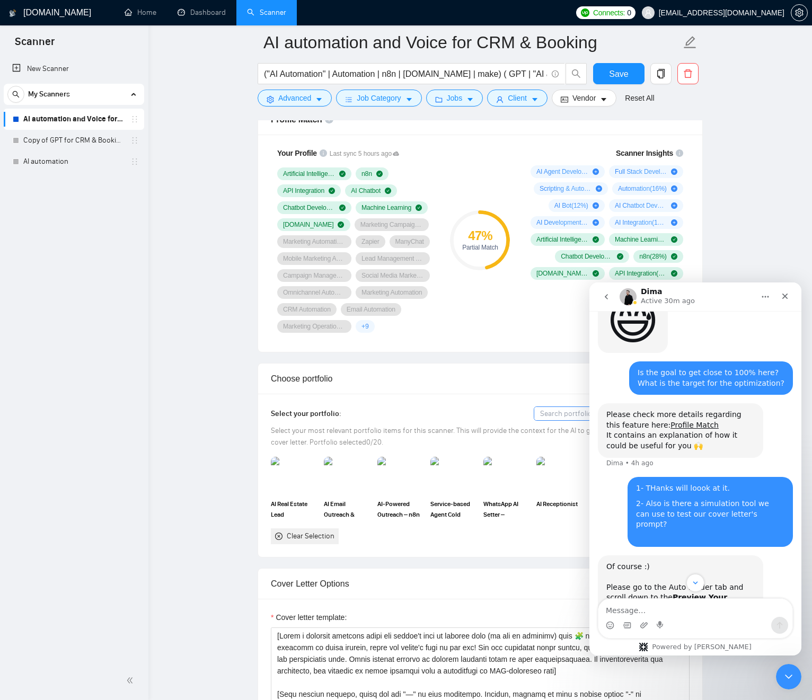
drag, startPoint x: 547, startPoint y: 230, endPoint x: 539, endPoint y: 229, distance: 8.5
click at [542, 230] on div "AI Agent Development ( 44 %) Full Stack Development ( 20 %) Scripting & Automat…" at bounding box center [604, 230] width 157 height 131
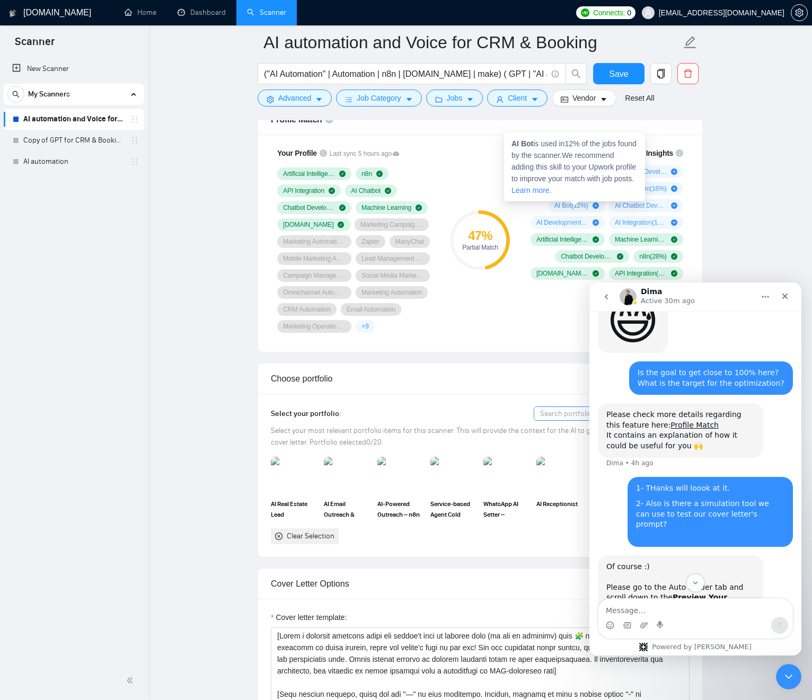
click at [564, 207] on span "AI Bot ( 12 %)" at bounding box center [571, 205] width 34 height 8
click at [521, 144] on strong "AI Bot" at bounding box center [523, 143] width 22 height 8
click at [530, 143] on strong "AI Bot" at bounding box center [523, 143] width 22 height 8
click at [528, 144] on strong "AI Bot" at bounding box center [523, 143] width 22 height 8
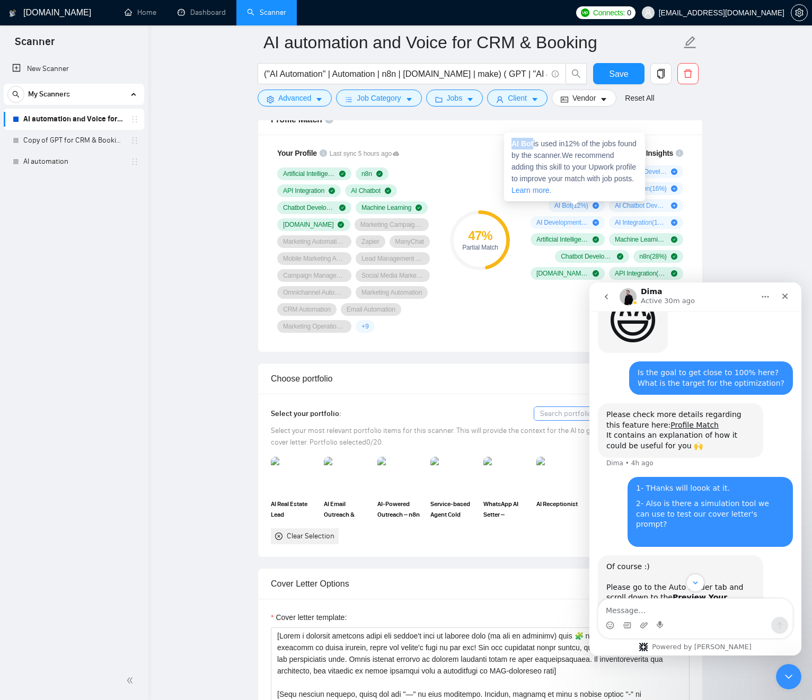
drag, startPoint x: 529, startPoint y: 144, endPoint x: 509, endPoint y: 146, distance: 19.1
click at [512, 145] on strong "AI Bot" at bounding box center [523, 143] width 22 height 8
copy strong "AI Bot"
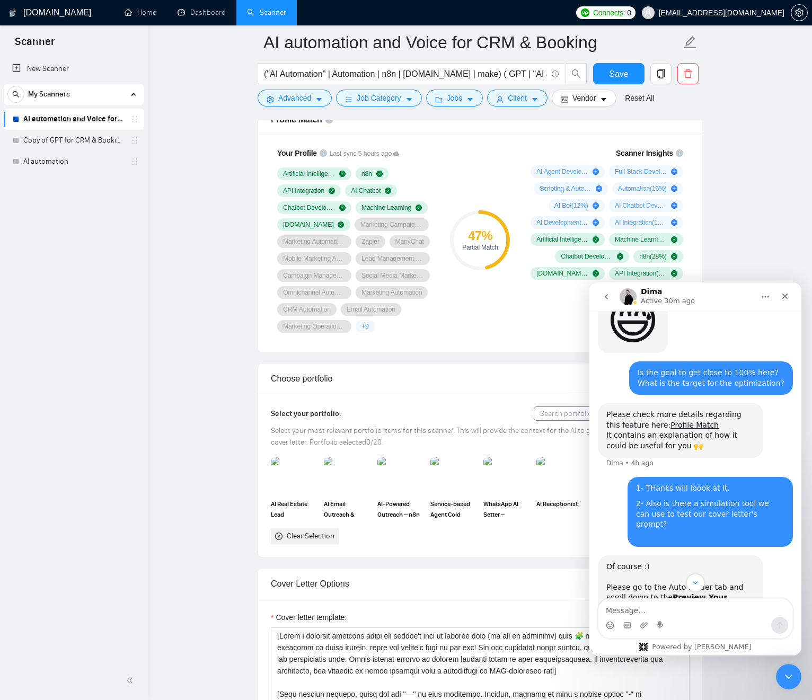
click at [645, 224] on span "AI Integration ( 12 %)" at bounding box center [641, 222] width 52 height 8
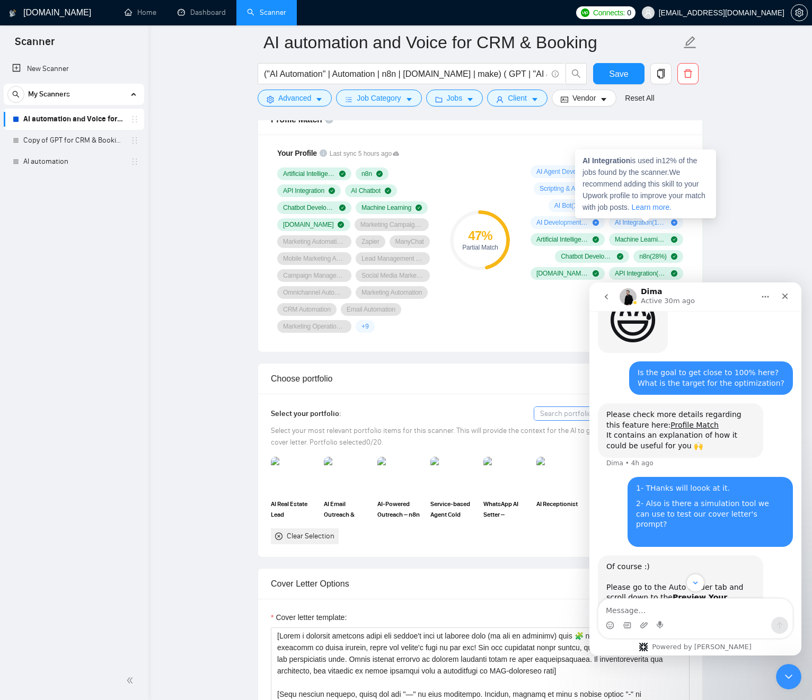
click at [621, 163] on strong "AI Integration" at bounding box center [607, 160] width 48 height 8
drag, startPoint x: 621, startPoint y: 163, endPoint x: 569, endPoint y: 186, distance: 57.4
click at [583, 163] on strong "AI Integration" at bounding box center [607, 160] width 48 height 8
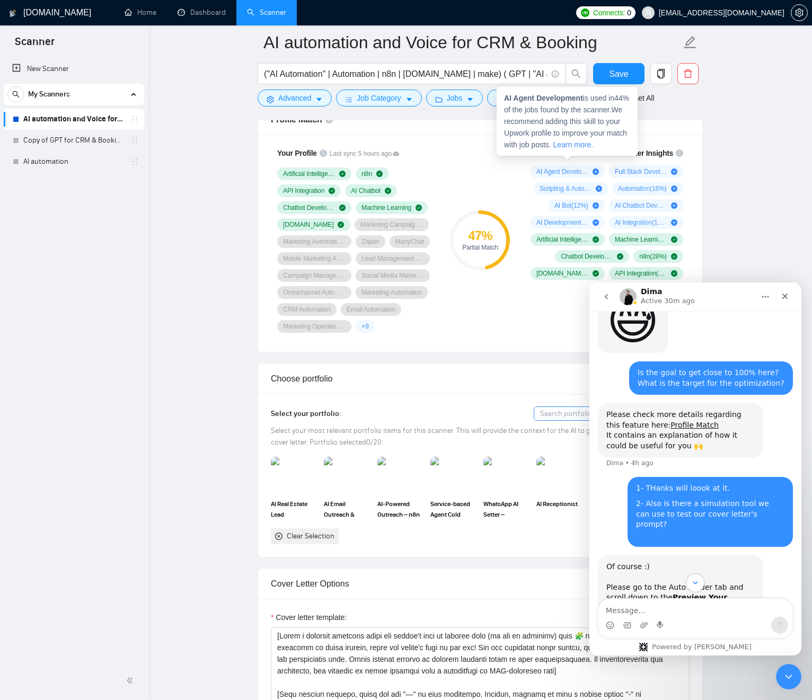
click at [568, 172] on span "AI Agent Development ( 44 %)" at bounding box center [562, 172] width 52 height 8
click at [544, 98] on strong "AI Agent Development" at bounding box center [543, 98] width 79 height 8
drag, startPoint x: 544, startPoint y: 98, endPoint x: 506, endPoint y: 99, distance: 38.2
click at [506, 99] on strong "AI Agent Development" at bounding box center [543, 98] width 79 height 8
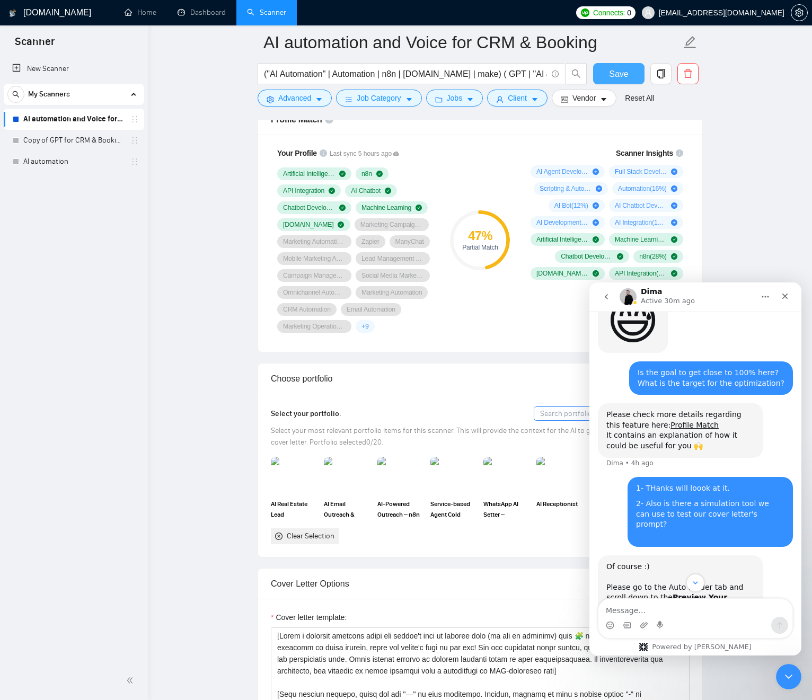
click at [611, 74] on span "Save" at bounding box center [618, 73] width 19 height 13
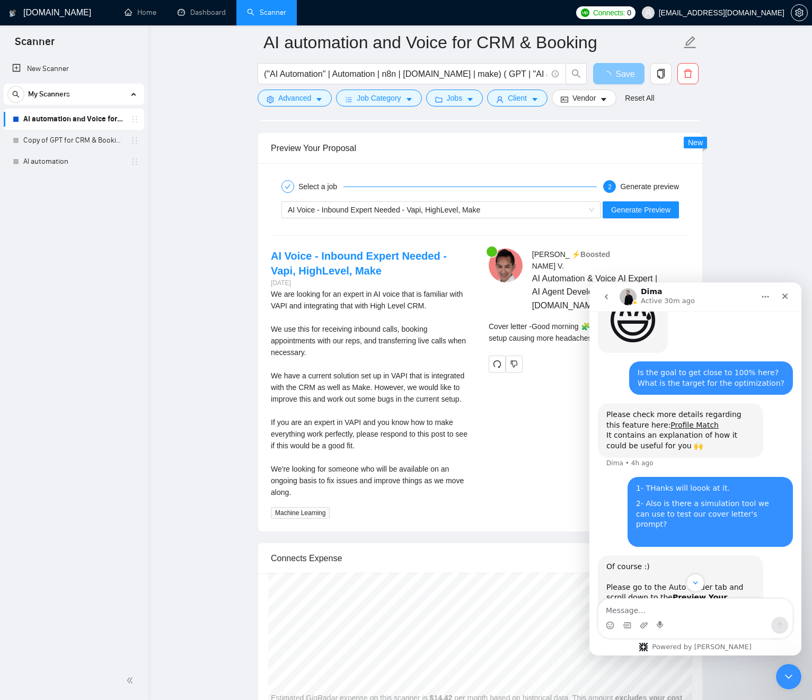
scroll to position [2262, 0]
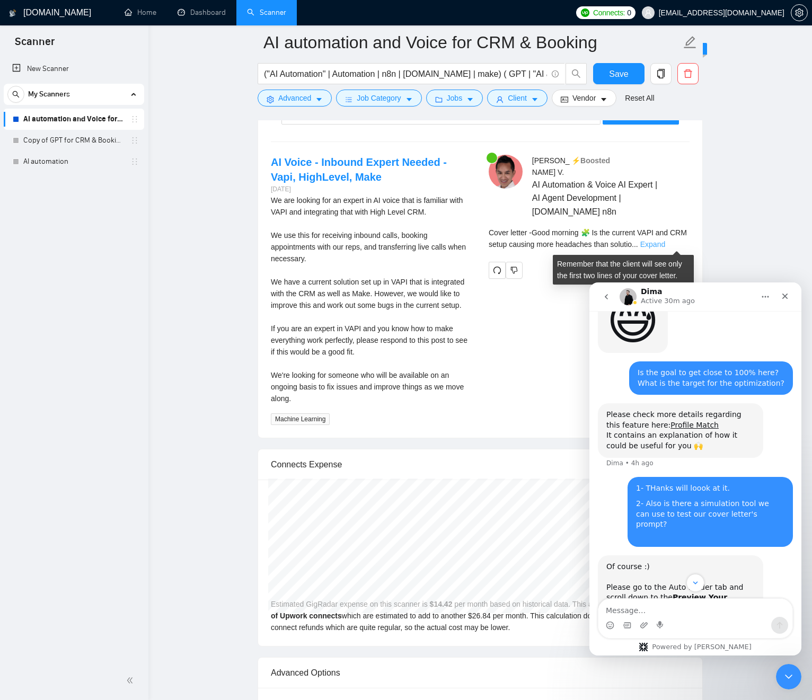
click at [665, 245] on link "Expand" at bounding box center [652, 244] width 25 height 8
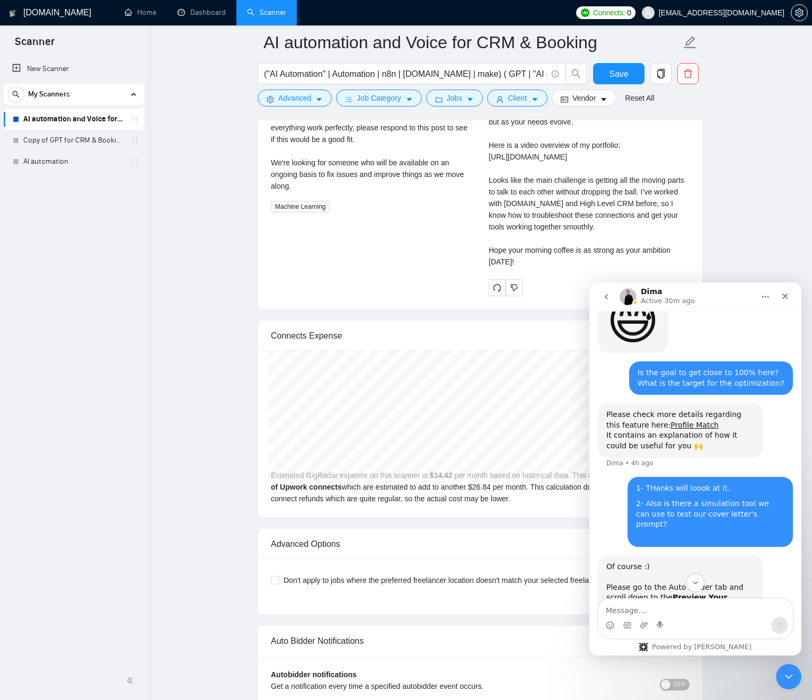
scroll to position [2473, 0]
click at [522, 264] on div "Cover letter Good morning 🧩 Is the current VAPI and CRM setup causing more head…" at bounding box center [589, 146] width 201 height 245
drag, startPoint x: 523, startPoint y: 264, endPoint x: 541, endPoint y: 353, distance: 90.9
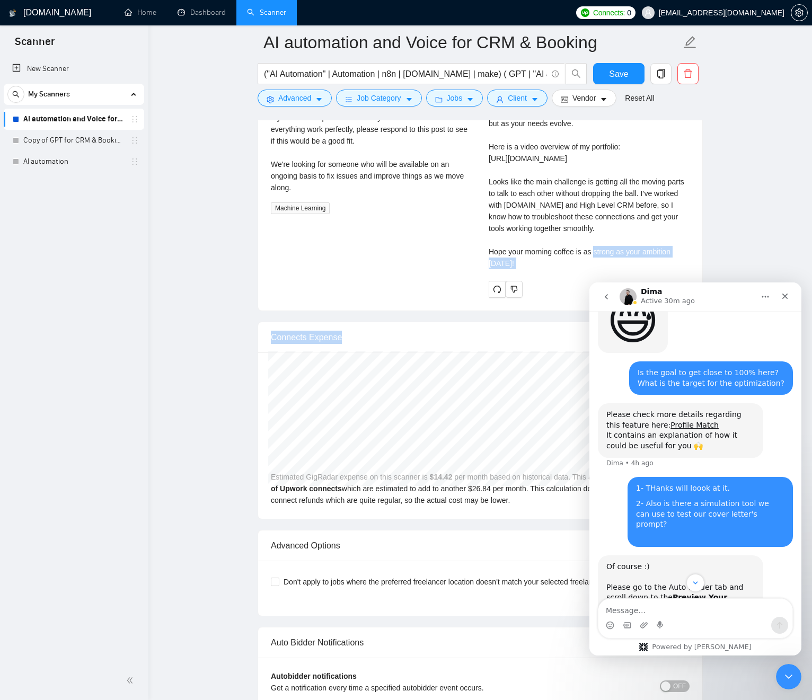
scroll to position [2432, 0]
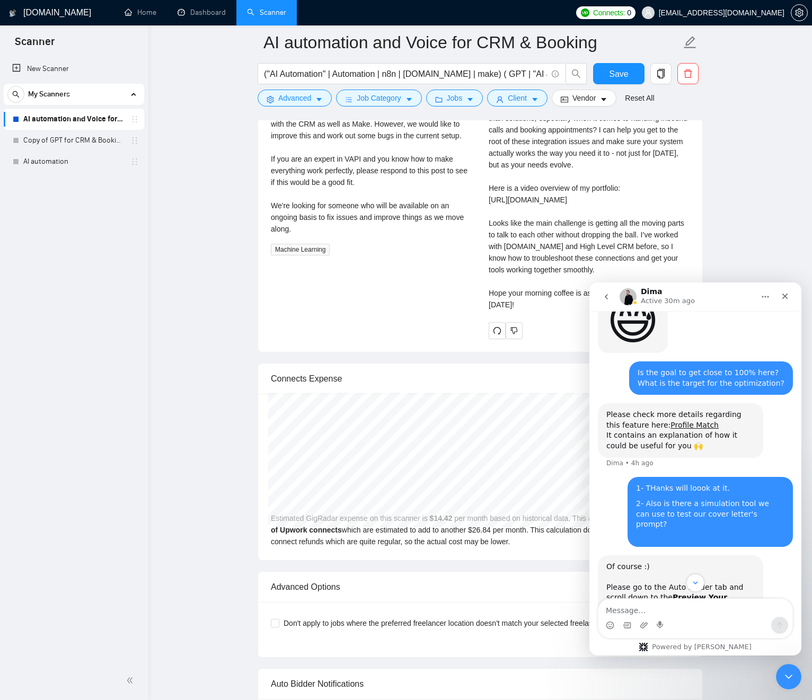
click at [527, 276] on div "Cover letter Good morning 🧩 Is the current VAPI and CRM setup causing more head…" at bounding box center [589, 188] width 201 height 245
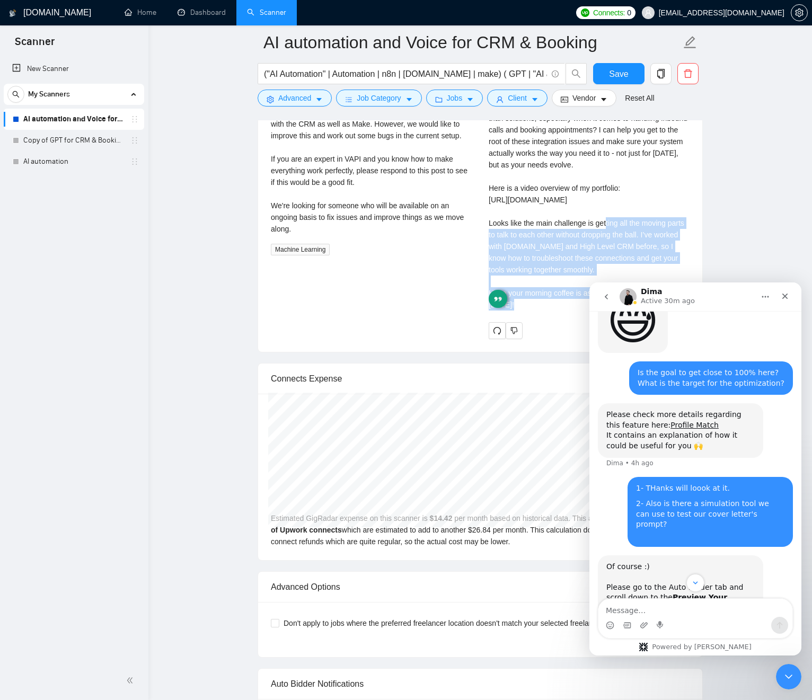
drag, startPoint x: 527, startPoint y: 277, endPoint x: 540, endPoint y: 311, distance: 36.4
click at [534, 311] on div "Cover letter Good morning 🧩 Is the current VAPI and CRM setup causing more head…" at bounding box center [589, 188] width 201 height 245
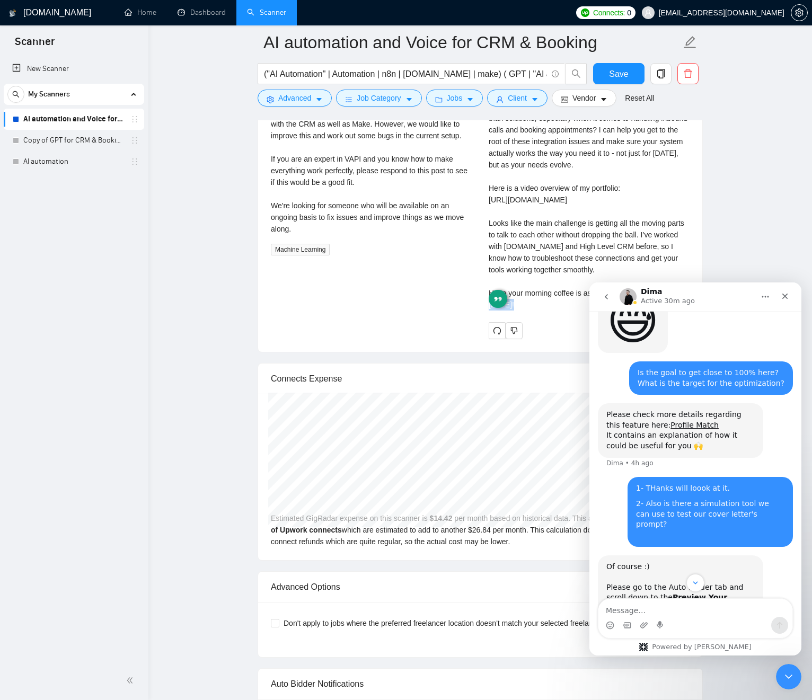
drag, startPoint x: 549, startPoint y: 306, endPoint x: 537, endPoint y: 278, distance: 30.4
click at [549, 306] on div "Cover letter Good morning 🧩 Is the current VAPI and CRM setup causing more head…" at bounding box center [589, 188] width 201 height 245
click at [548, 306] on div "Cover letter Good morning 🧩 Is the current VAPI and CRM setup causing more head…" at bounding box center [589, 188] width 201 height 245
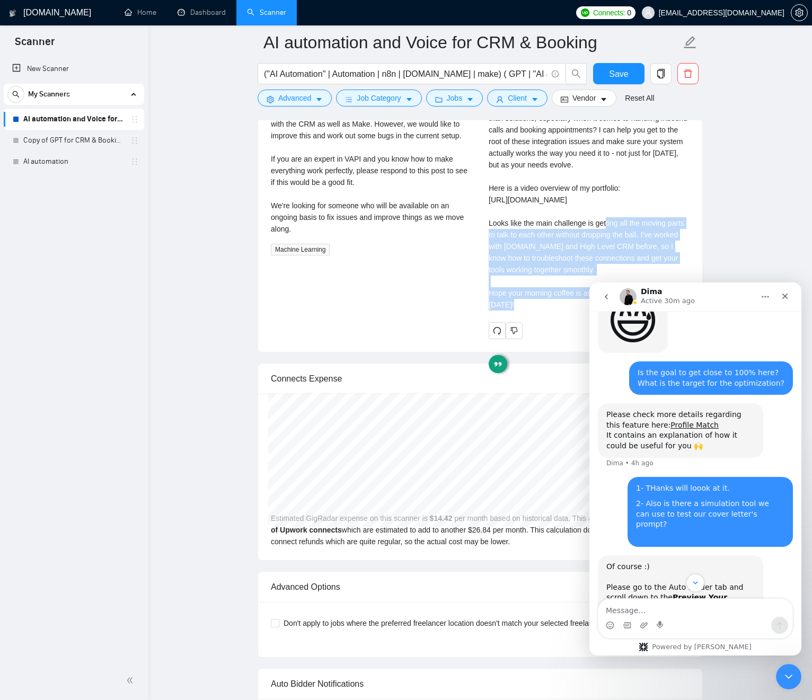
drag, startPoint x: 537, startPoint y: 278, endPoint x: 535, endPoint y: 270, distance: 8.1
click at [534, 270] on div "Cover letter Good morning 🧩 Is the current VAPI and CRM setup causing more head…" at bounding box center [589, 188] width 201 height 245
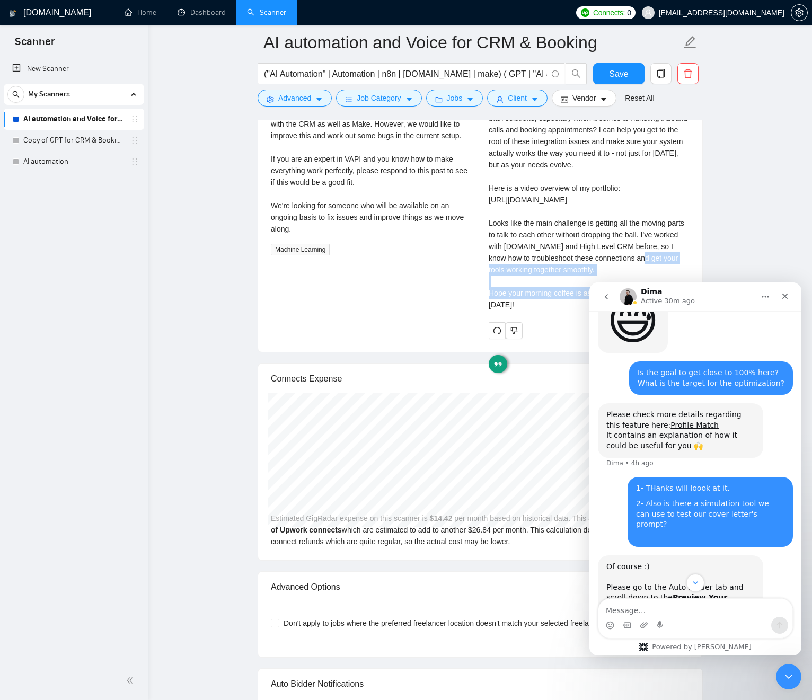
click at [539, 271] on div "Cover letter Good morning 🧩 Is the current VAPI and CRM setup causing more head…" at bounding box center [589, 188] width 201 height 245
click at [557, 274] on div "Cover letter Good morning 🧩 Is the current VAPI and CRM setup causing more head…" at bounding box center [589, 188] width 201 height 245
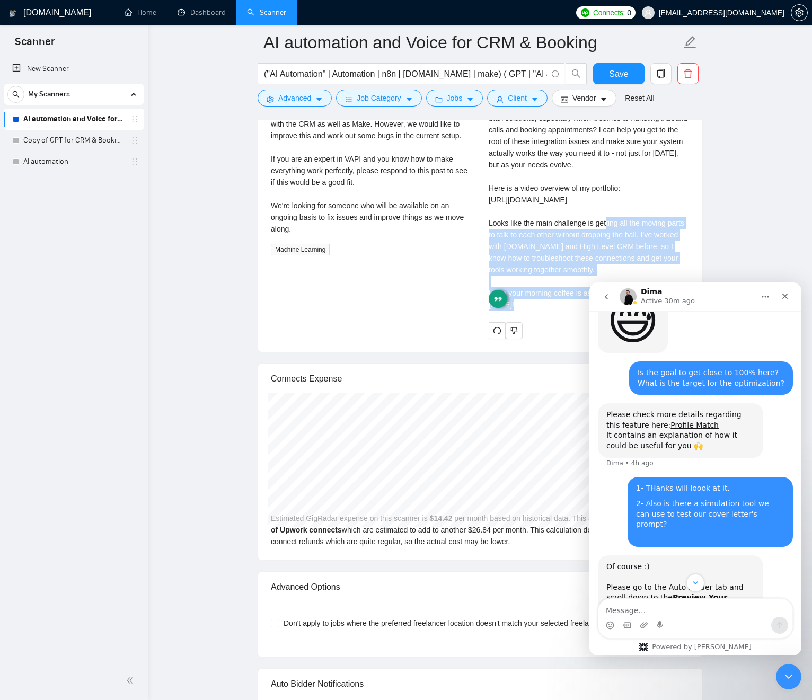
drag, startPoint x: 557, startPoint y: 274, endPoint x: 557, endPoint y: 312, distance: 38.2
click at [554, 311] on div "Cover letter Good morning 🧩 Is the current VAPI and CRM setup causing more head…" at bounding box center [589, 188] width 201 height 245
click at [561, 309] on div "Cover letter Good morning 🧩 Is the current VAPI and CRM setup causing more head…" at bounding box center [589, 188] width 201 height 245
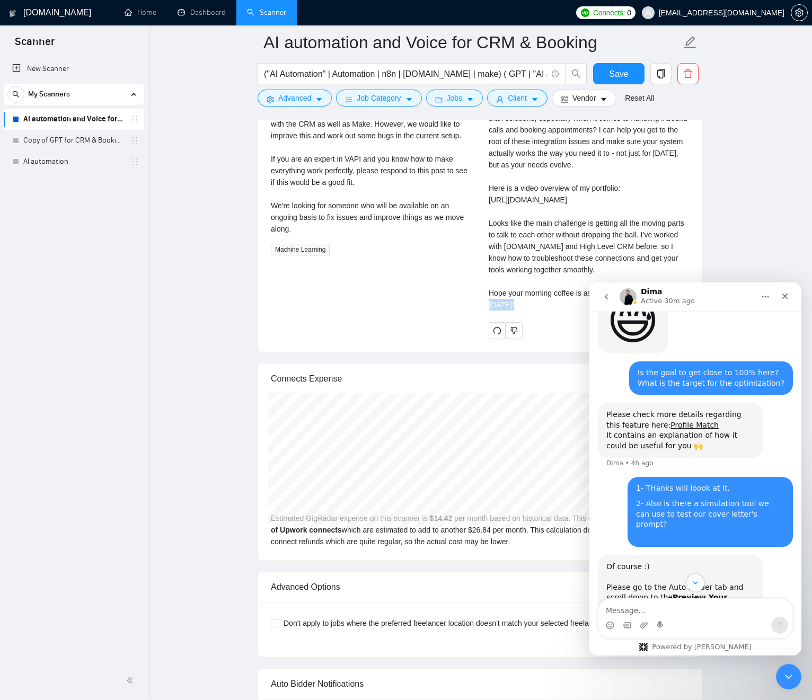
click at [561, 309] on div "Cover letter Good morning 🧩 Is the current VAPI and CRM setup causing more head…" at bounding box center [589, 188] width 201 height 245
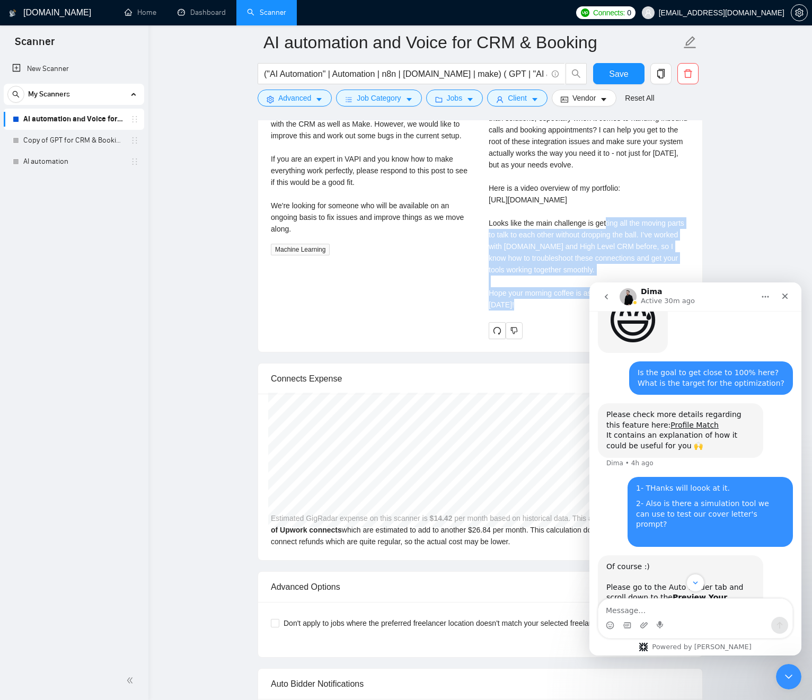
drag, startPoint x: 561, startPoint y: 309, endPoint x: 535, endPoint y: 261, distance: 55.0
click at [533, 261] on div "Cover letter Good morning 🧩 Is the current VAPI and CRM setup causing more head…" at bounding box center [589, 188] width 201 height 245
drag, startPoint x: 544, startPoint y: 263, endPoint x: 556, endPoint y: 302, distance: 40.9
click at [544, 263] on div "Cover letter Good morning 🧩 Is the current VAPI and CRM setup causing more head…" at bounding box center [589, 188] width 201 height 245
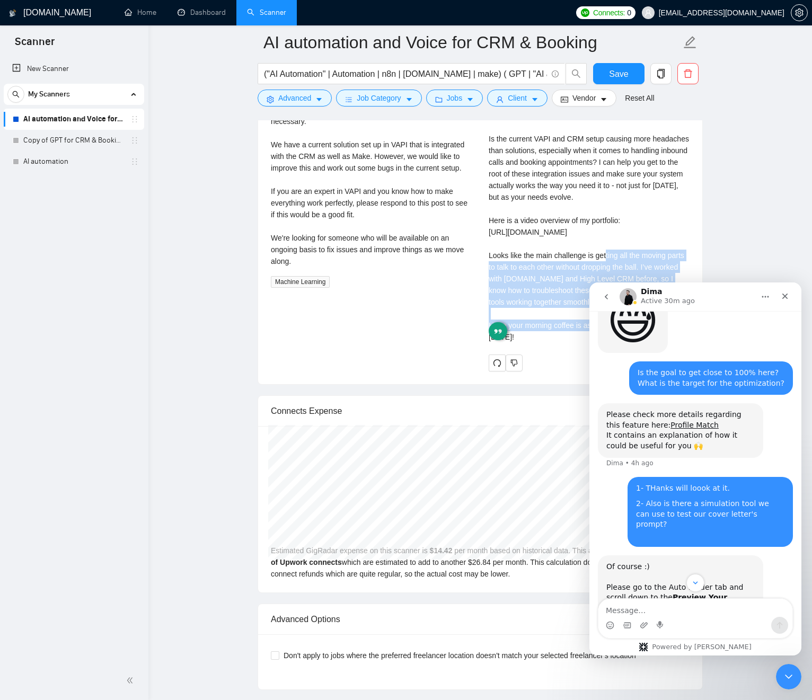
scroll to position [2352, 0]
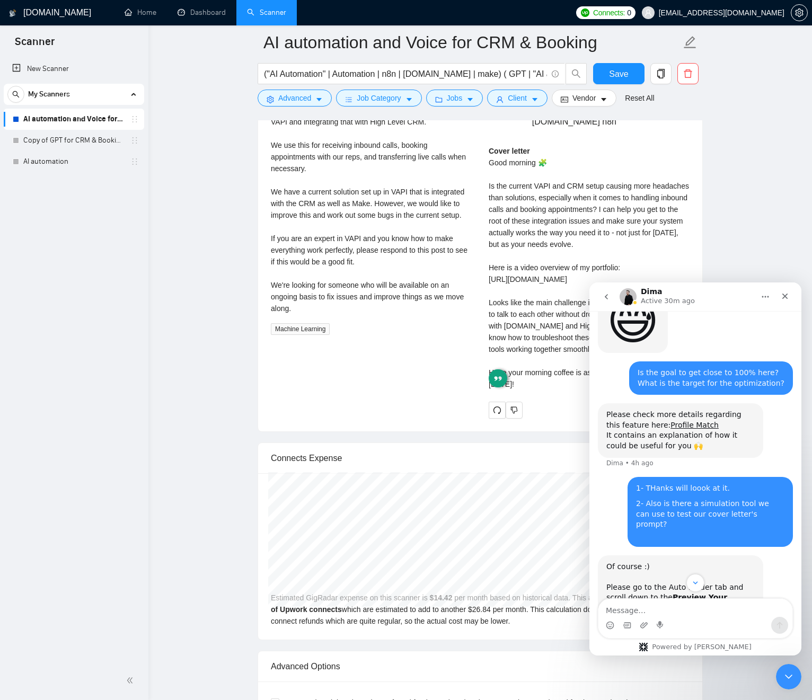
drag, startPoint x: 559, startPoint y: 321, endPoint x: 558, endPoint y: 314, distance: 7.0
click at [559, 320] on div "Cover letter Good morning 🧩 Is the current VAPI and CRM setup causing more head…" at bounding box center [589, 267] width 201 height 245
drag, startPoint x: 558, startPoint y: 302, endPoint x: 558, endPoint y: 389, distance: 86.9
click at [558, 390] on div "Cover letter Good morning 🧩 Is the current VAPI and CRM setup causing more head…" at bounding box center [589, 267] width 201 height 245
click at [559, 389] on div "Cover letter Good morning 🧩 Is the current VAPI and CRM setup causing more head…" at bounding box center [589, 267] width 201 height 245
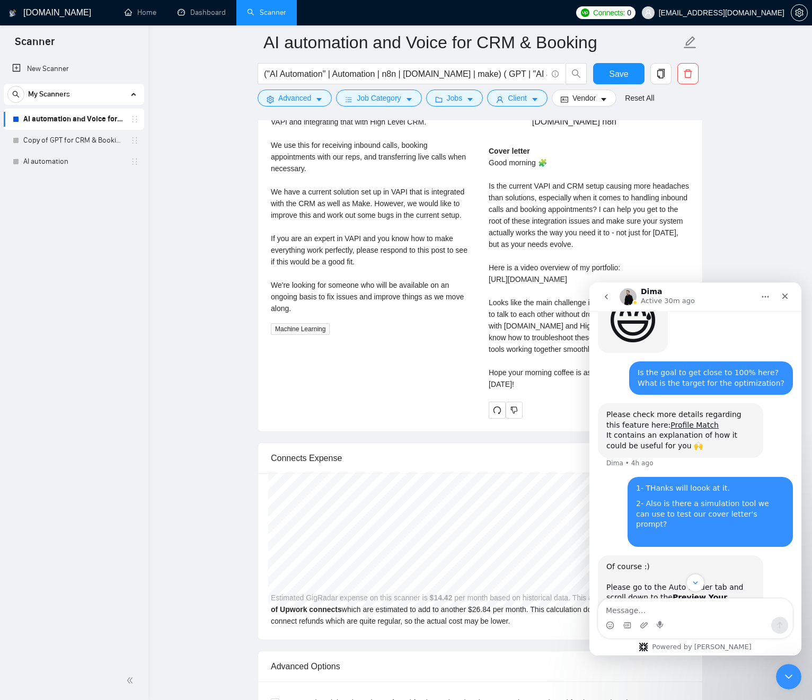
drag, startPoint x: 561, startPoint y: 403, endPoint x: 541, endPoint y: 304, distance: 101.3
click at [536, 295] on div "Cover letter Good morning 🧩 Is the current VAPI and CRM setup causing more head…" at bounding box center [589, 271] width 201 height 252
drag, startPoint x: 560, startPoint y: 365, endPoint x: 562, endPoint y: 382, distance: 17.2
click at [560, 364] on div "Cover letter Good morning 🧩 Is the current VAPI and CRM setup causing more head…" at bounding box center [589, 267] width 201 height 245
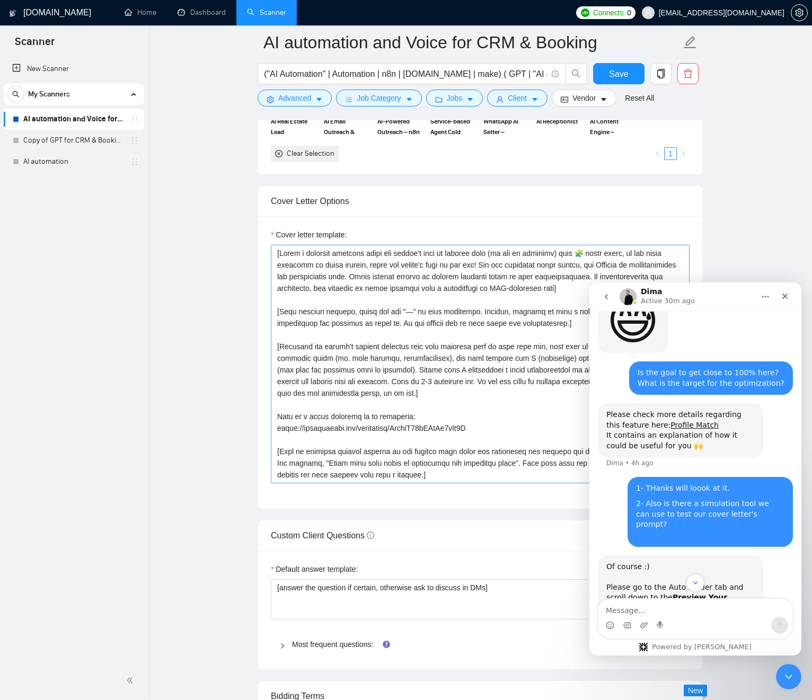
scroll to position [1200, 0]
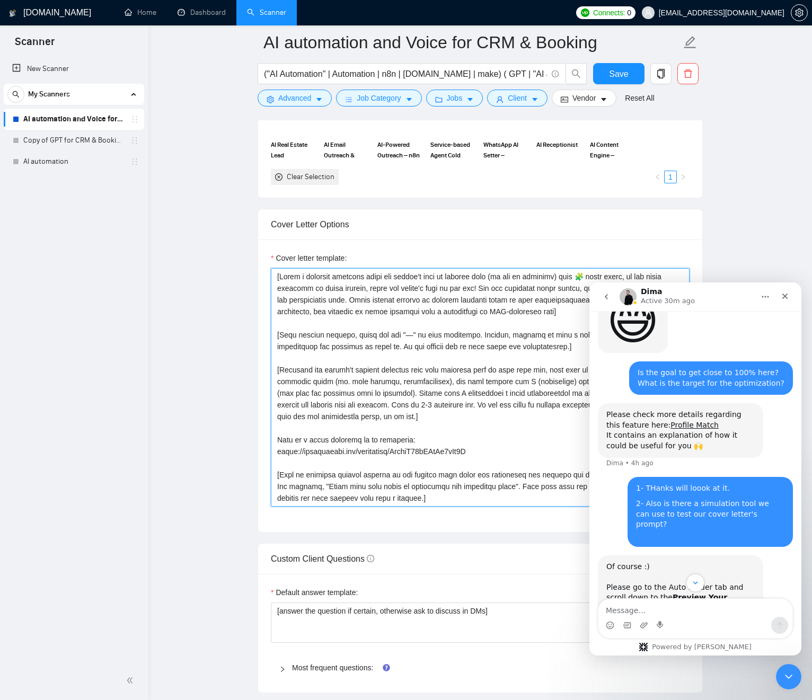
click at [346, 403] on textarea "Cover letter template:" at bounding box center [480, 387] width 419 height 239
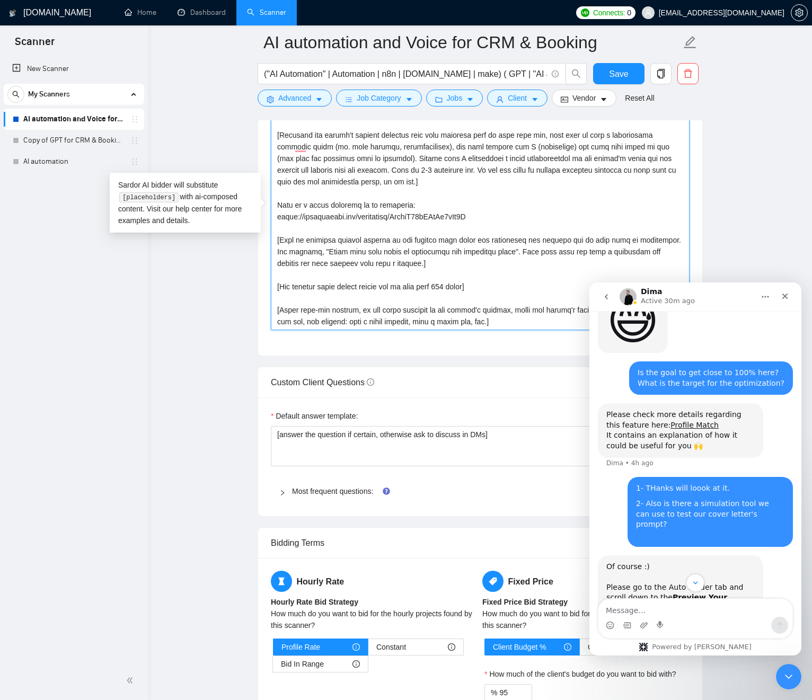
scroll to position [1377, 0]
click at [451, 247] on textarea "Cover letter template:" at bounding box center [480, 210] width 419 height 239
drag, startPoint x: 542, startPoint y: 250, endPoint x: 520, endPoint y: 251, distance: 21.8
click at [542, 250] on textarea "Cover letter template:" at bounding box center [480, 210] width 419 height 239
drag, startPoint x: 520, startPoint y: 251, endPoint x: 348, endPoint y: 249, distance: 171.8
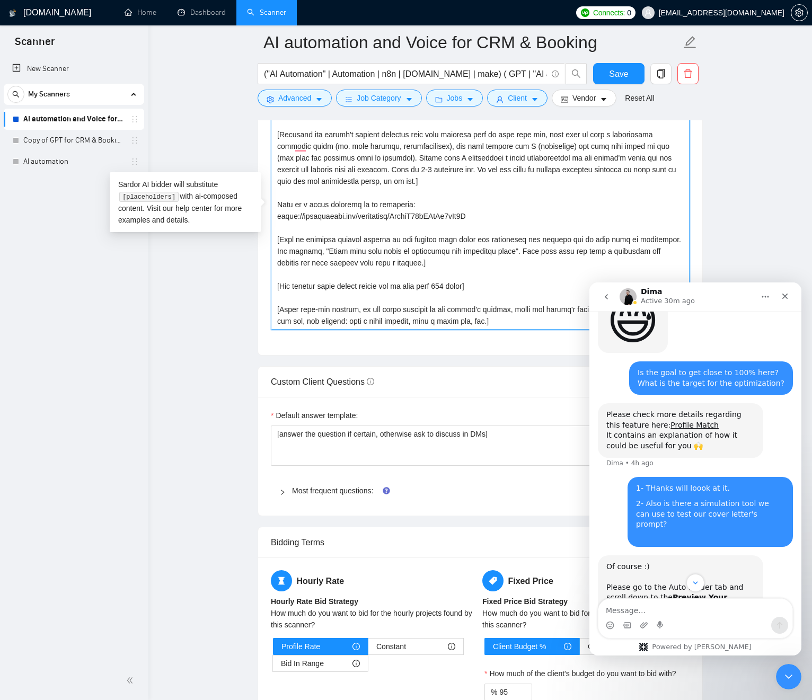
click at [364, 250] on textarea "Cover letter template:" at bounding box center [480, 210] width 419 height 239
click at [296, 241] on textarea "Cover letter template:" at bounding box center [480, 210] width 419 height 239
drag, startPoint x: 296, startPoint y: 241, endPoint x: 349, endPoint y: 243, distance: 53.1
click at [373, 241] on textarea "Cover letter template:" at bounding box center [480, 210] width 419 height 239
click at [346, 243] on textarea "Cover letter template:" at bounding box center [480, 210] width 419 height 239
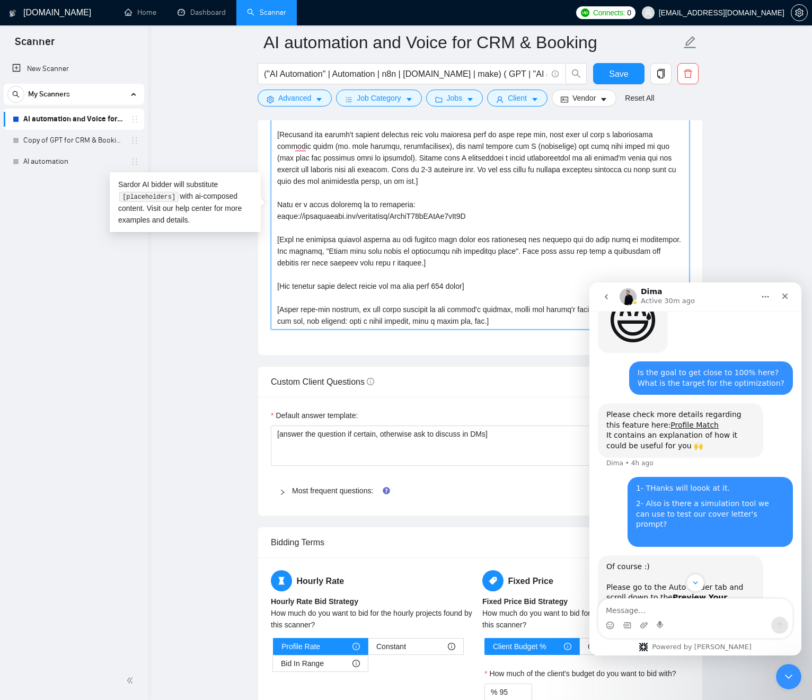
click at [362, 240] on textarea "Cover letter template:" at bounding box center [480, 210] width 419 height 239
click at [376, 252] on textarea "Cover letter template:" at bounding box center [480, 210] width 419 height 239
drag, startPoint x: 377, startPoint y: 252, endPoint x: 546, endPoint y: 252, distance: 168.6
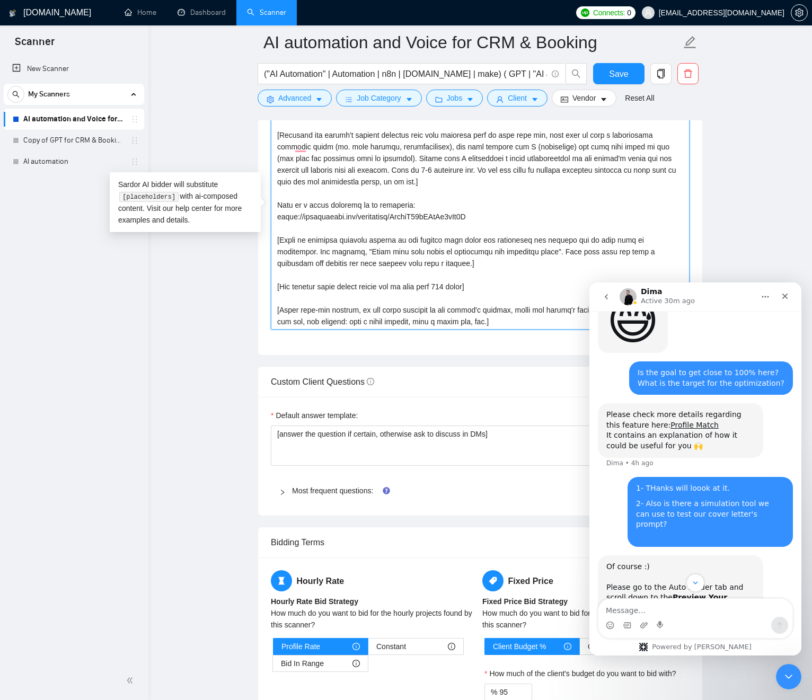
click at [546, 252] on textarea "Cover letter template:" at bounding box center [480, 210] width 419 height 239
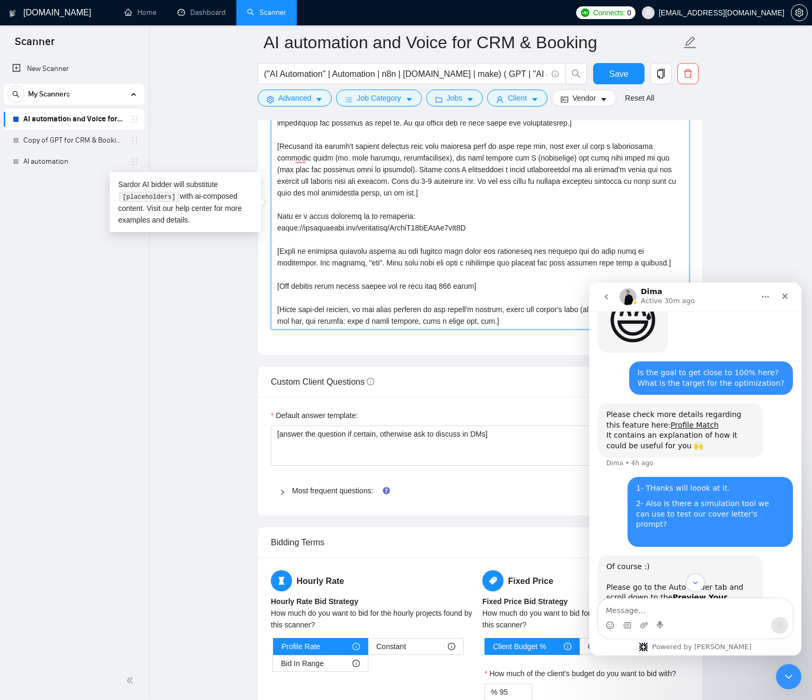
scroll to position [54, 0]
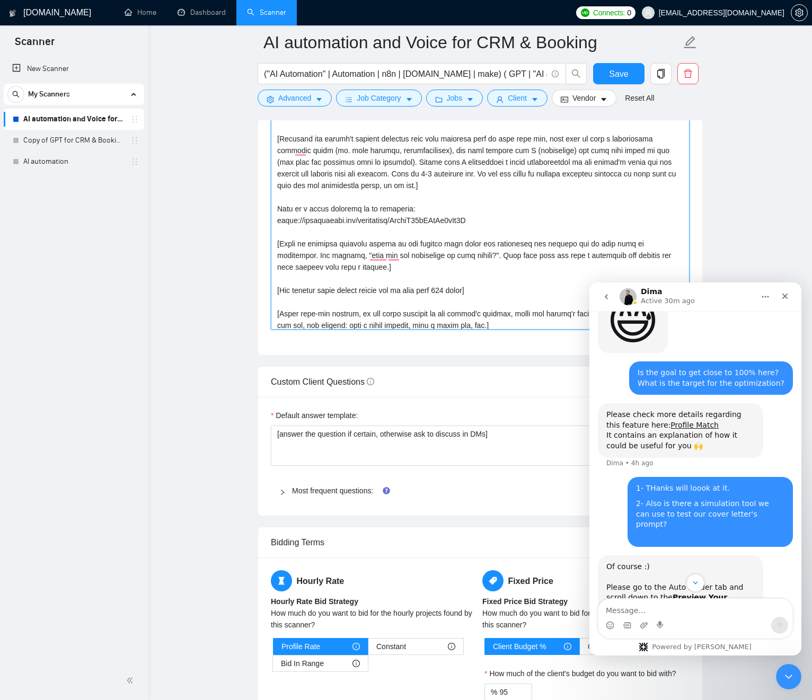
click at [475, 255] on textarea "Cover letter template:" at bounding box center [480, 210] width 419 height 239
click at [476, 255] on textarea "Cover letter template:" at bounding box center [480, 210] width 419 height 239
drag, startPoint x: 353, startPoint y: 235, endPoint x: 321, endPoint y: 230, distance: 31.6
click at [313, 229] on textarea "Cover letter template:" at bounding box center [480, 210] width 419 height 239
click at [452, 250] on textarea "Cover letter template:" at bounding box center [480, 210] width 419 height 239
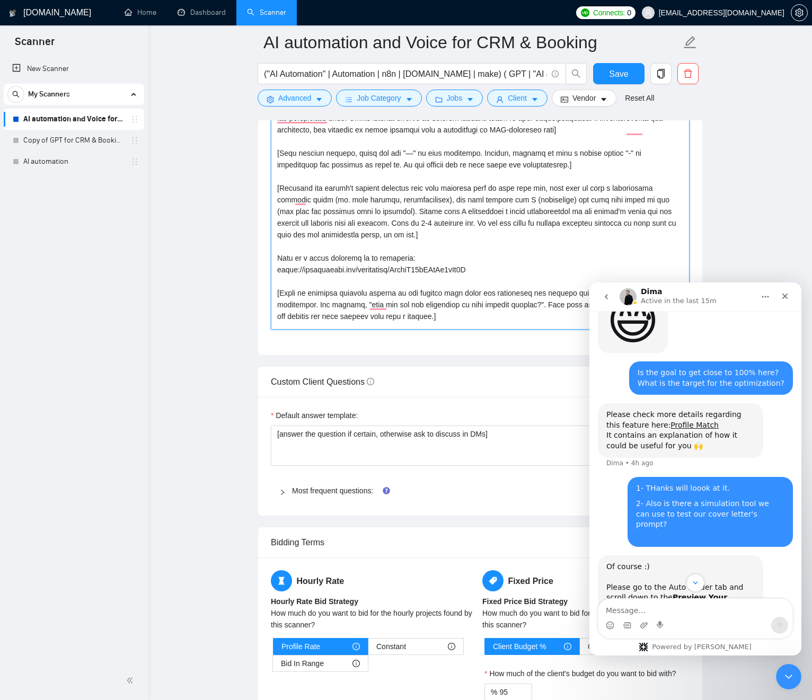
scroll to position [1, 0]
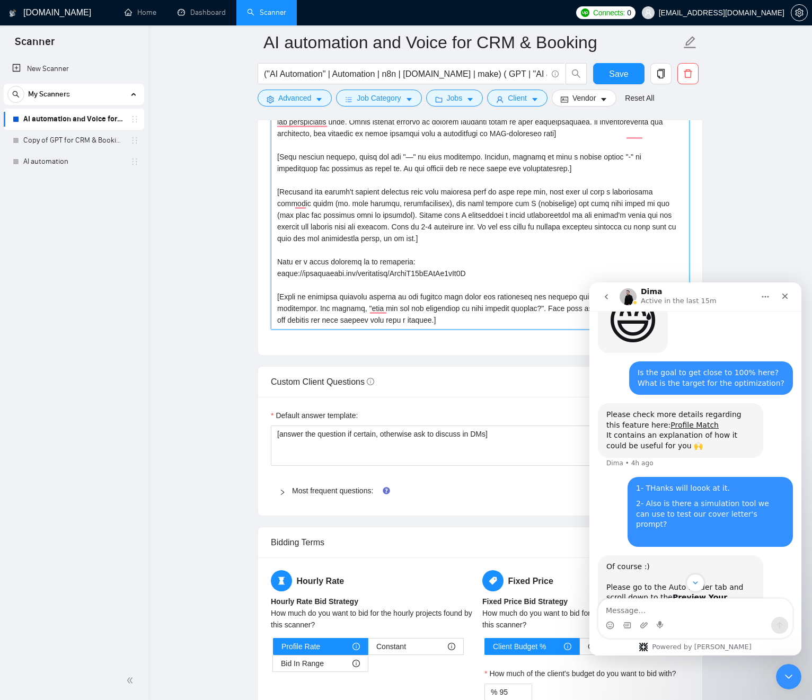
click at [349, 213] on textarea "Cover letter template:" at bounding box center [480, 210] width 419 height 239
drag, startPoint x: 349, startPoint y: 213, endPoint x: 356, endPoint y: 211, distance: 7.1
click at [348, 213] on textarea "Cover letter template:" at bounding box center [480, 210] width 419 height 239
click at [400, 207] on textarea "Cover letter template:" at bounding box center [480, 210] width 419 height 239
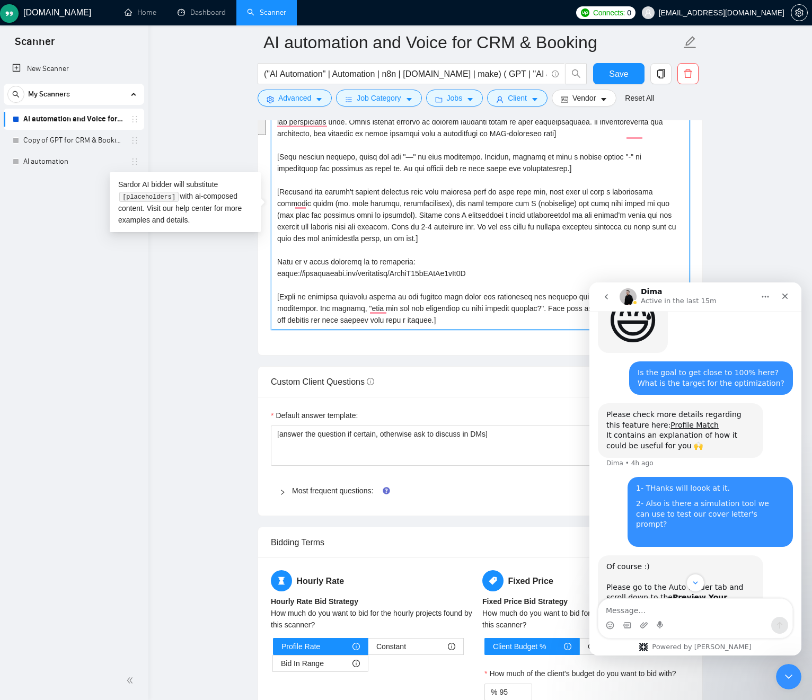
scroll to position [0, 0]
click at [417, 210] on textarea "Cover letter template:" at bounding box center [480, 210] width 419 height 239
click at [374, 277] on textarea "Cover letter template:" at bounding box center [480, 210] width 419 height 239
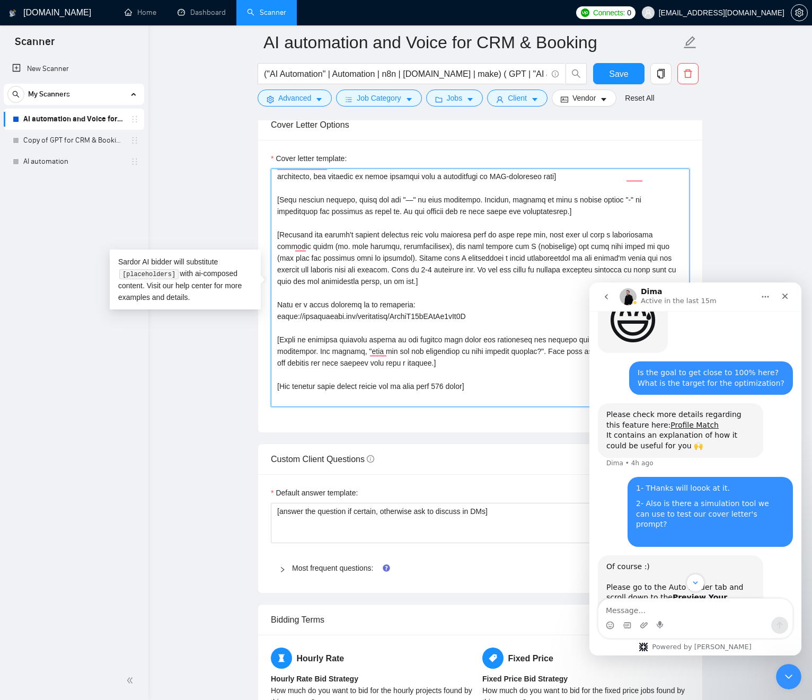
scroll to position [33, 0]
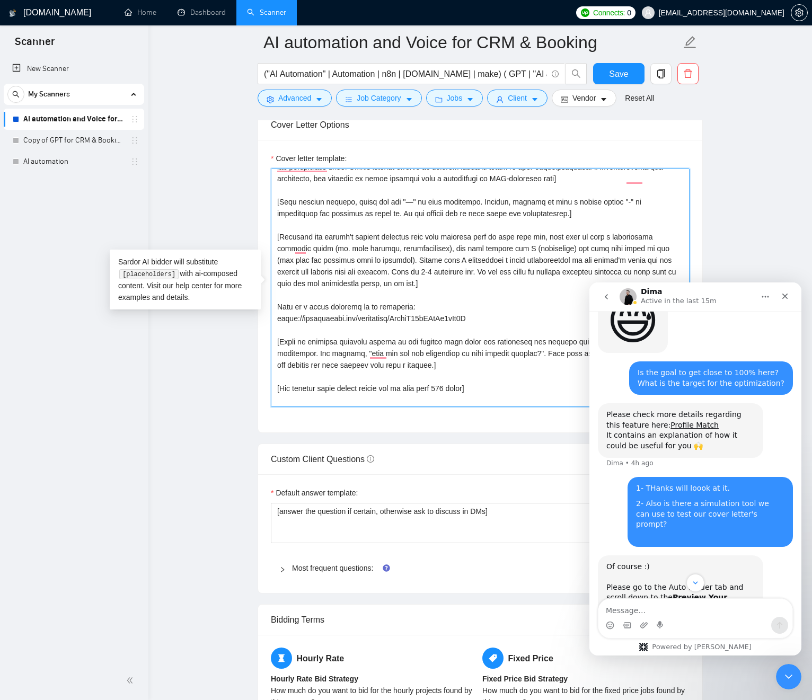
click at [662, 237] on textarea "Cover letter template:" at bounding box center [480, 288] width 419 height 239
drag, startPoint x: 662, startPoint y: 237, endPoint x: 600, endPoint y: 241, distance: 62.1
click at [323, 243] on textarea "Cover letter template:" at bounding box center [480, 288] width 419 height 239
drag, startPoint x: 685, startPoint y: 233, endPoint x: 666, endPoint y: 238, distance: 20.2
click at [684, 234] on textarea "Cover letter template:" at bounding box center [480, 288] width 419 height 239
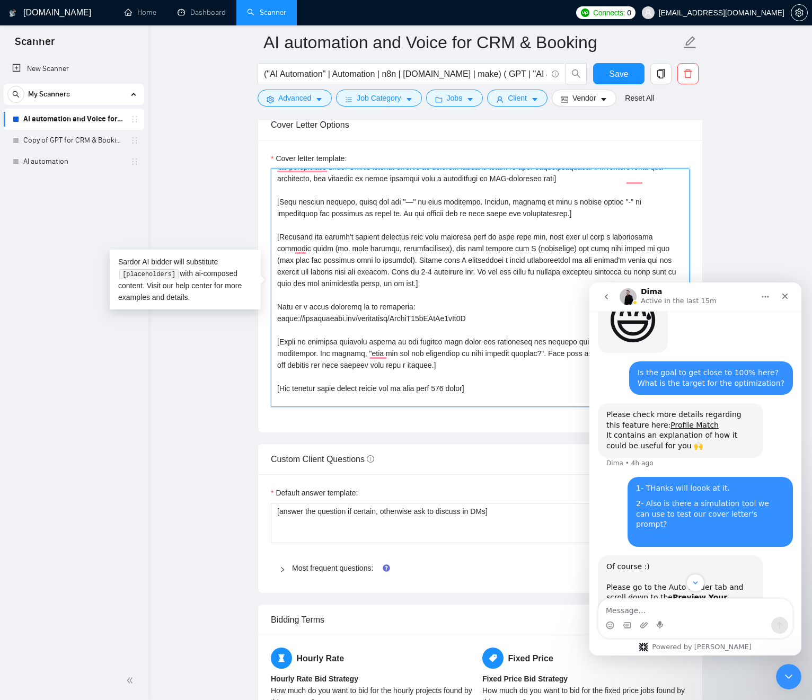
click at [666, 238] on textarea "Cover letter template:" at bounding box center [480, 288] width 419 height 239
drag, startPoint x: 438, startPoint y: 252, endPoint x: 393, endPoint y: 253, distance: 45.6
click at [438, 252] on textarea "Cover letter template:" at bounding box center [480, 288] width 419 height 239
click at [343, 249] on textarea "Cover letter template:" at bounding box center [480, 288] width 419 height 239
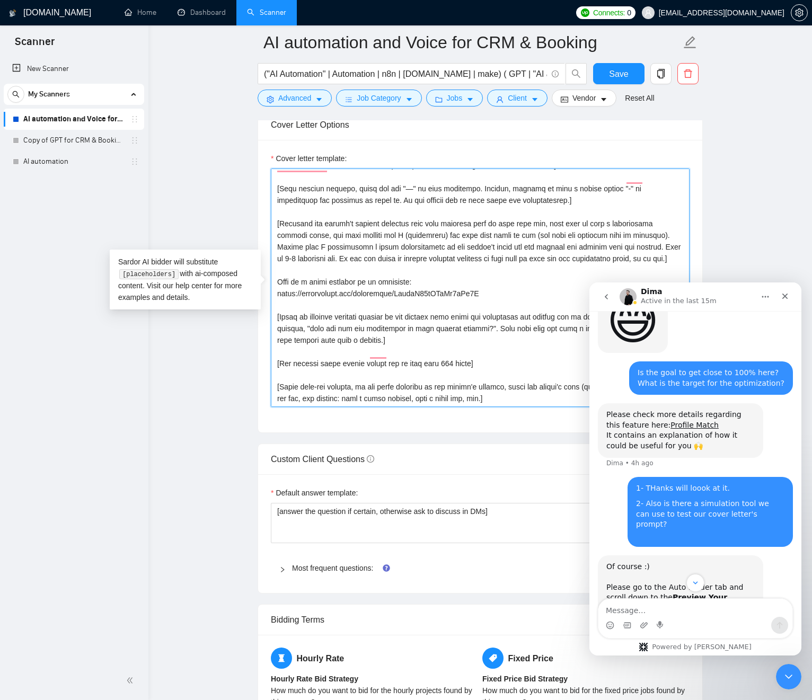
scroll to position [58, 0]
drag, startPoint x: 476, startPoint y: 346, endPoint x: 371, endPoint y: 283, distance: 122.9
click at [360, 276] on textarea "Cover letter template:" at bounding box center [480, 288] width 419 height 239
click at [464, 340] on textarea "Cover letter template:" at bounding box center [480, 288] width 419 height 239
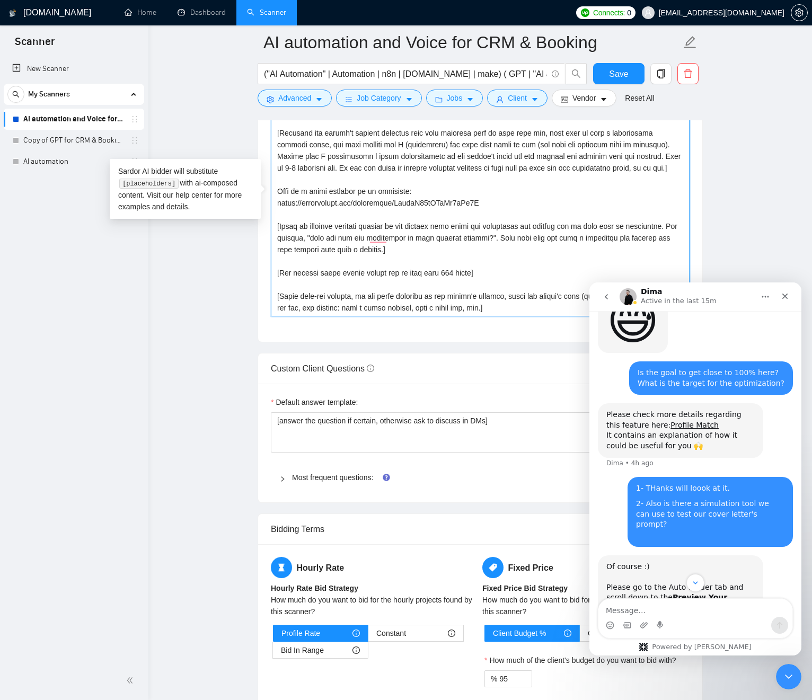
scroll to position [1391, 0]
click at [369, 244] on textarea "Cover letter template:" at bounding box center [480, 196] width 419 height 239
drag, startPoint x: 370, startPoint y: 244, endPoint x: 384, endPoint y: 297, distance: 55.4
click at [381, 295] on textarea "Cover letter template:" at bounding box center [480, 196] width 419 height 239
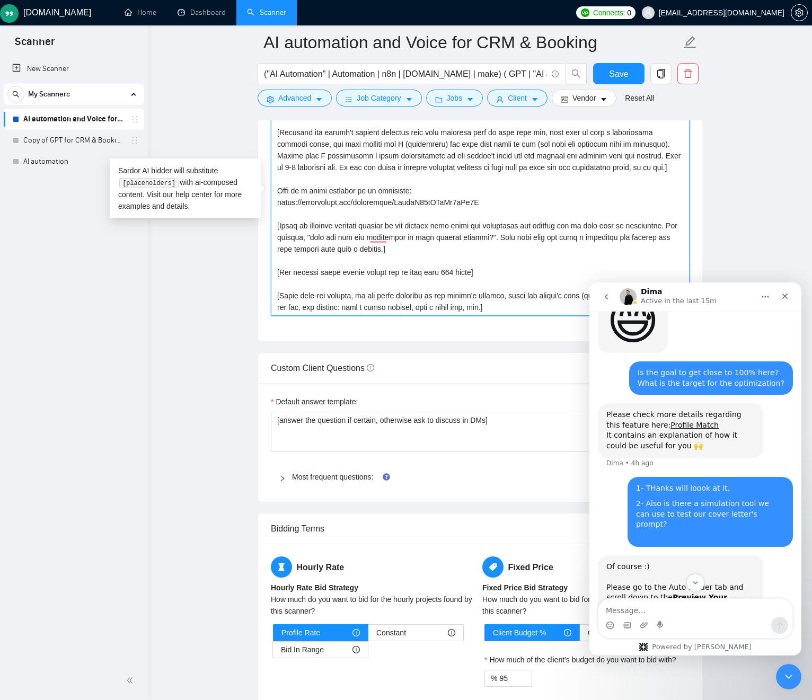
click at [400, 300] on textarea "Cover letter template:" at bounding box center [480, 196] width 419 height 239
drag, startPoint x: 401, startPoint y: 299, endPoint x: 387, endPoint y: 239, distance: 61.3
click at [358, 240] on textarea "Cover letter template:" at bounding box center [480, 196] width 419 height 239
click at [437, 245] on textarea "Cover letter template:" at bounding box center [480, 196] width 419 height 239
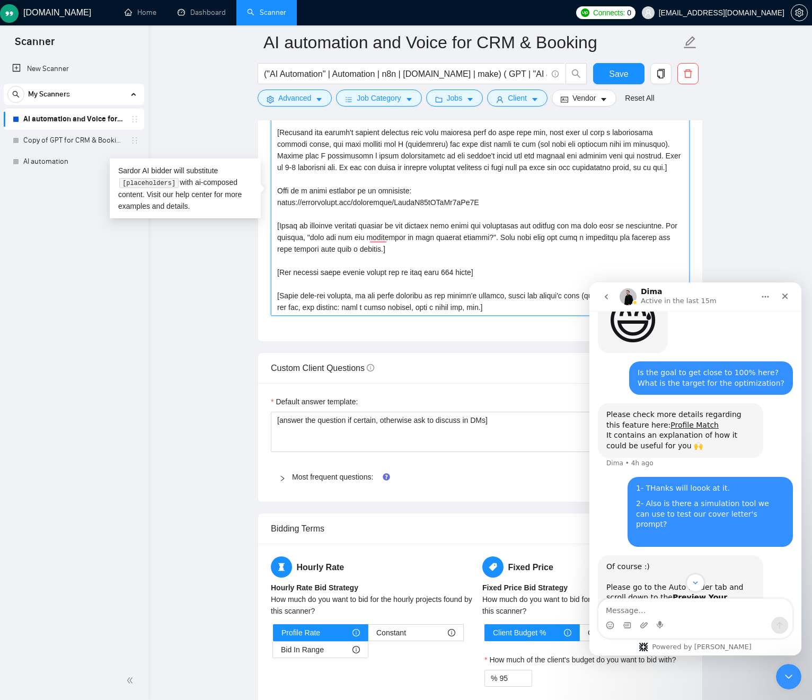
click at [437, 245] on textarea "Cover letter template:" at bounding box center [480, 196] width 419 height 239
drag, startPoint x: 437, startPoint y: 244, endPoint x: 458, endPoint y: 300, distance: 58.9
click at [455, 300] on textarea "Cover letter template:" at bounding box center [480, 196] width 419 height 239
click at [501, 301] on textarea "Cover letter template:" at bounding box center [480, 196] width 419 height 239
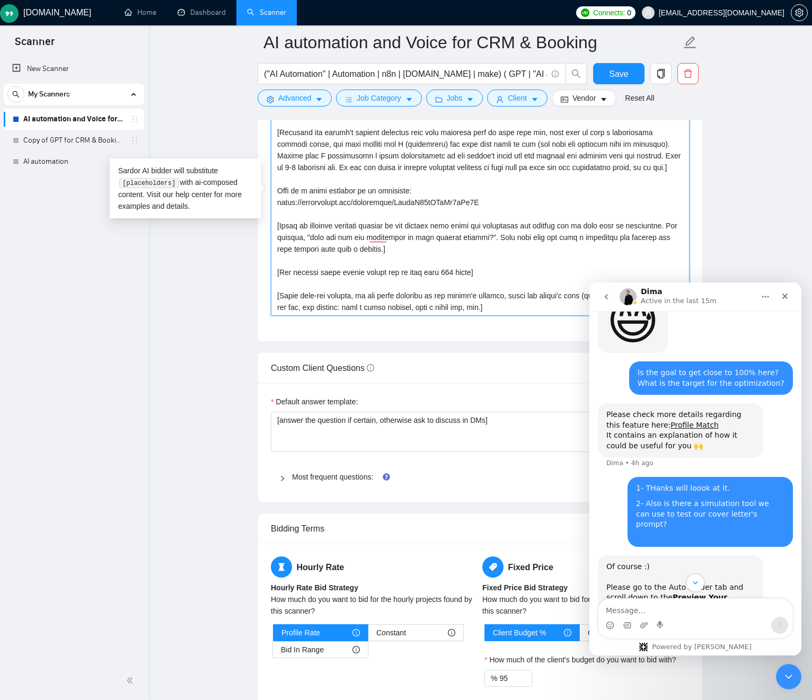
drag, startPoint x: 501, startPoint y: 301, endPoint x: 438, endPoint y: 236, distance: 90.0
click at [437, 236] on textarea "Cover letter template:" at bounding box center [480, 196] width 419 height 239
drag, startPoint x: 499, startPoint y: 245, endPoint x: 492, endPoint y: 247, distance: 6.7
click at [499, 245] on textarea "Cover letter template:" at bounding box center [480, 196] width 419 height 239
click at [402, 225] on textarea "Cover letter template:" at bounding box center [480, 196] width 419 height 239
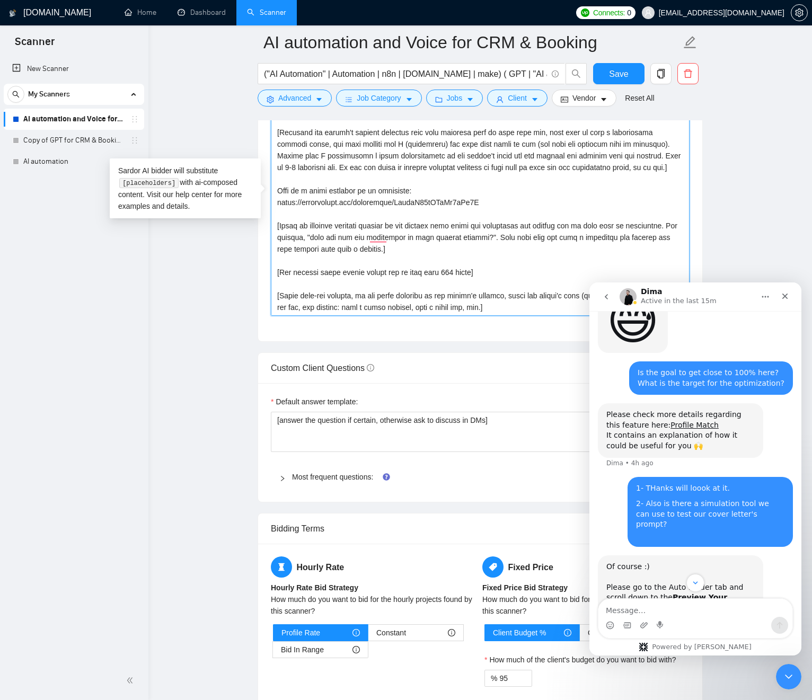
click at [541, 237] on textarea "Cover letter template:" at bounding box center [480, 196] width 419 height 239
paste textarea "(eg. core problem, prioritization)"
click at [324, 236] on textarea "Cover letter template:" at bounding box center [480, 196] width 419 height 239
paste textarea "(eg. core problem, prioritization)"
drag, startPoint x: 329, startPoint y: 236, endPoint x: 339, endPoint y: 236, distance: 10.1
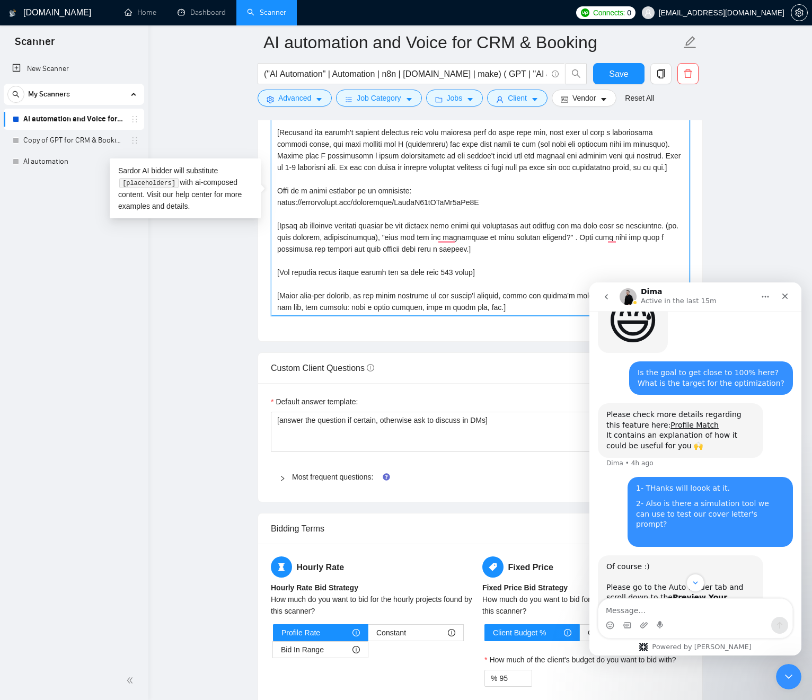
click at [422, 206] on textarea "Cover letter template:" at bounding box center [480, 196] width 419 height 239
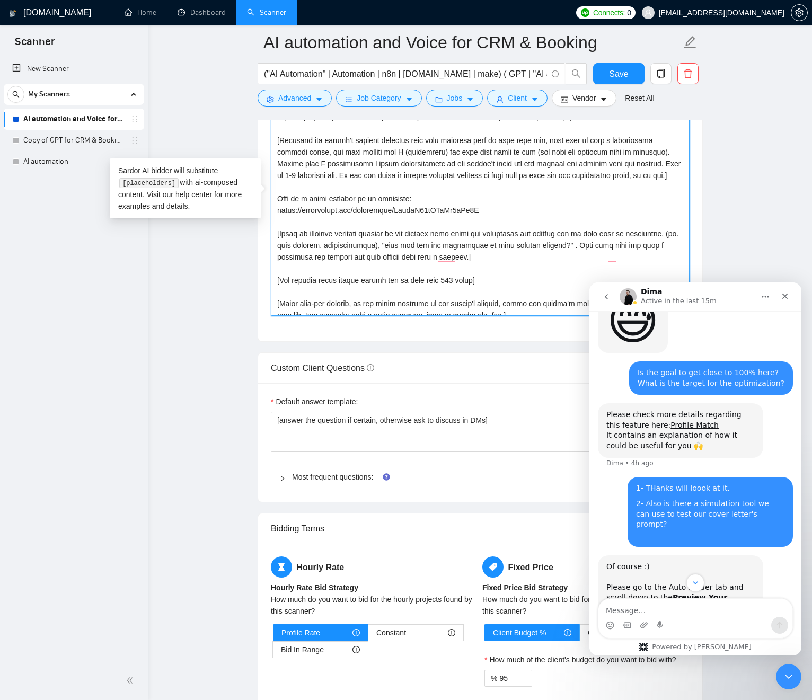
scroll to position [37, 0]
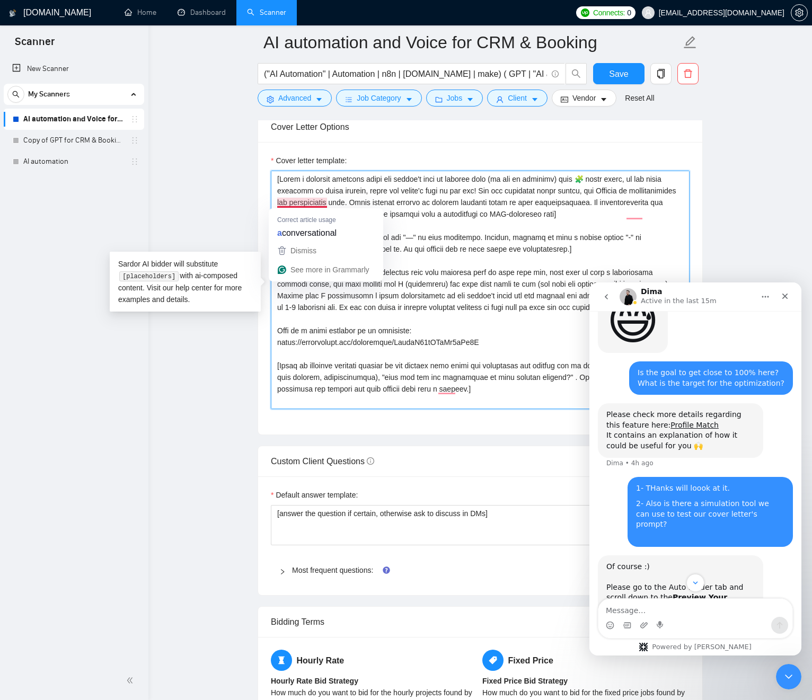
click at [481, 241] on textarea "Cover letter template:" at bounding box center [480, 290] width 419 height 239
drag, startPoint x: 481, startPoint y: 241, endPoint x: 421, endPoint y: 208, distance: 68.1
click at [405, 192] on textarea "Cover letter template:" at bounding box center [480, 290] width 419 height 239
click at [428, 210] on textarea "Cover letter template:" at bounding box center [480, 290] width 419 height 239
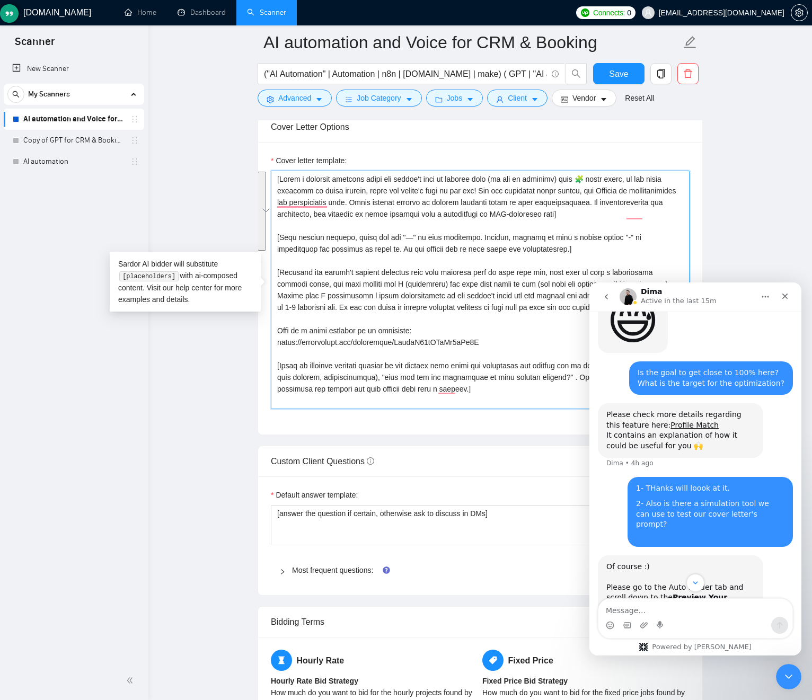
click at [428, 210] on textarea "Cover letter template:" at bounding box center [480, 290] width 419 height 239
drag, startPoint x: 428, startPoint y: 210, endPoint x: 427, endPoint y: 293, distance: 82.7
click at [427, 293] on textarea "Cover letter template:" at bounding box center [480, 290] width 419 height 239
click at [426, 292] on textarea "Cover letter template:" at bounding box center [480, 290] width 419 height 239
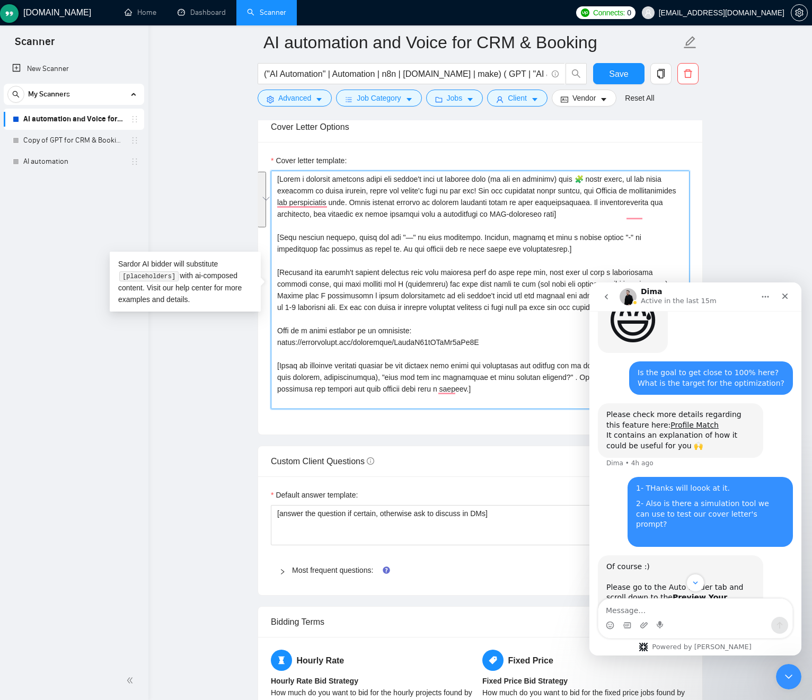
drag, startPoint x: 427, startPoint y: 292, endPoint x: 391, endPoint y: 243, distance: 60.2
click at [351, 206] on textarea "Cover letter template:" at bounding box center [480, 290] width 419 height 239
drag, startPoint x: 412, startPoint y: 261, endPoint x: 409, endPoint y: 271, distance: 10.6
click at [412, 261] on textarea "Cover letter template:" at bounding box center [480, 290] width 419 height 239
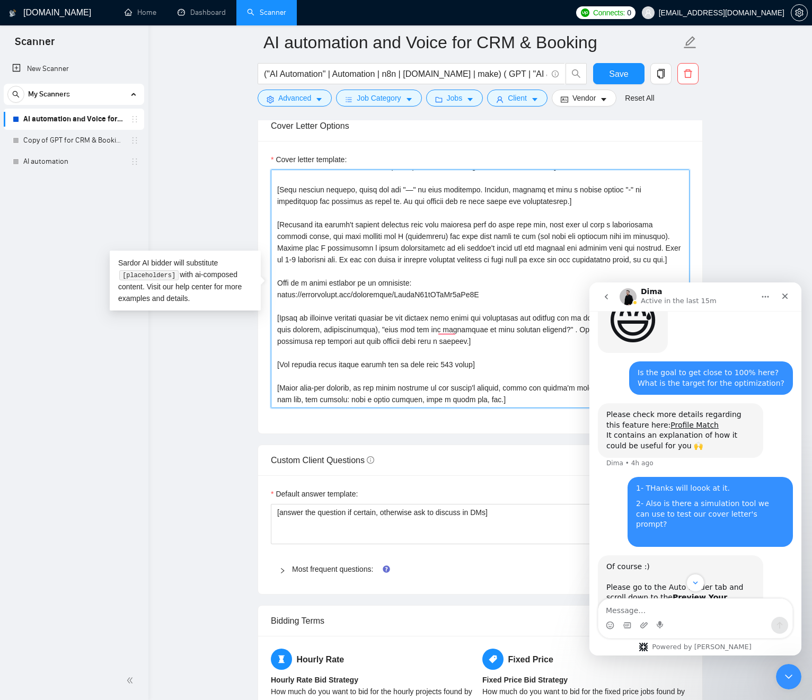
click at [318, 236] on textarea "Cover letter template:" at bounding box center [480, 289] width 419 height 239
drag, startPoint x: 326, startPoint y: 244, endPoint x: 343, endPoint y: 263, distance: 25.5
click at [343, 263] on textarea "Cover letter template:" at bounding box center [480, 289] width 419 height 239
click at [279, 235] on textarea "Cover letter template:" at bounding box center [480, 289] width 419 height 239
drag, startPoint x: 284, startPoint y: 236, endPoint x: 377, endPoint y: 263, distance: 96.8
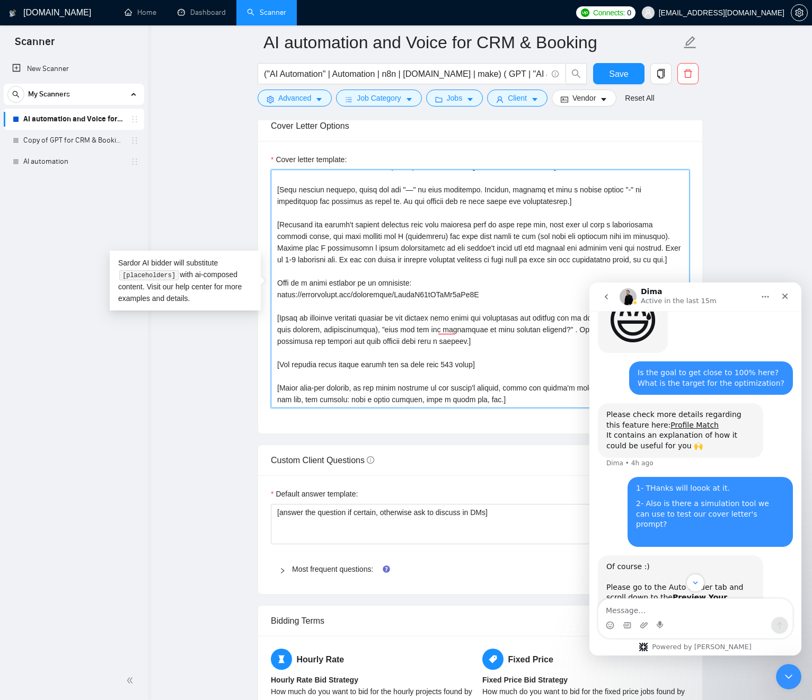
click at [376, 263] on textarea "Cover letter template:" at bounding box center [480, 289] width 419 height 239
drag, startPoint x: 413, startPoint y: 257, endPoint x: 464, endPoint y: 243, distance: 52.7
click at [413, 257] on textarea "Cover letter template:" at bounding box center [480, 289] width 419 height 239
drag, startPoint x: 624, startPoint y: 223, endPoint x: 297, endPoint y: 214, distance: 326.6
click at [248, 196] on main "AI automation and Voice for CRM & Booking ("AI Automation" | Automation | n8n |…" at bounding box center [480, 410] width 630 height 3333
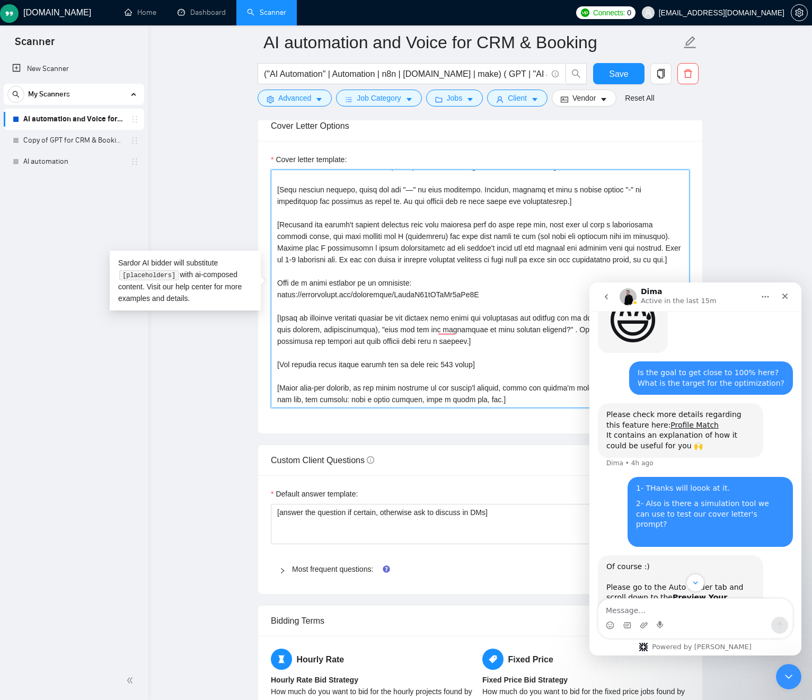
click at [425, 257] on textarea "Cover letter template:" at bounding box center [480, 289] width 419 height 239
drag, startPoint x: 514, startPoint y: 224, endPoint x: 303, endPoint y: 216, distance: 211.1
click at [292, 209] on textarea "Cover letter template:" at bounding box center [480, 289] width 419 height 239
click at [414, 237] on textarea "Cover letter template:" at bounding box center [480, 289] width 419 height 239
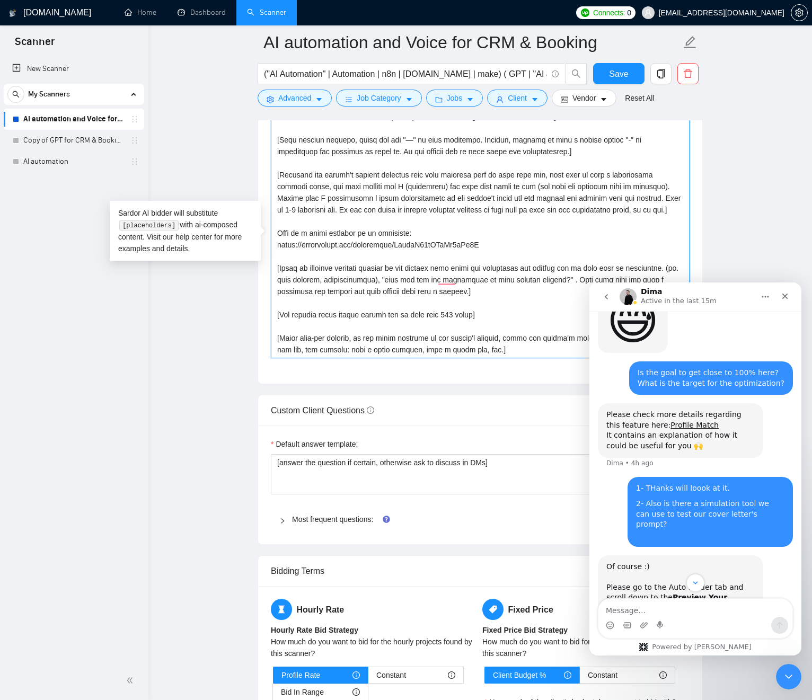
click at [325, 181] on textarea "Cover letter template:" at bounding box center [480, 239] width 419 height 239
drag, startPoint x: 337, startPoint y: 187, endPoint x: 364, endPoint y: 204, distance: 31.9
click at [368, 204] on textarea "Cover letter template:" at bounding box center [480, 239] width 419 height 239
click at [335, 236] on textarea "Cover letter template:" at bounding box center [480, 239] width 419 height 239
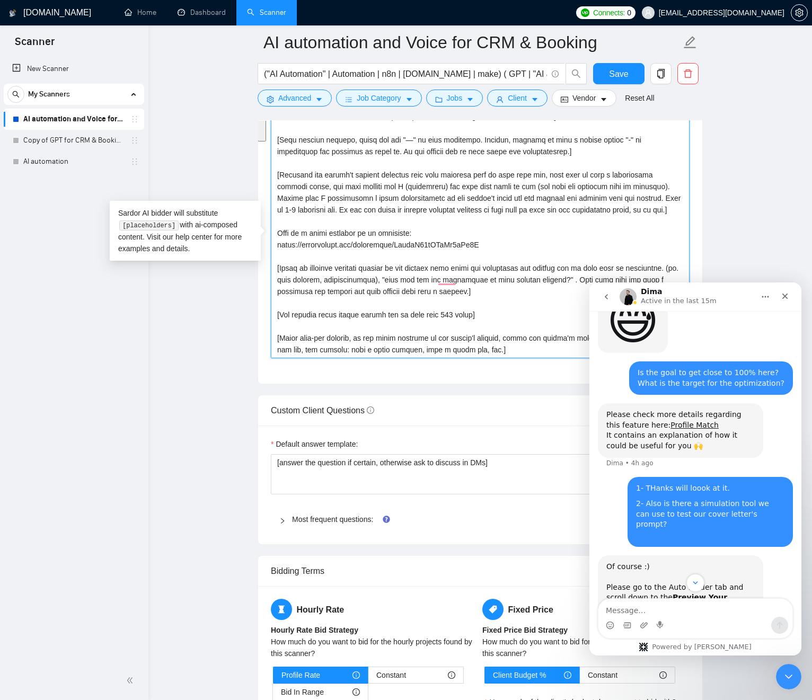
drag, startPoint x: 335, startPoint y: 236, endPoint x: 330, endPoint y: 206, distance: 31.2
click at [322, 189] on textarea "Cover letter template:" at bounding box center [480, 239] width 419 height 239
click at [449, 284] on textarea "Cover letter template:" at bounding box center [480, 239] width 419 height 239
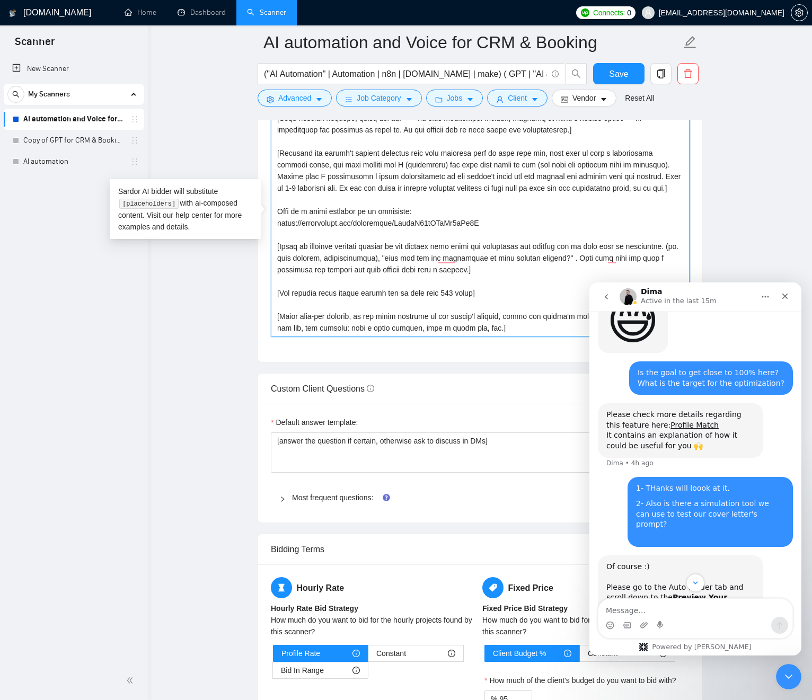
scroll to position [1376, 0]
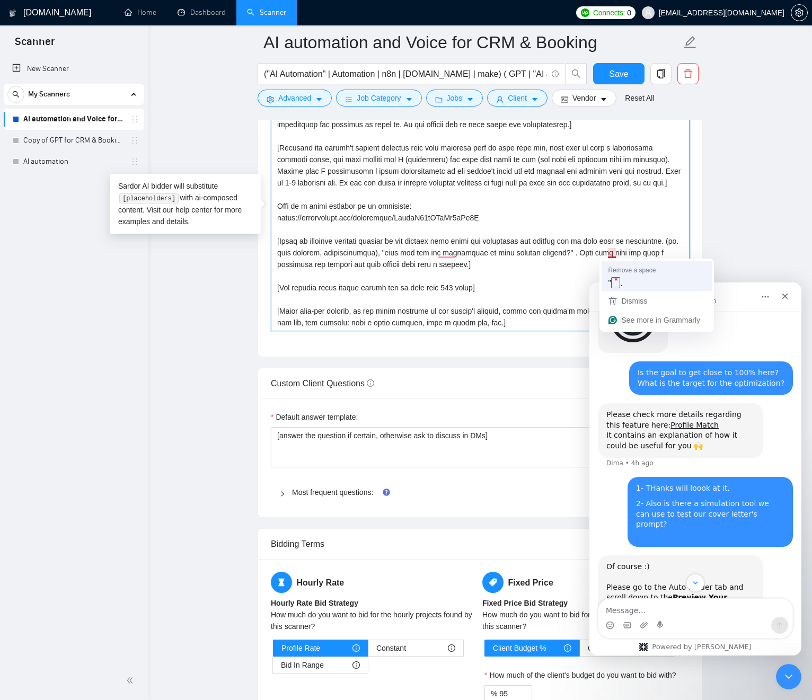
type textarea "[Write a personal greeting using the client's name or company name (if any is p…"
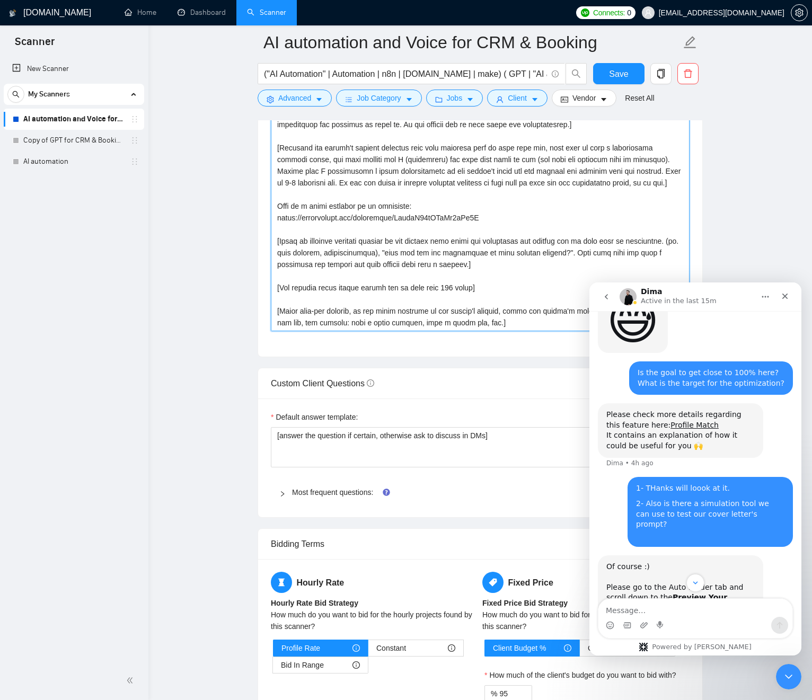
scroll to position [8, 0]
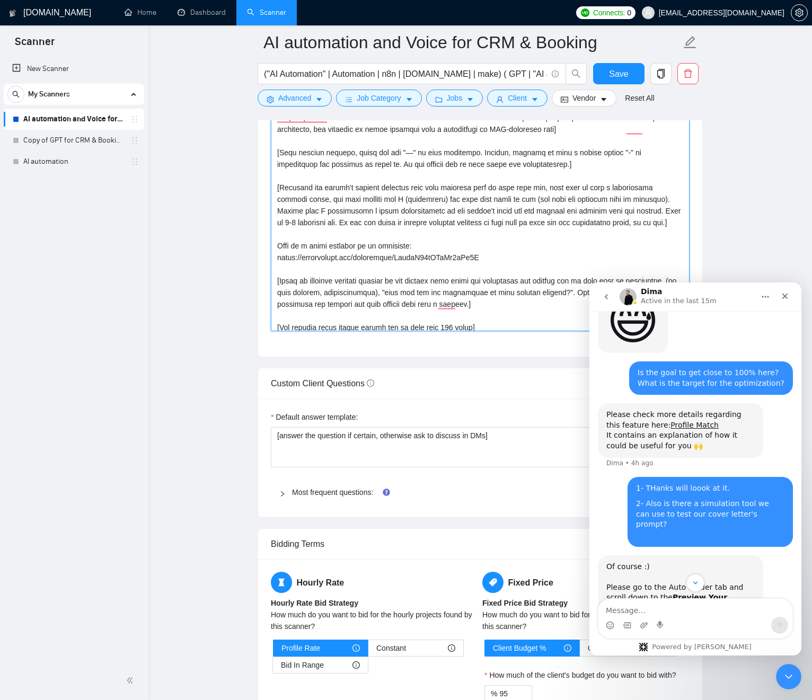
click at [283, 211] on textarea "Cover letter template:" at bounding box center [480, 212] width 419 height 239
drag, startPoint x: 294, startPoint y: 211, endPoint x: 527, endPoint y: 212, distance: 232.7
click at [527, 212] on textarea "Cover letter template:" at bounding box center [480, 212] width 419 height 239
click at [387, 213] on textarea "Cover letter template:" at bounding box center [480, 212] width 419 height 239
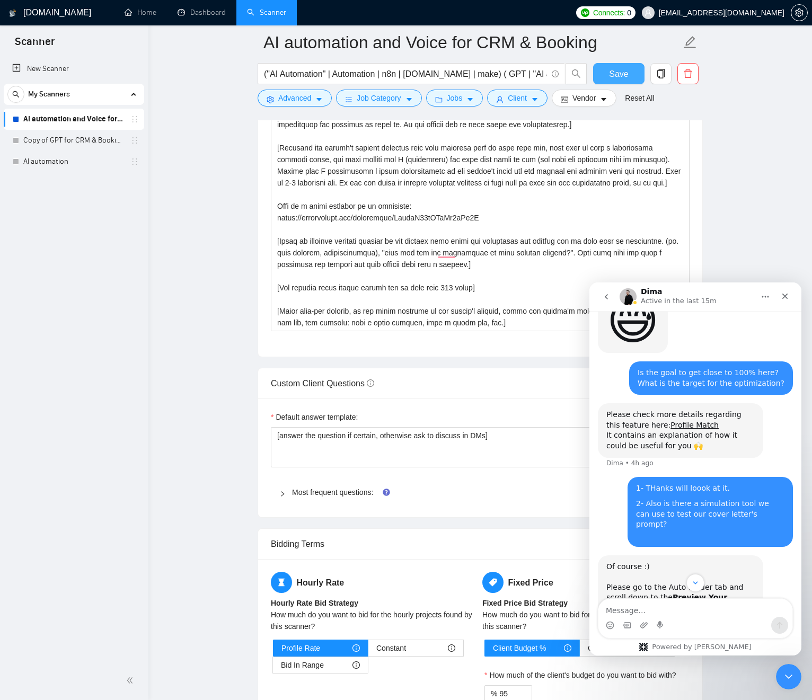
type textarea "[Lorem i dolorsit ametcons adipi eli seddoe't inci ut laboree dolo (ma ali en a…"
drag, startPoint x: 615, startPoint y: 75, endPoint x: 209, endPoint y: 319, distance: 474.4
click at [615, 75] on span "Save" at bounding box center [618, 73] width 19 height 13
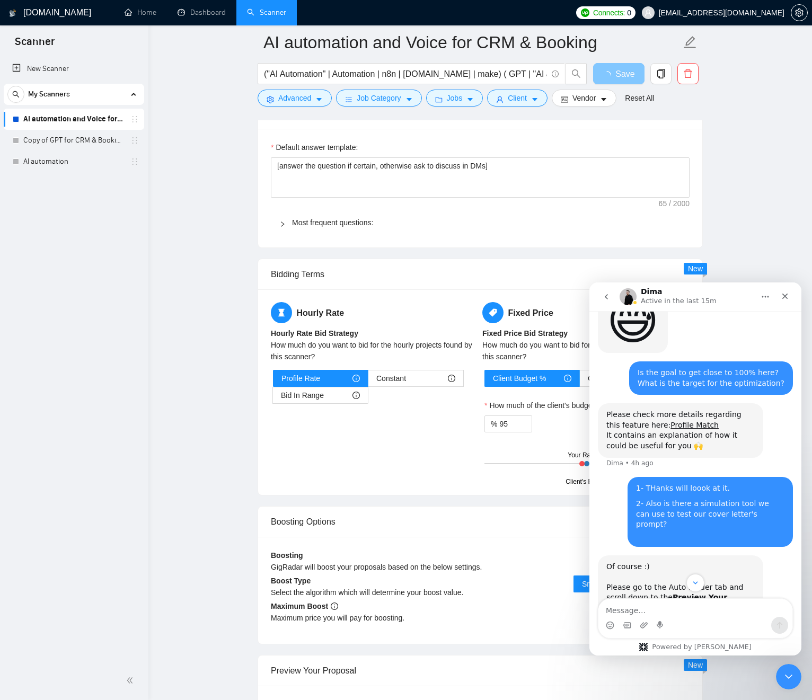
scroll to position [1648, 0]
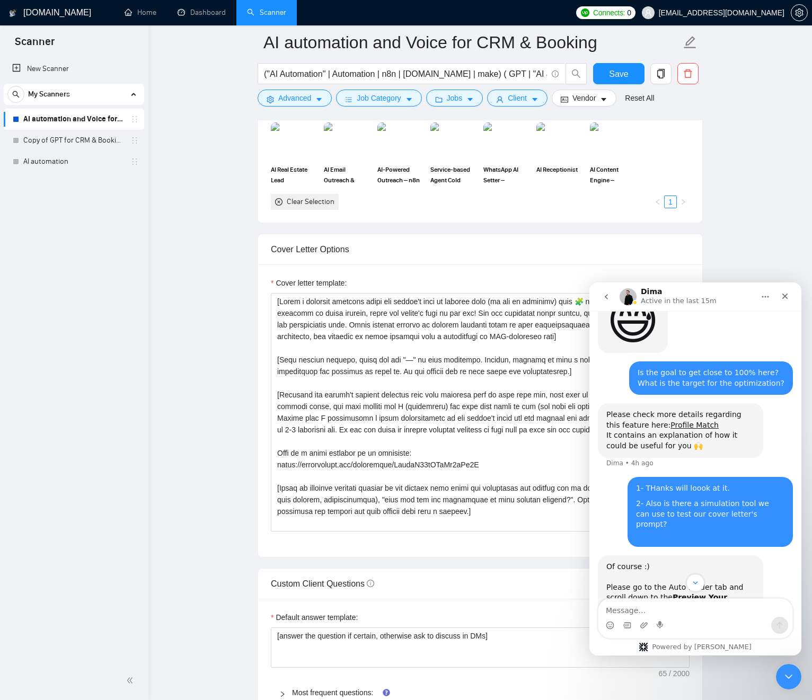
click at [234, 242] on main "AI automation and Voice for CRM & Booking ("AI Automation" | Automation | n8n |…" at bounding box center [480, 533] width 630 height 3333
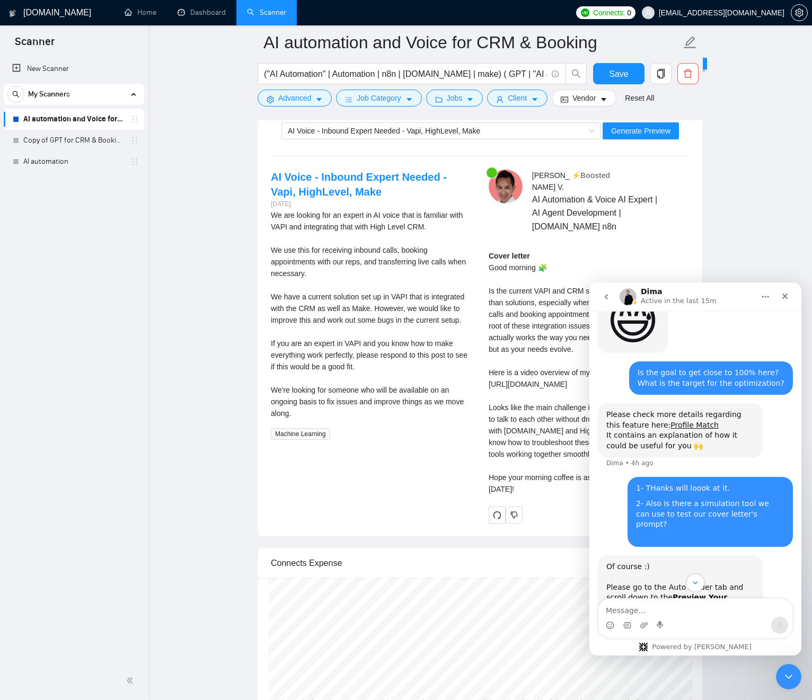
scroll to position [2246, 0]
drag, startPoint x: 627, startPoint y: 139, endPoint x: 621, endPoint y: 139, distance: 5.9
click at [627, 139] on button "Generate Preview" at bounding box center [641, 132] width 76 height 17
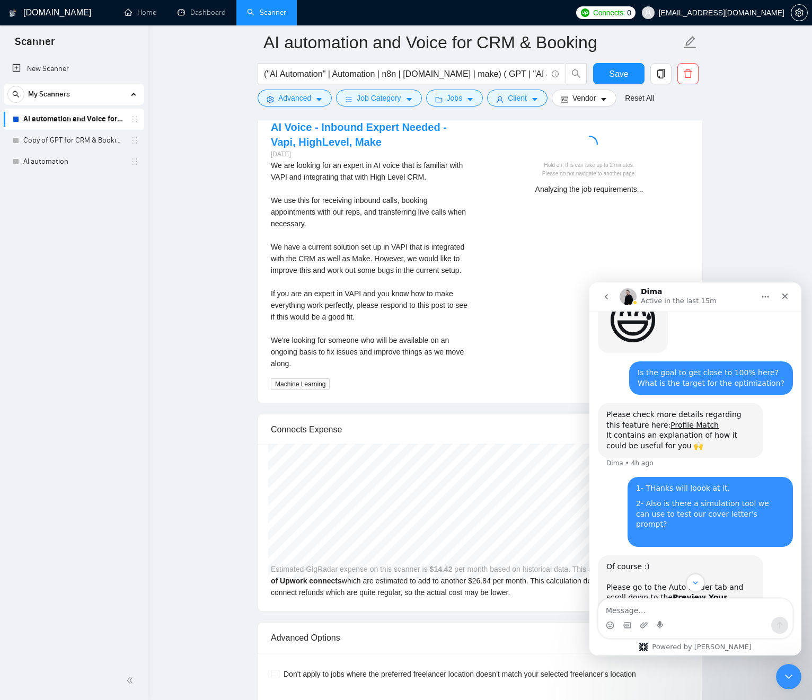
scroll to position [2297, 0]
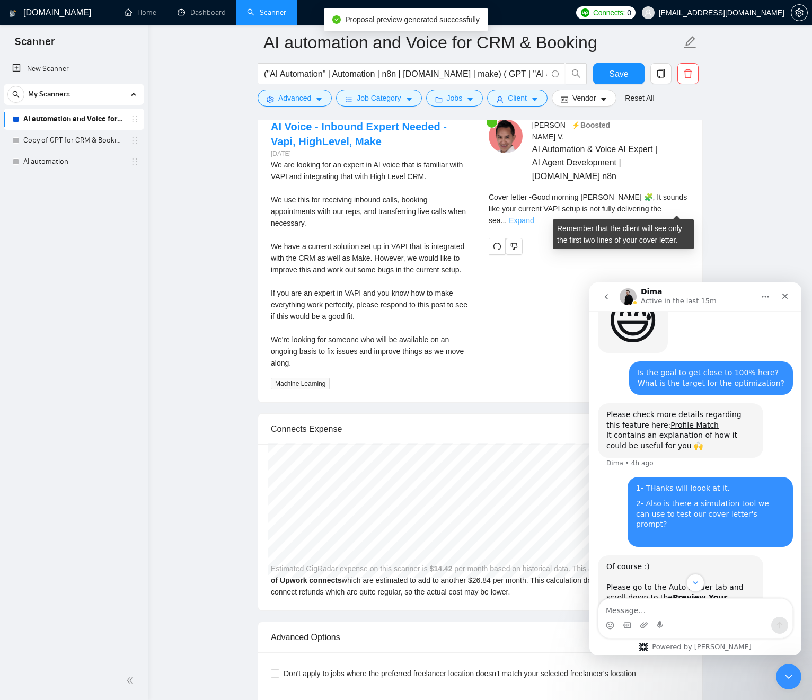
click at [534, 216] on link "Expand" at bounding box center [521, 220] width 25 height 8
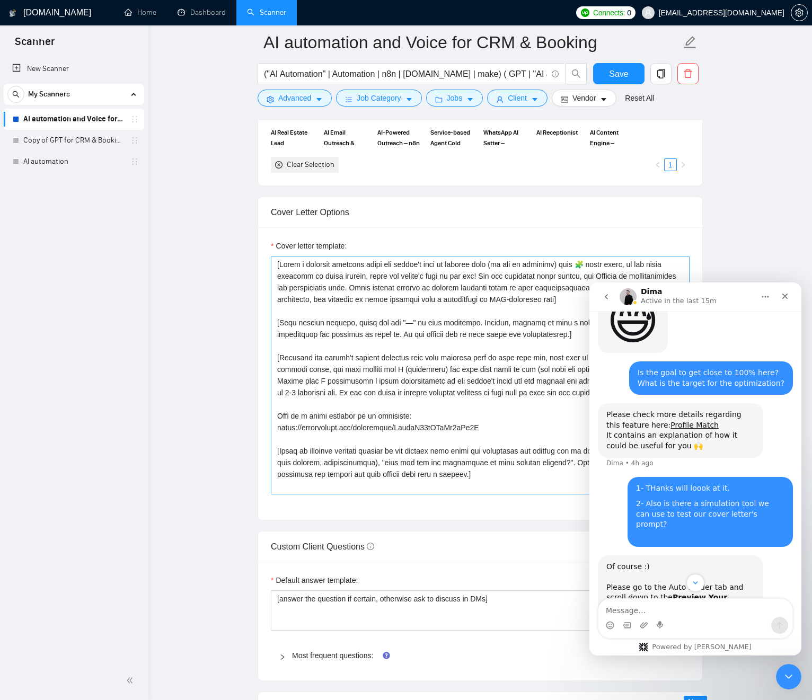
scroll to position [1211, 0]
drag, startPoint x: 315, startPoint y: 268, endPoint x: 331, endPoint y: 267, distance: 16.5
click at [315, 268] on textarea "Cover letter template:" at bounding box center [480, 376] width 419 height 239
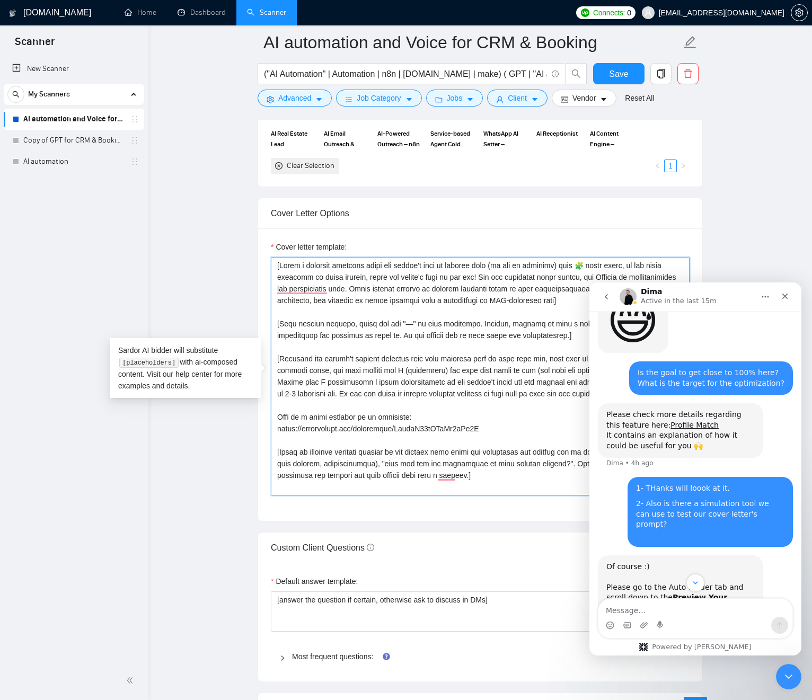
click at [449, 265] on textarea "Cover letter template:" at bounding box center [480, 376] width 419 height 239
drag, startPoint x: 450, startPoint y: 265, endPoint x: 491, endPoint y: 262, distance: 41.5
click at [491, 262] on textarea "Cover letter template:" at bounding box center [480, 376] width 419 height 239
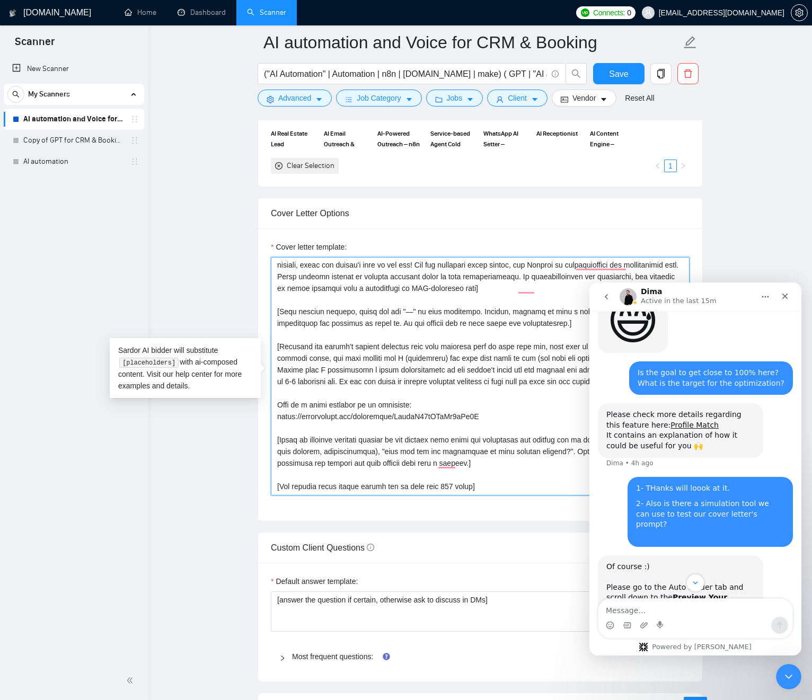
scroll to position [4, 0]
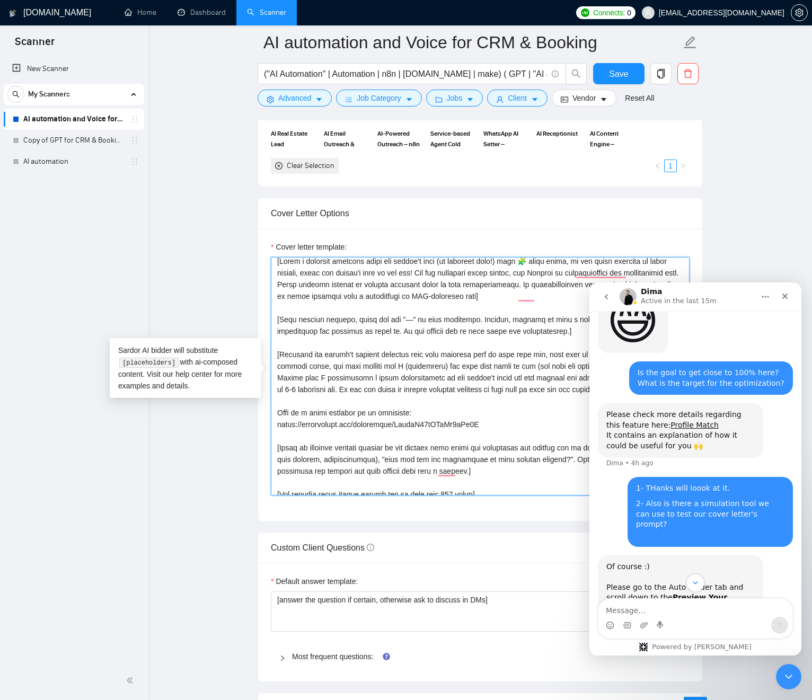
click at [437, 293] on textarea "Cover letter template:" at bounding box center [480, 376] width 419 height 239
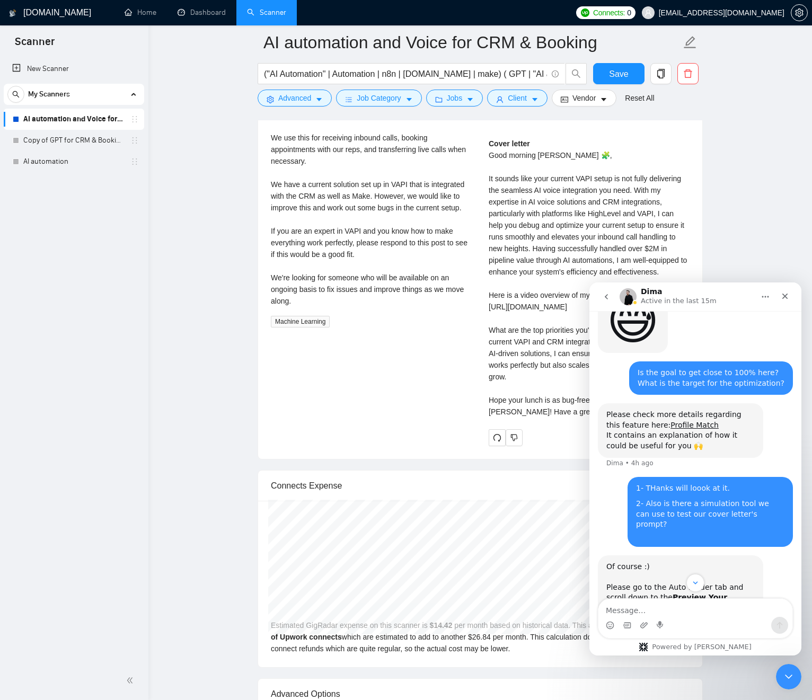
scroll to position [2360, 0]
type textarea "[Lorem i dolorsit ametcons adipi eli seddoe't inci (ut laboreet dolo!) magn 🧩 a…"
click at [557, 250] on div "Cover letter Good morning [PERSON_NAME] 🧩, It sounds like your current VAPI set…" at bounding box center [589, 277] width 201 height 280
drag, startPoint x: 557, startPoint y: 250, endPoint x: 644, endPoint y: 265, distance: 87.8
click at [666, 266] on div "Cover letter Good morning [PERSON_NAME] 🧩, It sounds like your current VAPI set…" at bounding box center [589, 277] width 201 height 280
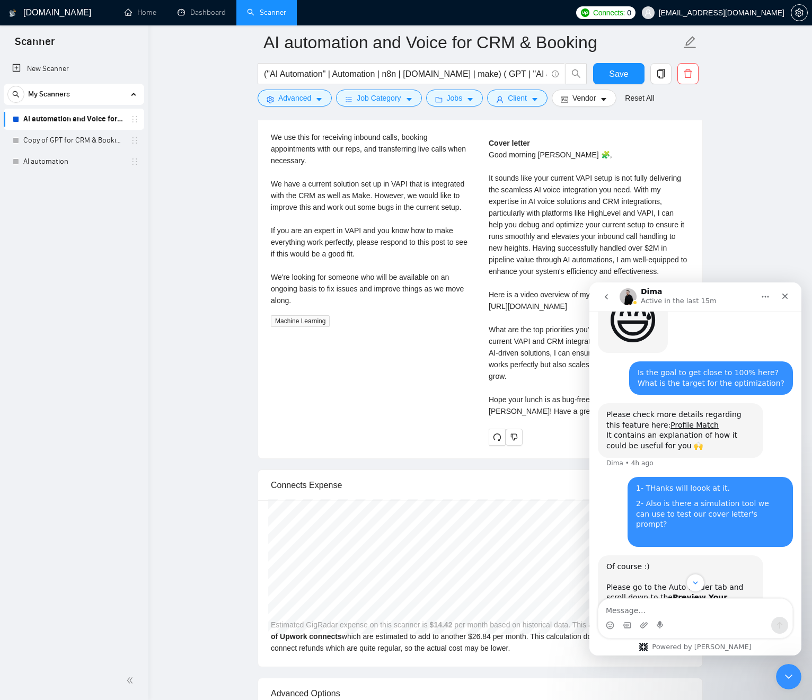
drag, startPoint x: 490, startPoint y: 242, endPoint x: 494, endPoint y: 249, distance: 8.1
click at [490, 242] on div "Cover letter Good morning [PERSON_NAME] 🧩, It sounds like your current VAPI set…" at bounding box center [589, 277] width 201 height 280
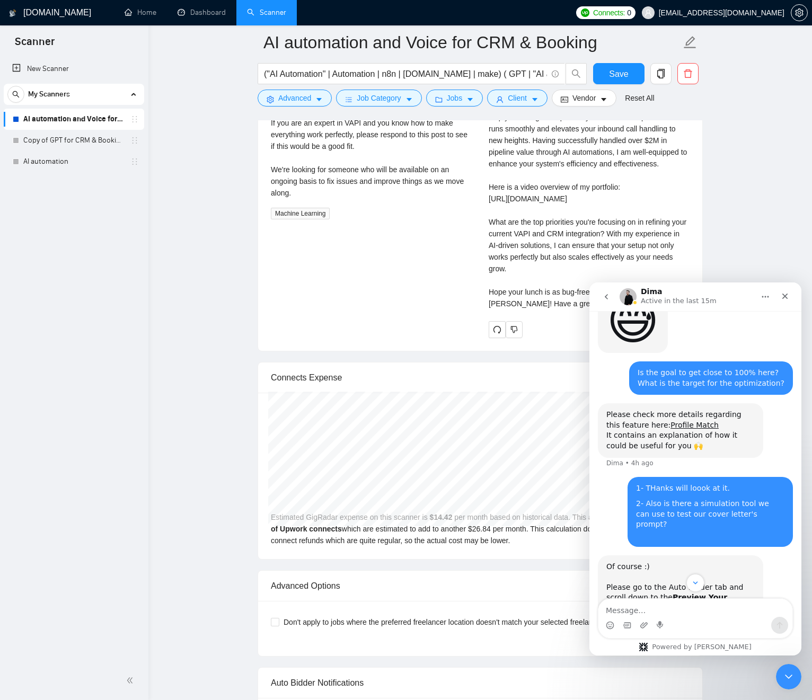
scroll to position [2463, 0]
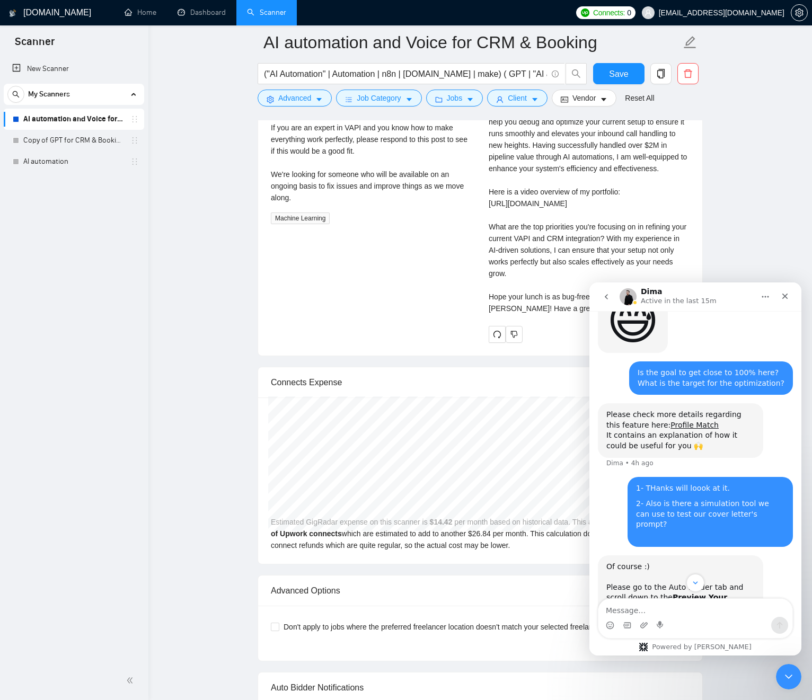
click at [490, 240] on div "Cover letter Good morning [PERSON_NAME] 🧩, It sounds like your current VAPI set…" at bounding box center [589, 174] width 201 height 280
drag, startPoint x: 491, startPoint y: 240, endPoint x: 614, endPoint y: 250, distance: 123.4
click at [614, 250] on div "Cover letter Good morning [PERSON_NAME] 🧩, It sounds like your current VAPI set…" at bounding box center [589, 174] width 201 height 280
drag, startPoint x: 518, startPoint y: 254, endPoint x: 513, endPoint y: 257, distance: 5.9
click at [518, 254] on div "Cover letter Good morning [PERSON_NAME] 🧩, It sounds like your current VAPI set…" at bounding box center [589, 174] width 201 height 280
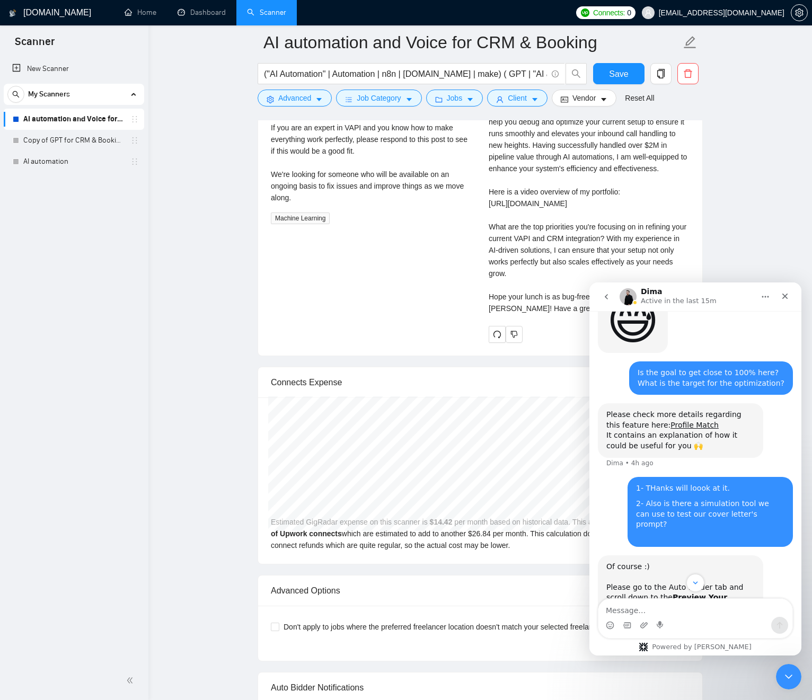
click at [494, 251] on div "Cover letter Good morning [PERSON_NAME] 🧩, It sounds like your current VAPI set…" at bounding box center [589, 174] width 201 height 280
drag, startPoint x: 495, startPoint y: 251, endPoint x: 592, endPoint y: 251, distance: 97.5
click at [606, 250] on div "Cover letter Good morning [PERSON_NAME] 🧩, It sounds like your current VAPI set…" at bounding box center [589, 174] width 201 height 280
click at [506, 262] on div "Cover letter Good morning [PERSON_NAME] 🧩, It sounds like your current VAPI set…" at bounding box center [589, 174] width 201 height 280
drag, startPoint x: 511, startPoint y: 261, endPoint x: 567, endPoint y: 264, distance: 56.3
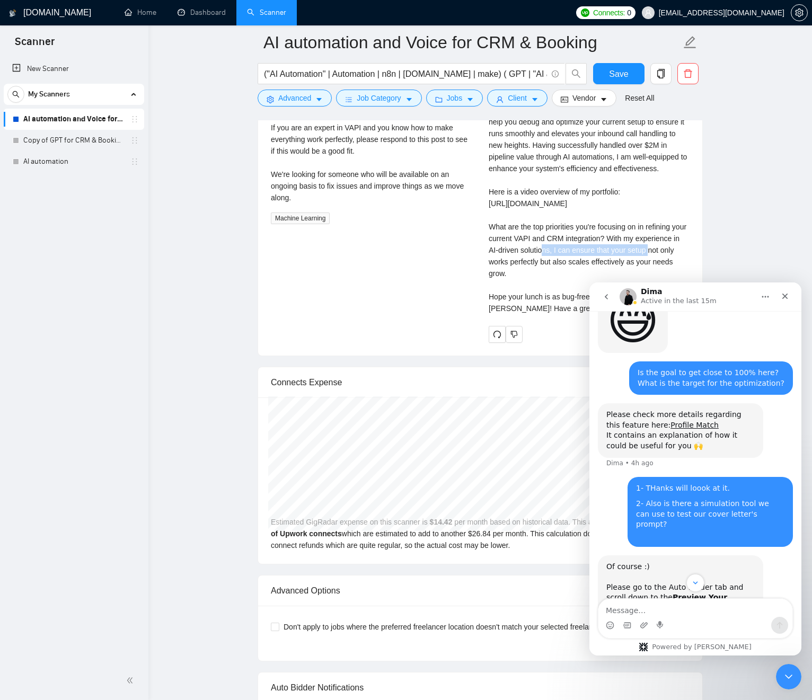
click at [584, 260] on div "Cover letter Good morning [PERSON_NAME] 🧩, It sounds like your current VAPI set…" at bounding box center [589, 174] width 201 height 280
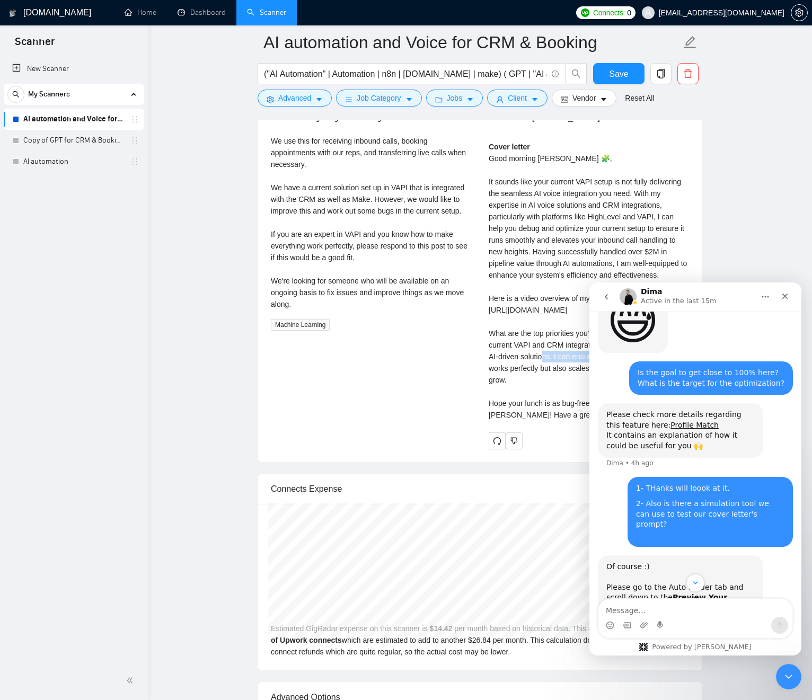
scroll to position [2476, 0]
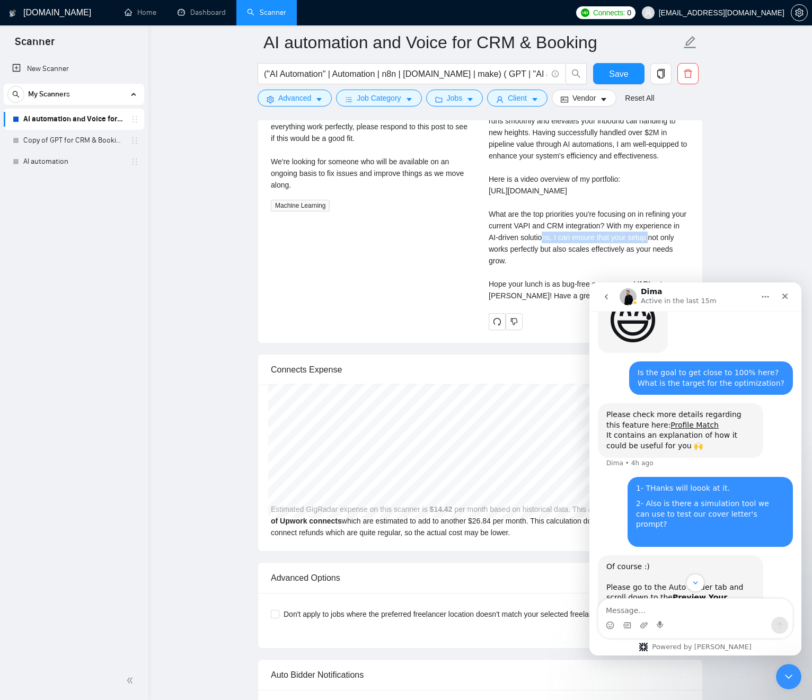
click at [402, 167] on div "We are looking for an expert in AI voice that is familiar with VAPI and integra…" at bounding box center [371, 86] width 201 height 210
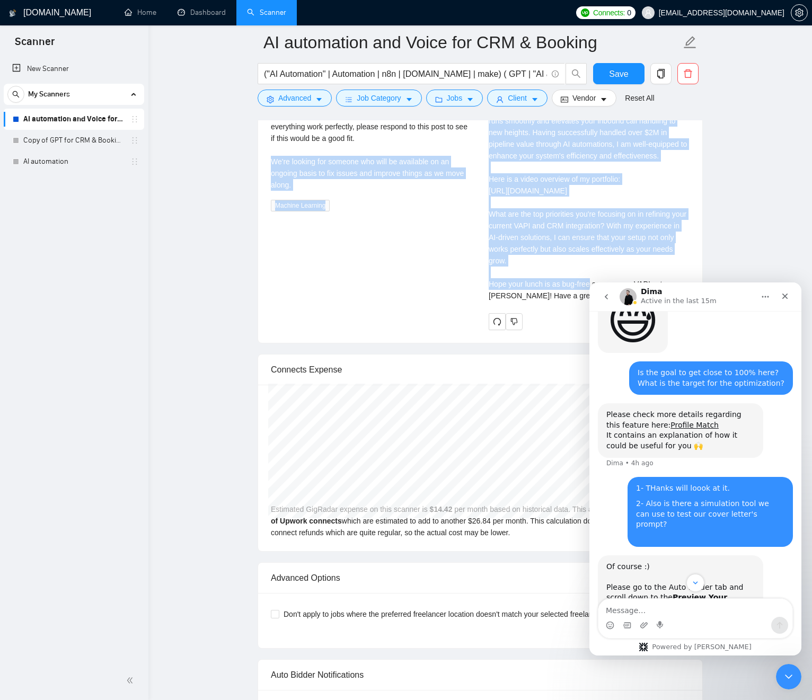
drag, startPoint x: 402, startPoint y: 167, endPoint x: 566, endPoint y: 264, distance: 190.4
click at [563, 271] on div "AI Voice - Inbound Expert Needed - Vapi, HighLevel, Make [DATE] We are looking …" at bounding box center [480, 135] width 436 height 389
click at [550, 255] on div "Cover letter Good morning Bonsall 🧩, It sounds like your current VAPI setup is …" at bounding box center [589, 162] width 201 height 280
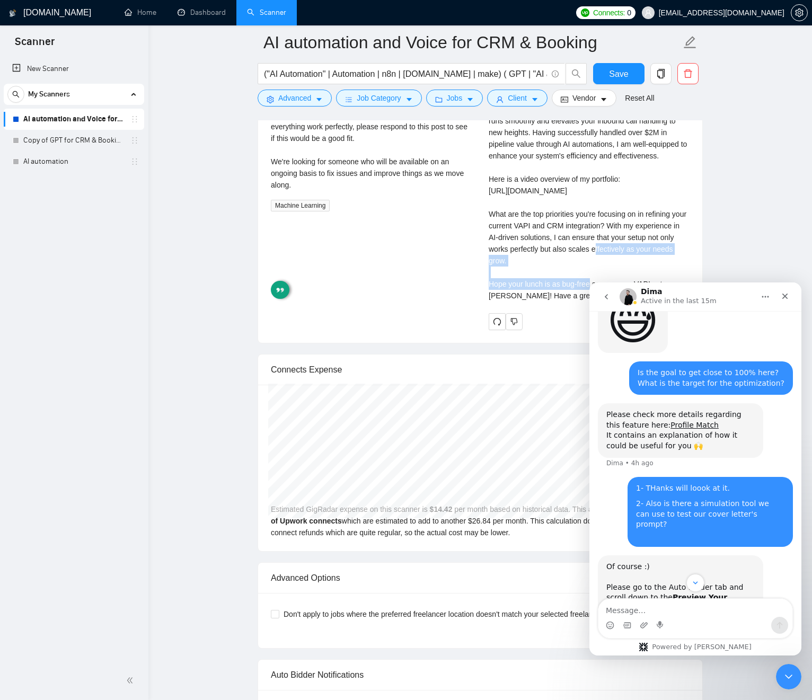
click at [550, 255] on div "Cover letter Good morning Bonsall 🧩, It sounds like your current VAPI setup is …" at bounding box center [589, 162] width 201 height 280
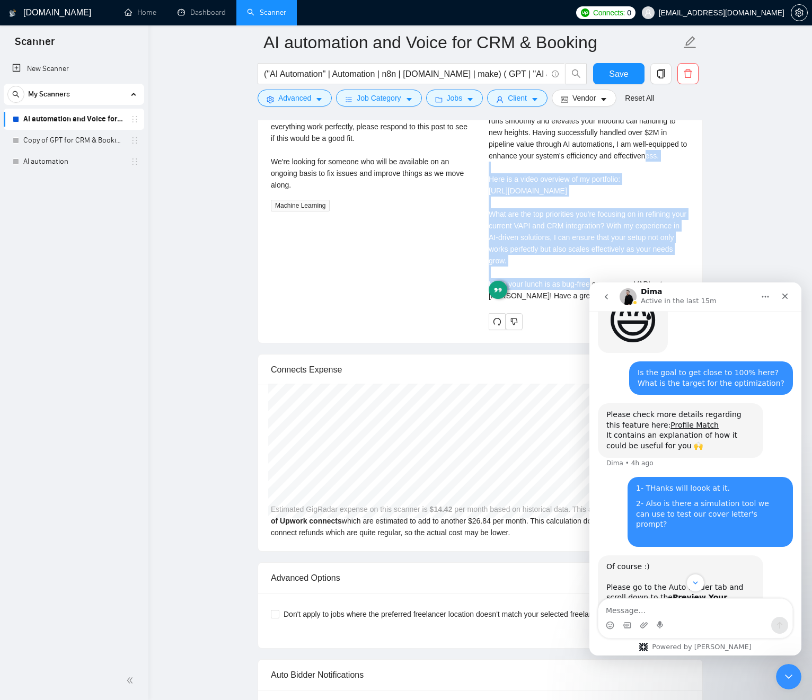
drag, startPoint x: 550, startPoint y: 255, endPoint x: 540, endPoint y: 183, distance: 72.3
click at [540, 183] on div "Cover letter Good morning Bonsall 🧩, It sounds like your current VAPI setup is …" at bounding box center [589, 162] width 201 height 280
click at [541, 183] on div "Cover letter Good morning Bonsall 🧩, It sounds like your current VAPI setup is …" at bounding box center [589, 162] width 201 height 280
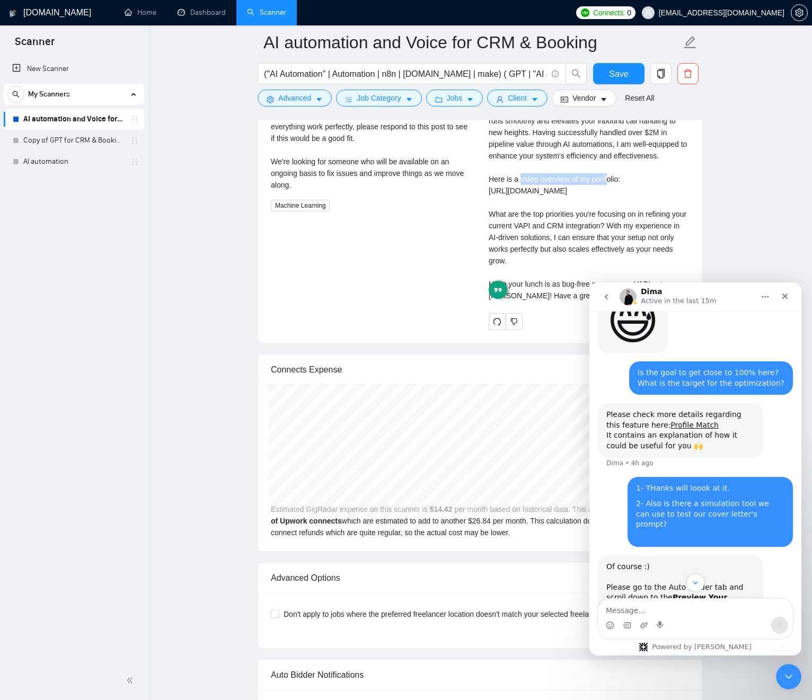
click at [541, 183] on div "Cover letter Good morning Bonsall 🧩, It sounds like your current VAPI setup is …" at bounding box center [589, 162] width 201 height 280
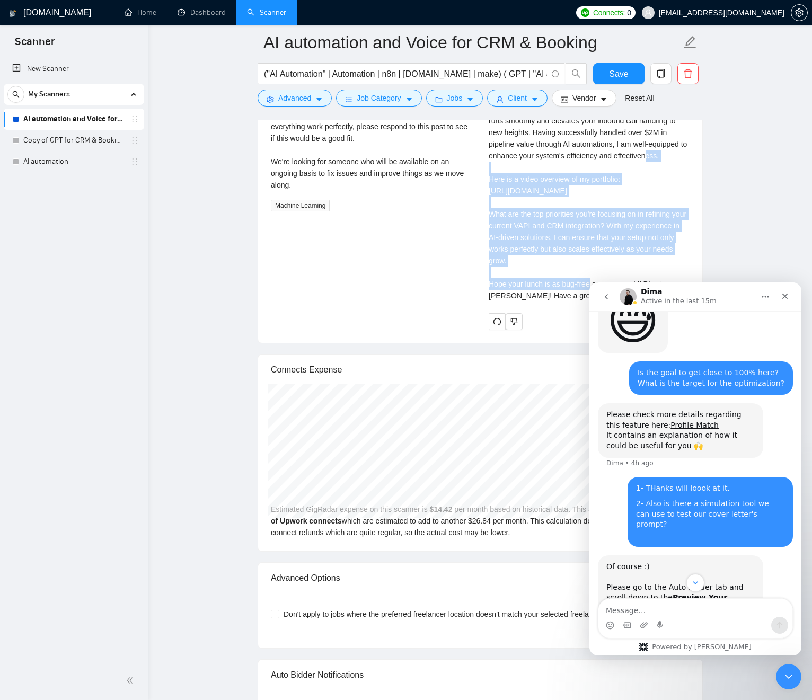
drag, startPoint x: 541, startPoint y: 183, endPoint x: 548, endPoint y: 248, distance: 65.1
click at [548, 248] on div "Cover letter Good morning Bonsall 🧩, It sounds like your current VAPI setup is …" at bounding box center [589, 162] width 201 height 280
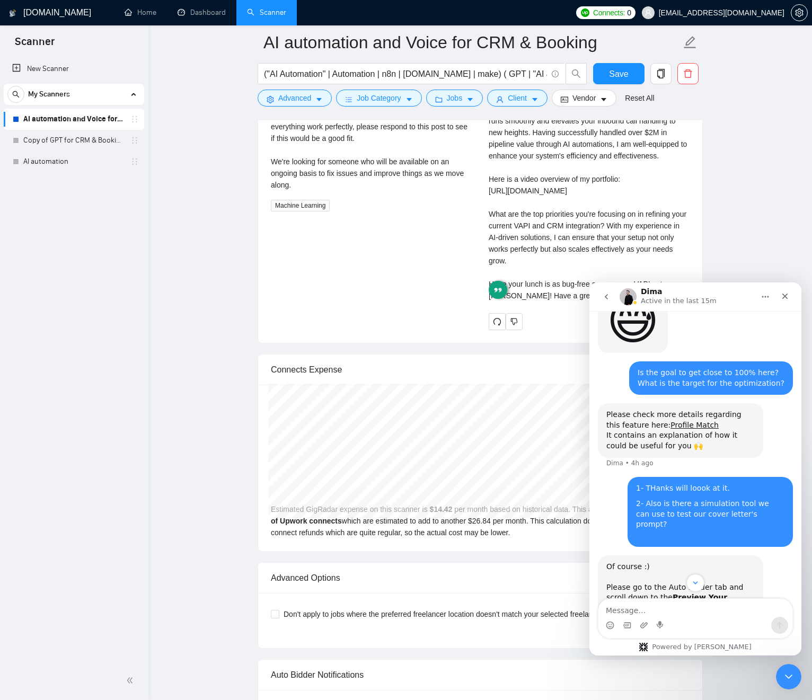
click at [548, 249] on div "Cover letter Good morning Bonsall 🧩, It sounds like your current VAPI setup is …" at bounding box center [589, 162] width 201 height 280
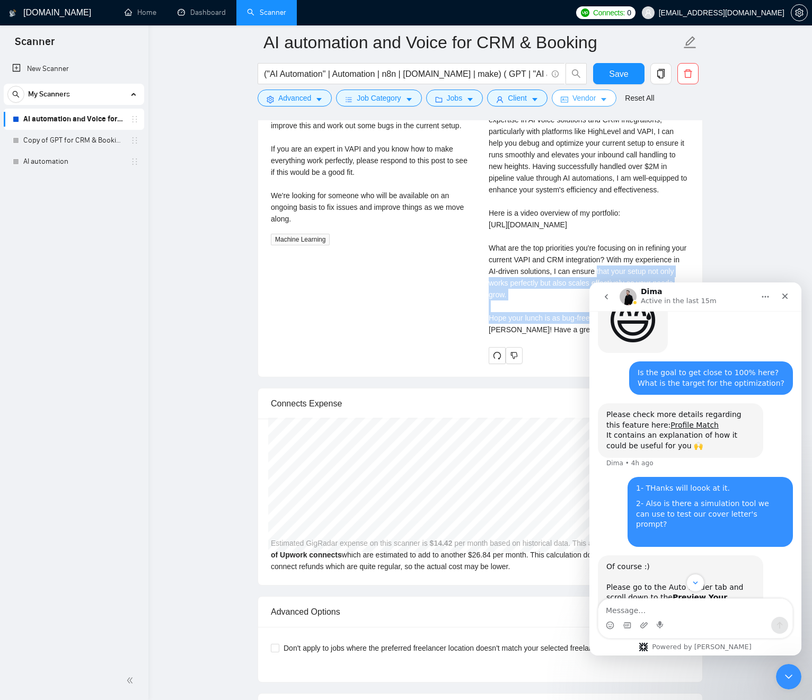
scroll to position [2439, 0]
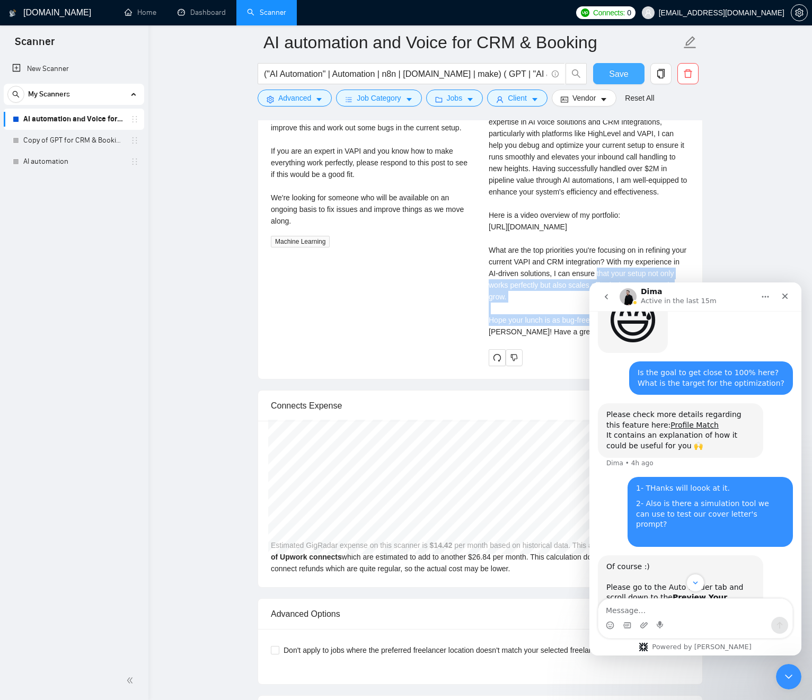
drag, startPoint x: 620, startPoint y: 74, endPoint x: 466, endPoint y: 206, distance: 202.3
click at [619, 74] on span "Save" at bounding box center [618, 73] width 19 height 13
click at [525, 273] on div "Cover letter Good morning Bonsall 🧩, It sounds like your current VAPI setup is …" at bounding box center [589, 198] width 201 height 280
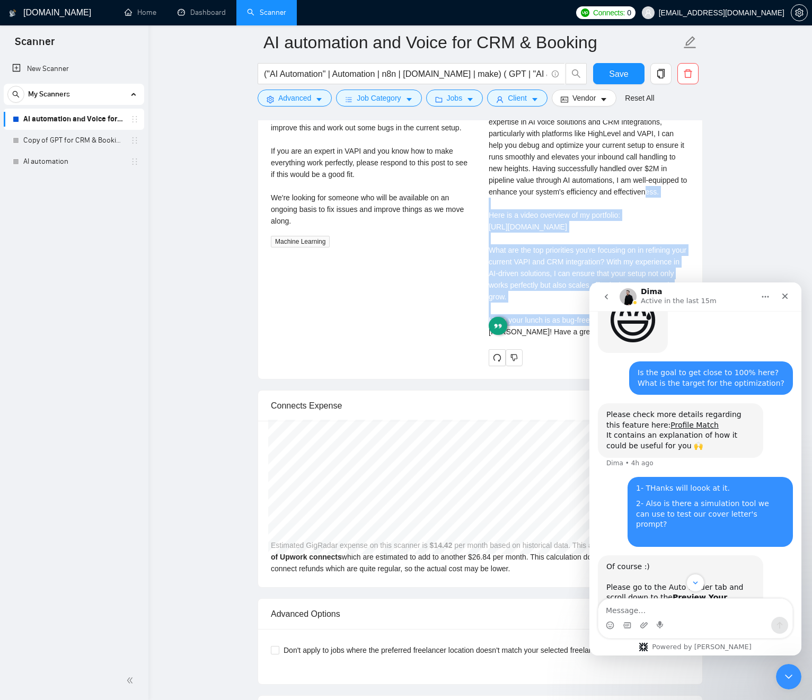
drag, startPoint x: 525, startPoint y: 273, endPoint x: 526, endPoint y: 209, distance: 63.6
click at [517, 208] on div "Cover letter Good morning Bonsall 🧩, It sounds like your current VAPI setup is …" at bounding box center [589, 198] width 201 height 280
click at [526, 209] on div "Cover letter Good morning Bonsall 🧩, It sounds like your current VAPI setup is …" at bounding box center [589, 198] width 201 height 280
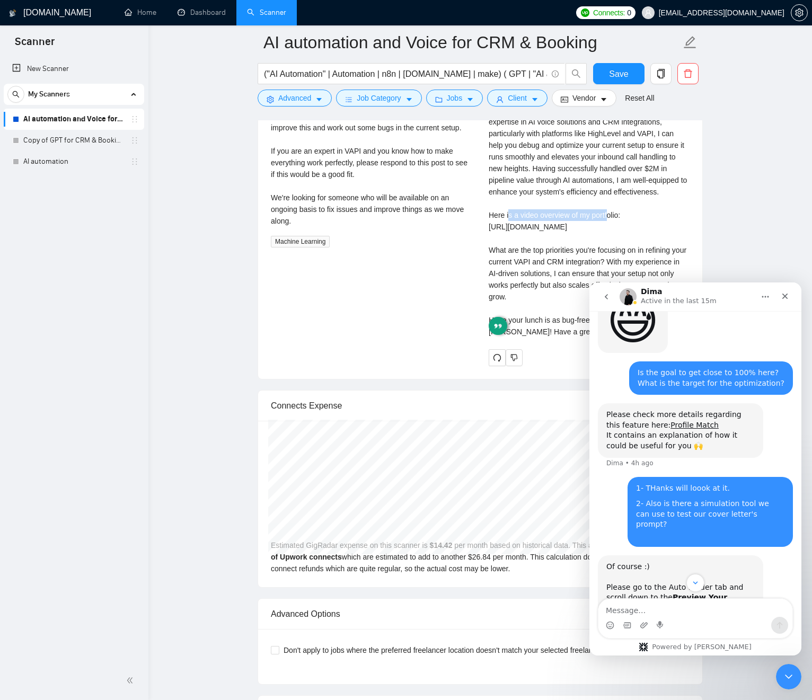
click at [526, 209] on div "Cover letter Good morning Bonsall 🧩, It sounds like your current VAPI setup is …" at bounding box center [589, 198] width 201 height 280
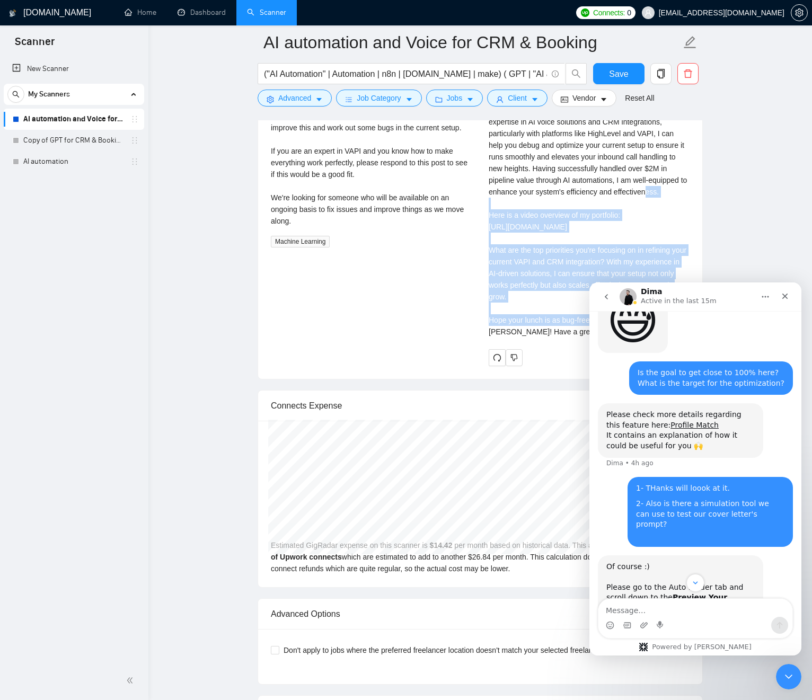
drag, startPoint x: 527, startPoint y: 213, endPoint x: 547, endPoint y: 264, distance: 55.0
click at [532, 293] on div "Cover letter Good morning Bonsall 🧩, It sounds like your current VAPI setup is …" at bounding box center [589, 198] width 201 height 280
click at [553, 259] on div "Cover letter Good morning Bonsall 🧩, It sounds like your current VAPI setup is …" at bounding box center [589, 198] width 201 height 280
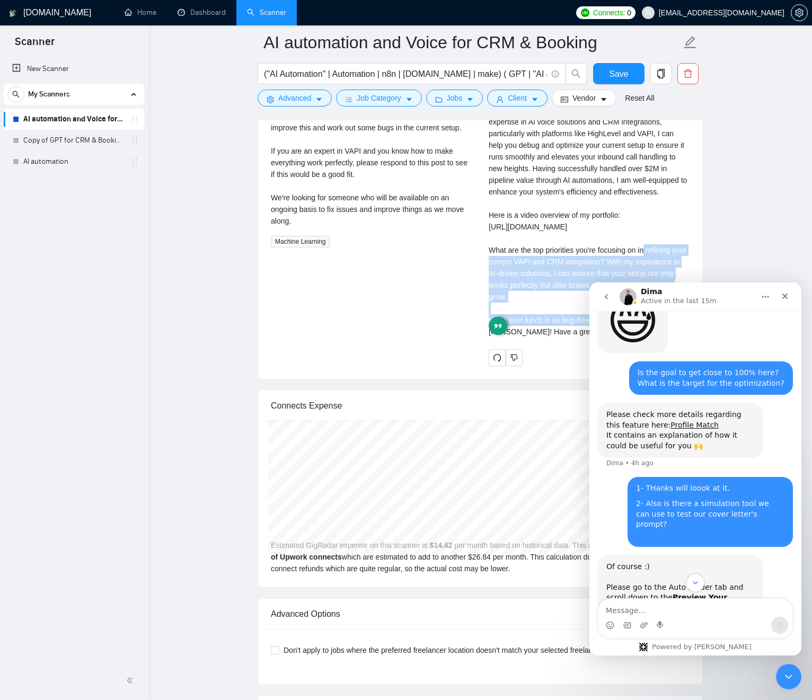
click at [553, 259] on div "Cover letter Good morning Bonsall 🧩, It sounds like your current VAPI setup is …" at bounding box center [589, 198] width 201 height 280
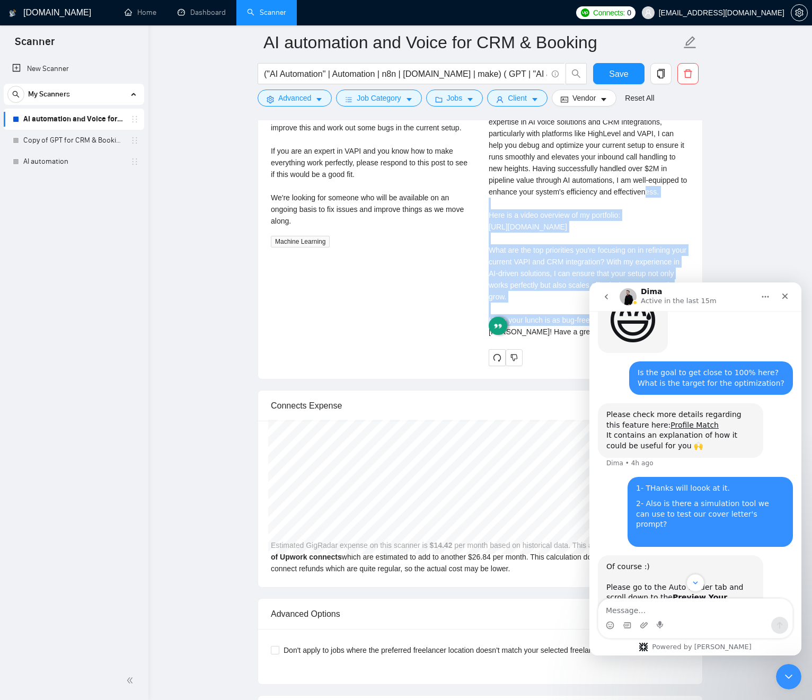
drag, startPoint x: 553, startPoint y: 259, endPoint x: 540, endPoint y: 213, distance: 48.5
click at [538, 212] on div "Cover letter Good morning Bonsall 🧩, It sounds like your current VAPI setup is …" at bounding box center [589, 198] width 201 height 280
click at [562, 218] on div "Cover letter Good morning Bonsall 🧩, It sounds like your current VAPI setup is …" at bounding box center [589, 198] width 201 height 280
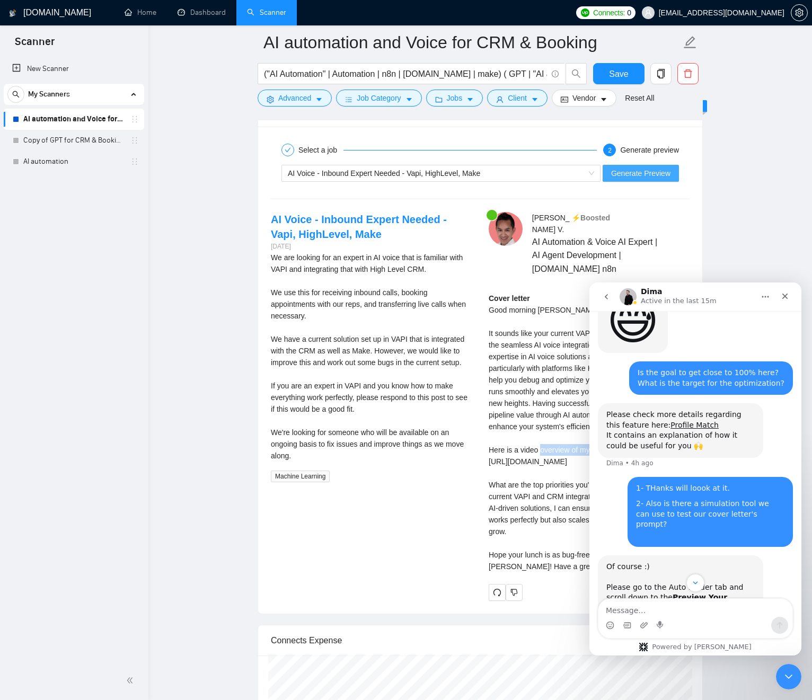
scroll to position [2200, 0]
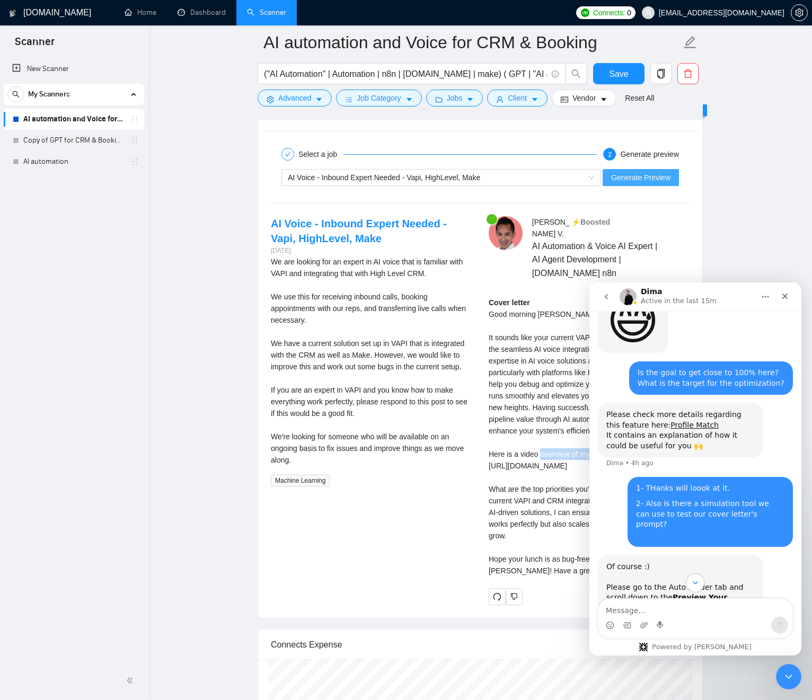
click at [629, 180] on span "Generate Preview" at bounding box center [640, 178] width 59 height 12
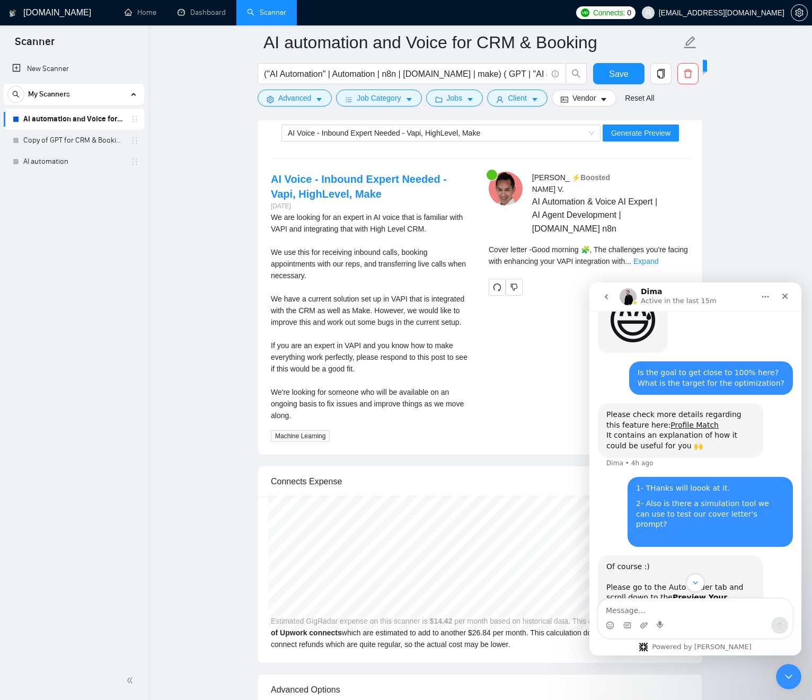
scroll to position [2276, 0]
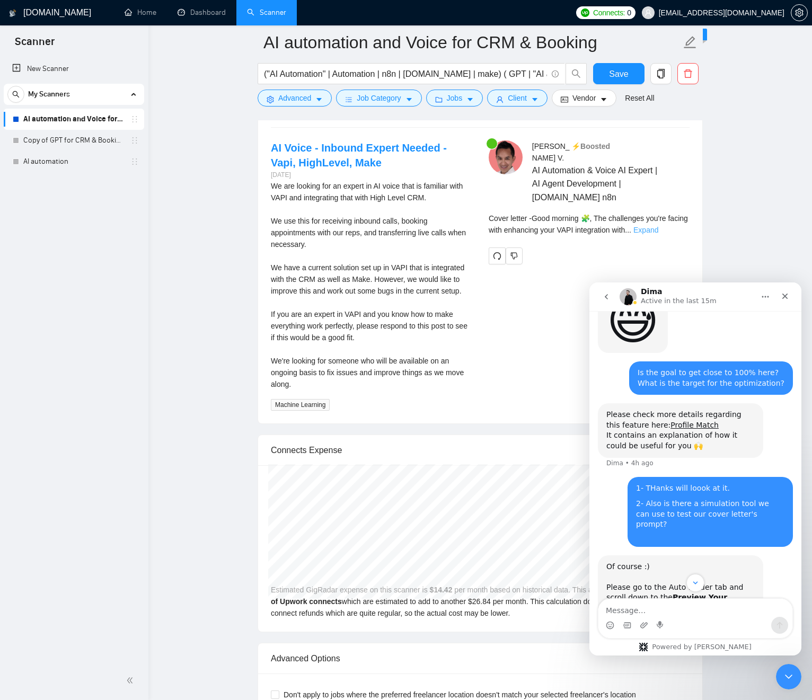
click at [658, 230] on link "Expand" at bounding box center [645, 230] width 25 height 8
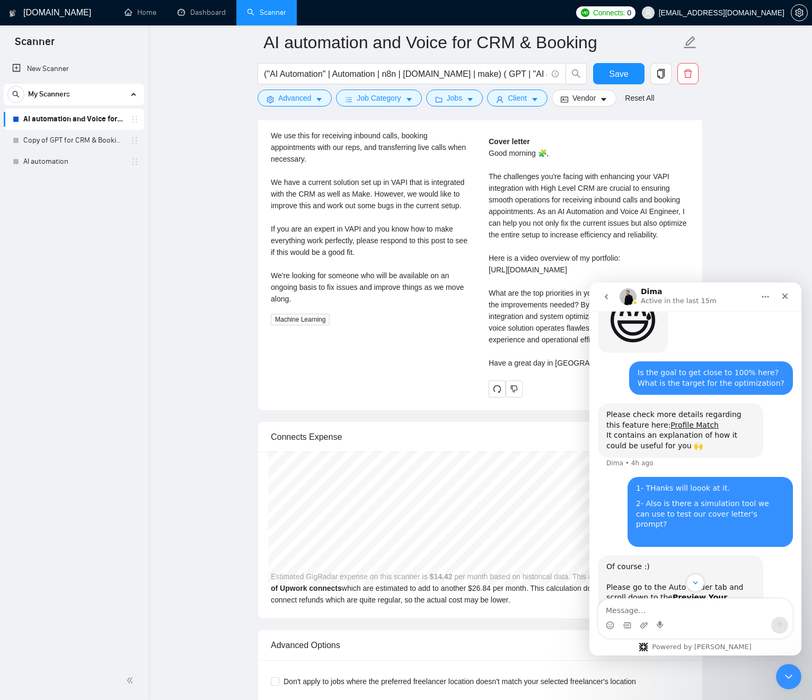
scroll to position [2362, 0]
click at [501, 201] on div "Cover letter Good morning 🧩, The challenges you're facing with enhancing your V…" at bounding box center [589, 251] width 201 height 233
drag, startPoint x: 501, startPoint y: 201, endPoint x: 527, endPoint y: 210, distance: 27.7
click at [527, 210] on div "Cover letter Good morning 🧩, The challenges you're facing with enhancing your V…" at bounding box center [589, 251] width 201 height 233
drag, startPoint x: 547, startPoint y: 202, endPoint x: 554, endPoint y: 191, distance: 13.4
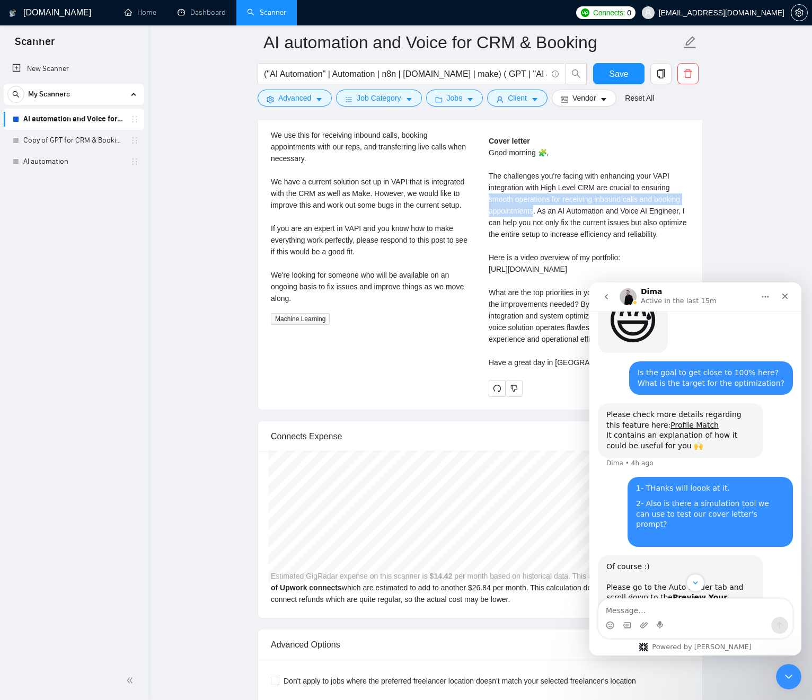
click at [547, 202] on div "Cover letter Good morning 🧩, The challenges you're facing with enhancing your V…" at bounding box center [589, 251] width 201 height 233
drag, startPoint x: 578, startPoint y: 178, endPoint x: 567, endPoint y: 183, distance: 12.3
click at [578, 178] on div "Cover letter Good morning 🧩, The challenges you're facing with enhancing your V…" at bounding box center [589, 251] width 201 height 233
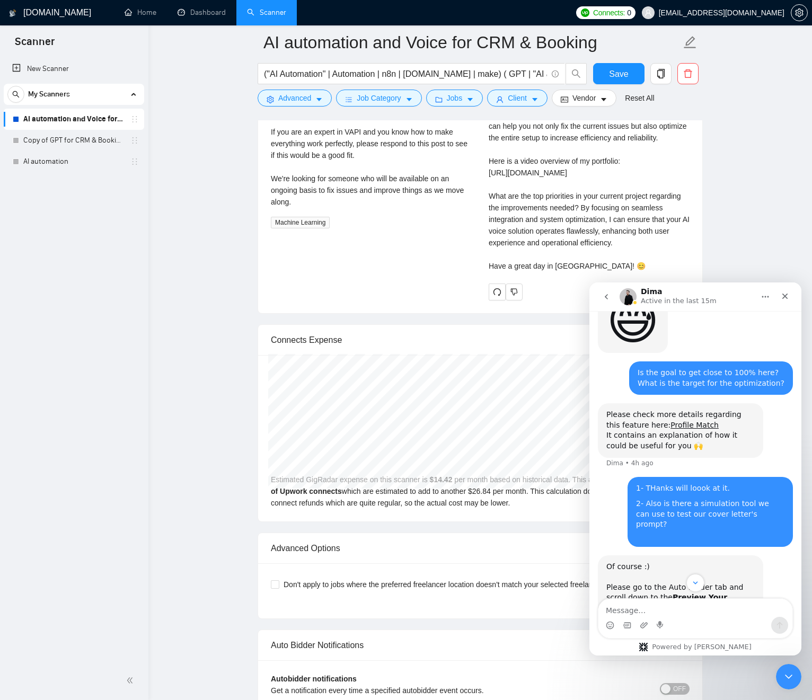
scroll to position [2460, 0]
click at [501, 230] on div "Cover letter Good morning 🧩, The challenges you're facing with enhancing your V…" at bounding box center [589, 156] width 201 height 233
drag, startPoint x: 501, startPoint y: 230, endPoint x: 599, endPoint y: 228, distance: 97.5
click at [602, 226] on div "Cover letter Good morning 🧩, The challenges you're facing with enhancing your V…" at bounding box center [589, 156] width 201 height 233
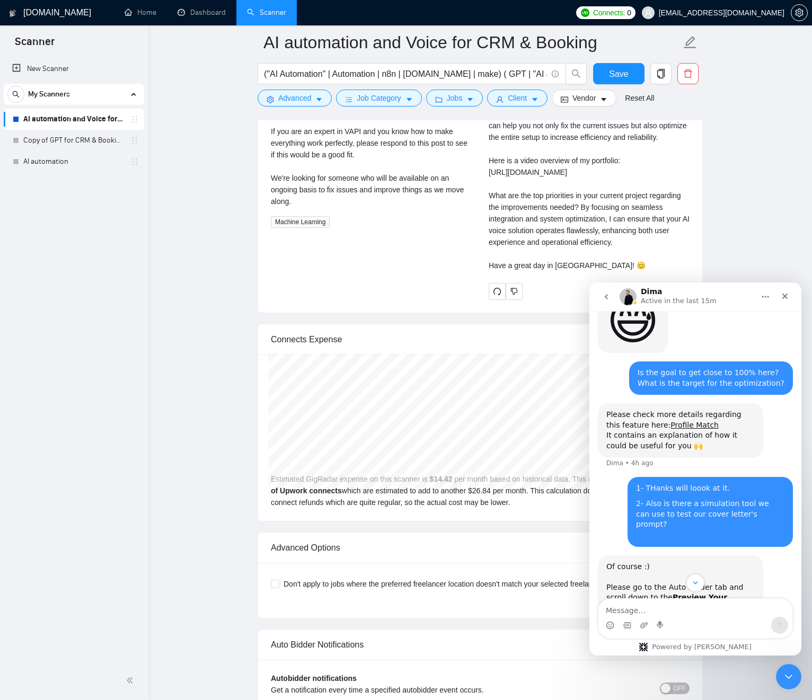
click at [516, 242] on div "Cover letter Good morning 🧩, The challenges you're facing with enhancing your V…" at bounding box center [589, 154] width 201 height 233
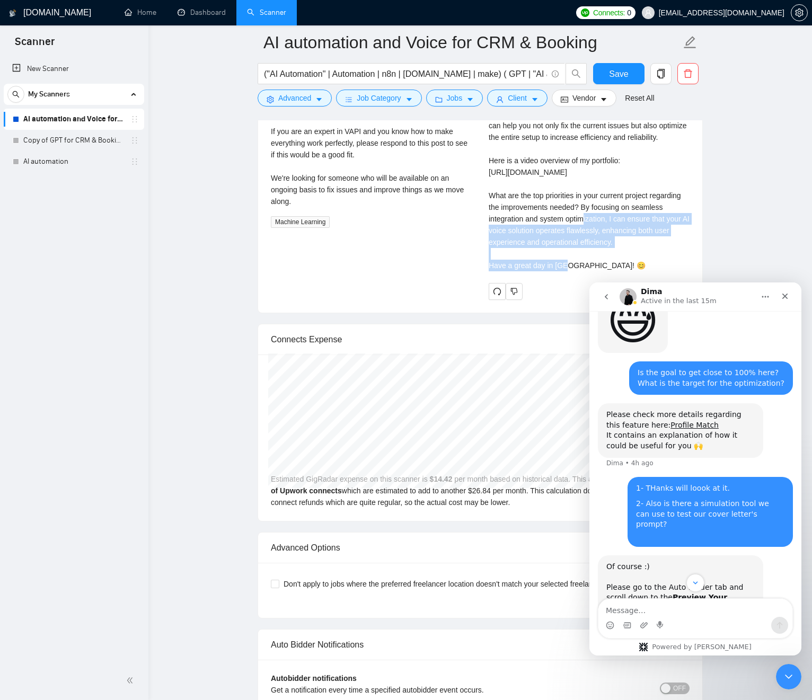
drag, startPoint x: 516, startPoint y: 242, endPoint x: 625, endPoint y: 269, distance: 112.0
click at [648, 271] on div "Cover letter Good morning 🧩, The challenges you're facing with enhancing your V…" at bounding box center [589, 154] width 201 height 233
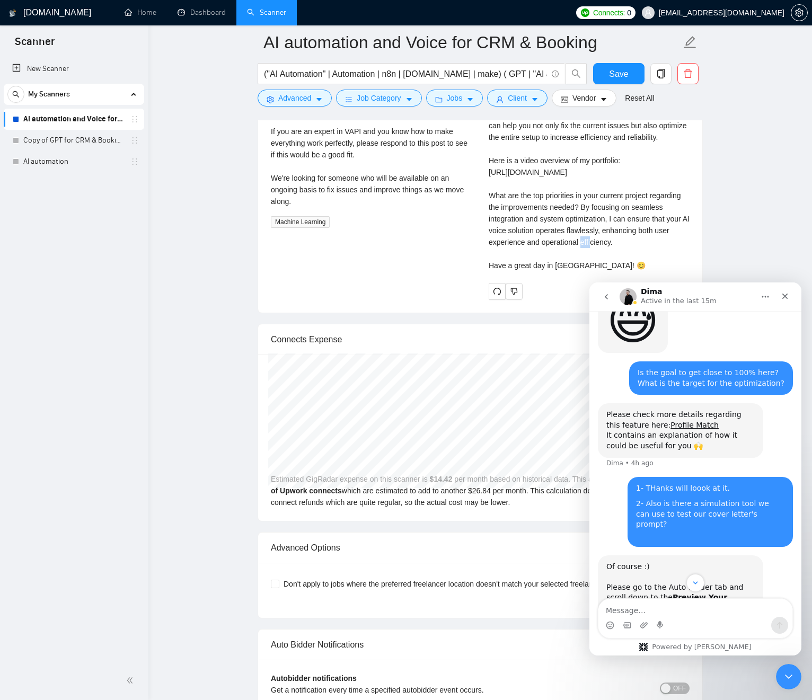
click at [526, 260] on div "Cover letter Good morning 🧩, The challenges you're facing with enhancing your V…" at bounding box center [589, 154] width 201 height 233
click at [504, 258] on div "Cover letter Good morning 🧩, The challenges you're facing with enhancing your V…" at bounding box center [589, 154] width 201 height 233
drag, startPoint x: 505, startPoint y: 258, endPoint x: 562, endPoint y: 293, distance: 67.1
click at [563, 271] on div "Cover letter Good morning 🧩, The challenges you're facing with enhancing your V…" at bounding box center [589, 154] width 201 height 233
click at [527, 250] on div "Cover letter Good morning 🧩, The challenges you're facing with enhancing your V…" at bounding box center [589, 154] width 201 height 233
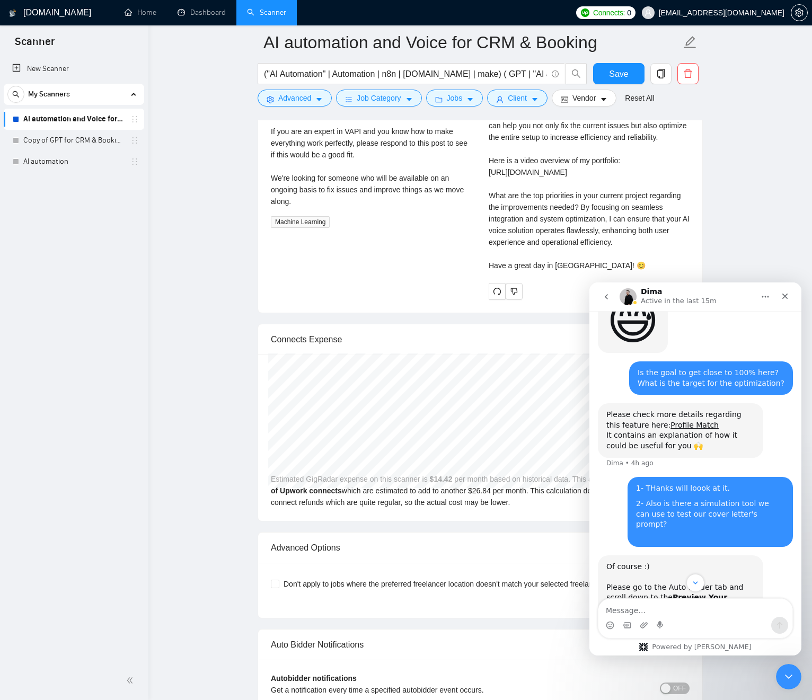
click at [512, 244] on div "Cover letter Good morning 🧩, The challenges you're facing with enhancing your V…" at bounding box center [589, 154] width 201 height 233
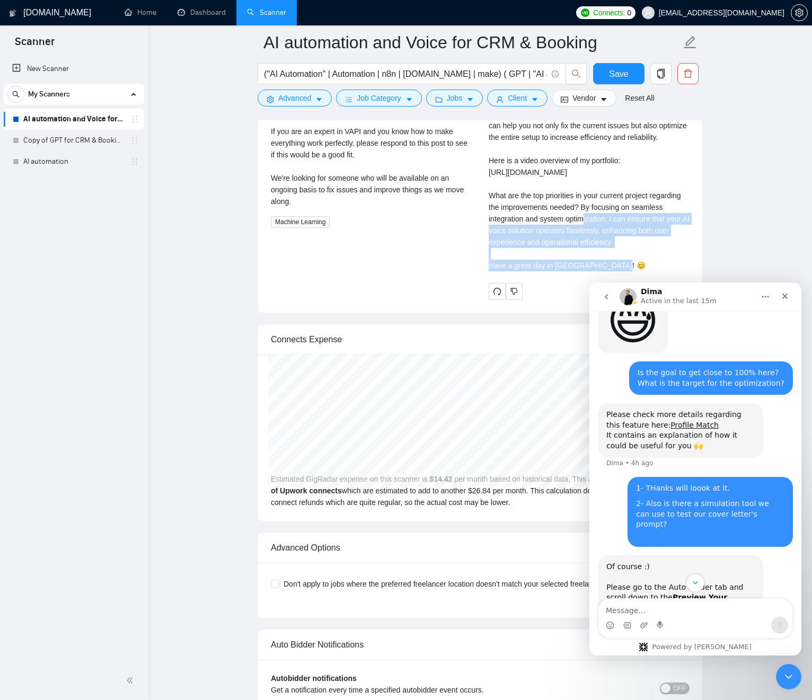
drag, startPoint x: 513, startPoint y: 244, endPoint x: 519, endPoint y: 260, distance: 17.1
click at [544, 271] on div "Cover letter Good morning 🧩, The challenges you're facing with enhancing your V…" at bounding box center [589, 154] width 201 height 233
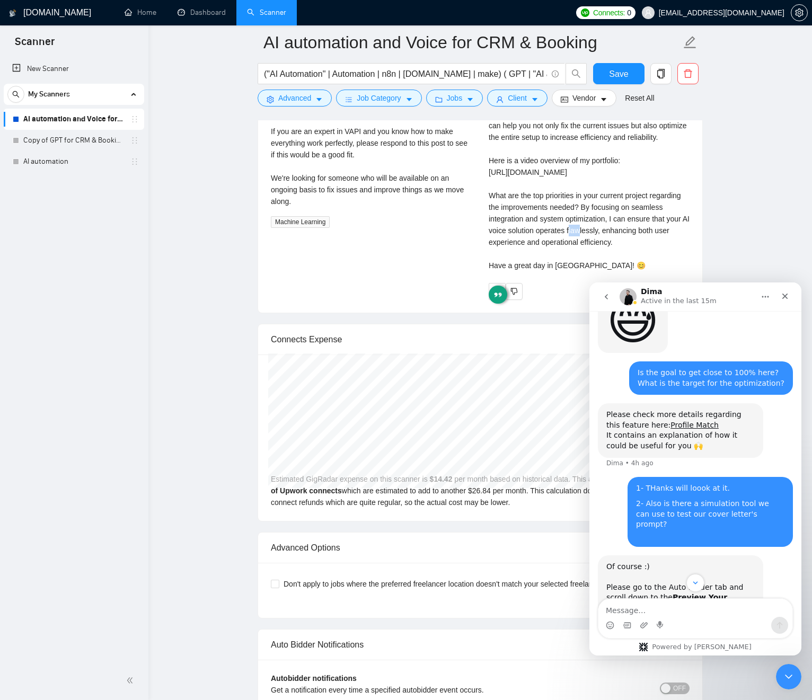
click at [518, 259] on div "Cover letter Good morning 🧩, The challenges you're facing with enhancing your V…" at bounding box center [589, 154] width 201 height 233
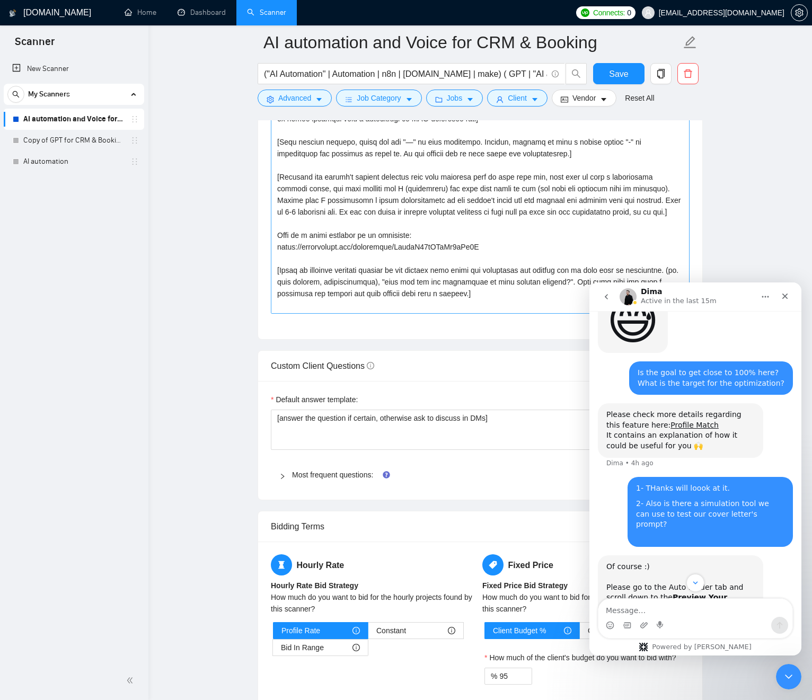
scroll to position [1258, 0]
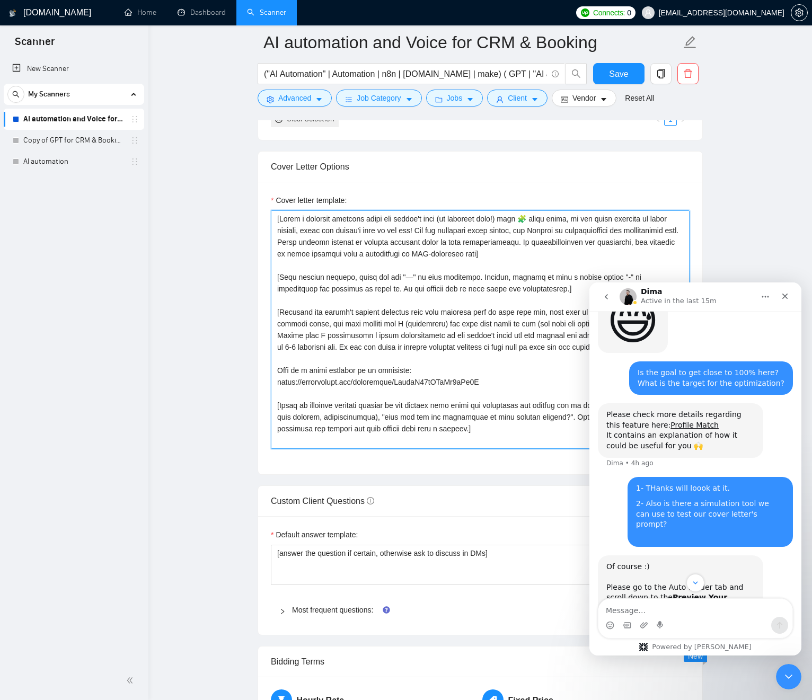
click at [338, 275] on textarea "Cover letter template:" at bounding box center [480, 329] width 419 height 239
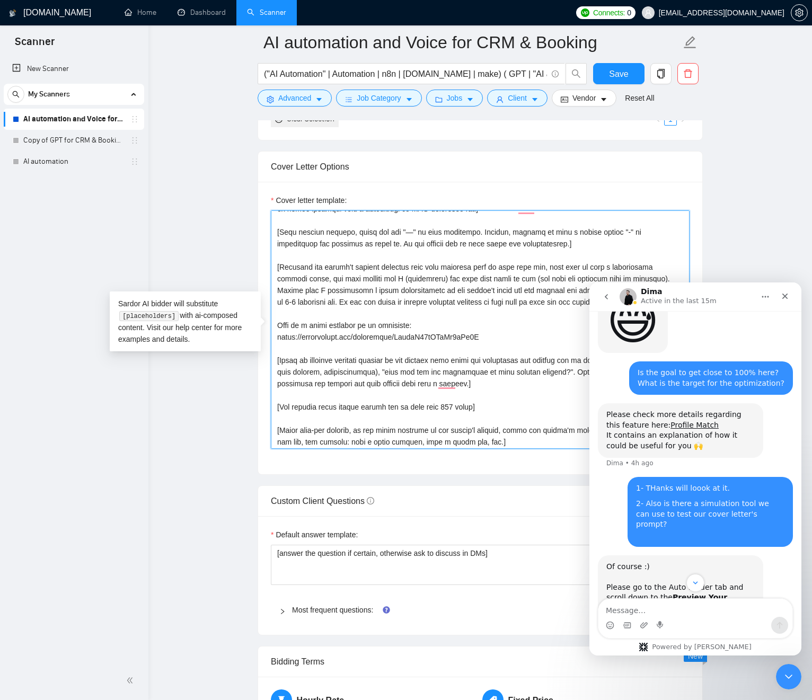
scroll to position [58, 0]
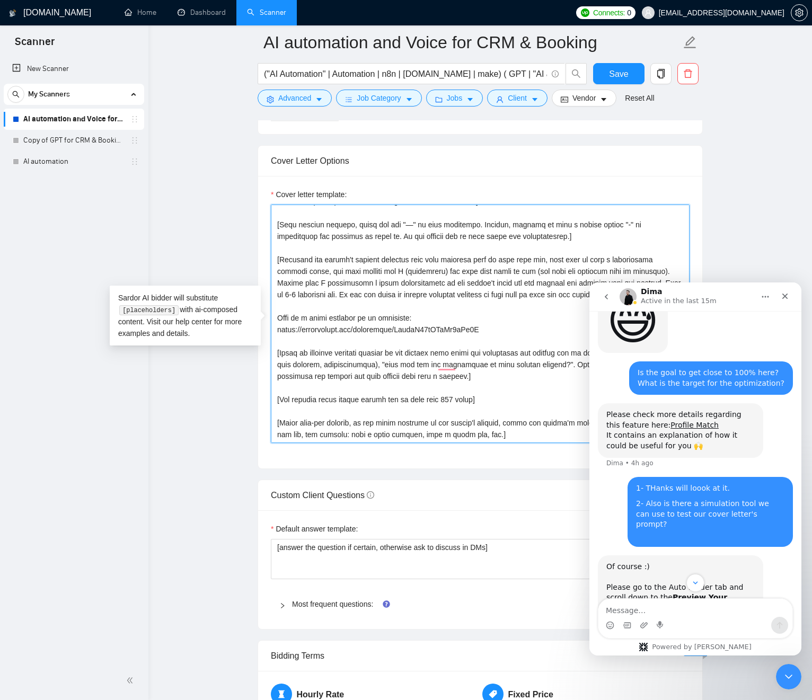
click at [325, 260] on textarea "Cover letter template:" at bounding box center [480, 324] width 419 height 239
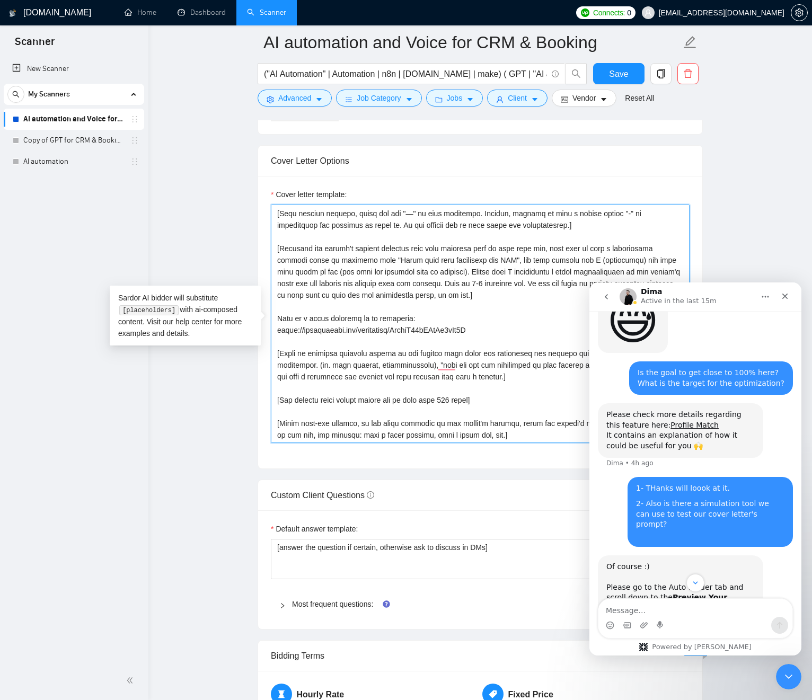
click at [303, 268] on textarea "Cover letter template:" at bounding box center [480, 324] width 419 height 239
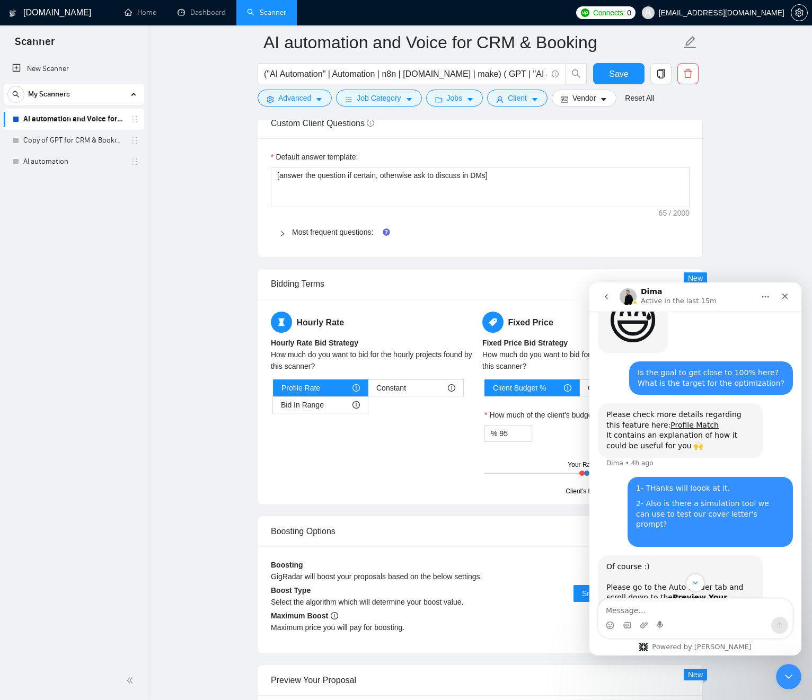
scroll to position [1640, 0]
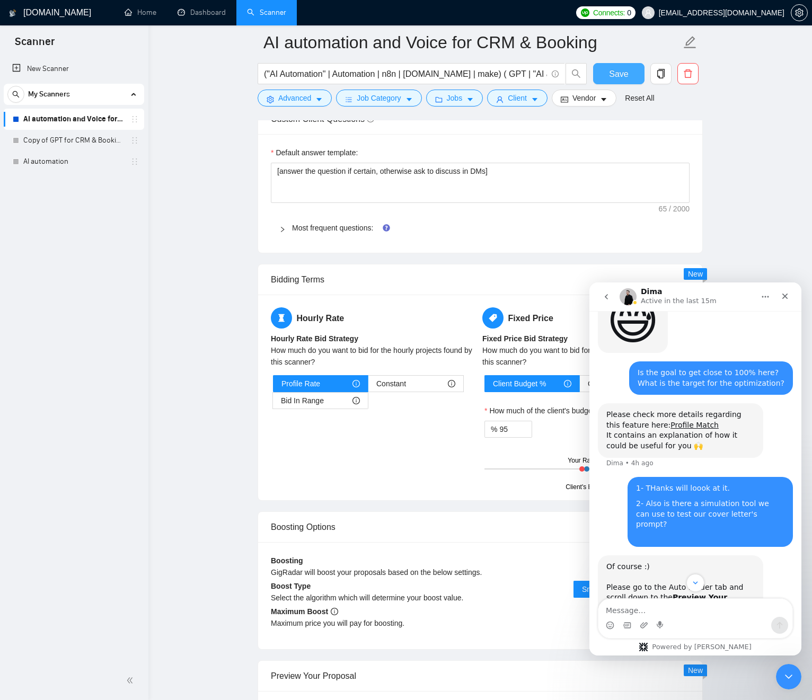
type textarea "[Write a personal greeting using the client's name (if provided only!) with 🧩 r…"
drag, startPoint x: 612, startPoint y: 70, endPoint x: 602, endPoint y: 81, distance: 15.0
click at [612, 70] on span "Save" at bounding box center [618, 73] width 19 height 13
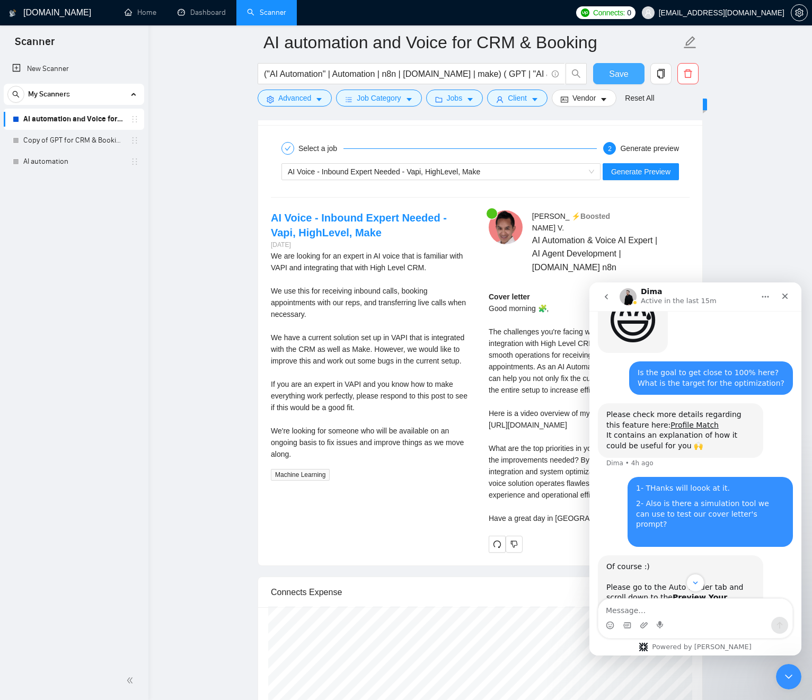
scroll to position [2241, 0]
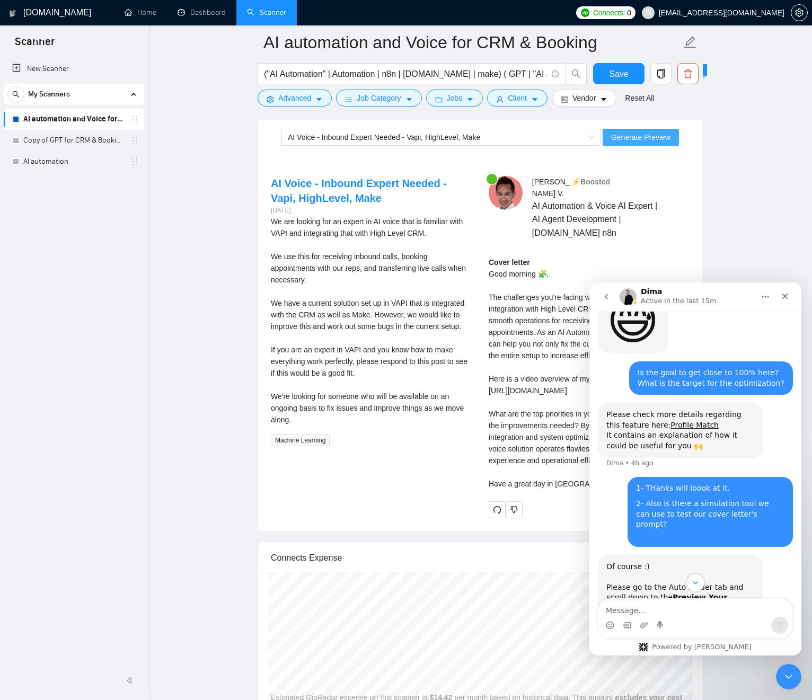
click at [634, 143] on span "Generate Preview" at bounding box center [640, 137] width 59 height 12
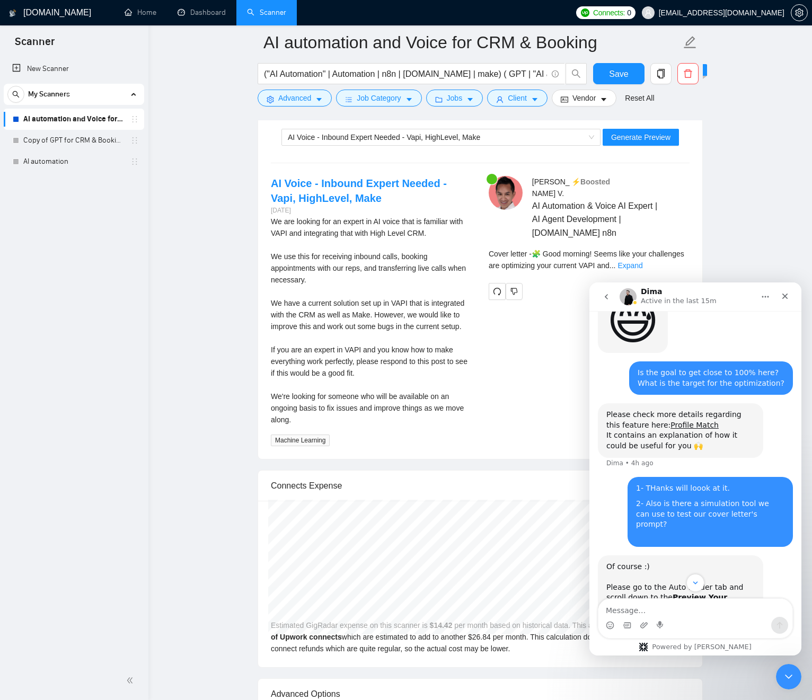
drag, startPoint x: 412, startPoint y: 314, endPoint x: 531, endPoint y: 287, distance: 122.2
click at [412, 313] on div "We are looking for an expert in AI voice that is familiar with VAPI and integra…" at bounding box center [371, 321] width 201 height 210
click at [642, 267] on link "Expand" at bounding box center [630, 265] width 25 height 8
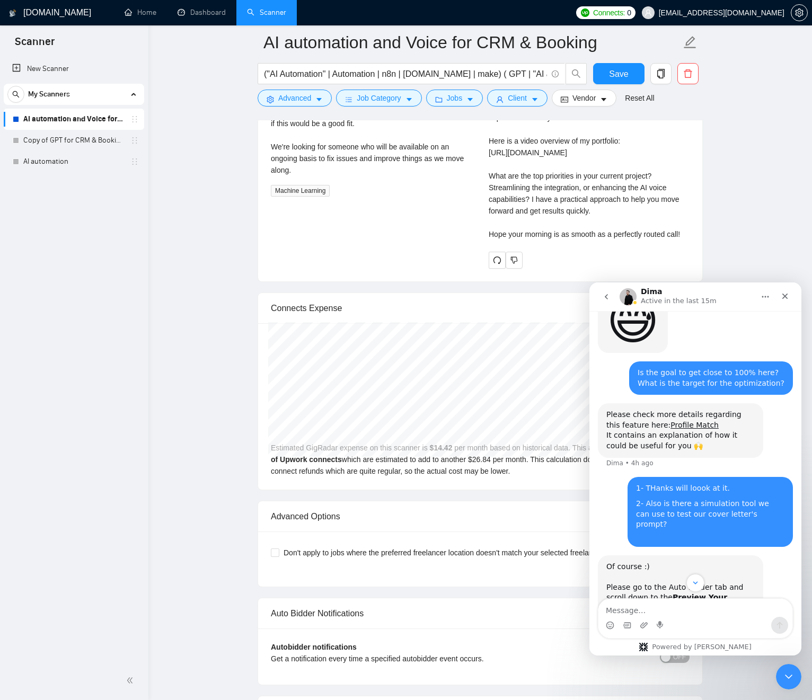
scroll to position [2493, 0]
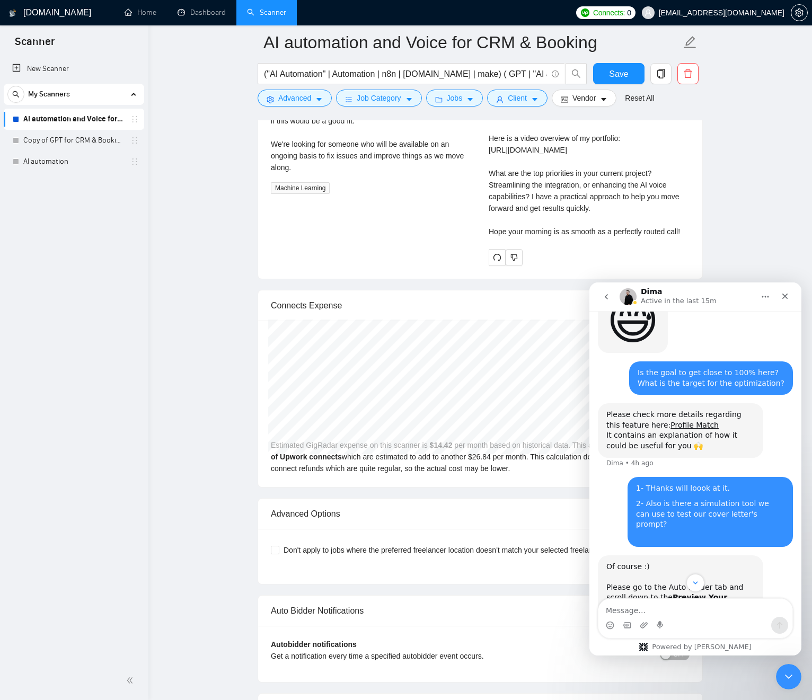
click at [512, 213] on div "Cover letter 🧩 Good morning! Seems like your challenges are optimizing your cur…" at bounding box center [589, 120] width 201 height 233
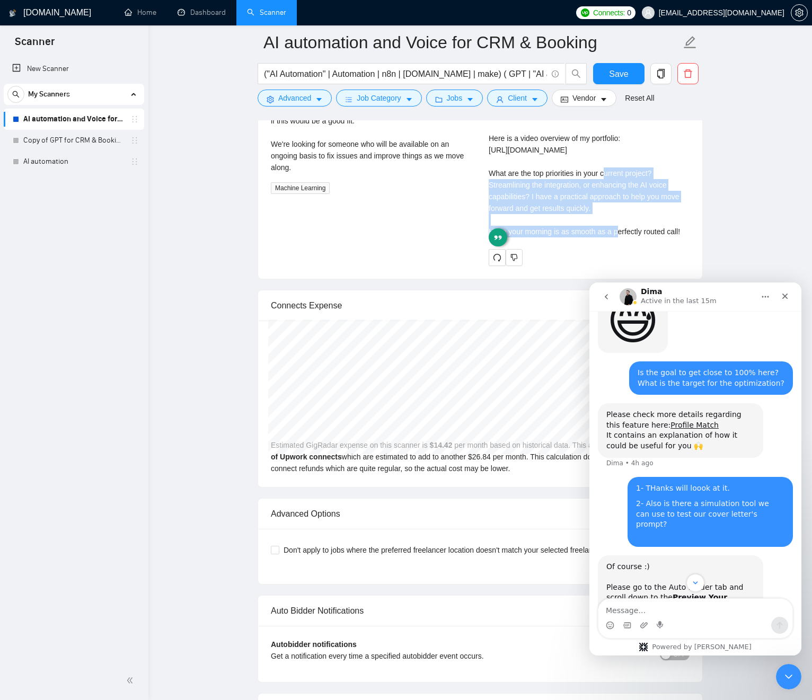
drag, startPoint x: 513, startPoint y: 213, endPoint x: 529, endPoint y: 235, distance: 27.2
click at [524, 235] on div "Cover letter 🧩 Good morning! Seems like your challenges are optimizing your cur…" at bounding box center [589, 120] width 201 height 233
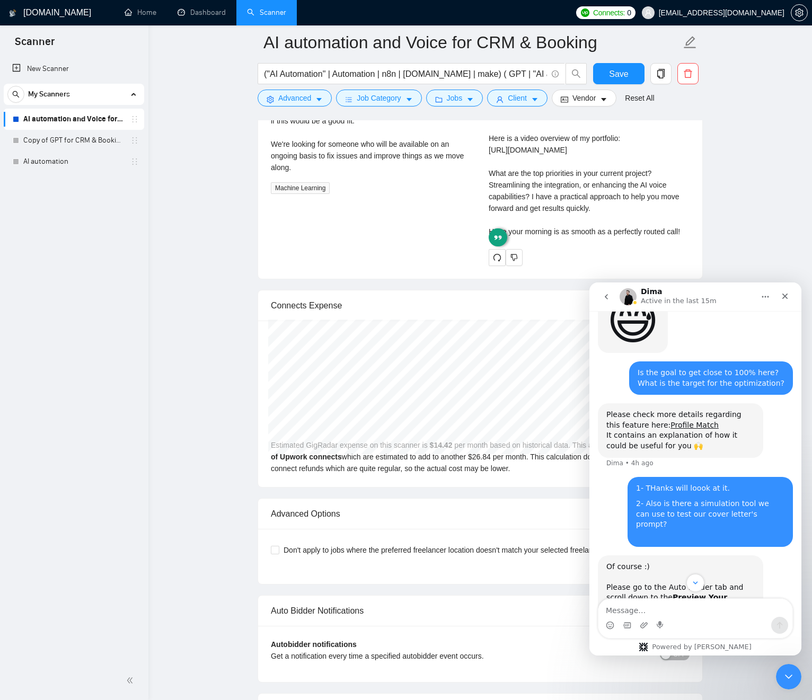
click at [551, 237] on div "Cover letter 🧩 Good morning! Seems like your challenges are optimizing your cur…" at bounding box center [589, 120] width 201 height 233
click at [552, 237] on div "Cover letter 🧩 Good morning! Seems like your challenges are optimizing your cur…" at bounding box center [589, 120] width 201 height 233
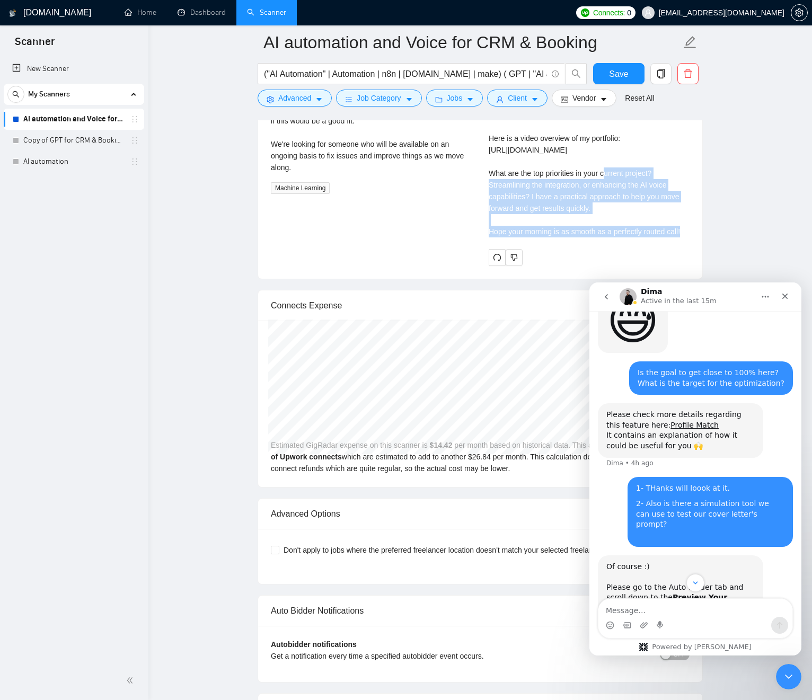
drag, startPoint x: 552, startPoint y: 239, endPoint x: 545, endPoint y: 199, distance: 40.8
click at [544, 198] on div "Cover letter 🧩 Good morning! Seems like your challenges are optimizing your cur…" at bounding box center [589, 120] width 201 height 233
click at [562, 204] on div "Cover letter 🧩 Good morning! Seems like your challenges are optimizing your cur…" at bounding box center [589, 120] width 201 height 233
drag, startPoint x: 562, startPoint y: 204, endPoint x: 569, endPoint y: 236, distance: 33.6
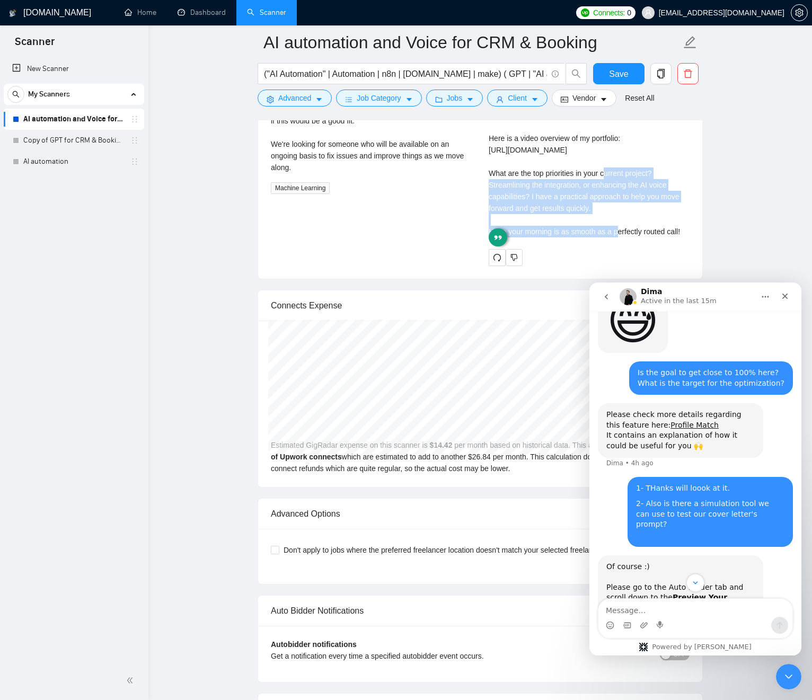
click at [568, 236] on div "Cover letter 🧩 Good morning! Seems like your challenges are optimizing your cur…" at bounding box center [589, 120] width 201 height 233
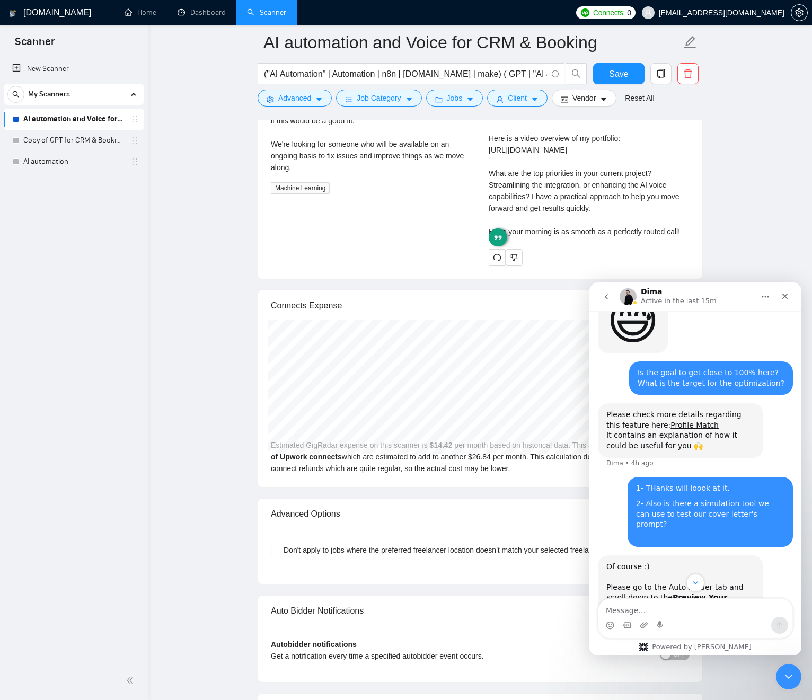
click at [597, 237] on div "Cover letter 🧩 Good morning! Seems like your challenges are optimizing your cur…" at bounding box center [589, 120] width 201 height 233
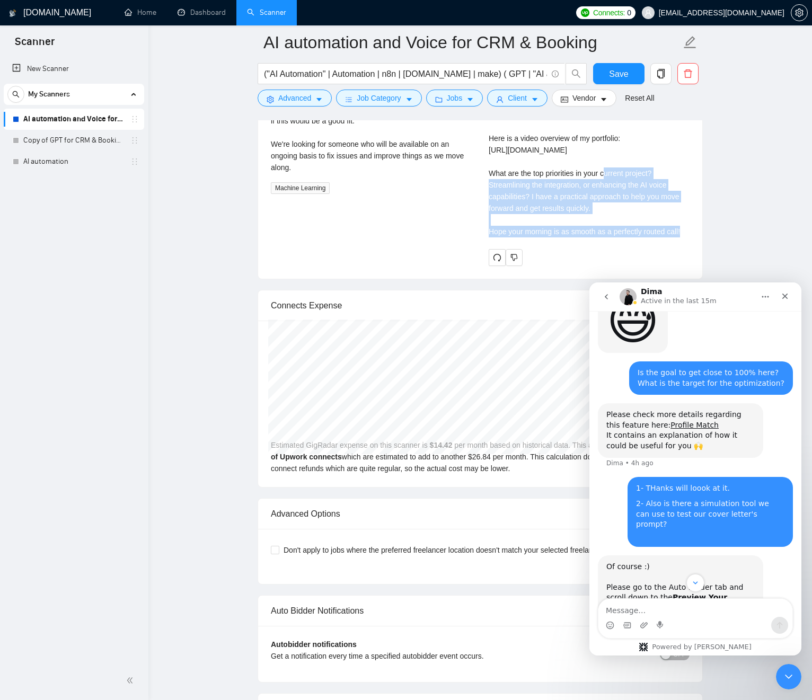
drag, startPoint x: 598, startPoint y: 239, endPoint x: 580, endPoint y: 201, distance: 41.5
click at [580, 202] on div "Cover letter 🧩 Good morning! Seems like your challenges are optimizing your cur…" at bounding box center [589, 120] width 201 height 233
click at [580, 198] on div "Cover letter 🧩 Good morning! Seems like your challenges are optimizing your cur…" at bounding box center [589, 120] width 201 height 233
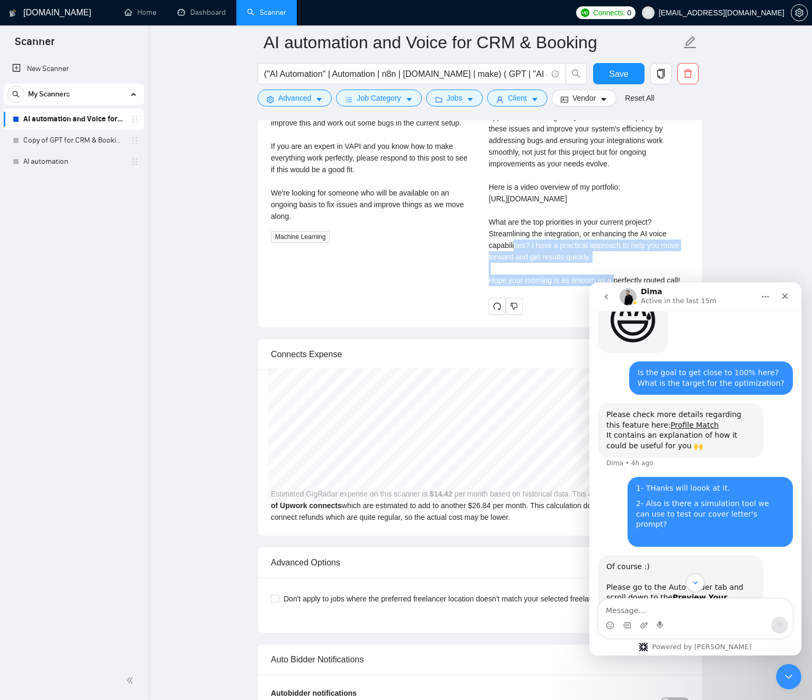
scroll to position [2415, 0]
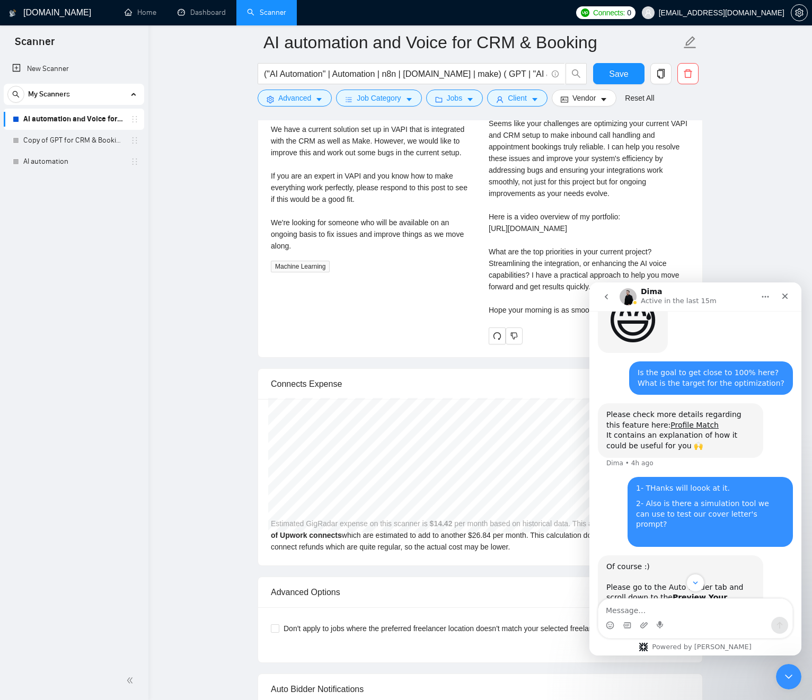
click at [526, 218] on div "Cover letter 🧩 Good morning! Seems like your challenges are optimizing your cur…" at bounding box center [589, 199] width 201 height 233
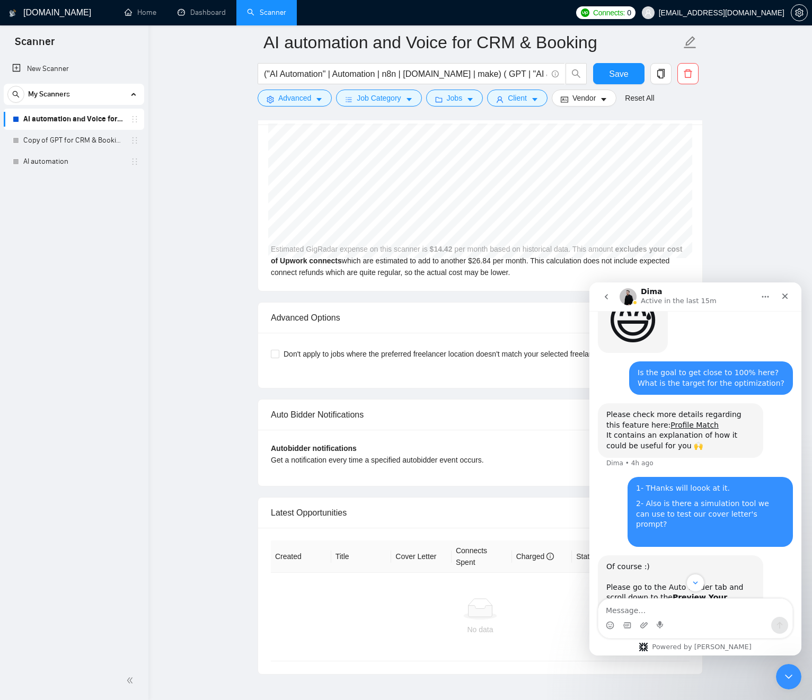
scroll to position [2757, 0]
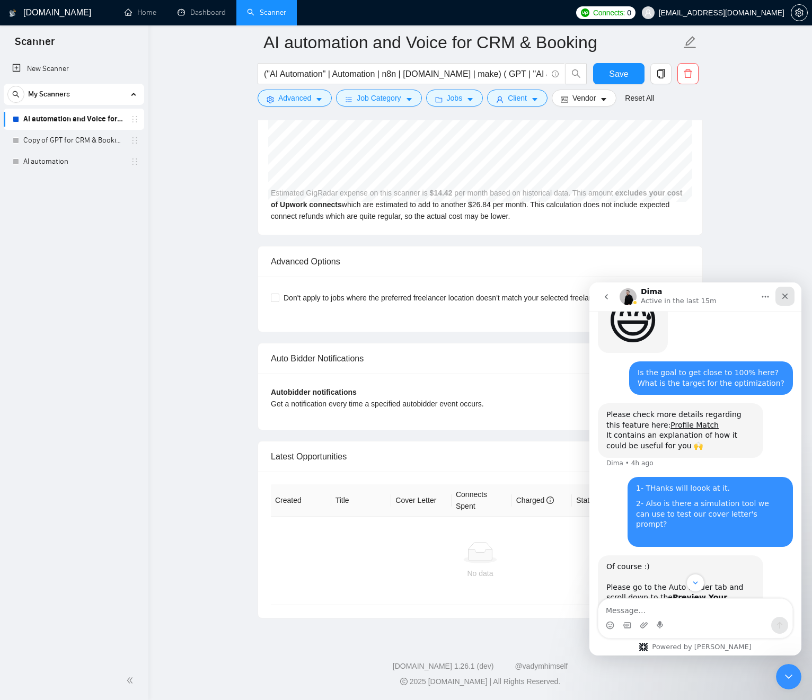
click at [789, 293] on div "Close" at bounding box center [785, 296] width 19 height 19
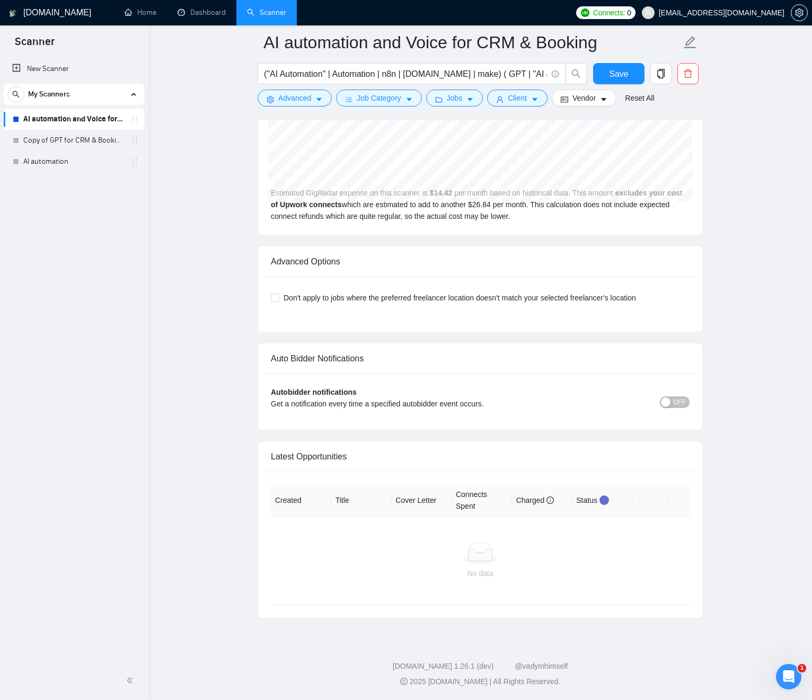
drag, startPoint x: 679, startPoint y: 394, endPoint x: 678, endPoint y: 401, distance: 6.4
click at [679, 396] on div "Autobidder notifications Get a notification every time a specified autobidder e…" at bounding box center [480, 401] width 419 height 31
drag, startPoint x: 678, startPoint y: 401, endPoint x: 651, endPoint y: 404, distance: 27.3
click at [678, 401] on span "OFF" at bounding box center [679, 403] width 13 height 12
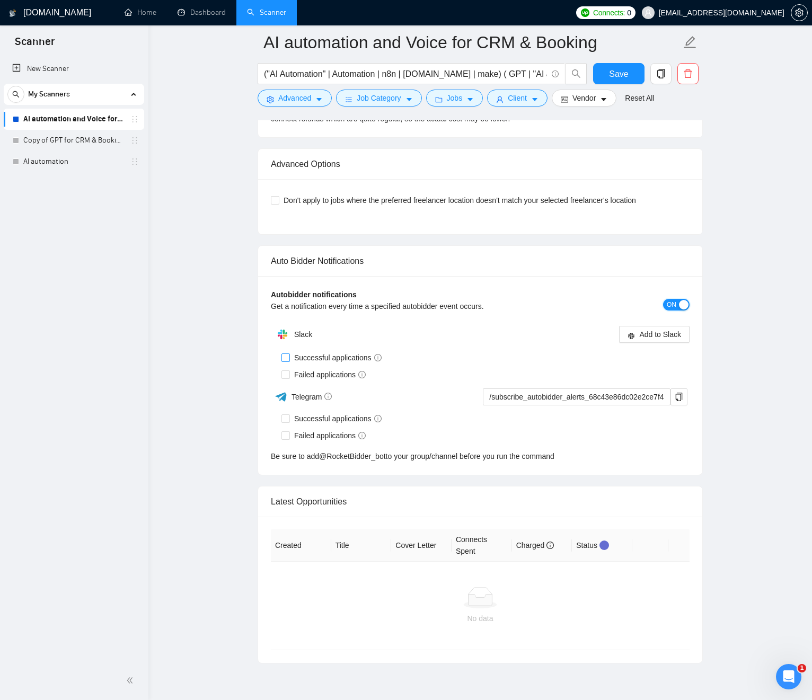
scroll to position [2846, 0]
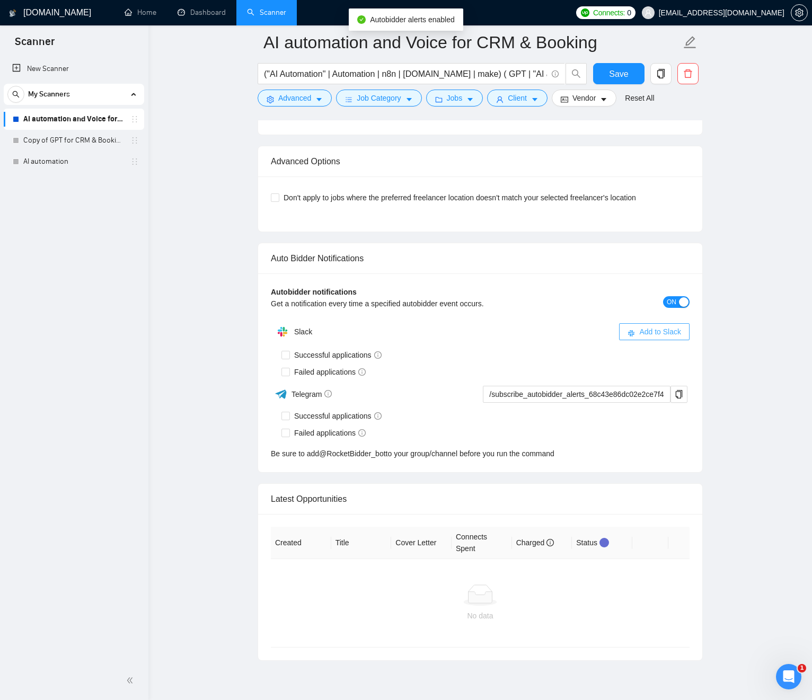
click at [637, 340] on button "Add to Slack" at bounding box center [654, 331] width 71 height 17
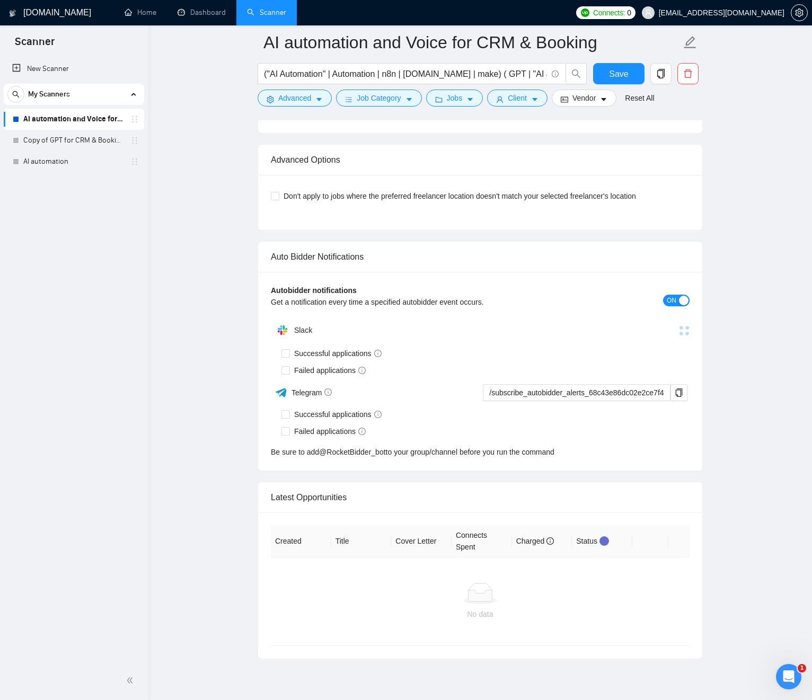
click at [287, 356] on span at bounding box center [285, 352] width 8 height 8
click at [287, 355] on input "Successful applications" at bounding box center [284, 351] width 7 height 7
checkbox input "true"
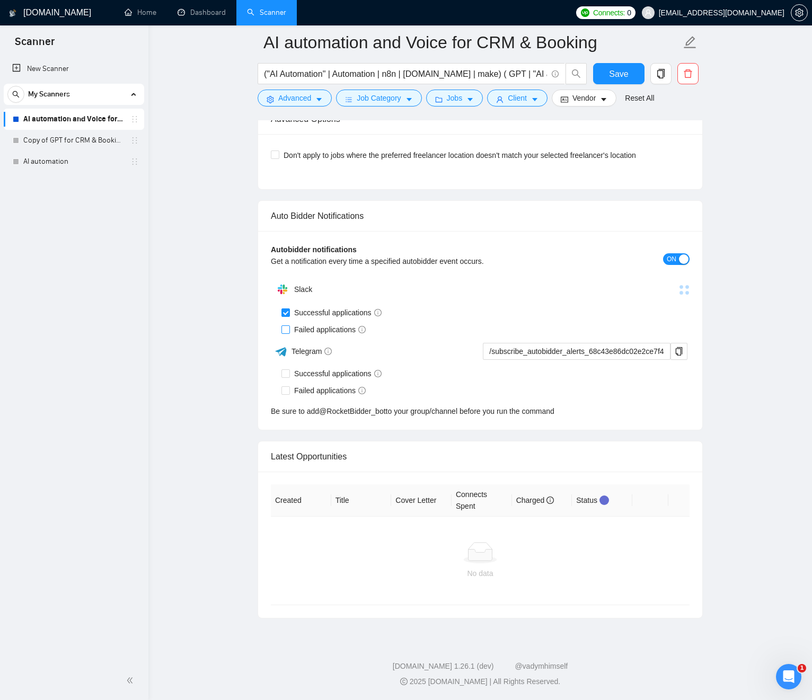
scroll to position [2851, 0]
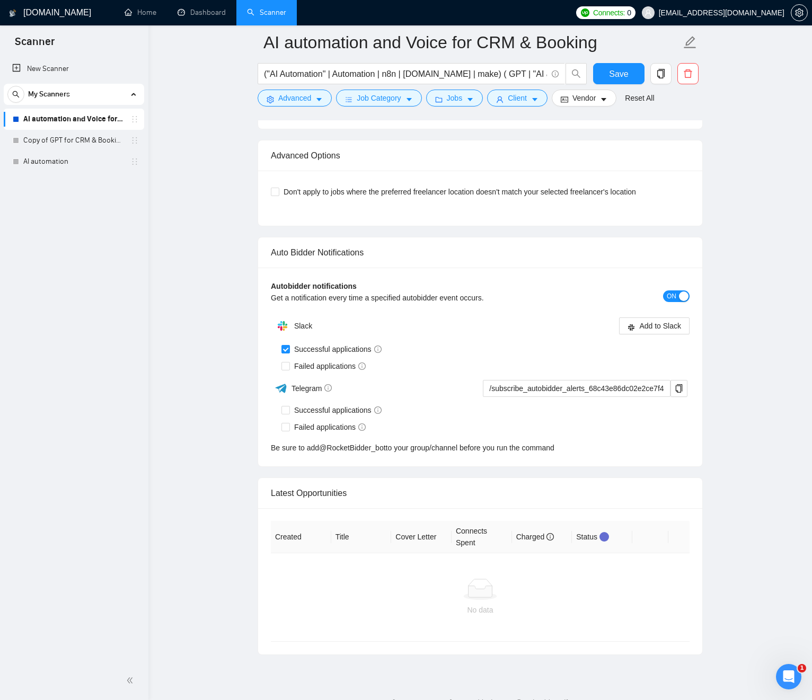
click at [639, 331] on span "Add to Slack" at bounding box center [660, 326] width 42 height 12
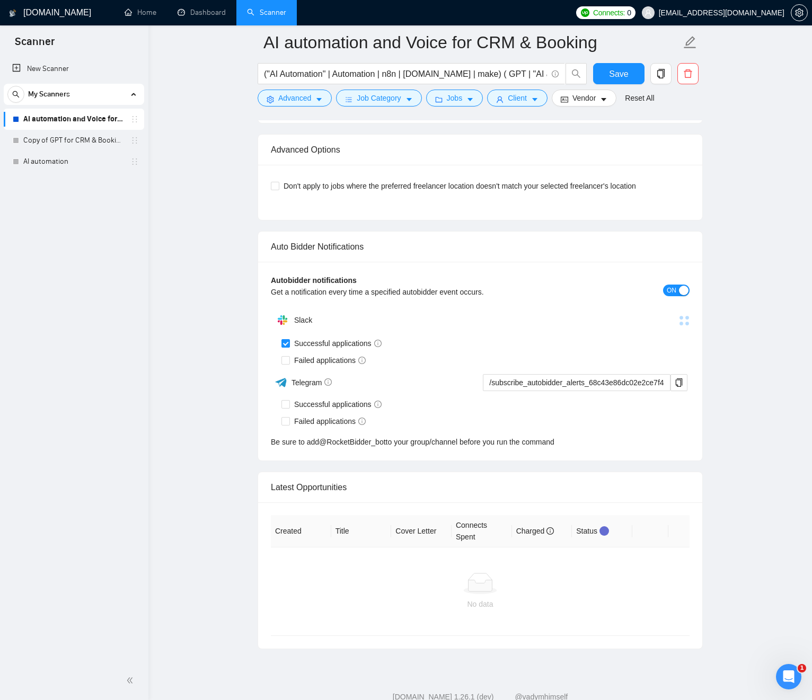
scroll to position [2900, 0]
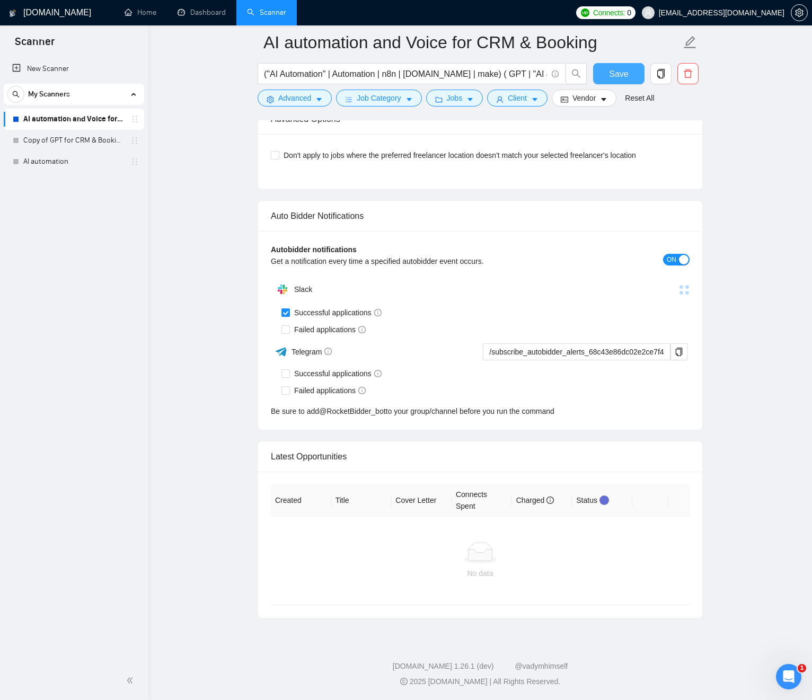
drag, startPoint x: 615, startPoint y: 78, endPoint x: 587, endPoint y: 110, distance: 42.8
click at [614, 78] on span "Save" at bounding box center [618, 73] width 19 height 13
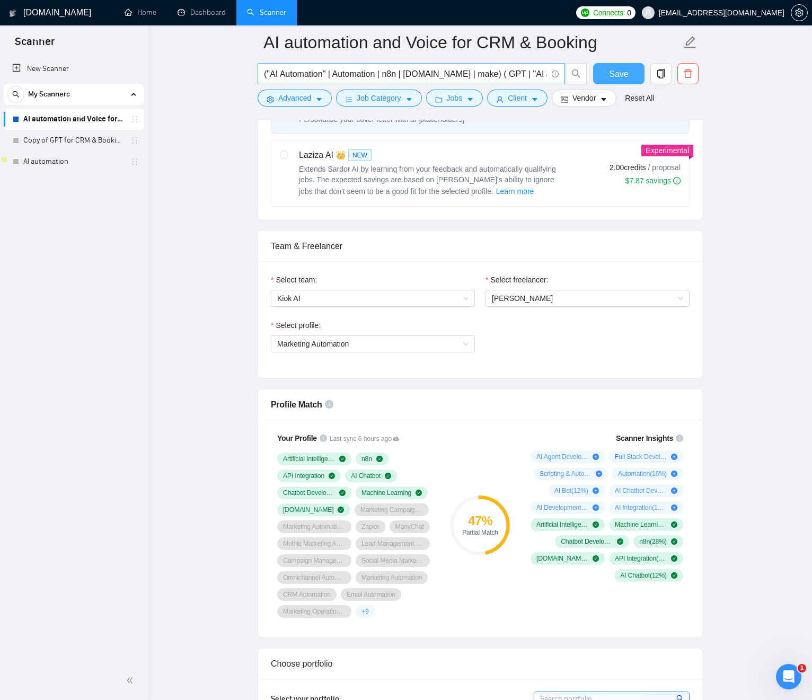
scroll to position [0, 0]
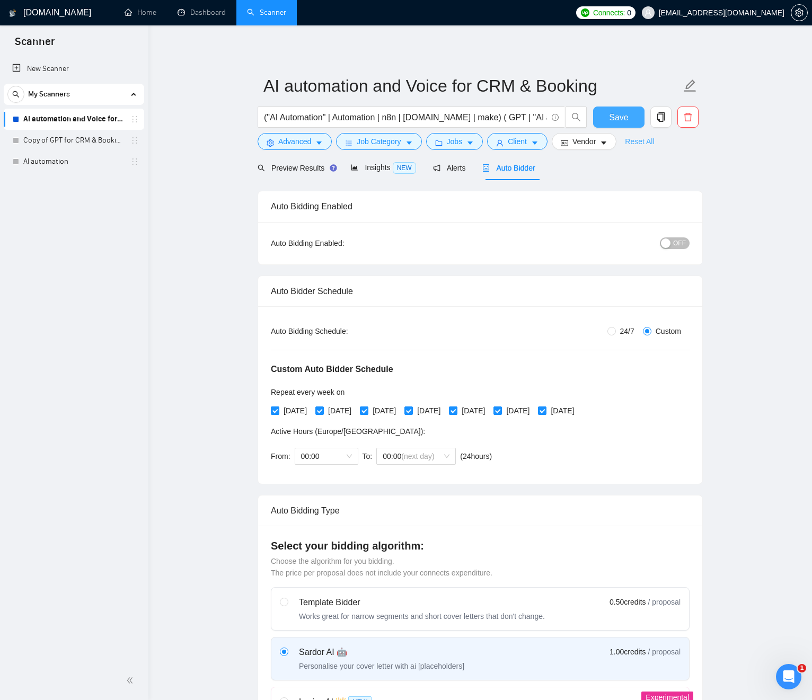
drag, startPoint x: 620, startPoint y: 114, endPoint x: 657, endPoint y: 138, distance: 44.3
click at [620, 114] on span "Save" at bounding box center [618, 117] width 19 height 13
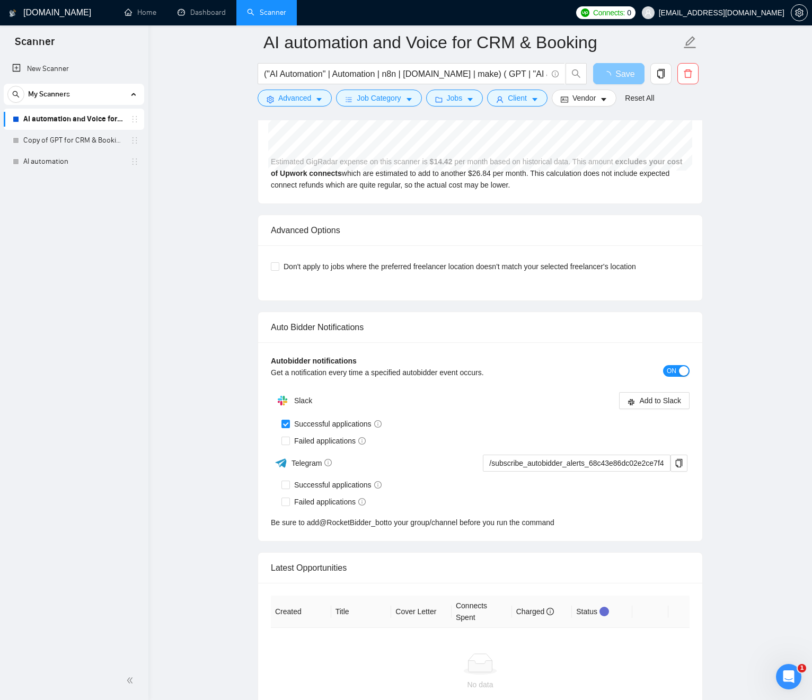
scroll to position [2900, 0]
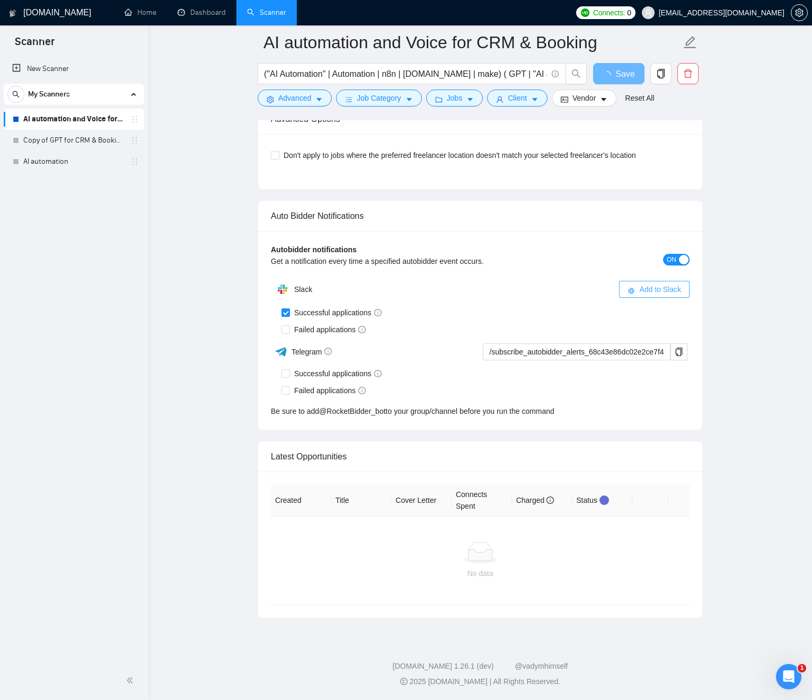
click at [648, 289] on span "Add to Slack" at bounding box center [660, 290] width 42 height 12
checkbox input "true"
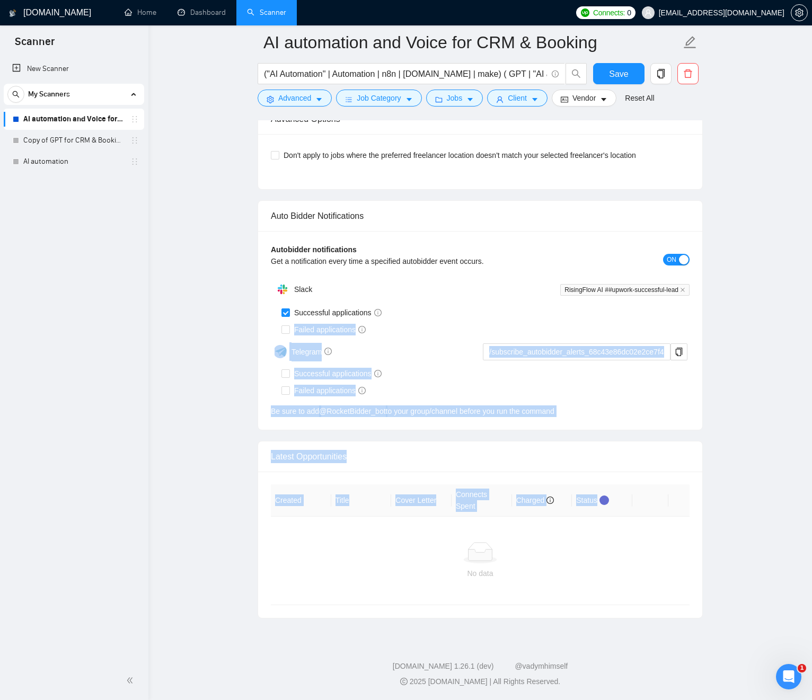
drag, startPoint x: 369, startPoint y: 422, endPoint x: 654, endPoint y: 547, distance: 310.0
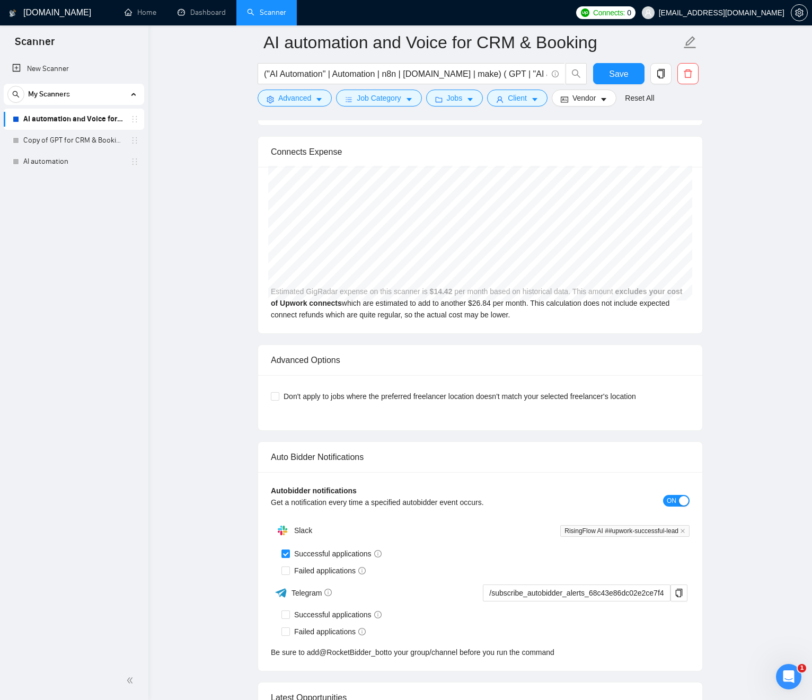
scroll to position [2347, 0]
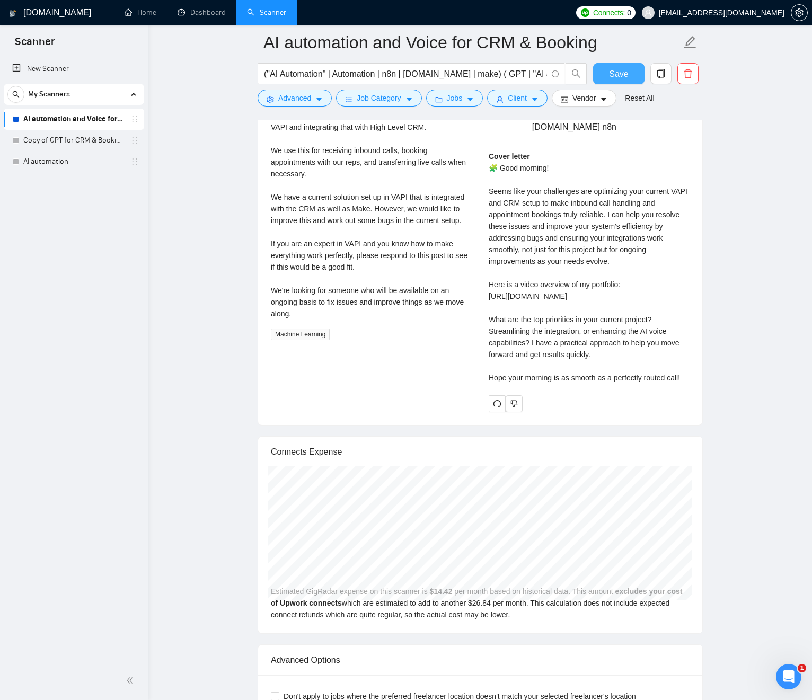
click at [615, 75] on span "Save" at bounding box center [618, 73] width 19 height 13
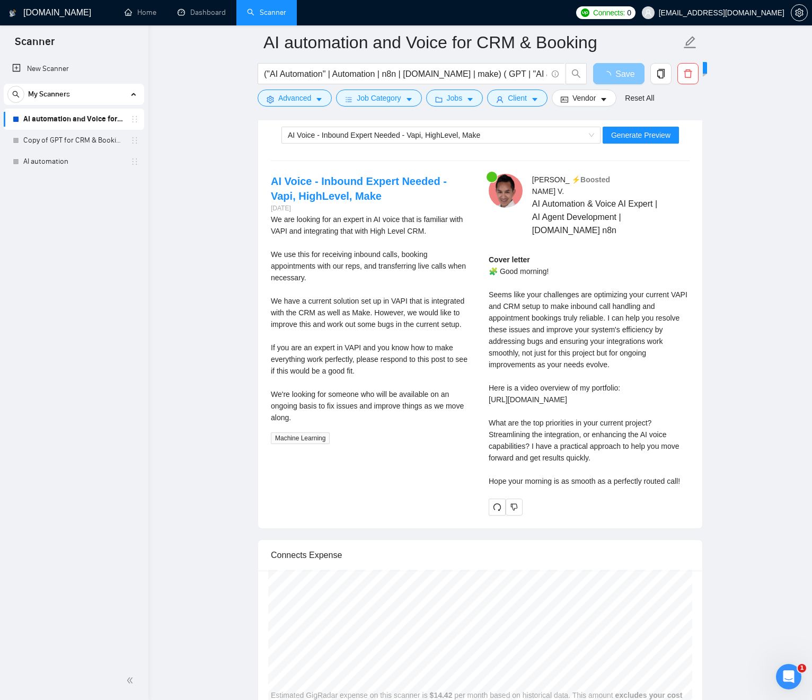
scroll to position [2164, 0]
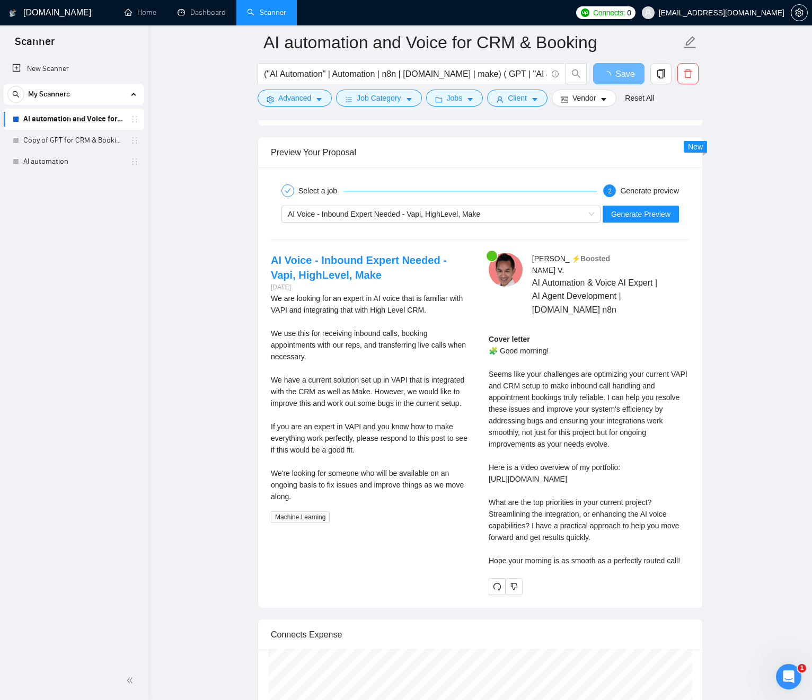
click at [562, 420] on div "Cover letter 🧩 Good morning! Seems like your challenges are optimizing your cur…" at bounding box center [589, 449] width 201 height 233
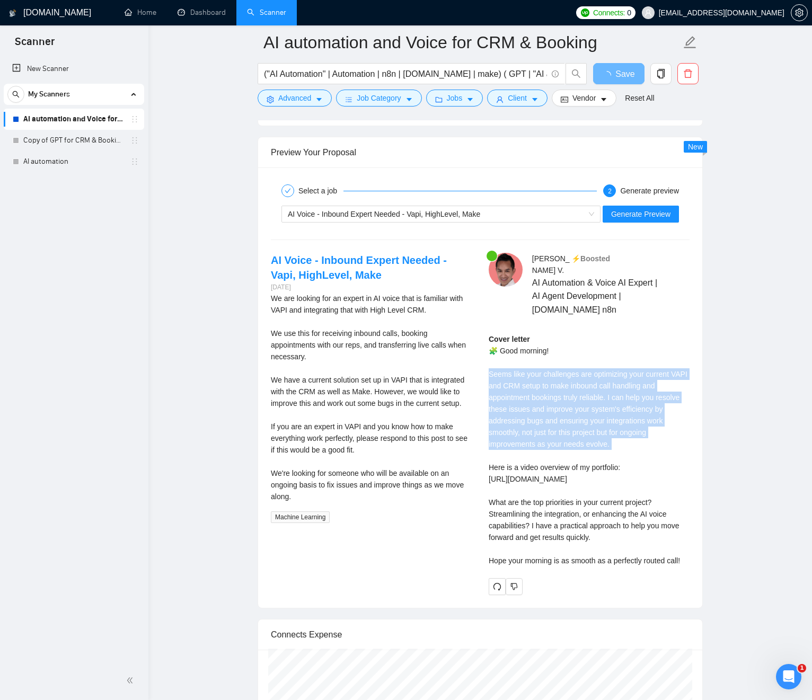
drag, startPoint x: 562, startPoint y: 421, endPoint x: 604, endPoint y: 534, distance: 120.2
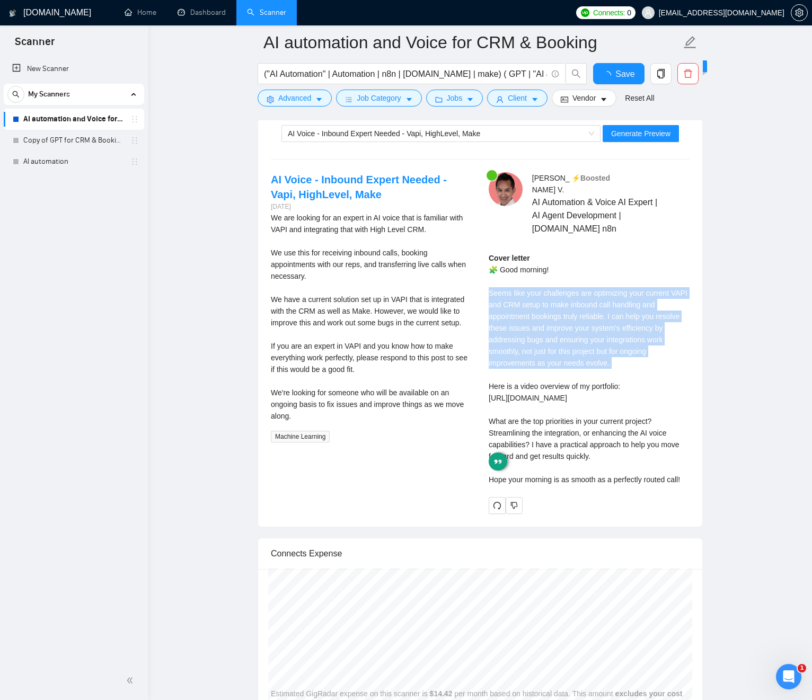
checkbox input "true"
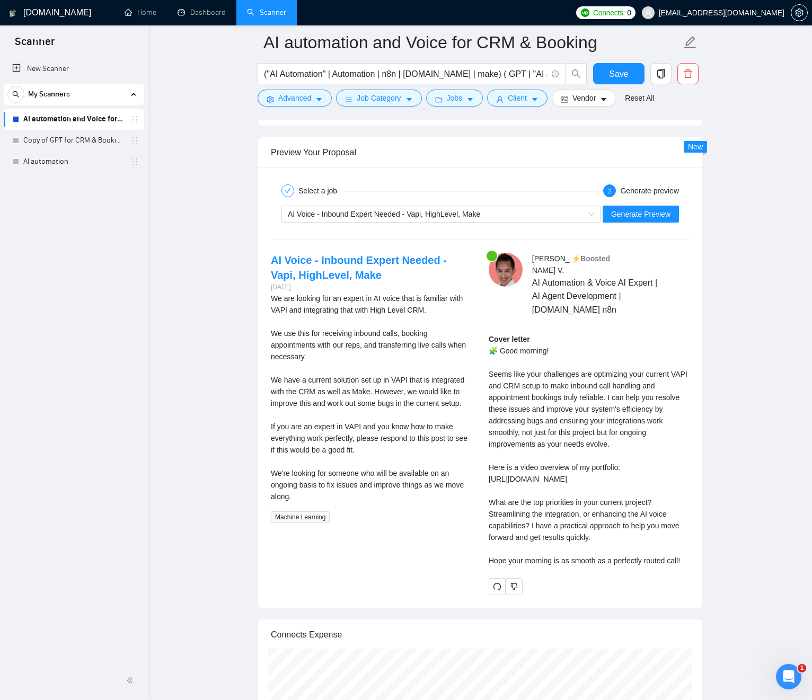
click at [575, 404] on div "Cover letter 🧩 Good morning! Seems like your challenges are optimizing your cur…" at bounding box center [589, 449] width 201 height 233
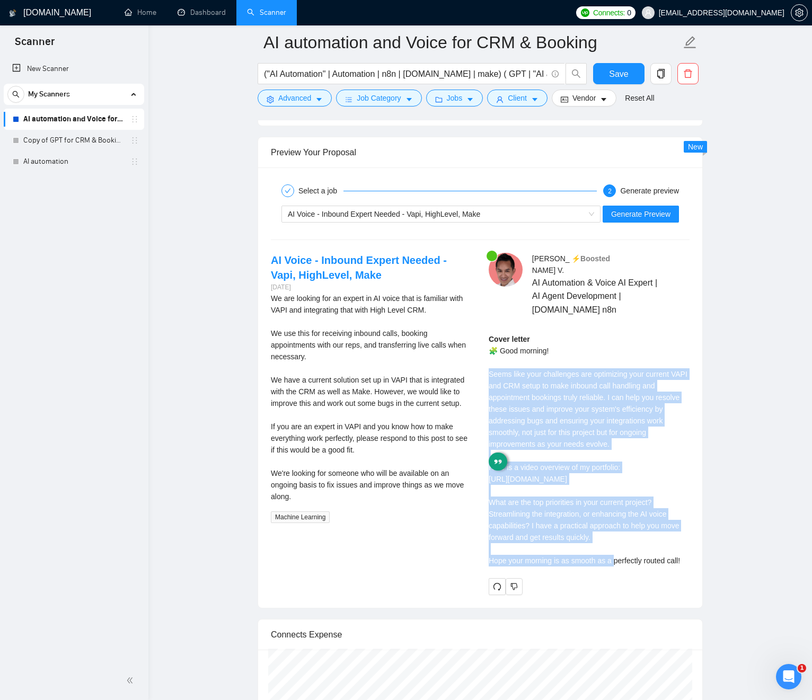
drag, startPoint x: 575, startPoint y: 404, endPoint x: 597, endPoint y: 541, distance: 138.5
click at [589, 545] on div "Cover letter 🧩 Good morning! Seems like your challenges are optimizing your cur…" at bounding box center [589, 449] width 201 height 233
click at [634, 540] on div "Cover letter 🧩 Good morning! Seems like your challenges are optimizing your cur…" at bounding box center [589, 449] width 201 height 233
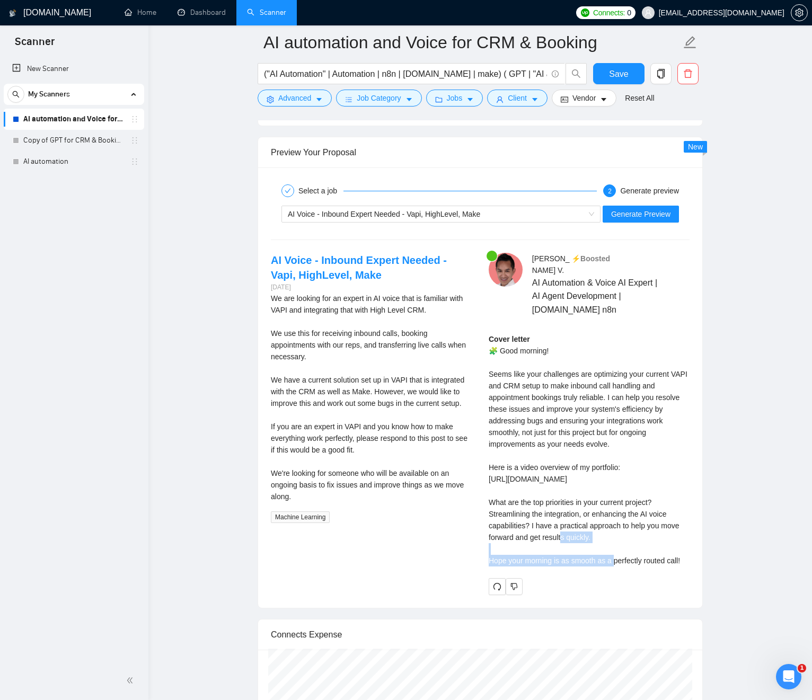
drag, startPoint x: 634, startPoint y: 540, endPoint x: 630, endPoint y: 532, distance: 8.8
click at [634, 540] on div "Cover letter 🧩 Good morning! Seems like your challenges are optimizing your cur…" at bounding box center [589, 449] width 201 height 233
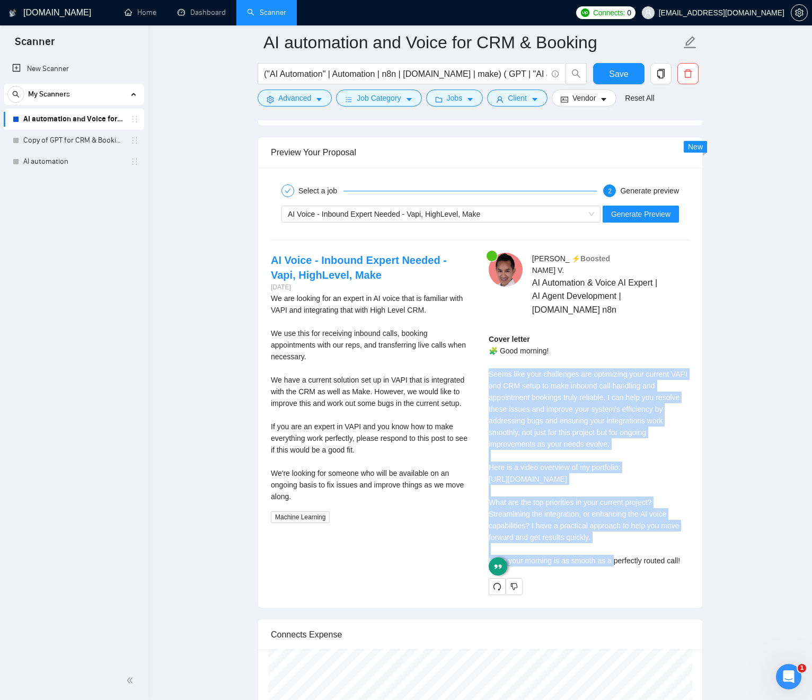
drag, startPoint x: 630, startPoint y: 532, endPoint x: 593, endPoint y: 433, distance: 105.3
click at [576, 430] on div "Cover letter 🧩 Good morning! Seems like your challenges are optimizing your cur…" at bounding box center [589, 449] width 201 height 233
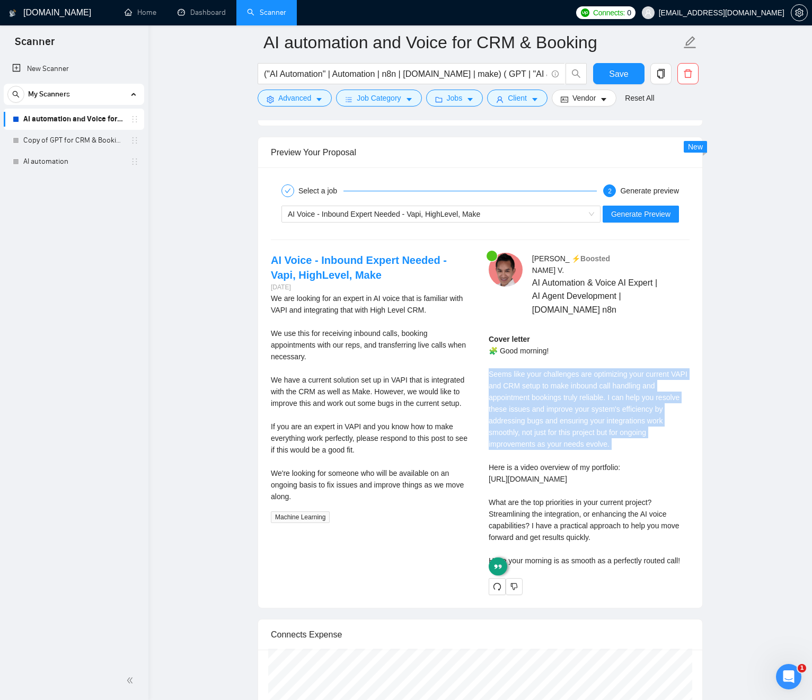
click at [600, 431] on div "Cover letter 🧩 Good morning! Seems like your challenges are optimizing your cur…" at bounding box center [589, 449] width 201 height 233
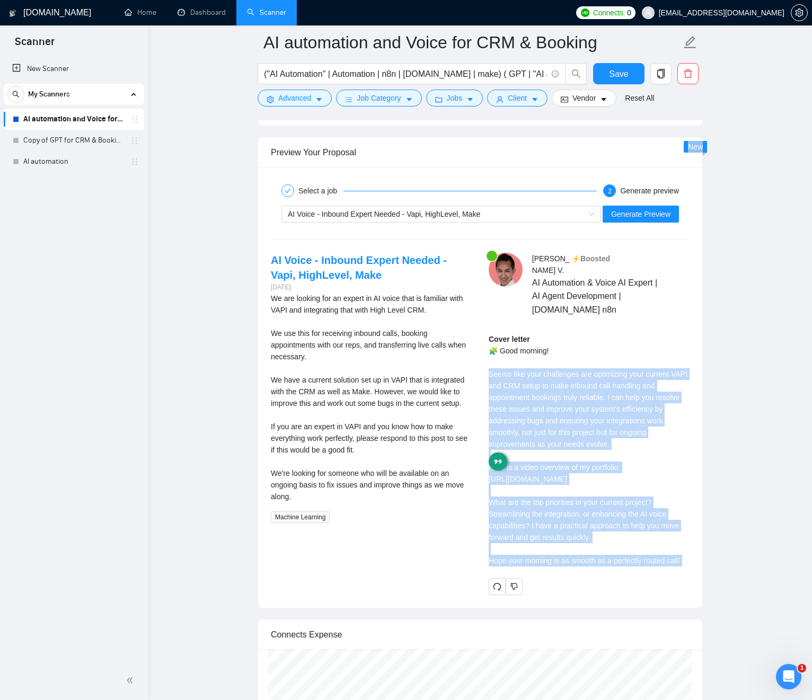
drag, startPoint x: 601, startPoint y: 432, endPoint x: 626, endPoint y: 591, distance: 161.0
click at [625, 590] on div "Jean Michel V . ⚡️Boosted AI Automation & Voice AI Expert | AI Agent Developmen…" at bounding box center [589, 424] width 218 height 342
click at [628, 567] on div "Cover letter 🧩 Good morning! Seems like your challenges are optimizing your cur…" at bounding box center [589, 449] width 201 height 233
drag, startPoint x: 628, startPoint y: 568, endPoint x: 572, endPoint y: 409, distance: 169.0
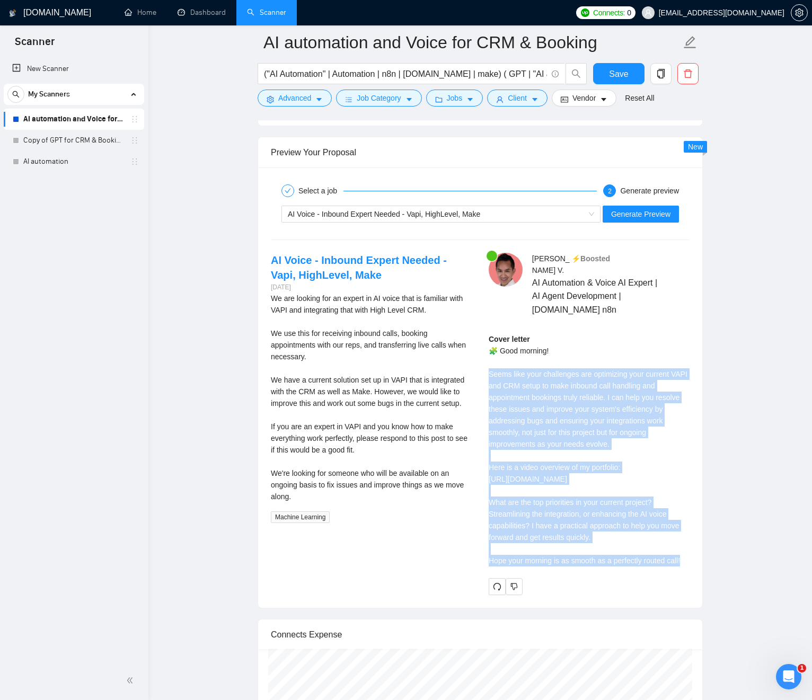
click at [571, 409] on div "Cover letter 🧩 Good morning! Seems like your challenges are optimizing your cur…" at bounding box center [589, 449] width 201 height 233
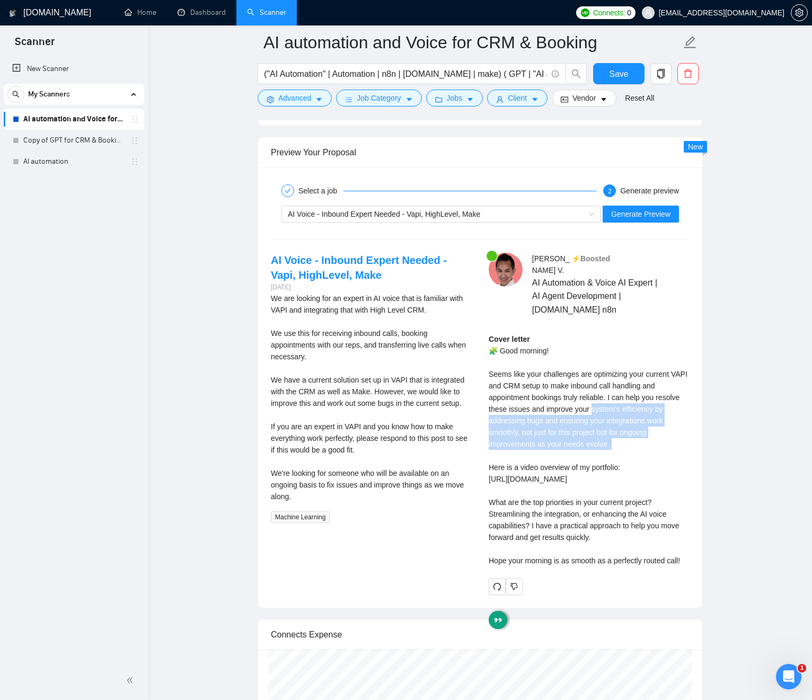
click at [595, 413] on div "Cover letter 🧩 Good morning! Seems like your challenges are optimizing your cur…" at bounding box center [589, 449] width 201 height 233
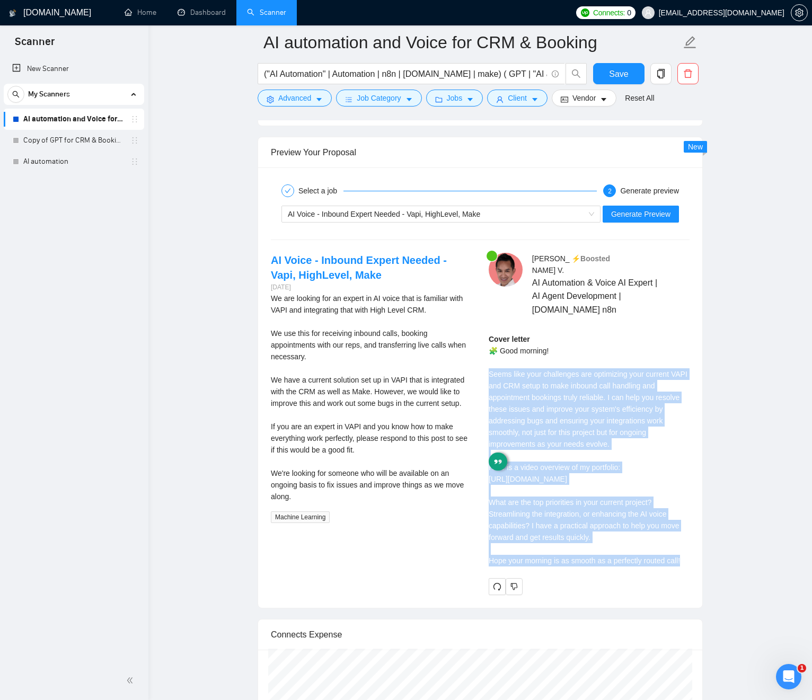
drag, startPoint x: 595, startPoint y: 413, endPoint x: 614, endPoint y: 572, distance: 159.6
click at [611, 574] on div "Cover letter 🧩 Good morning! Seems like your challenges are optimizing your cur…" at bounding box center [589, 453] width 201 height 241
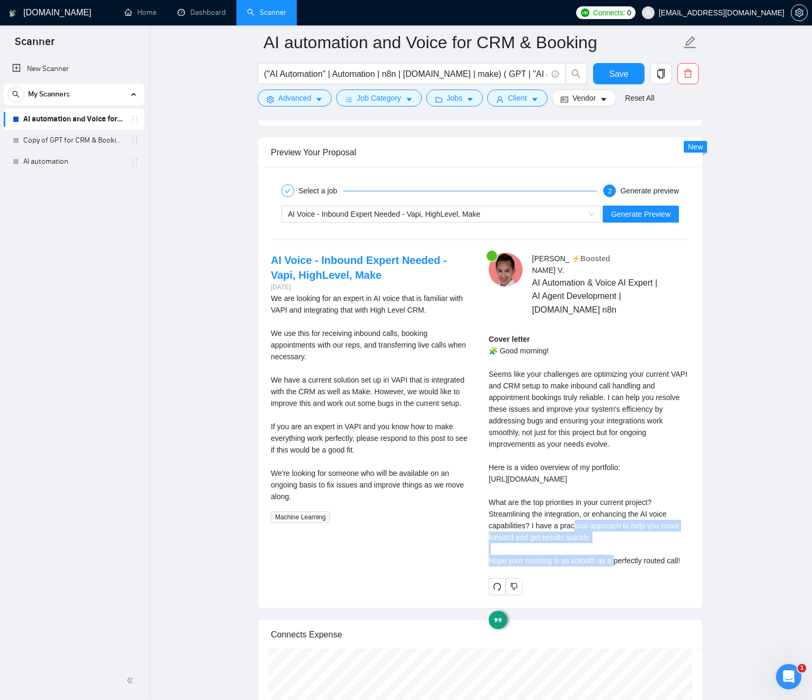
click at [644, 522] on div "Cover letter 🧩 Good morning! Seems like your challenges are optimizing your cur…" at bounding box center [589, 449] width 201 height 233
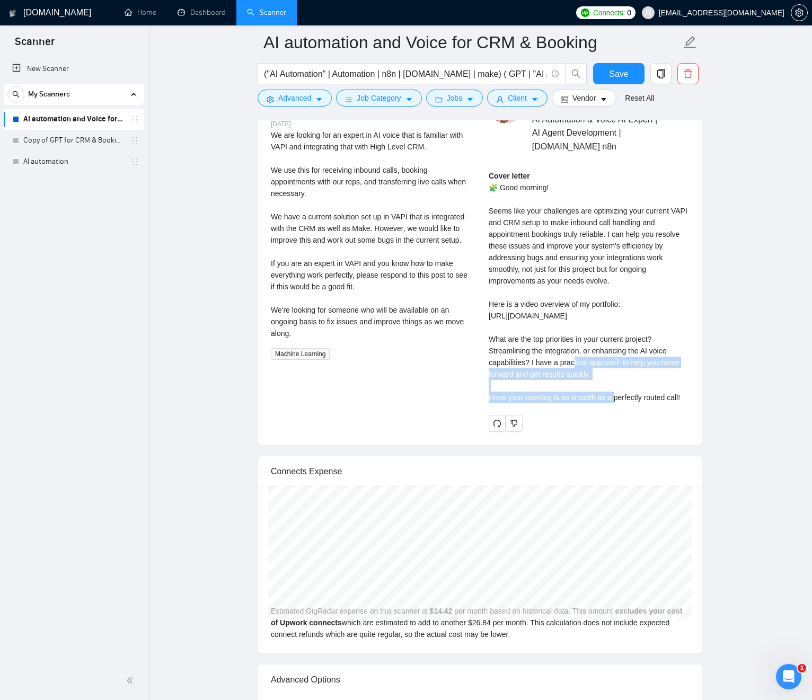
scroll to position [2342, 0]
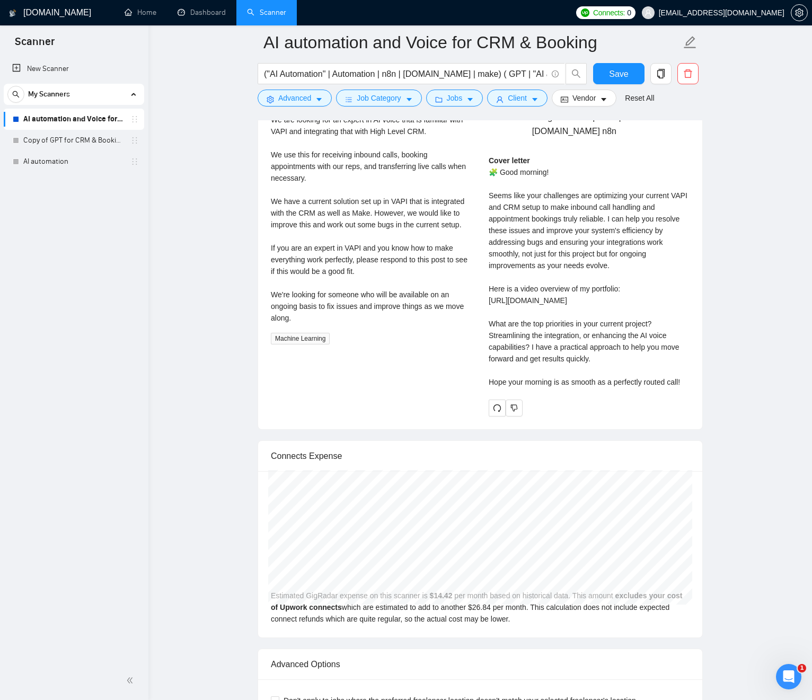
drag, startPoint x: 611, startPoint y: 282, endPoint x: 609, endPoint y: 276, distance: 6.2
click at [610, 280] on div "Cover letter 🧩 Good morning! Seems like your challenges are optimizing your cur…" at bounding box center [589, 271] width 201 height 233
click at [569, 224] on div "Cover letter 🧩 Good morning! Seems like your challenges are optimizing your cur…" at bounding box center [589, 271] width 201 height 233
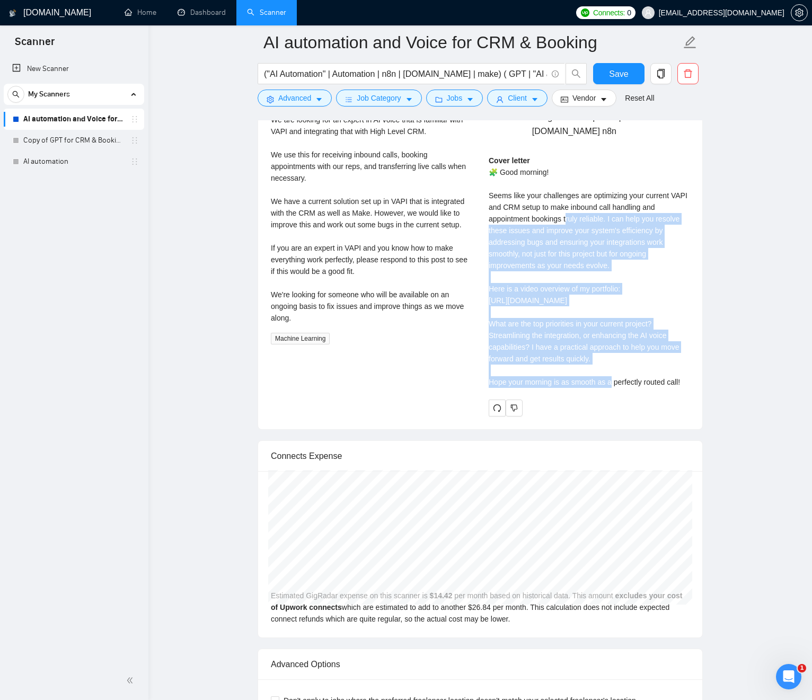
drag, startPoint x: 573, startPoint y: 245, endPoint x: 611, endPoint y: 370, distance: 130.8
click at [595, 369] on div "Cover letter 🧩 Good morning! Seems like your challenges are optimizing your cur…" at bounding box center [589, 271] width 201 height 233
drag, startPoint x: 658, startPoint y: 389, endPoint x: 593, endPoint y: 206, distance: 194.2
click at [503, 133] on div "Jean Michel V . ⚡️Boosted AI Automation & Voice AI Expert | AI Agent Developmen…" at bounding box center [589, 245] width 218 height 342
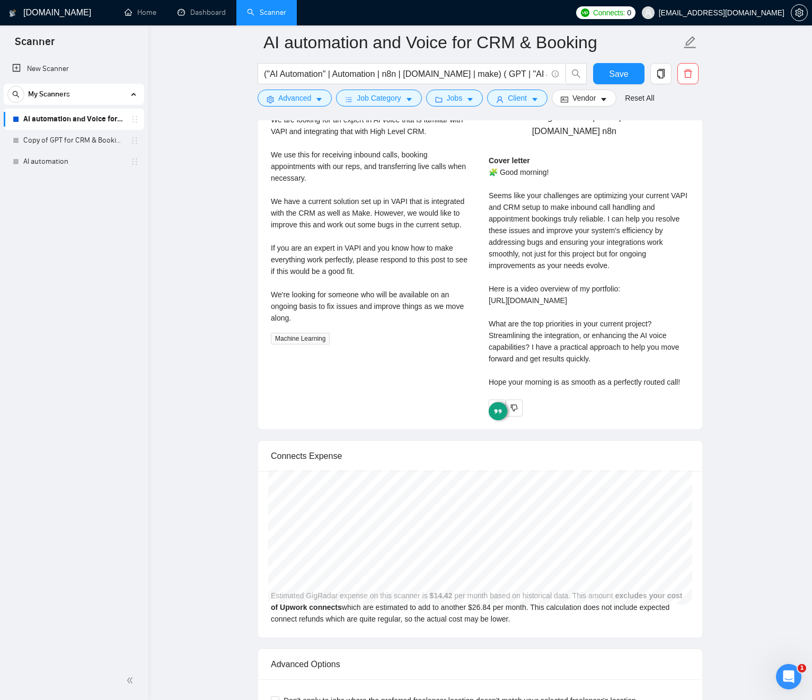
click at [592, 206] on div "Cover letter 🧩 Good morning! Seems like your challenges are optimizing your cur…" at bounding box center [589, 271] width 201 height 233
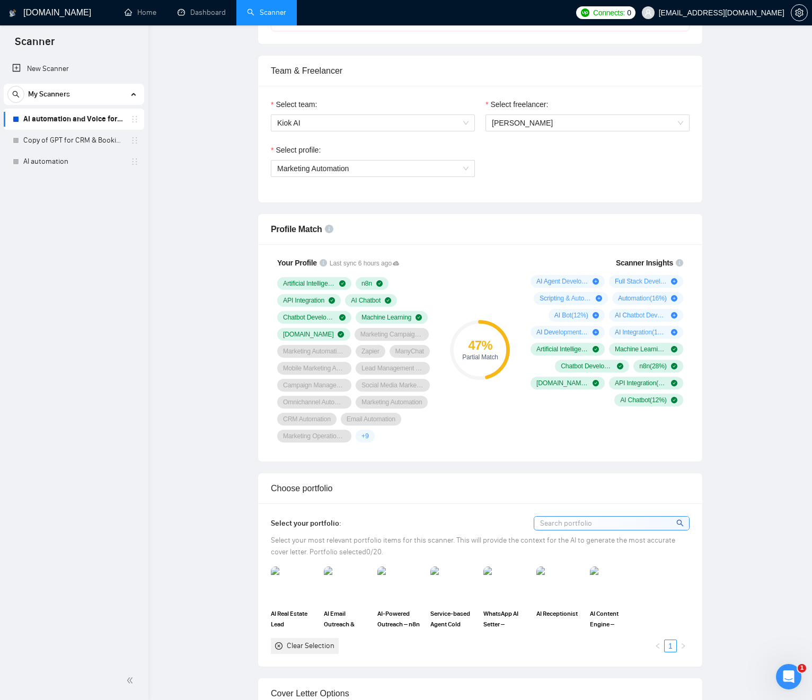
scroll to position [0, 0]
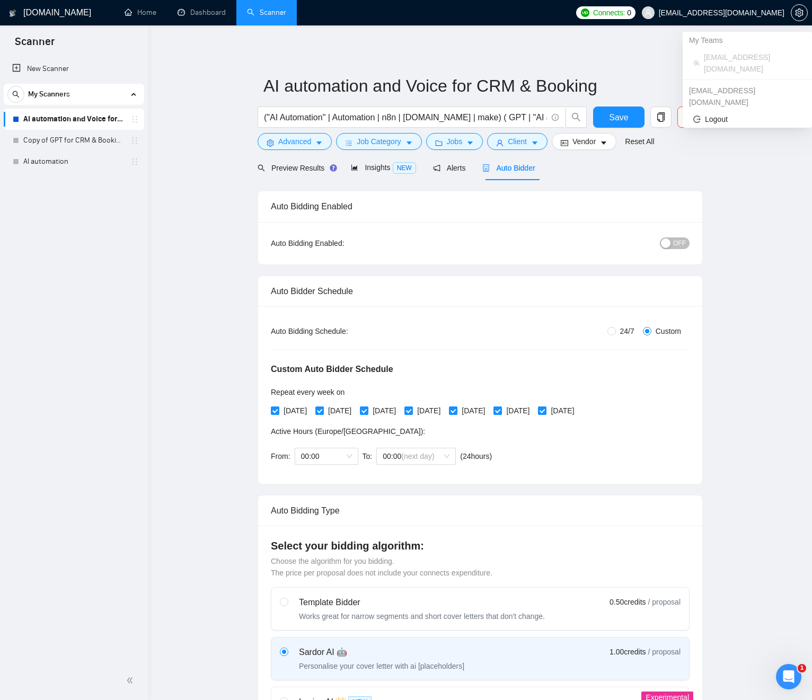
click at [625, 13] on span "Connects:" at bounding box center [609, 13] width 32 height 12
click at [798, 18] on button "button" at bounding box center [799, 12] width 17 height 17
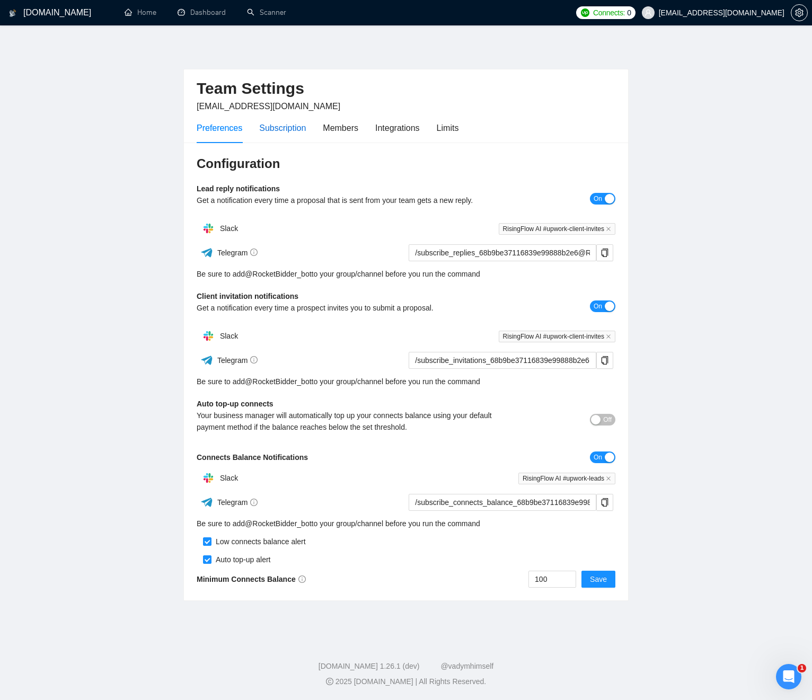
click at [290, 124] on div "Subscription" at bounding box center [282, 127] width 47 height 13
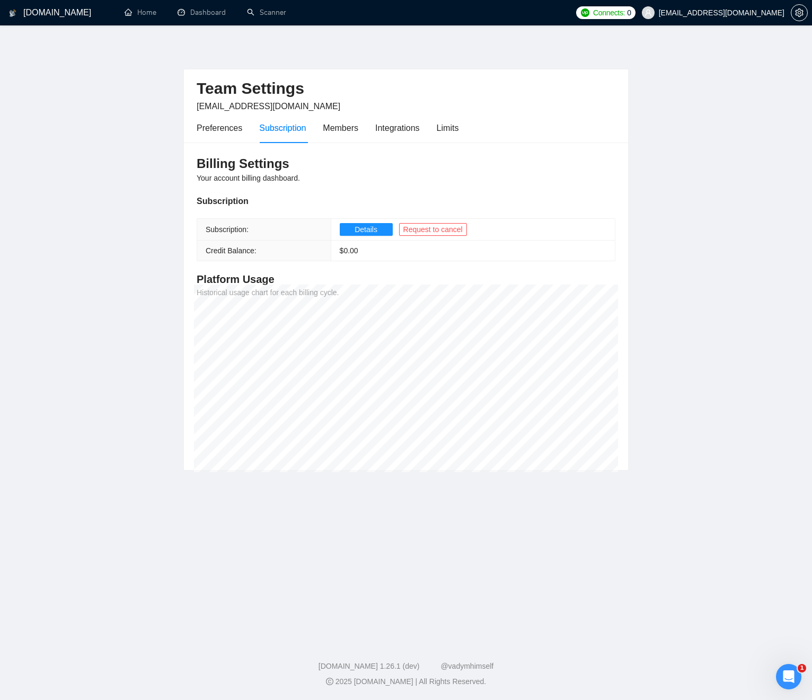
click at [248, 273] on h4 "Platform Usage" at bounding box center [406, 279] width 419 height 15
click at [307, 375] on div "Billing Settings Your account billing dashboard. Subscription Subscription: Det…" at bounding box center [406, 307] width 444 height 328
click at [340, 129] on div "Members" at bounding box center [341, 127] width 36 height 13
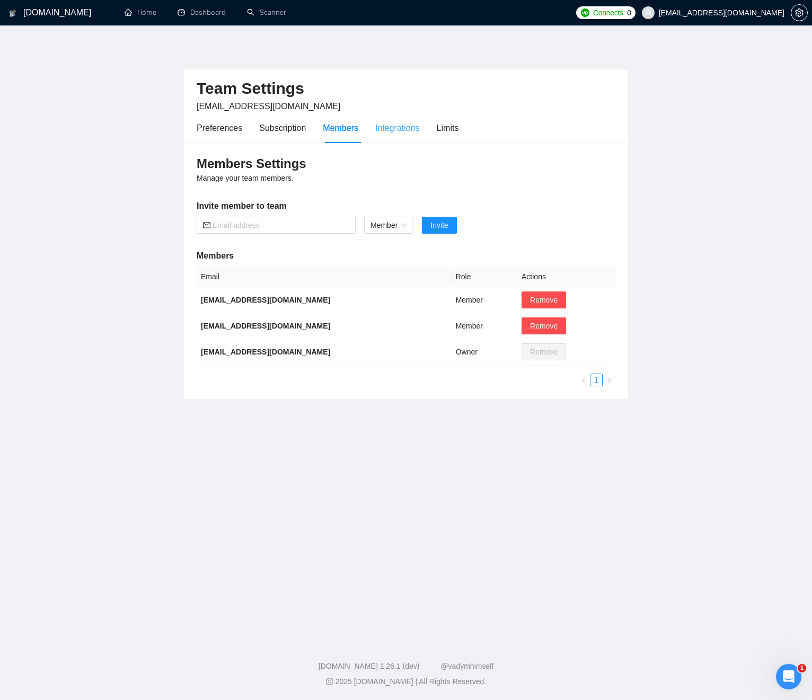
click at [415, 135] on div "Integrations" at bounding box center [397, 128] width 45 height 30
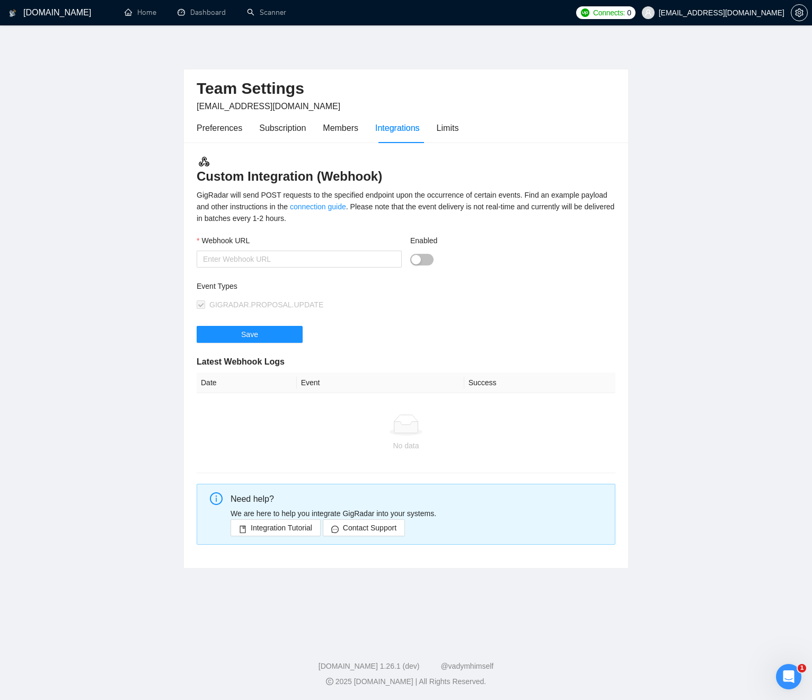
drag, startPoint x: 586, startPoint y: 233, endPoint x: 500, endPoint y: 221, distance: 87.3
click at [580, 232] on div "Custom Integration (Webhook) GigRadar will send POST requests to the specified …" at bounding box center [406, 356] width 444 height 426
click at [442, 208] on div "GigRadar will send POST requests to the specified endpoint upon the occurrence …" at bounding box center [406, 206] width 419 height 35
click at [443, 208] on div "GigRadar will send POST requests to the specified endpoint upon the occurrence …" at bounding box center [406, 206] width 419 height 35
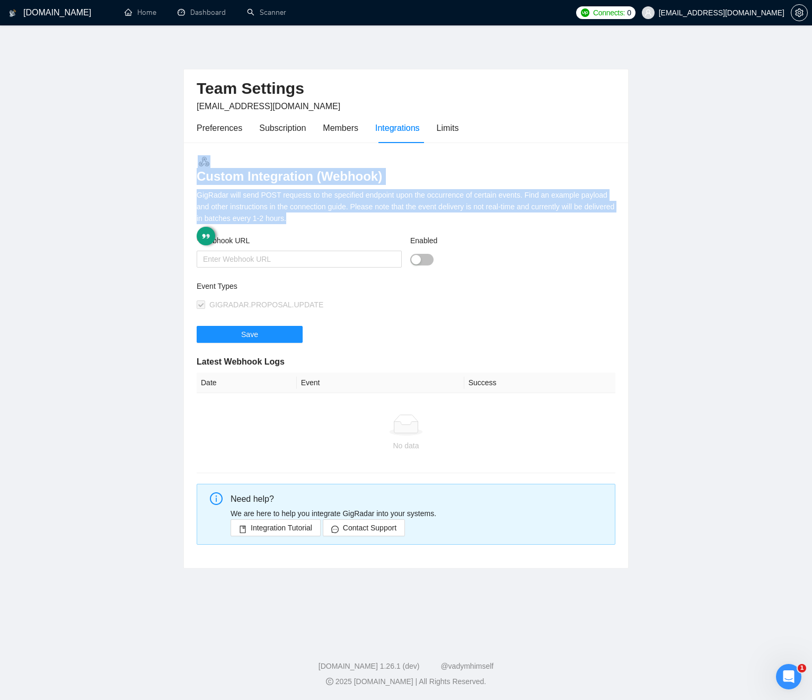
drag, startPoint x: 443, startPoint y: 208, endPoint x: 411, endPoint y: 164, distance: 54.2
click at [408, 162] on div "Custom Integration (Webhook) GigRadar will send POST requests to the specified …" at bounding box center [406, 356] width 444 height 426
click at [433, 177] on h3 "Custom Integration (Webhook)" at bounding box center [406, 170] width 419 height 30
click at [434, 177] on h3 "Custom Integration (Webhook)" at bounding box center [406, 170] width 419 height 30
drag, startPoint x: 434, startPoint y: 177, endPoint x: 490, endPoint y: 221, distance: 71.4
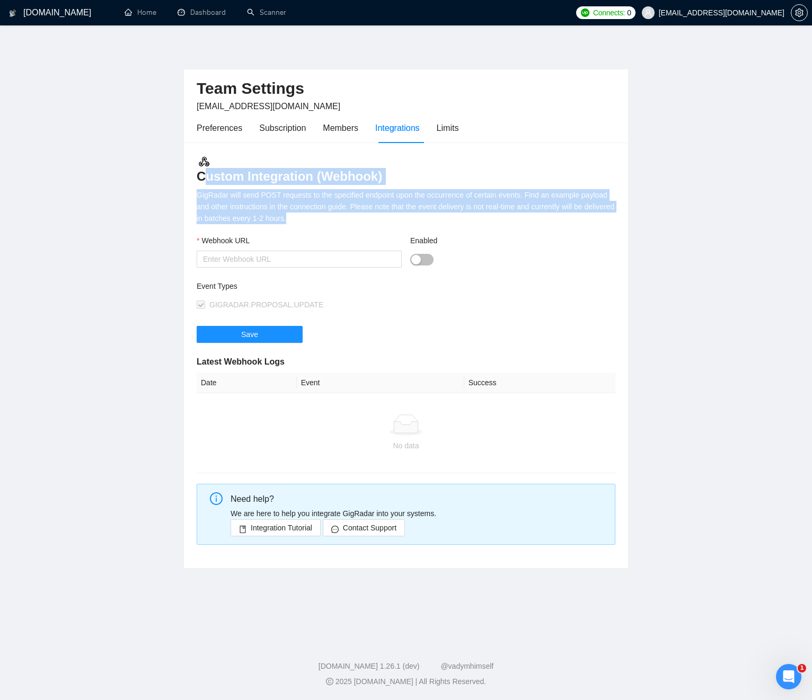
click at [461, 224] on div "Custom Integration (Webhook) GigRadar will send POST requests to the specified …" at bounding box center [406, 356] width 444 height 426
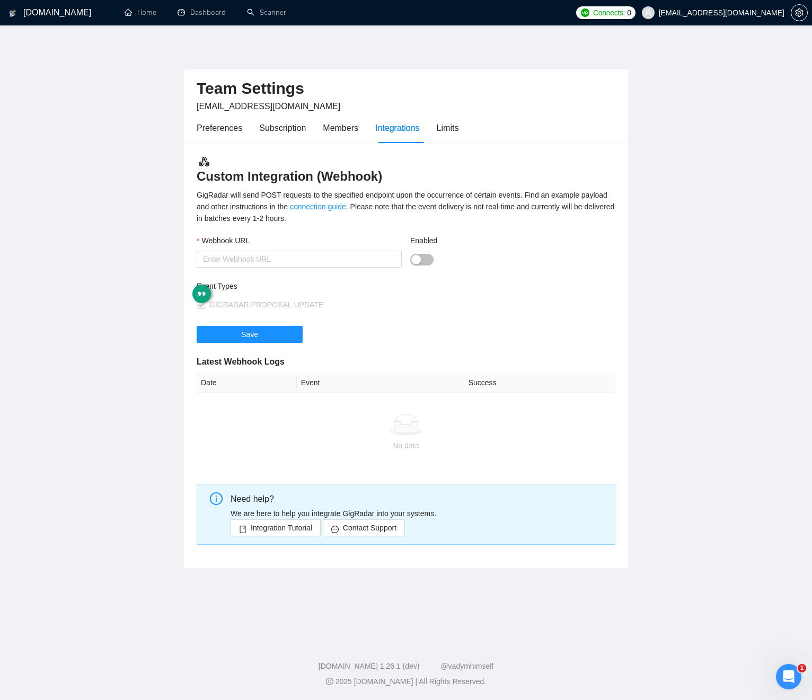
click at [490, 221] on div "GigRadar will send POST requests to the specified endpoint upon the occurrence …" at bounding box center [406, 206] width 419 height 35
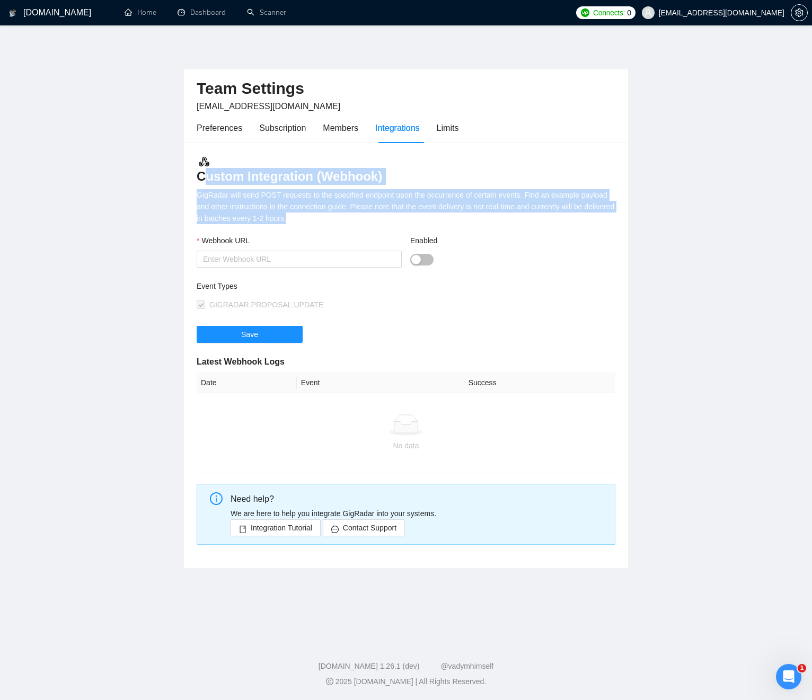
drag, startPoint x: 490, startPoint y: 216, endPoint x: 470, endPoint y: 186, distance: 36.3
click at [454, 169] on div "Custom Integration (Webhook) GigRadar will send POST requests to the specified …" at bounding box center [406, 356] width 444 height 426
click at [470, 186] on div "Custom Integration (Webhook) GigRadar will send POST requests to the specified …" at bounding box center [406, 356] width 444 height 426
drag, startPoint x: 470, startPoint y: 186, endPoint x: 493, endPoint y: 199, distance: 26.1
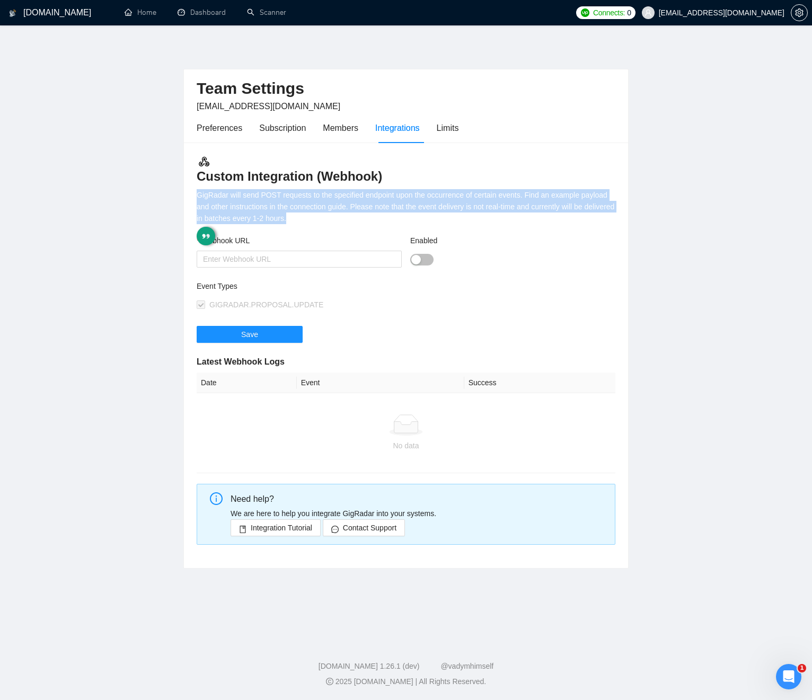
click at [474, 222] on div "Custom Integration (Webhook) GigRadar will send POST requests to the specified …" at bounding box center [406, 356] width 444 height 426
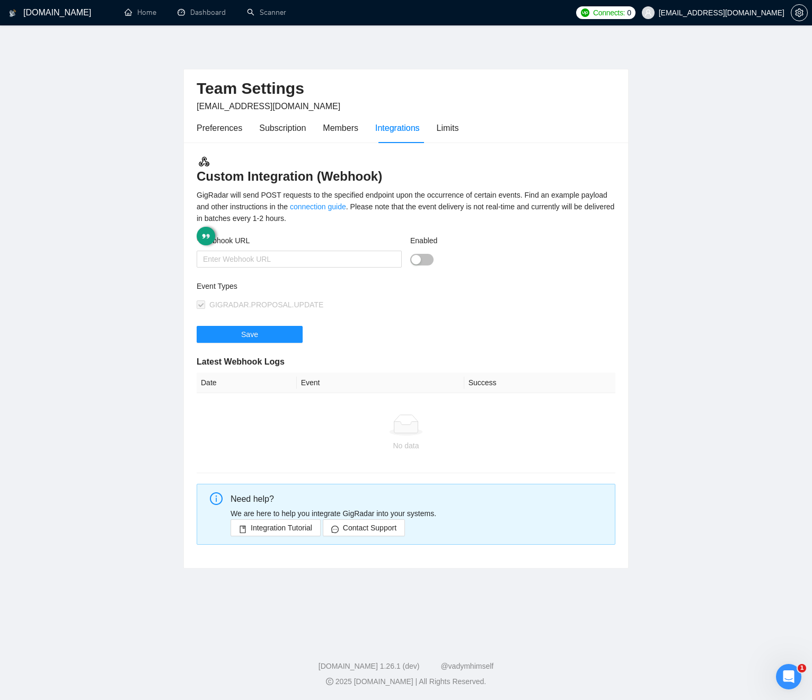
click at [492, 199] on div "GigRadar will send POST requests to the specified endpoint upon the occurrence …" at bounding box center [406, 206] width 419 height 35
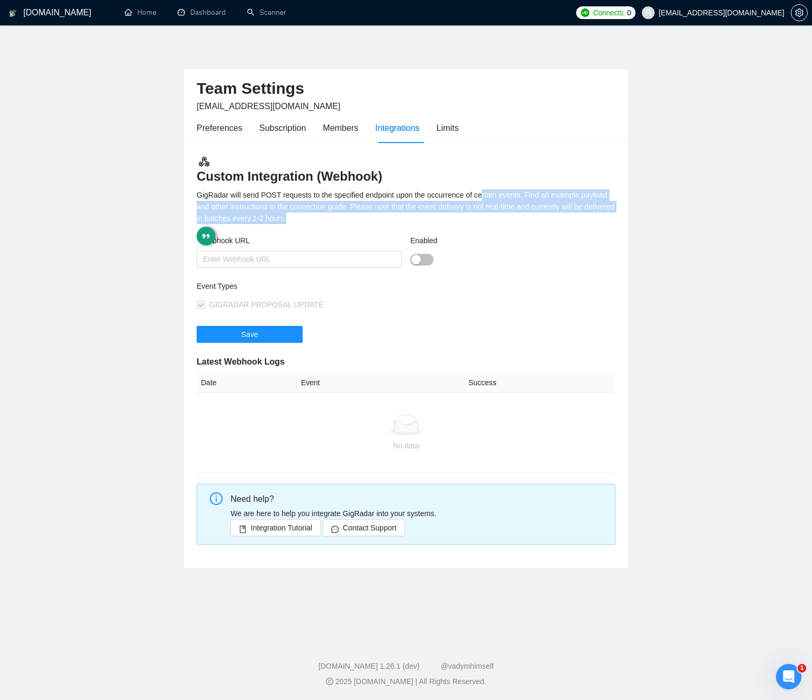
click at [492, 199] on div "GigRadar will send POST requests to the specified endpoint upon the occurrence …" at bounding box center [406, 206] width 419 height 35
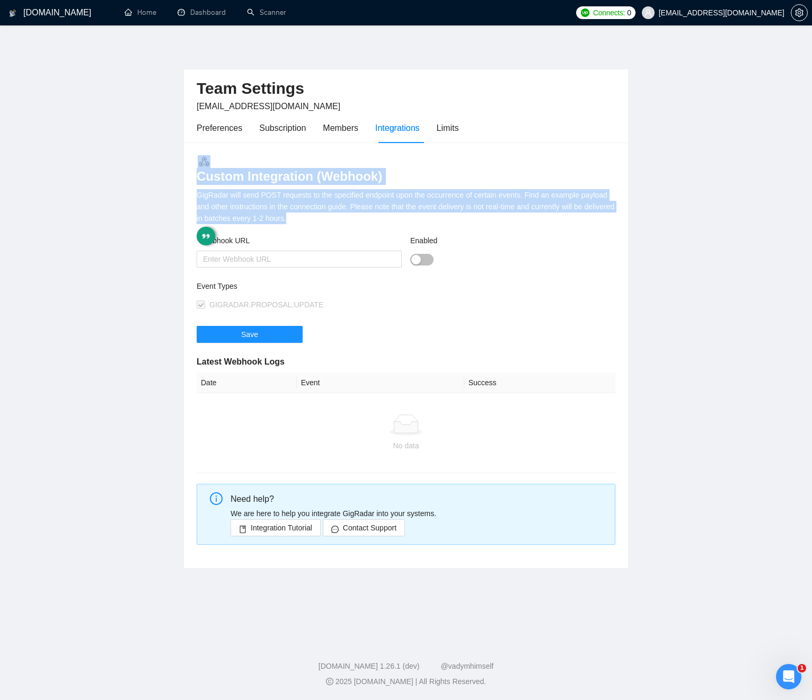
drag, startPoint x: 488, startPoint y: 194, endPoint x: 448, endPoint y: 173, distance: 45.5
click at [439, 161] on div "Custom Integration (Webhook) GigRadar will send POST requests to the specified …" at bounding box center [406, 356] width 444 height 426
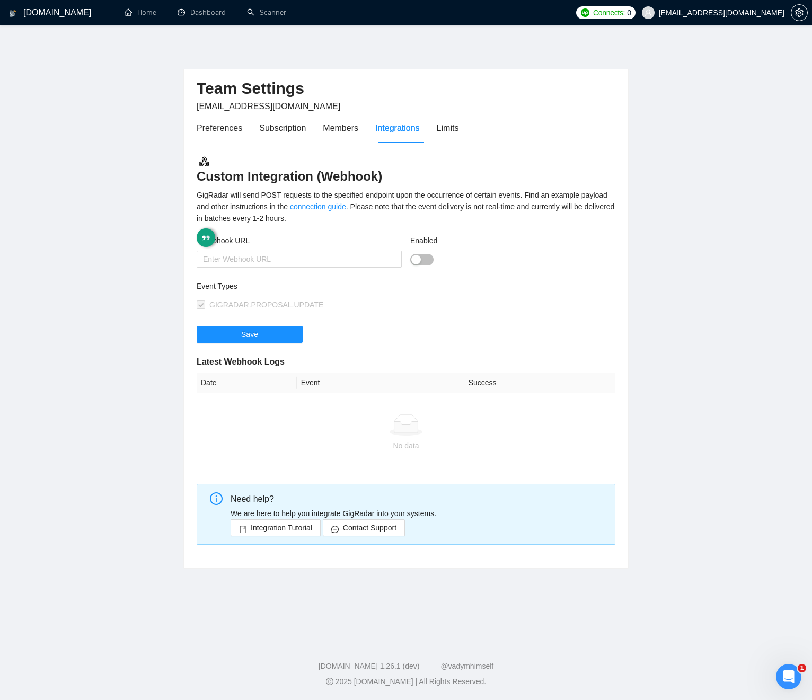
click at [448, 173] on h3 "Custom Integration (Webhook)" at bounding box center [406, 170] width 419 height 30
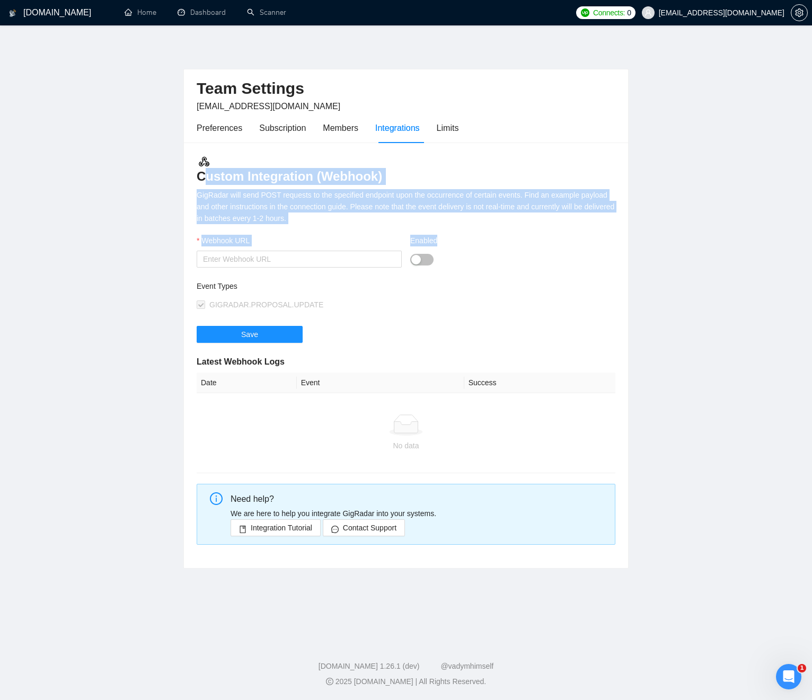
drag, startPoint x: 453, startPoint y: 210, endPoint x: 466, endPoint y: 227, distance: 21.9
click at [461, 234] on div "Custom Integration (Webhook) GigRadar will send POST requests to the specified …" at bounding box center [406, 356] width 444 height 426
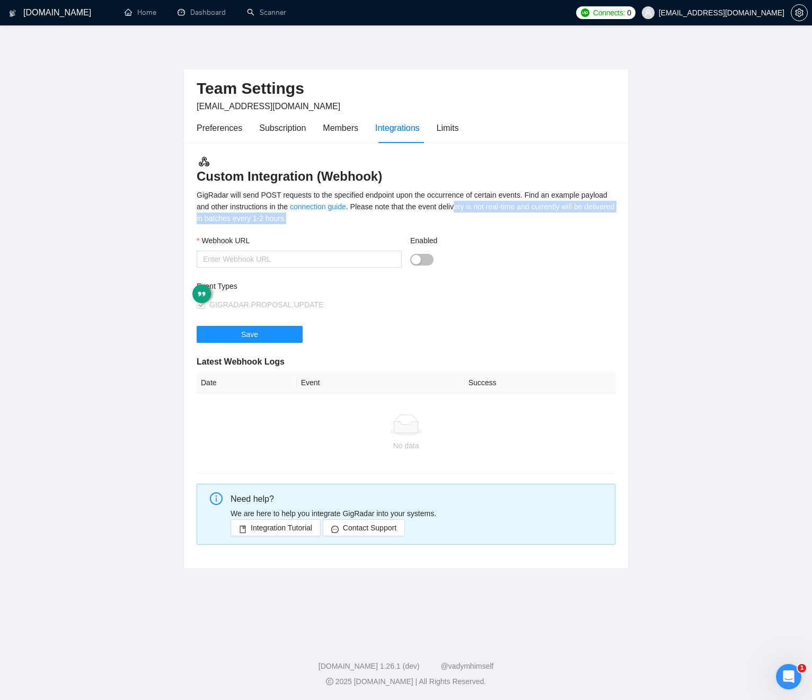
click at [495, 208] on div "GigRadar will send POST requests to the specified endpoint upon the occurrence …" at bounding box center [406, 206] width 419 height 35
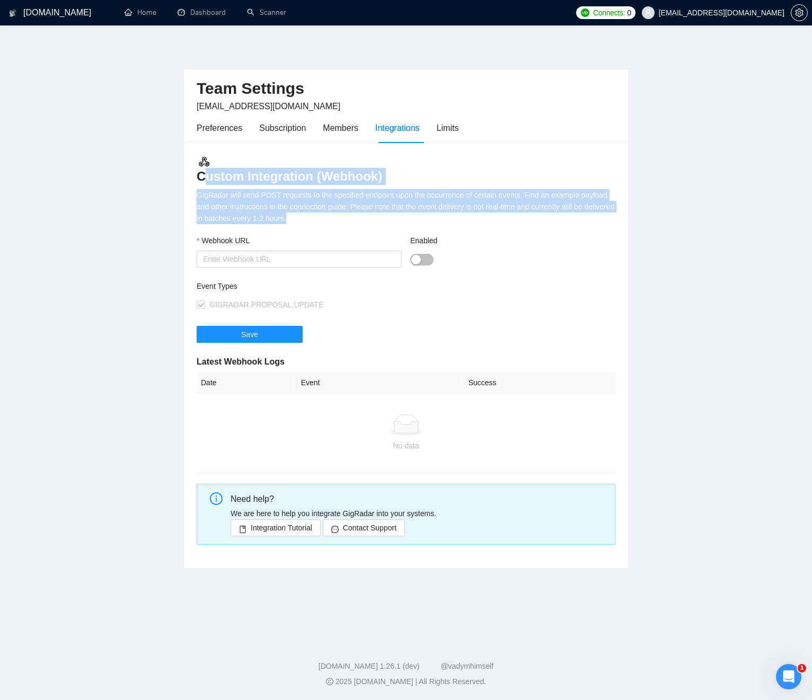
drag, startPoint x: 495, startPoint y: 208, endPoint x: 477, endPoint y: 172, distance: 40.5
click at [477, 172] on div "Custom Integration (Webhook) GigRadar will send POST requests to the specified …" at bounding box center [406, 356] width 444 height 426
click at [482, 176] on h3 "Custom Integration (Webhook)" at bounding box center [406, 170] width 419 height 30
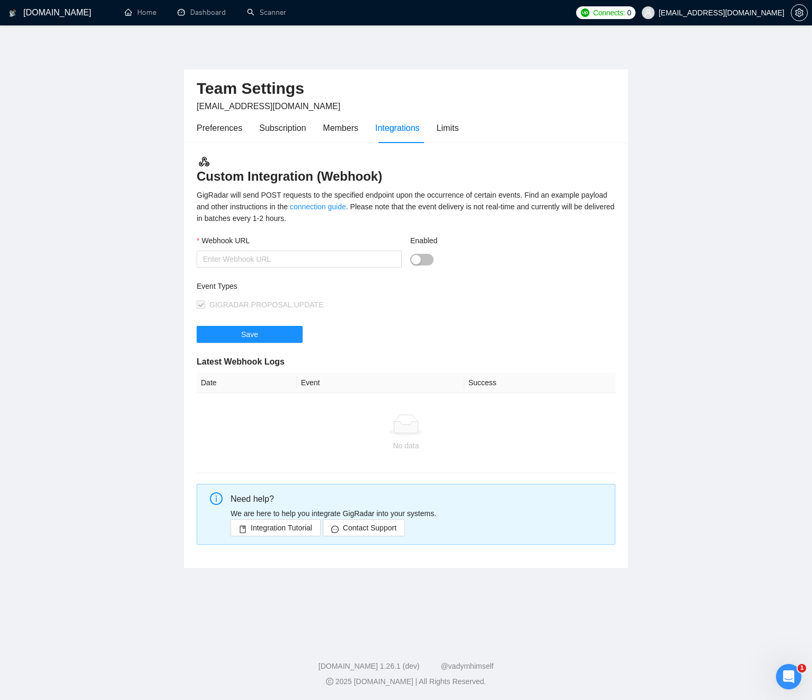
click at [550, 267] on div at bounding box center [512, 259] width 205 height 17
click at [444, 134] on div "Limits" at bounding box center [448, 127] width 22 height 13
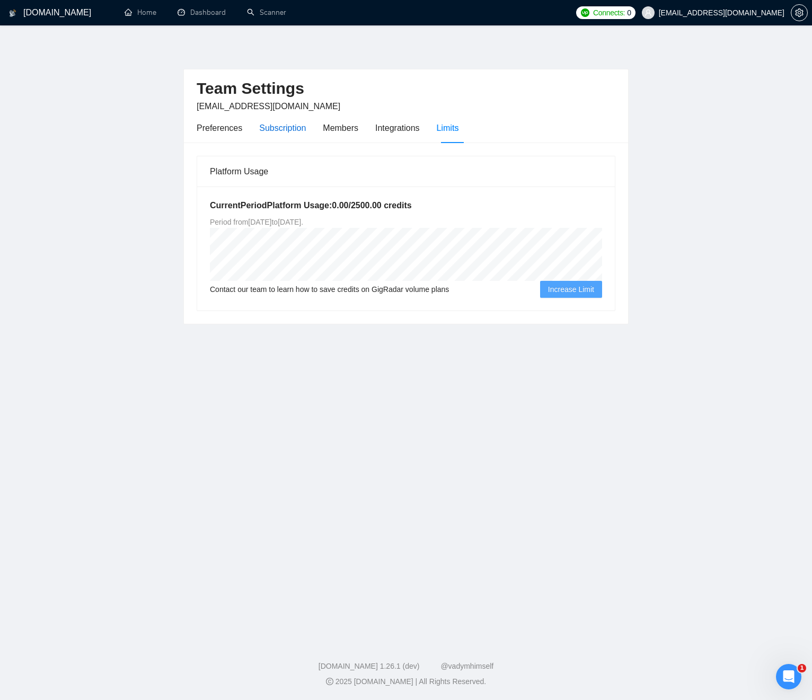
click at [269, 133] on div "Subscription" at bounding box center [282, 127] width 47 height 13
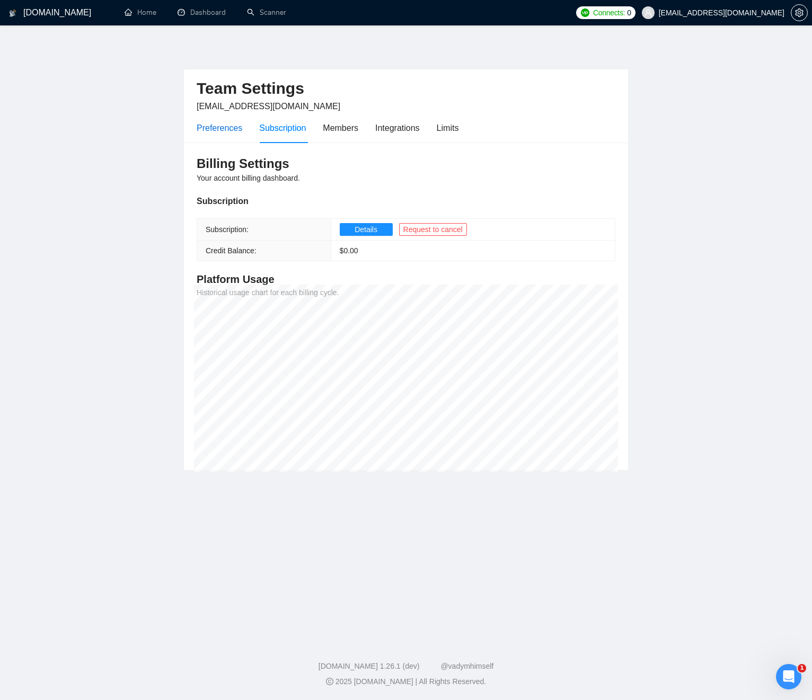
click at [210, 126] on div "Preferences" at bounding box center [220, 127] width 46 height 13
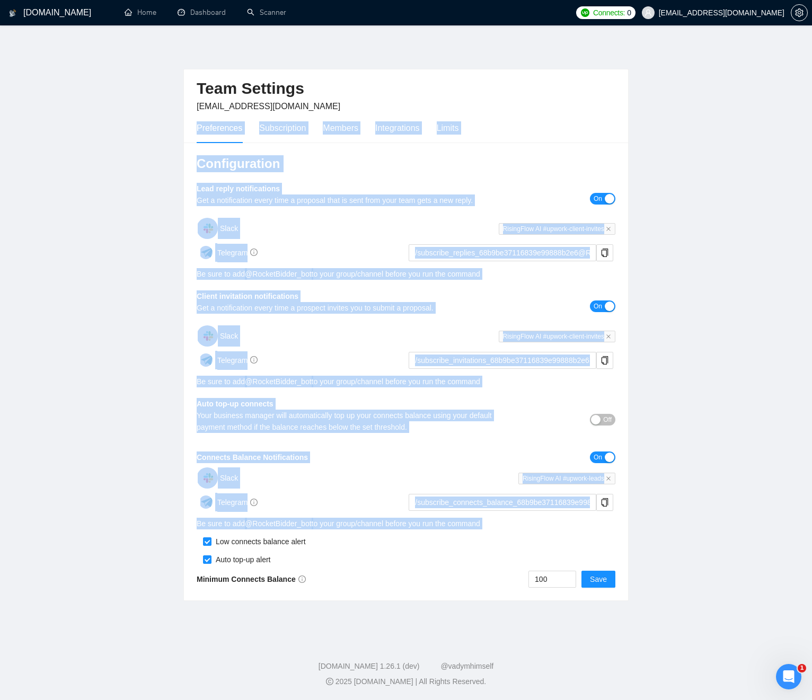
drag, startPoint x: 217, startPoint y: 209, endPoint x: 619, endPoint y: 545, distance: 523.4
click at [616, 548] on main "Team Settings jmichelvan@gmail.com Preferences Subscription Members Integration…" at bounding box center [406, 330] width 778 height 576
click at [663, 486] on main "Team Settings jmichelvan@gmail.com Preferences Subscription Members Integration…" at bounding box center [406, 330] width 778 height 576
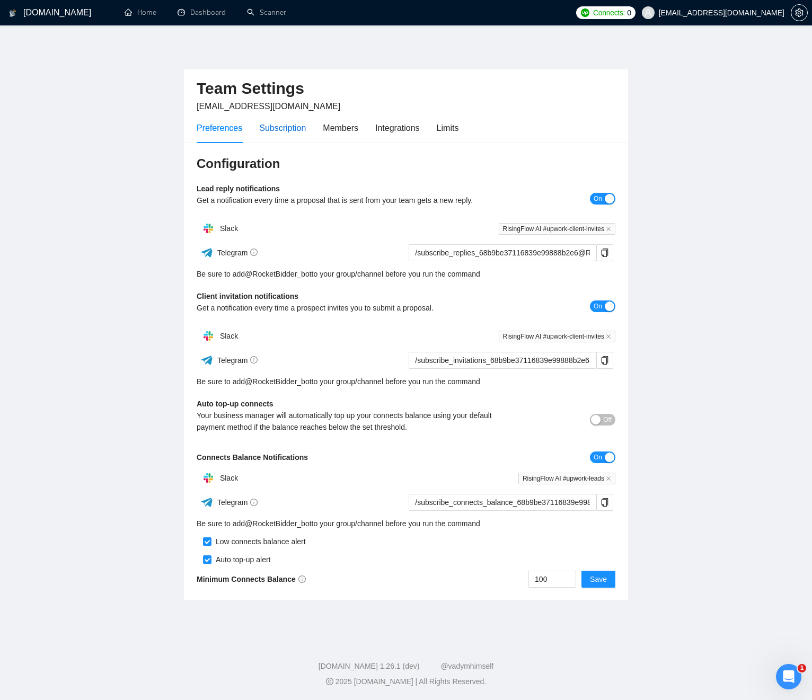
click at [293, 128] on div "Subscription" at bounding box center [282, 127] width 47 height 13
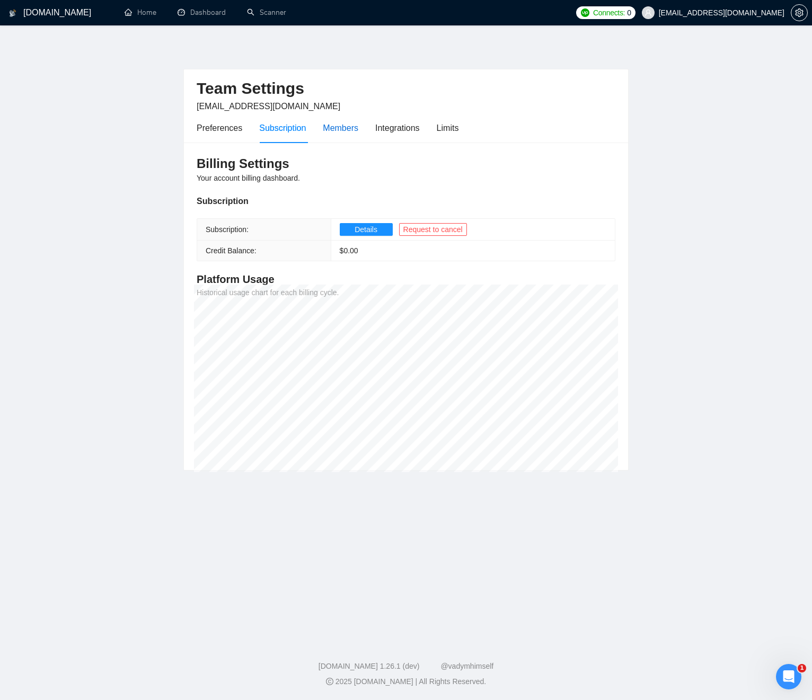
click at [339, 128] on div "Members" at bounding box center [341, 127] width 36 height 13
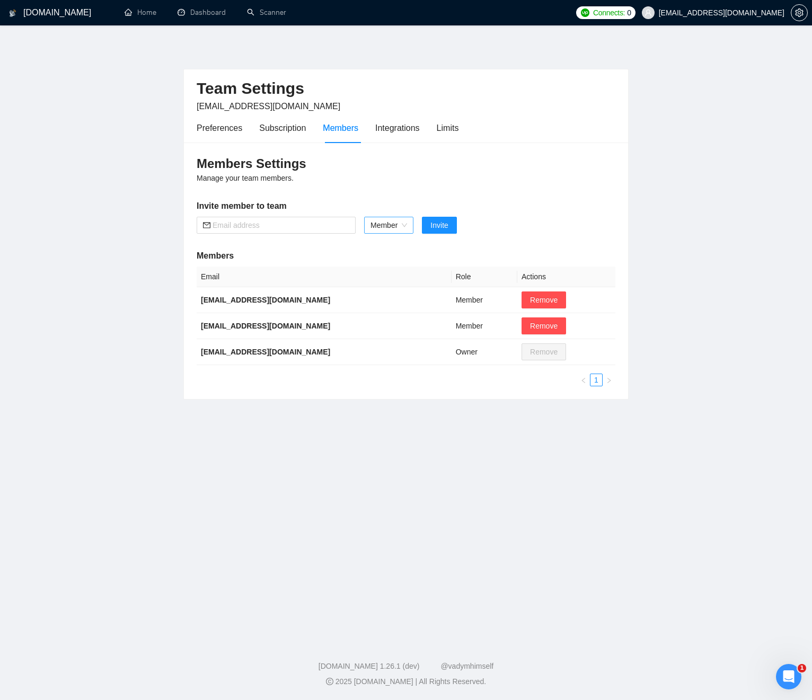
click at [391, 231] on span "Member" at bounding box center [389, 225] width 37 height 16
click at [410, 194] on div "Members Settings Manage your team members. Invite member to team Member Invite …" at bounding box center [406, 271] width 444 height 257
click at [403, 127] on div "Integrations" at bounding box center [397, 127] width 45 height 13
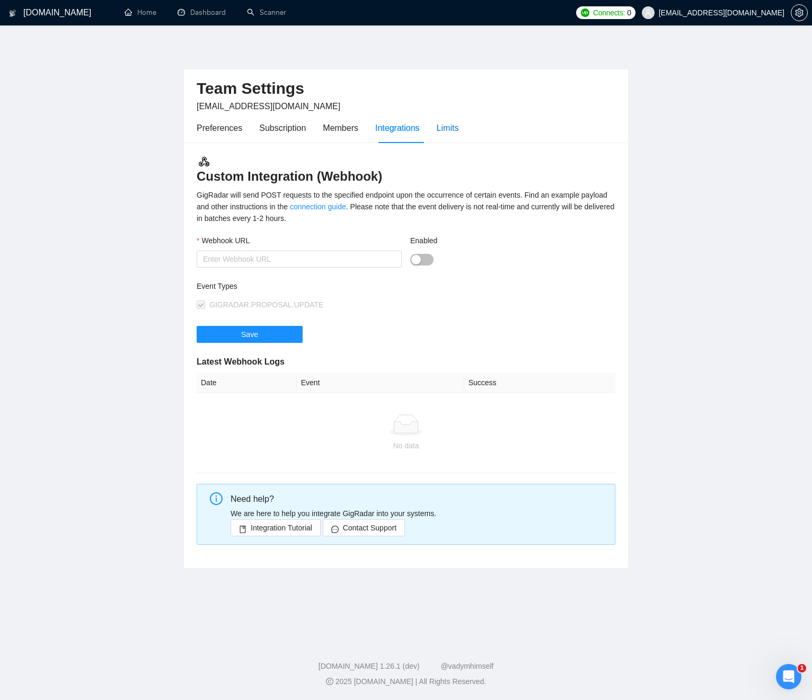
click at [449, 134] on div "Limits" at bounding box center [448, 127] width 22 height 13
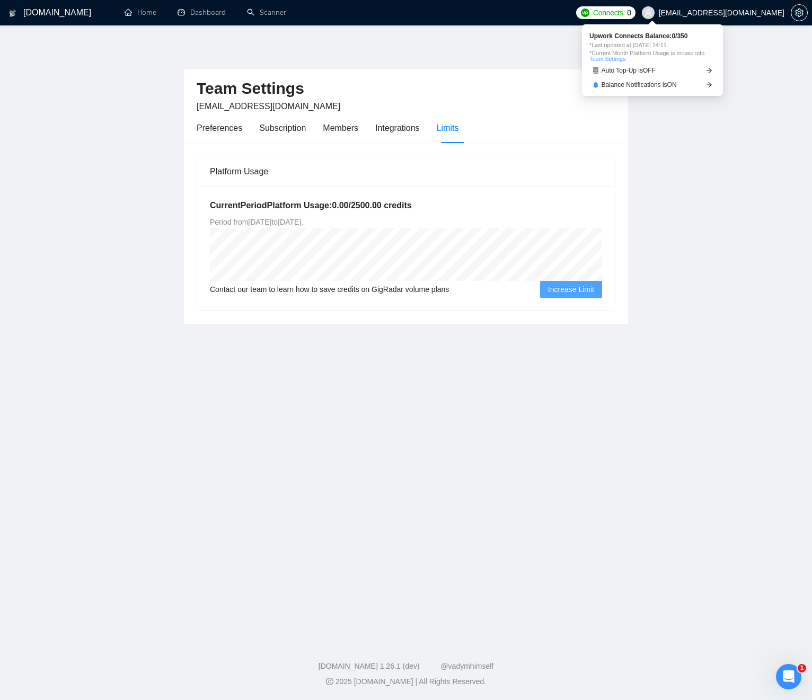
click at [625, 14] on span "Connects:" at bounding box center [609, 13] width 32 height 12
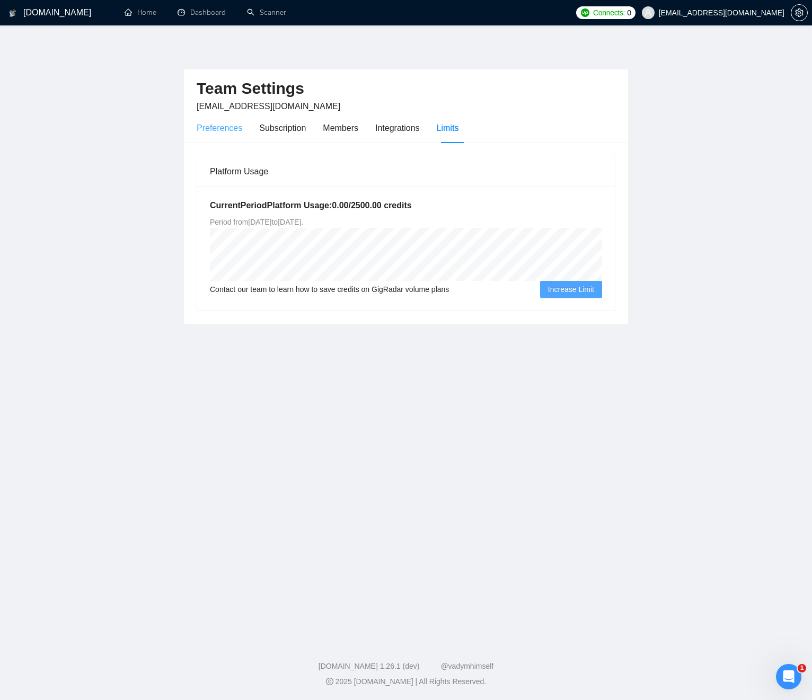
drag, startPoint x: 248, startPoint y: 133, endPoint x: 233, endPoint y: 130, distance: 15.0
click at [242, 132] on div "Preferences Subscription Members Integrations Limits" at bounding box center [328, 128] width 262 height 30
drag, startPoint x: 234, startPoint y: 130, endPoint x: 240, endPoint y: 128, distance: 6.9
click at [234, 130] on div "Preferences" at bounding box center [220, 127] width 46 height 13
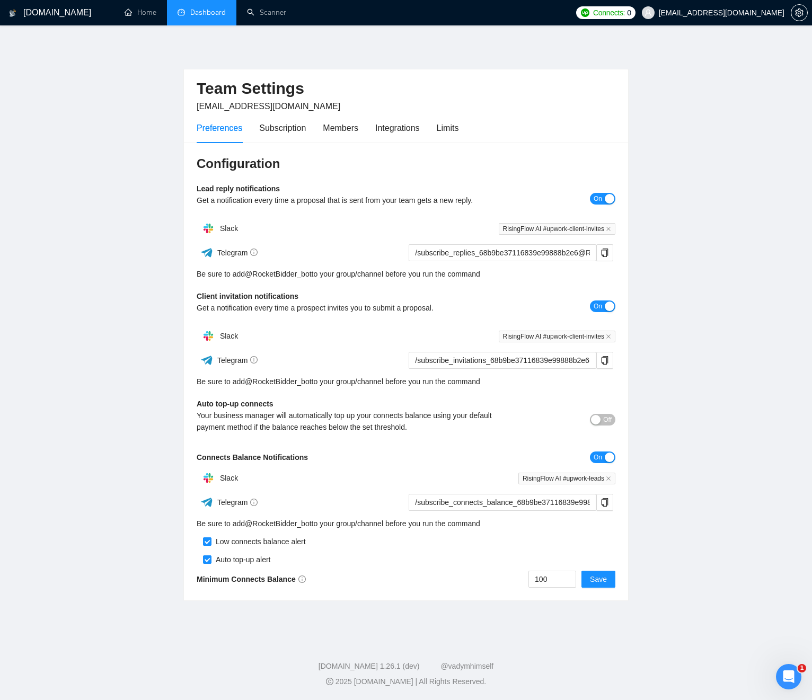
click at [219, 12] on link "Dashboard" at bounding box center [202, 12] width 48 height 9
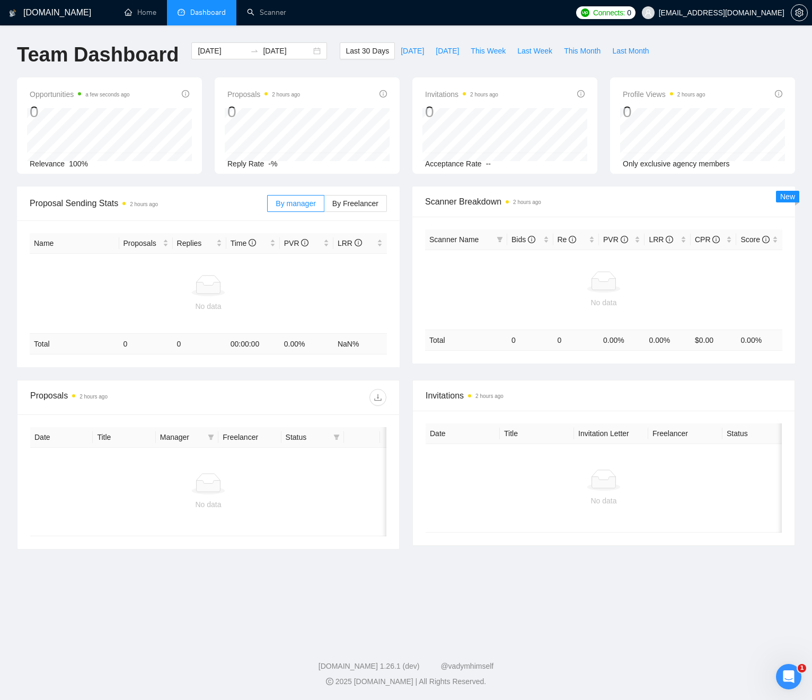
drag, startPoint x: 402, startPoint y: 204, endPoint x: 402, endPoint y: 192, distance: 11.7
click at [402, 203] on div "Proposal Sending Stats 2 hours ago By manager By Freelancer Name Proposals Repl…" at bounding box center [208, 277] width 395 height 181
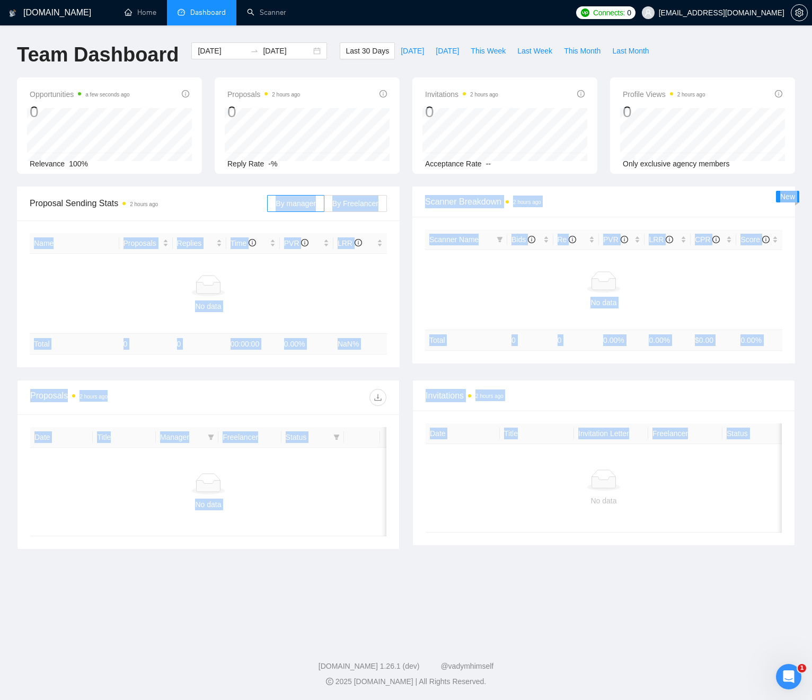
drag, startPoint x: 402, startPoint y: 191, endPoint x: 452, endPoint y: 487, distance: 300.6
click at [463, 496] on main "Team Dashboard 2025-08-18 2025-09-17 Last 30 Days Today Yesterday This Week Las…" at bounding box center [406, 330] width 778 height 576
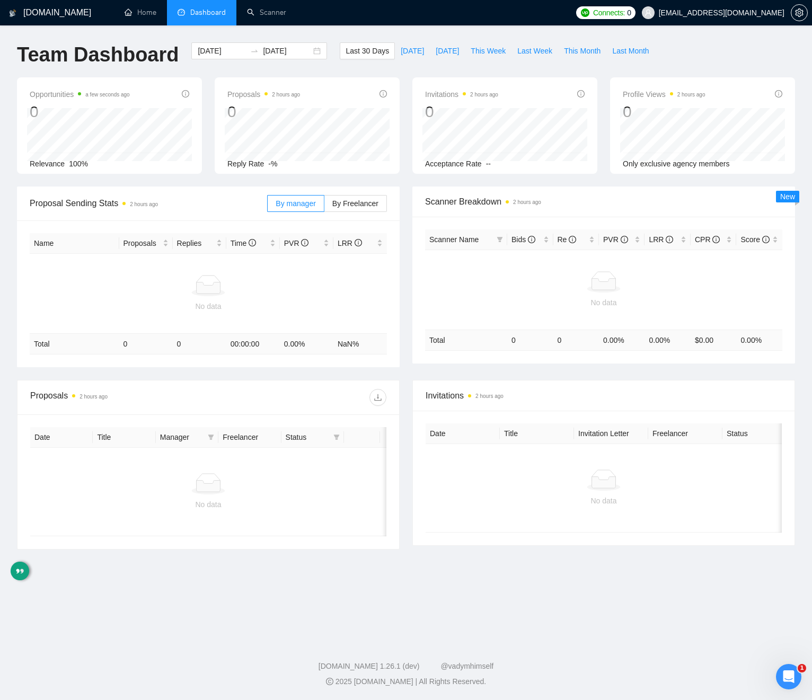
drag, startPoint x: 416, startPoint y: 393, endPoint x: 396, endPoint y: 458, distance: 68.1
click at [415, 393] on div "Invitations 2 hours ago" at bounding box center [604, 396] width 382 height 31
click at [262, 12] on link "Scanner" at bounding box center [266, 12] width 39 height 9
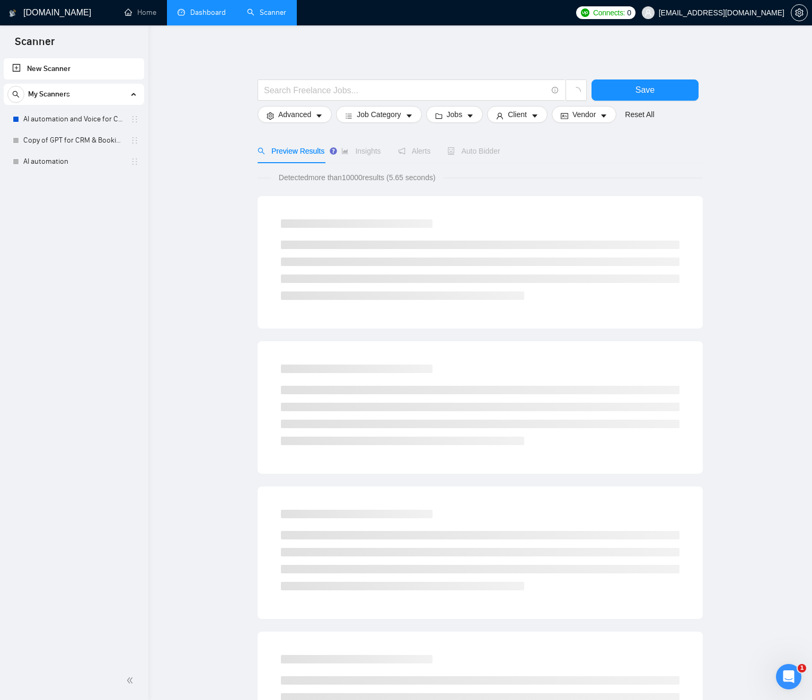
click at [424, 50] on div "Save Advanced Job Category Jobs Client Vendor Reset All Preview Results Insight…" at bounding box center [480, 488] width 445 height 893
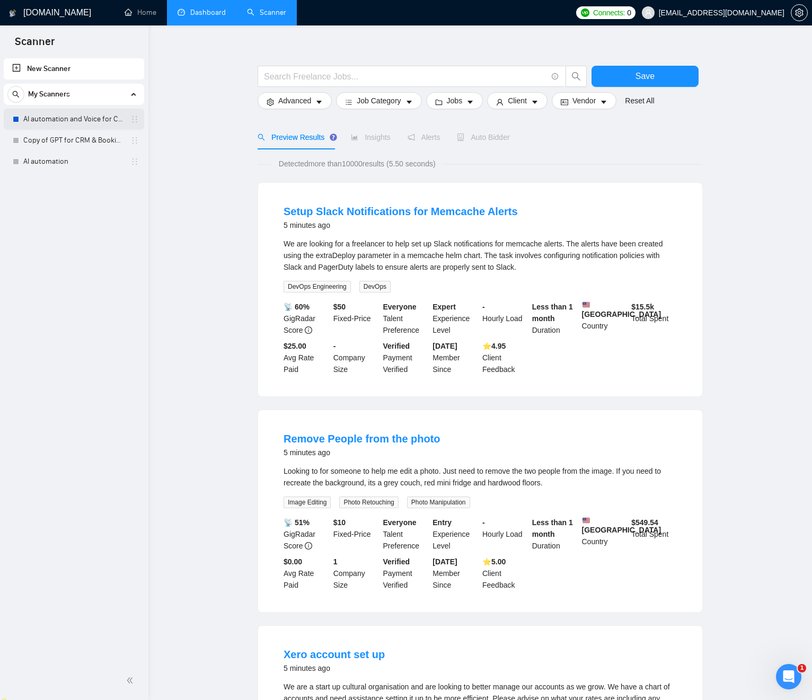
scroll to position [14, 0]
click at [96, 121] on link "AI automation and Voice for CRM & Booking" at bounding box center [73, 119] width 101 height 21
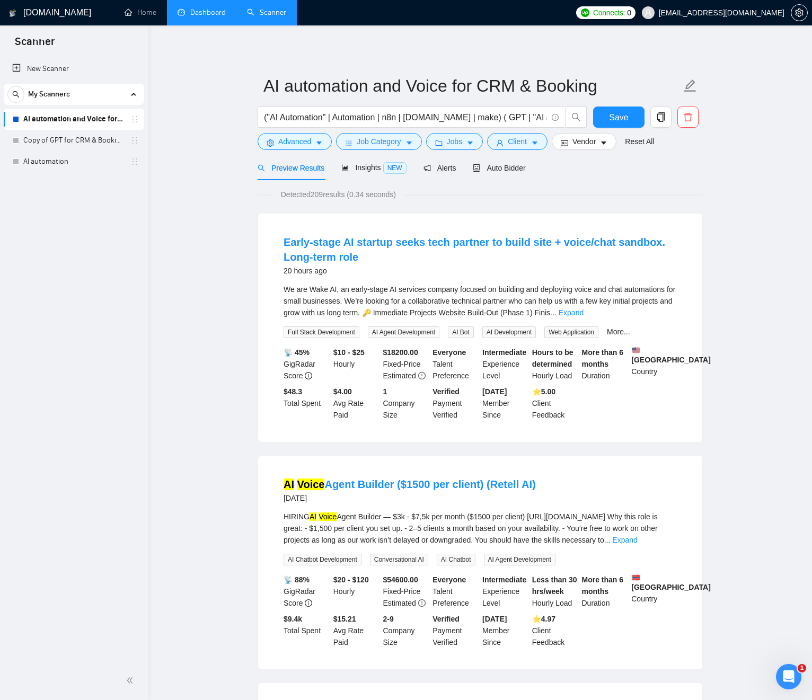
click at [448, 119] on input "("AI Automation" | Automation | n8n | make.com | make) ( GPT | "AI agent" | "AI…" at bounding box center [405, 117] width 283 height 13
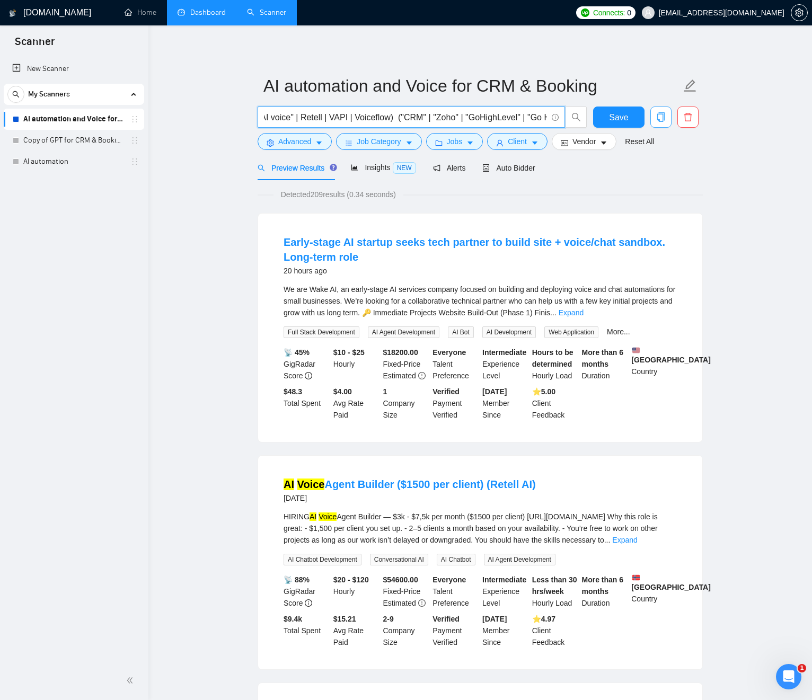
scroll to position [0, 573]
drag, startPoint x: 438, startPoint y: 119, endPoint x: 642, endPoint y: 125, distance: 204.7
click at [659, 122] on div "("AI Automation" | Automation | n8n | make.com | make) ( GPT | "AI agent" | "AI…" at bounding box center [478, 120] width 445 height 27
drag, startPoint x: 504, startPoint y: 122, endPoint x: 486, endPoint y: 120, distance: 18.1
click at [504, 122] on input "("AI Automation" | Automation | n8n | make.com | make) ( GPT | "AI agent" | "AI…" at bounding box center [405, 117] width 283 height 13
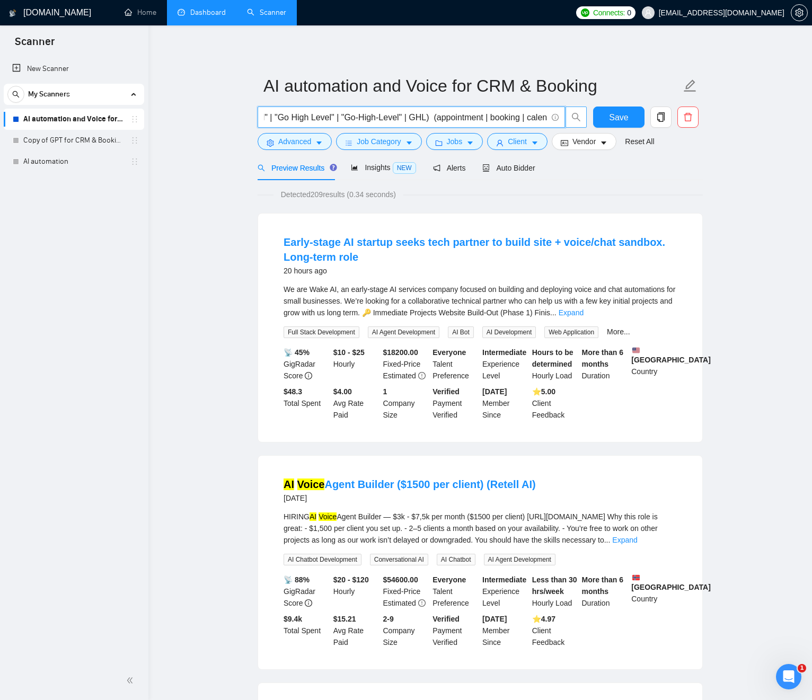
drag, startPoint x: 417, startPoint y: 116, endPoint x: 568, endPoint y: 119, distance: 151.6
click at [568, 119] on span "("AI Automation" | Automation | n8n | make.com | make) ( GPT | "AI agent" | "AI…" at bounding box center [423, 117] width 330 height 21
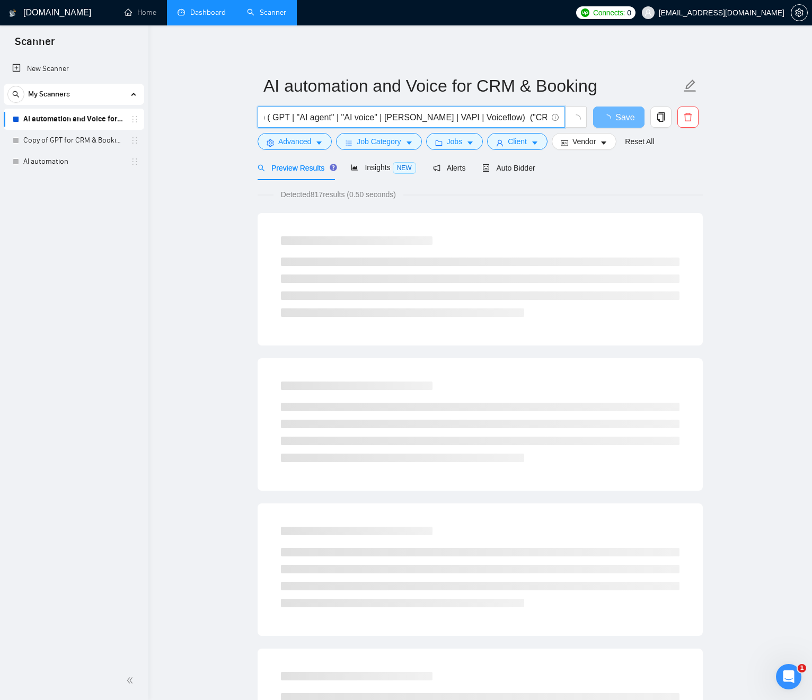
scroll to position [0, 0]
drag, startPoint x: 421, startPoint y: 119, endPoint x: 207, endPoint y: 119, distance: 214.2
type input "("AI Automation" | Automation | n8n | [DOMAIN_NAME] | make) ( GPT | "AI agent" …"
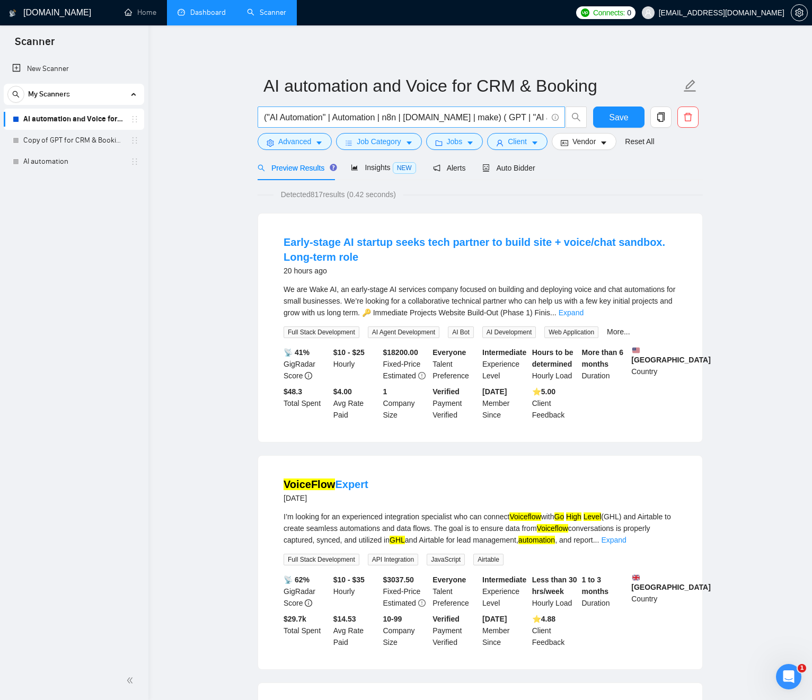
click at [413, 122] on input "("AI Automation" | Automation | n8n | [DOMAIN_NAME] | make) ( GPT | "AI agent" …" at bounding box center [405, 117] width 283 height 13
drag, startPoint x: 398, startPoint y: 118, endPoint x: 533, endPoint y: 116, distance: 134.7
click at [623, 111] on div "("AI Automation" | Automation | n8n | make.com | make) ( GPT | "AI agent" | "AI…" at bounding box center [478, 120] width 445 height 27
click at [422, 111] on input "("AI Automation" | Automation | n8n | [DOMAIN_NAME] | make) ( GPT | "AI agent" …" at bounding box center [405, 117] width 283 height 13
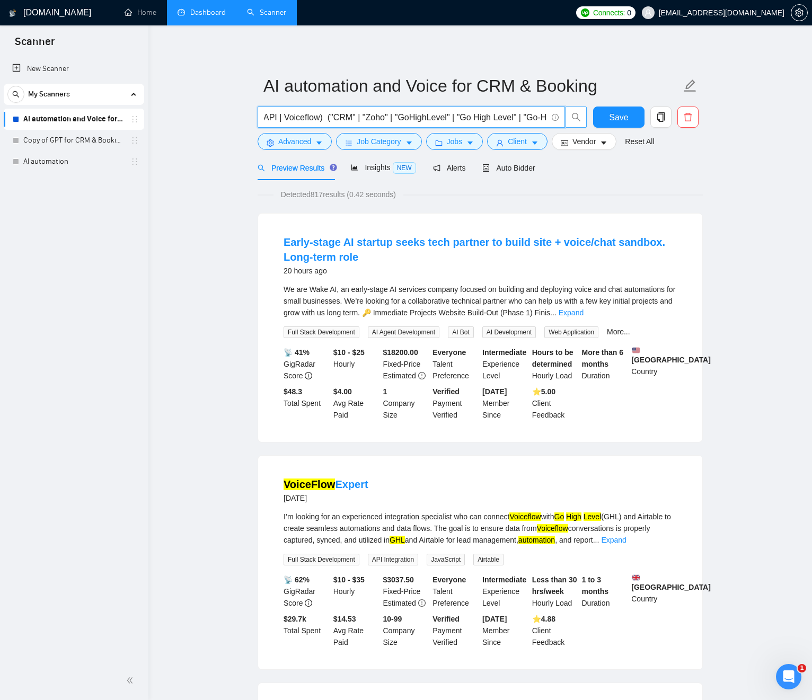
drag, startPoint x: 429, startPoint y: 117, endPoint x: 577, endPoint y: 111, distance: 148.0
click at [582, 110] on span "("AI Automation" | Automation | n8n | [DOMAIN_NAME] | make) ( GPT | "AI agent" …" at bounding box center [423, 117] width 330 height 21
drag, startPoint x: 439, startPoint y: 120, endPoint x: 433, endPoint y: 120, distance: 5.8
click at [439, 120] on input "("AI Automation" | Automation | n8n | [DOMAIN_NAME] | make) ( GPT | "AI agent" …" at bounding box center [405, 117] width 283 height 13
drag, startPoint x: 345, startPoint y: 121, endPoint x: 296, endPoint y: 113, distance: 49.4
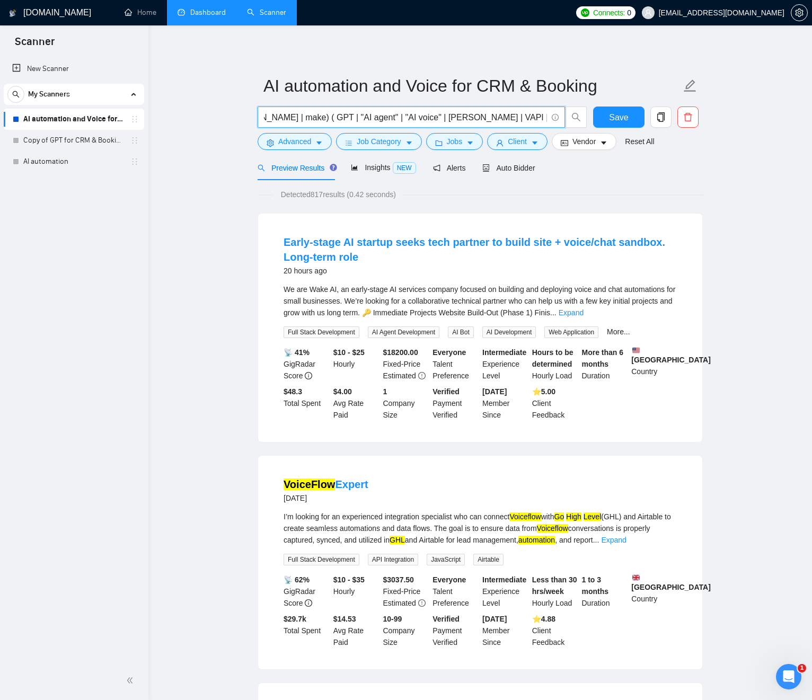
click at [261, 119] on span "("AI Automation" | Automation | n8n | [DOMAIN_NAME] | make) ( GPT | "AI agent" …" at bounding box center [411, 117] width 307 height 21
click at [392, 117] on input "("AI Automation" | Automation | n8n | [DOMAIN_NAME] | make) ( GPT | "AI agent" …" at bounding box center [405, 117] width 283 height 13
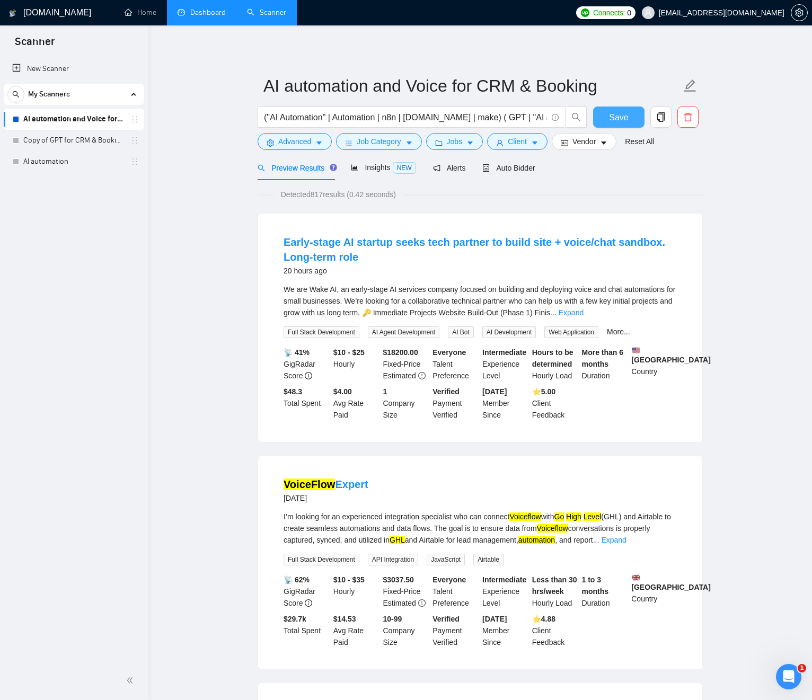
click at [600, 119] on button "Save" at bounding box center [618, 117] width 51 height 21
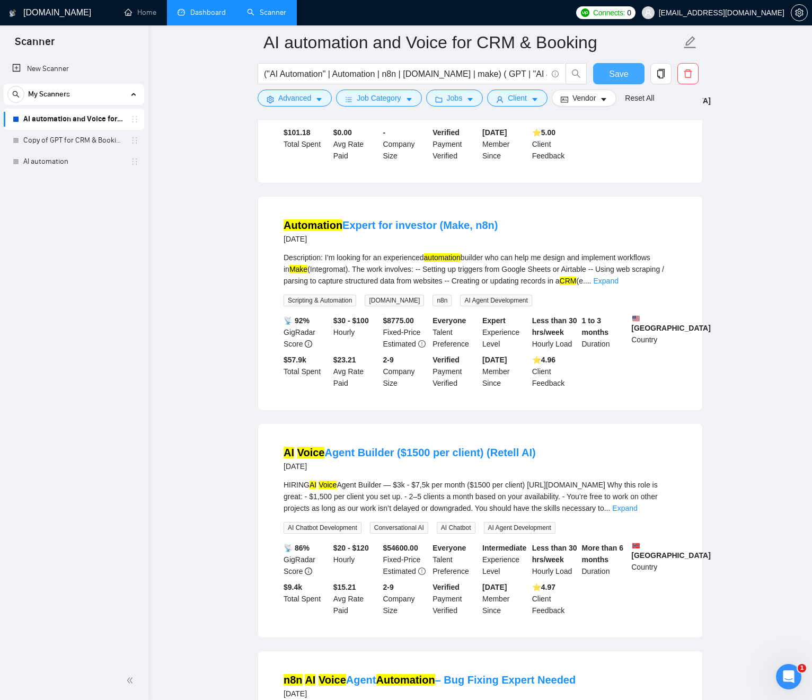
scroll to position [734, 0]
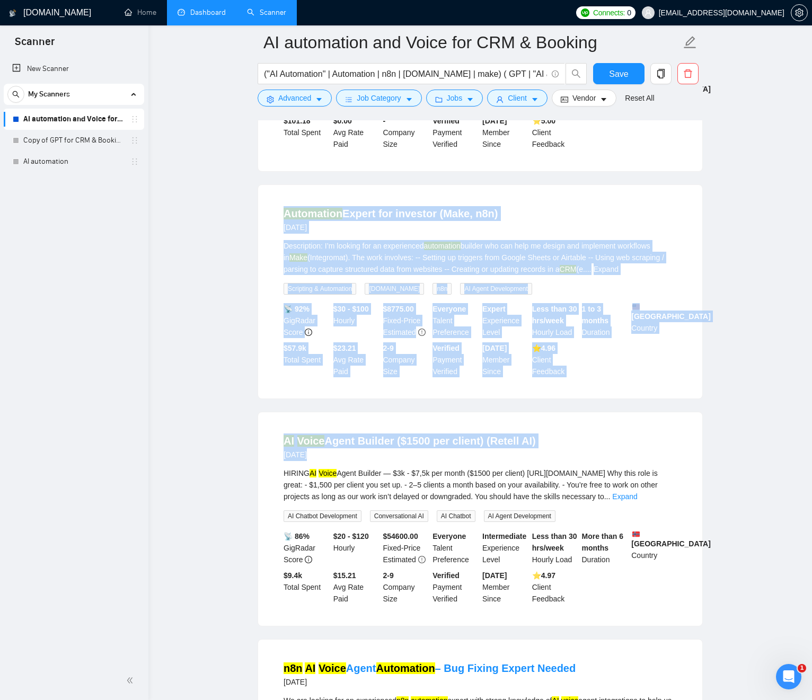
drag, startPoint x: 483, startPoint y: 279, endPoint x: 659, endPoint y: 431, distance: 232.2
click at [649, 432] on ul "Early-stage AI startup seeks tech partner to build site + voice/chat sandbox. L…" at bounding box center [480, 631] width 445 height 2288
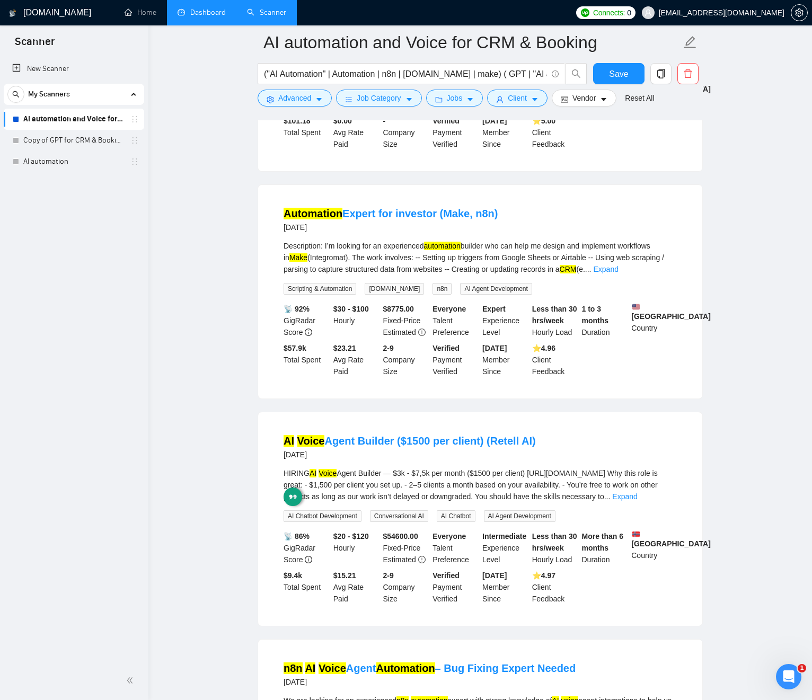
drag, startPoint x: 674, startPoint y: 412, endPoint x: 668, endPoint y: 409, distance: 6.9
click at [672, 399] on div "Automation Expert for investor (Make, n8n) 3 days ago Description: I’m looking …" at bounding box center [480, 292] width 444 height 214
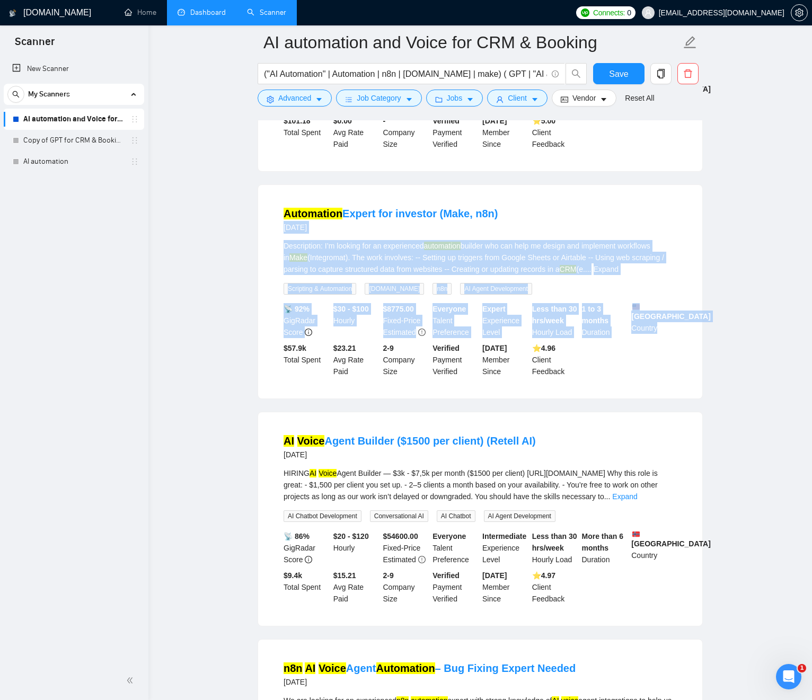
drag, startPoint x: 668, startPoint y: 409, endPoint x: 217, endPoint y: 233, distance: 484.0
click at [217, 243] on main "AI automation and Voice for CRM & Booking ("AI Automation" | Automation | n8n |…" at bounding box center [480, 554] width 630 height 2492
drag, startPoint x: 241, startPoint y: 223, endPoint x: 742, endPoint y: 401, distance: 531.7
click at [732, 402] on main "AI automation and Voice for CRM & Booking ("AI Automation" | Automation | n8n |…" at bounding box center [480, 554] width 630 height 2492
click at [755, 393] on main "AI automation and Voice for CRM & Booking ("AI Automation" | Automation | n8n |…" at bounding box center [480, 554] width 630 height 2492
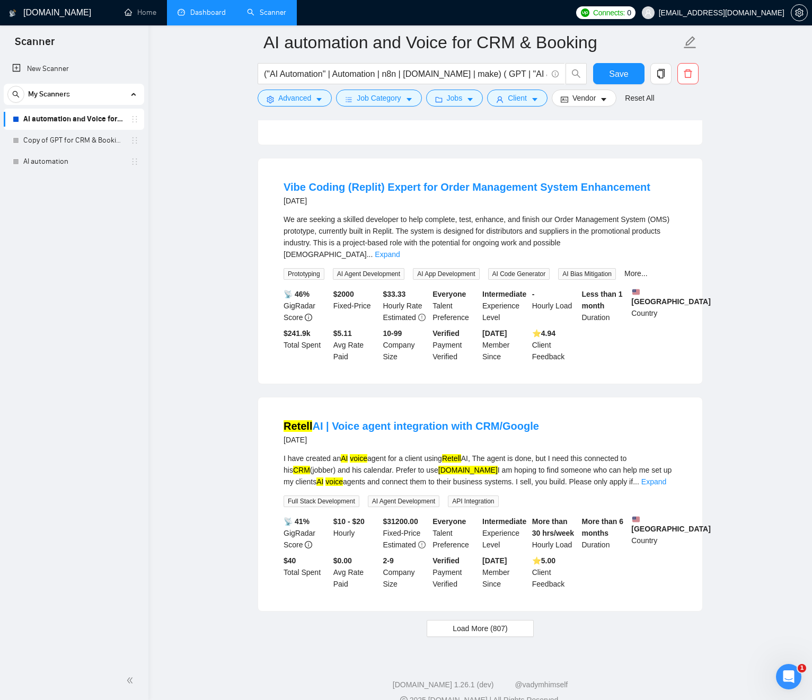
scroll to position [1957, 0]
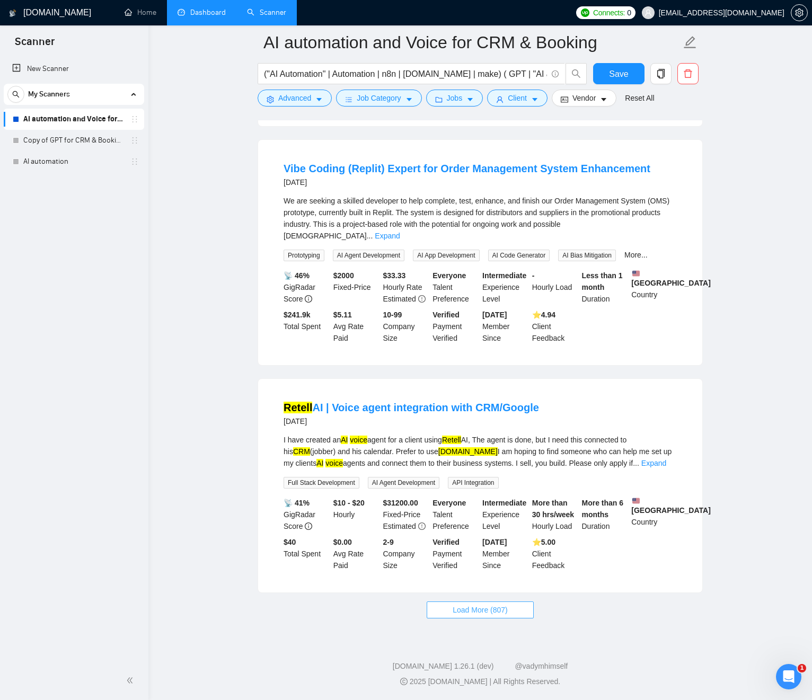
click at [477, 613] on span "Load More (807)" at bounding box center [480, 610] width 55 height 12
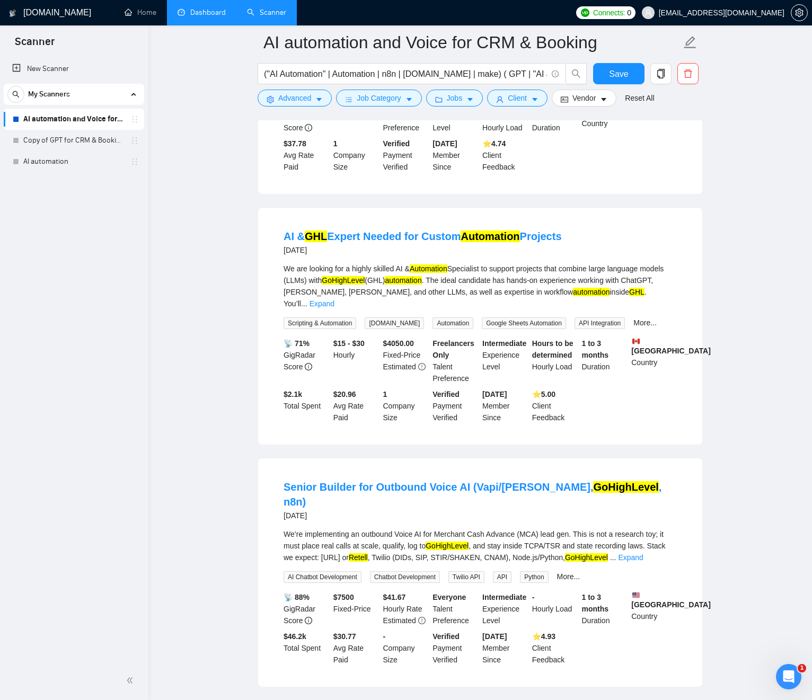
scroll to position [2841, 0]
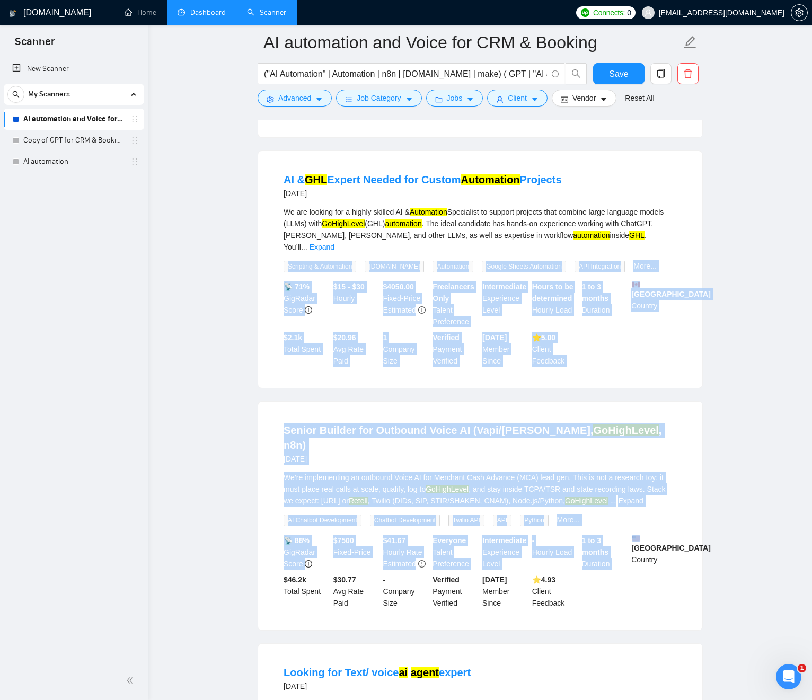
drag, startPoint x: 714, startPoint y: 556, endPoint x: 185, endPoint y: 298, distance: 588.0
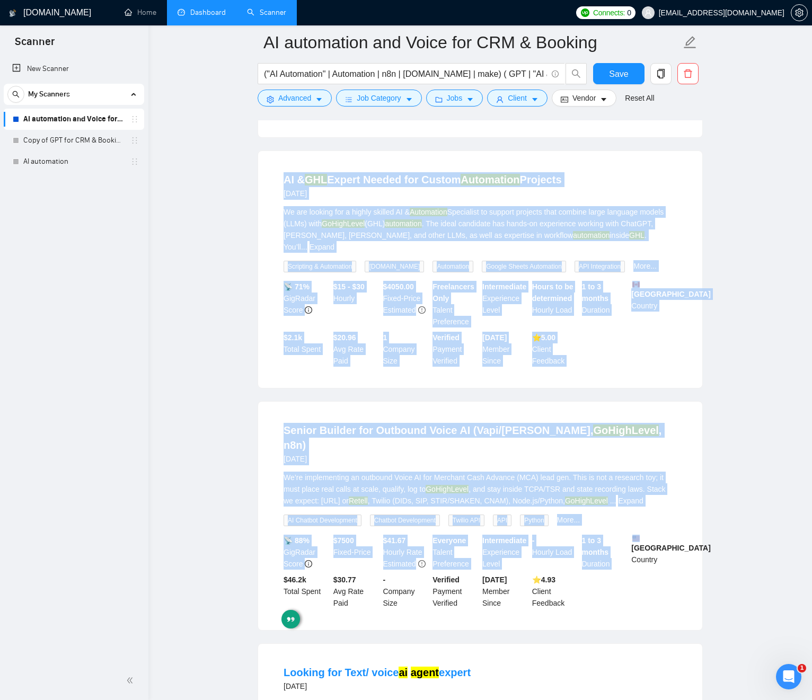
drag, startPoint x: 244, startPoint y: 245, endPoint x: 729, endPoint y: 582, distance: 590.4
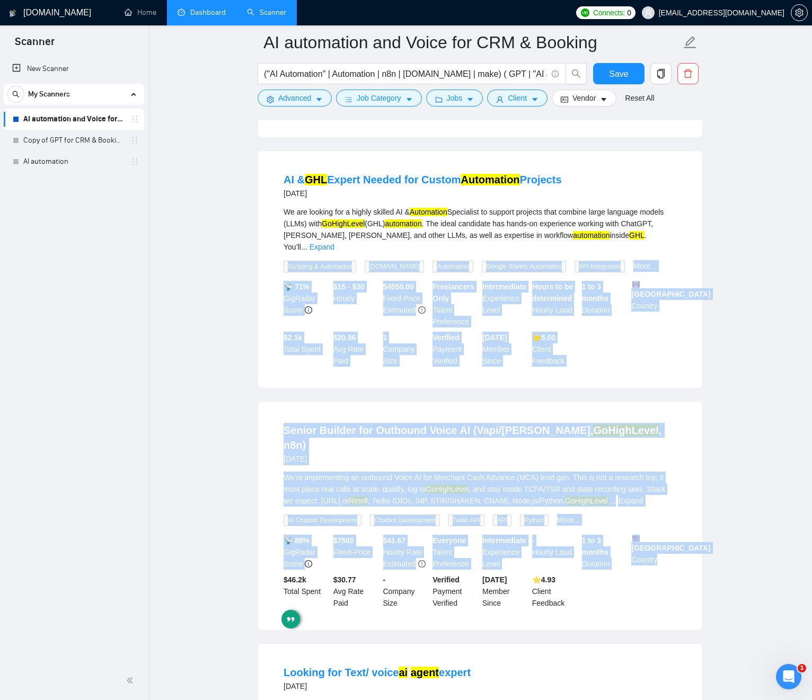
drag, startPoint x: 725, startPoint y: 585, endPoint x: 214, endPoint y: 297, distance: 587.0
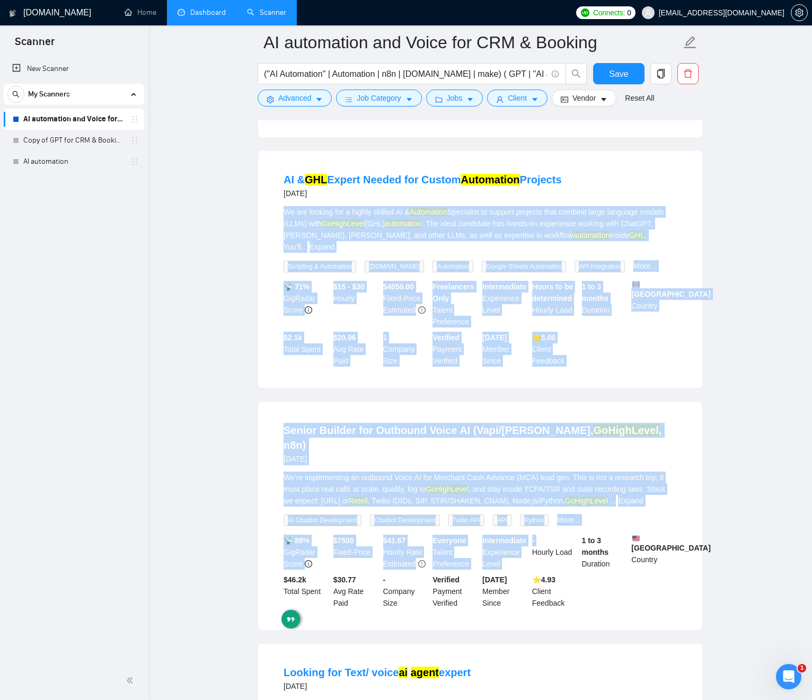
drag, startPoint x: 229, startPoint y: 268, endPoint x: 535, endPoint y: 582, distance: 438.2
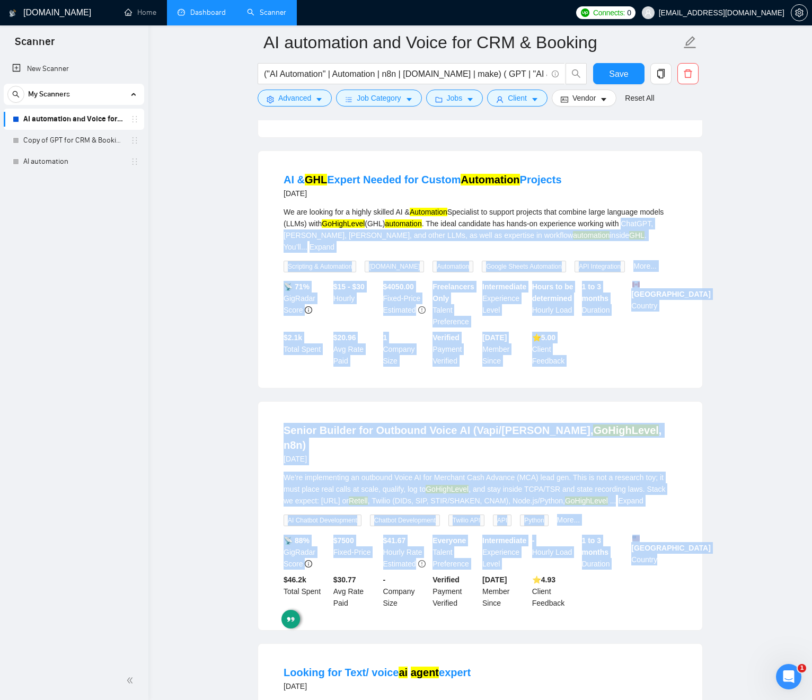
drag, startPoint x: 702, startPoint y: 616, endPoint x: 156, endPoint y: 303, distance: 630.0
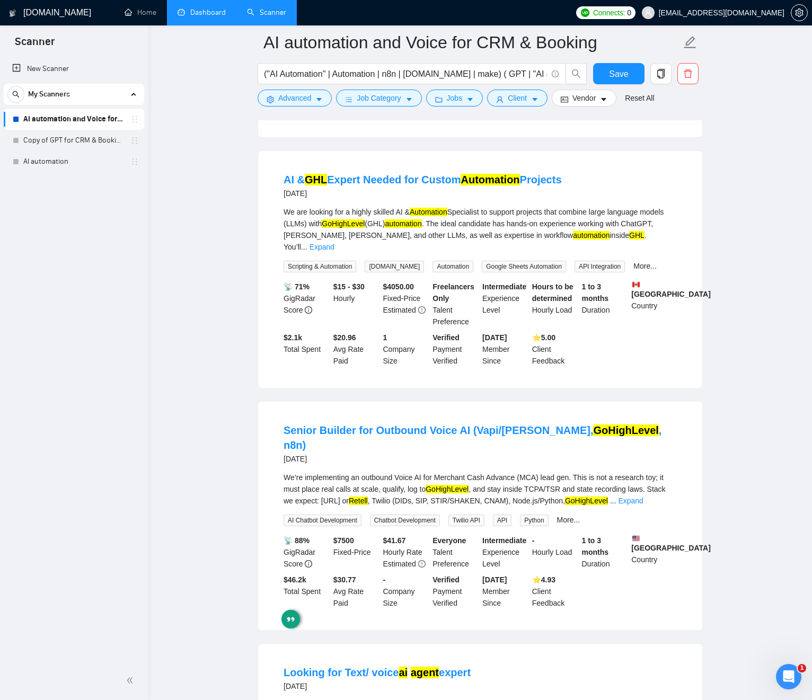
drag, startPoint x: 152, startPoint y: 327, endPoint x: 169, endPoint y: 325, distance: 17.0
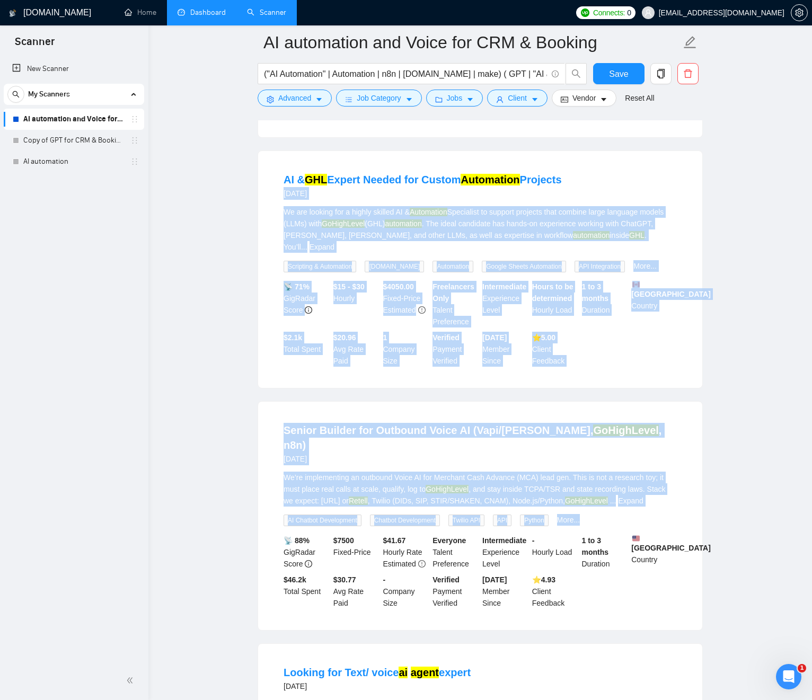
drag, startPoint x: 232, startPoint y: 260, endPoint x: 655, endPoint y: 554, distance: 515.7
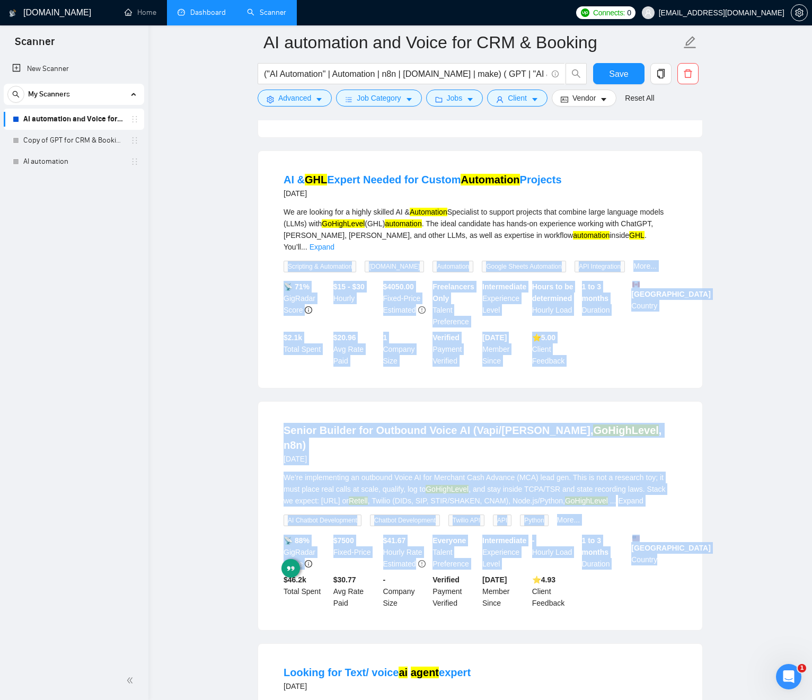
drag, startPoint x: 718, startPoint y: 610, endPoint x: 241, endPoint y: 320, distance: 558.0
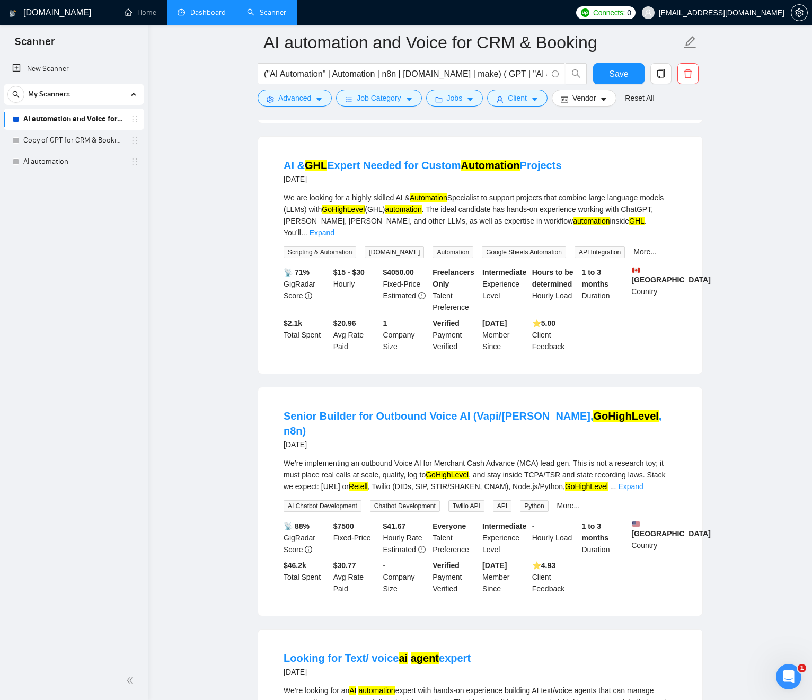
scroll to position [2852, 0]
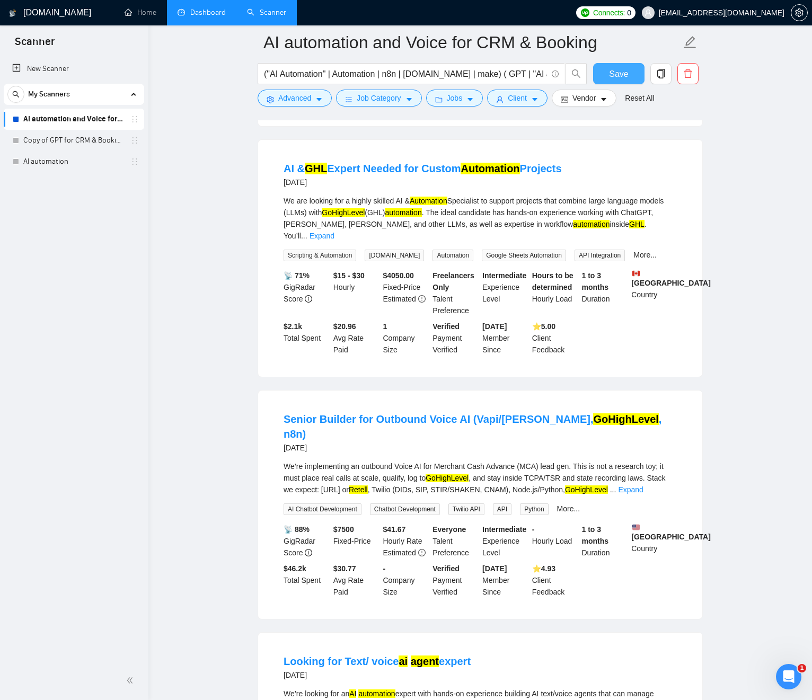
drag, startPoint x: 618, startPoint y: 80, endPoint x: 587, endPoint y: 84, distance: 31.0
click at [618, 80] on span "Save" at bounding box center [618, 73] width 19 height 13
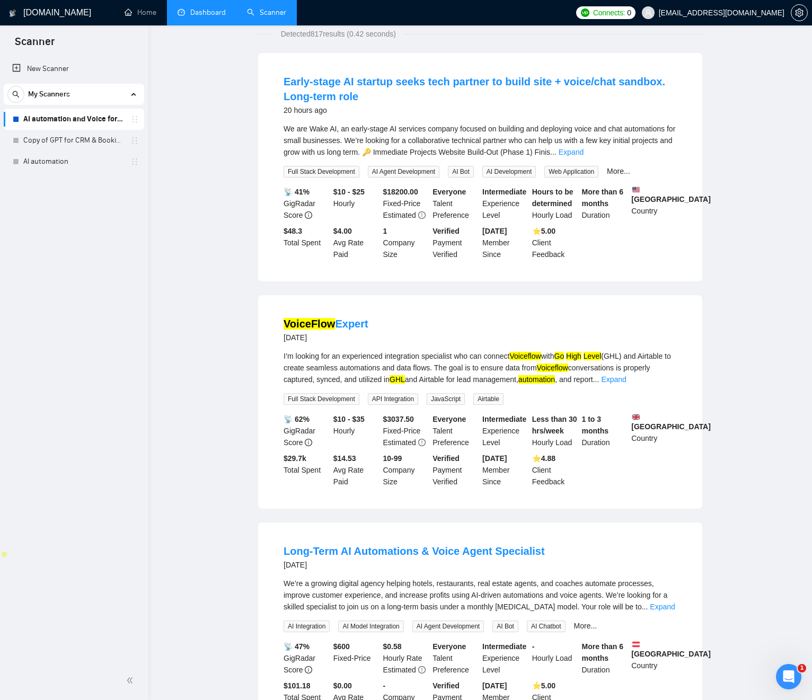
scroll to position [0, 0]
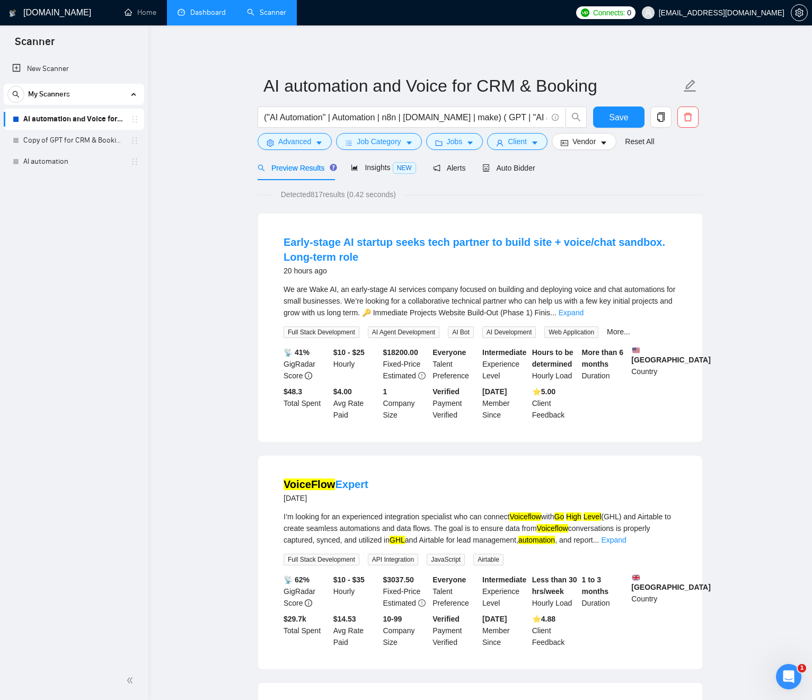
click at [36, 66] on link "New Scanner" at bounding box center [74, 68] width 124 height 21
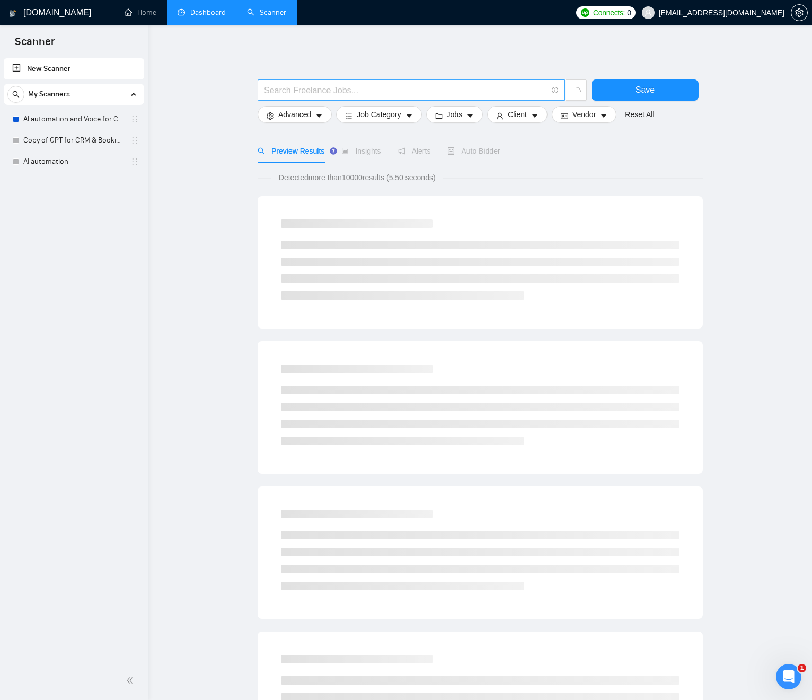
click at [288, 87] on input "text" at bounding box center [405, 90] width 283 height 13
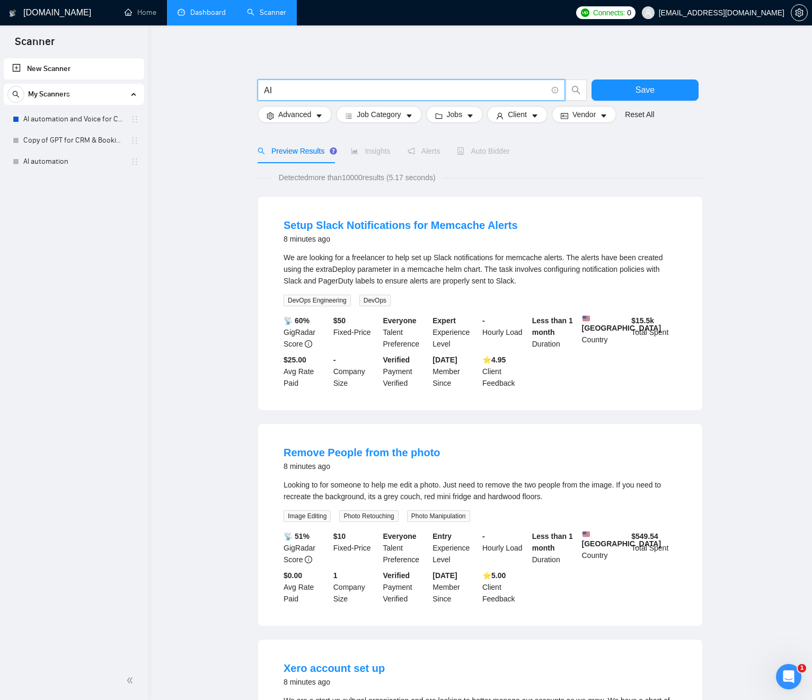
type input "A"
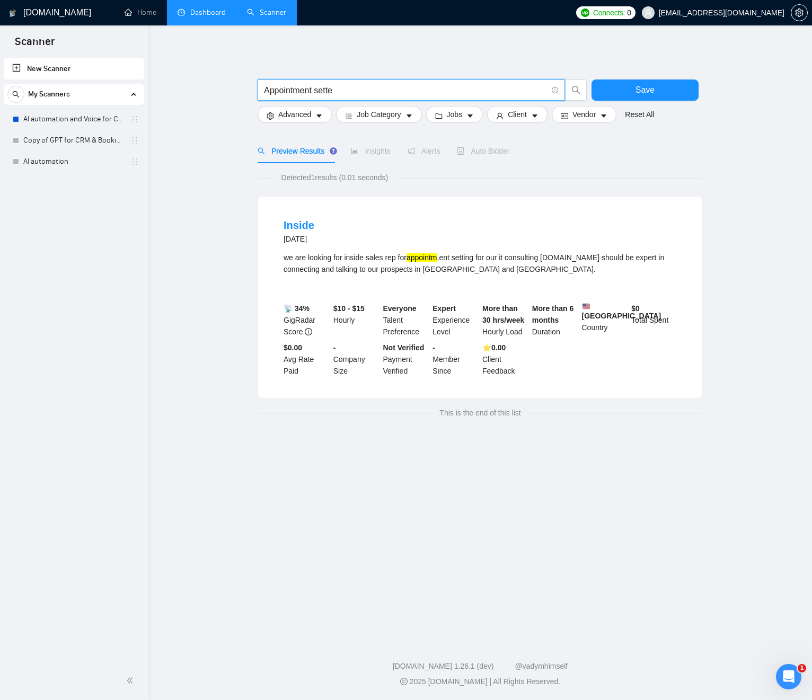
type input "Appointment setter"
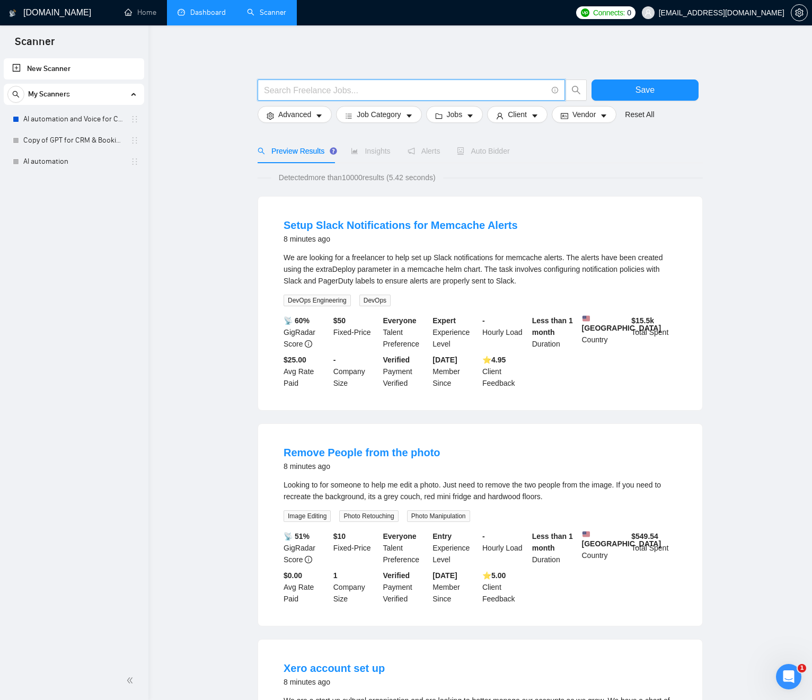
click at [50, 70] on link "New Scanner" at bounding box center [74, 68] width 124 height 21
click at [303, 88] on input "text" at bounding box center [405, 90] width 283 height 13
paste input "appointment setter"
type input "appointment setter"
click at [135, 186] on div "New Scanner My Scanners AI automation and Voice for CRM & Booking Copy of GPT f…" at bounding box center [74, 358] width 148 height 605
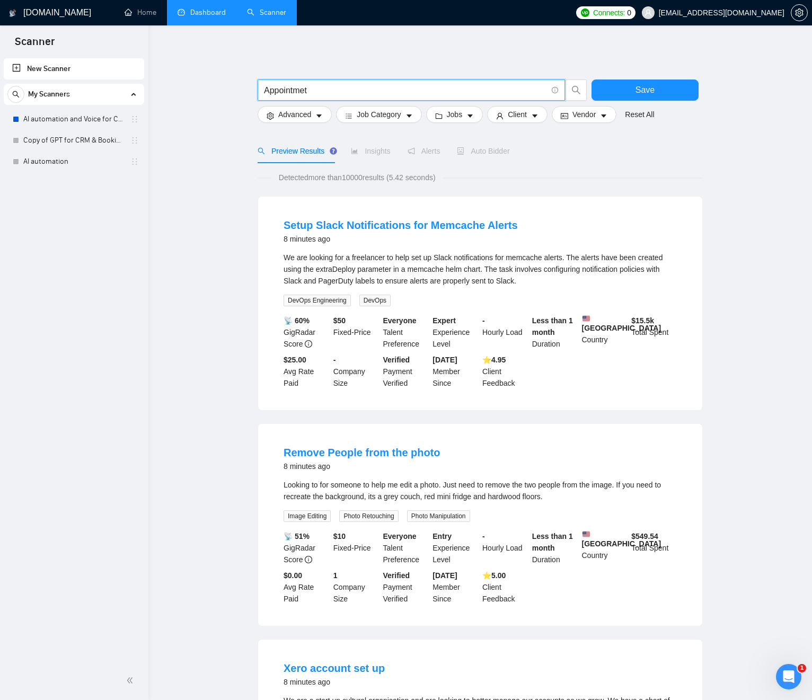
type input "A"
type input "AI"
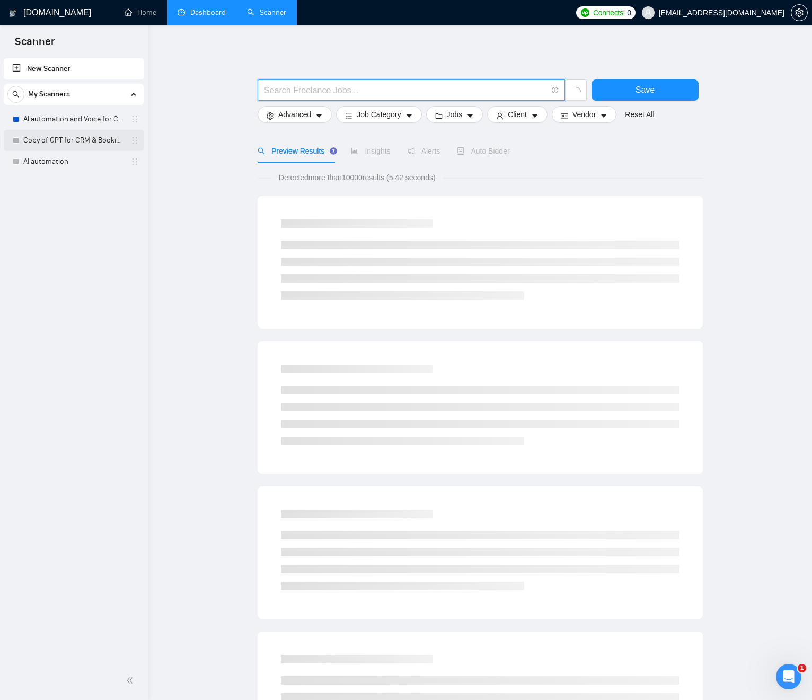
click at [49, 137] on link "Copy of GPT for CRM & Booking" at bounding box center [73, 140] width 101 height 21
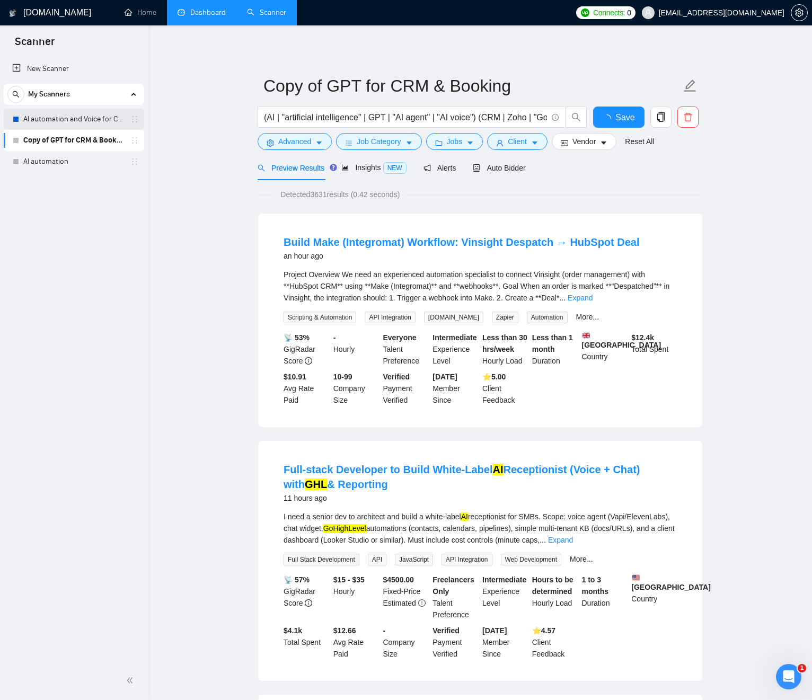
click at [65, 118] on link "AI automation and Voice for CRM & Booking" at bounding box center [73, 119] width 101 height 21
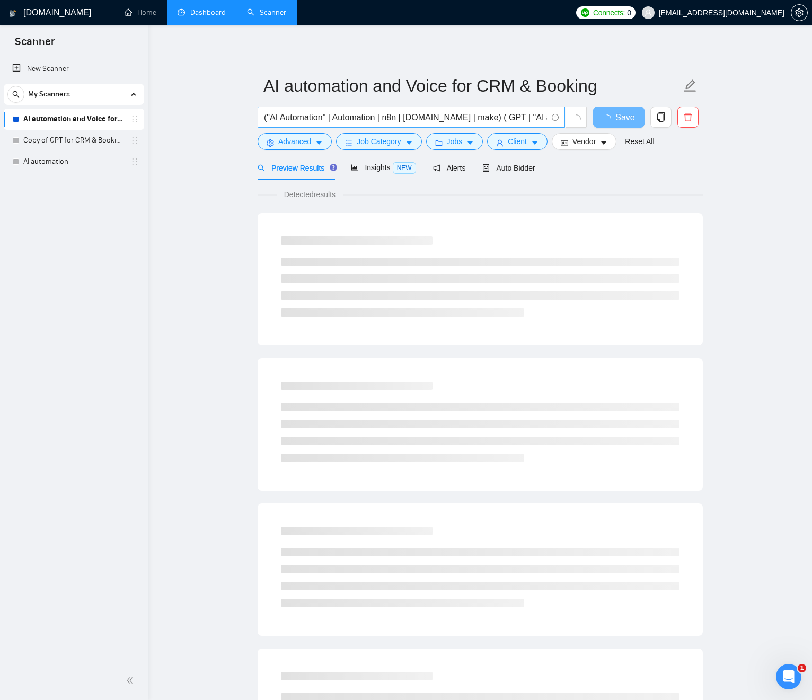
click at [470, 119] on input "("AI Automation" | Automation | n8n | [DOMAIN_NAME] | make) ( GPT | "AI agent" …" at bounding box center [405, 117] width 283 height 13
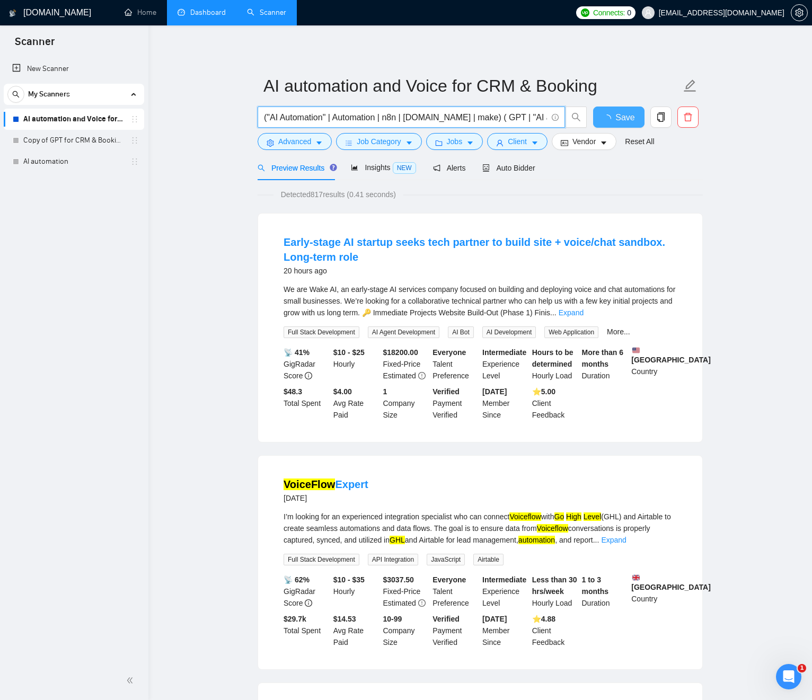
scroll to position [0, 439]
drag, startPoint x: 433, startPoint y: 118, endPoint x: 575, endPoint y: 120, distance: 141.6
click at [602, 120] on div "("AI Automation" | Automation | n8n | make.com | make) ( GPT | "AI agent" | "AI…" at bounding box center [478, 120] width 445 height 27
click at [513, 119] on input "("AI Automation" | Automation | n8n | [DOMAIN_NAME] | make) ( GPT | "AI agent" …" at bounding box center [405, 117] width 283 height 13
drag, startPoint x: 480, startPoint y: 115, endPoint x: 556, endPoint y: 117, distance: 76.3
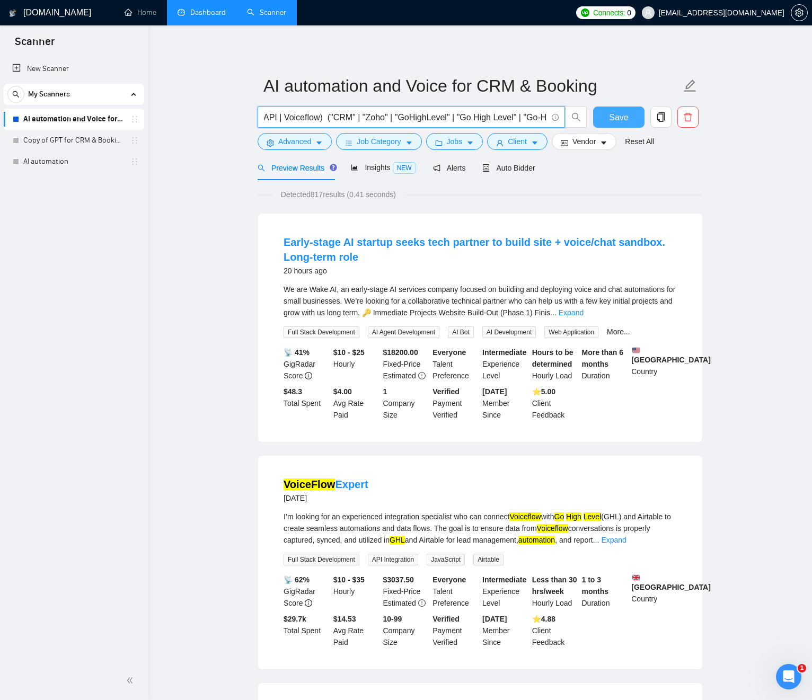
click at [557, 117] on span "("AI Automation" | Automation | n8n | [DOMAIN_NAME] | make) ( GPT | "AI agent" …" at bounding box center [411, 117] width 307 height 21
drag, startPoint x: 758, startPoint y: 225, endPoint x: 685, endPoint y: 160, distance: 97.2
drag, startPoint x: 606, startPoint y: 118, endPoint x: 602, endPoint y: 123, distance: 6.0
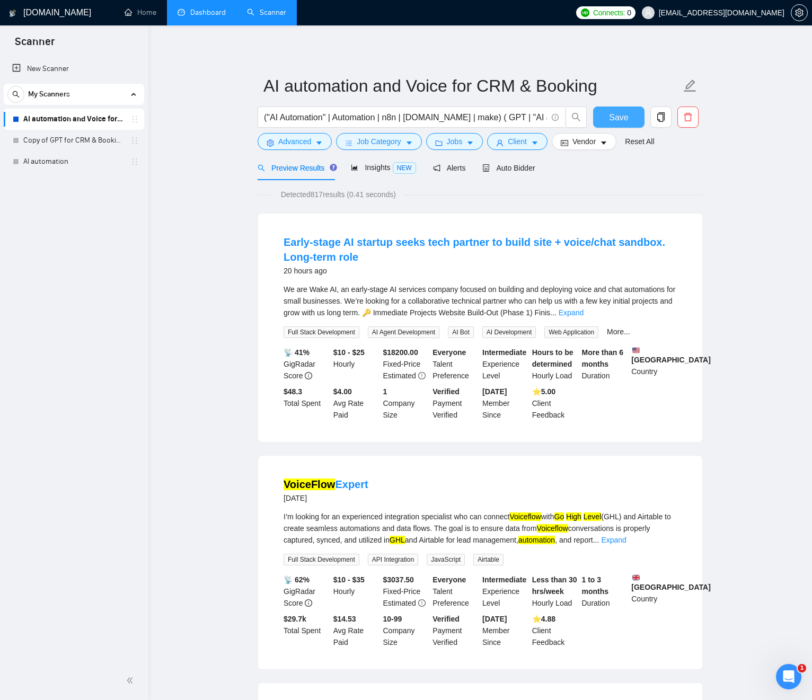
click at [605, 118] on button "Save" at bounding box center [618, 117] width 51 height 21
drag, startPoint x: 50, startPoint y: 65, endPoint x: 79, endPoint y: 74, distance: 30.0
click at [50, 65] on link "New Scanner" at bounding box center [74, 68] width 124 height 21
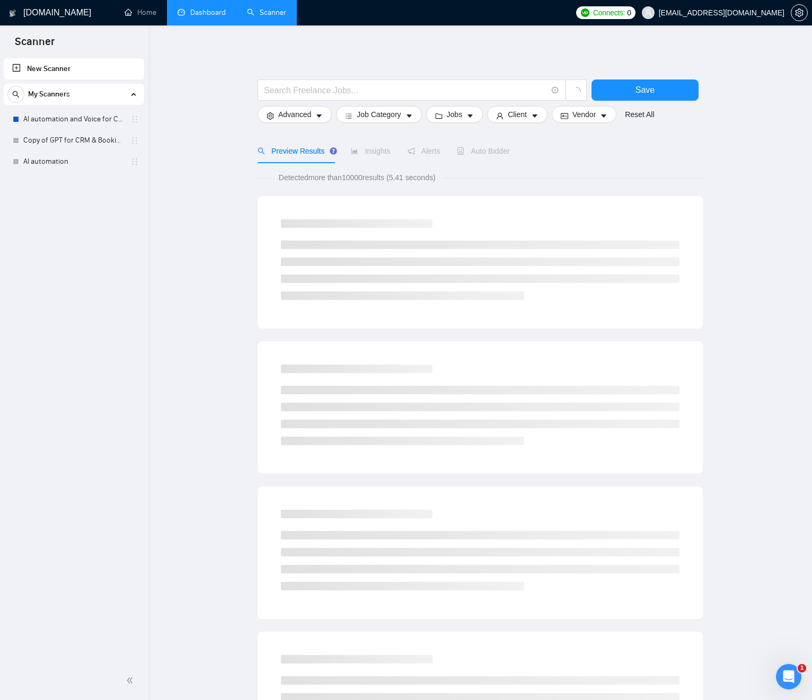
click at [50, 69] on link "New Scanner" at bounding box center [74, 68] width 124 height 21
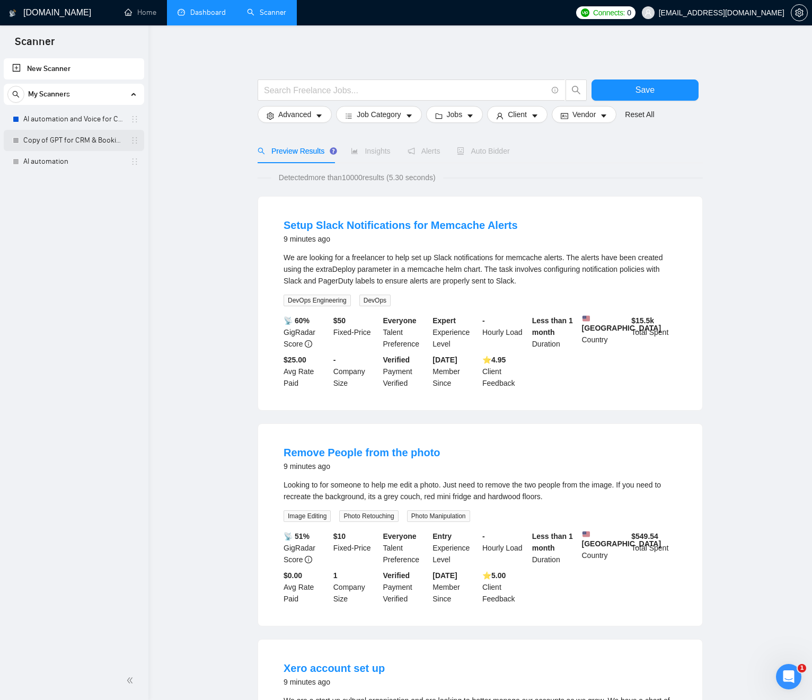
click at [52, 141] on link "Copy of GPT for CRM & Booking" at bounding box center [73, 140] width 101 height 21
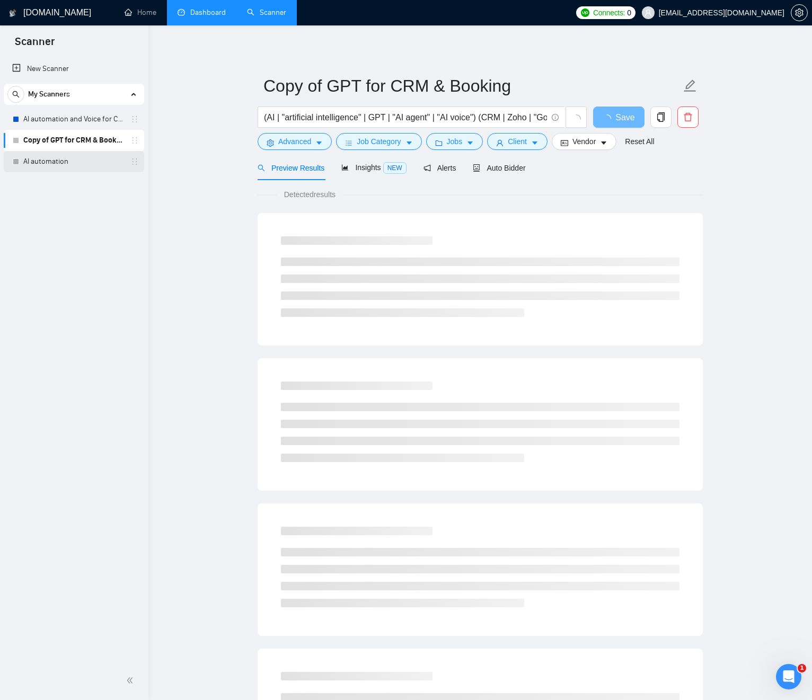
click at [43, 158] on link "AI automation" at bounding box center [73, 161] width 101 height 21
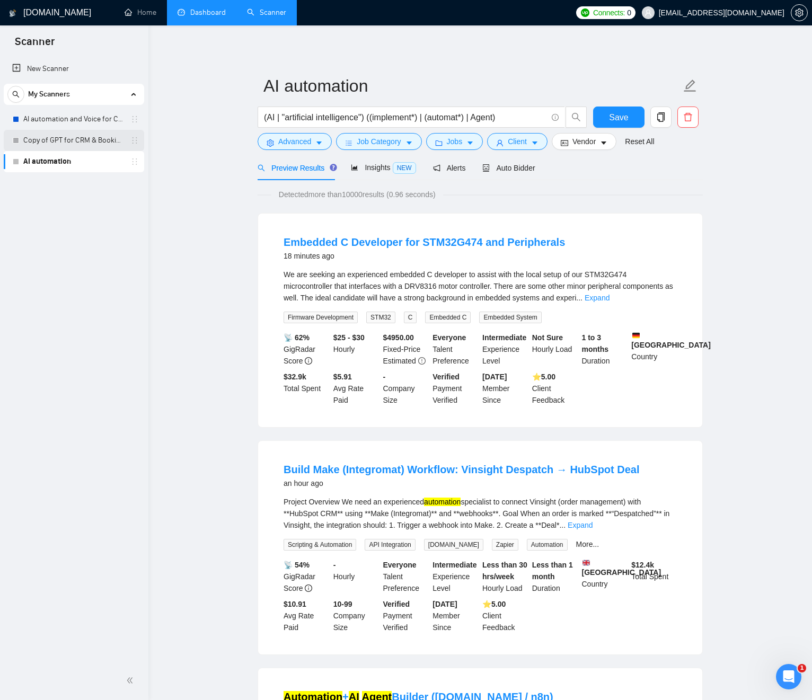
click at [74, 141] on link "Copy of GPT for CRM & Booking" at bounding box center [73, 140] width 101 height 21
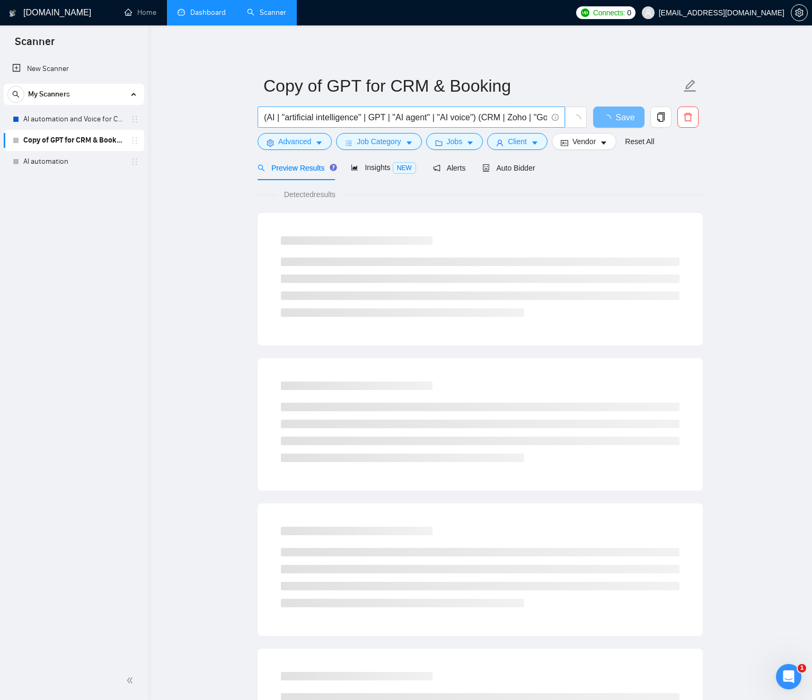
click at [488, 122] on input "(AI | "artificial intelligence" | GPT | "AI agent" | "AI voice") (CRM | Zoho | …" at bounding box center [405, 117] width 283 height 13
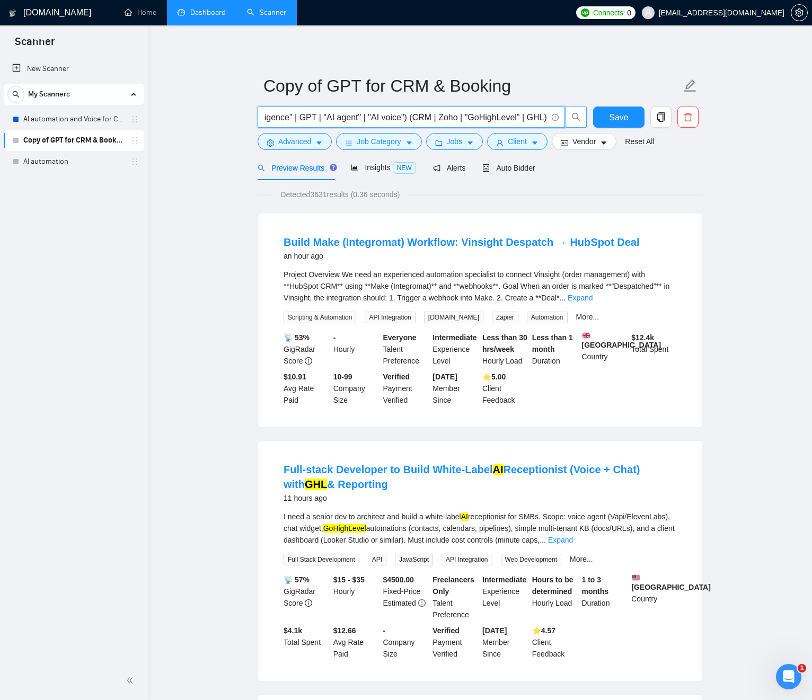
drag, startPoint x: 472, startPoint y: 119, endPoint x: 583, endPoint y: 116, distance: 111.4
click at [589, 114] on div "(AI | "artificial intelligence" | GPT | "AI agent" | "AI voice") (CRM | Zoho | …" at bounding box center [423, 120] width 334 height 27
drag, startPoint x: 475, startPoint y: 116, endPoint x: 356, endPoint y: 125, distance: 119.6
click at [474, 116] on input "(AI | "artificial intelligence" | GPT | "AI agent" | "AI voice") (CRM | Zoho | …" at bounding box center [405, 117] width 283 height 13
click at [61, 158] on link "AI automation" at bounding box center [73, 161] width 101 height 21
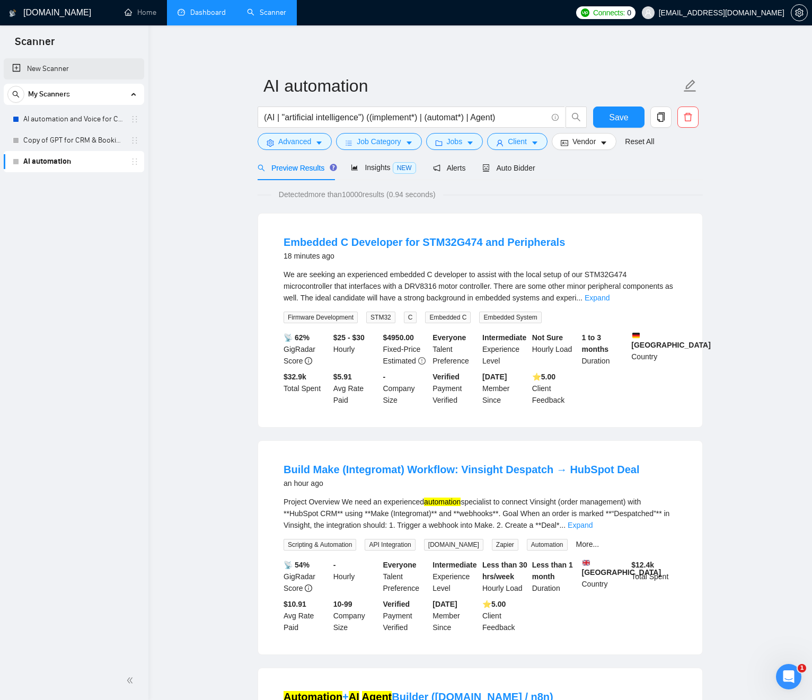
click at [54, 68] on link "New Scanner" at bounding box center [74, 68] width 124 height 21
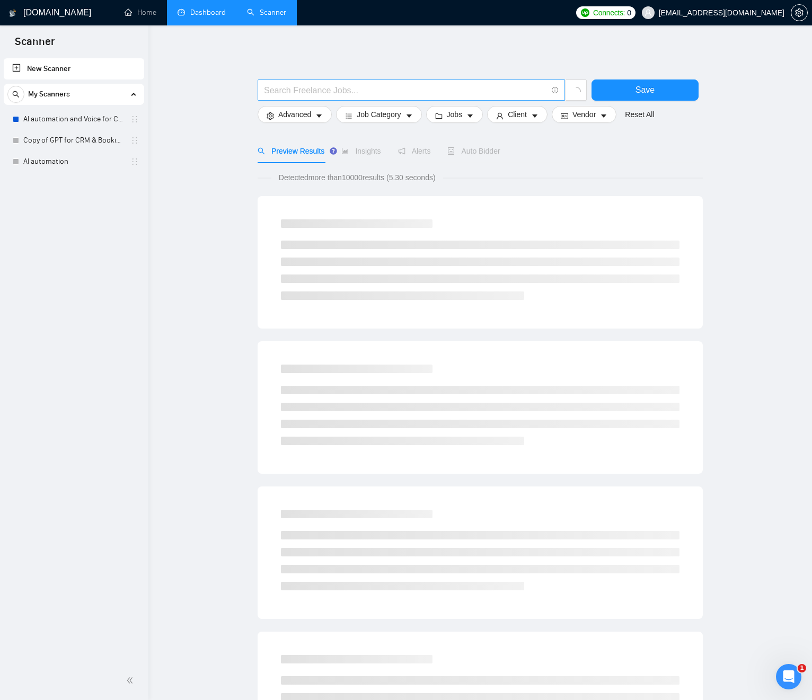
click at [309, 89] on input "text" at bounding box center [405, 90] width 283 height 13
drag, startPoint x: 59, startPoint y: 132, endPoint x: 57, endPoint y: 137, distance: 5.7
click at [59, 132] on link "Copy of GPT for CRM & Booking" at bounding box center [73, 140] width 101 height 21
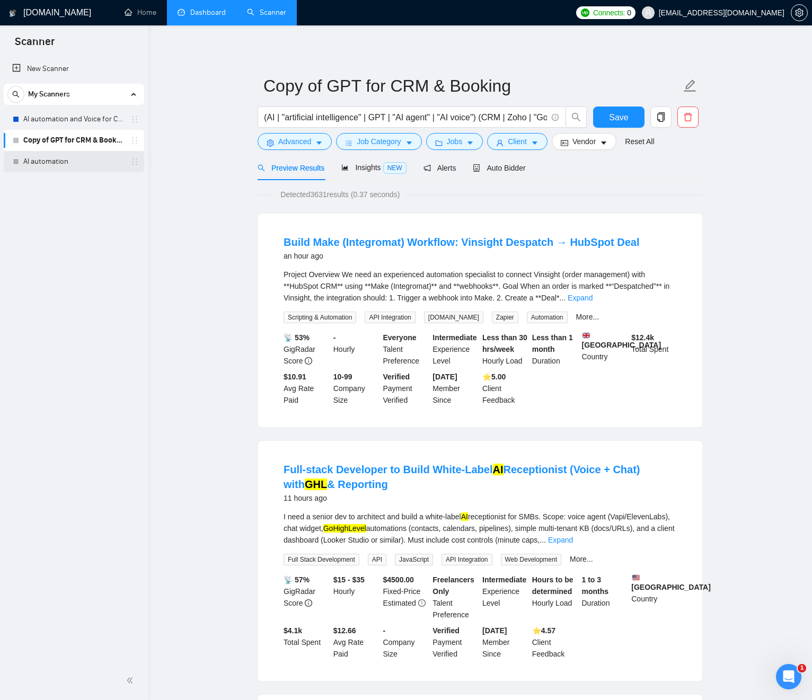
click at [52, 161] on link "AI automation" at bounding box center [73, 161] width 101 height 21
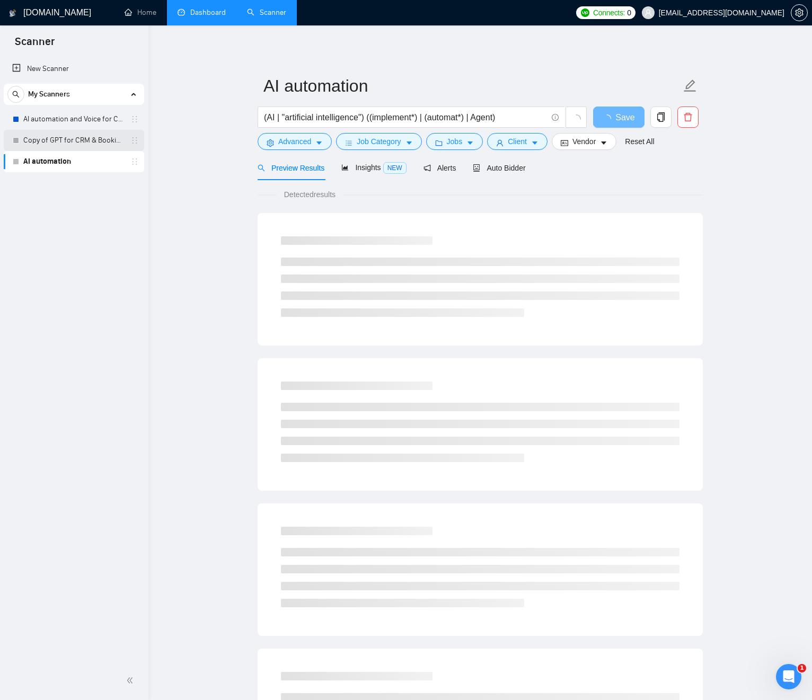
click at [67, 139] on link "Copy of GPT for CRM & Booking" at bounding box center [73, 140] width 101 height 21
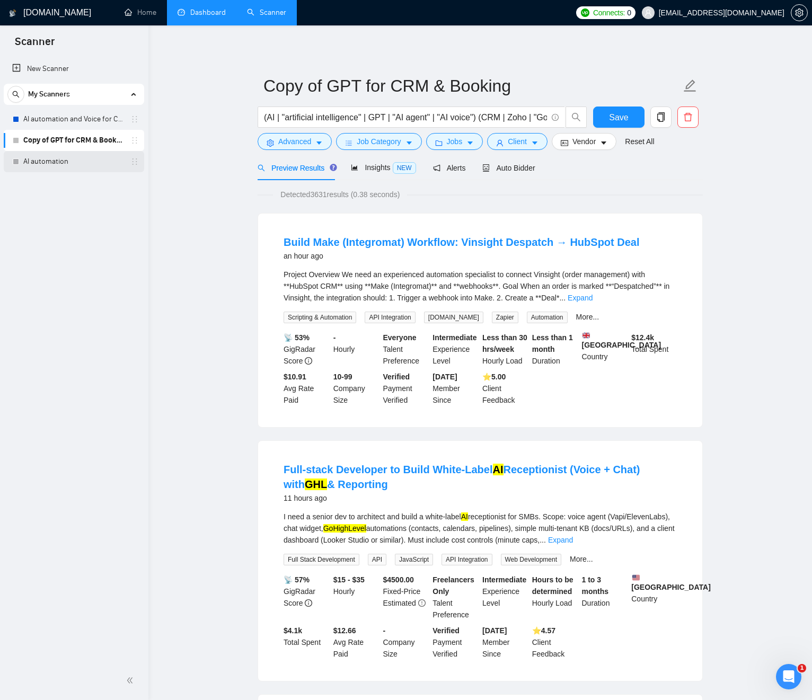
click at [56, 163] on link "AI automation" at bounding box center [73, 161] width 101 height 21
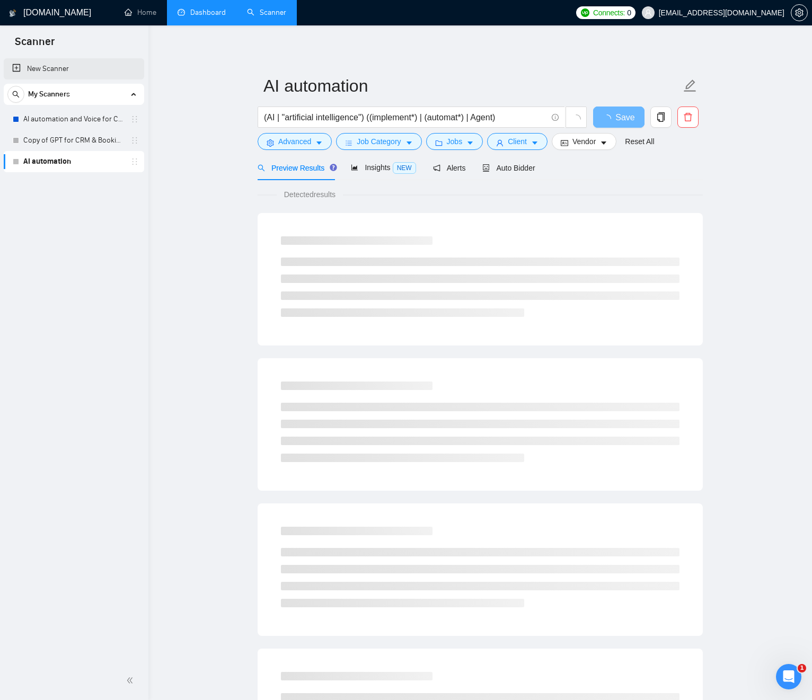
click at [43, 71] on link "New Scanner" at bounding box center [74, 68] width 124 height 21
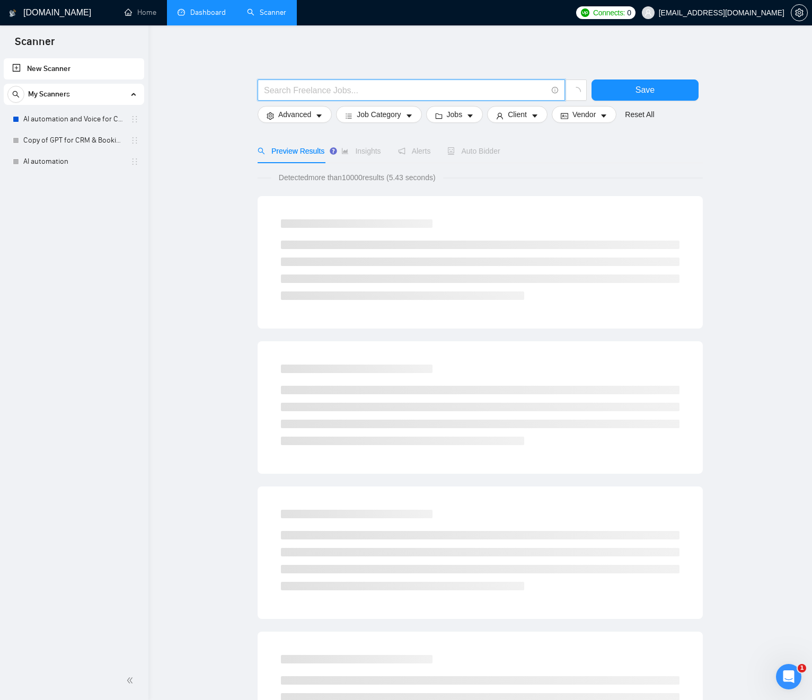
click at [325, 95] on input "text" at bounding box center [405, 90] width 283 height 13
paste input "appointment setter"
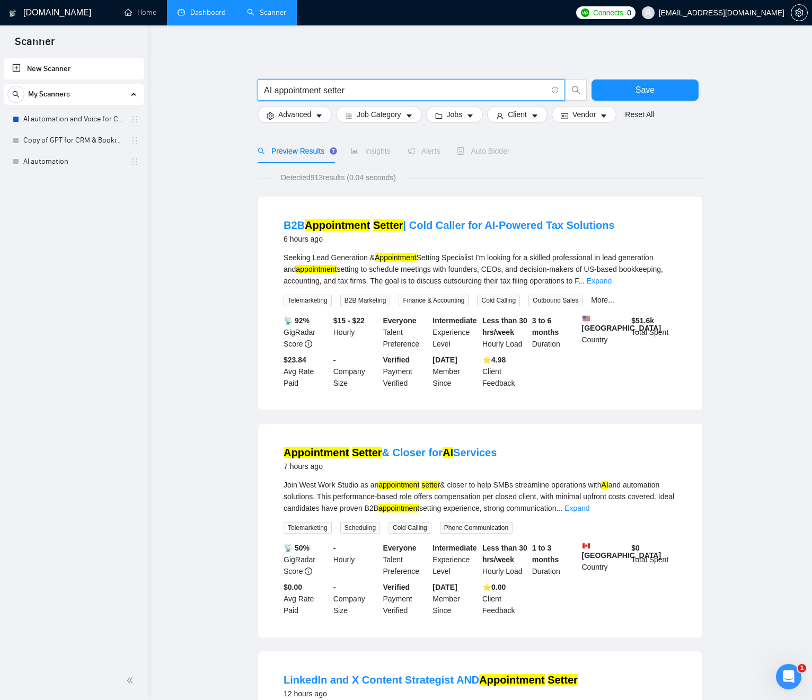
click at [365, 92] on input "AI appointment setter" at bounding box center [405, 90] width 283 height 13
drag, startPoint x: 399, startPoint y: 93, endPoint x: 425, endPoint y: 90, distance: 26.2
click at [399, 93] on input "AI appointment setter" at bounding box center [405, 90] width 283 height 13
type input "AI appointment setter"
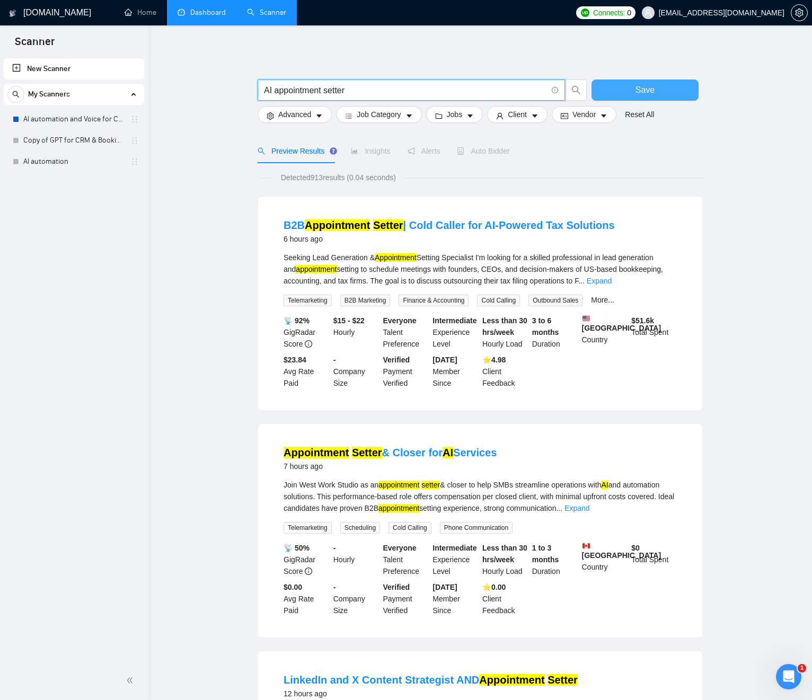
click at [612, 94] on button "Save" at bounding box center [645, 90] width 107 height 21
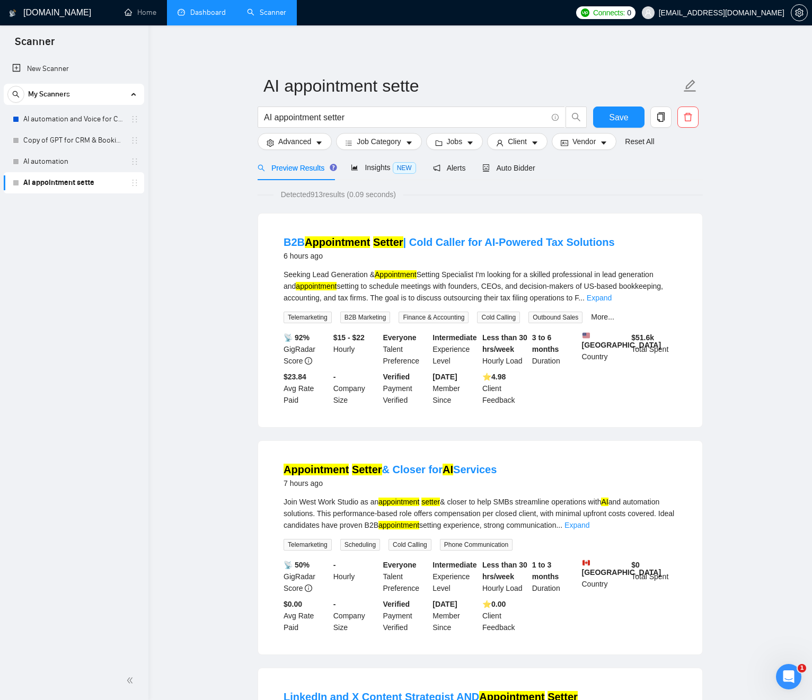
click at [612, 119] on span "Save" at bounding box center [618, 117] width 19 height 13
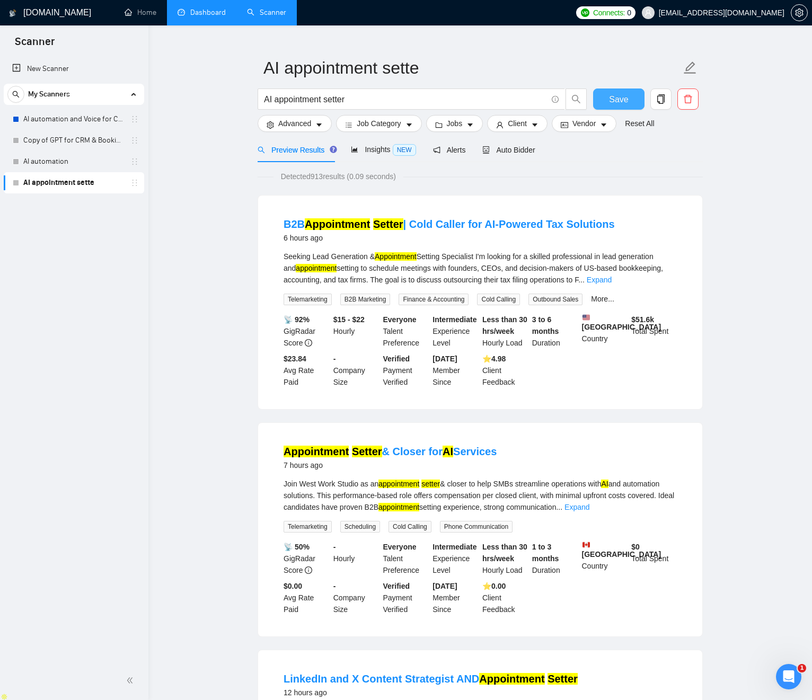
scroll to position [1561, 0]
click at [787, 674] on icon "Open Intercom Messenger" at bounding box center [787, 675] width 17 height 17
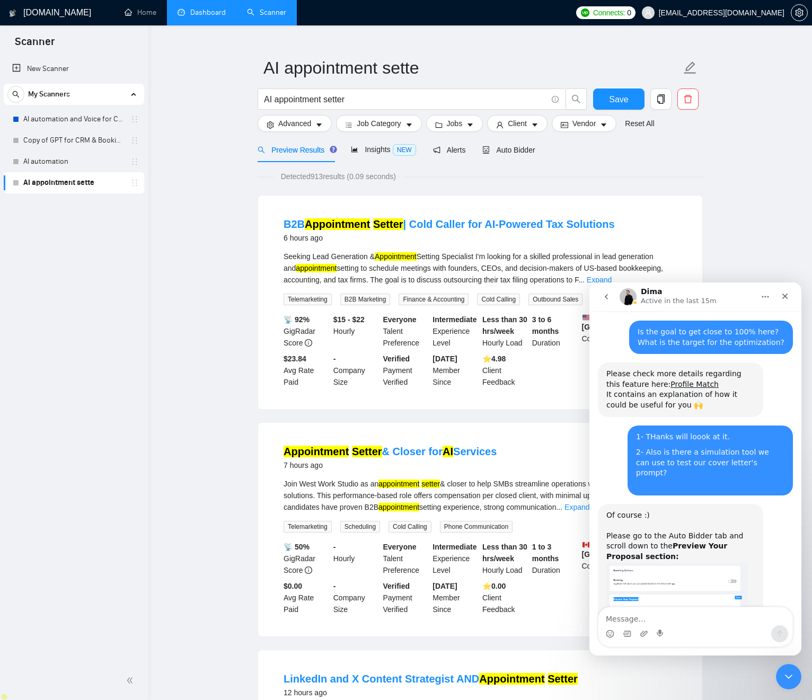
scroll to position [1605, 0]
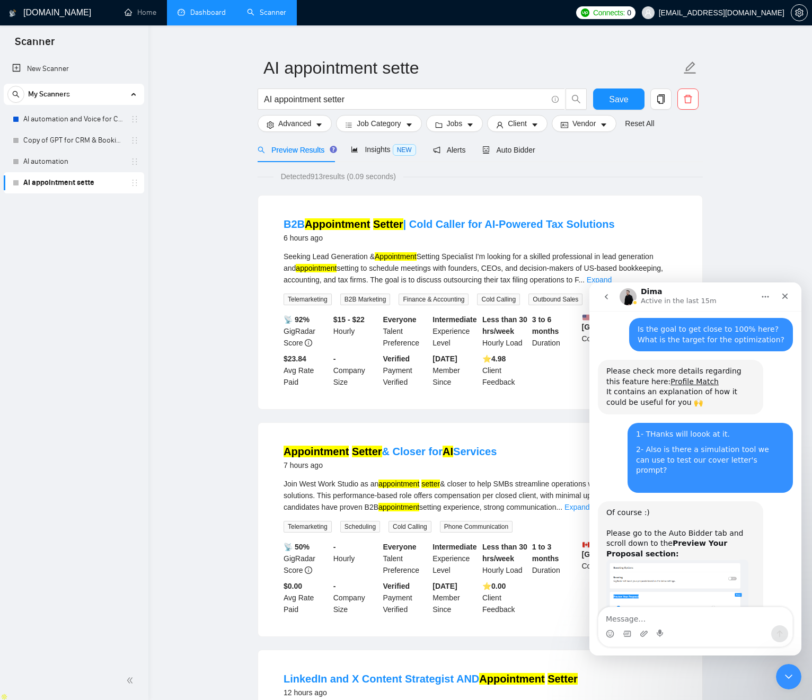
click at [655, 621] on textarea "Message…" at bounding box center [695, 616] width 194 height 18
type textarea "G"
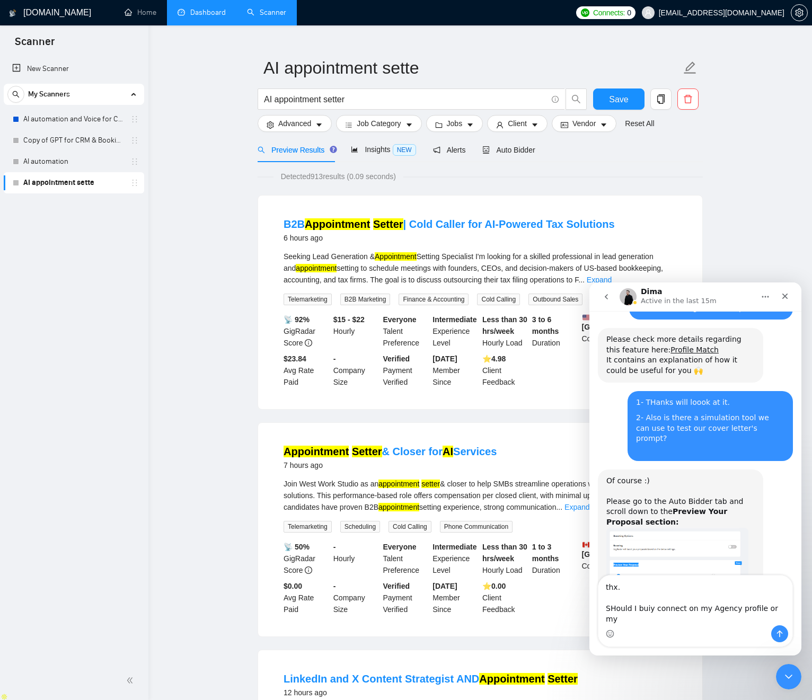
scroll to position [1626, 0]
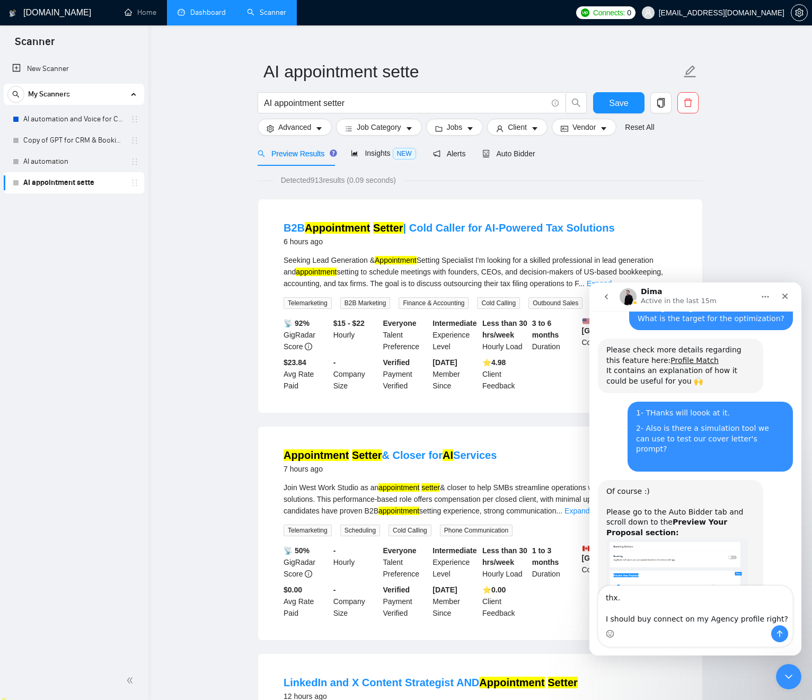
click at [656, 611] on textarea "thx. I should buy connect on my Agency profile right?" at bounding box center [695, 605] width 194 height 39
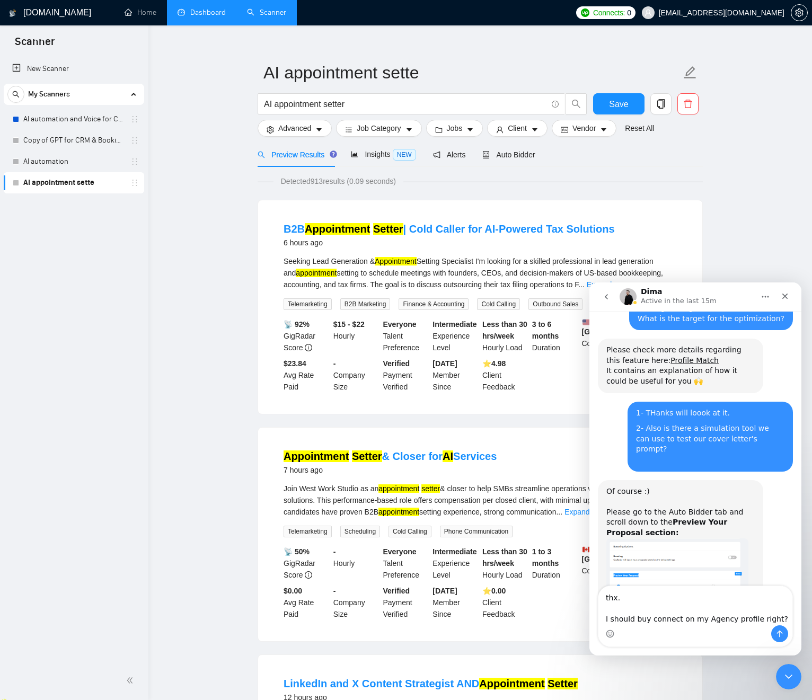
type textarea "thx. I should buy connect on my Agency profile right?"
click at [783, 637] on icon "Send a message…" at bounding box center [780, 634] width 8 height 8
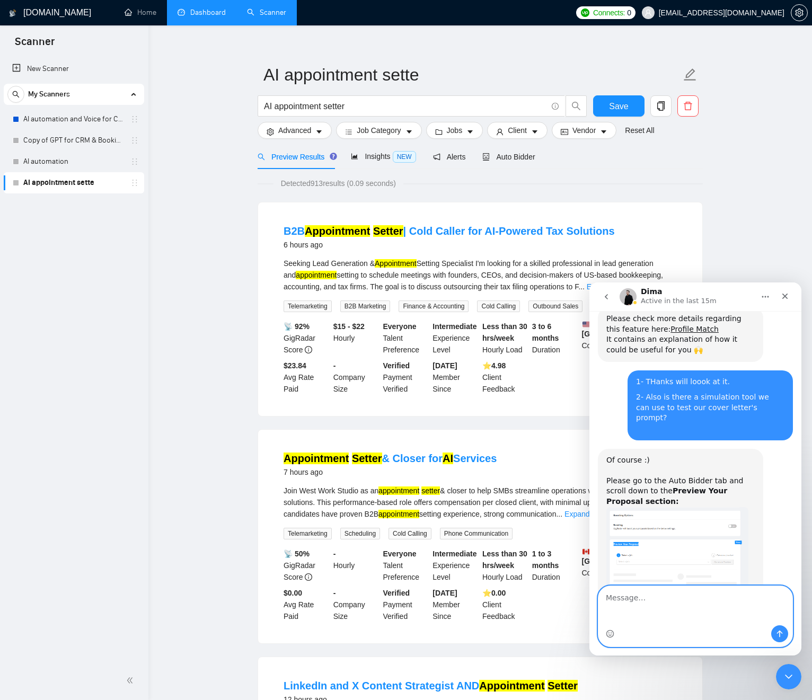
scroll to position [1662, 0]
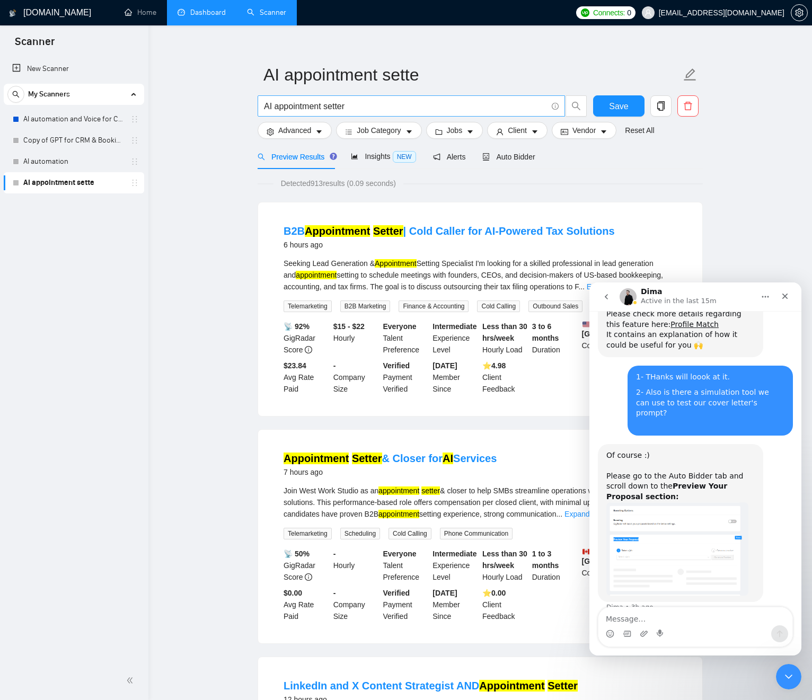
click at [357, 105] on input "AI appointment setter" at bounding box center [405, 106] width 283 height 13
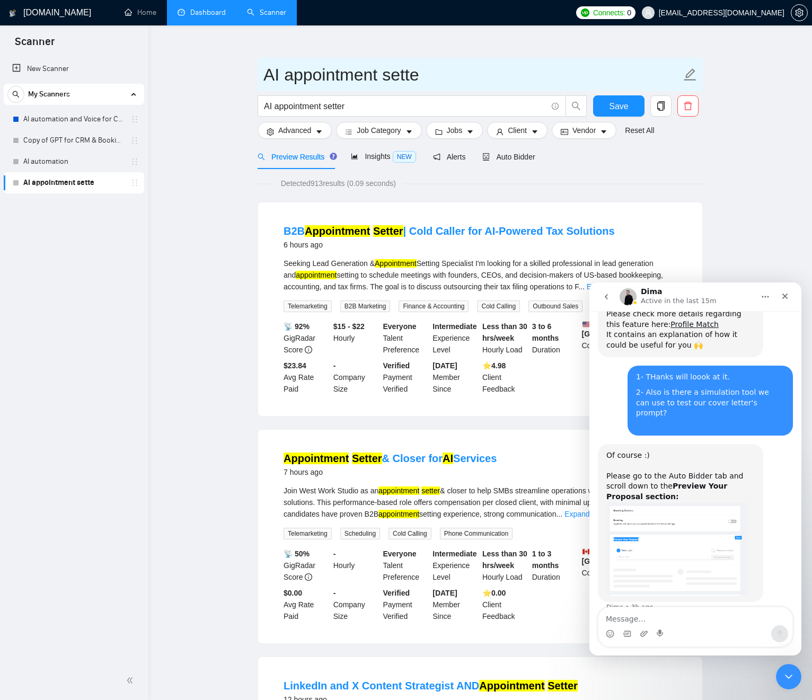
click at [422, 78] on input "AI appointment sette" at bounding box center [472, 74] width 418 height 27
type input "AI appointment setter"
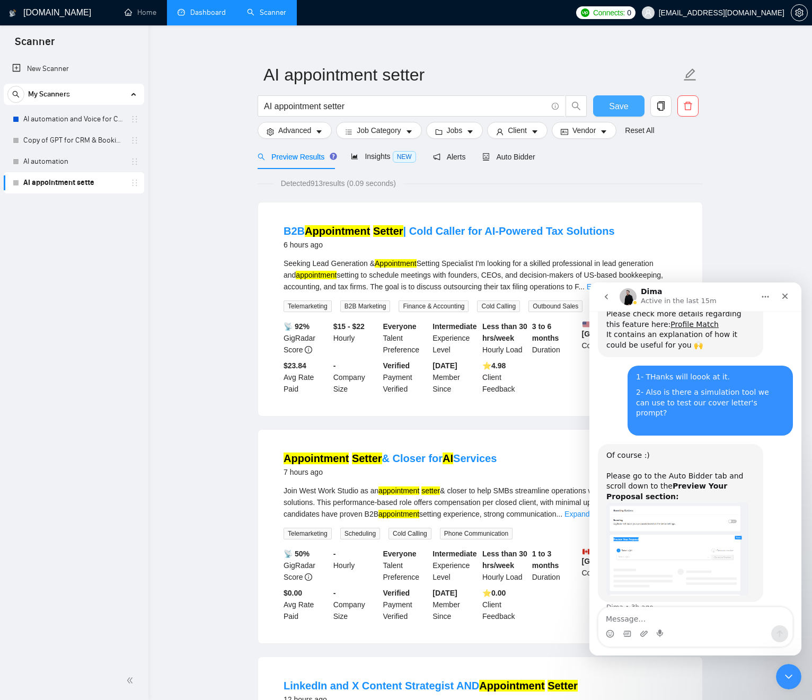
drag, startPoint x: 593, startPoint y: 112, endPoint x: 605, endPoint y: 111, distance: 12.2
click at [593, 112] on button "Save" at bounding box center [618, 105] width 51 height 21
click at [611, 111] on button "Save" at bounding box center [618, 105] width 51 height 21
click at [98, 121] on link "AI automation and Voice for CRM & Booking" at bounding box center [73, 119] width 101 height 21
click at [676, 622] on textarea "Message…" at bounding box center [695, 616] width 194 height 18
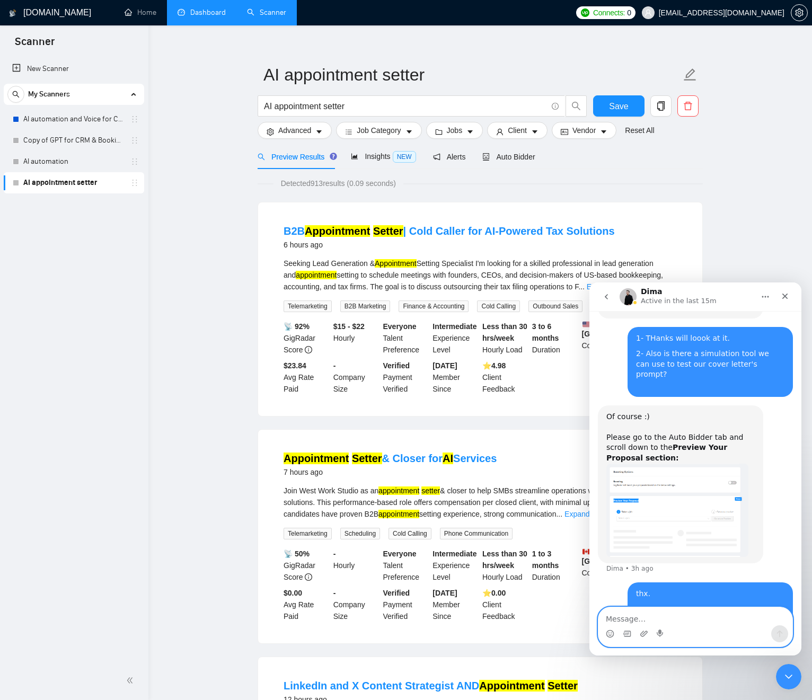
scroll to position [1721, 0]
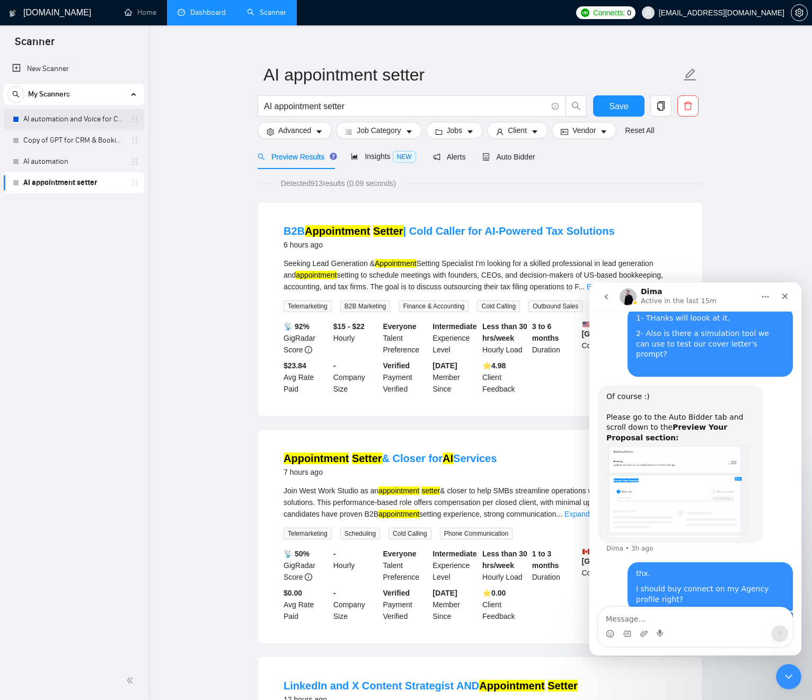
click at [84, 118] on link "AI automation and Voice for CRM & Booking" at bounding box center [73, 119] width 101 height 21
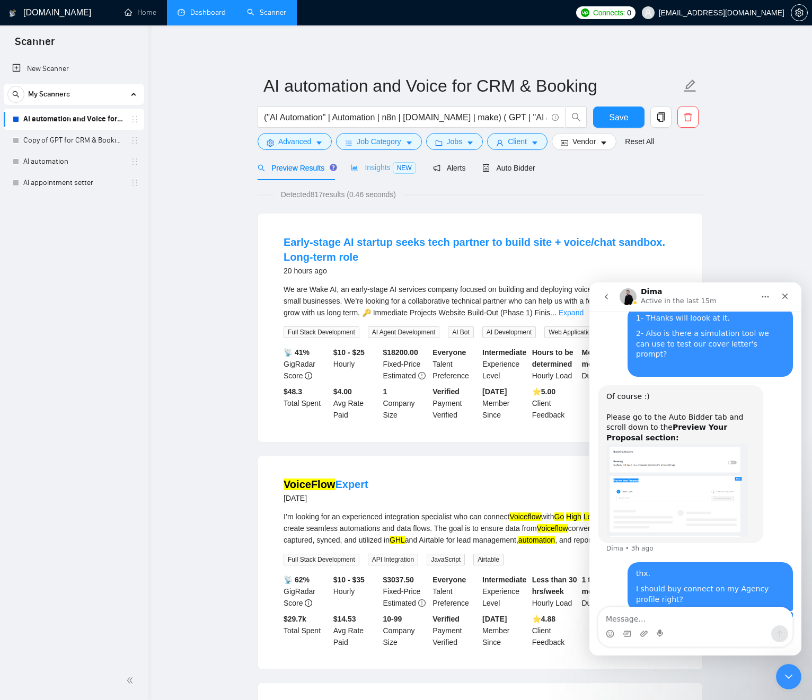
click at [381, 174] on div "Insights NEW" at bounding box center [383, 167] width 65 height 25
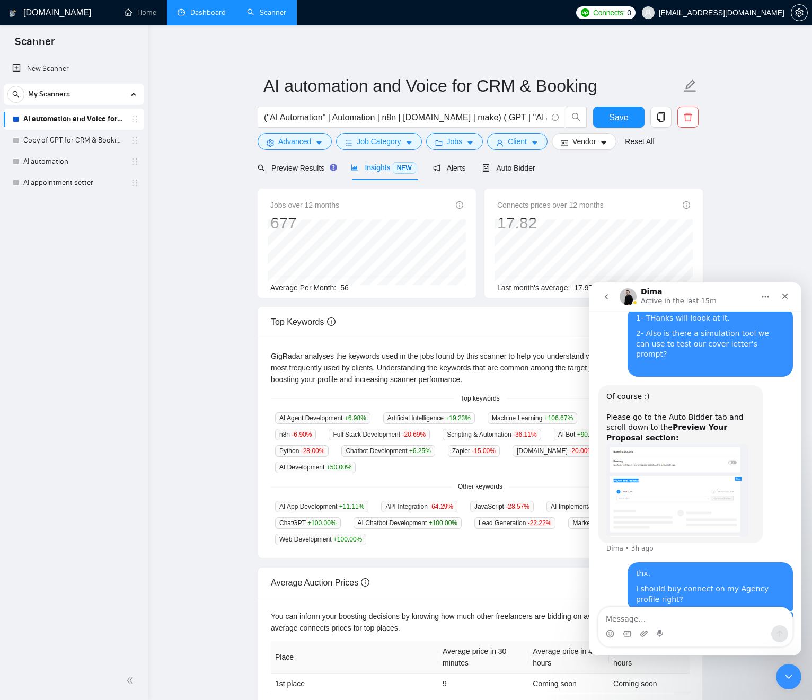
drag, startPoint x: 229, startPoint y: 262, endPoint x: 204, endPoint y: 268, distance: 26.2
click at [218, 263] on main "AI automation and Voice for CRM & Booking ("AI Automation" | Automation | n8n |…" at bounding box center [480, 405] width 630 height 727
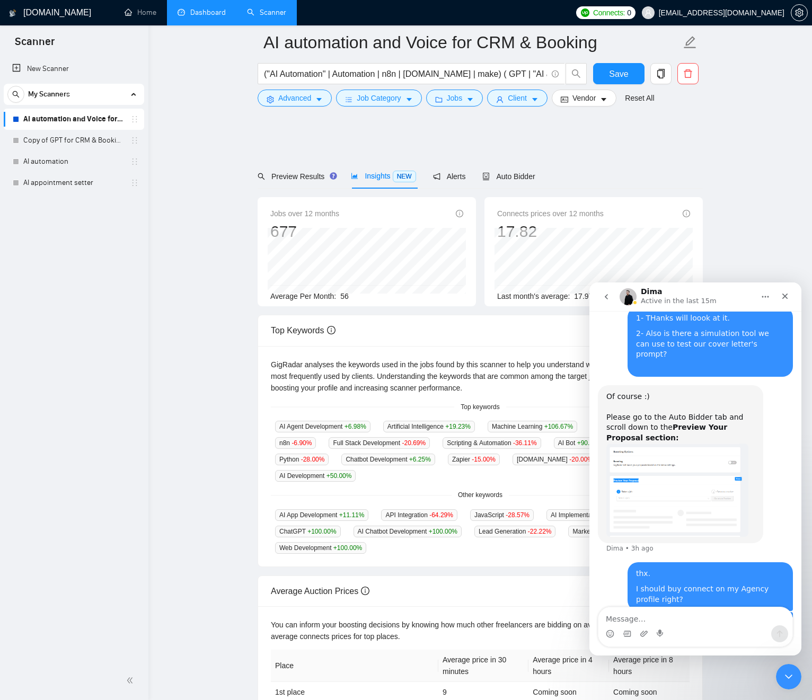
scroll to position [160, 0]
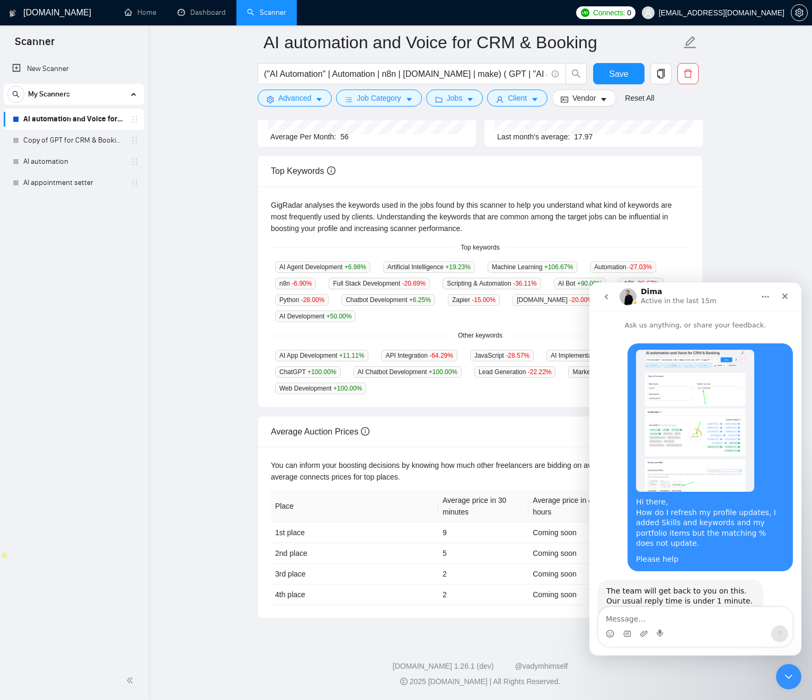
scroll to position [1721, 0]
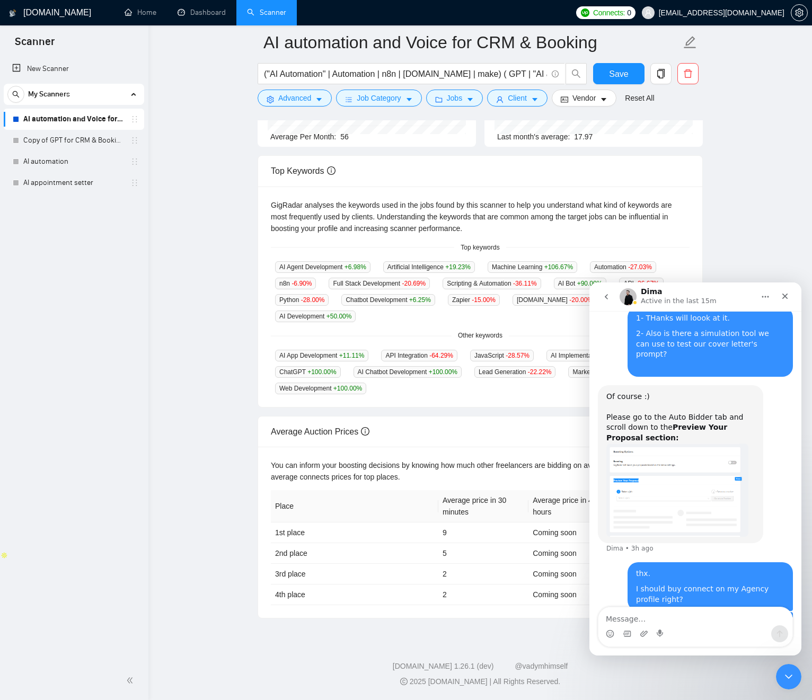
click at [219, 288] on main "AI automation and Voice for CRM & Booking ("AI Automation" | Automation | n8n |…" at bounding box center [480, 251] width 630 height 736
click at [338, 267] on span "AI Agent Development +6.98 %" at bounding box center [322, 267] width 95 height 12
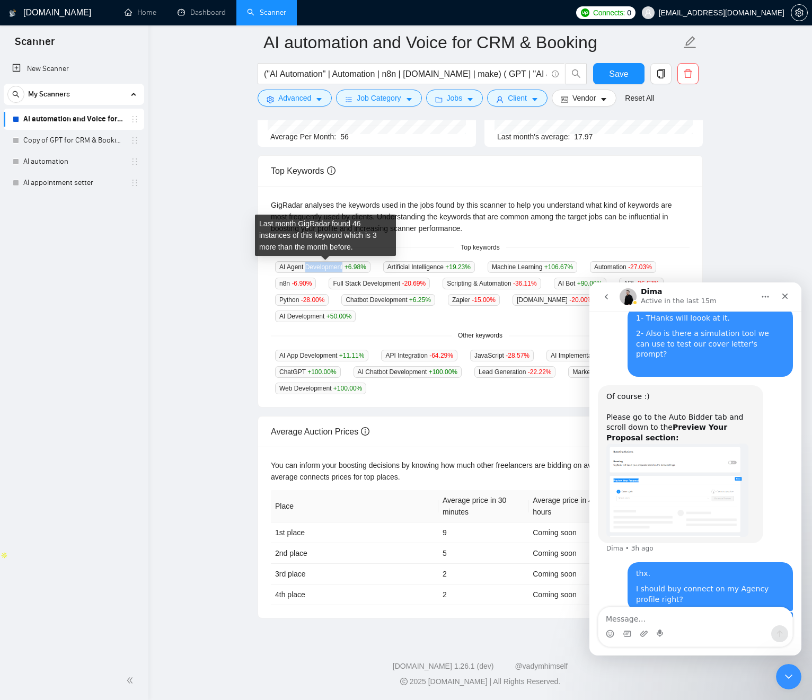
click at [338, 267] on span "AI Agent Development +6.98 %" at bounding box center [322, 267] width 95 height 12
click at [339, 267] on span "AI Agent Development +6.98 %" at bounding box center [322, 267] width 95 height 12
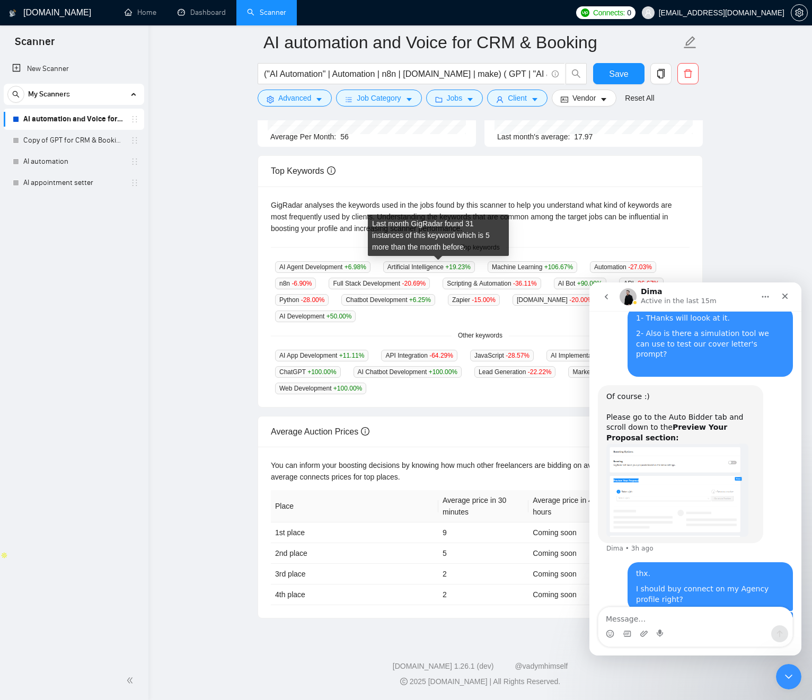
click at [408, 267] on span "Artificial Intelligence +19.23 %" at bounding box center [429, 267] width 92 height 12
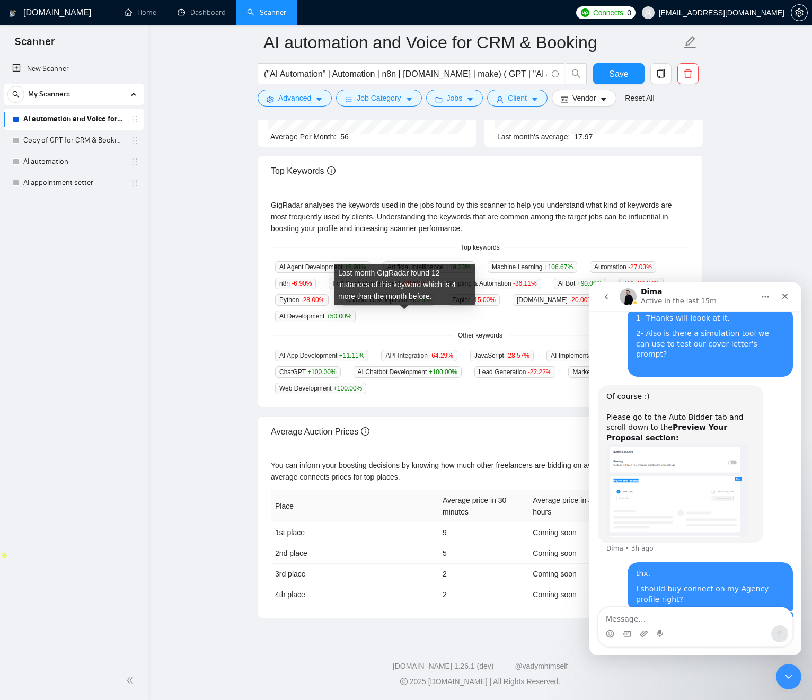
click at [356, 315] on span "AI Development +50.00 %" at bounding box center [315, 317] width 81 height 12
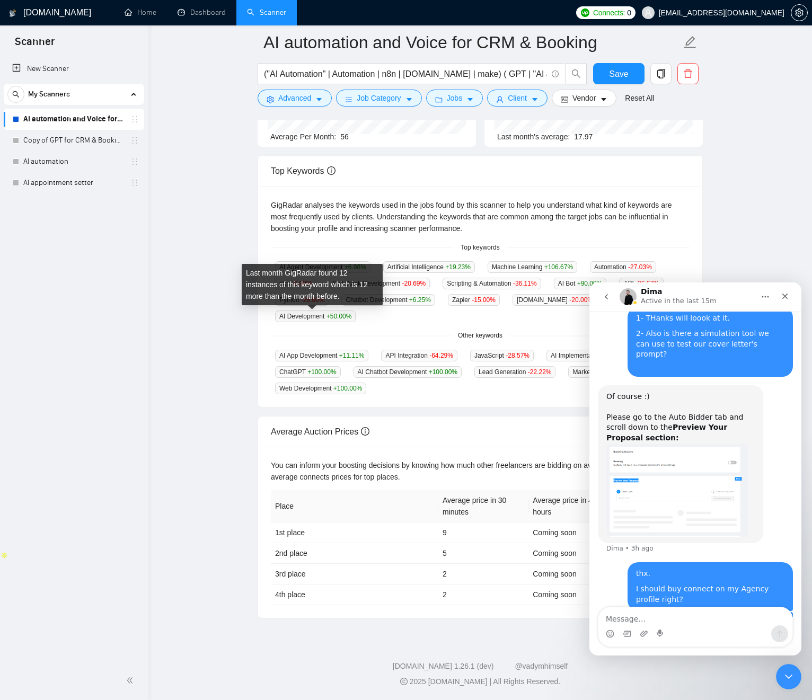
click at [610, 306] on span "AI Chatbot +100.00 %" at bounding box center [644, 300] width 69 height 12
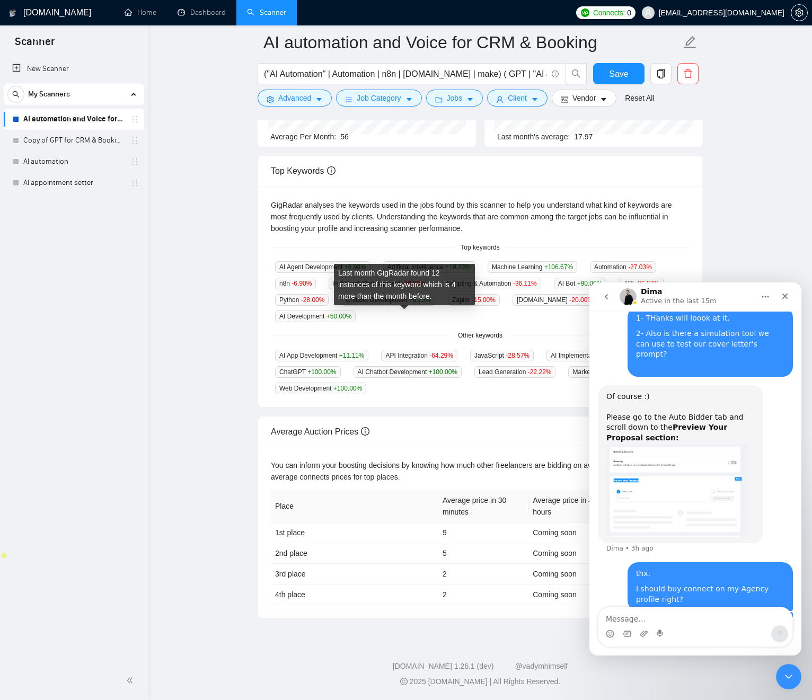
drag, startPoint x: 450, startPoint y: 301, endPoint x: 471, endPoint y: 302, distance: 21.2
click at [450, 301] on div "Last month GigRadar found 12 instances of this keyword which is 4 more than the…" at bounding box center [404, 284] width 141 height 41
click at [431, 301] on span "+6.25 %" at bounding box center [420, 299] width 22 height 7
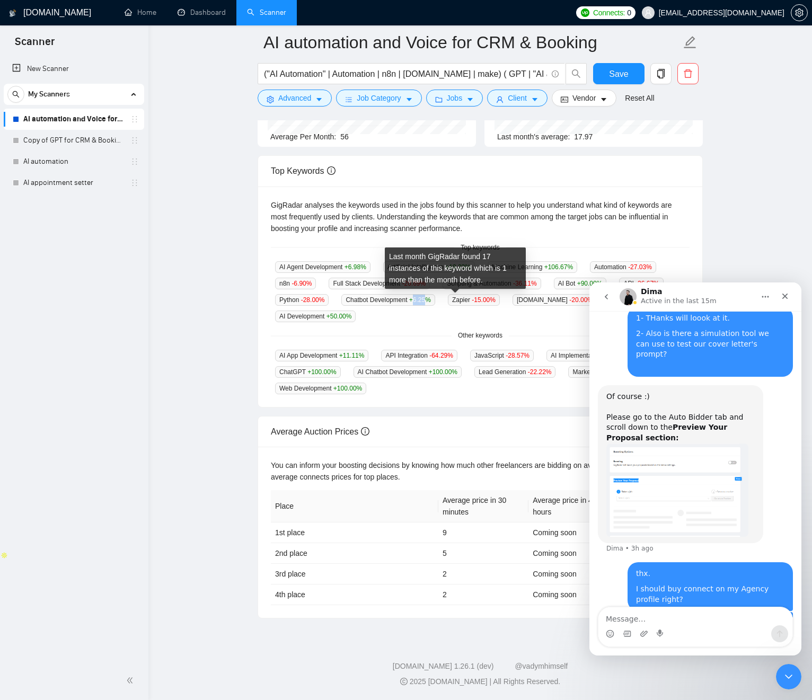
click at [431, 301] on span "+6.25 %" at bounding box center [420, 299] width 22 height 7
drag, startPoint x: 488, startPoint y: 301, endPoint x: 518, endPoint y: 300, distance: 30.7
click at [431, 300] on span "+6.25 %" at bounding box center [420, 299] width 22 height 7
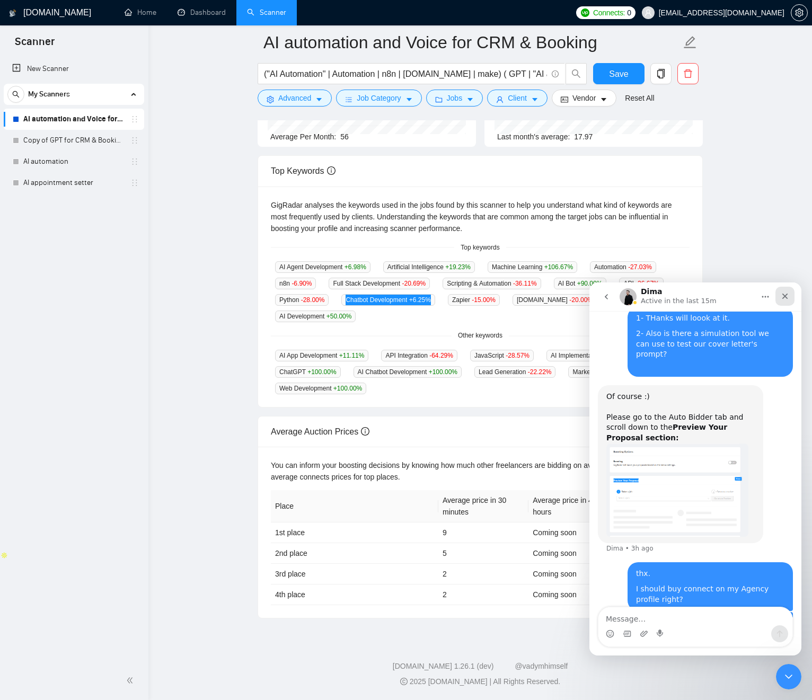
click at [782, 296] on icon "Close" at bounding box center [785, 296] width 8 height 8
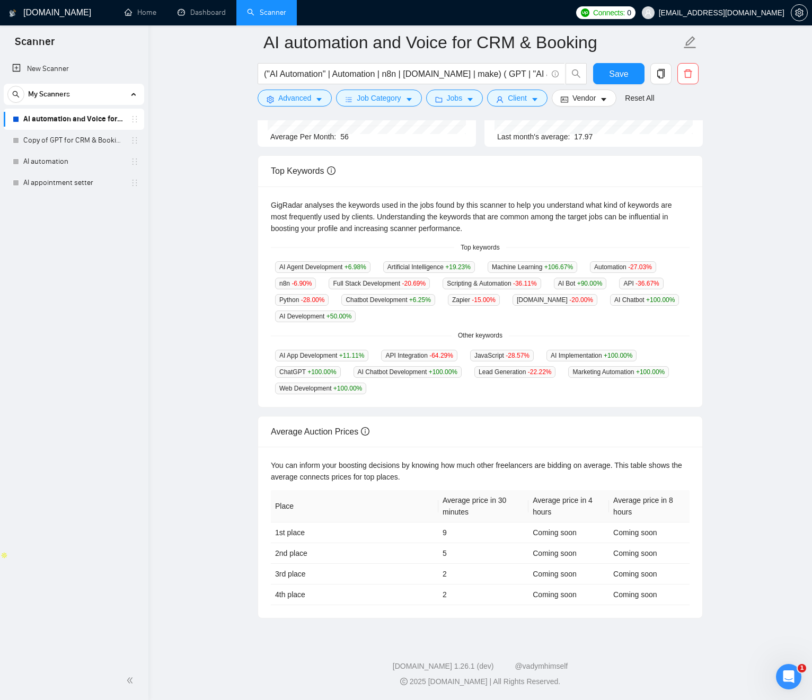
drag, startPoint x: 188, startPoint y: 261, endPoint x: 173, endPoint y: 261, distance: 14.8
click at [187, 261] on main "AI automation and Voice for CRM & Booking ("AI Automation" | Automation | n8n |…" at bounding box center [480, 251] width 630 height 736
click at [790, 673] on icon "Open Intercom Messenger" at bounding box center [787, 675] width 17 height 17
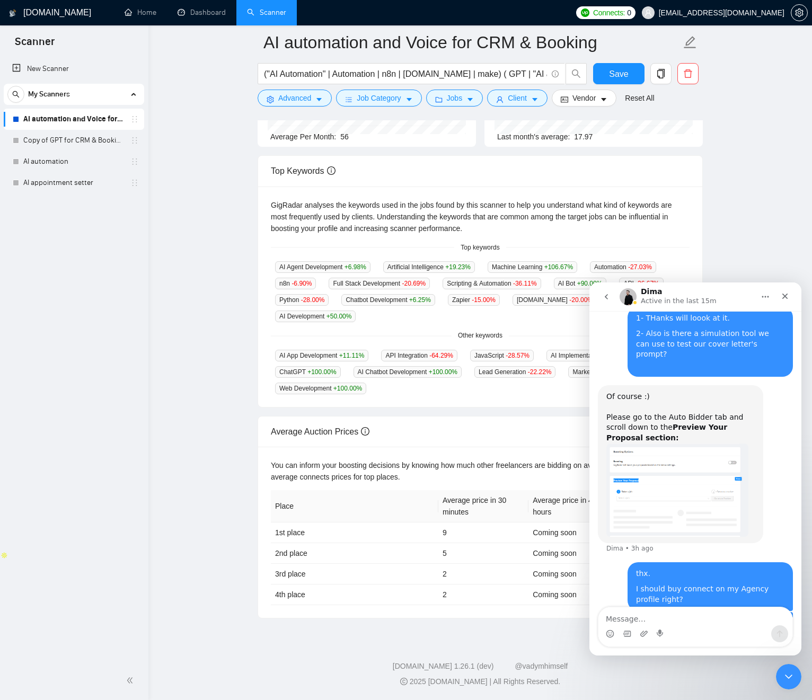
drag, startPoint x: 615, startPoint y: 533, endPoint x: 621, endPoint y: 526, distance: 8.6
click at [615, 562] on div "thx. I should buy connect on my Agency profile right? [EMAIL_ADDRESS][DOMAIN_NA…" at bounding box center [695, 587] width 195 height 50
click at [785, 297] on icon "Close" at bounding box center [785, 296] width 8 height 8
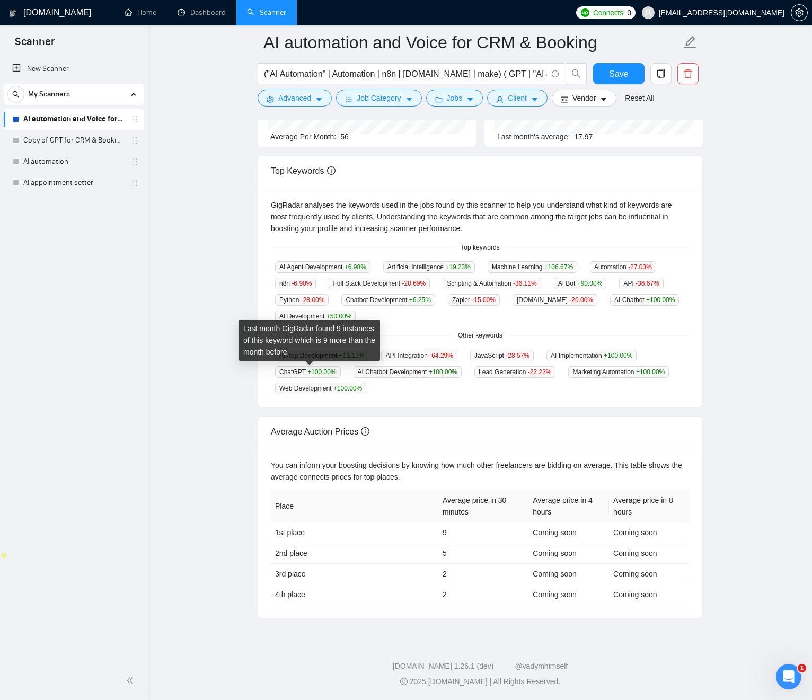
click at [290, 371] on span "ChatGPT +100.00 %" at bounding box center [308, 372] width 66 height 12
drag, startPoint x: 290, startPoint y: 371, endPoint x: 350, endPoint y: 374, distance: 59.5
click at [345, 374] on div "ChatGPT +100.00 %" at bounding box center [308, 372] width 74 height 12
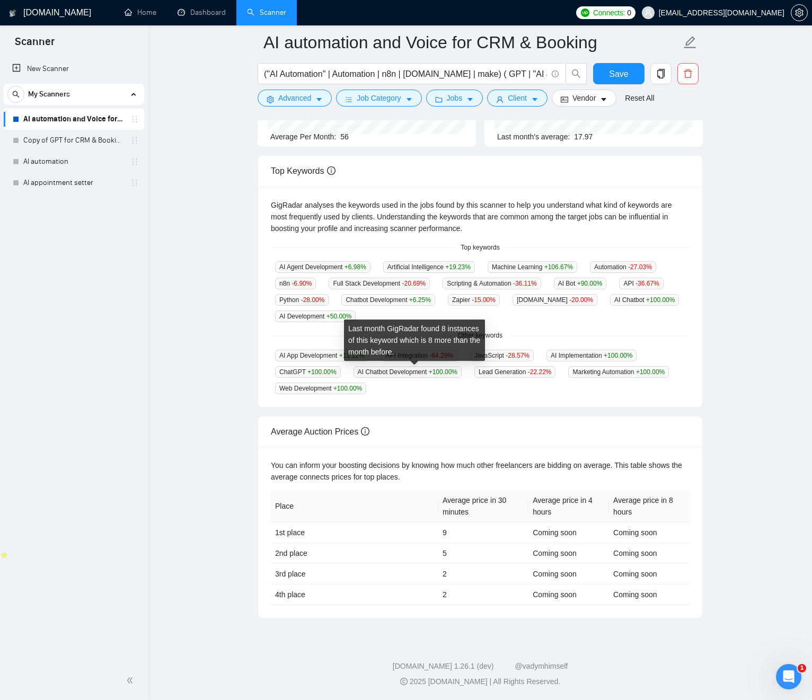
click at [394, 372] on span "AI Chatbot Development +100.00 %" at bounding box center [408, 372] width 108 height 12
drag, startPoint x: 395, startPoint y: 372, endPoint x: 413, endPoint y: 373, distance: 18.1
click at [395, 372] on span "AI Chatbot Development +100.00 %" at bounding box center [408, 372] width 108 height 12
drag, startPoint x: 376, startPoint y: 373, endPoint x: 383, endPoint y: 372, distance: 7.4
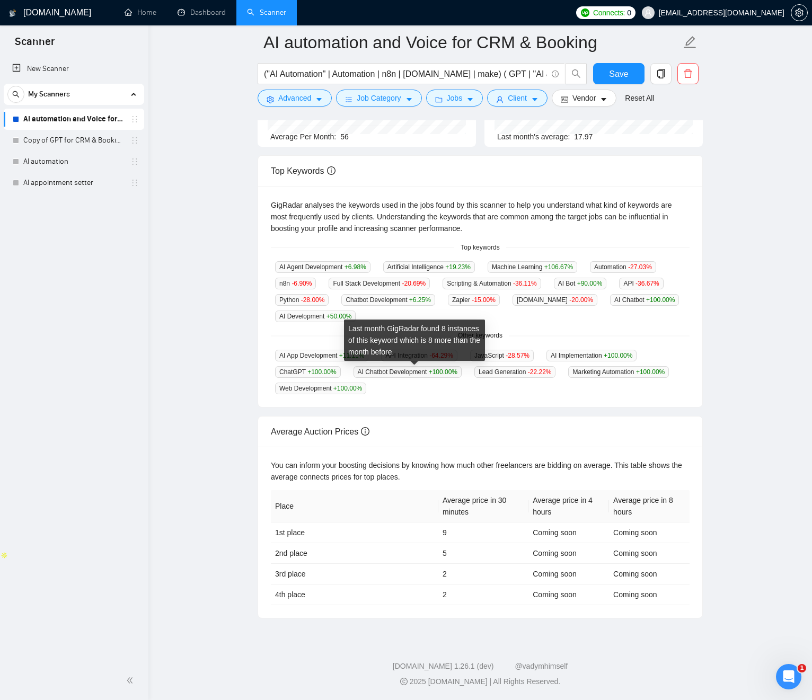
click at [376, 373] on span "AI Chatbot Development +100.00 %" at bounding box center [408, 372] width 108 height 12
drag, startPoint x: 383, startPoint y: 372, endPoint x: 452, endPoint y: 373, distance: 68.4
click at [451, 373] on span "AI Chatbot Development +100.00 %" at bounding box center [408, 372] width 108 height 12
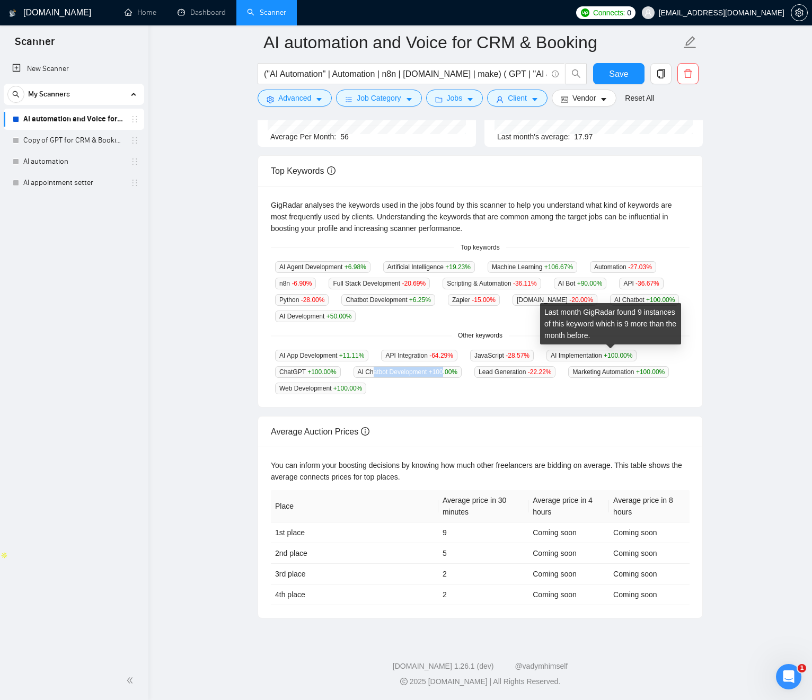
click at [599, 354] on span "AI Implementation +100.00 %" at bounding box center [592, 356] width 90 height 12
drag, startPoint x: 597, startPoint y: 353, endPoint x: 556, endPoint y: 355, distance: 41.4
click at [557, 355] on div "AI App Development +11.11 % API Integration -64.29 % JavaScript -28.57 % AI Imp…" at bounding box center [480, 371] width 419 height 45
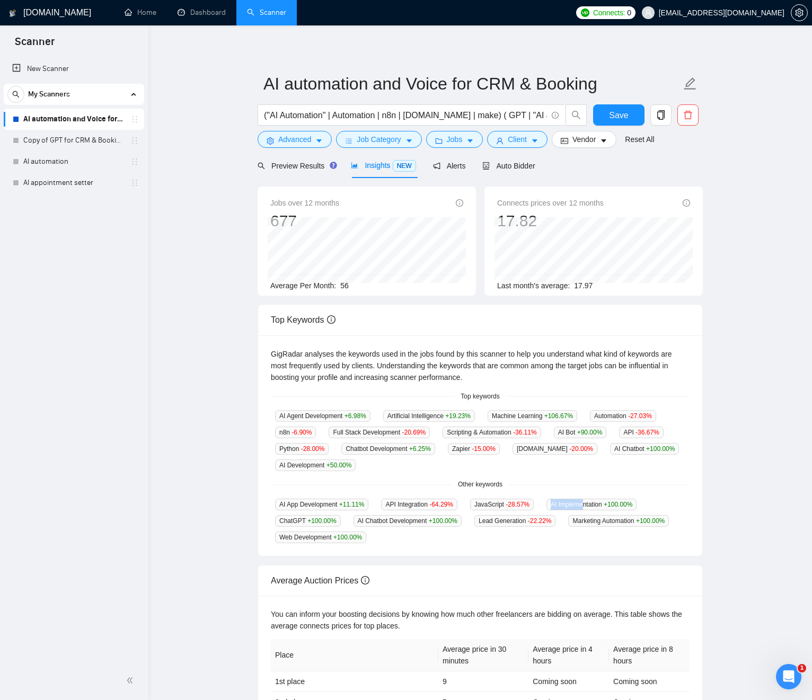
scroll to position [0, 0]
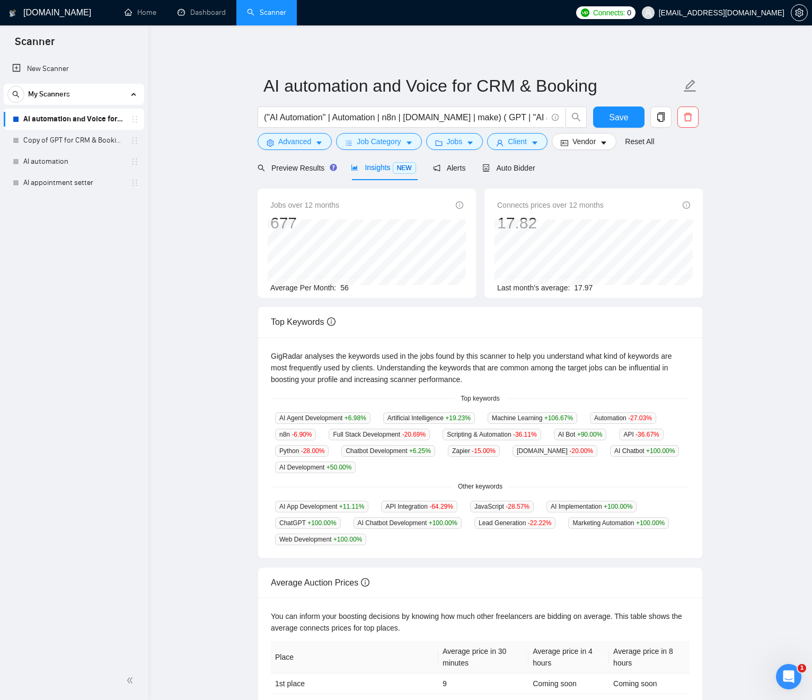
click at [141, 277] on div "New Scanner My Scanners AI automation and Voice for CRM & Booking Copy of GPT f…" at bounding box center [74, 358] width 148 height 605
click at [786, 665] on div "Open Intercom Messenger" at bounding box center [787, 675] width 35 height 35
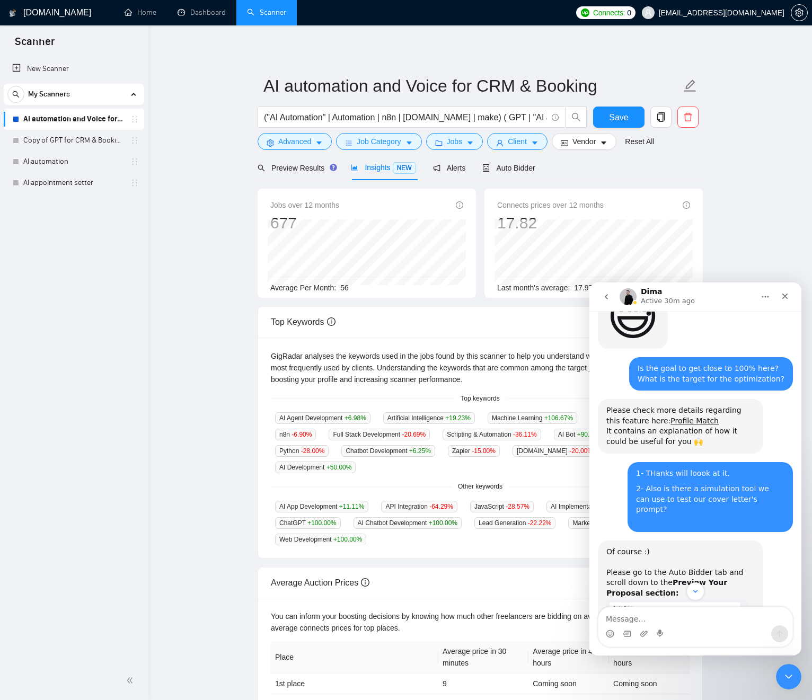
scroll to position [1570, 0]
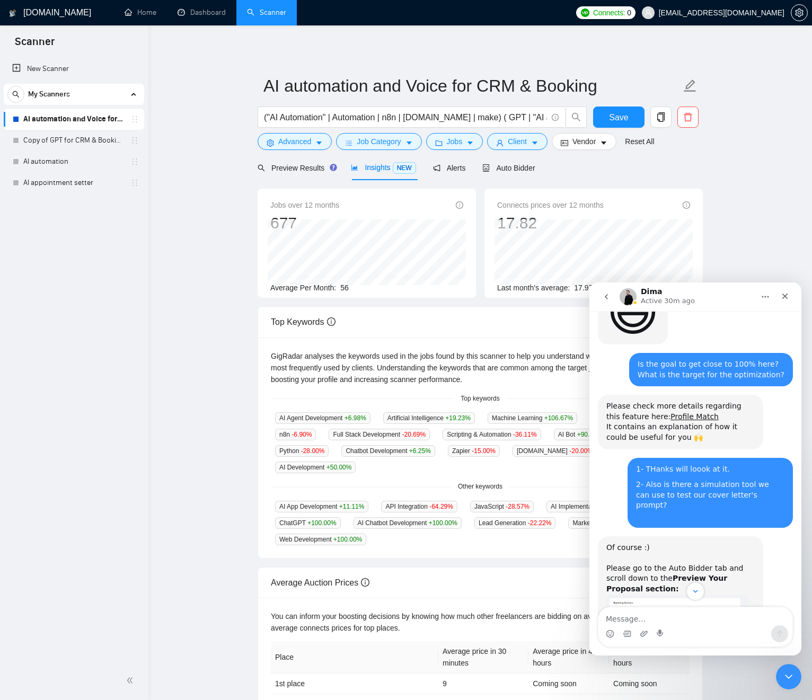
click at [679, 574] on b "Preview Your Proposal section:" at bounding box center [666, 583] width 121 height 19
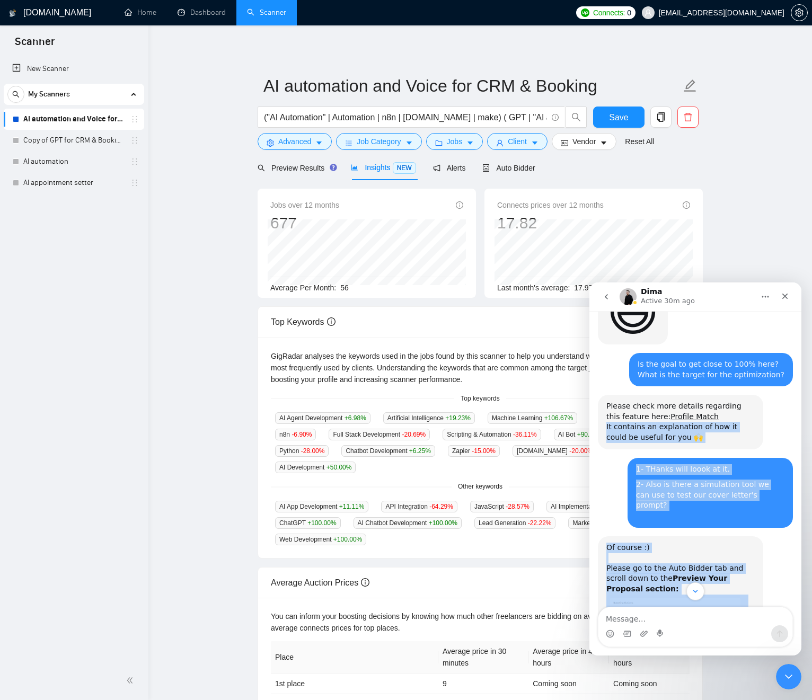
drag, startPoint x: 679, startPoint y: 506, endPoint x: 638, endPoint y: 364, distance: 147.5
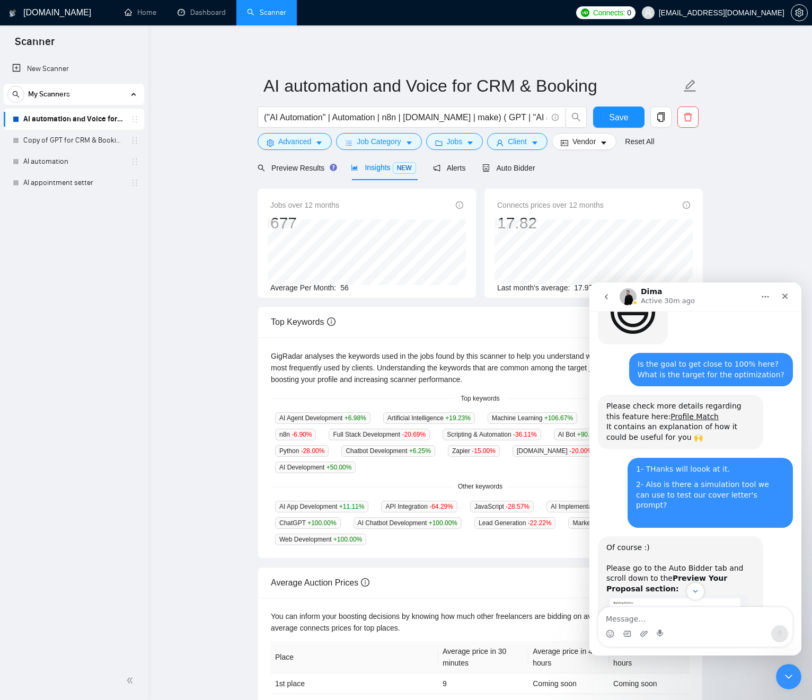
click at [627, 401] on div "Please check more details regarding this feature here: Profile Match It contain…" at bounding box center [680, 421] width 148 height 41
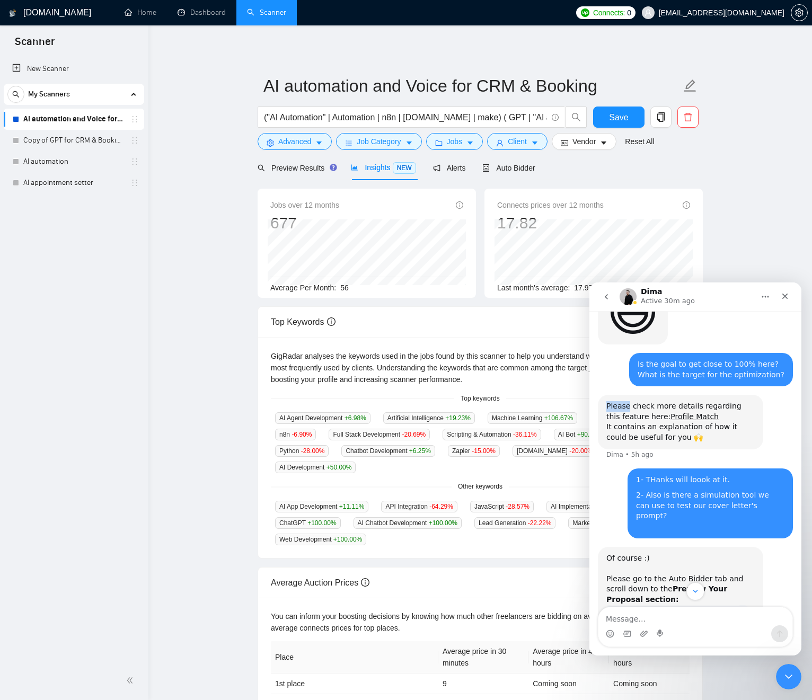
click at [627, 401] on div "Please check more details regarding this feature here: Profile Match It contain…" at bounding box center [680, 421] width 148 height 41
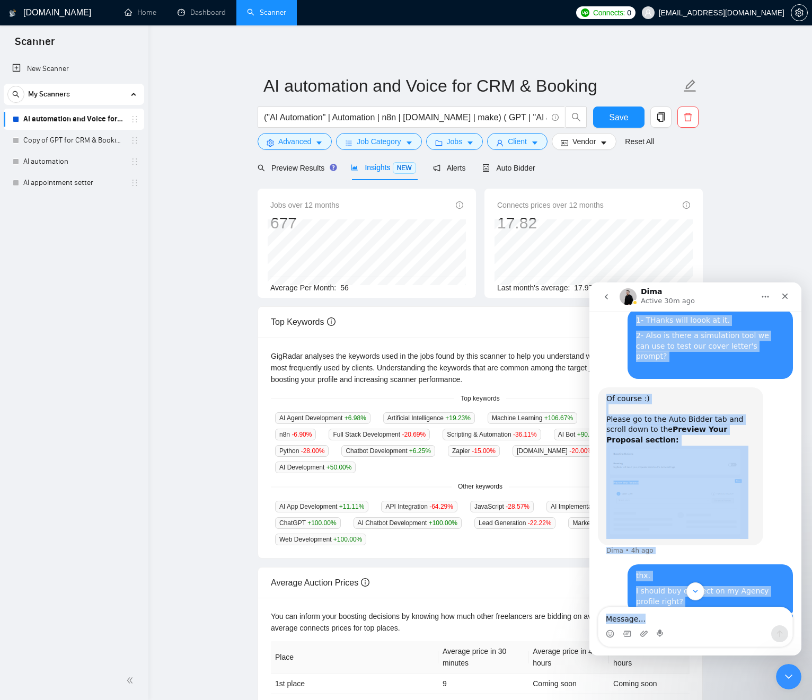
drag, startPoint x: 627, startPoint y: 338, endPoint x: 644, endPoint y: 446, distance: 109.4
click at [664, 624] on div "Ask us anything, or share your feedback. Hi there, How do I refresh my profile …" at bounding box center [695, 483] width 212 height 345
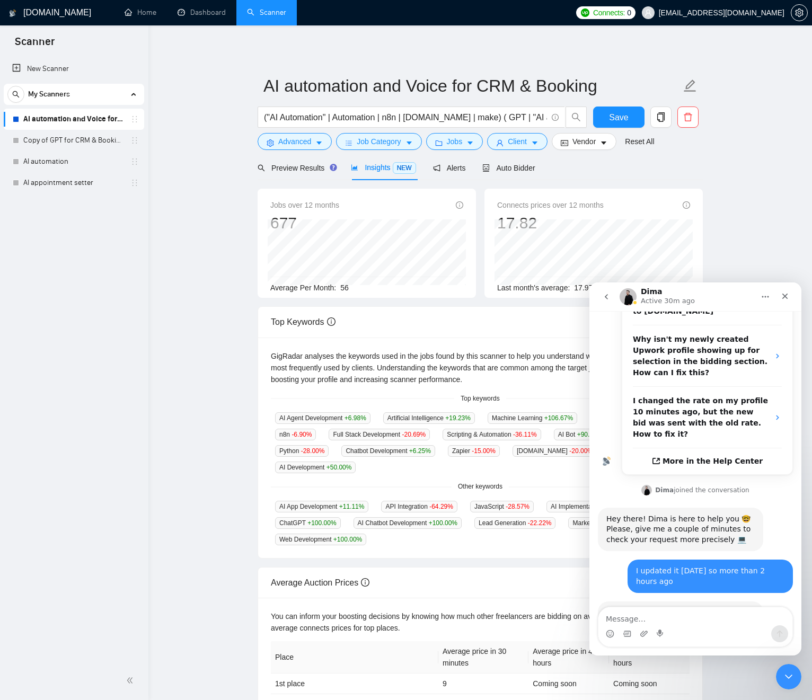
scroll to position [127, 0]
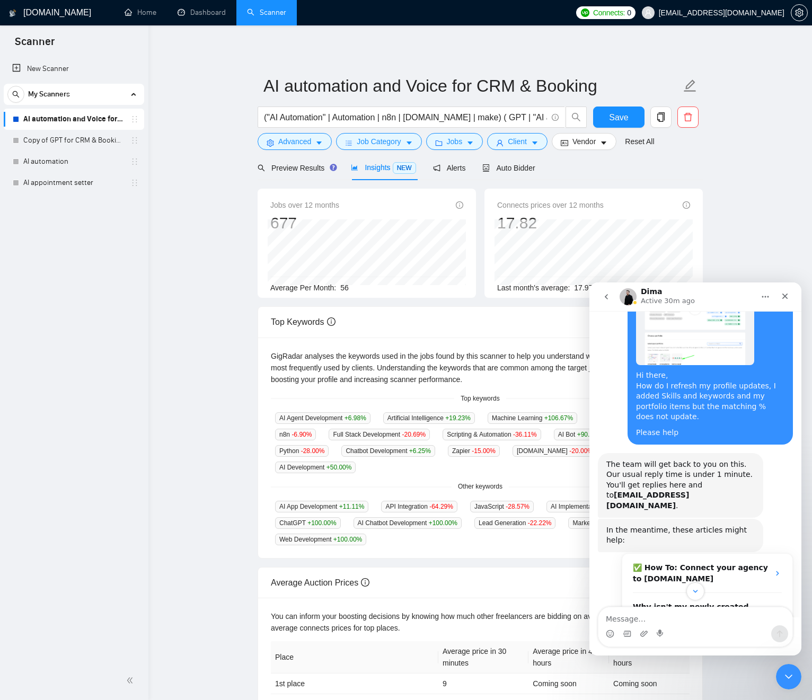
click at [606, 300] on icon "go back" at bounding box center [606, 297] width 8 height 8
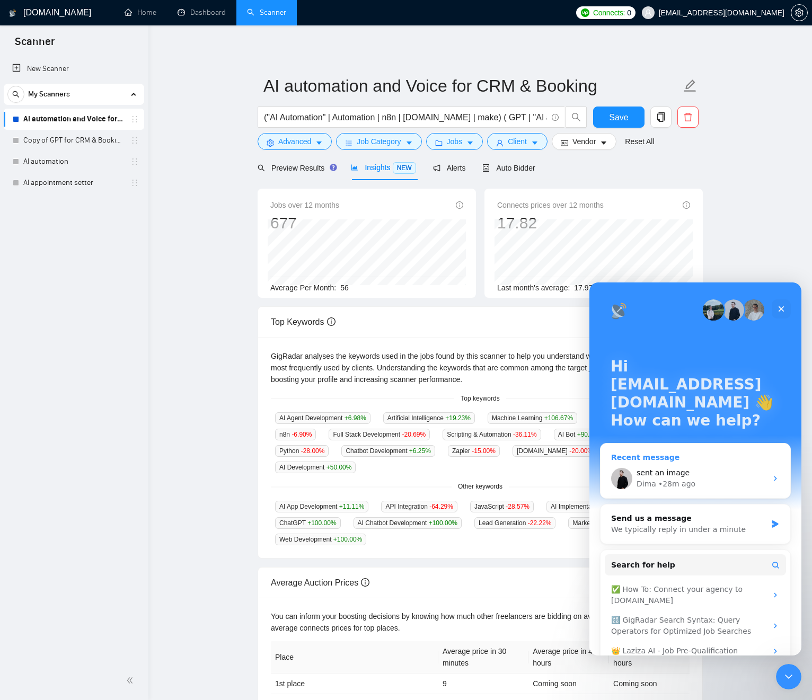
scroll to position [35, 0]
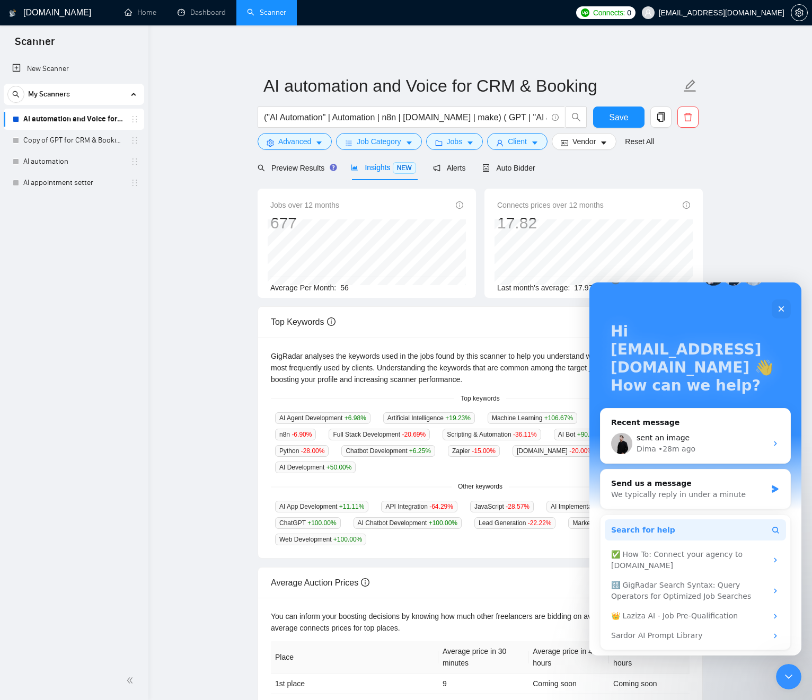
click at [666, 532] on button "Search for help" at bounding box center [695, 529] width 181 height 21
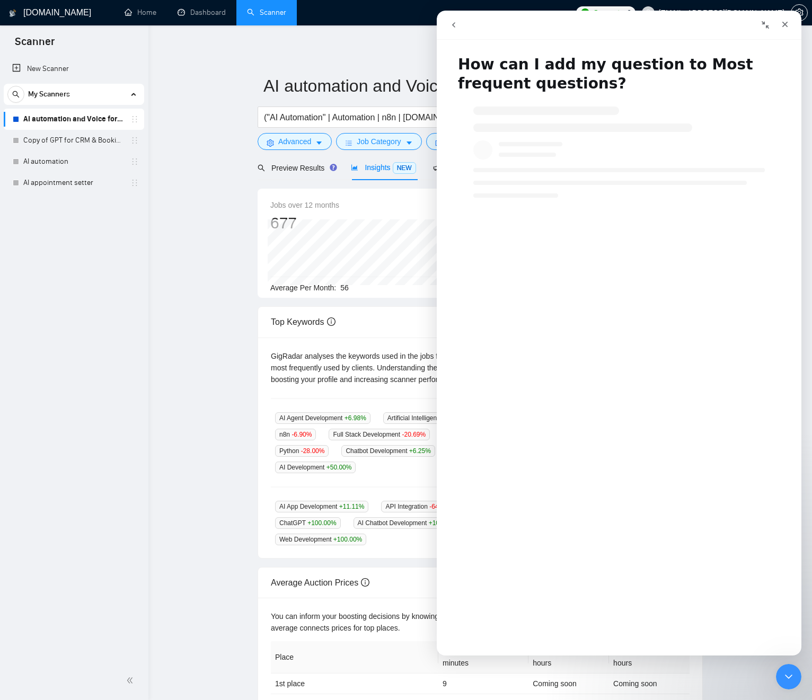
scroll to position [0, 0]
click at [448, 22] on button "go back" at bounding box center [454, 25] width 20 height 20
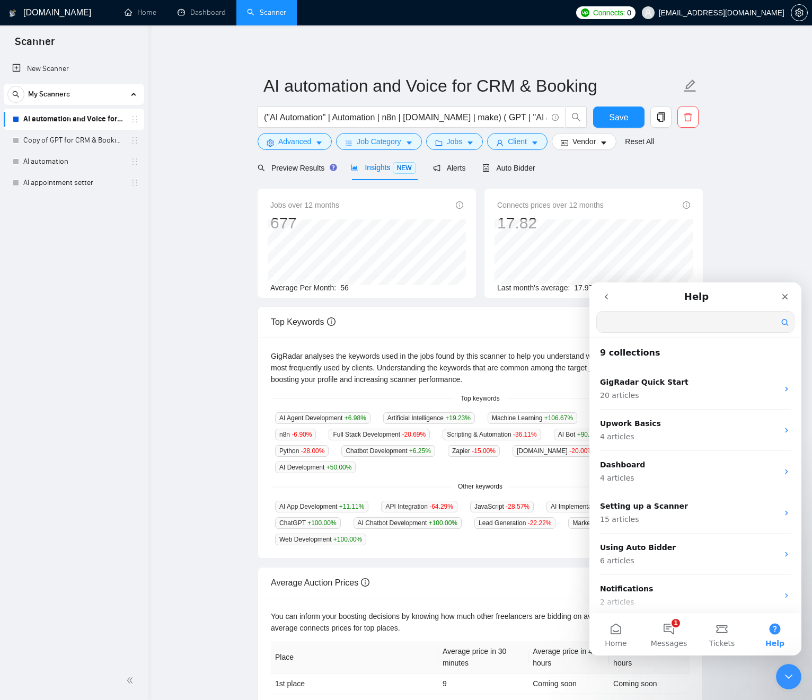
click at [735, 327] on input "Search for help" at bounding box center [695, 322] width 197 height 21
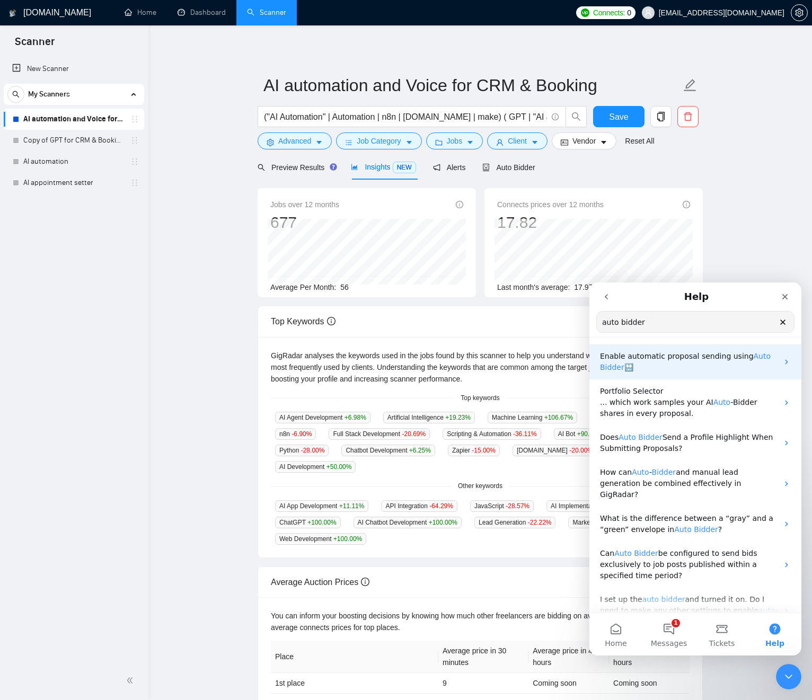
type input "auto bidder"
click at [683, 365] on p "Enable automatic proposal sending using Auto Bidder 🔛" at bounding box center [689, 362] width 178 height 22
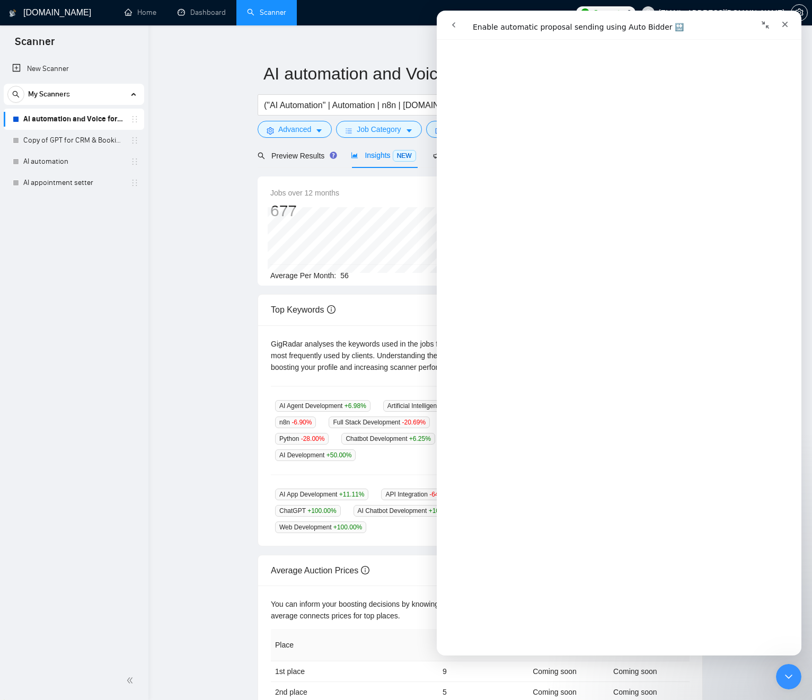
scroll to position [403, 0]
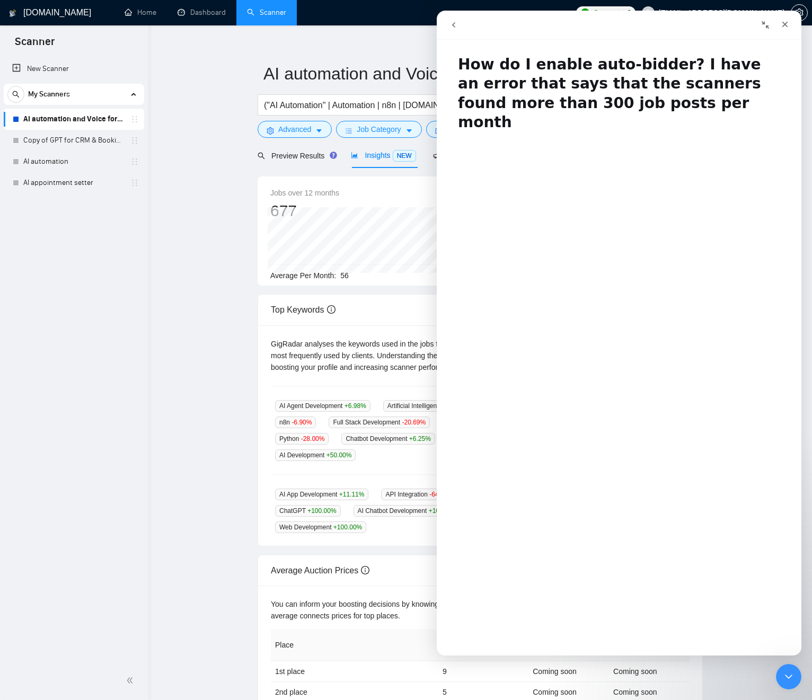
click at [486, 69] on h1 "How do I enable auto-bidder? I have an error that says that the scanners found …" at bounding box center [619, 90] width 365 height 90
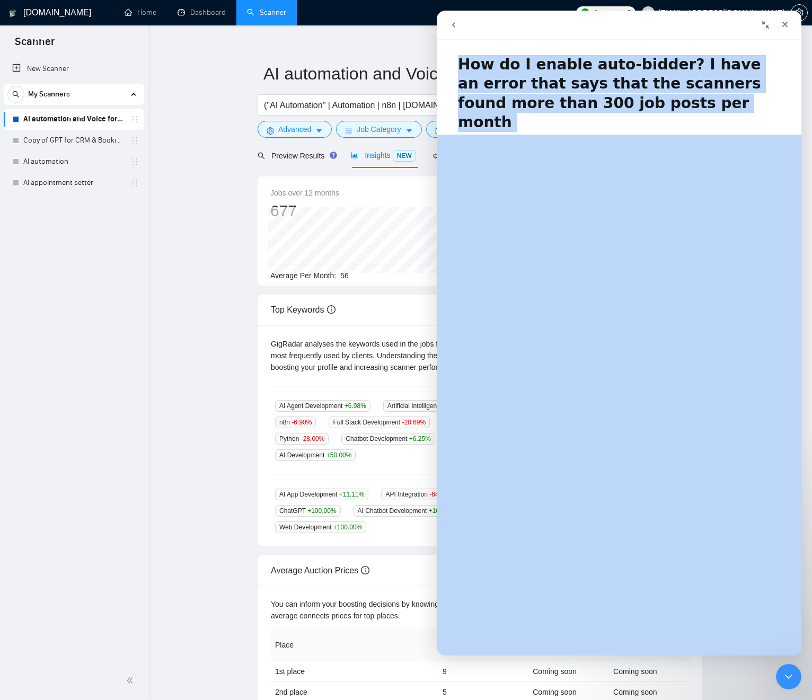
click at [486, 69] on h1 "How do I enable auto-bidder? I have an error that says that the scanners found …" at bounding box center [619, 90] width 365 height 90
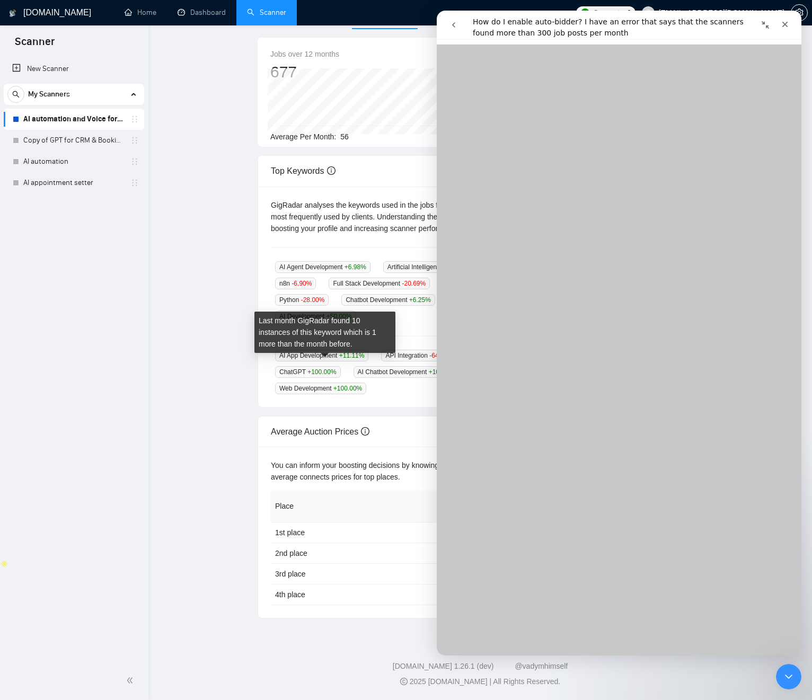
scroll to position [0, 0]
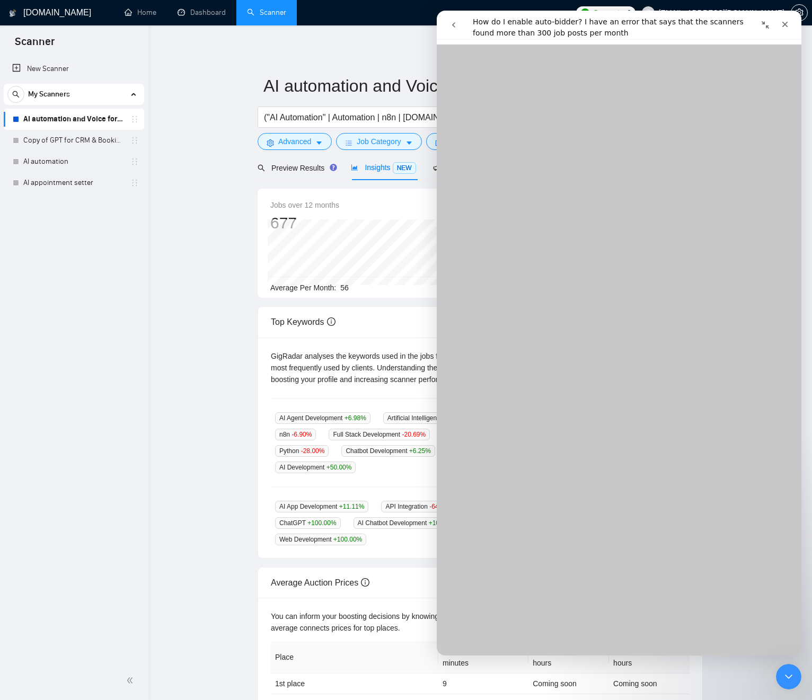
drag, startPoint x: 302, startPoint y: 398, endPoint x: 375, endPoint y: 398, distance: 73.2
click at [302, 398] on div "Top keywords" at bounding box center [480, 399] width 419 height 10
click at [788, 677] on icon "Close Intercom Messenger" at bounding box center [787, 675] width 13 height 13
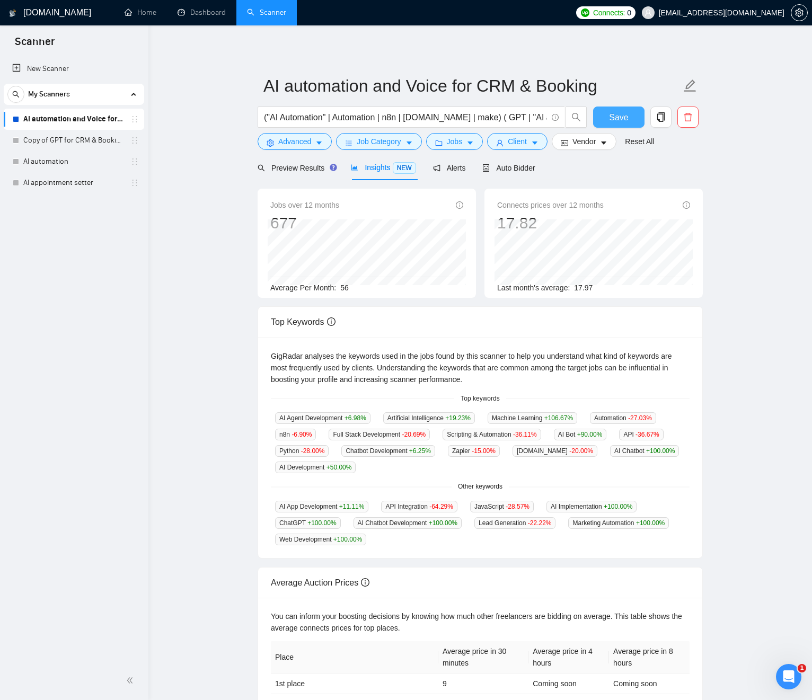
click at [612, 118] on span "Save" at bounding box center [618, 117] width 19 height 13
click at [227, 217] on main "AI automation and Voice for CRM & Booking ("AI Automation" | Automation | n8n |…" at bounding box center [480, 405] width 630 height 727
click at [506, 168] on span "Auto Bidder" at bounding box center [508, 168] width 52 height 8
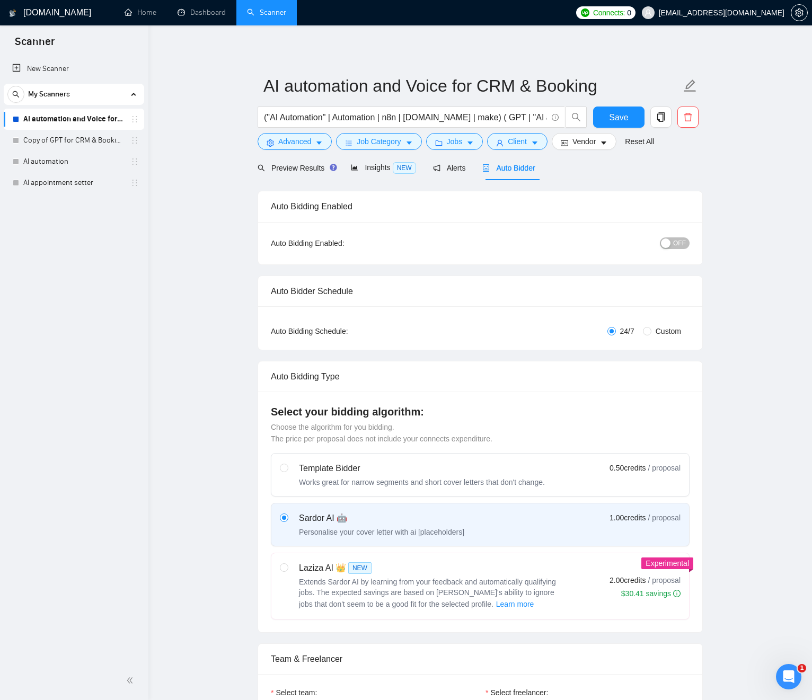
radio input "false"
radio input "true"
checkbox input "true"
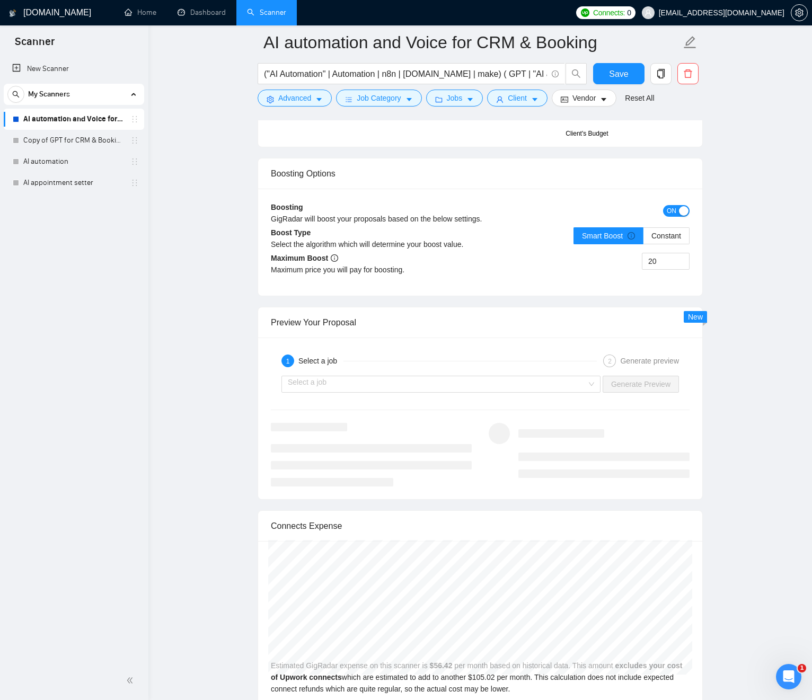
scroll to position [2298, 0]
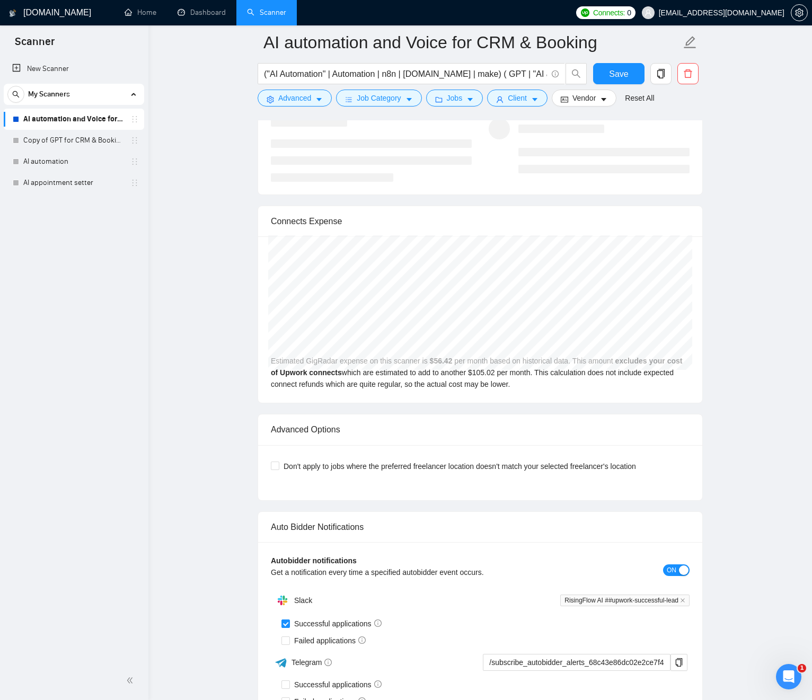
drag, startPoint x: 712, startPoint y: 322, endPoint x: 210, endPoint y: 264, distance: 504.8
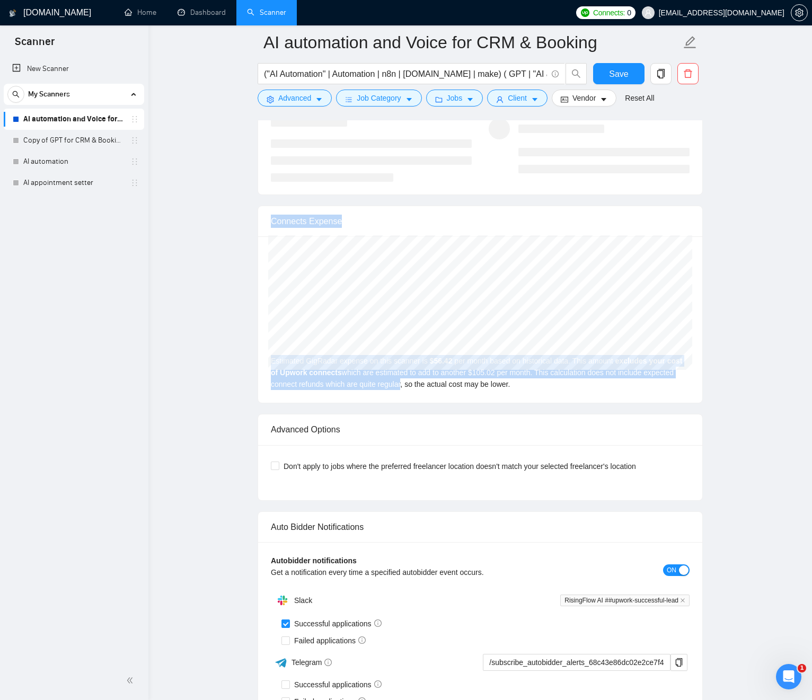
drag, startPoint x: 241, startPoint y: 229, endPoint x: 444, endPoint y: 408, distance: 270.0
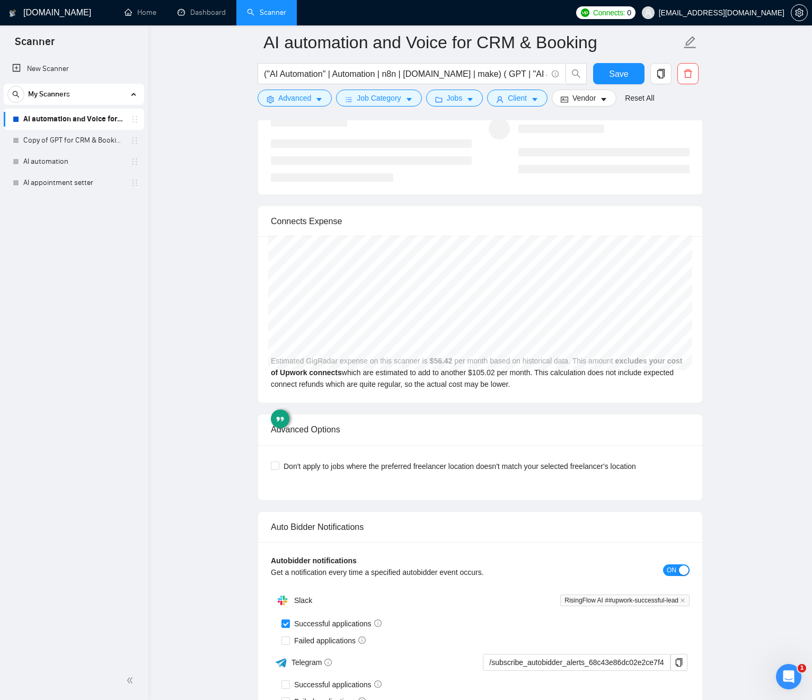
click at [510, 403] on div "[DATE] GigRadar $22.00 Upwork Connects $40.95 Estimated GigRadar expense on thi…" at bounding box center [480, 319] width 444 height 166
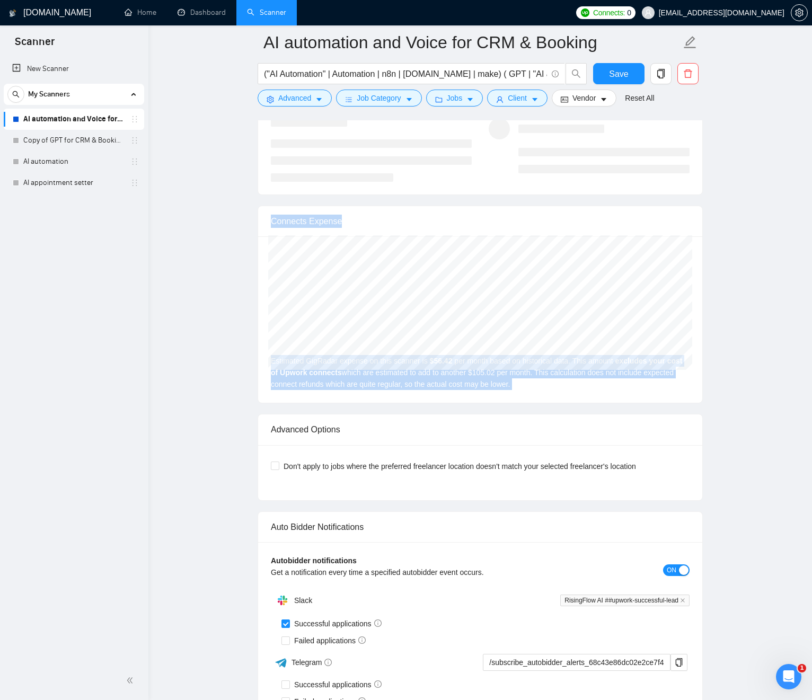
drag, startPoint x: 483, startPoint y: 387, endPoint x: 191, endPoint y: 221, distance: 335.7
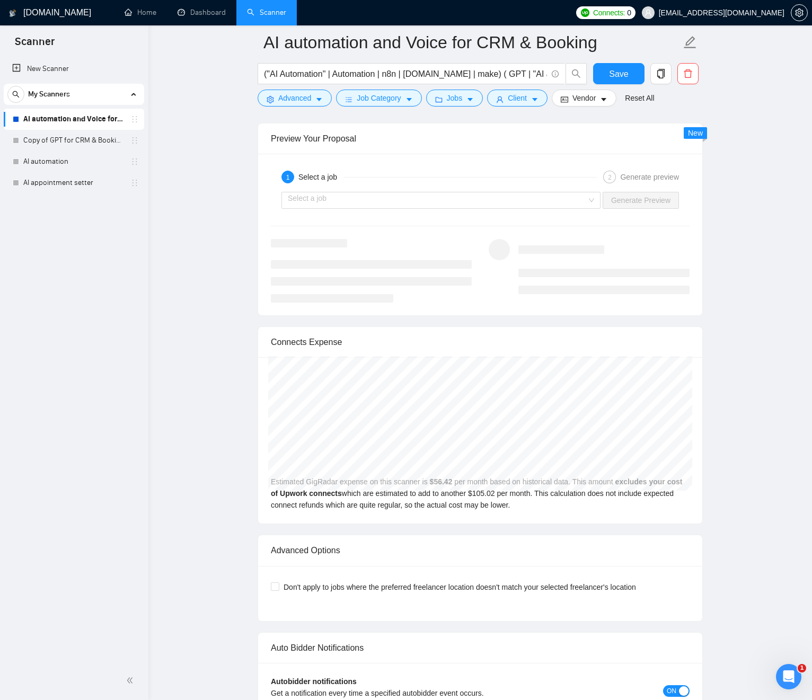
scroll to position [2254, 0]
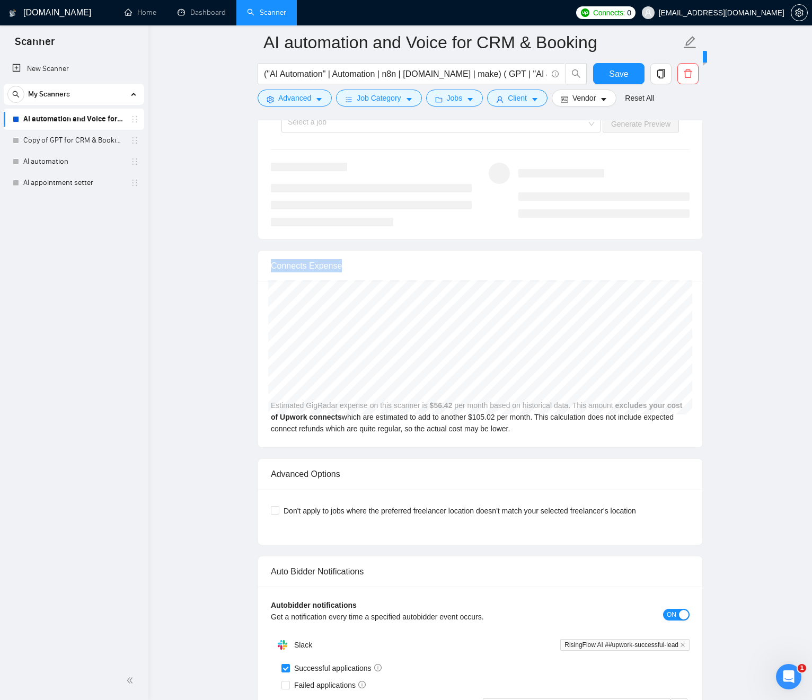
drag, startPoint x: 750, startPoint y: 353, endPoint x: 256, endPoint y: 286, distance: 499.1
click at [278, 281] on div "Connects Expense" at bounding box center [480, 266] width 419 height 30
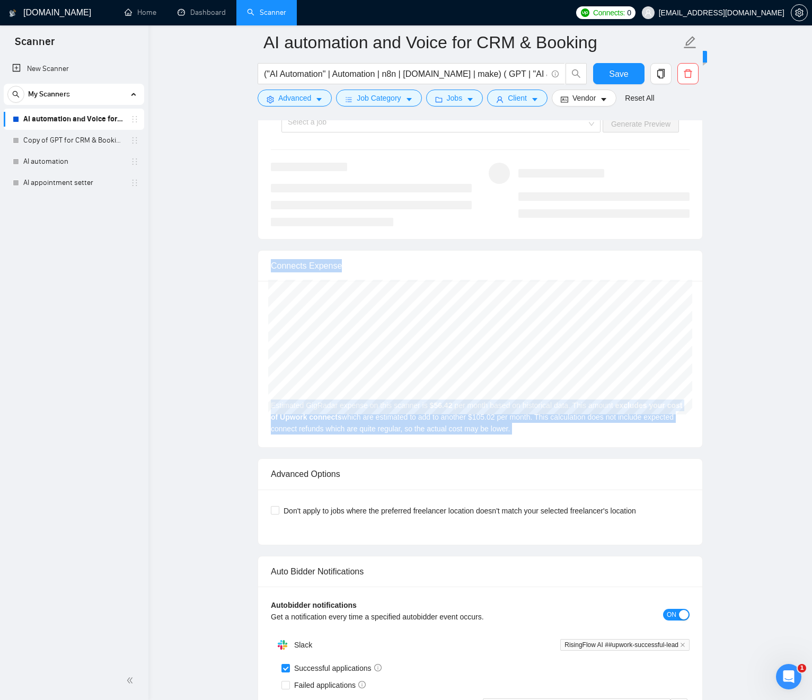
drag, startPoint x: 278, startPoint y: 285, endPoint x: 674, endPoint y: 449, distance: 428.5
click at [669, 446] on div "Connects Expense [DATE] GigRadar $84.00 Upwork Connects $156.37 Estimated GigRa…" at bounding box center [480, 349] width 445 height 198
click at [676, 447] on div "[DATE] GigRadar $84.00 Upwork Connects $156.37 Estimated GigRadar expense on th…" at bounding box center [480, 364] width 444 height 166
drag, startPoint x: 672, startPoint y: 444, endPoint x: 290, endPoint y: 271, distance: 418.7
click at [290, 271] on div "Connects Expense [DATE] GigRadar $57.00 Upwork Connects $106.11 Estimated GigRa…" at bounding box center [480, 349] width 445 height 198
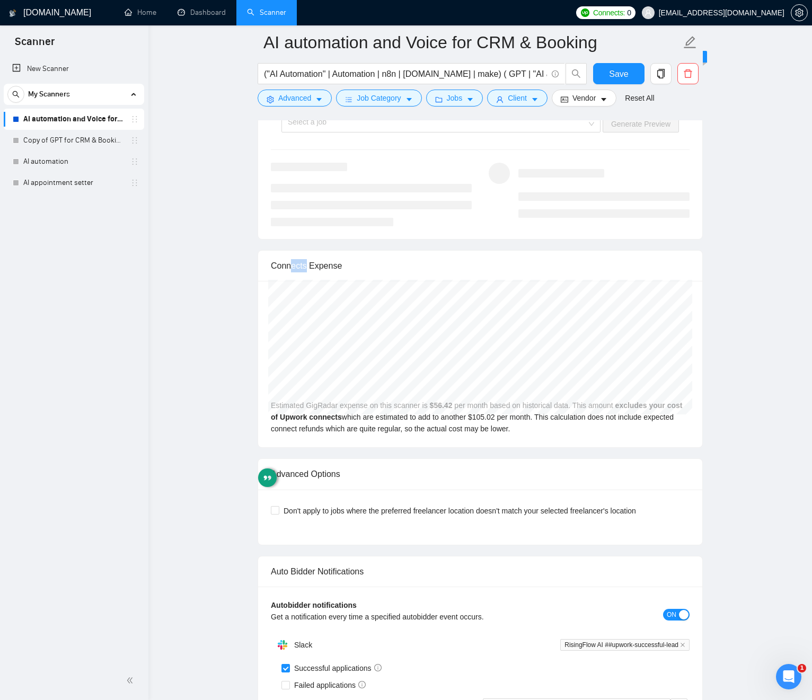
click at [293, 281] on div "Connects Expense" at bounding box center [480, 266] width 419 height 30
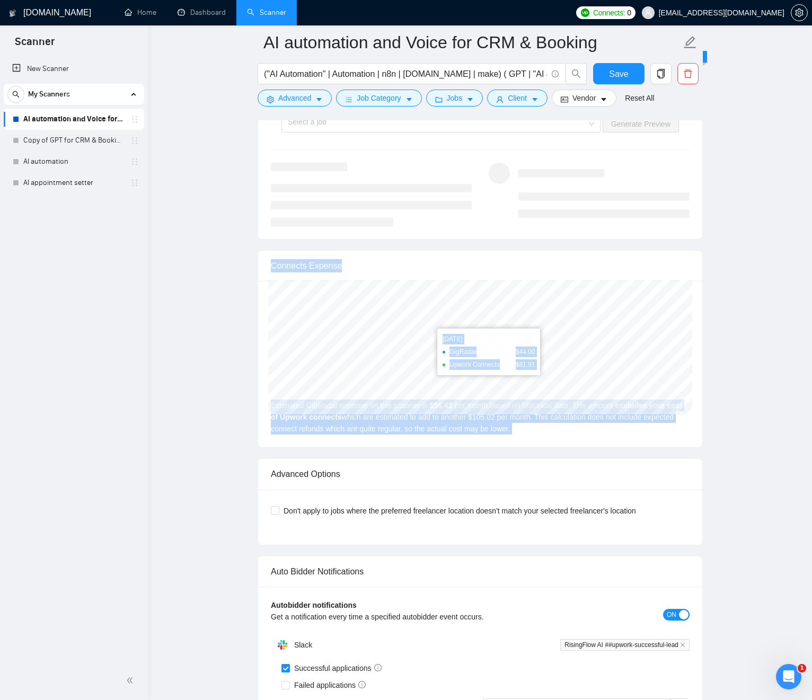
drag, startPoint x: 311, startPoint y: 288, endPoint x: 724, endPoint y: 444, distance: 441.6
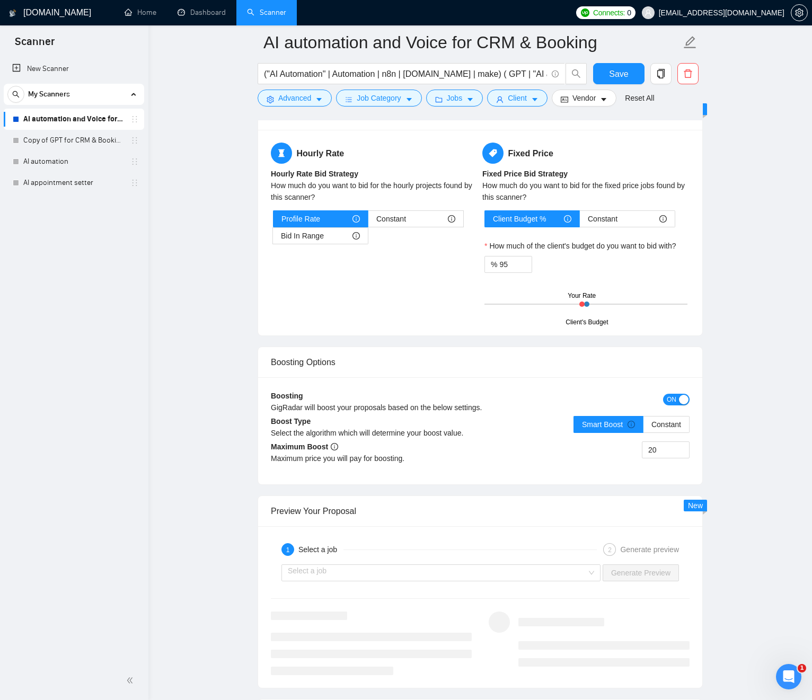
scroll to position [1505, 0]
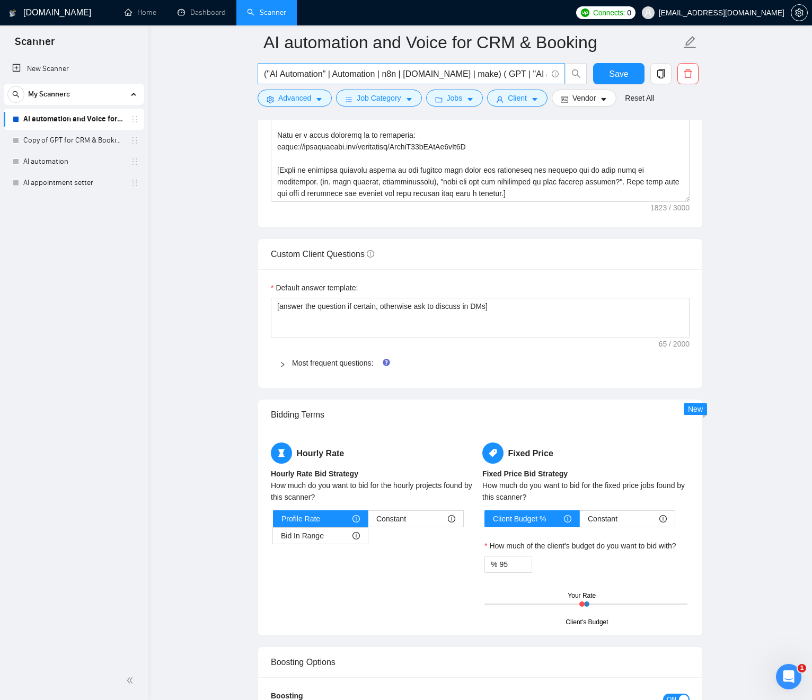
drag, startPoint x: 241, startPoint y: 73, endPoint x: 278, endPoint y: 66, distance: 37.1
click at [241, 73] on main "AI automation and Voice for CRM & Booking ("AI Automation" | Automation | n8n |…" at bounding box center [480, 130] width 630 height 3186
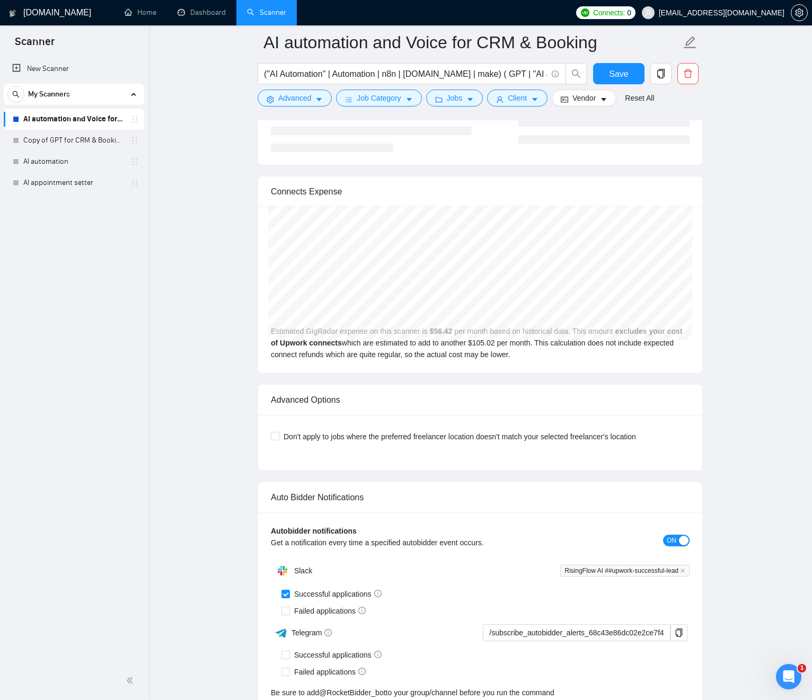
scroll to position [2153, 0]
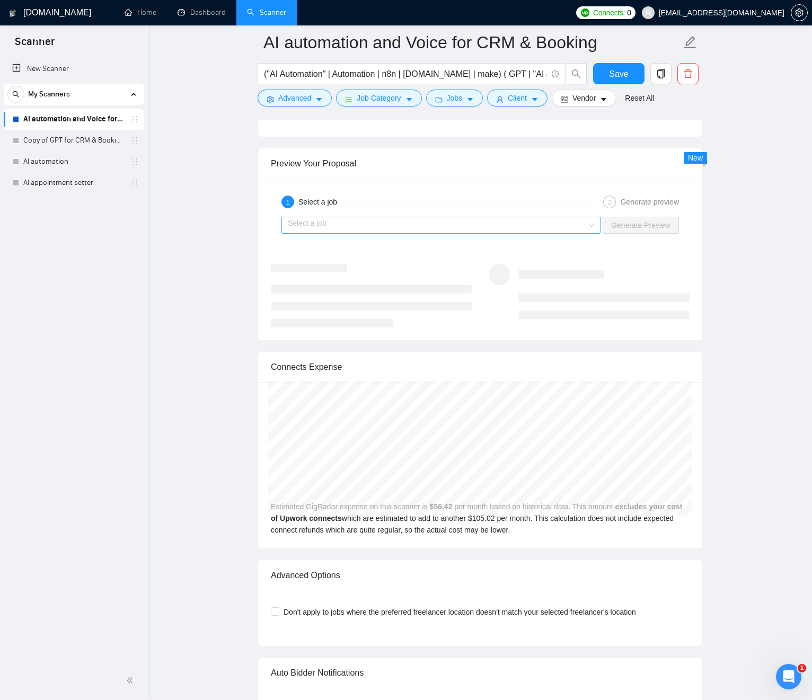
click at [449, 233] on input "search" at bounding box center [437, 225] width 299 height 16
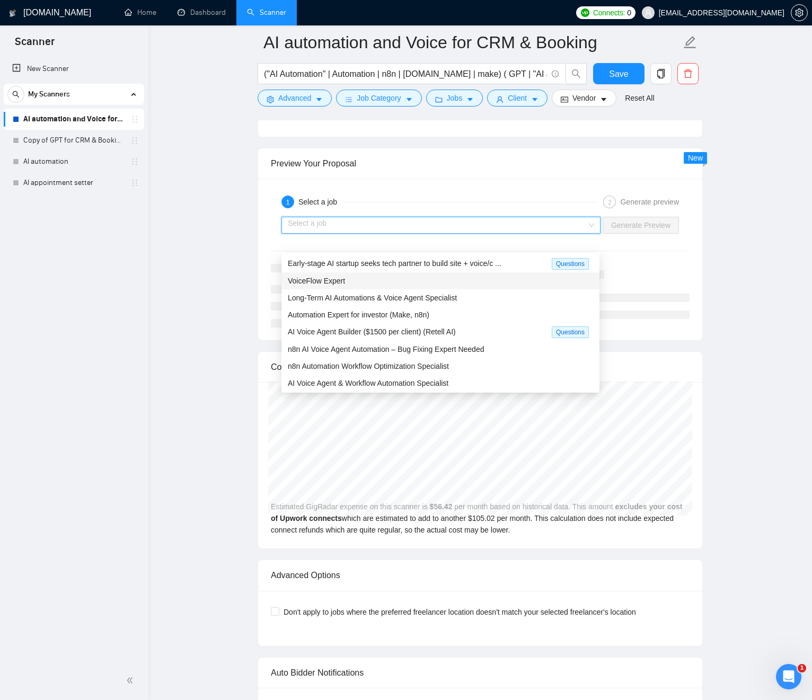
click at [357, 281] on div "VoiceFlow Expert" at bounding box center [440, 281] width 305 height 12
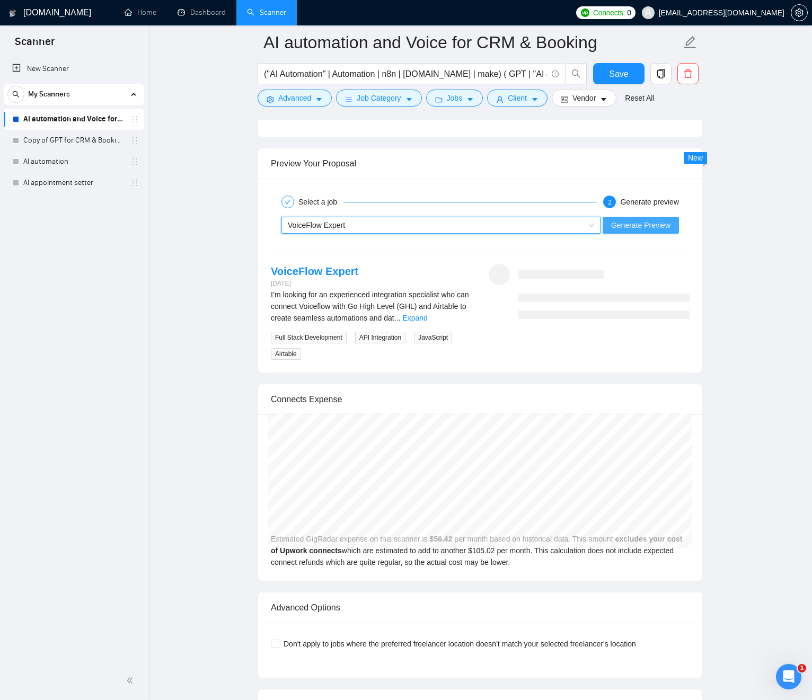
click at [636, 231] on span "Generate Preview" at bounding box center [640, 225] width 59 height 12
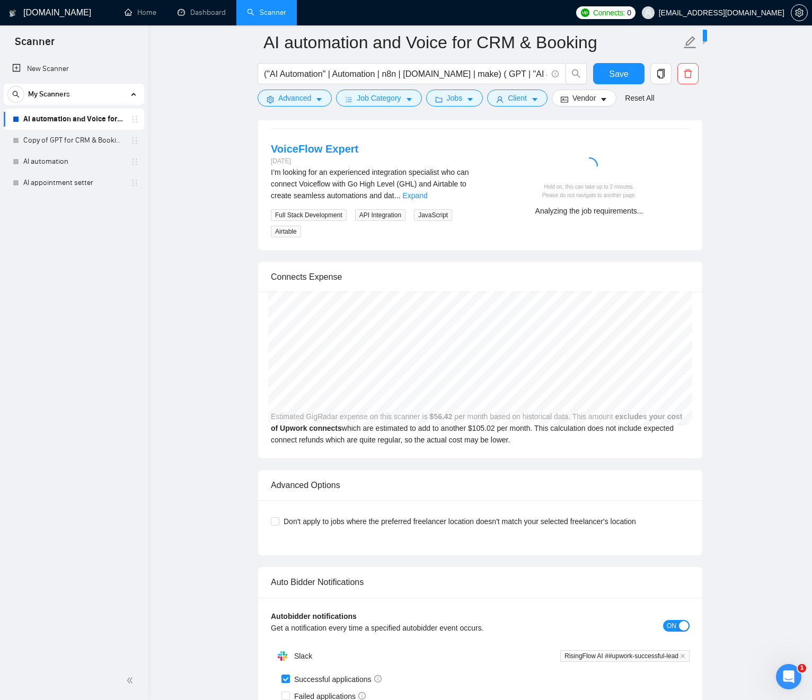
scroll to position [2277, 0]
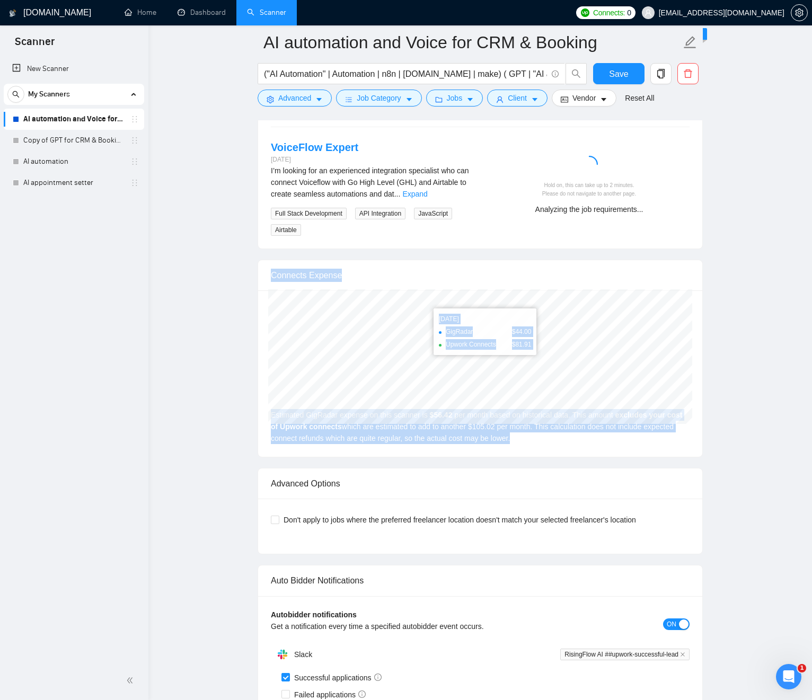
drag, startPoint x: 290, startPoint y: 290, endPoint x: 645, endPoint y: 465, distance: 395.9
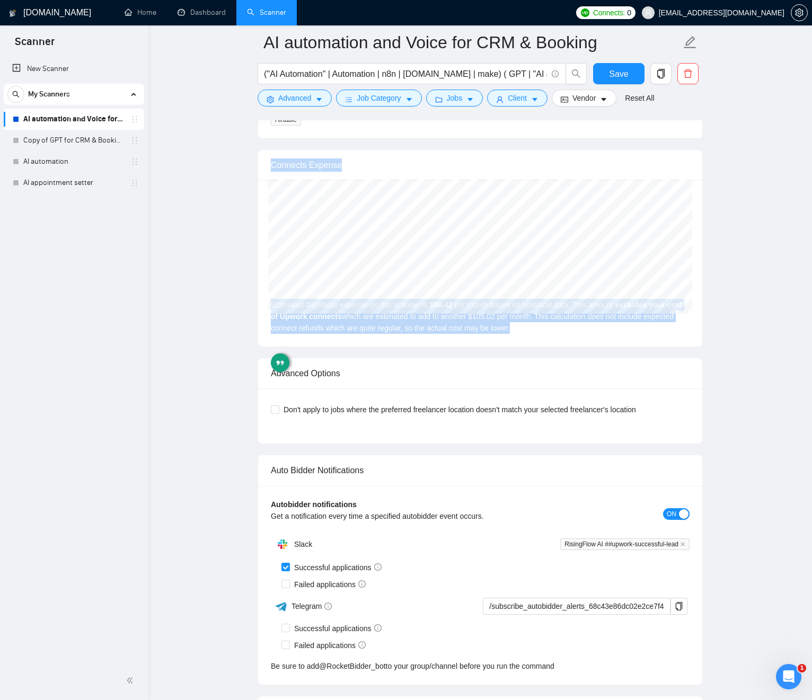
scroll to position [2399, 0]
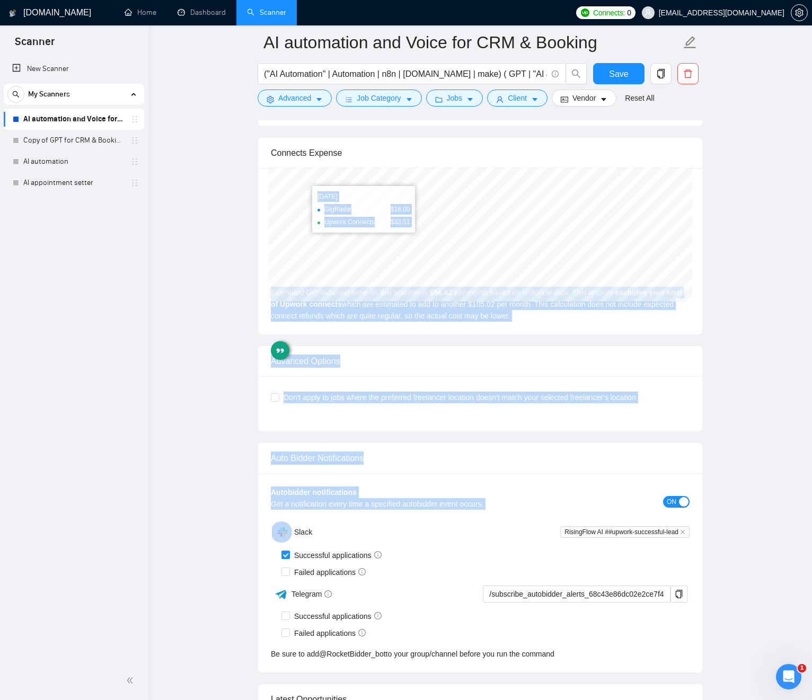
drag, startPoint x: 712, startPoint y: 496, endPoint x: 253, endPoint y: 198, distance: 547.3
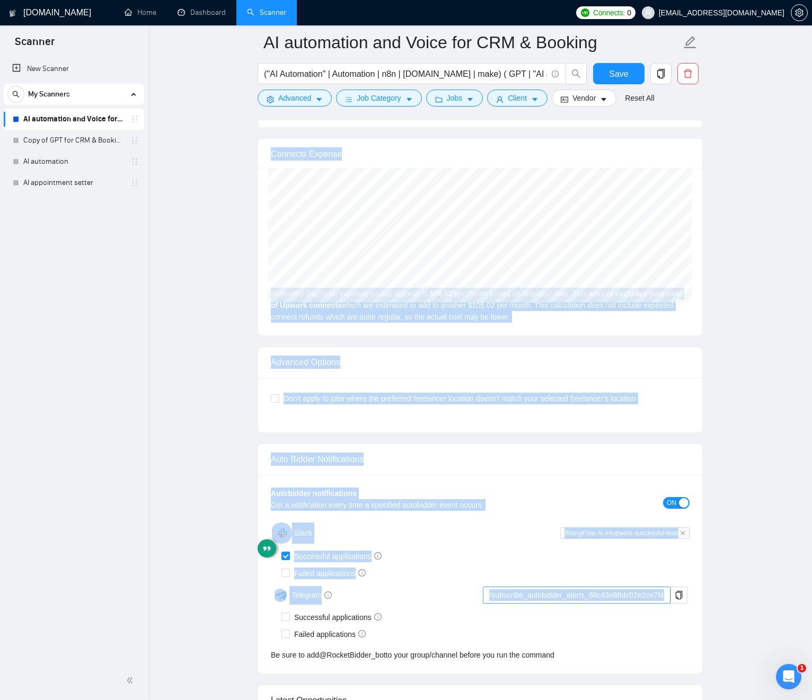
drag, startPoint x: 260, startPoint y: 178, endPoint x: 662, endPoint y: 607, distance: 588.1
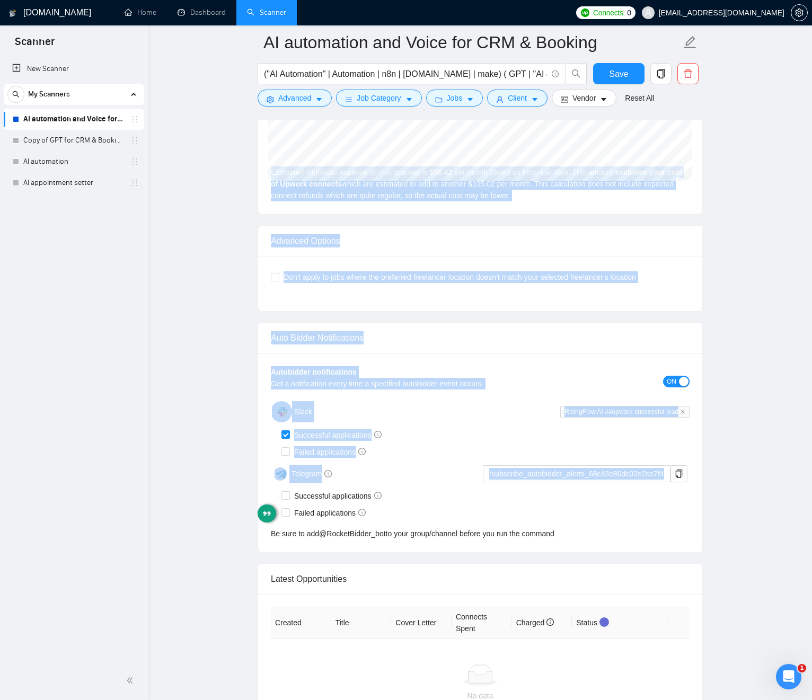
scroll to position [2517, 0]
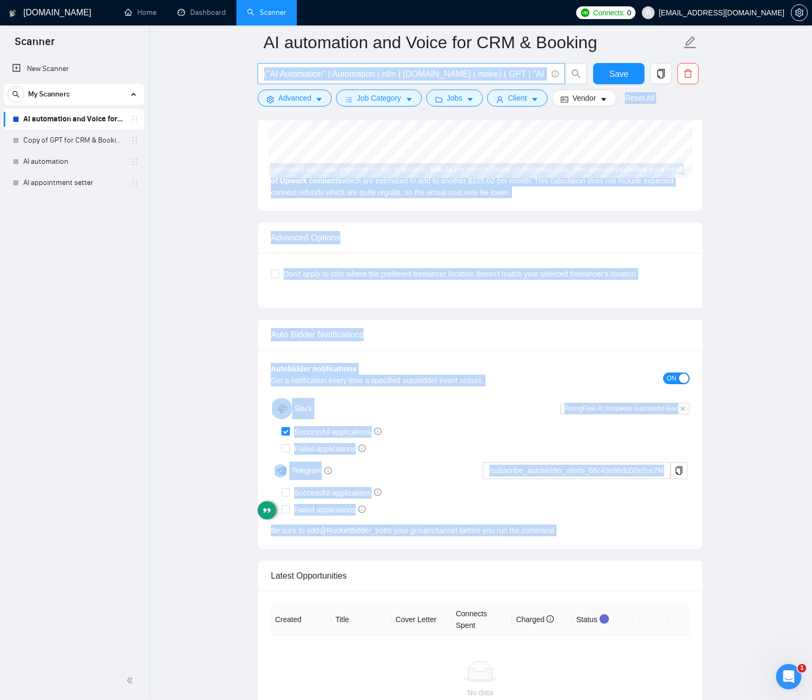
drag, startPoint x: 714, startPoint y: 528, endPoint x: 258, endPoint y: 76, distance: 642.5
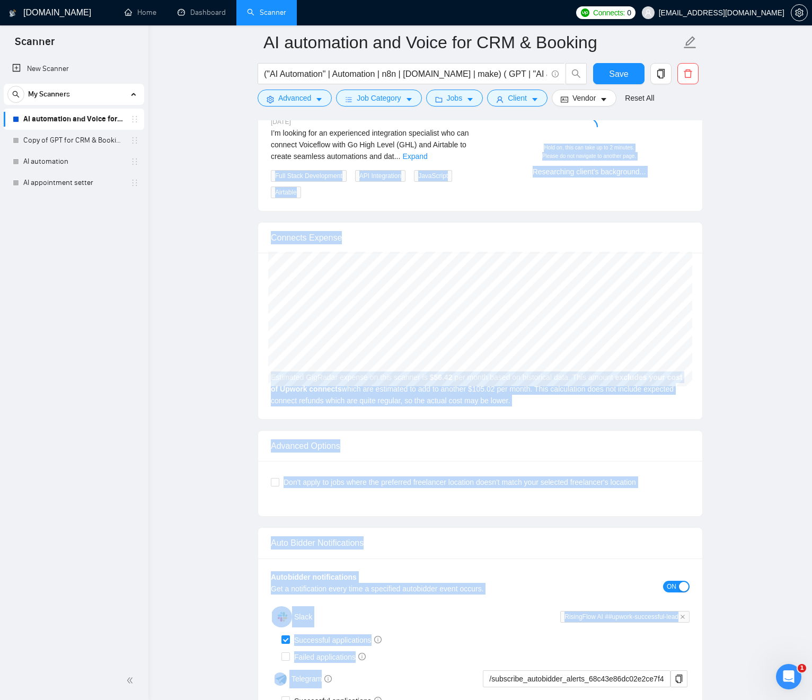
drag, startPoint x: 267, startPoint y: 236, endPoint x: 690, endPoint y: 703, distance: 630.5
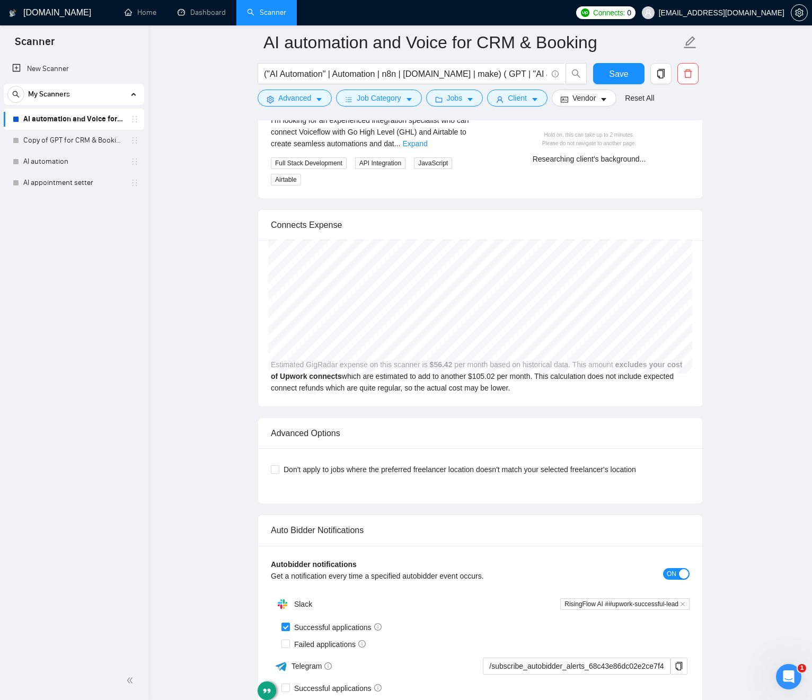
drag, startPoint x: 728, startPoint y: 637, endPoint x: 724, endPoint y: 663, distance: 26.3
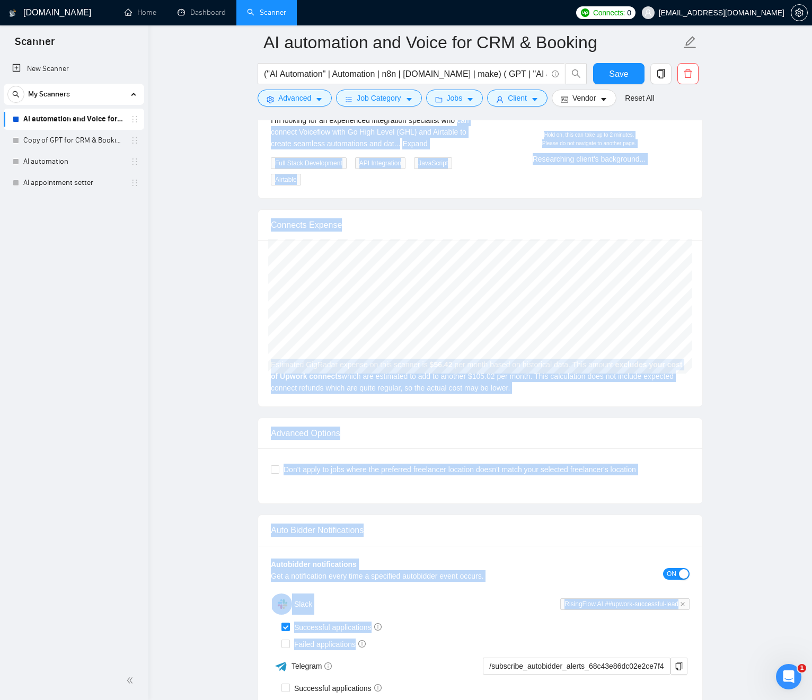
drag, startPoint x: 724, startPoint y: 663, endPoint x: 233, endPoint y: 148, distance: 710.5
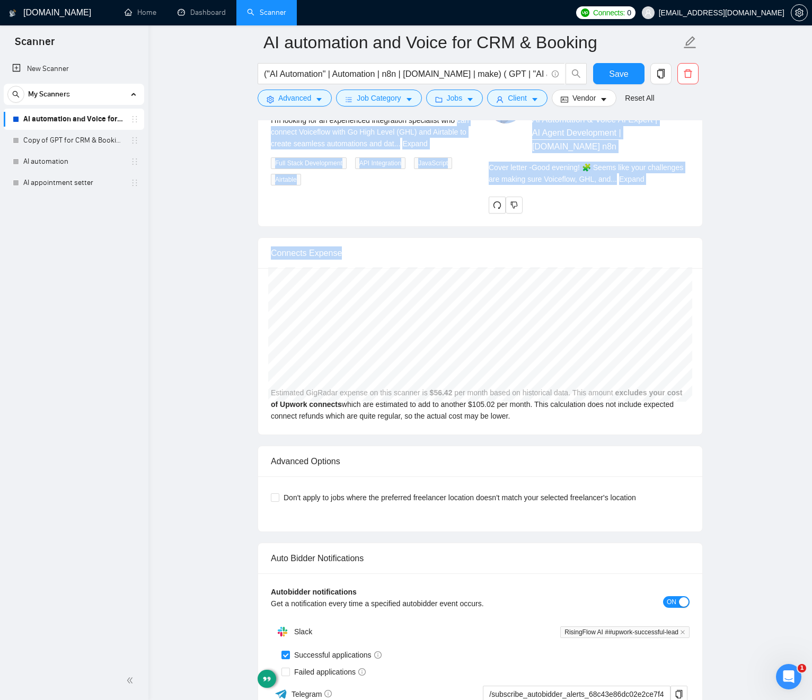
drag, startPoint x: 733, startPoint y: 386, endPoint x: 228, endPoint y: 187, distance: 542.6
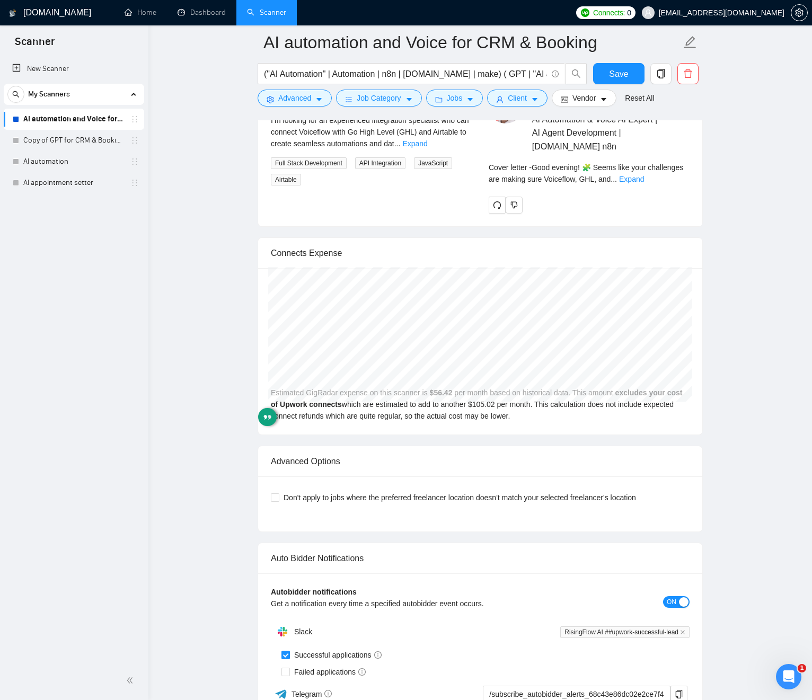
drag, startPoint x: 201, startPoint y: 193, endPoint x: 228, endPoint y: 211, distance: 32.2
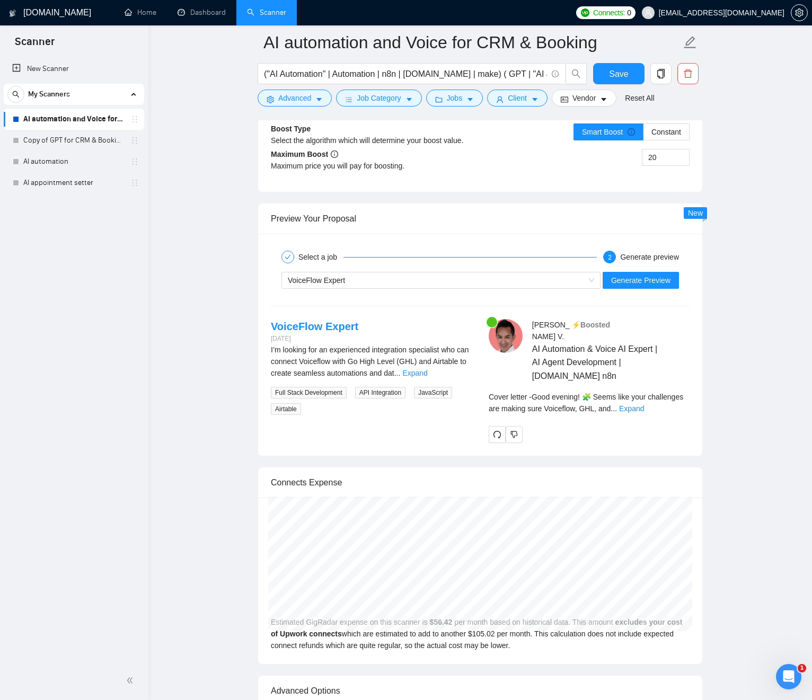
scroll to position [2138, 0]
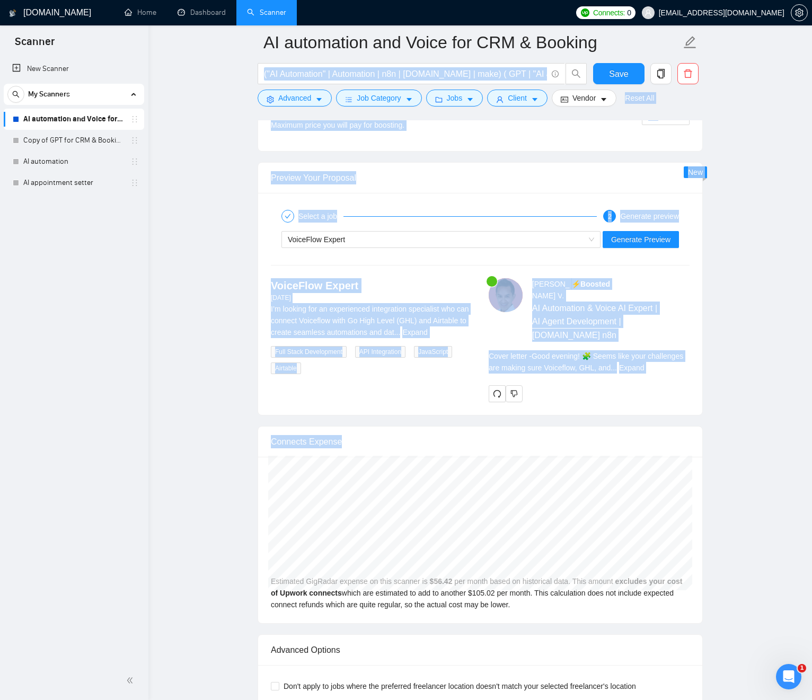
drag, startPoint x: 732, startPoint y: 491, endPoint x: 289, endPoint y: 123, distance: 575.5
drag, startPoint x: 224, startPoint y: 119, endPoint x: 798, endPoint y: 539, distance: 710.8
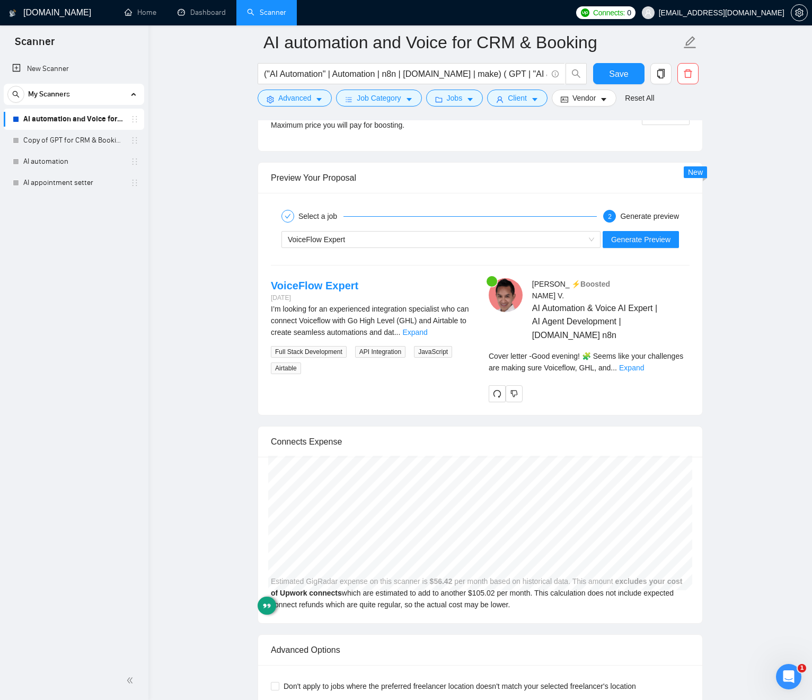
drag, startPoint x: 759, startPoint y: 524, endPoint x: 754, endPoint y: 526, distance: 5.5
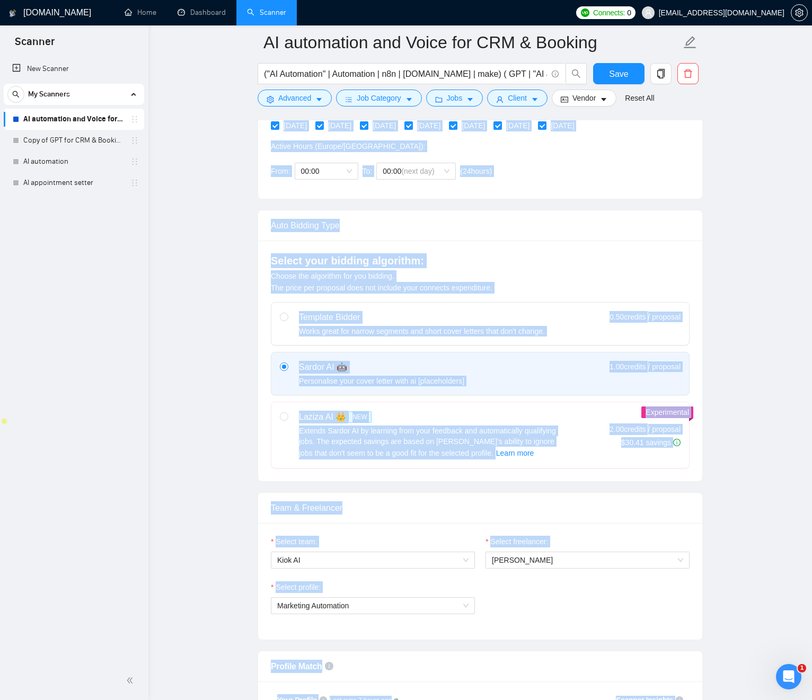
scroll to position [18, 0]
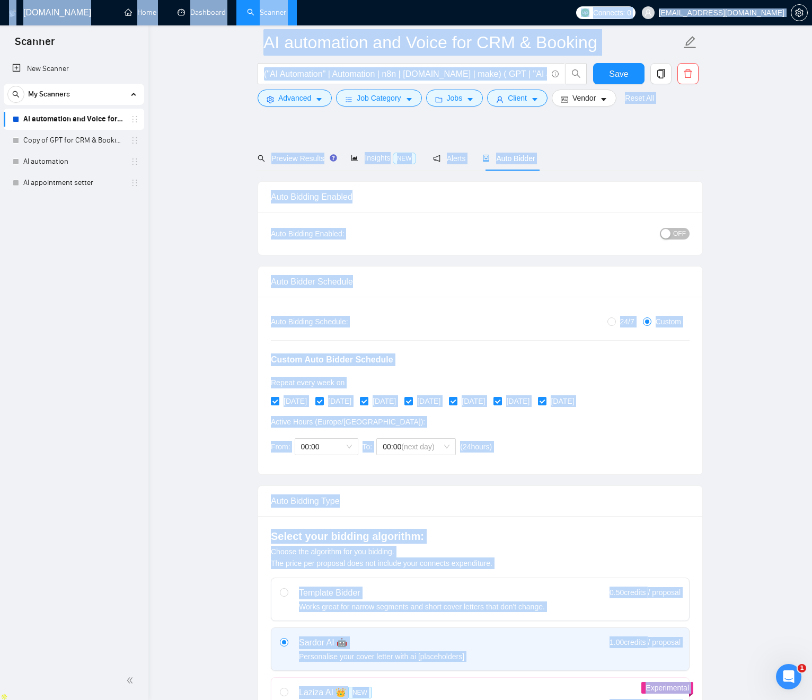
drag, startPoint x: 749, startPoint y: 527, endPoint x: 315, endPoint y: -59, distance: 728.8
click at [315, 0] on html "Scanner New Scanner My Scanners AI automation and Voice for CRM & Booking Copy …" at bounding box center [406, 332] width 812 height 700
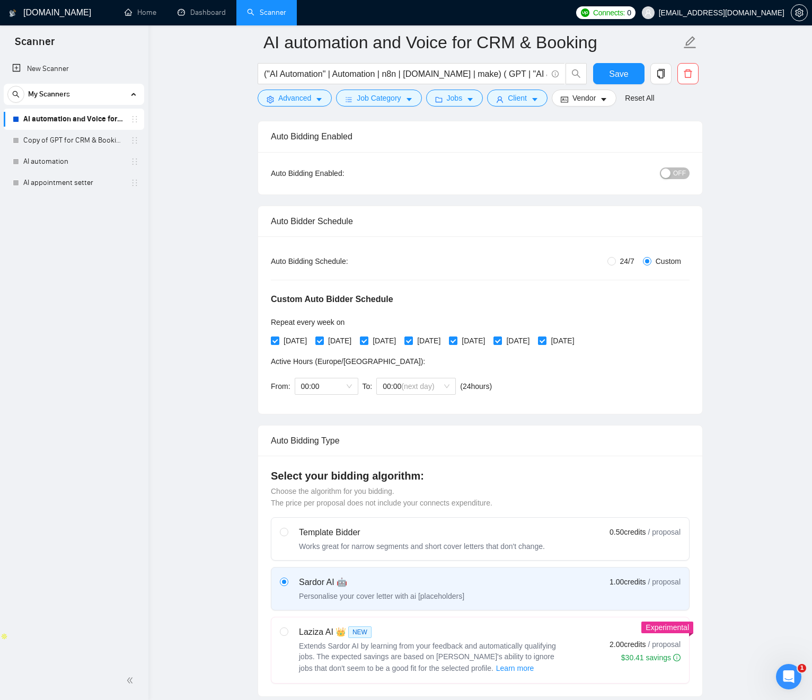
scroll to position [77, 0]
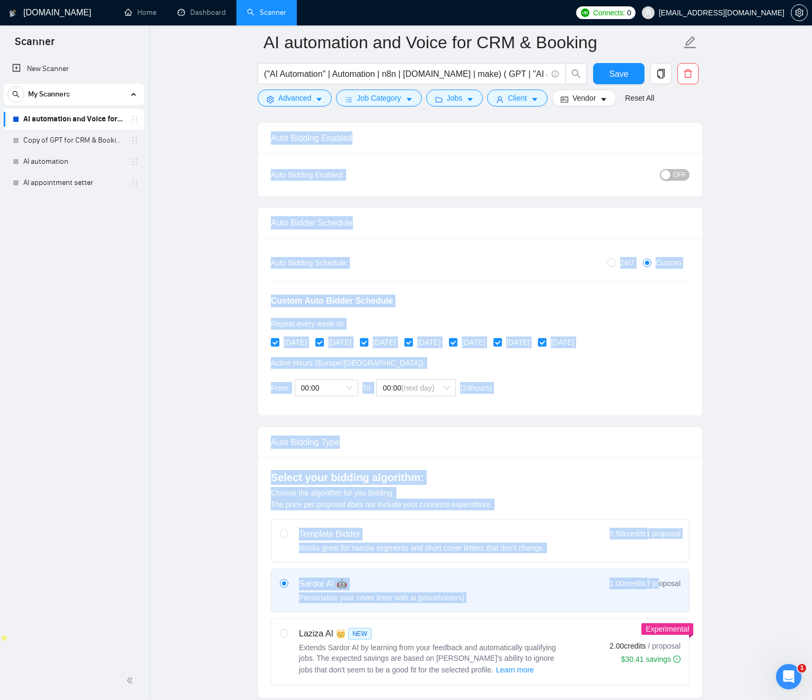
drag, startPoint x: 269, startPoint y: 188, endPoint x: 698, endPoint y: 598, distance: 593.5
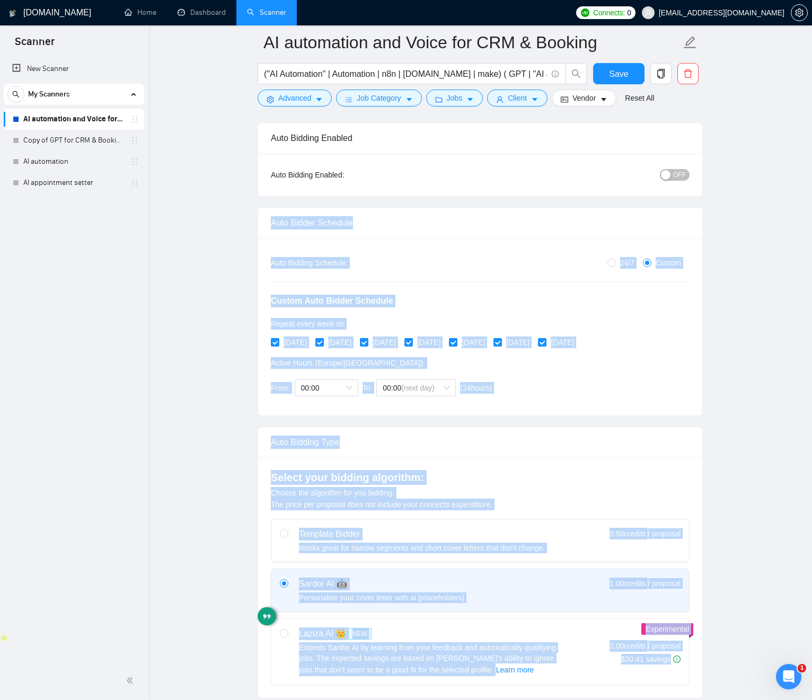
drag, startPoint x: 739, startPoint y: 606, endPoint x: 259, endPoint y: 205, distance: 625.8
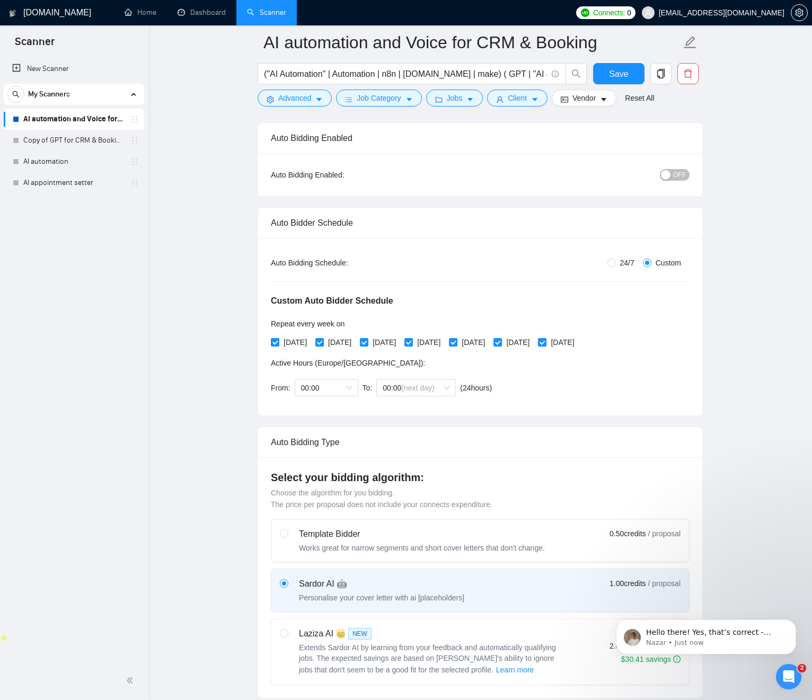
scroll to position [76, 0]
click at [722, 641] on p "Nazar • Just now" at bounding box center [714, 643] width 137 height 10
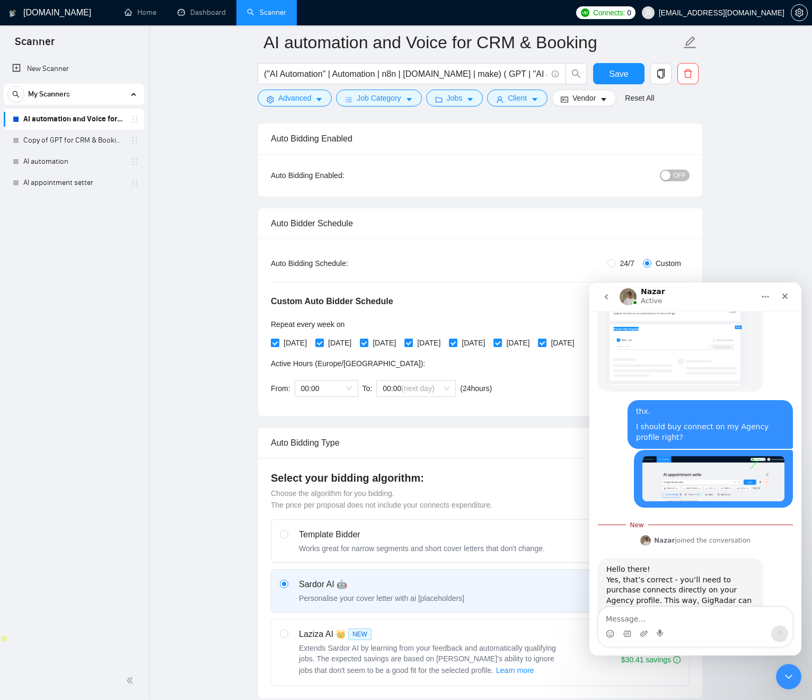
scroll to position [1872, 0]
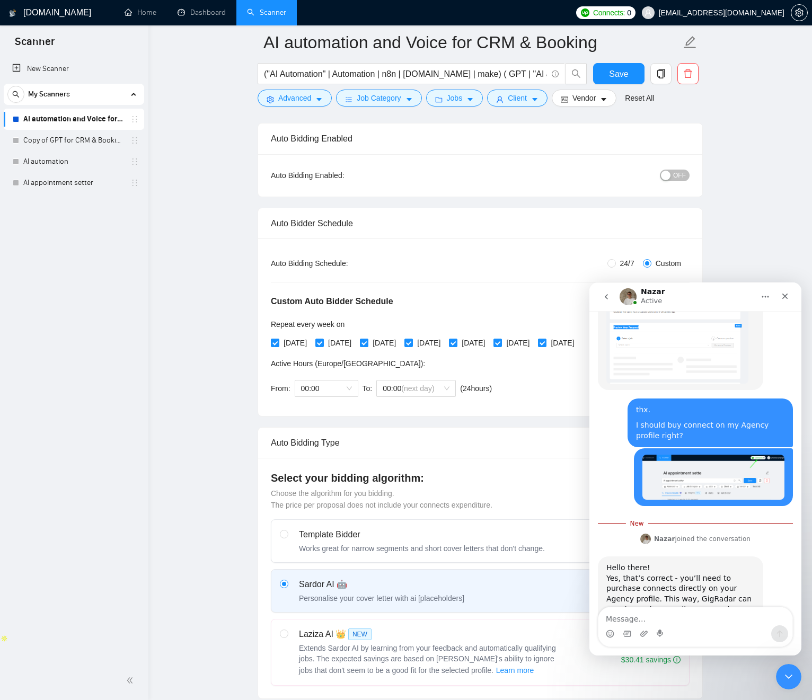
click at [619, 563] on div "Hello there! Yes, that’s correct - you’ll need to purchase connects directly on…" at bounding box center [680, 594] width 148 height 63
drag, startPoint x: 621, startPoint y: 518, endPoint x: 668, endPoint y: 509, distance: 47.9
click at [663, 563] on div "Hello there! Yes, that’s correct - you’ll need to purchase connects directly on…" at bounding box center [680, 594] width 148 height 63
drag, startPoint x: 672, startPoint y: 507, endPoint x: 666, endPoint y: 509, distance: 6.2
click at [671, 563] on div "Hello there! Yes, that’s correct - you’ll need to purchase connects directly on…" at bounding box center [680, 594] width 148 height 63
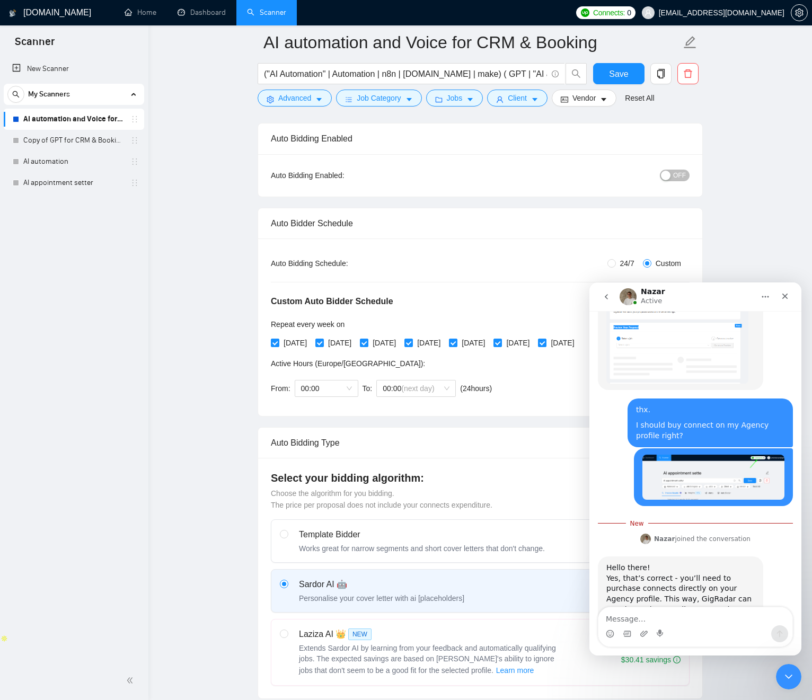
click at [684, 563] on div "Hello there! Yes, that’s correct - you’ll need to purchase connects directly on…" at bounding box center [680, 594] width 148 height 63
drag, startPoint x: 685, startPoint y: 504, endPoint x: 632, endPoint y: 528, distance: 57.9
click at [636, 563] on div "Hello there! Yes, that’s correct - you’ll need to purchase connects directly on…" at bounding box center [680, 594] width 148 height 63
click at [632, 563] on div "Hello there! Yes, that’s correct - you’ll need to purchase connects directly on…" at bounding box center [680, 594] width 148 height 63
drag, startPoint x: 645, startPoint y: 526, endPoint x: 700, endPoint y: 565, distance: 67.4
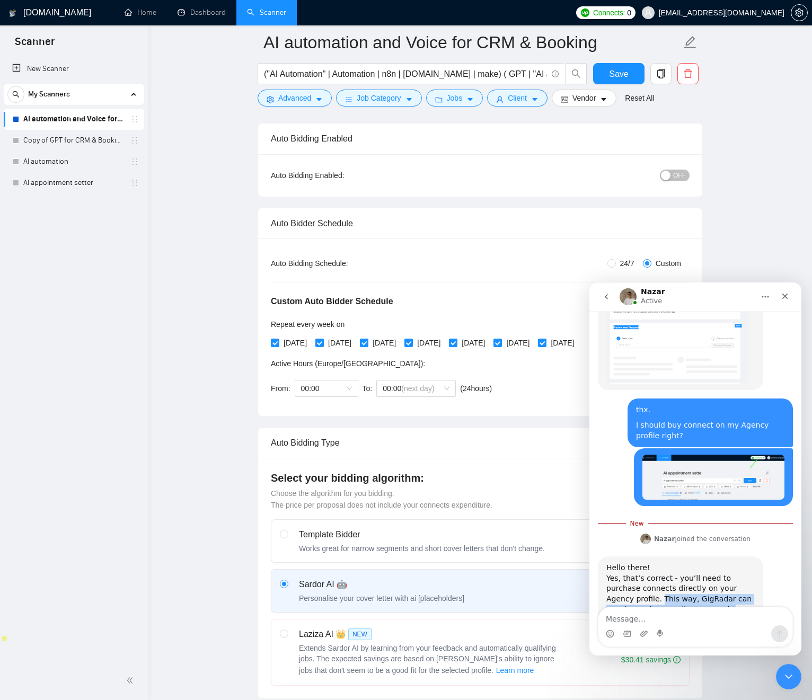
click at [716, 563] on div "Hello there! Yes, that’s correct - you’ll need to purchase connects directly on…" at bounding box center [680, 607] width 148 height 89
click at [673, 631] on div "Do you have any other questions I can help with? 😊" at bounding box center [680, 641] width 148 height 21
drag, startPoint x: 673, startPoint y: 563, endPoint x: 662, endPoint y: 517, distance: 47.4
click at [662, 563] on div "Hello there! Yes, that’s correct - you’ll need to purchase connects directly on…" at bounding box center [680, 607] width 148 height 89
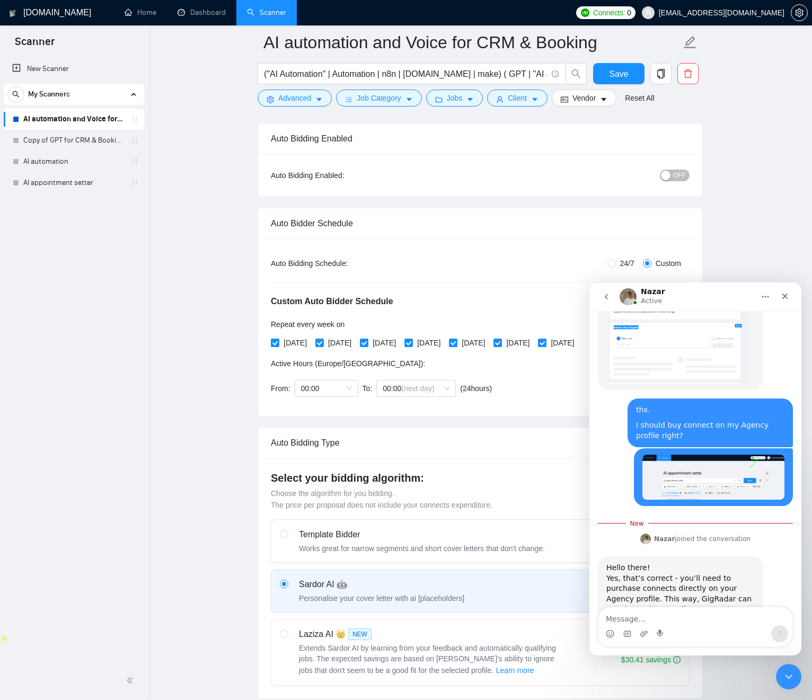
drag, startPoint x: 665, startPoint y: 524, endPoint x: 651, endPoint y: 578, distance: 55.3
click at [664, 563] on div "Hello there! Yes, that’s correct - you’ll need to purchase connects directly on…" at bounding box center [680, 594] width 148 height 63
drag, startPoint x: 622, startPoint y: 613, endPoint x: 620, endPoint y: 619, distance: 6.0
click at [622, 613] on textarea "Message…" at bounding box center [695, 616] width 194 height 18
type textarea "great thanks"
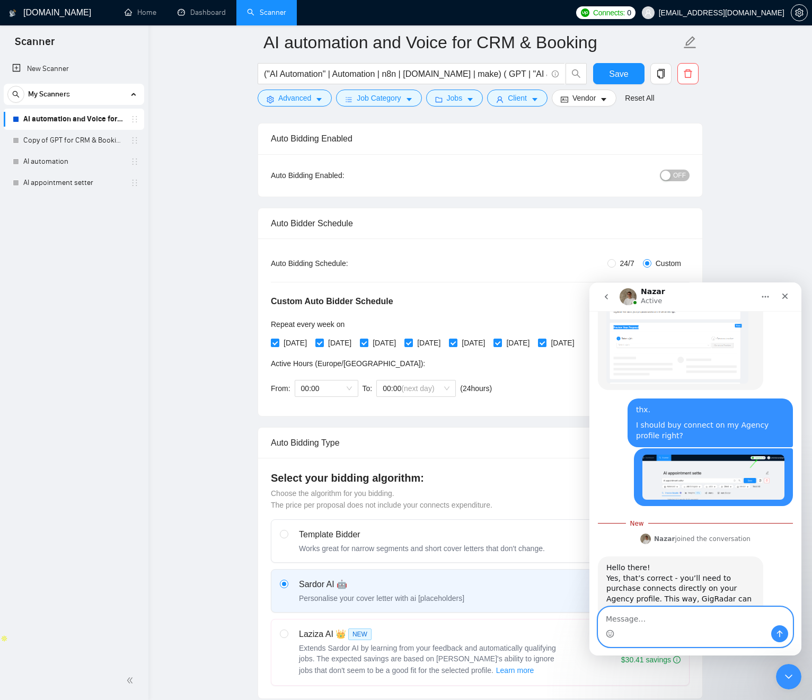
scroll to position [1887, 0]
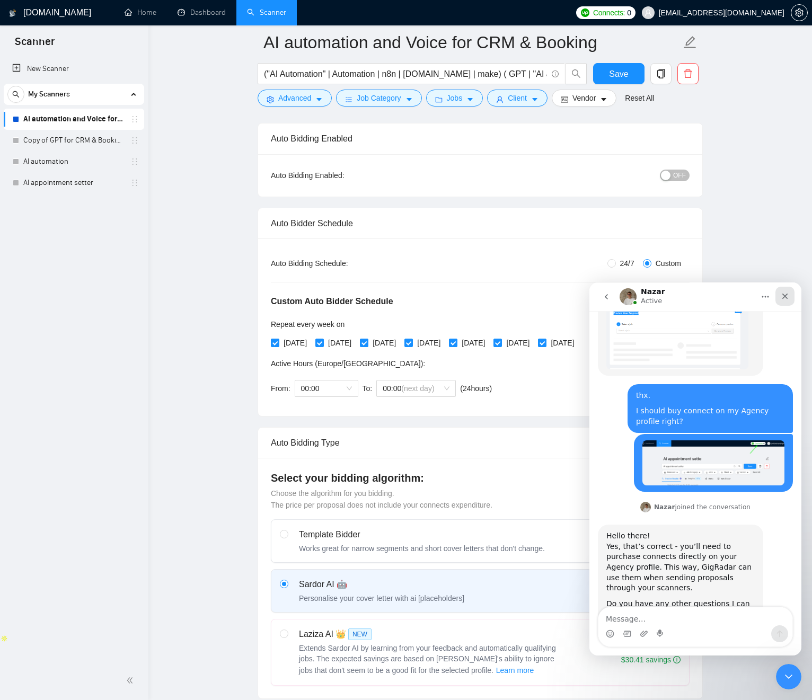
click at [785, 298] on icon "Close" at bounding box center [785, 296] width 8 height 8
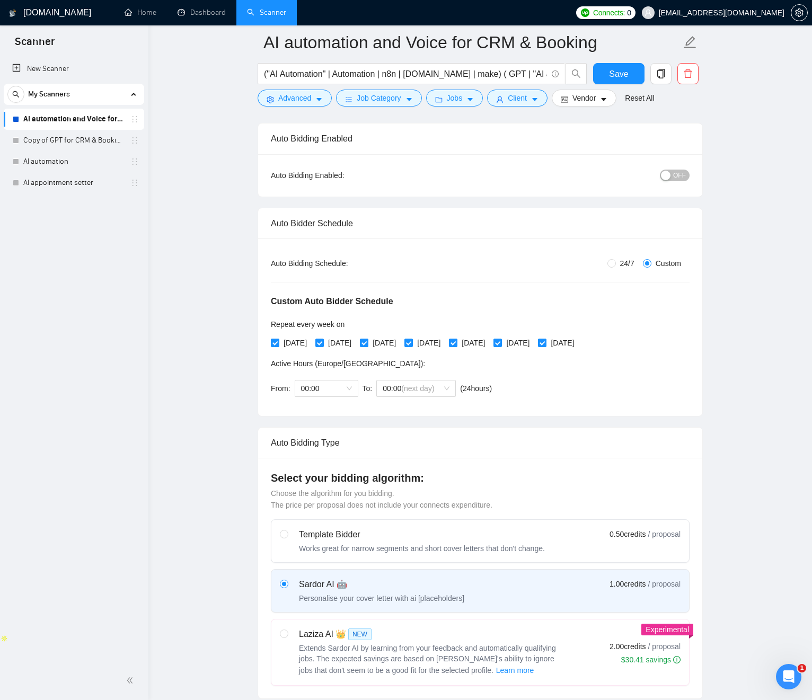
scroll to position [2, 0]
